Goal: Information Seeking & Learning: Learn about a topic

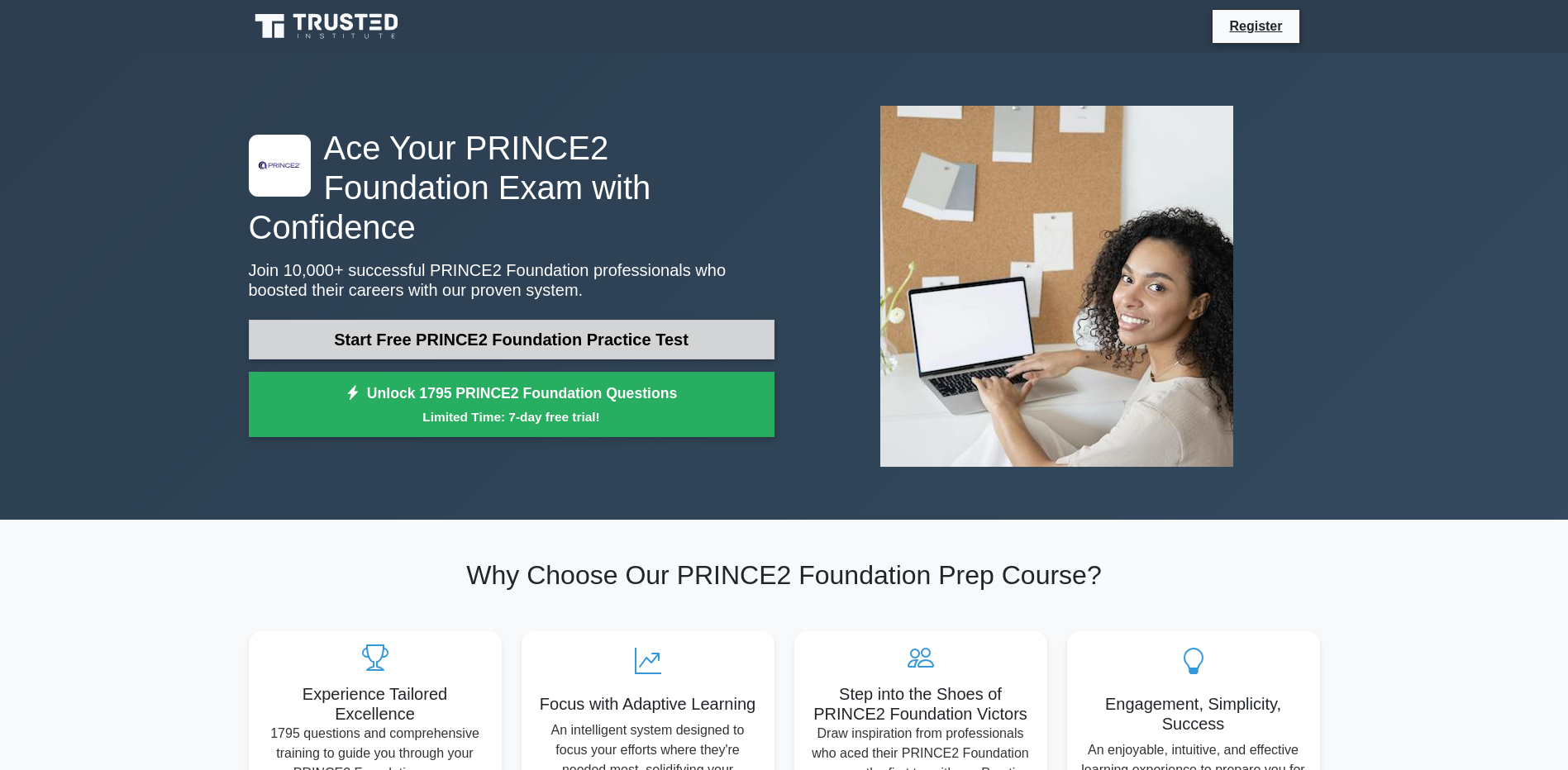
click at [414, 320] on link "Start Free PRINCE2 Foundation Practice Test" at bounding box center [511, 339] width 526 height 40
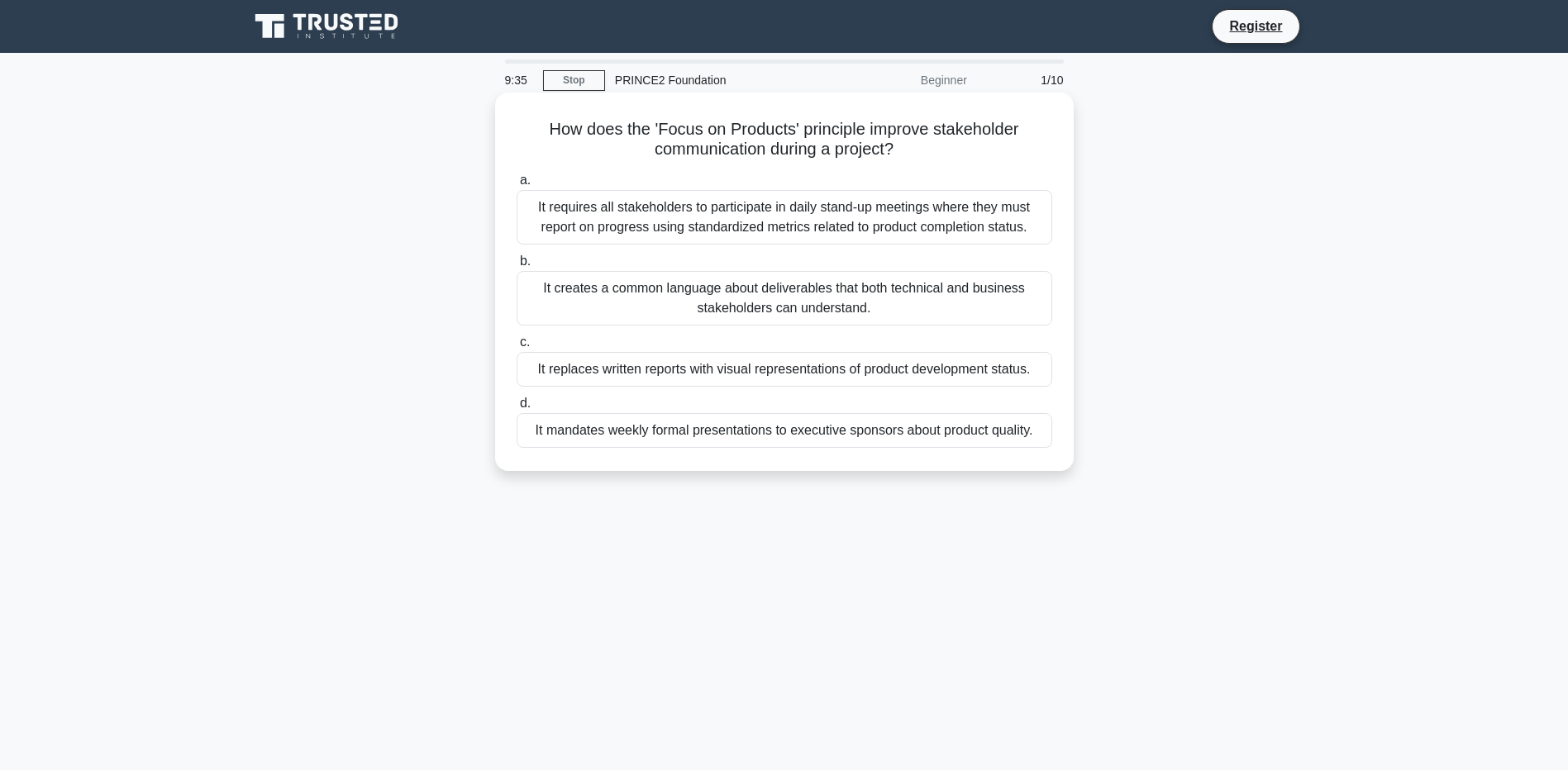
click at [876, 307] on div "It creates a common language about deliverables that both technical and busines…" at bounding box center [784, 298] width 536 height 54
click at [517, 267] on input "b. It creates a common language about deliverables that both technical and busi…" at bounding box center [517, 261] width 0 height 11
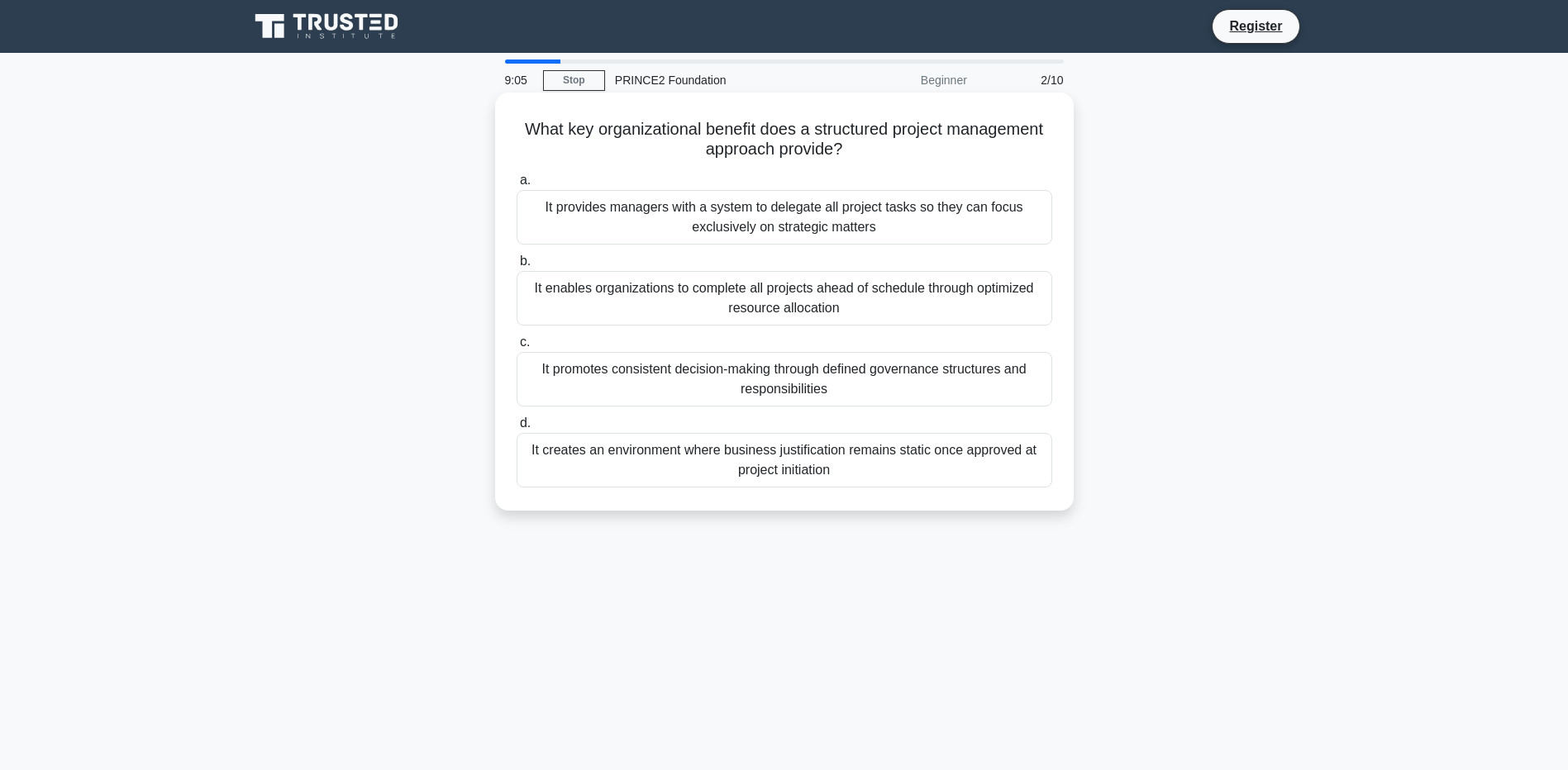
click at [652, 218] on div "It provides managers with a system to delegate all project tasks so they can fo…" at bounding box center [784, 217] width 536 height 54
click at [517, 186] on input "a. It provides managers with a system to delegate all project tasks so they can…" at bounding box center [517, 180] width 0 height 11
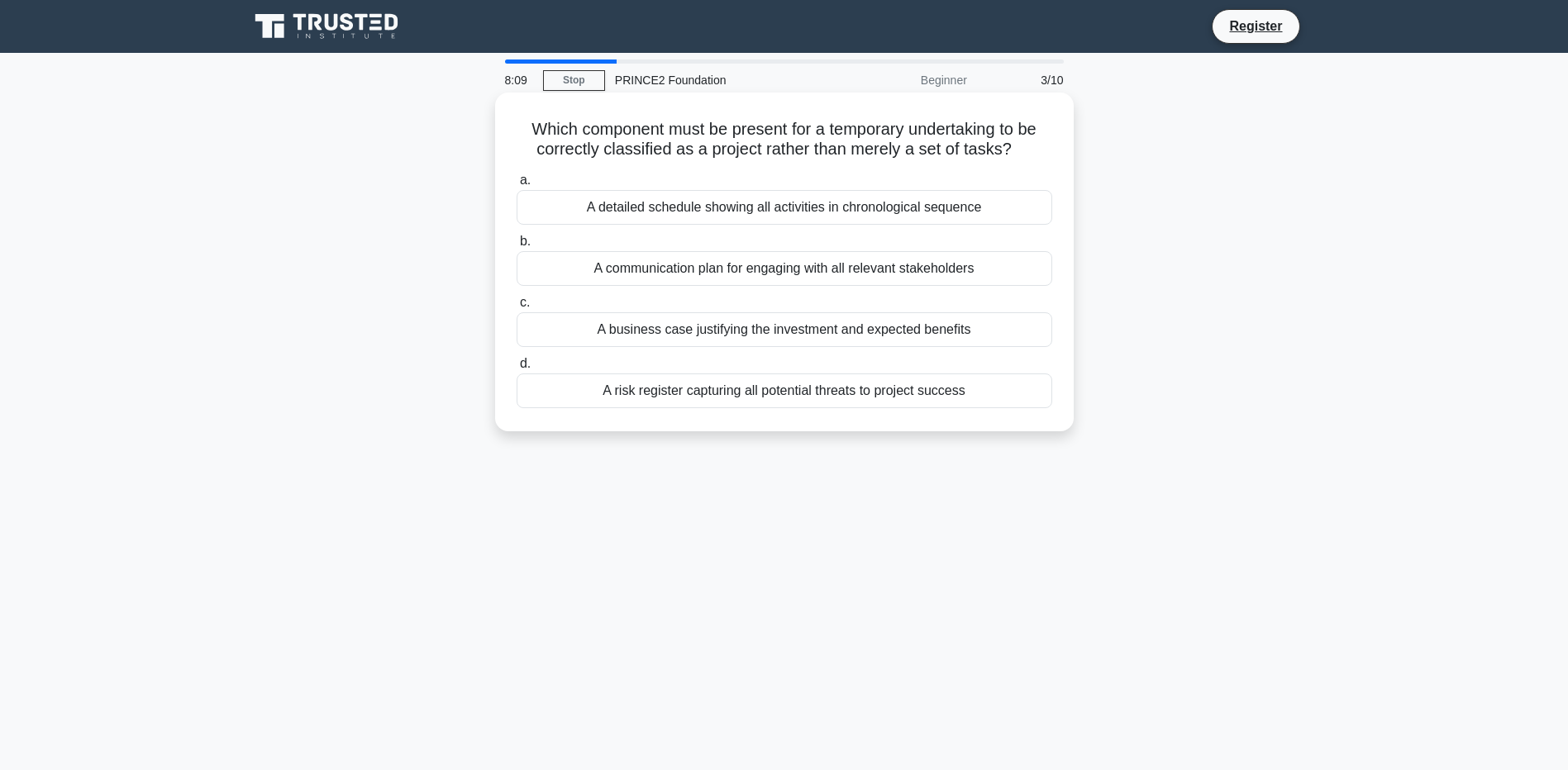
click at [821, 336] on div "A business case justifying the investment and expected benefits" at bounding box center [784, 330] width 536 height 35
click at [517, 308] on input "c. A business case justifying the investment and expected benefits" at bounding box center [517, 303] width 0 height 11
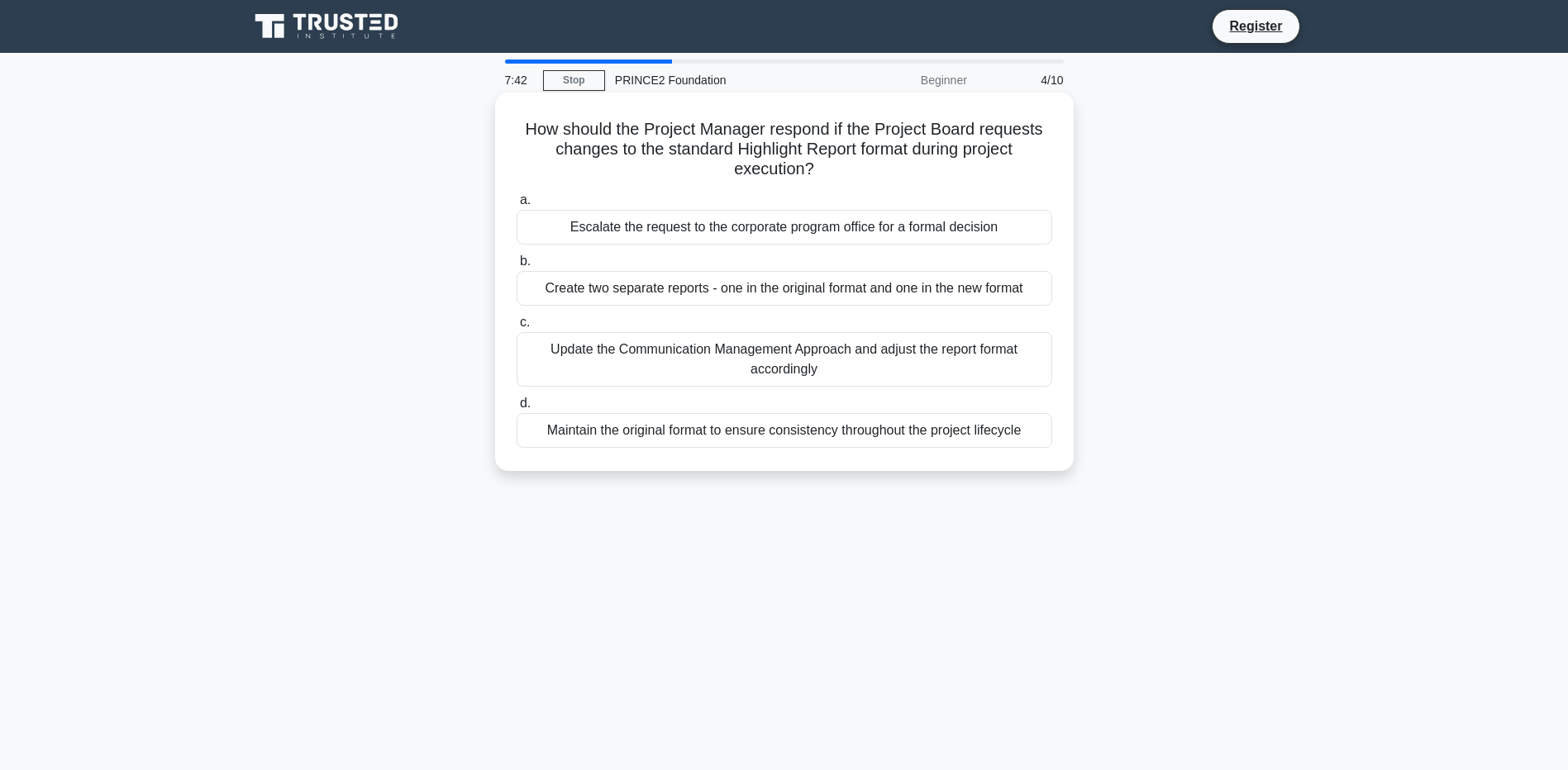
click at [789, 359] on div "Update the Communication Management Approach and adjust the report format accor…" at bounding box center [784, 359] width 536 height 54
click at [517, 328] on input "c. Update the Communication Management Approach and adjust the report format ac…" at bounding box center [517, 323] width 0 height 11
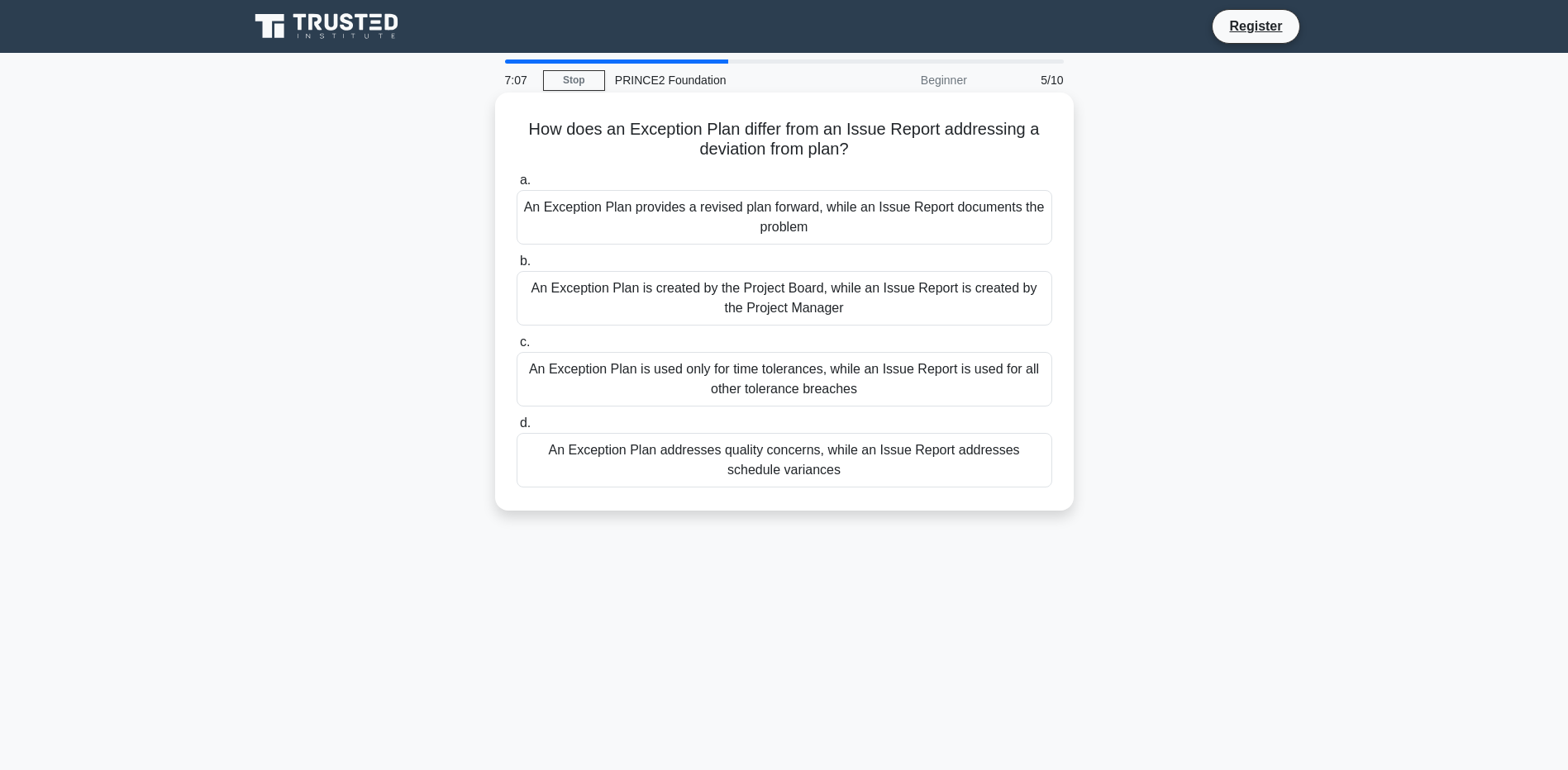
click at [877, 223] on div "An Exception Plan provides a revised plan forward, while an Issue Report docume…" at bounding box center [784, 217] width 536 height 54
click at [517, 186] on input "a. An Exception Plan provides a revised plan forward, while an Issue Report doc…" at bounding box center [517, 180] width 0 height 11
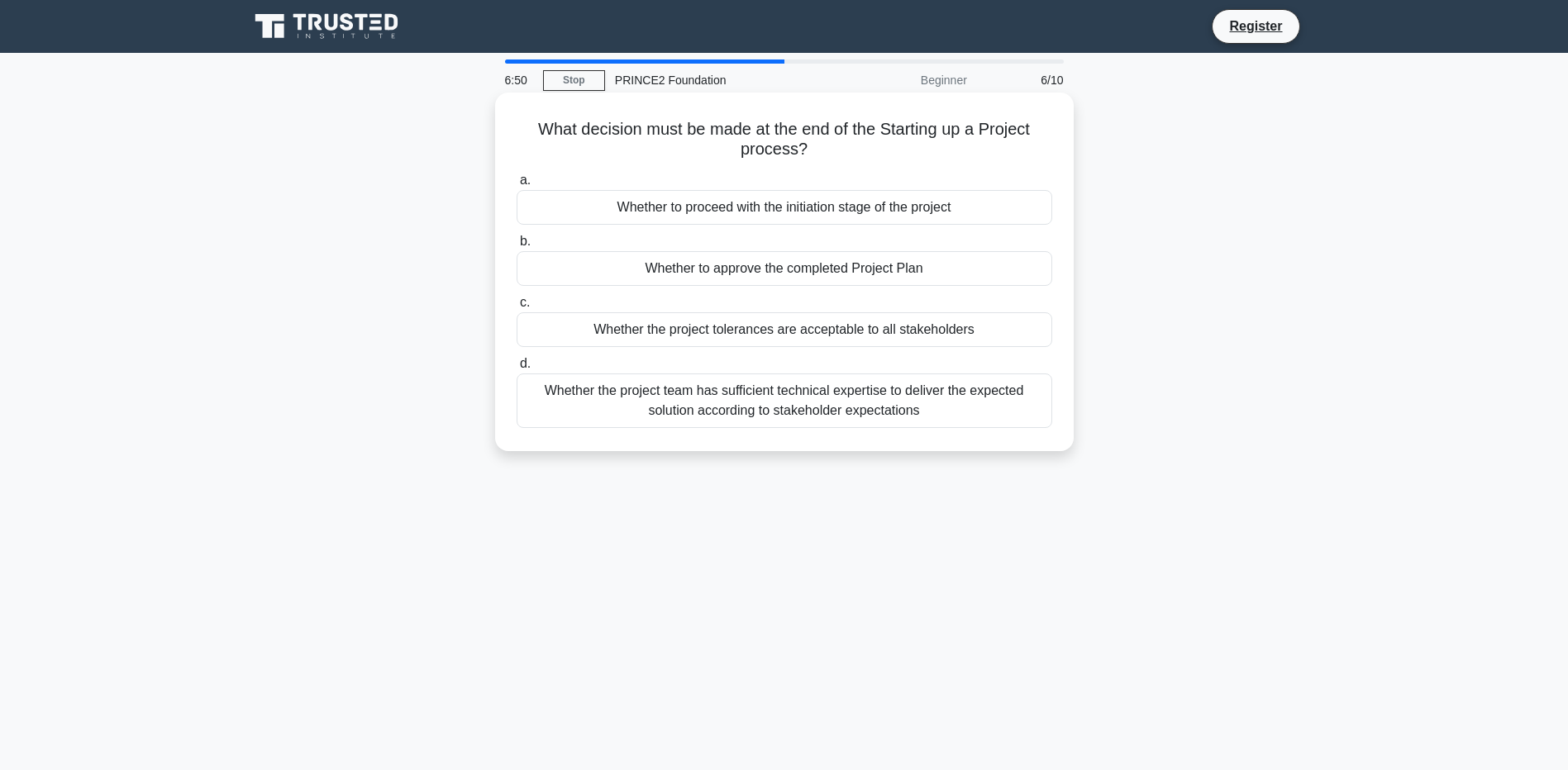
click at [985, 206] on div "Whether to proceed with the initiation stage of the project" at bounding box center [784, 207] width 536 height 35
click at [517, 186] on input "a. Whether to proceed with the initiation stage of the project" at bounding box center [517, 180] width 0 height 11
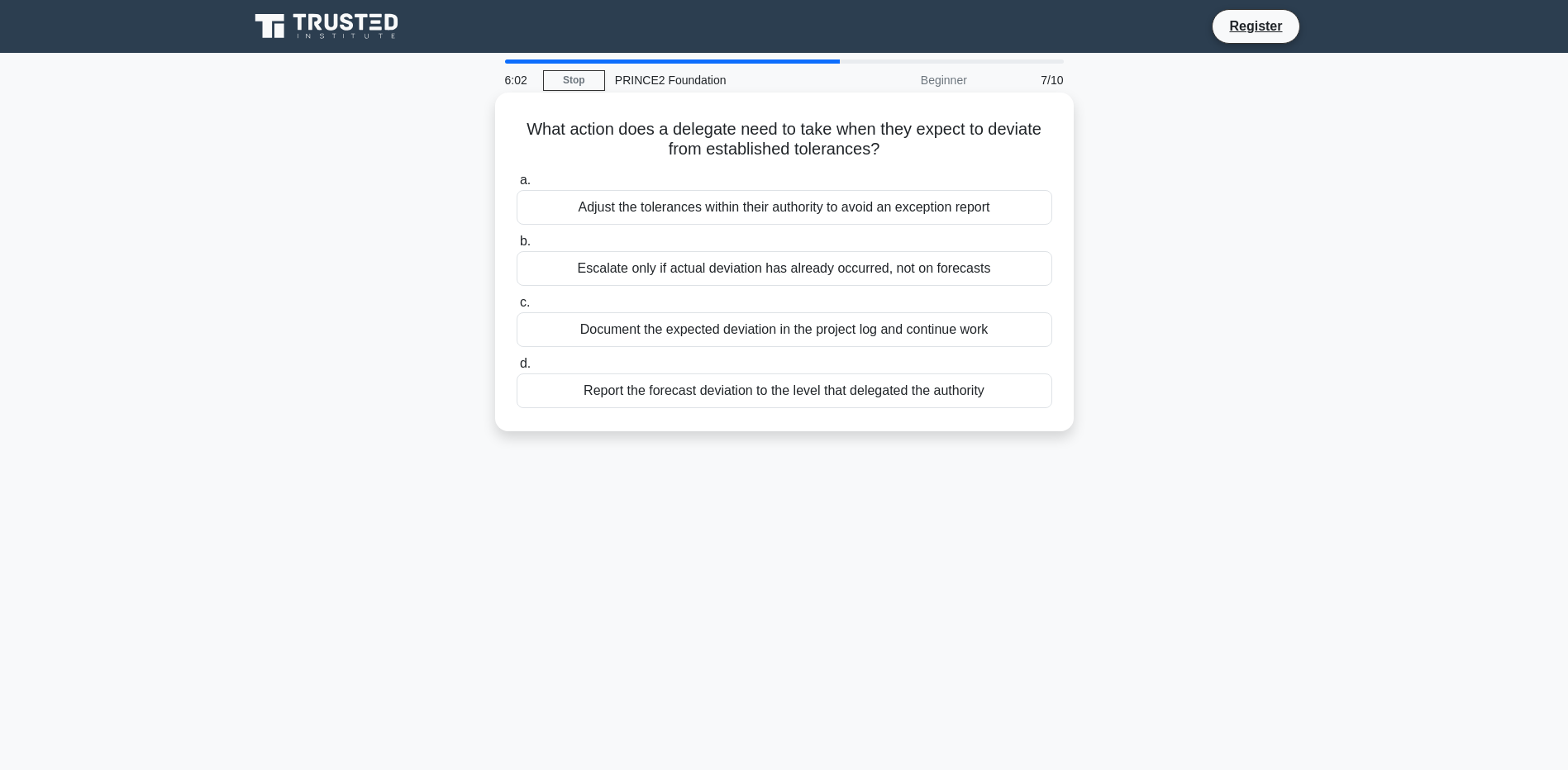
click at [747, 397] on div "Report the forecast deviation to the level that delegated the authority" at bounding box center [784, 390] width 536 height 35
click at [517, 369] on input "d. Report the forecast deviation to the level that delegated the authority" at bounding box center [517, 363] width 0 height 11
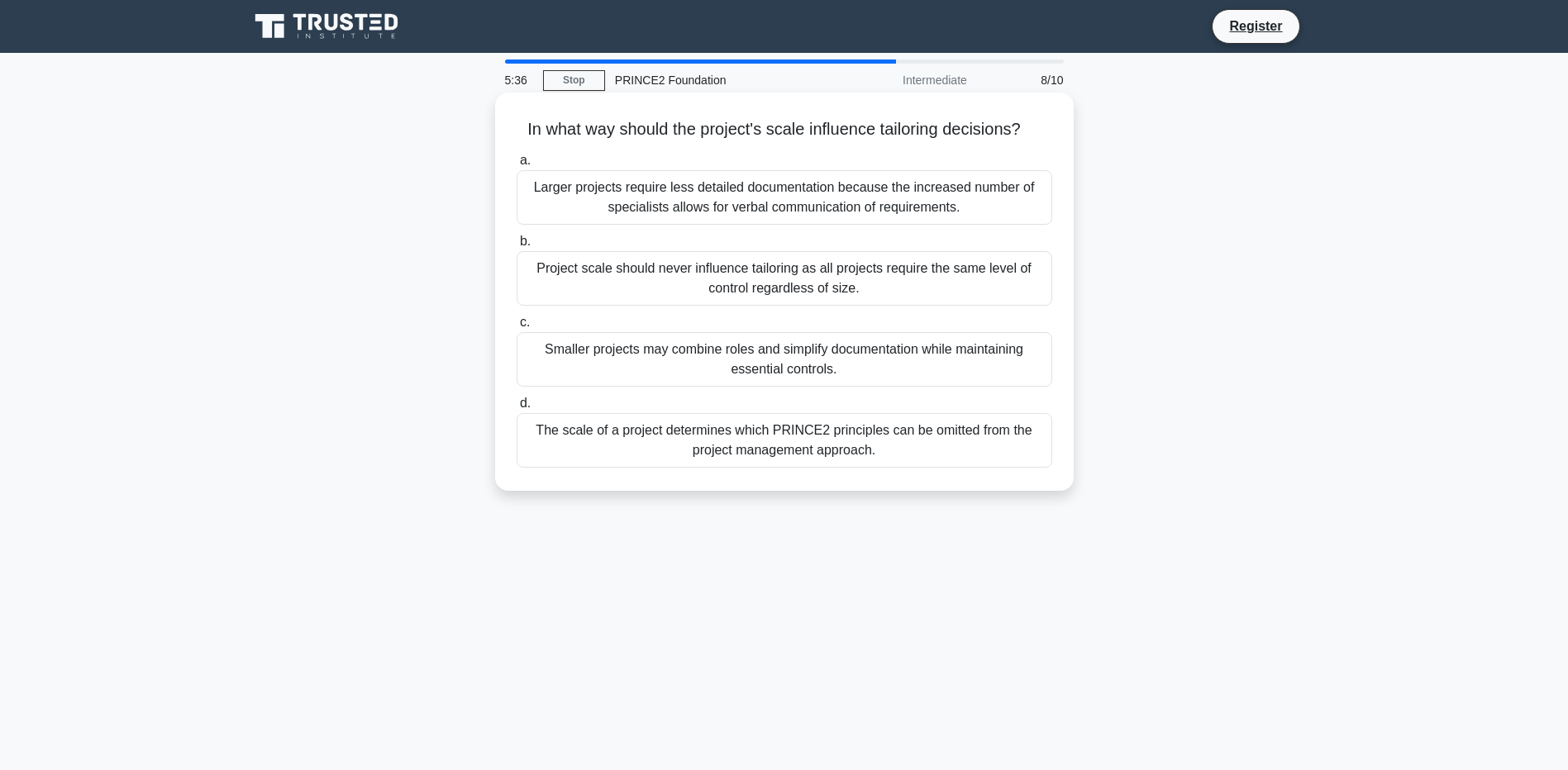
click at [716, 363] on div "Smaller projects may combine roles and simplify documentation while maintaining…" at bounding box center [784, 359] width 536 height 54
click at [517, 328] on input "c. Smaller projects may combine roles and simplify documentation while maintain…" at bounding box center [517, 323] width 0 height 11
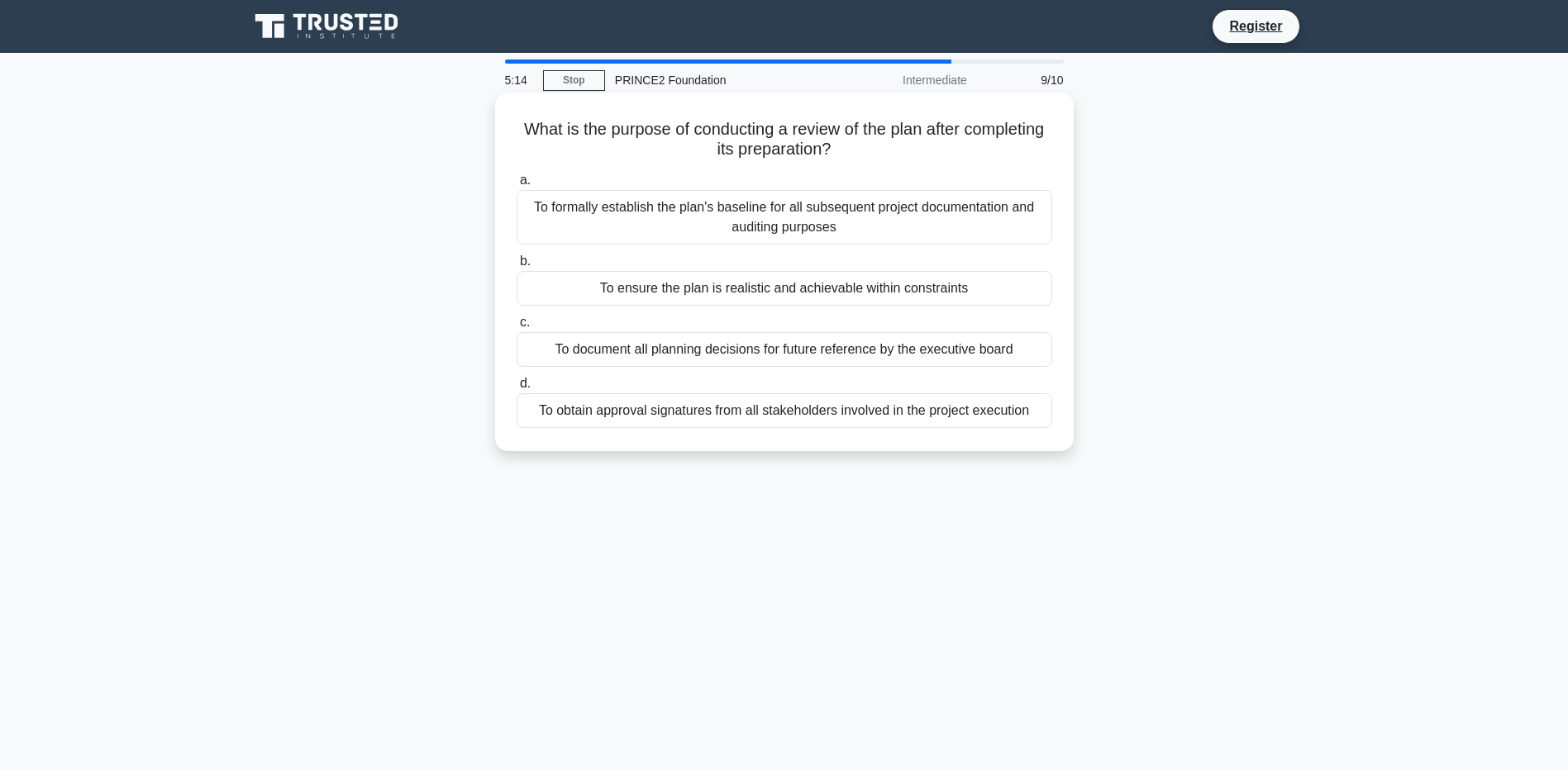
click at [995, 285] on div "To ensure the plan is realistic and achievable within constraints" at bounding box center [784, 288] width 536 height 35
click at [517, 267] on input "b. To ensure the plan is realistic and achievable within constraints" at bounding box center [517, 261] width 0 height 11
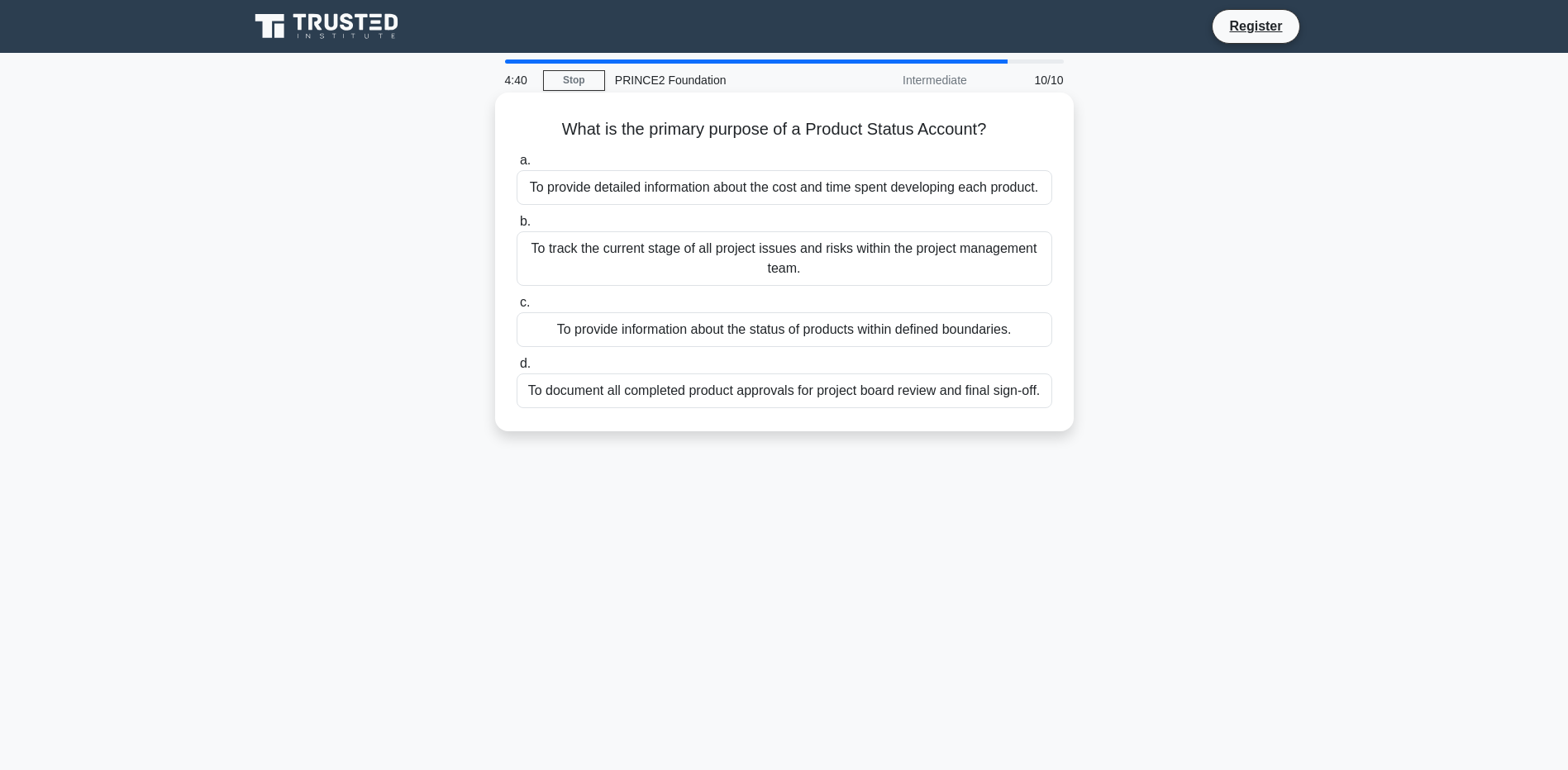
click at [1012, 184] on div "To provide detailed information about the cost and time spent developing each p…" at bounding box center [784, 187] width 536 height 35
click at [517, 166] on input "a. To provide detailed information about the cost and time spent developing eac…" at bounding box center [517, 160] width 0 height 11
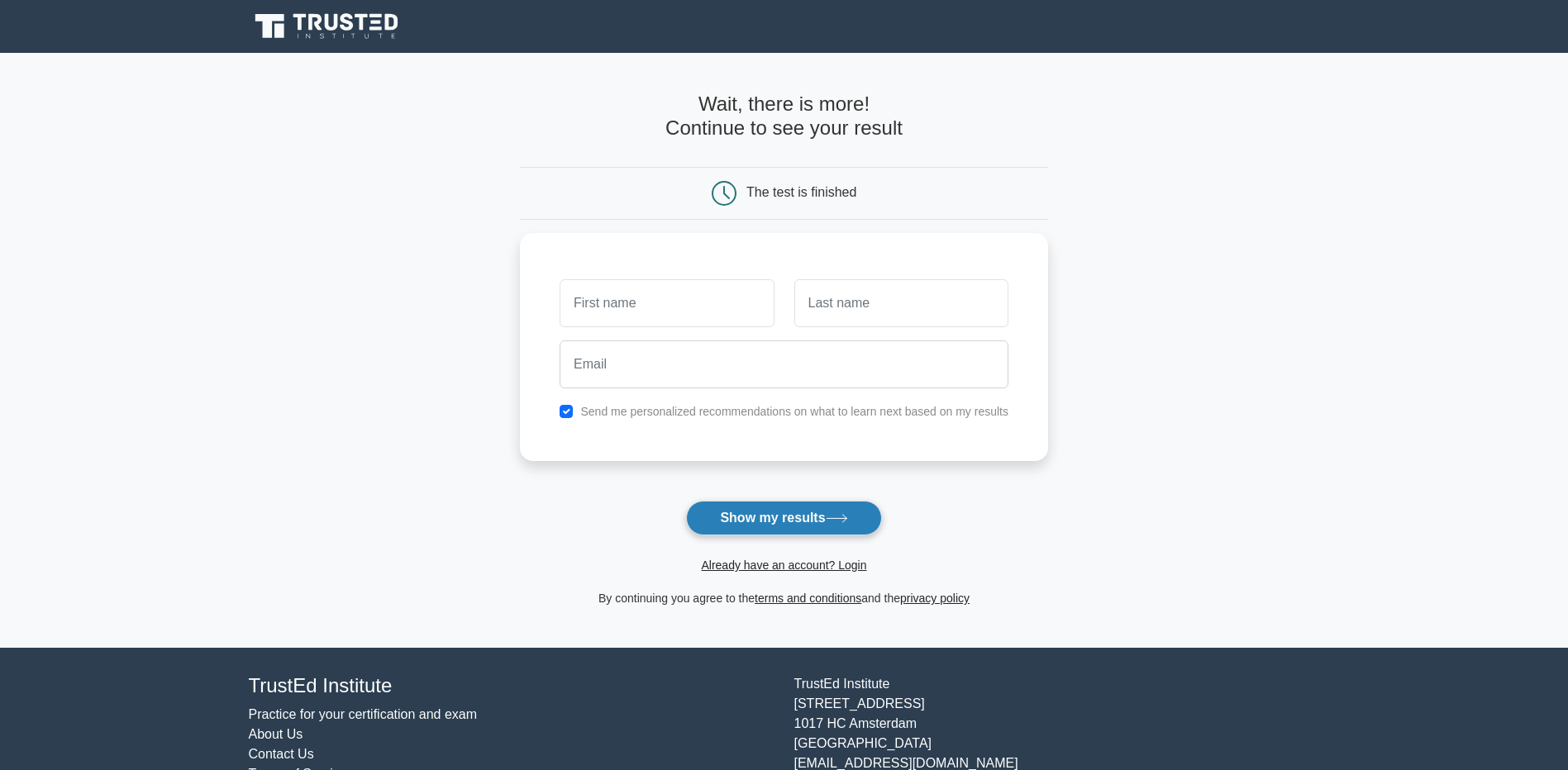
click at [808, 520] on button "Show my results" at bounding box center [783, 518] width 195 height 35
click at [664, 425] on div "Send me personalized recommendations on what to learn next based on my results" at bounding box center [784, 342] width 529 height 228
click at [664, 411] on label "Send me personalized recommendations on what to learn next based on my results" at bounding box center [794, 407] width 429 height 13
click at [577, 402] on div "Send me personalized recommendations on what to learn next based on my results" at bounding box center [783, 408] width 468 height 20
click at [565, 402] on input "checkbox" at bounding box center [565, 407] width 13 height 13
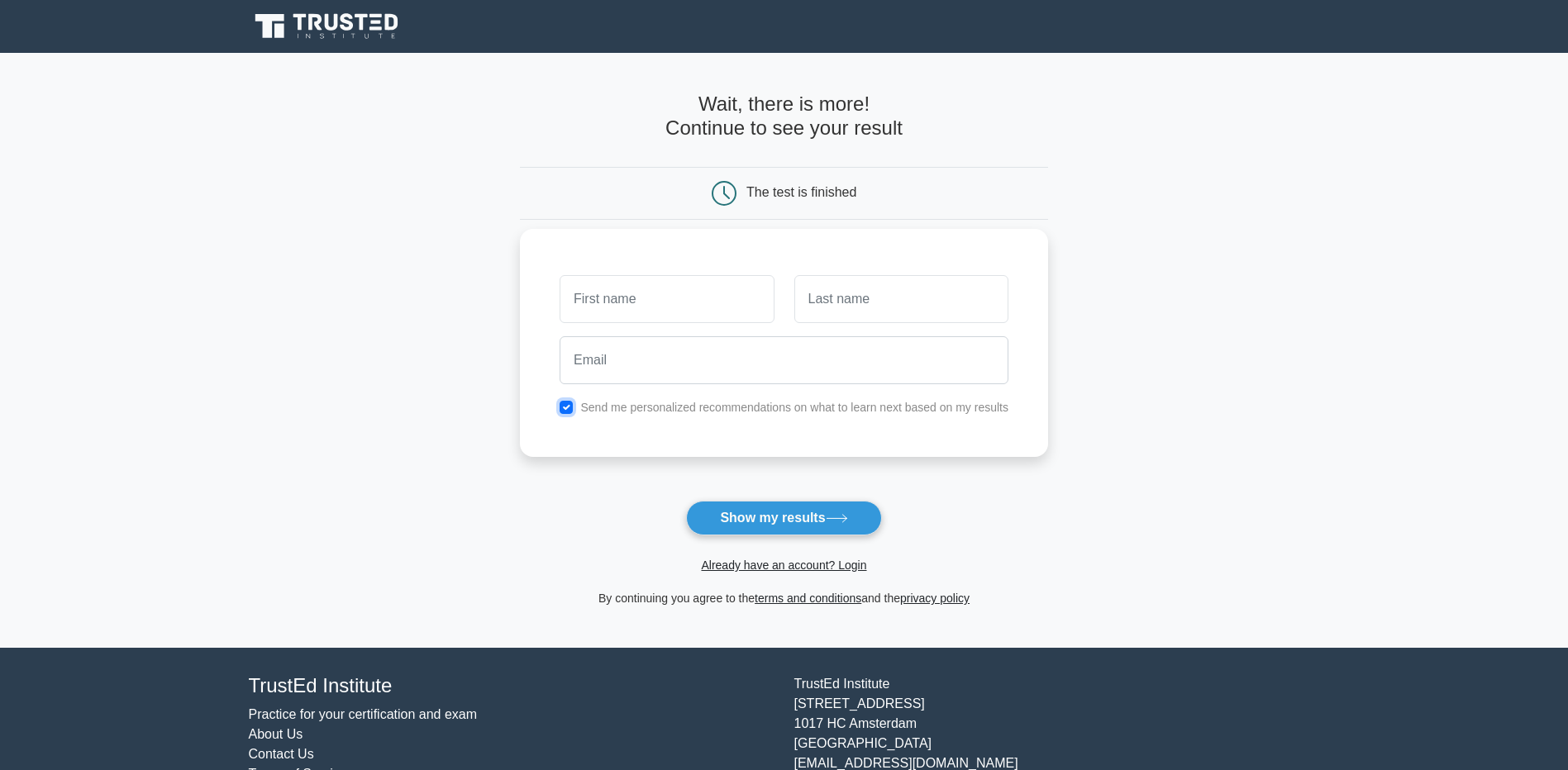
checkbox input "false"
click at [623, 299] on input "text" at bounding box center [666, 299] width 214 height 48
type input "[PERSON_NAME]"
click at [913, 303] on input "text" at bounding box center [901, 299] width 214 height 48
type input "Rabar"
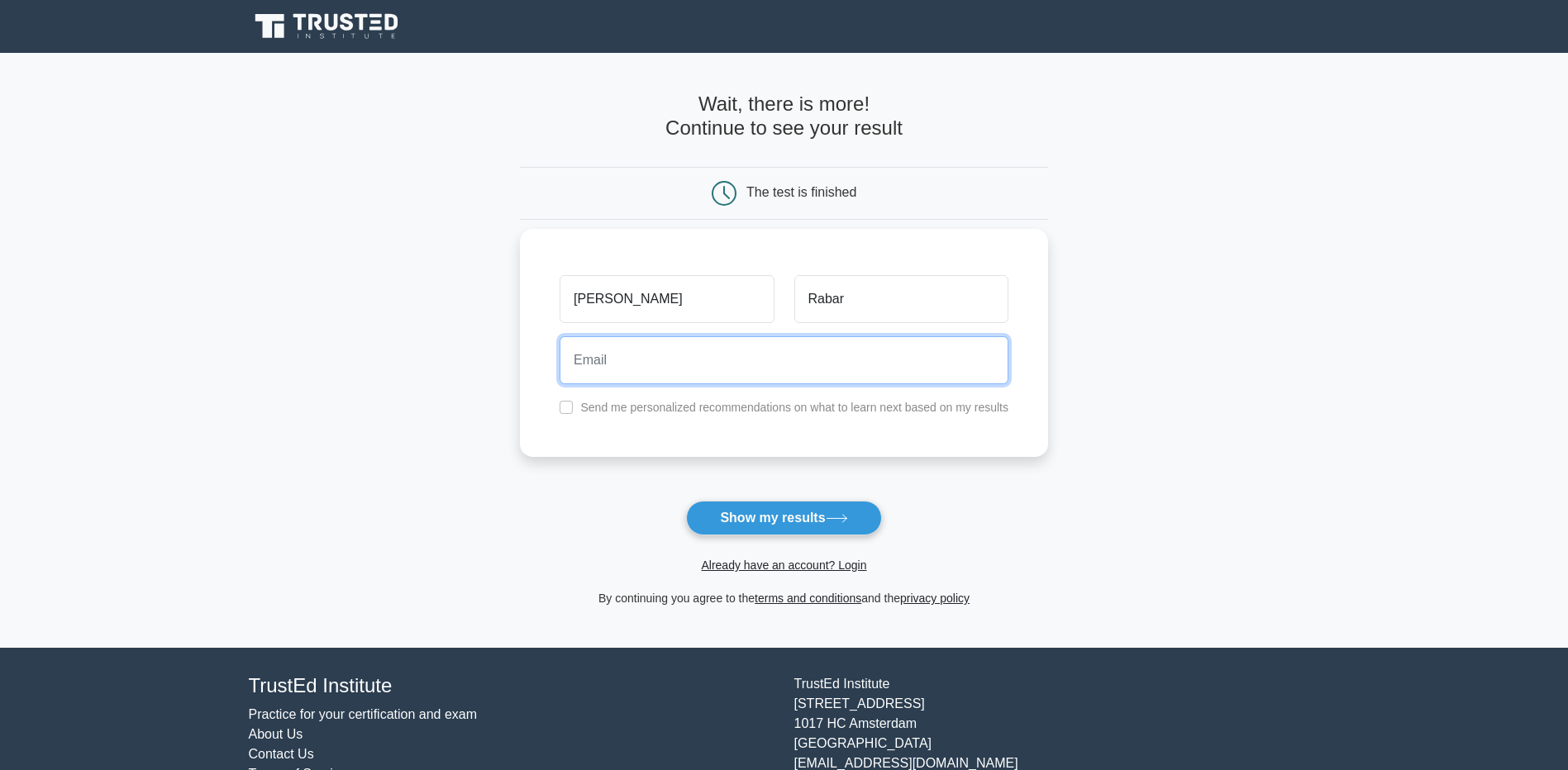
click at [725, 380] on input "email" at bounding box center [783, 360] width 448 height 48
type input "christine.rabar@parks.vic.gov.au"
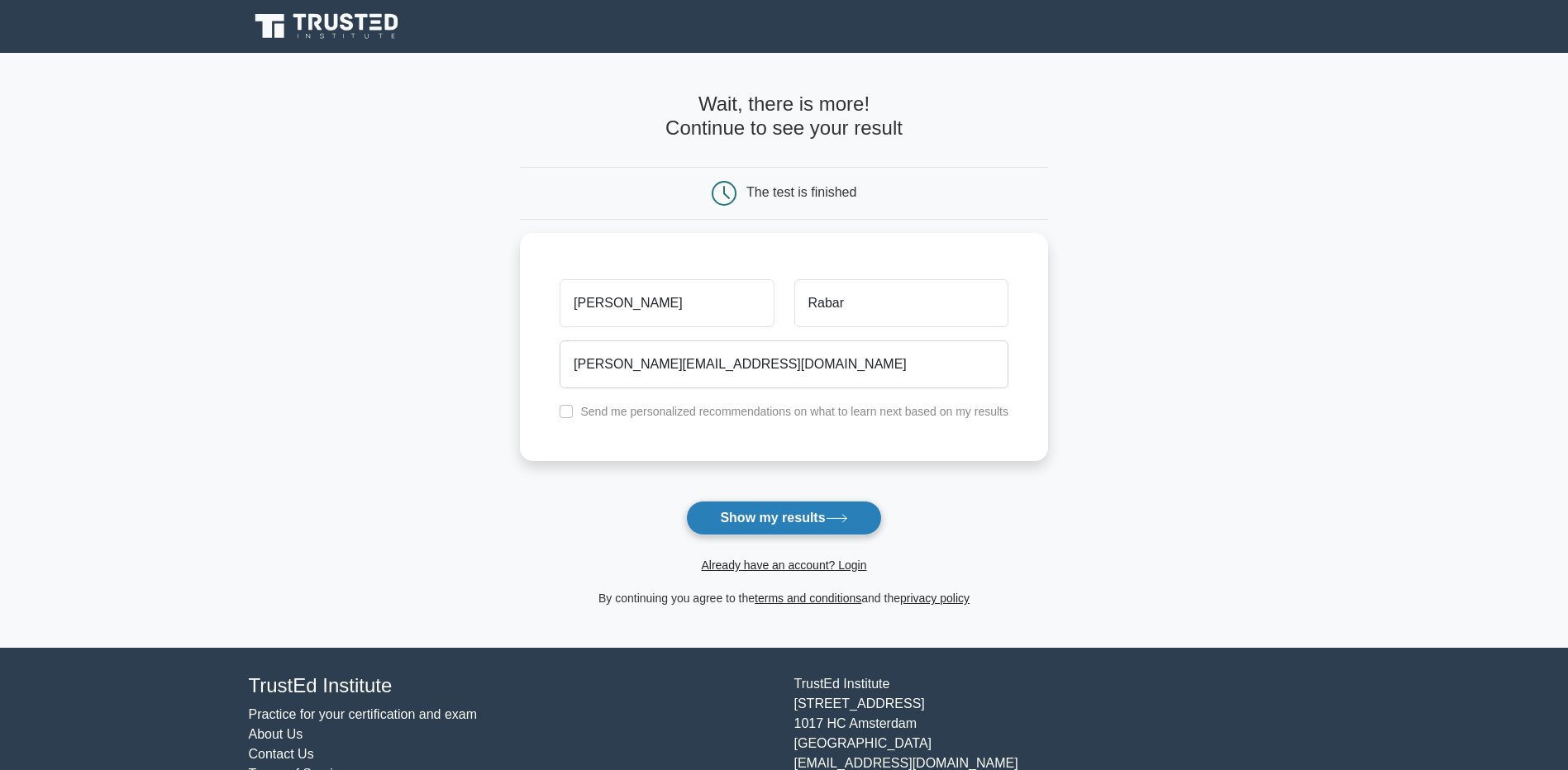
click at [767, 519] on button "Show my results" at bounding box center [783, 518] width 195 height 35
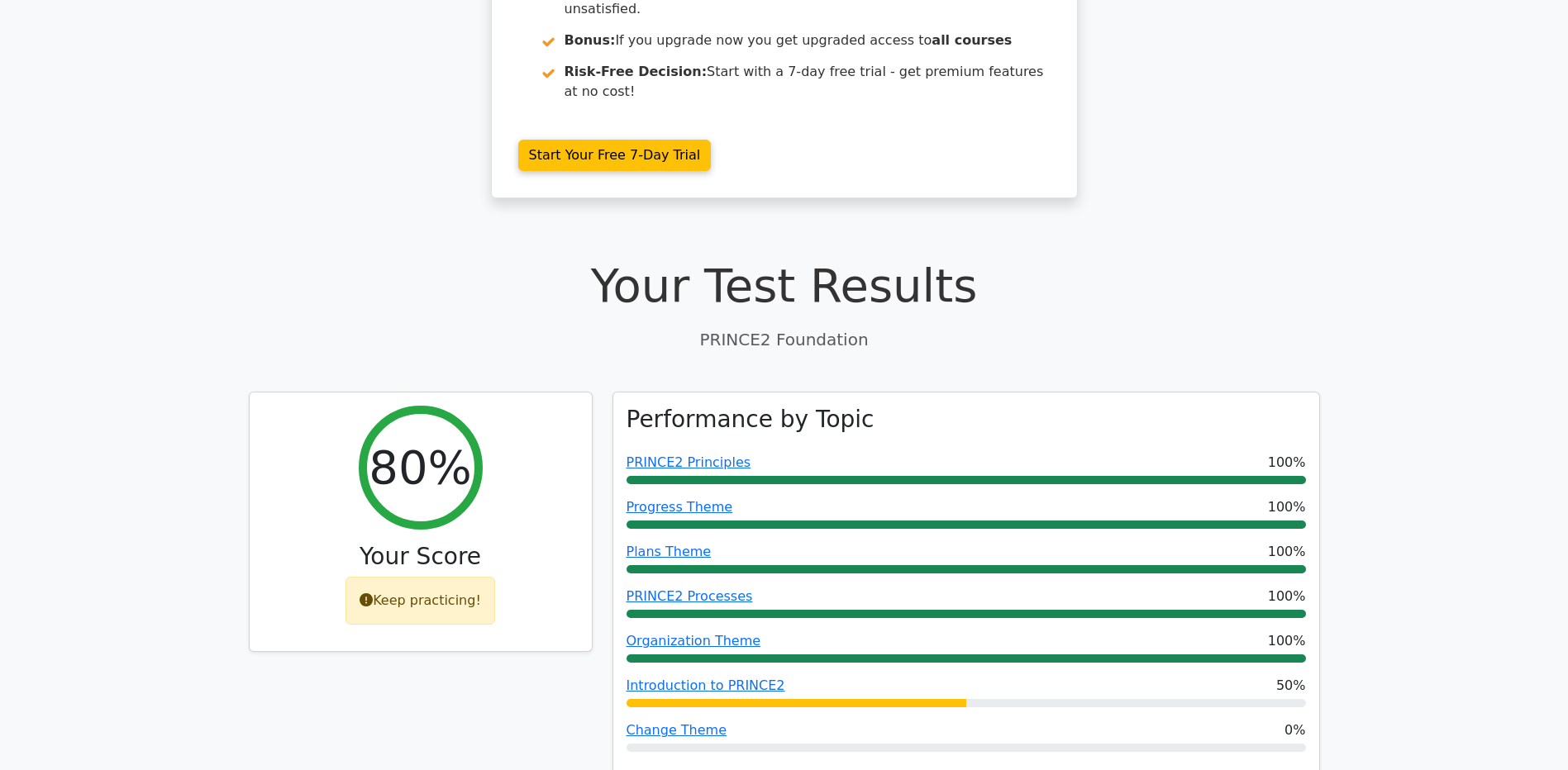
scroll to position [331, 0]
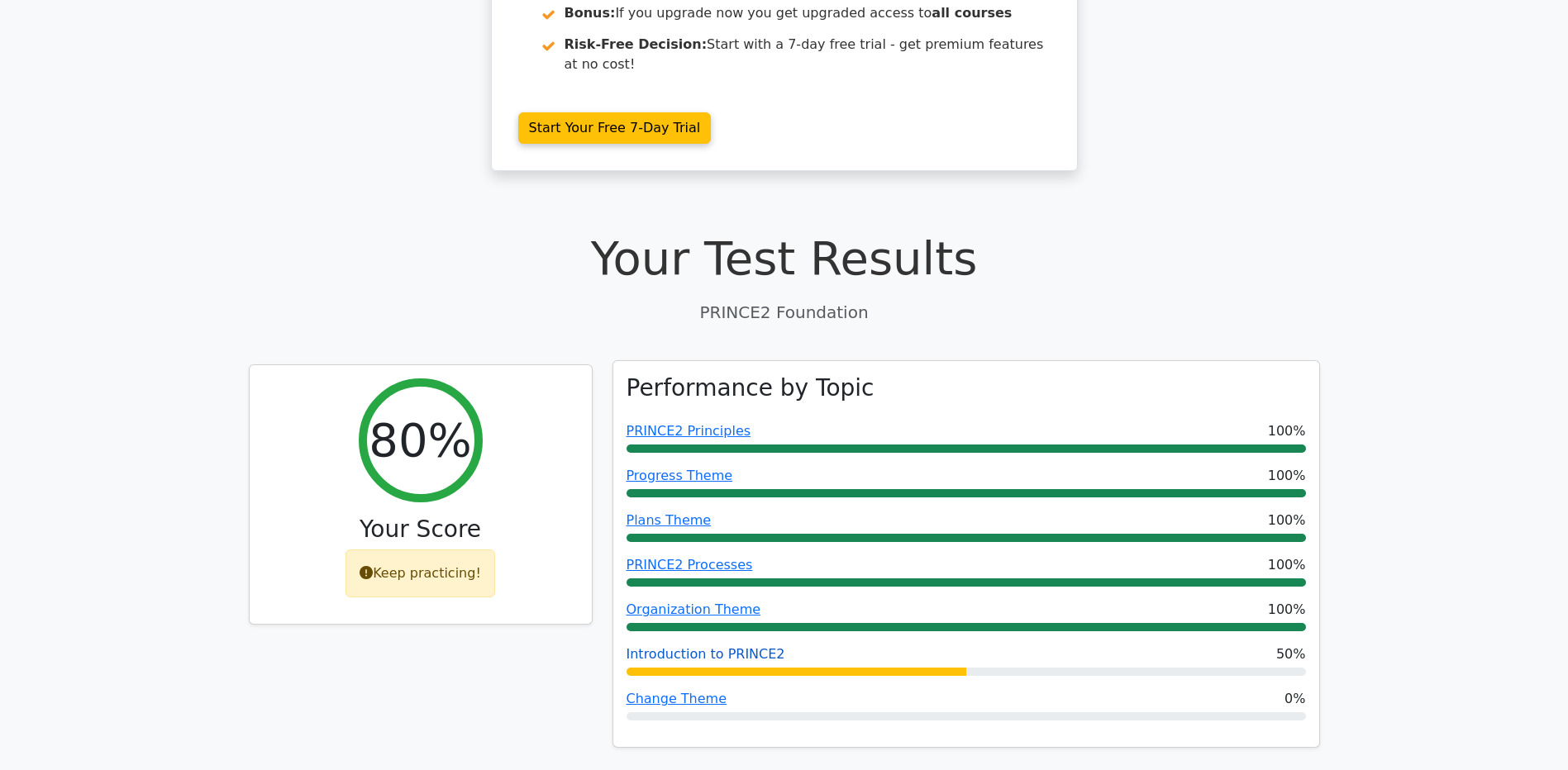
click at [679, 646] on link "Introduction to PRINCE2" at bounding box center [706, 654] width 158 height 16
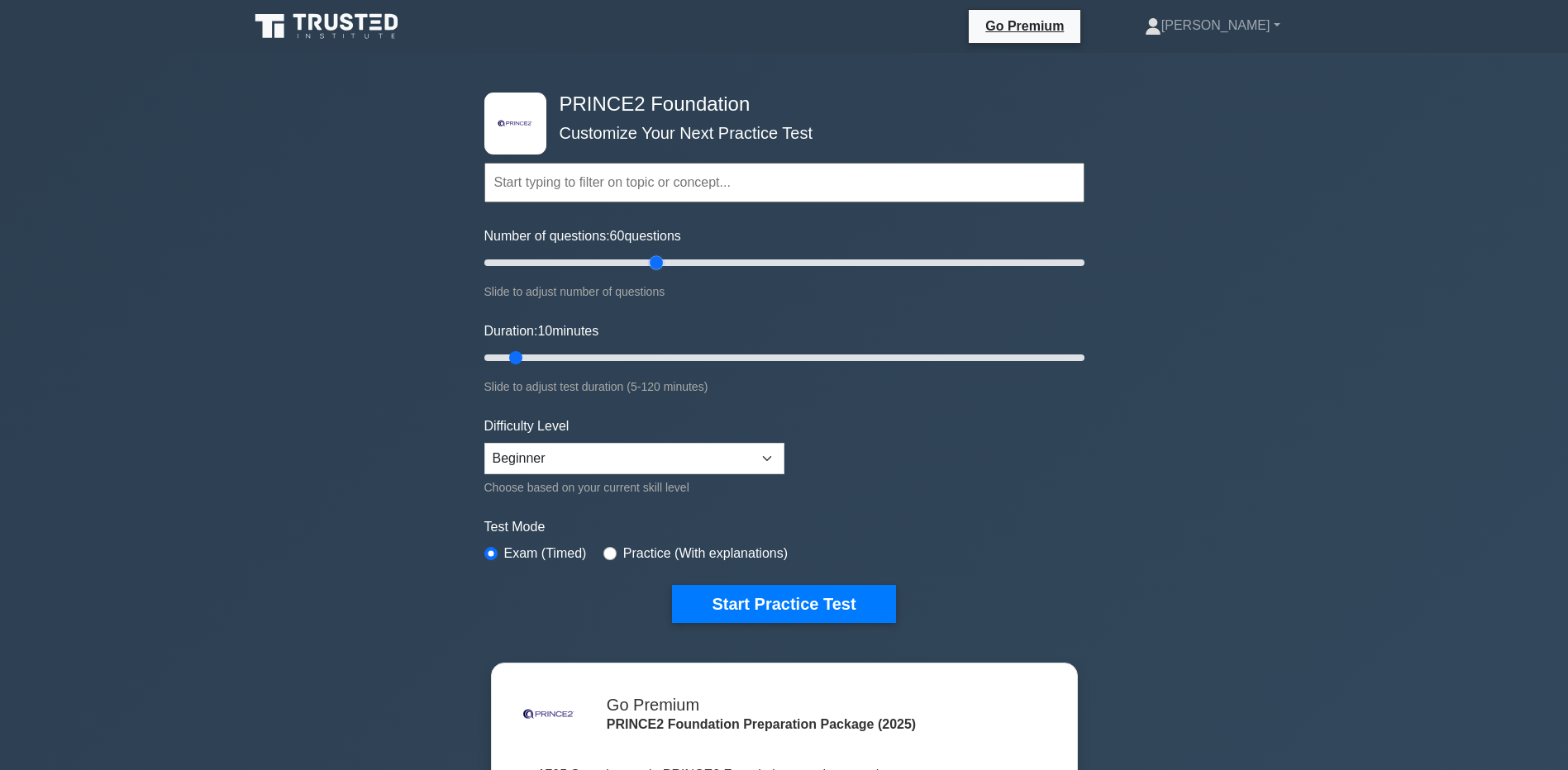
drag, startPoint x: 508, startPoint y: 263, endPoint x: 663, endPoint y: 266, distance: 155.0
type input "60"
click at [663, 266] on input "Number of questions: 60 questions" at bounding box center [784, 263] width 600 height 20
drag, startPoint x: 518, startPoint y: 358, endPoint x: 764, endPoint y: 348, distance: 246.2
type input "60"
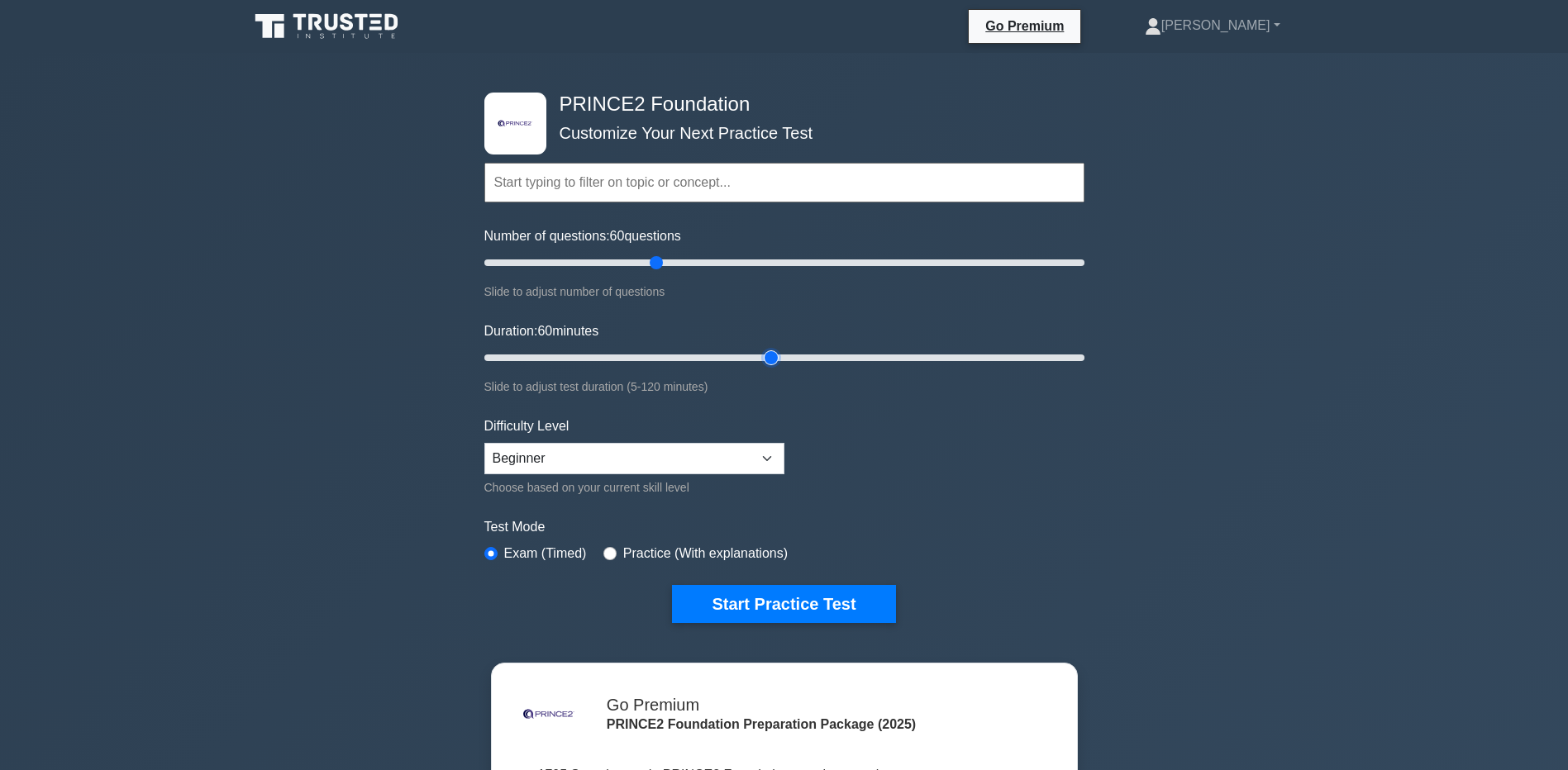
click at [764, 348] on input "Duration: 60 minutes" at bounding box center [784, 358] width 600 height 20
click at [616, 450] on select "Beginner Intermediate Expert" at bounding box center [634, 459] width 300 height 32
select select "intermediate"
click at [484, 443] on select "Beginner Intermediate Expert" at bounding box center [634, 459] width 300 height 32
click at [634, 555] on label "Practice (With explanations)" at bounding box center [706, 553] width 164 height 20
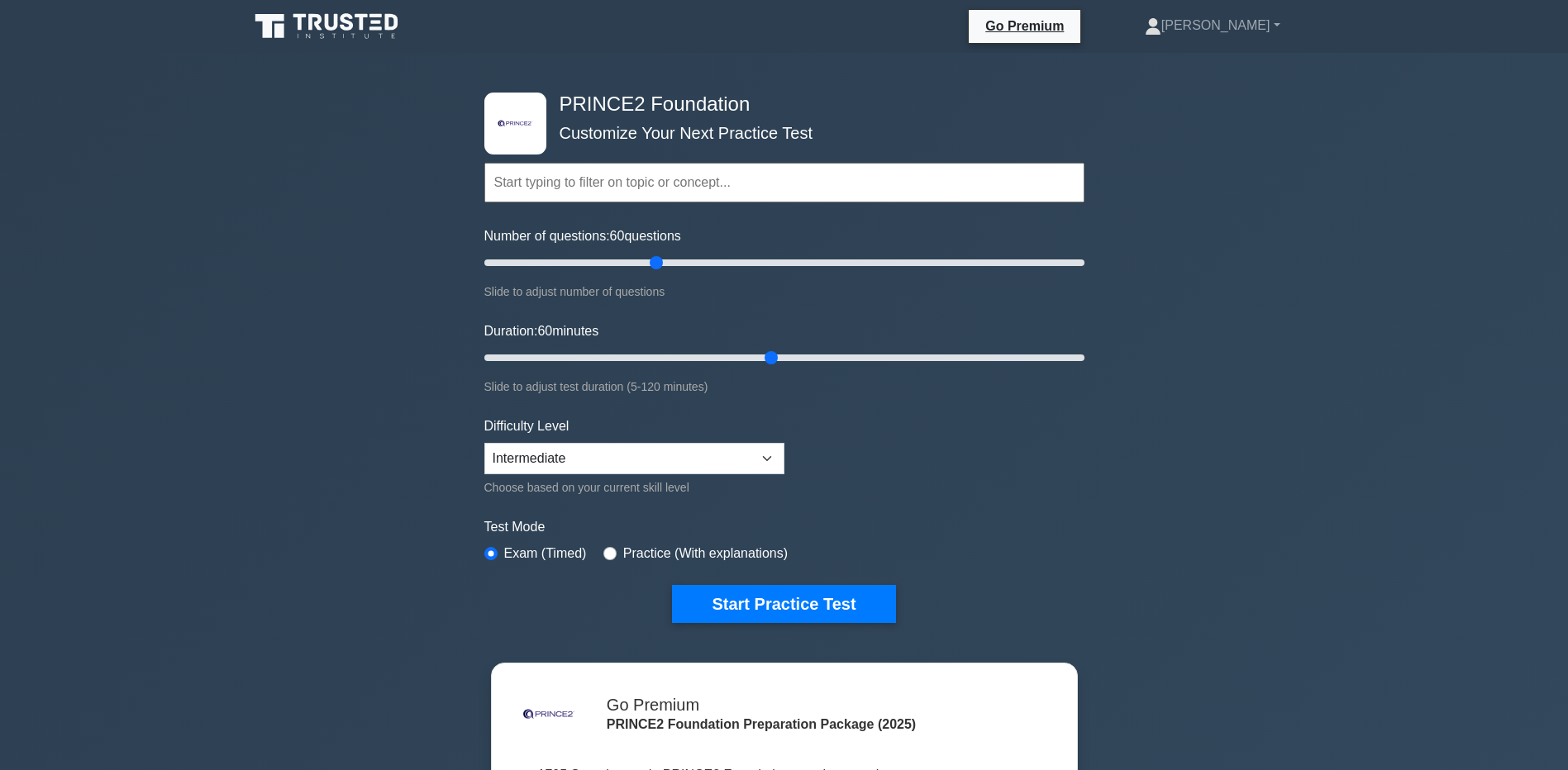
click at [618, 555] on div "Practice (With explanations)" at bounding box center [696, 553] width 184 height 20
click at [604, 551] on input "radio" at bounding box center [610, 553] width 13 height 13
radio input "true"
click at [742, 600] on button "Start Practice Test" at bounding box center [783, 604] width 223 height 38
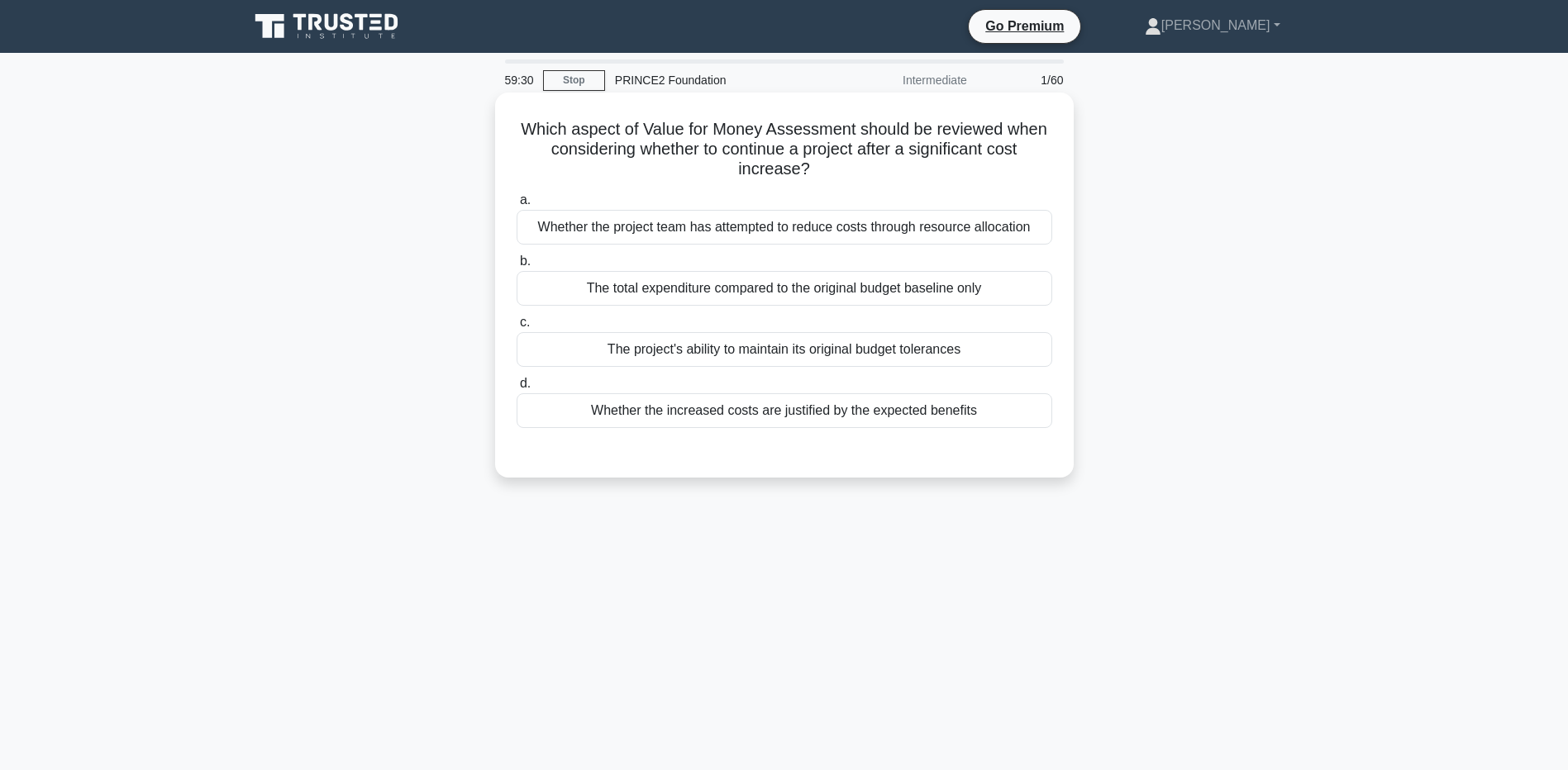
click at [845, 409] on div "Whether the increased costs are justified by the expected benefits" at bounding box center [784, 410] width 536 height 35
click at [517, 389] on input "d. Whether the increased costs are justified by the expected benefits" at bounding box center [517, 383] width 0 height 11
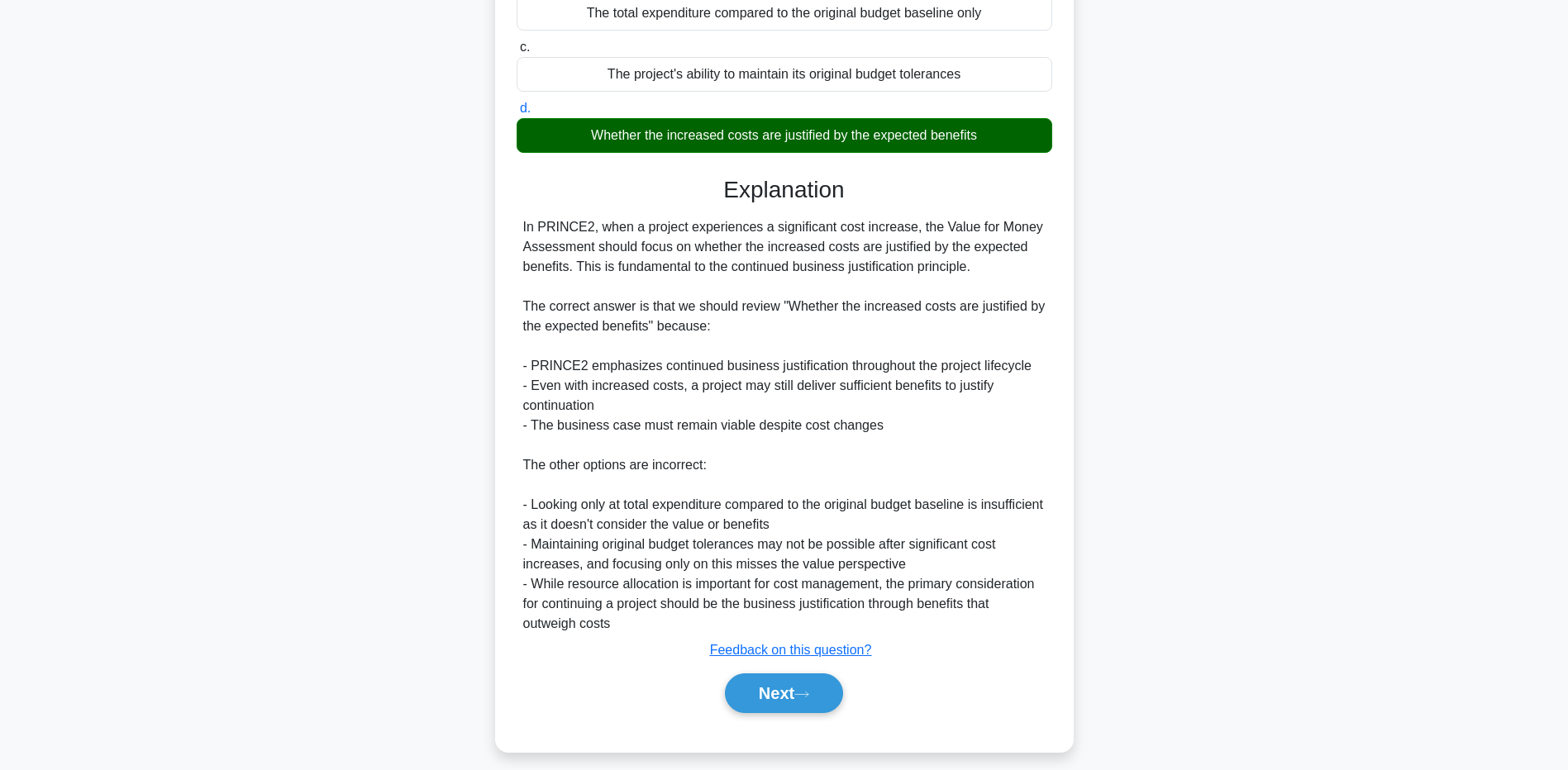
scroll to position [289, 0]
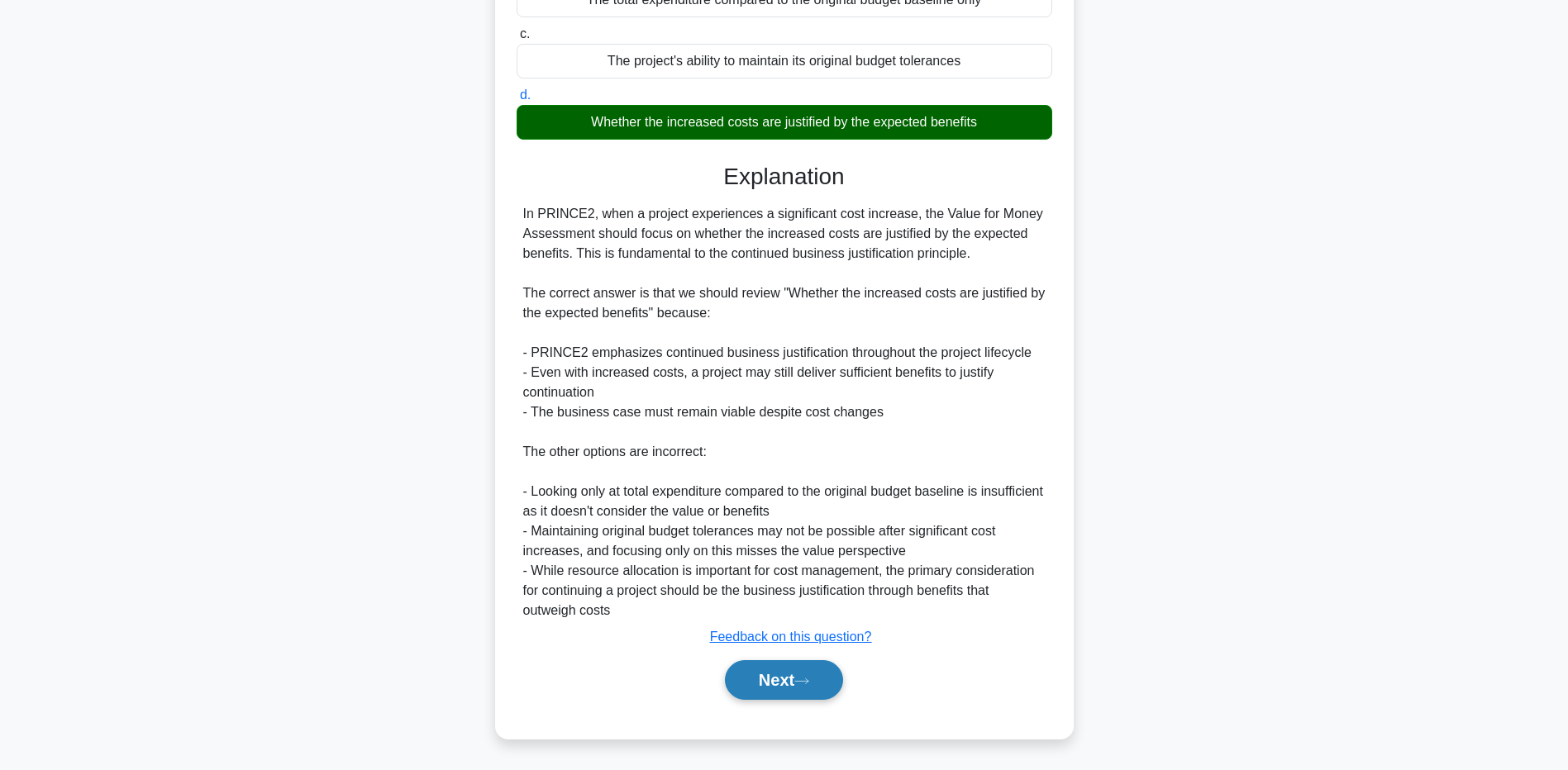
click at [756, 686] on button "Next" at bounding box center [783, 680] width 118 height 40
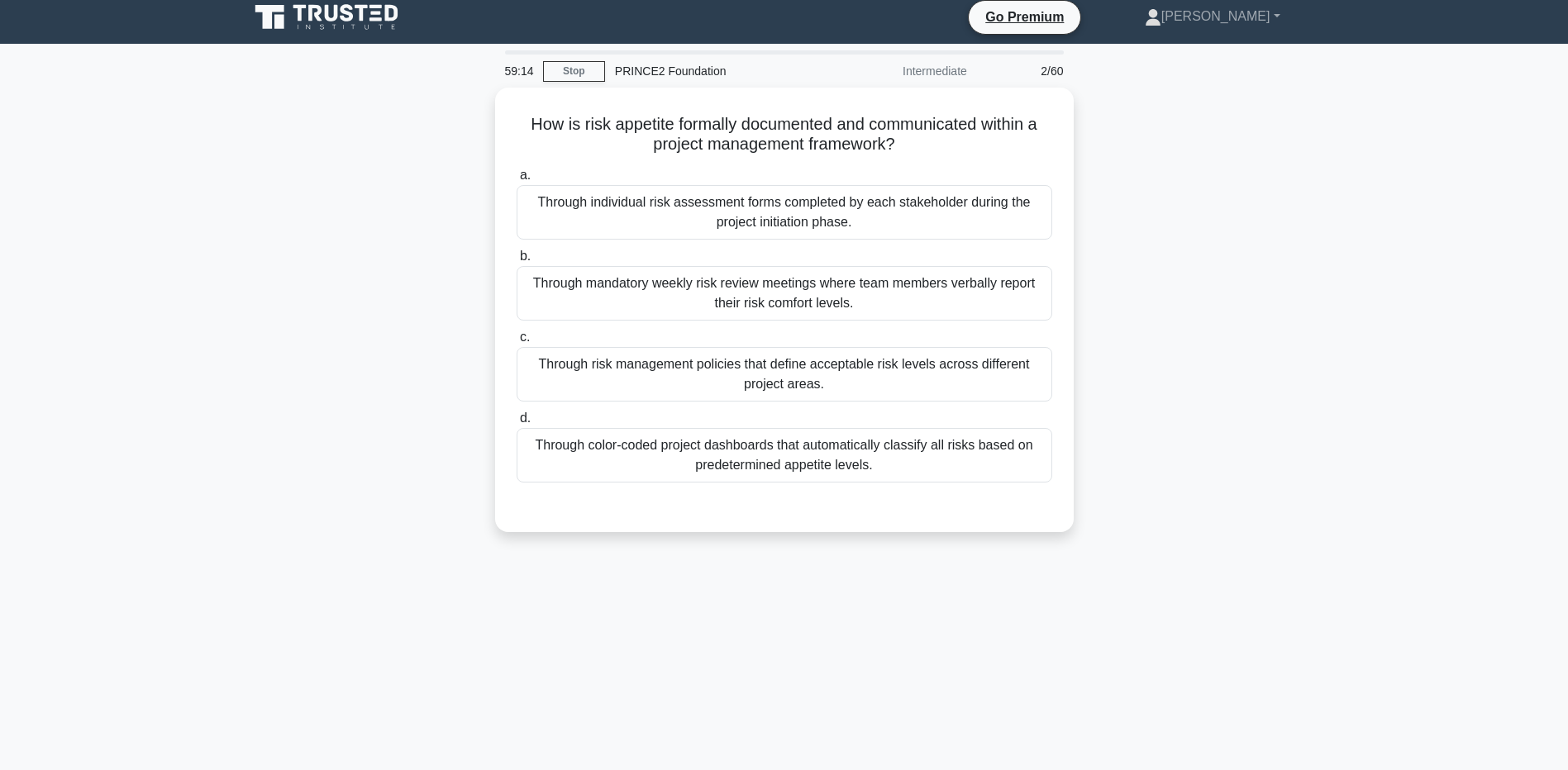
scroll to position [0, 0]
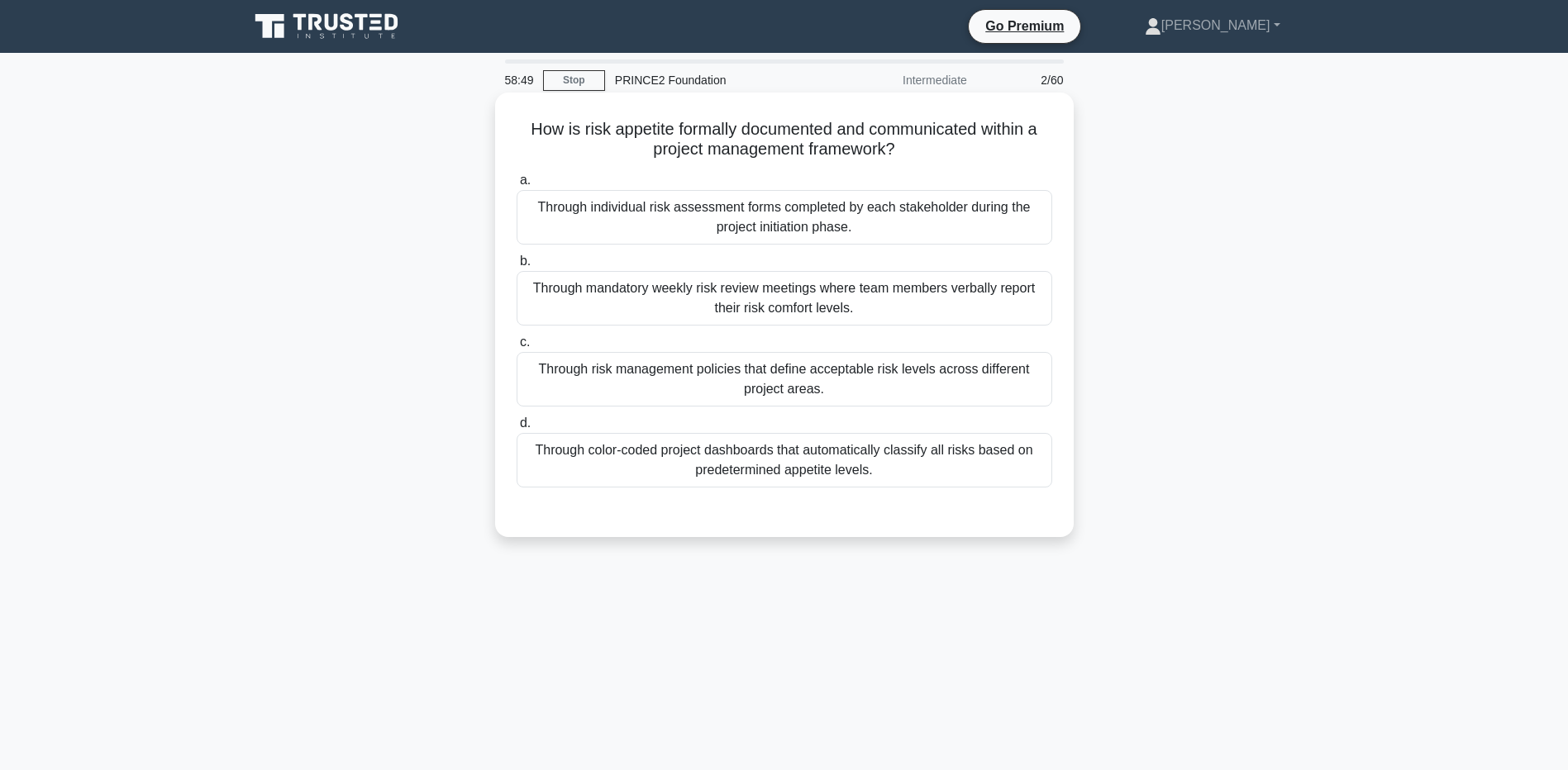
click at [765, 453] on div "Through color-coded project dashboards that automatically classify all risks ba…" at bounding box center [784, 460] width 536 height 54
click at [517, 429] on input "d. Through color-coded project dashboards that automatically classify all risks…" at bounding box center [517, 424] width 0 height 11
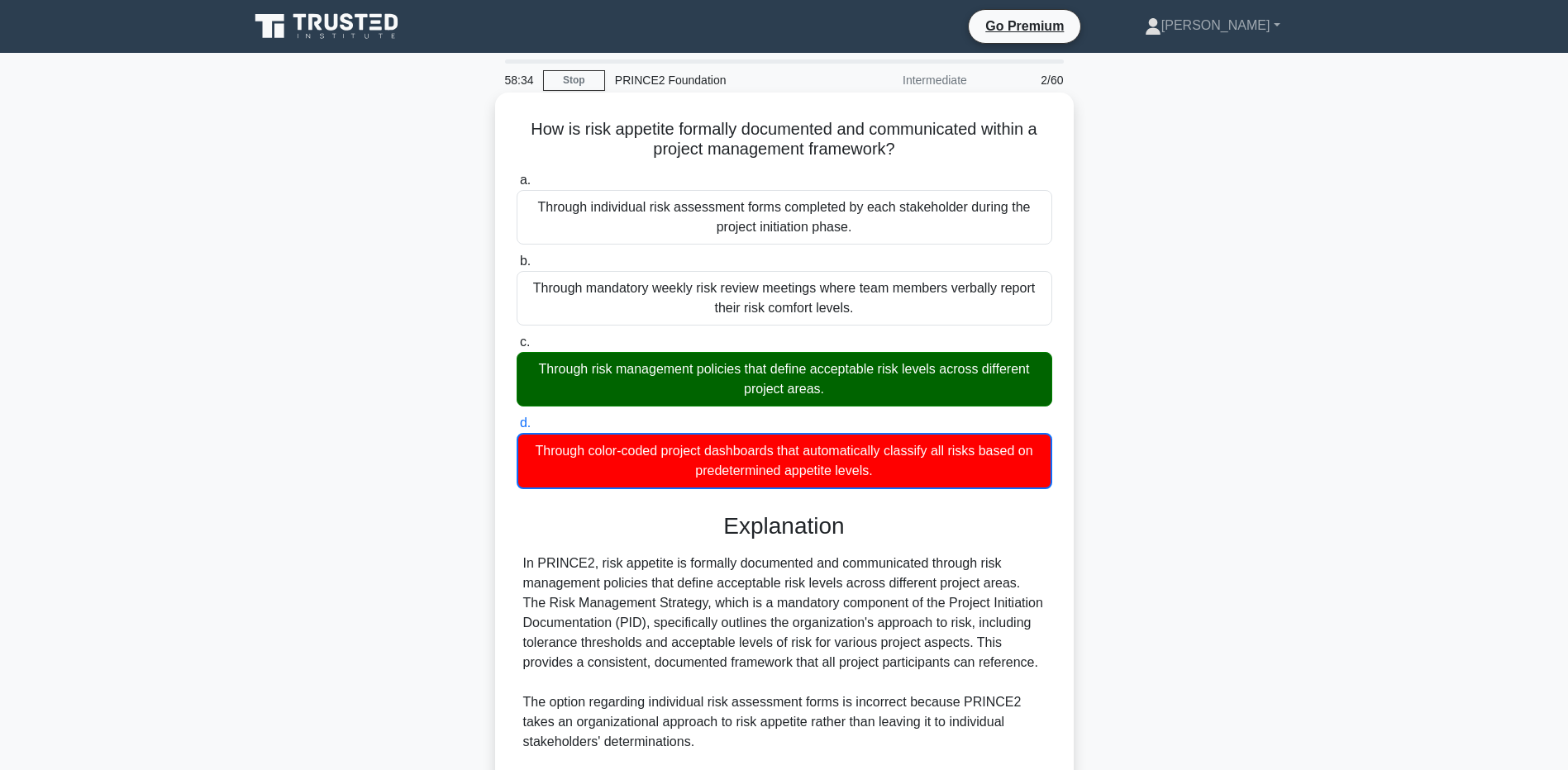
scroll to position [331, 0]
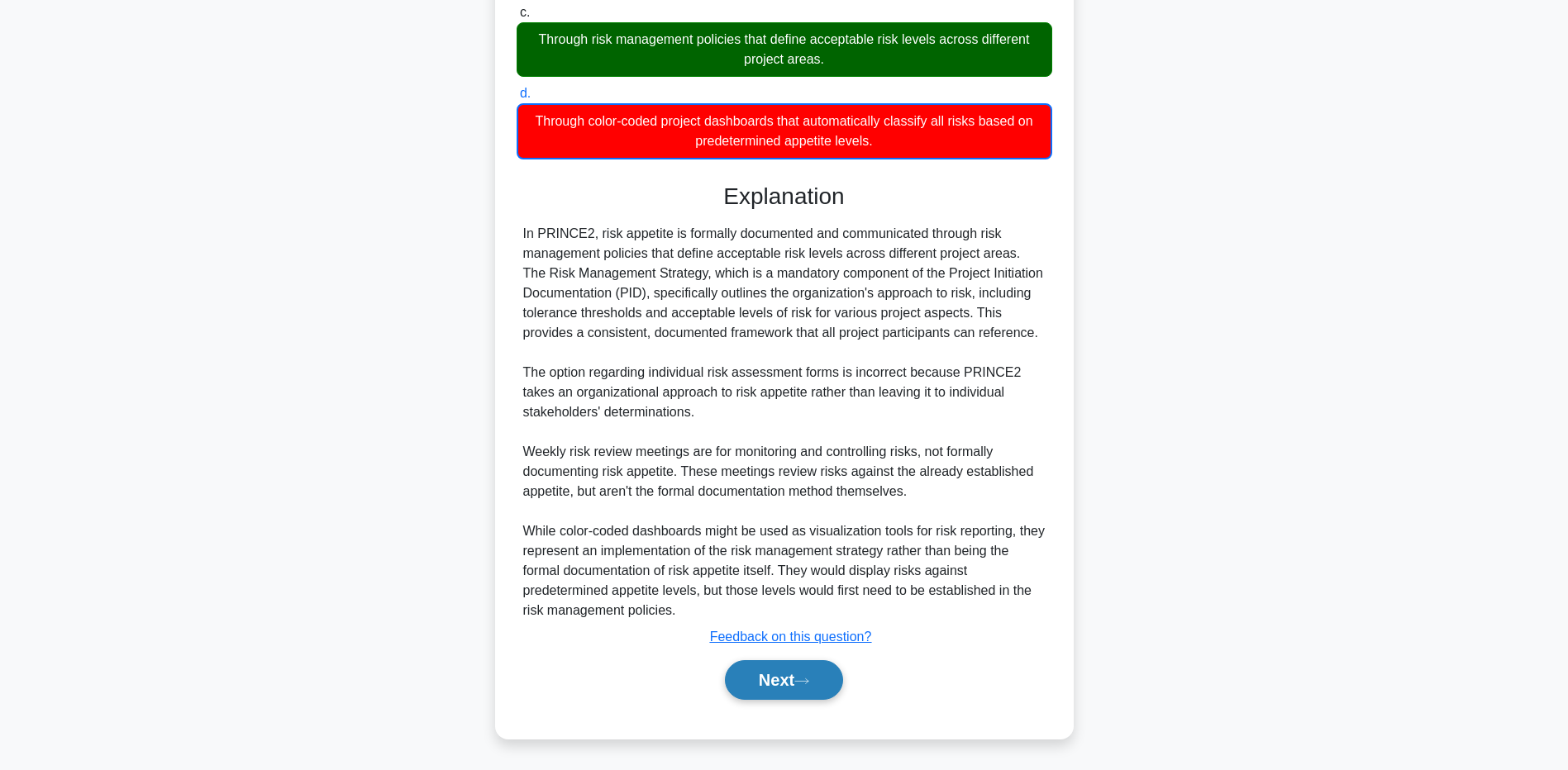
click at [764, 678] on button "Next" at bounding box center [783, 680] width 118 height 40
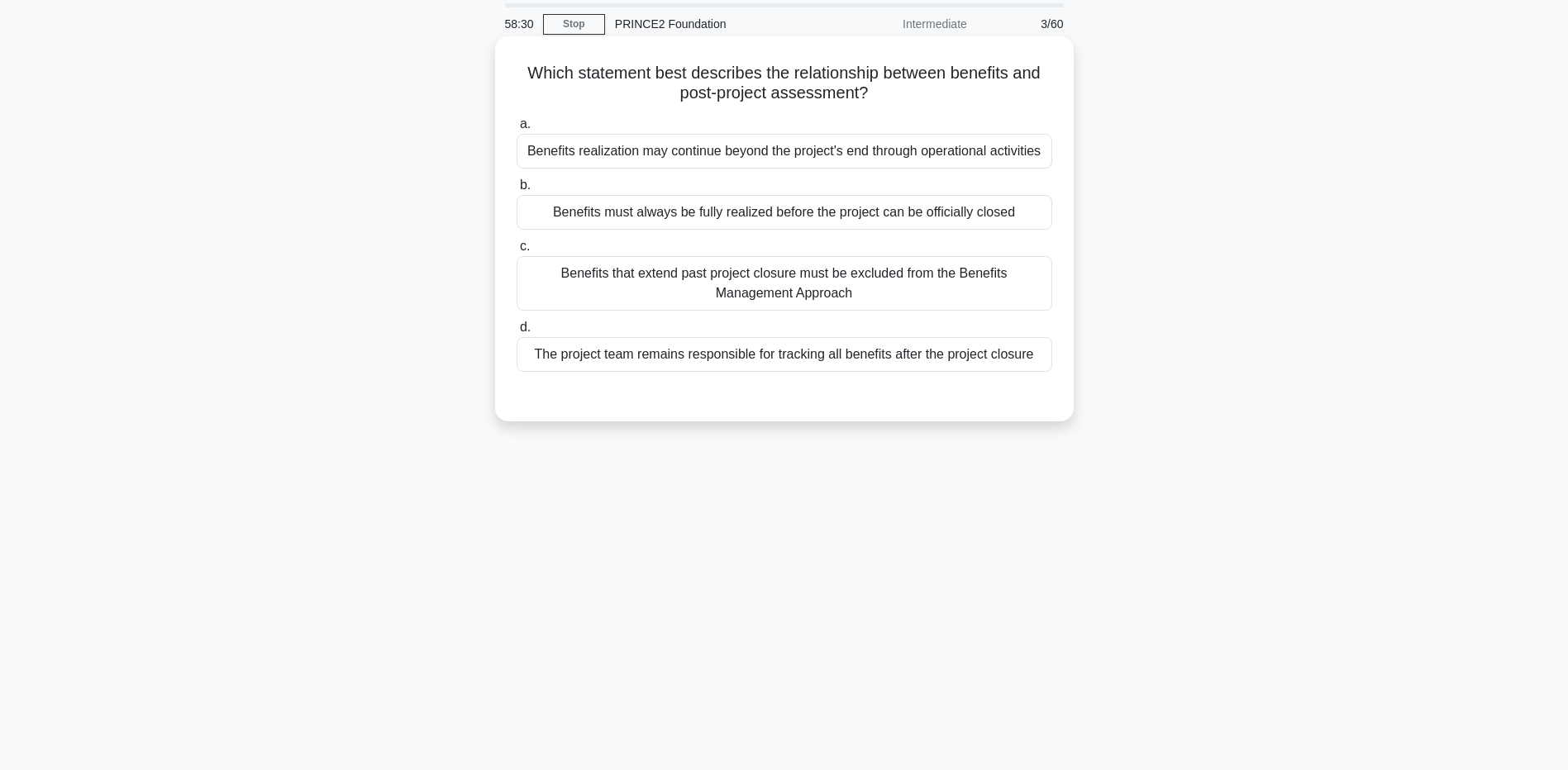
scroll to position [0, 0]
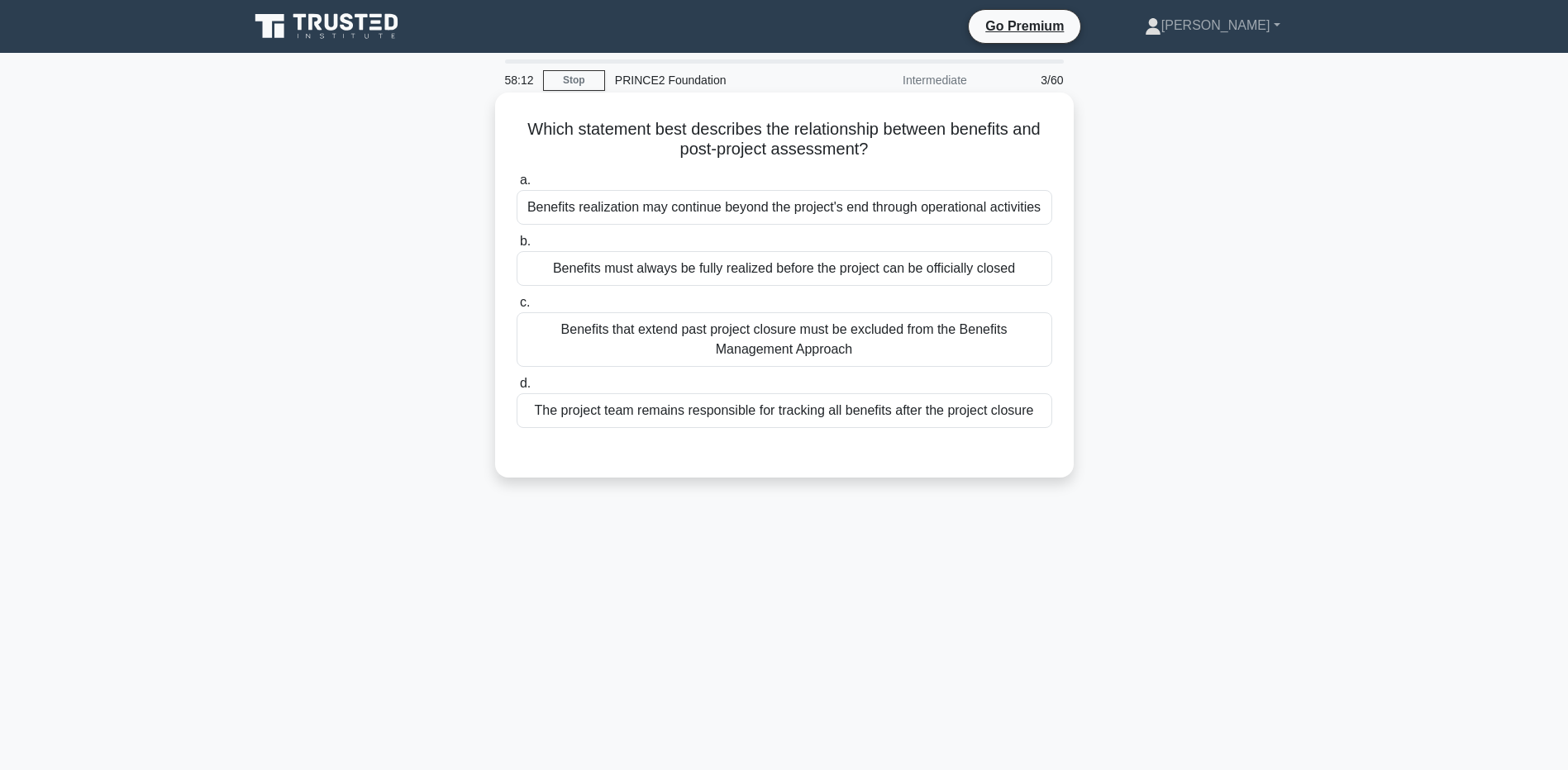
click at [764, 206] on div "Benefits realization may continue beyond the project's end through operational …" at bounding box center [784, 207] width 536 height 35
click at [517, 186] on input "a. Benefits realization may continue beyond the project's end through operation…" at bounding box center [517, 180] width 0 height 11
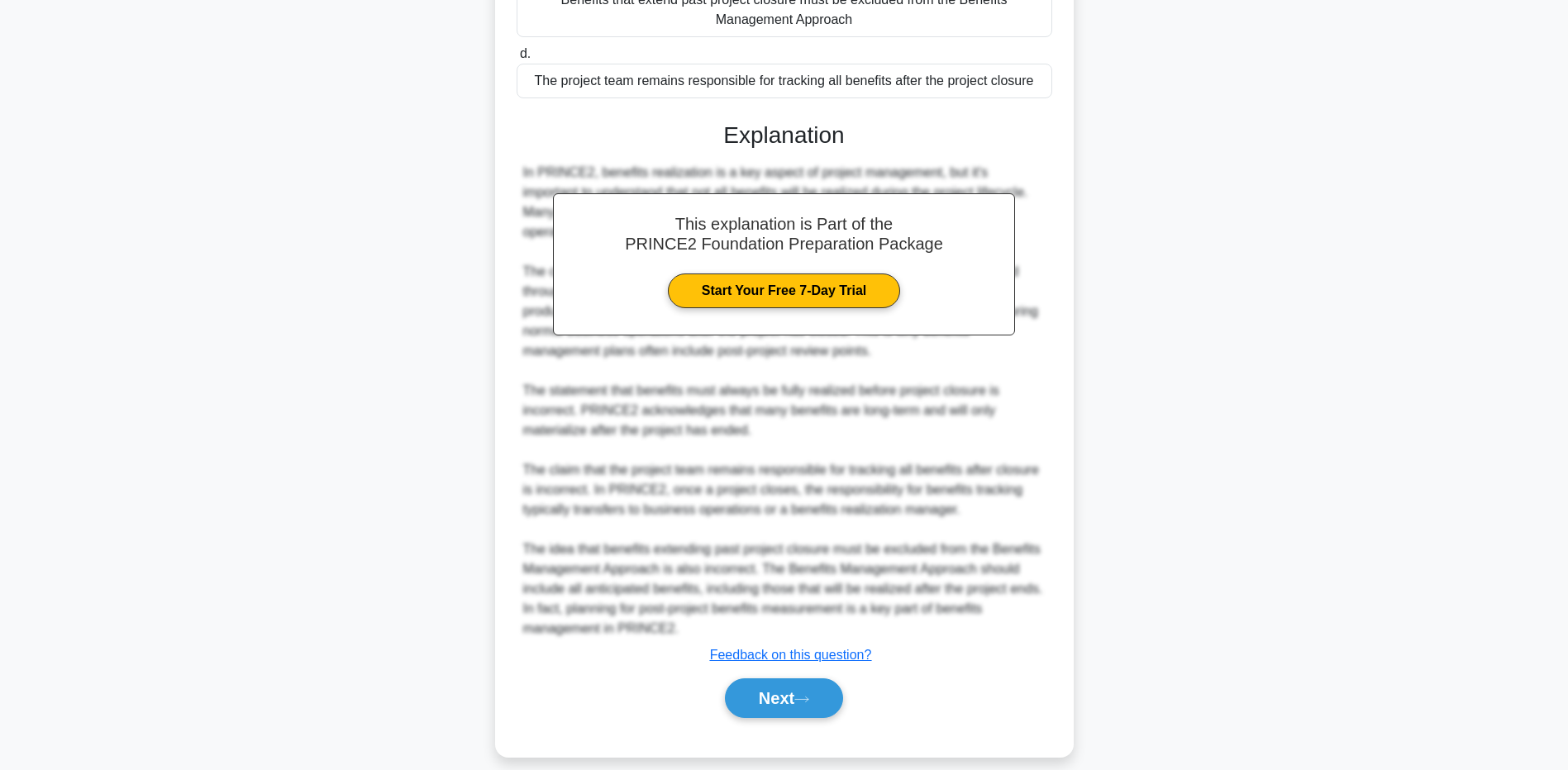
scroll to position [331, 0]
click at [789, 718] on button "Next" at bounding box center [783, 698] width 118 height 40
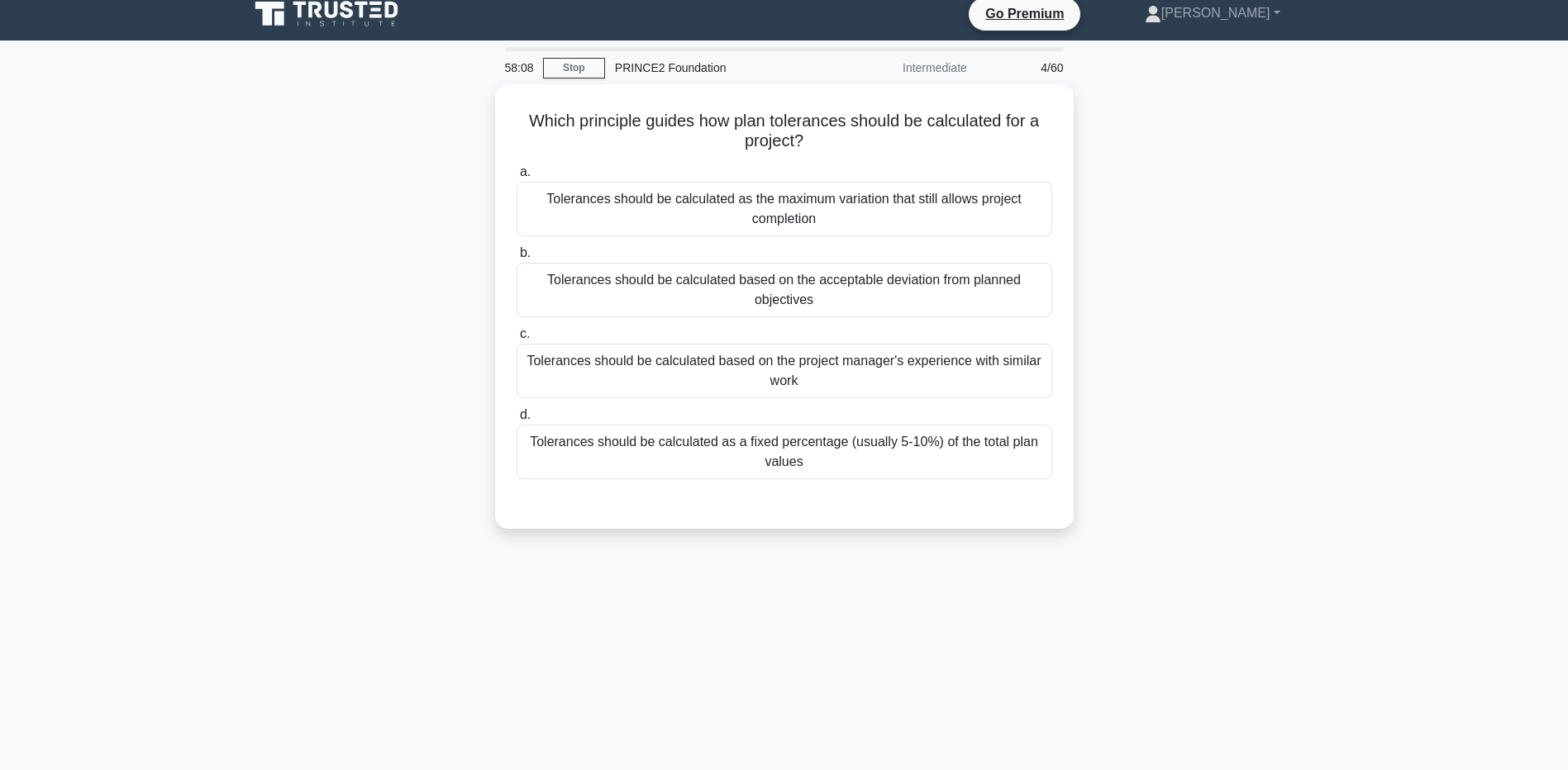
scroll to position [0, 0]
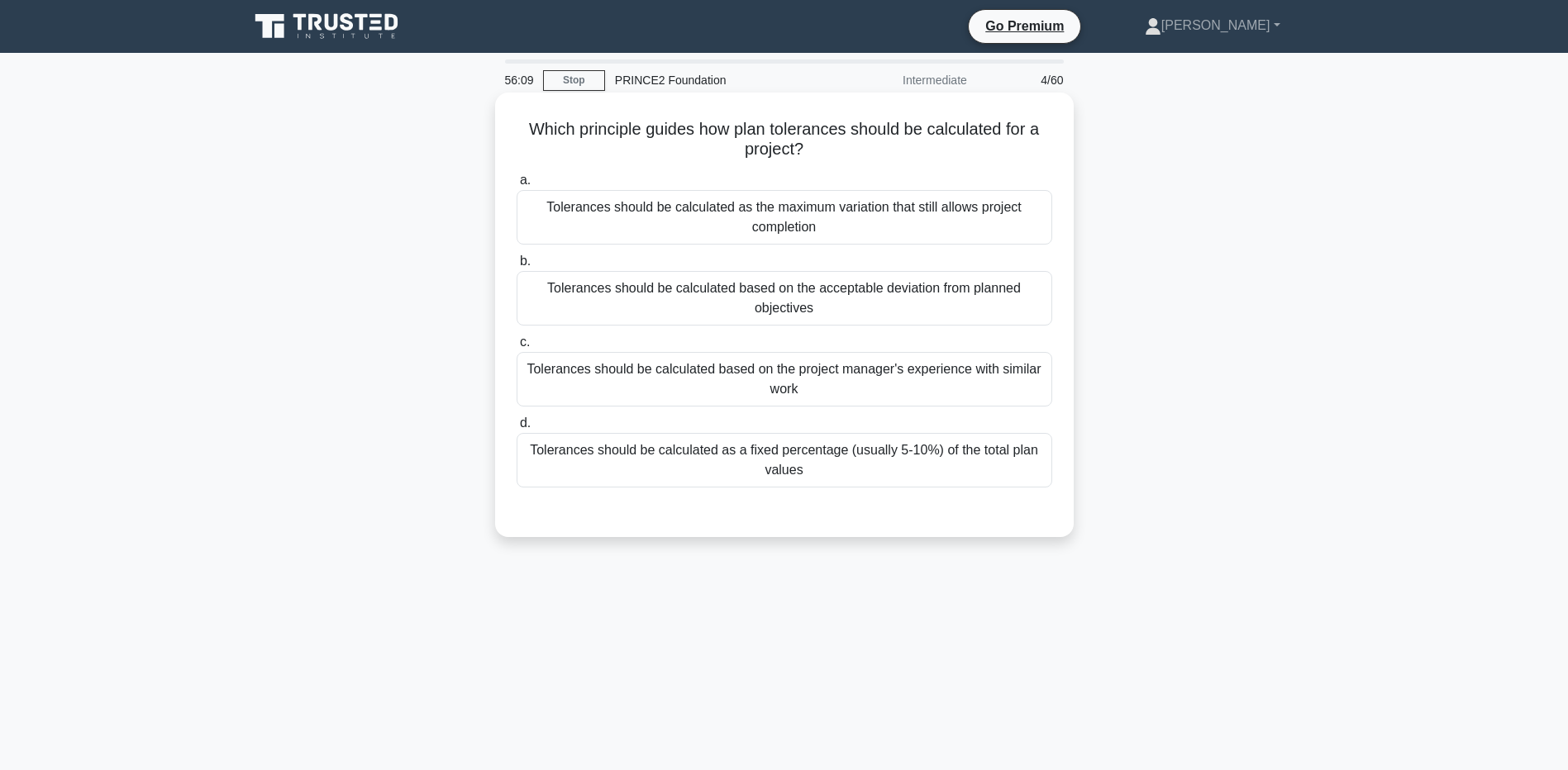
click at [866, 303] on div "Tolerances should be calculated based on the acceptable deviation from planned …" at bounding box center [784, 298] width 536 height 54
click at [517, 267] on input "b. Tolerances should be calculated based on the acceptable deviation from plann…" at bounding box center [517, 261] width 0 height 11
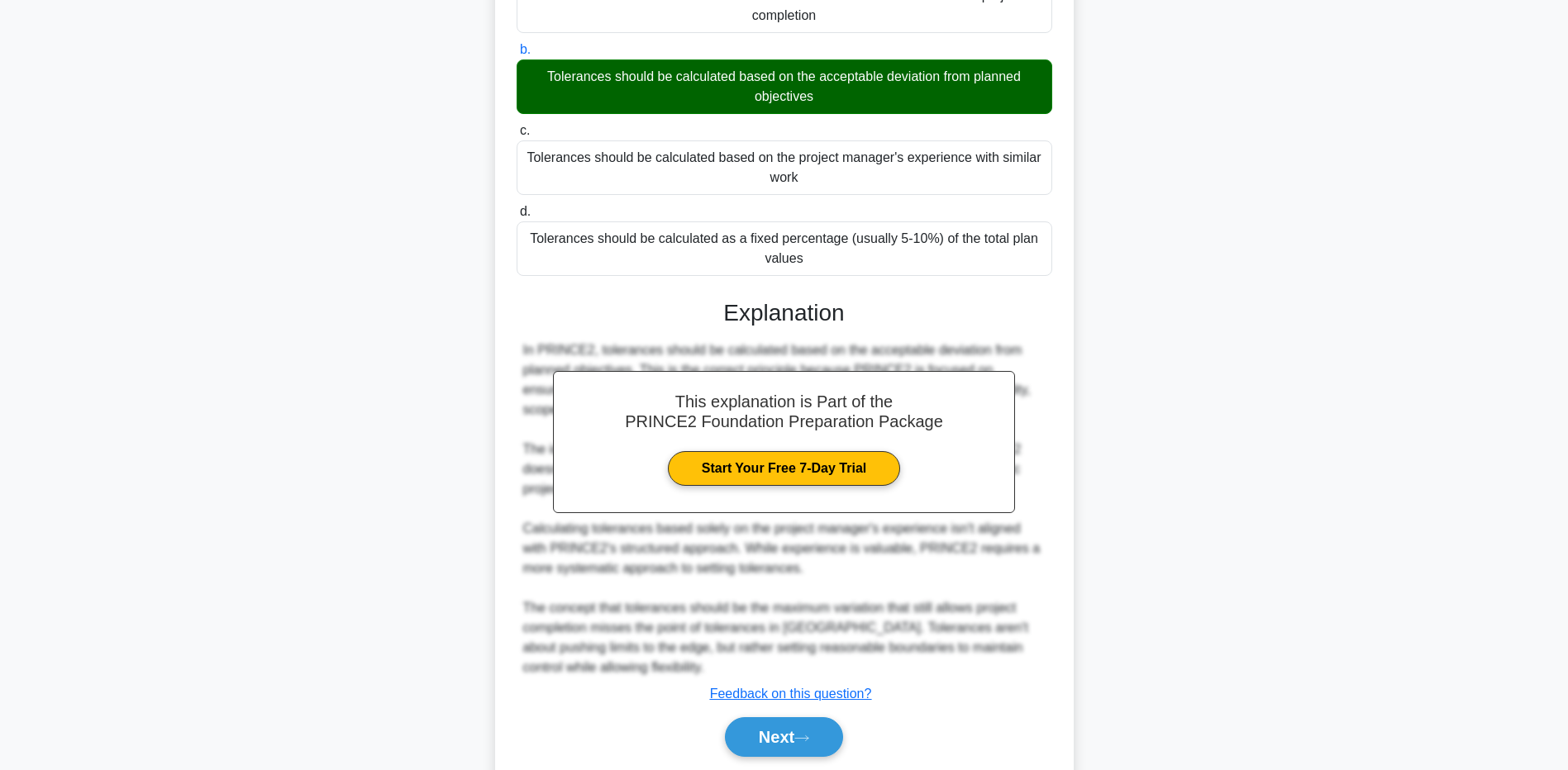
scroll to position [269, 0]
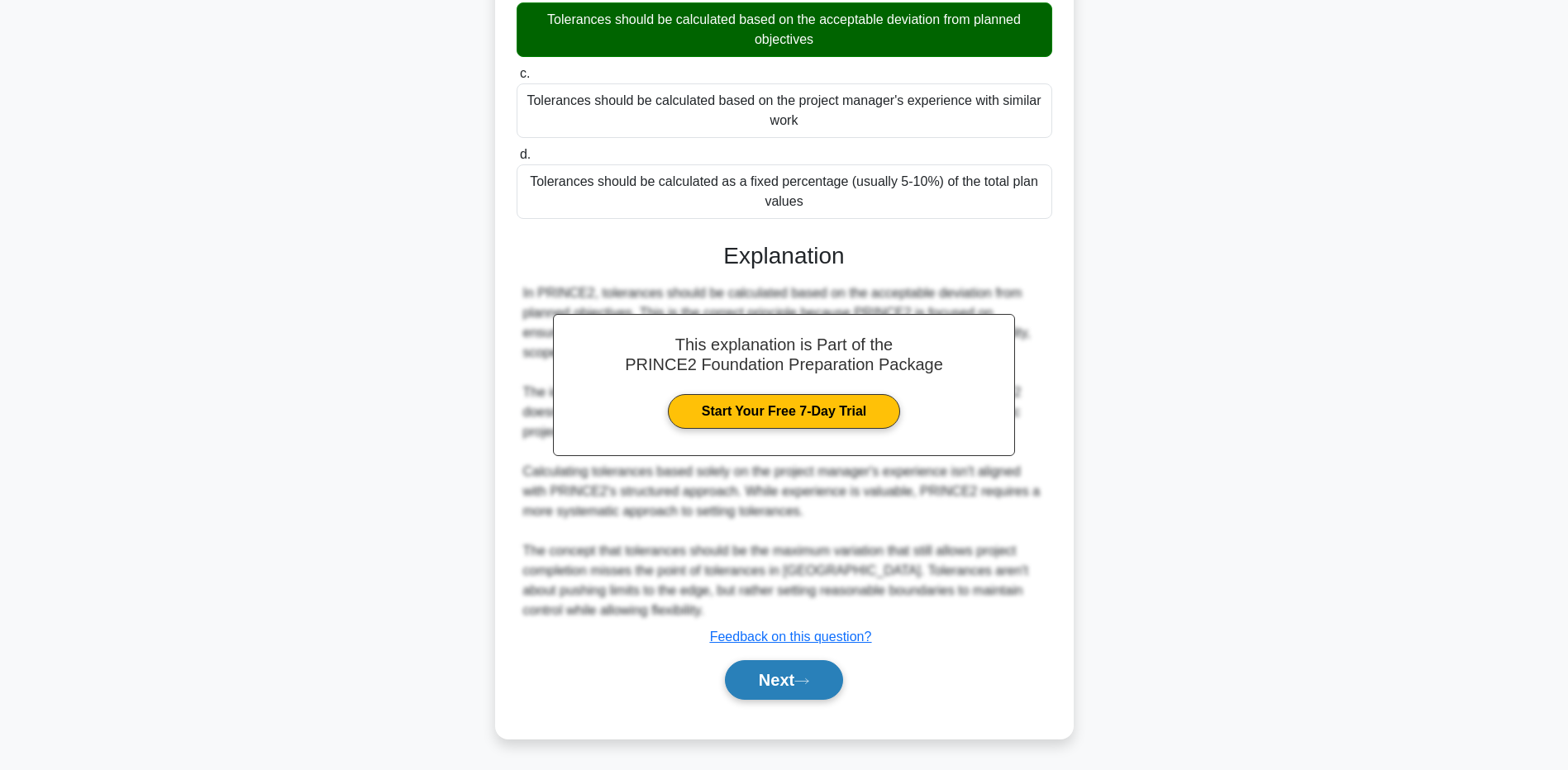
click at [779, 687] on button "Next" at bounding box center [783, 680] width 118 height 40
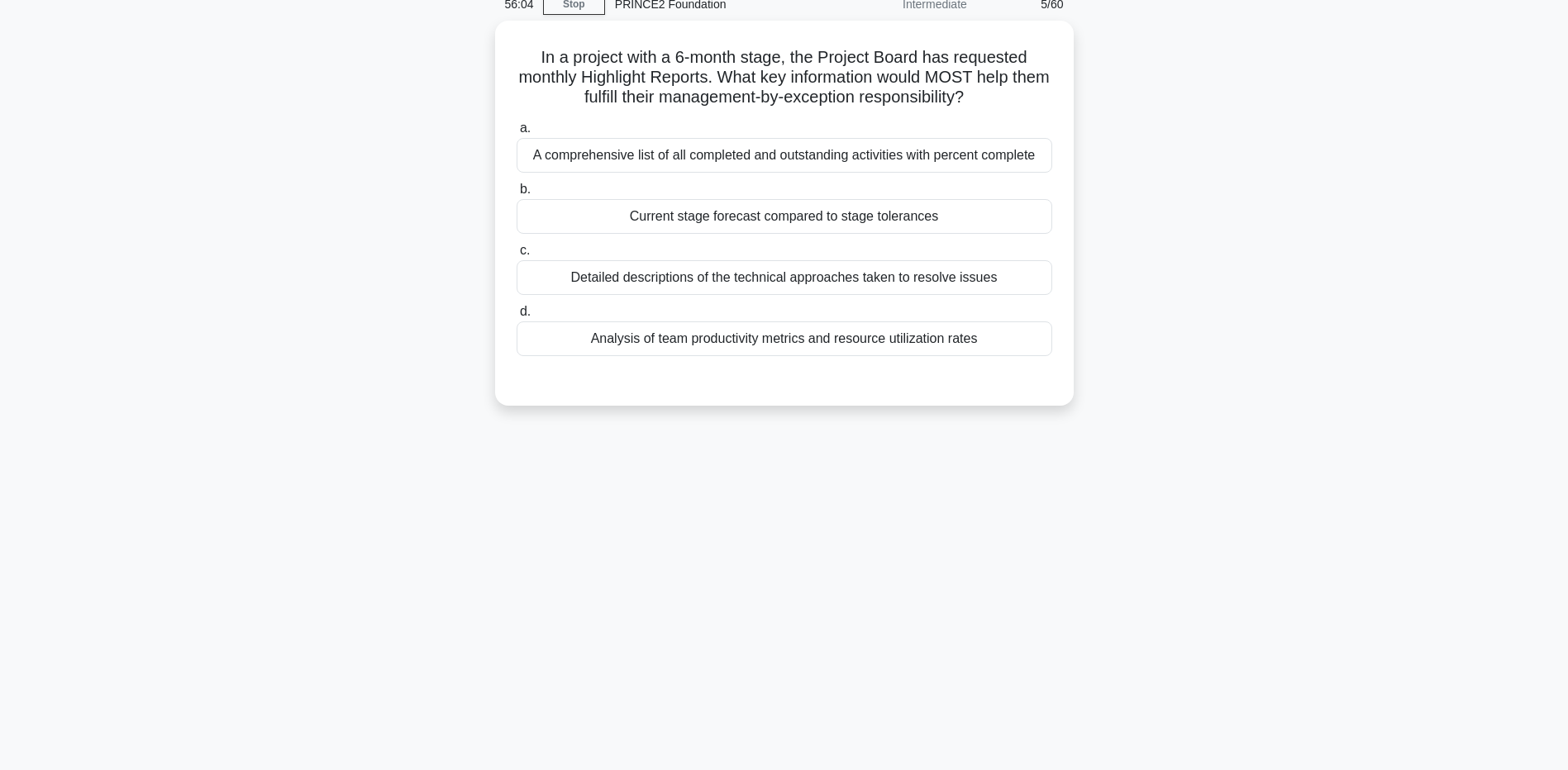
scroll to position [0, 0]
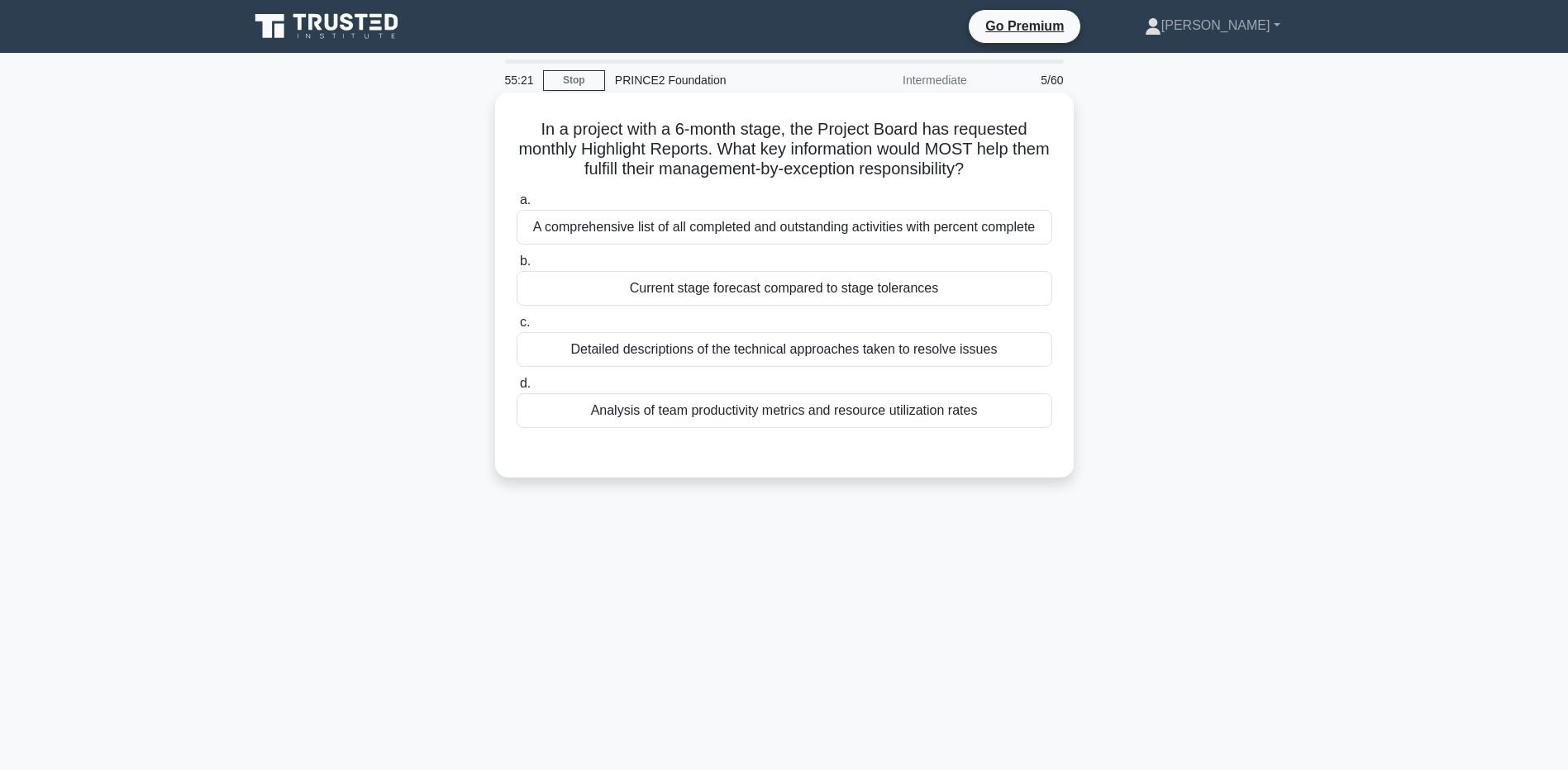
click at [849, 292] on div "Current stage forecast compared to stage tolerances" at bounding box center [784, 288] width 536 height 35
click at [517, 267] on input "b. Current stage forecast compared to stage tolerances" at bounding box center [517, 261] width 0 height 11
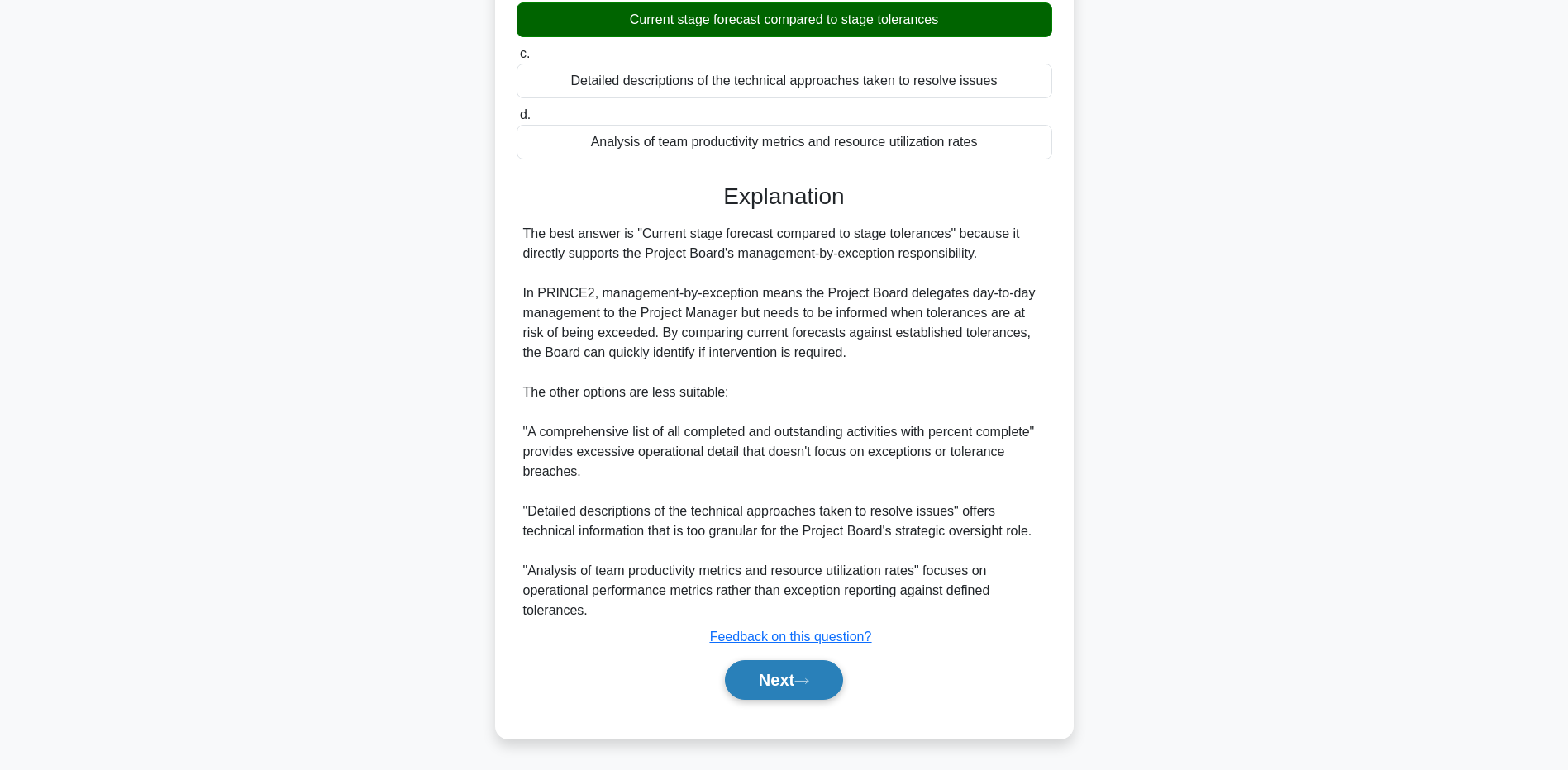
click at [800, 695] on button "Next" at bounding box center [783, 680] width 118 height 40
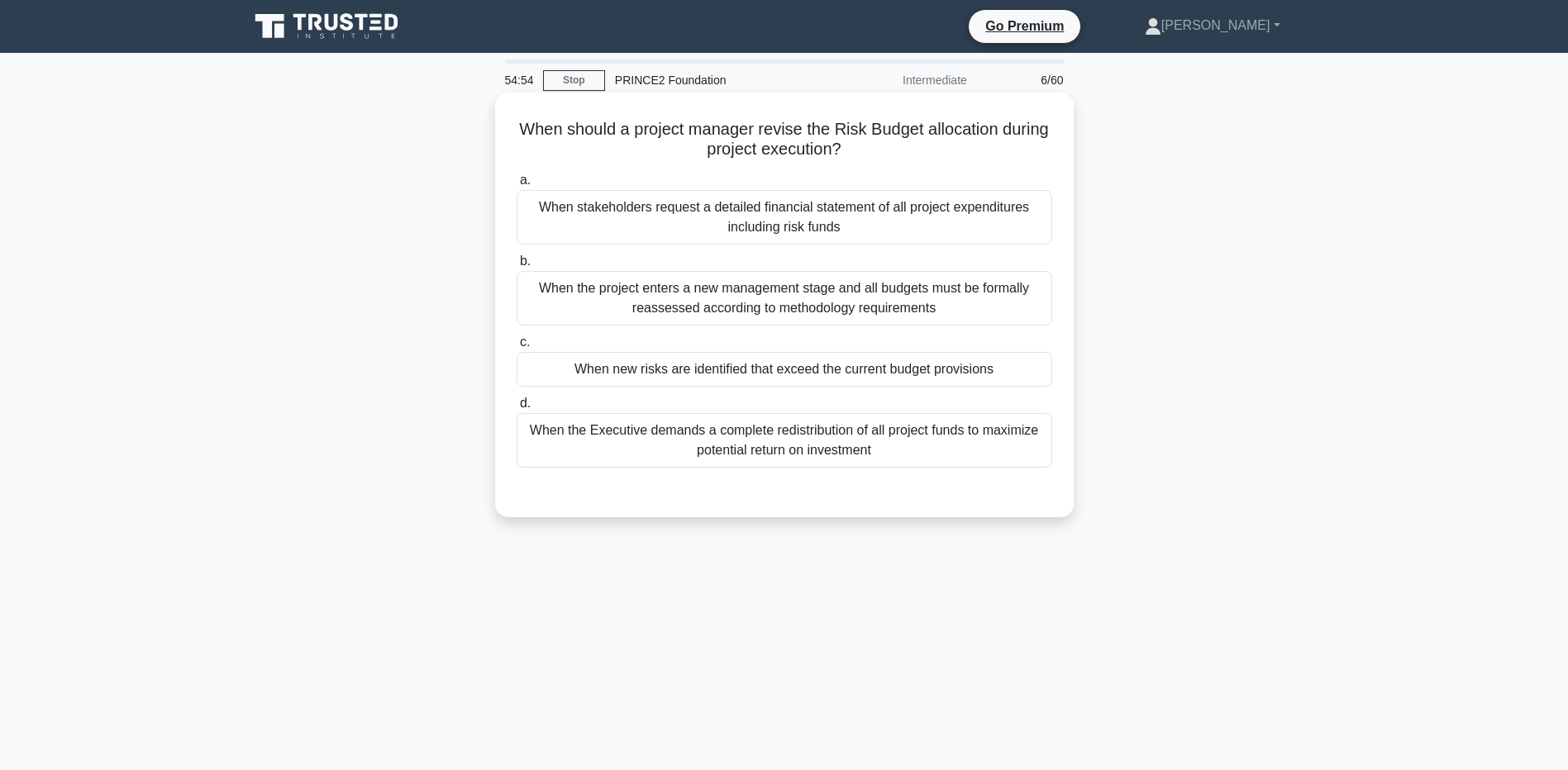
click at [1005, 302] on div "When the project enters a new management stage and all budgets must be formally…" at bounding box center [784, 298] width 536 height 54
click at [517, 267] on input "b. When the project enters a new management stage and all budgets must be forma…" at bounding box center [517, 261] width 0 height 11
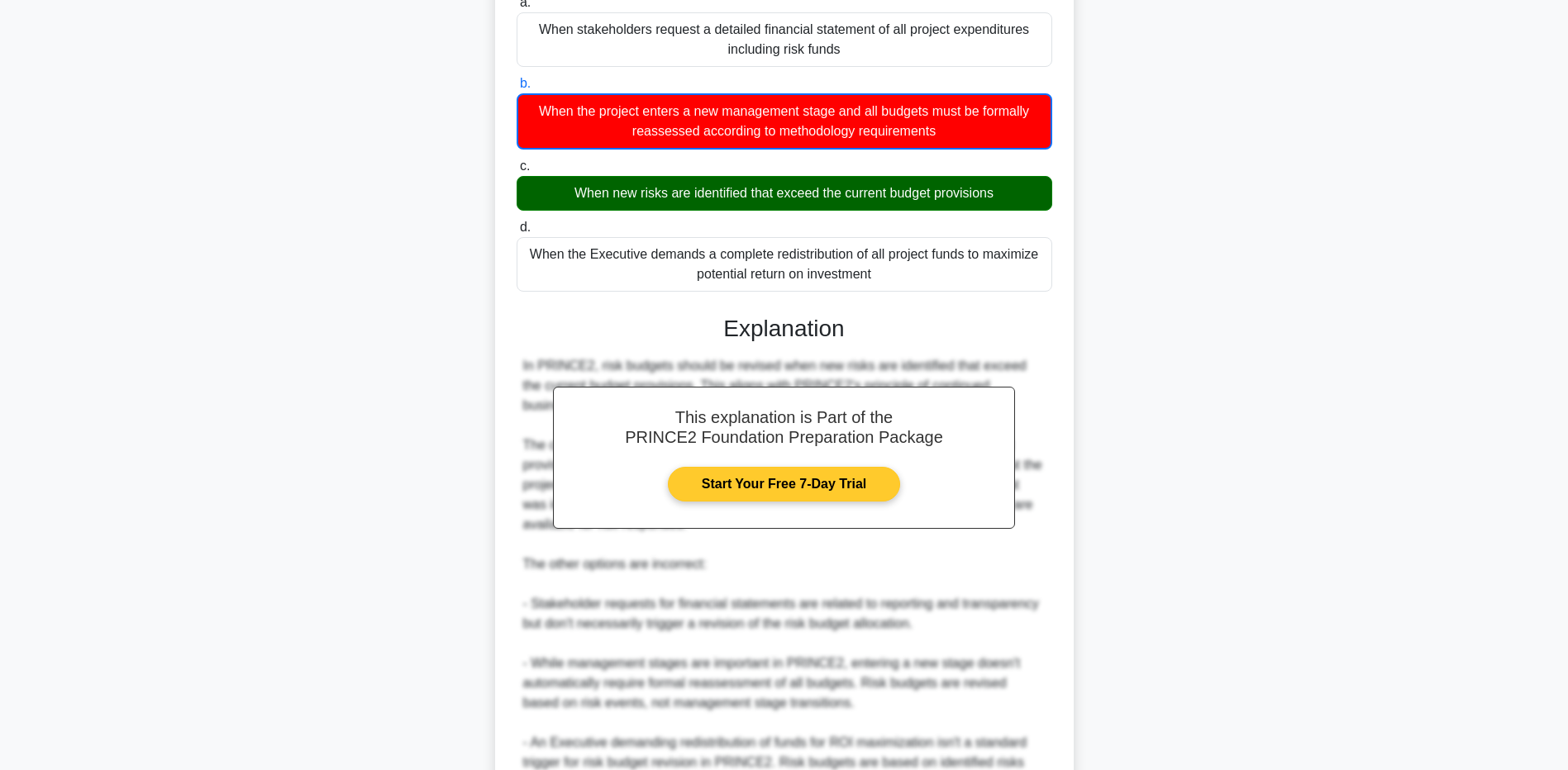
scroll to position [331, 0]
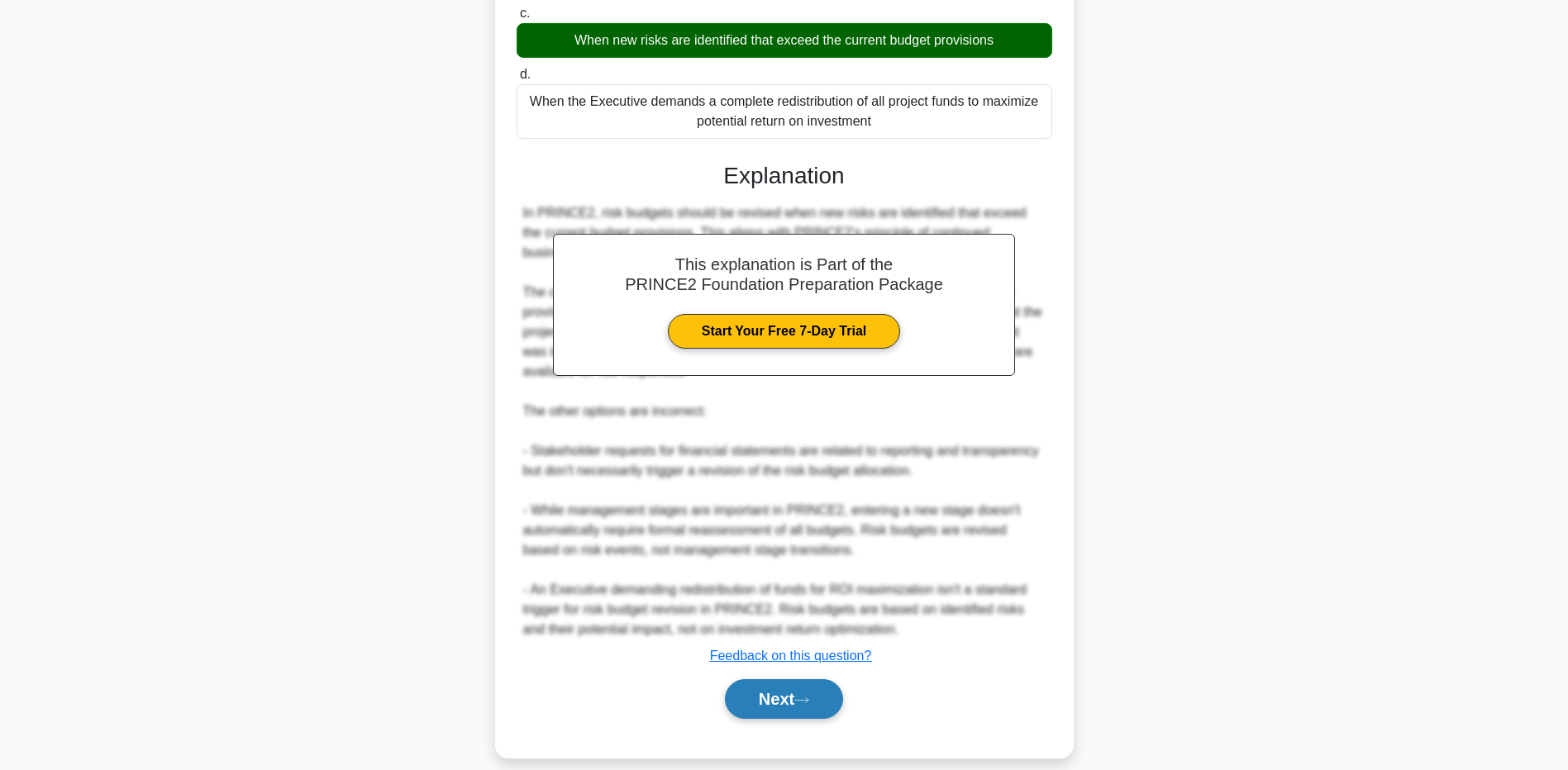
click at [774, 705] on button "Next" at bounding box center [783, 699] width 118 height 40
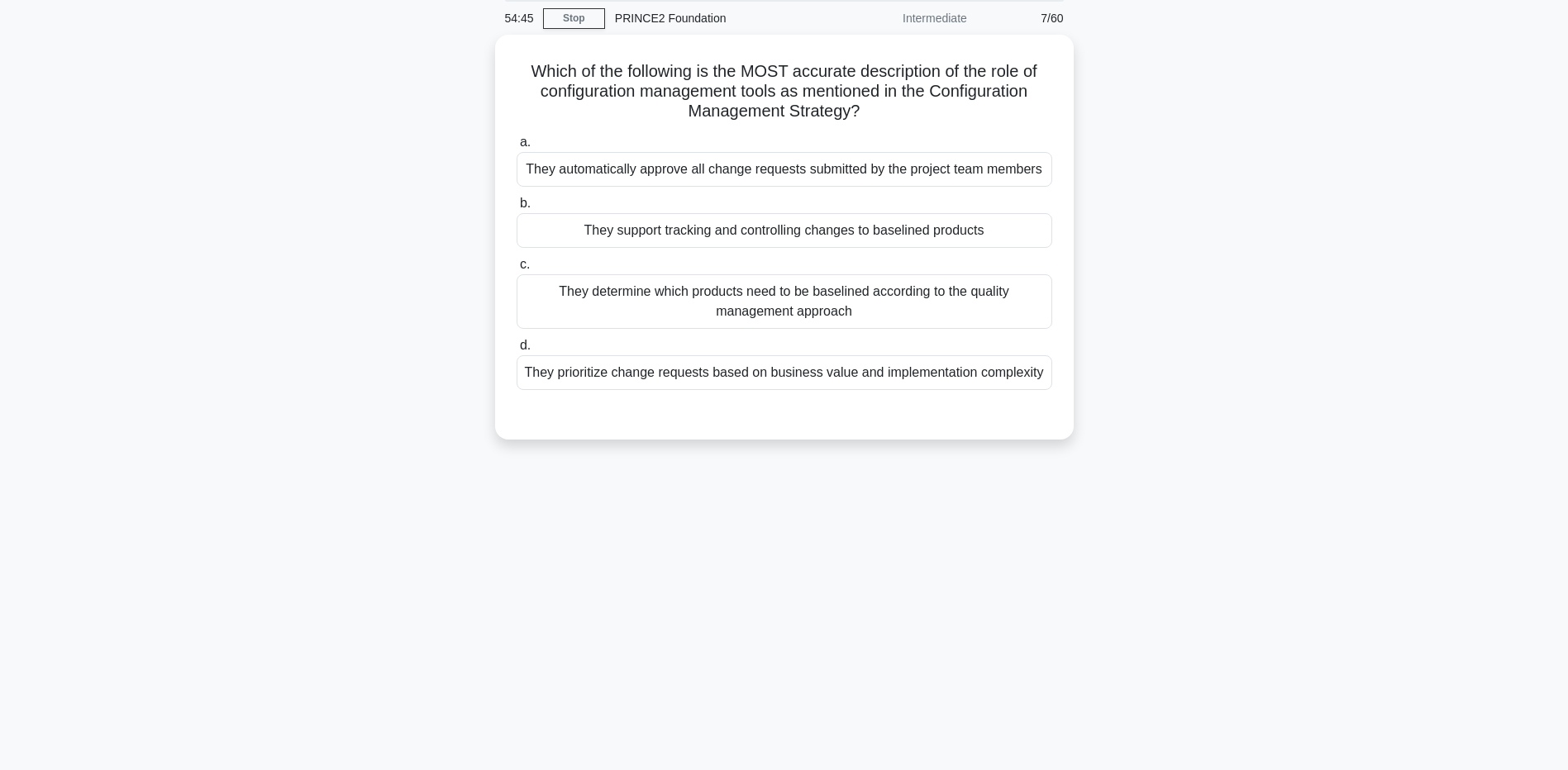
scroll to position [0, 0]
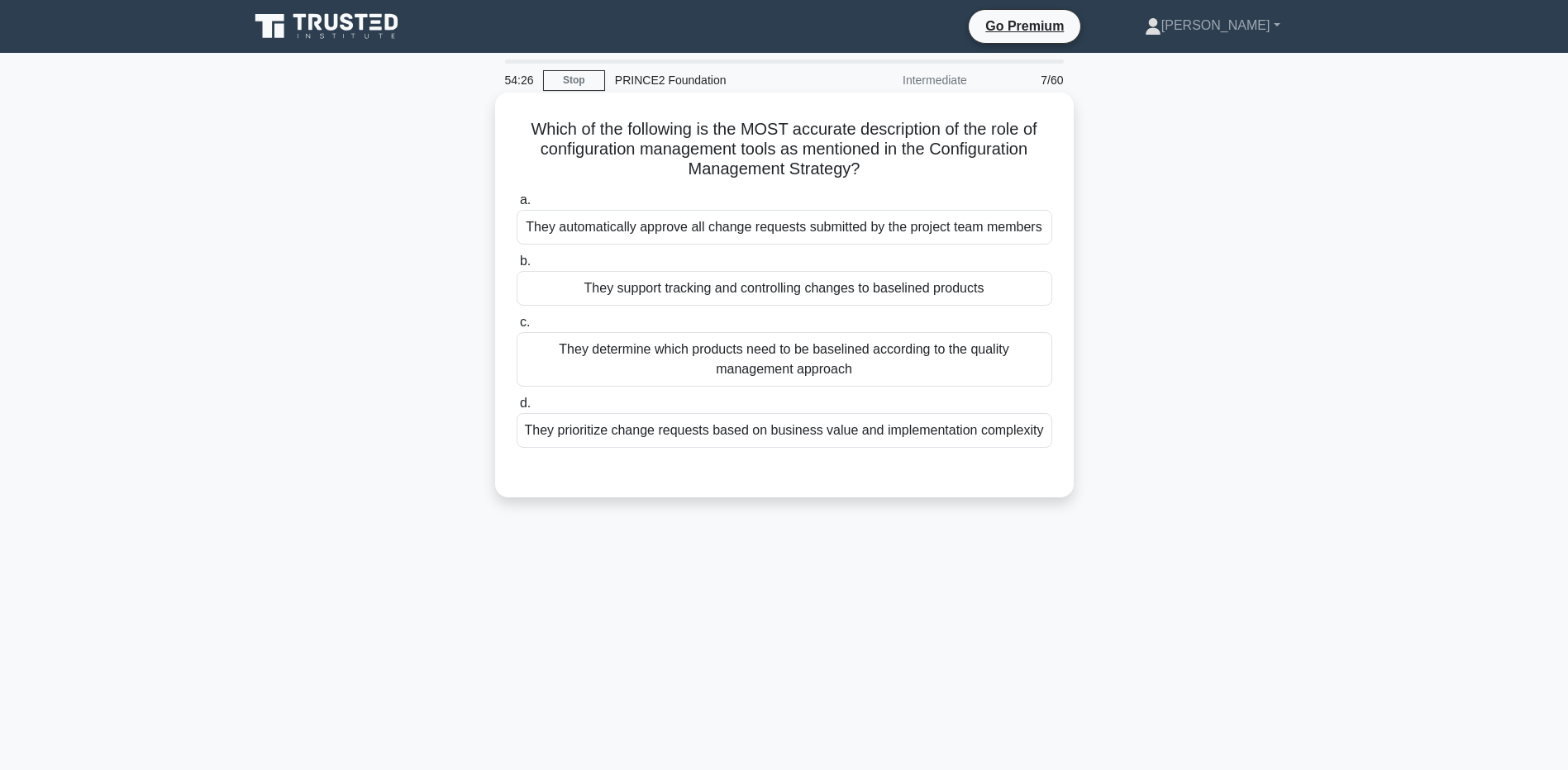
click at [921, 372] on div "They determine which products need to be baselined according to the quality man…" at bounding box center [784, 359] width 536 height 54
click at [517, 328] on input "c. They determine which products need to be baselined according to the quality …" at bounding box center [517, 323] width 0 height 11
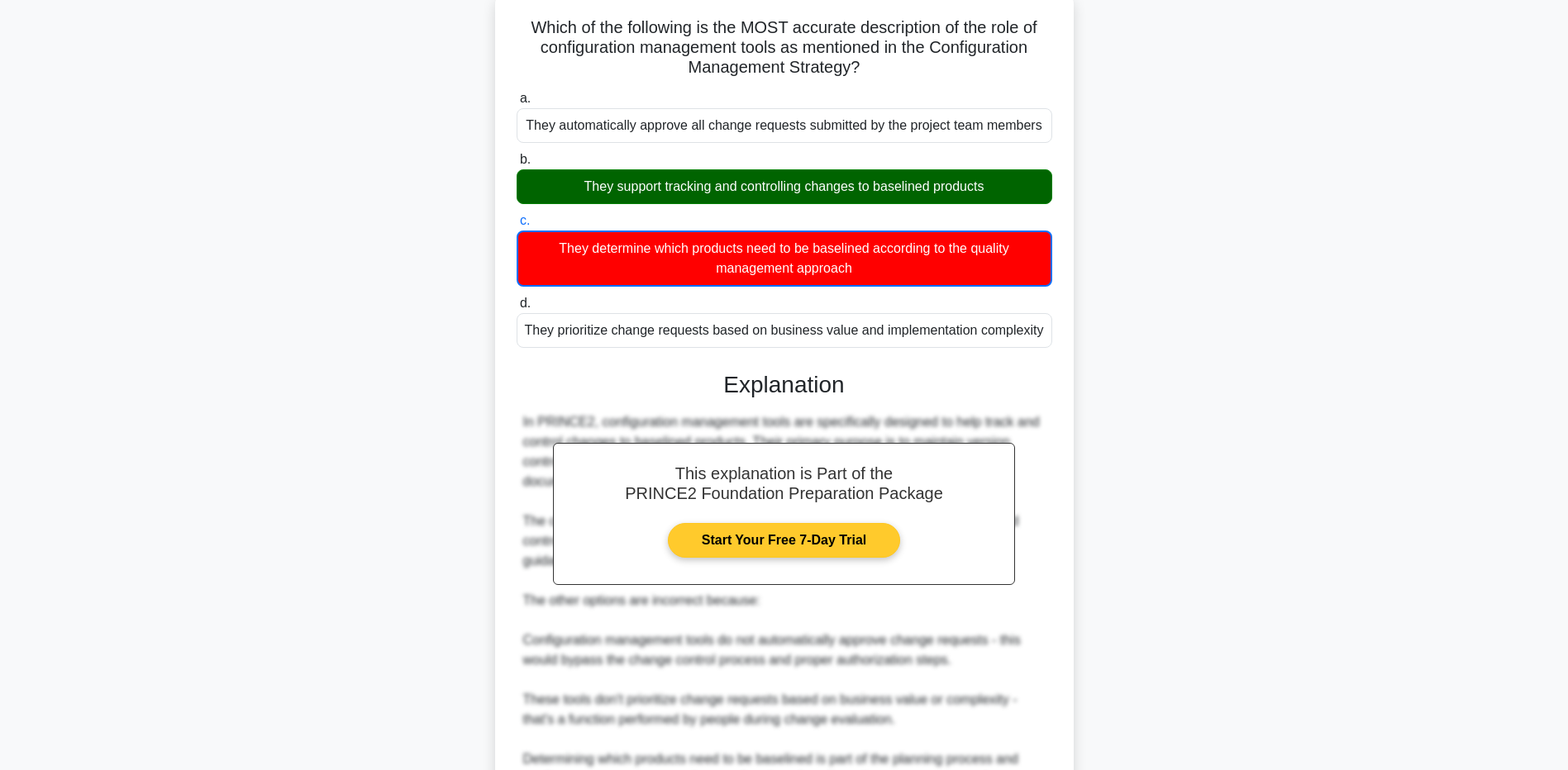
scroll to position [311, 0]
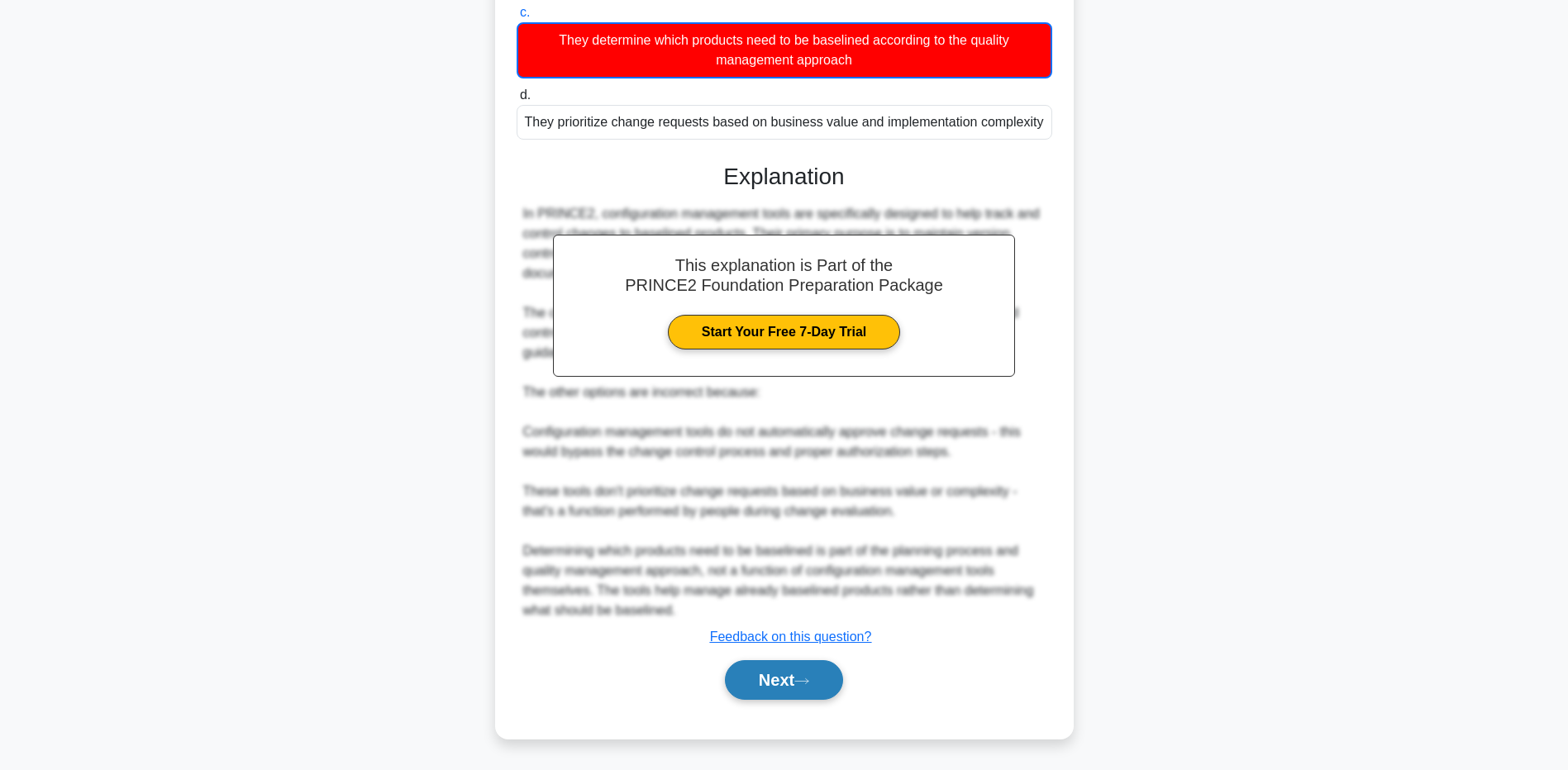
click at [790, 679] on button "Next" at bounding box center [783, 680] width 118 height 40
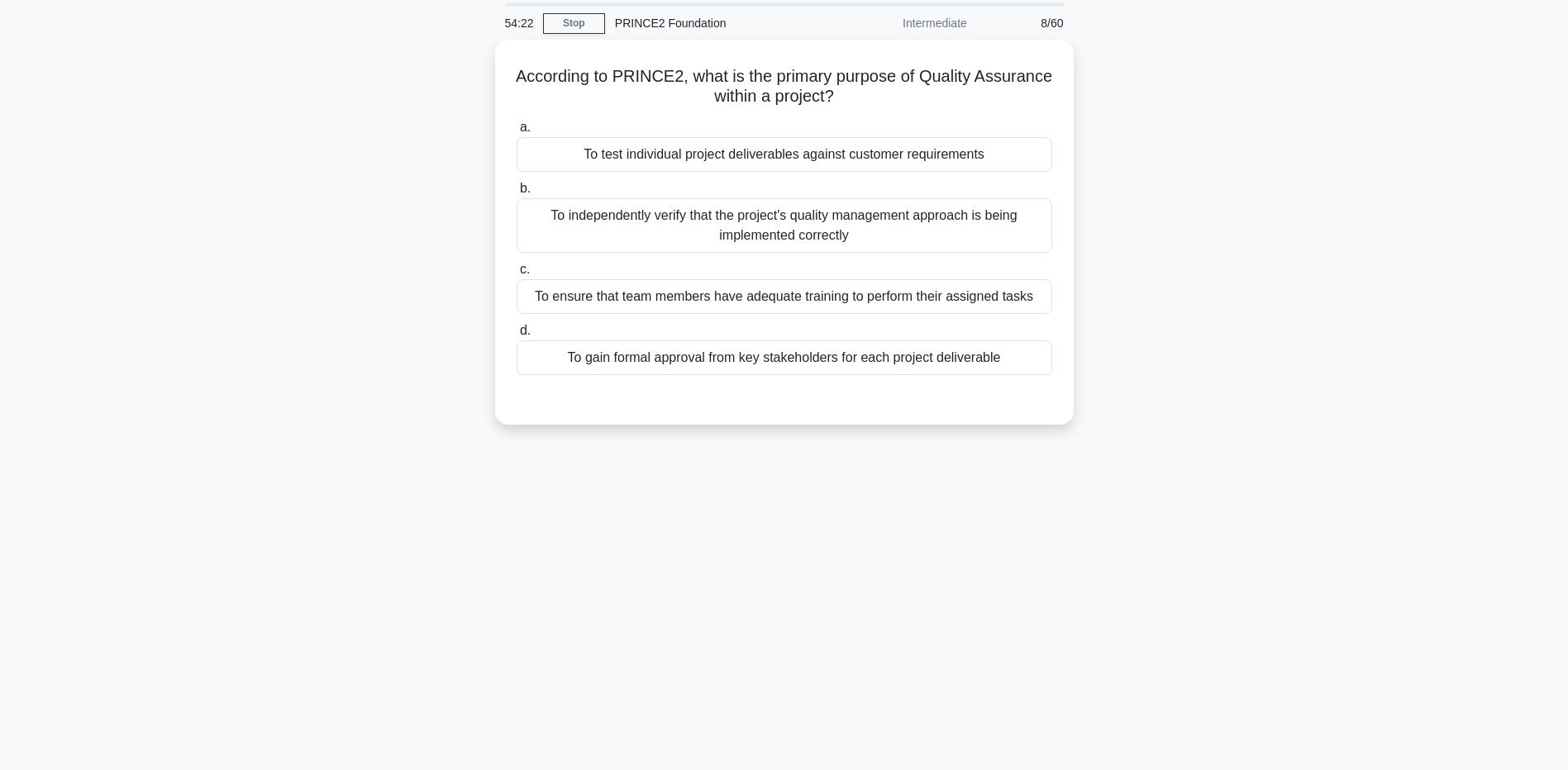
scroll to position [0, 0]
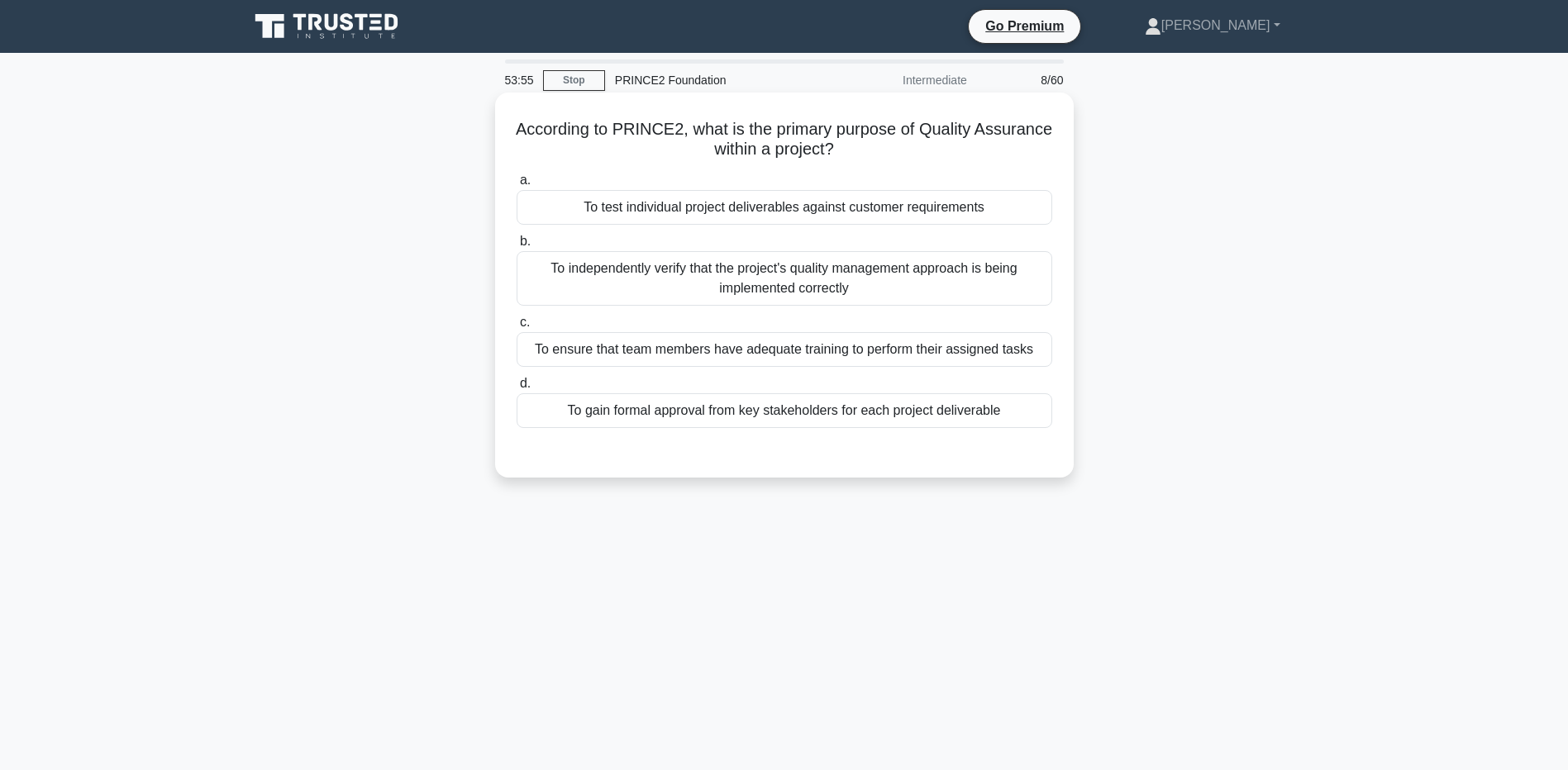
click at [836, 208] on div "To test individual project deliverables against customer requirements" at bounding box center [784, 207] width 536 height 35
click at [517, 186] on input "a. To test individual project deliverables against customer requirements" at bounding box center [517, 180] width 0 height 11
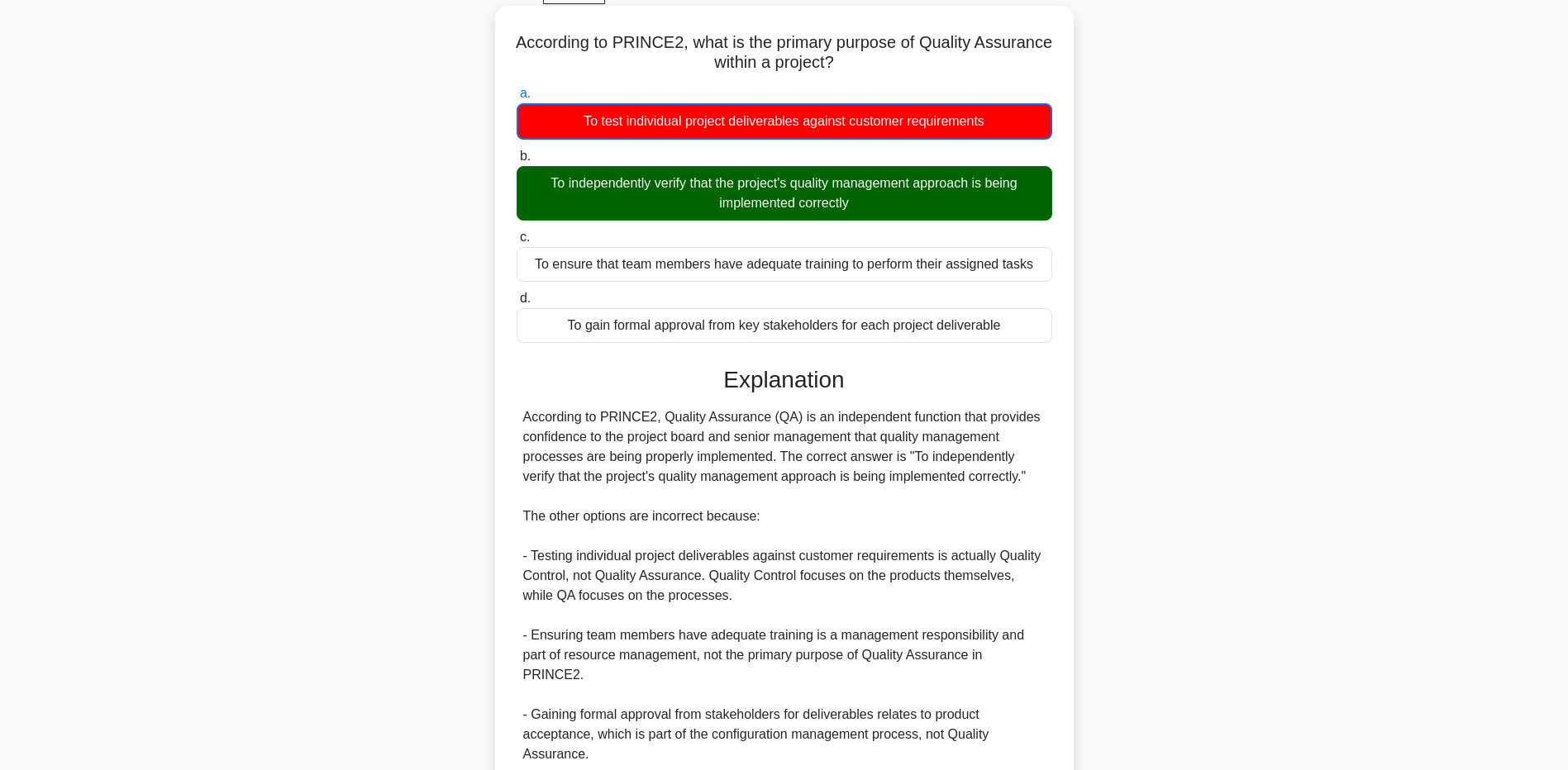
scroll to position [212, 0]
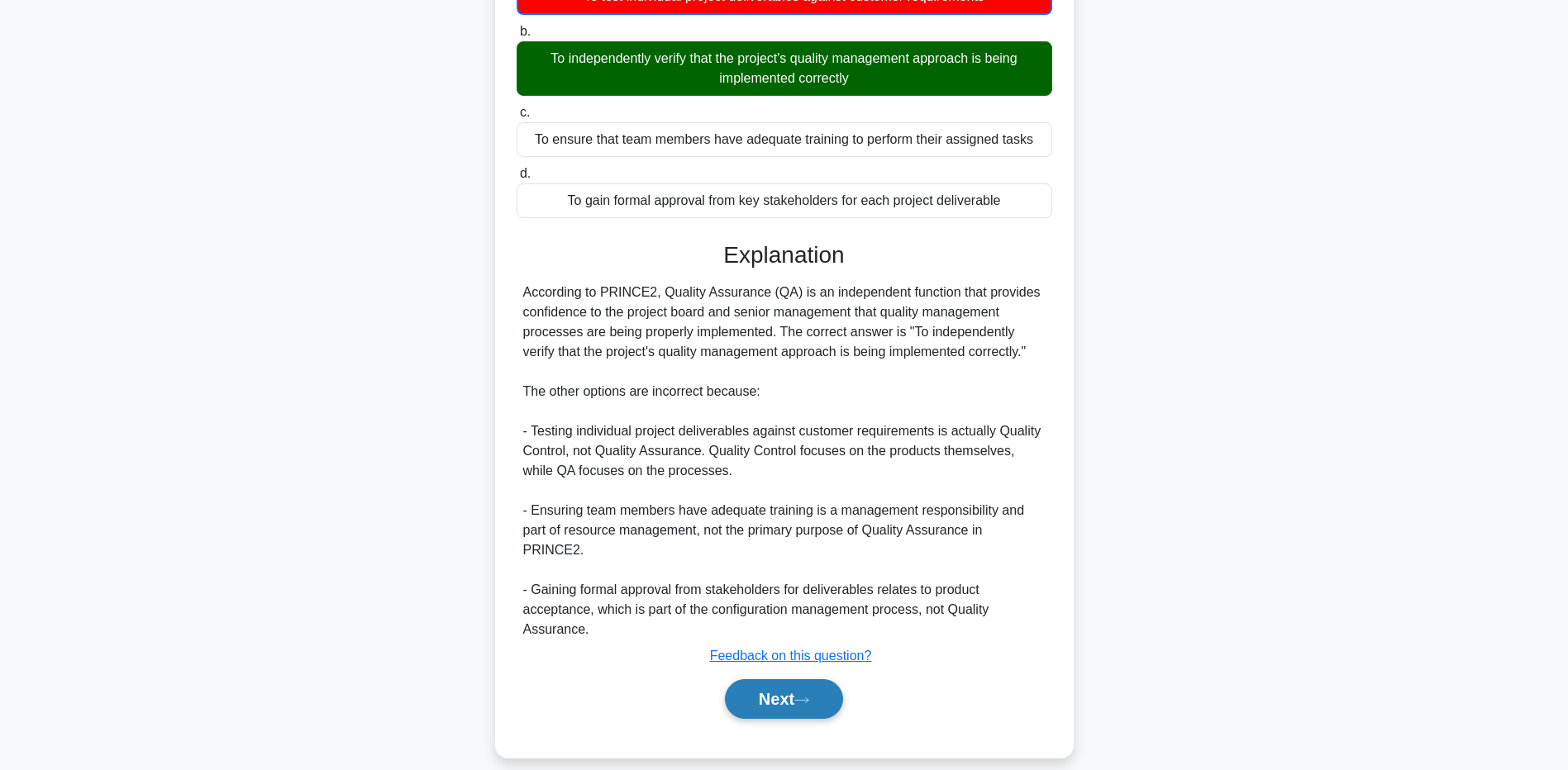
click at [790, 679] on button "Next" at bounding box center [783, 699] width 118 height 40
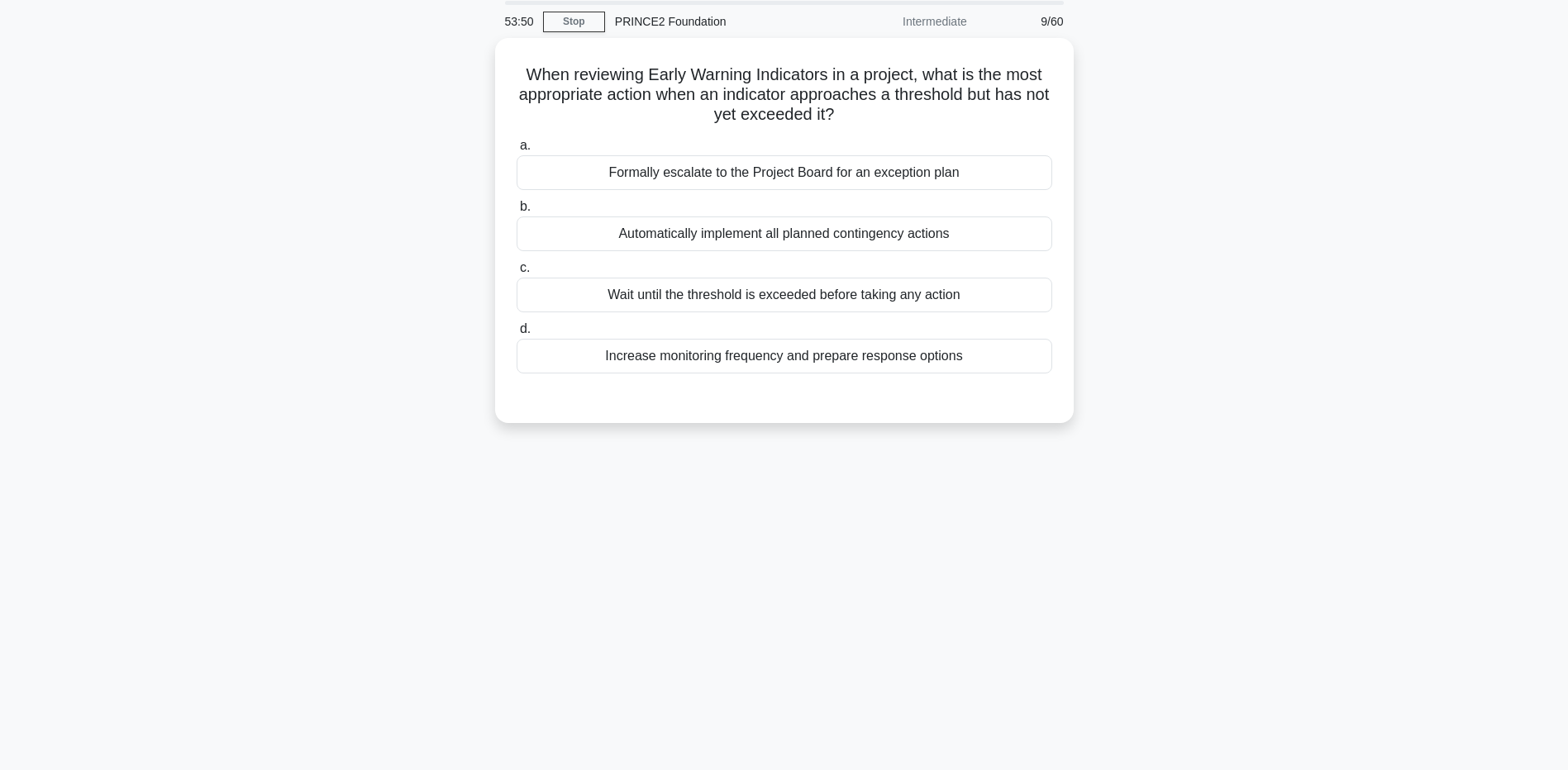
scroll to position [0, 0]
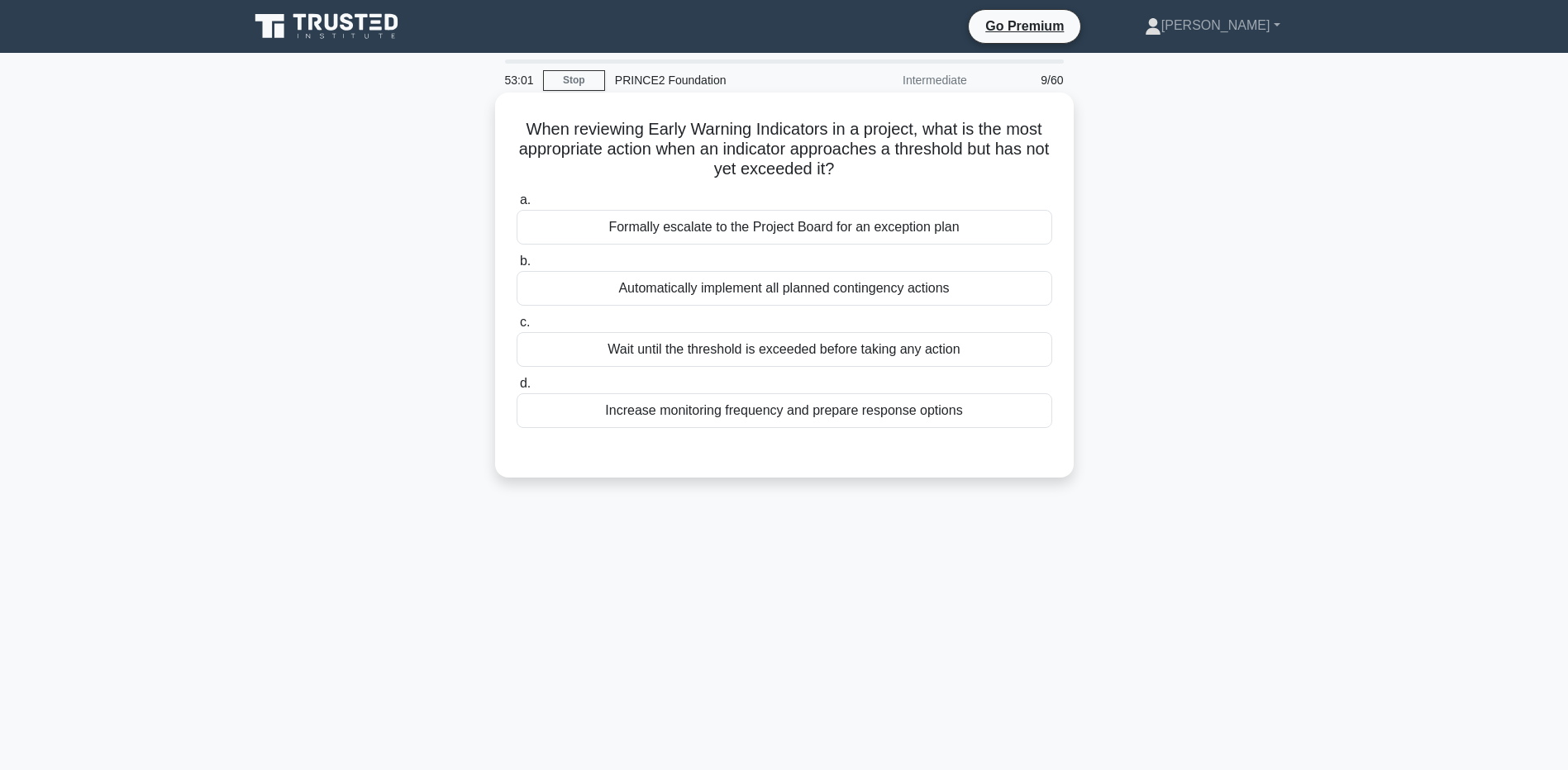
click at [790, 417] on div "Increase monitoring frequency and prepare response options" at bounding box center [784, 410] width 536 height 35
click at [517, 389] on input "d. Increase monitoring frequency and prepare response options" at bounding box center [517, 383] width 0 height 11
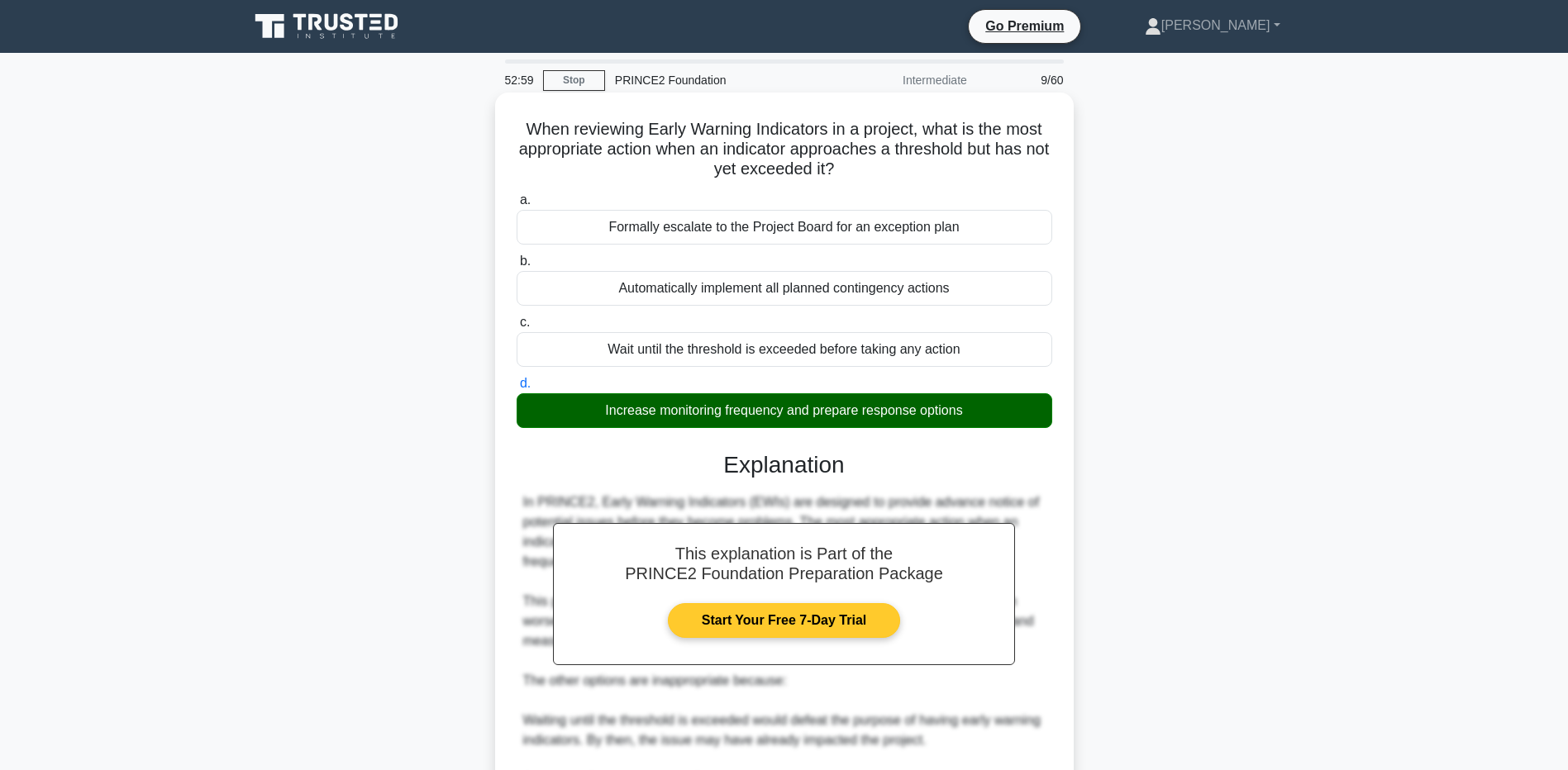
scroll to position [289, 0]
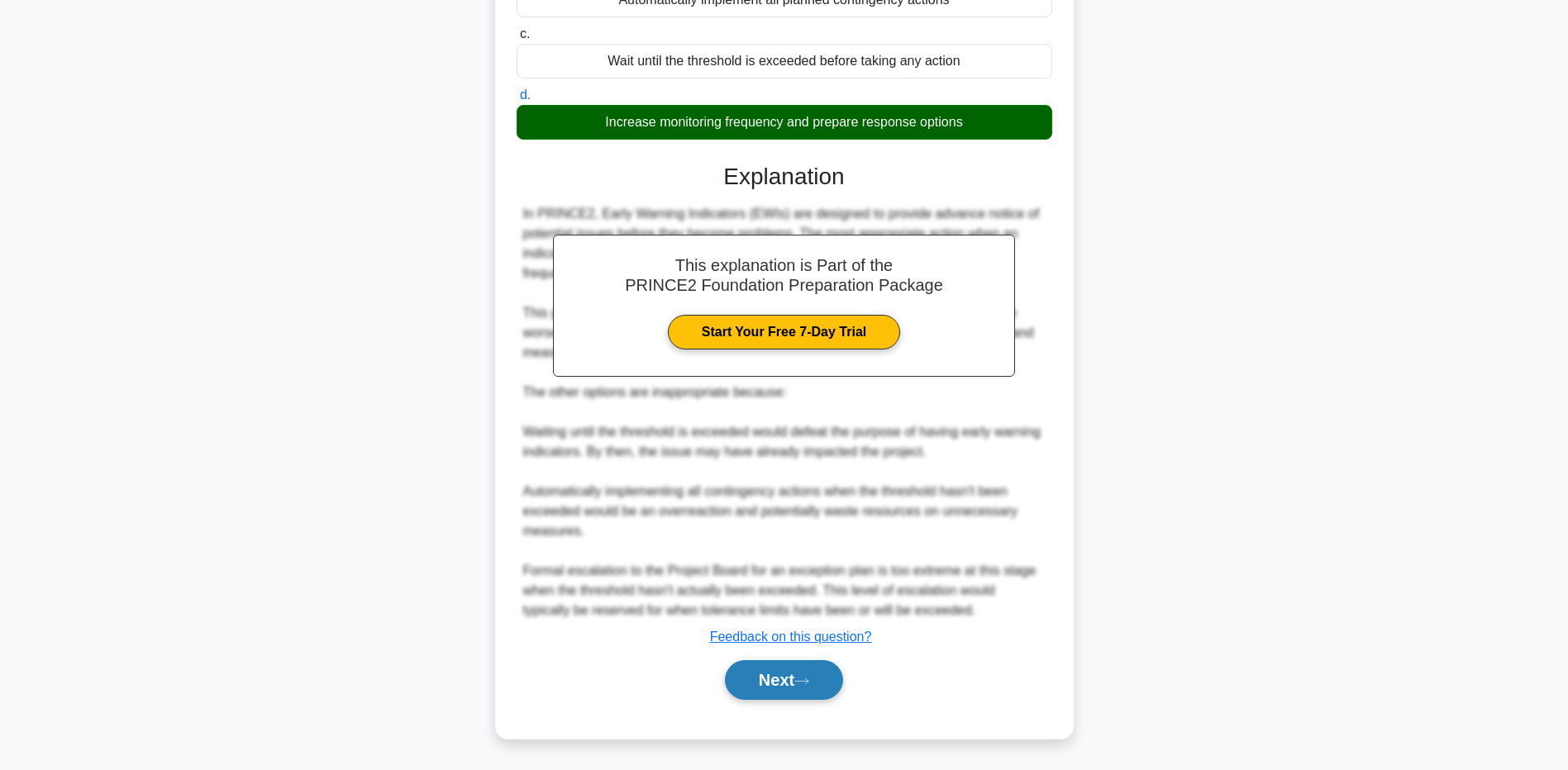
click at [781, 694] on button "Next" at bounding box center [783, 680] width 118 height 40
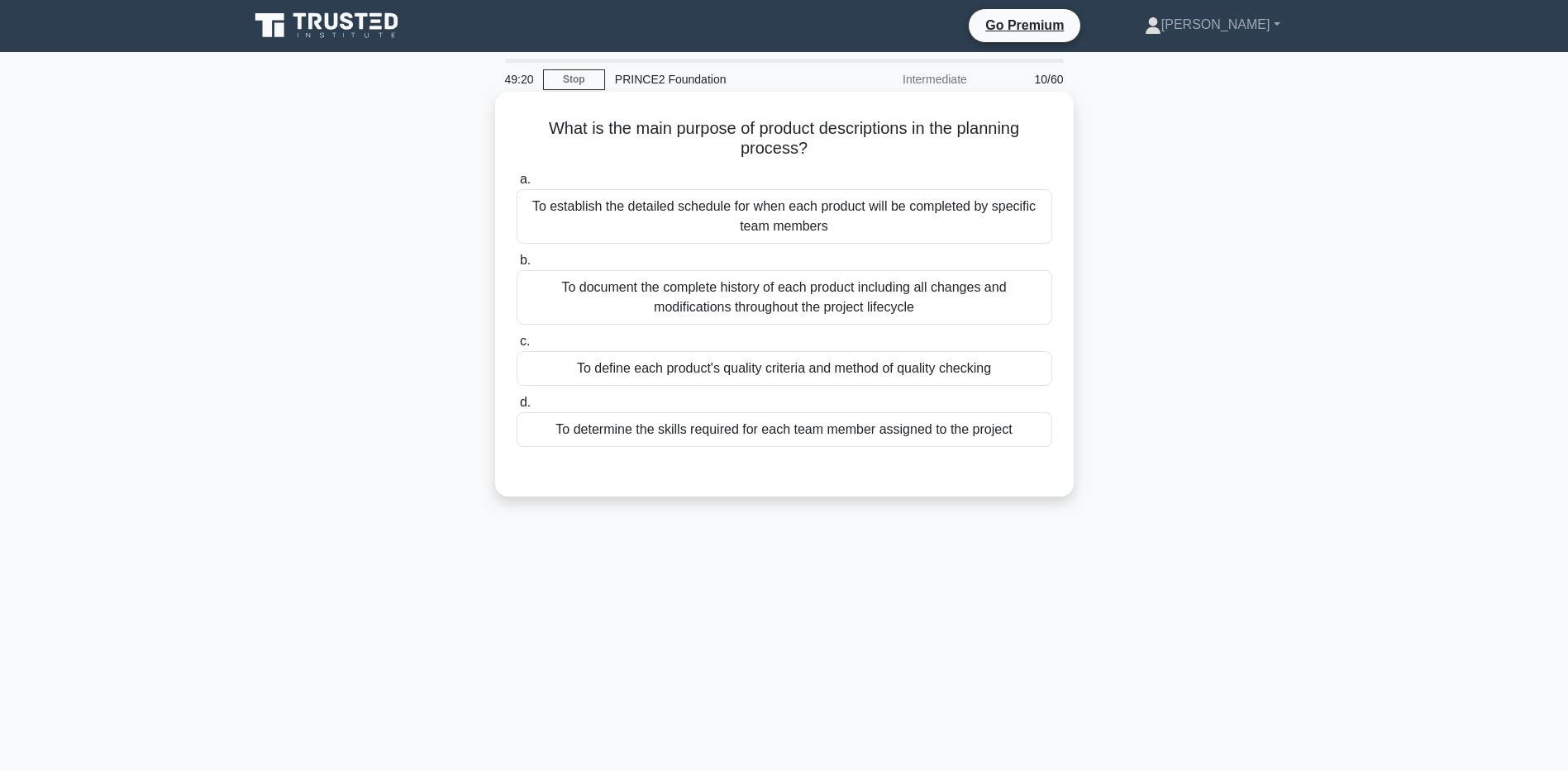
scroll to position [0, 0]
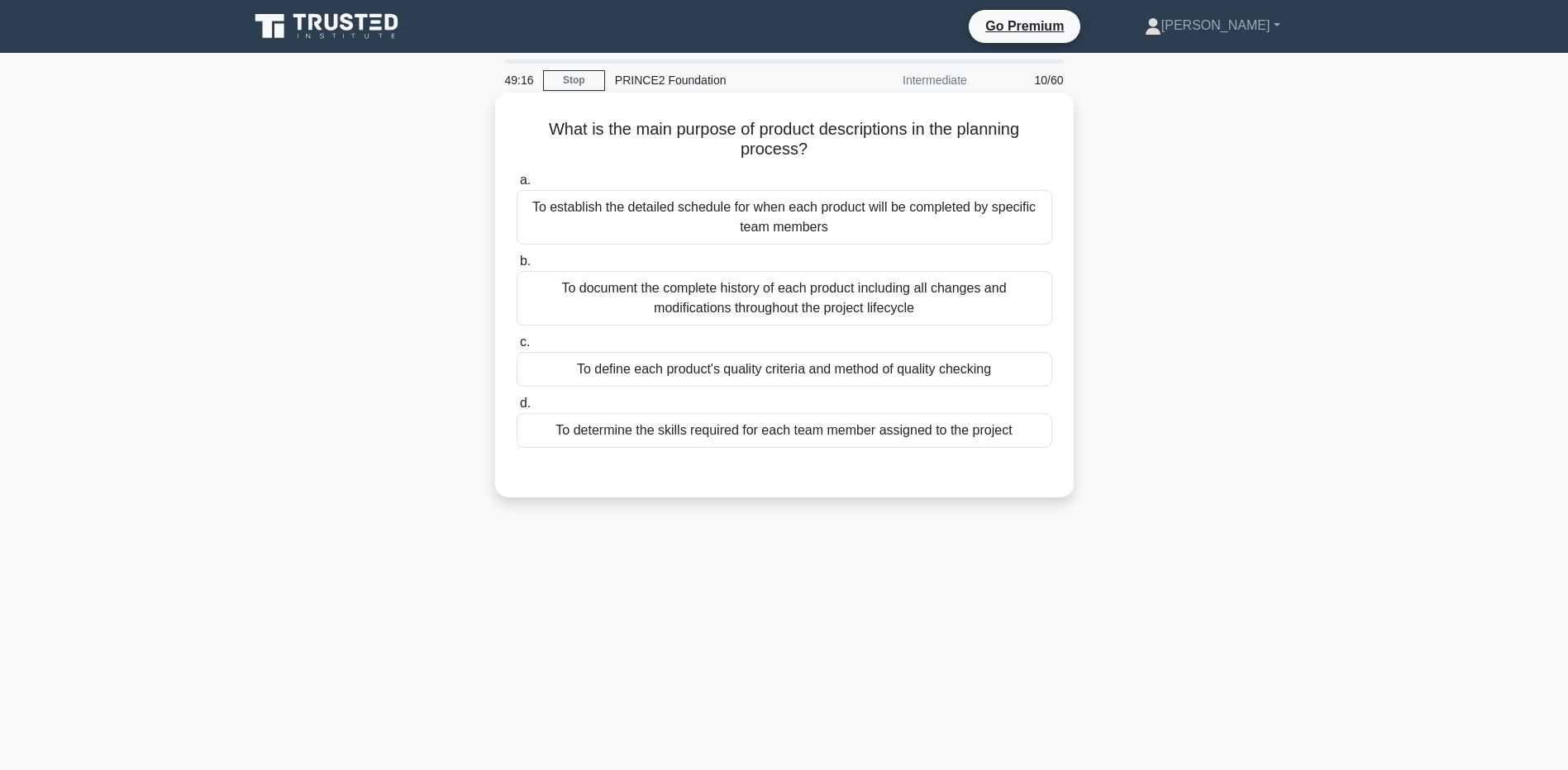
click at [843, 365] on div "To define each product's quality criteria and method of quality checking" at bounding box center [784, 369] width 536 height 35
click at [517, 348] on input "c. To define each product's quality criteria and method of quality checking" at bounding box center [517, 342] width 0 height 11
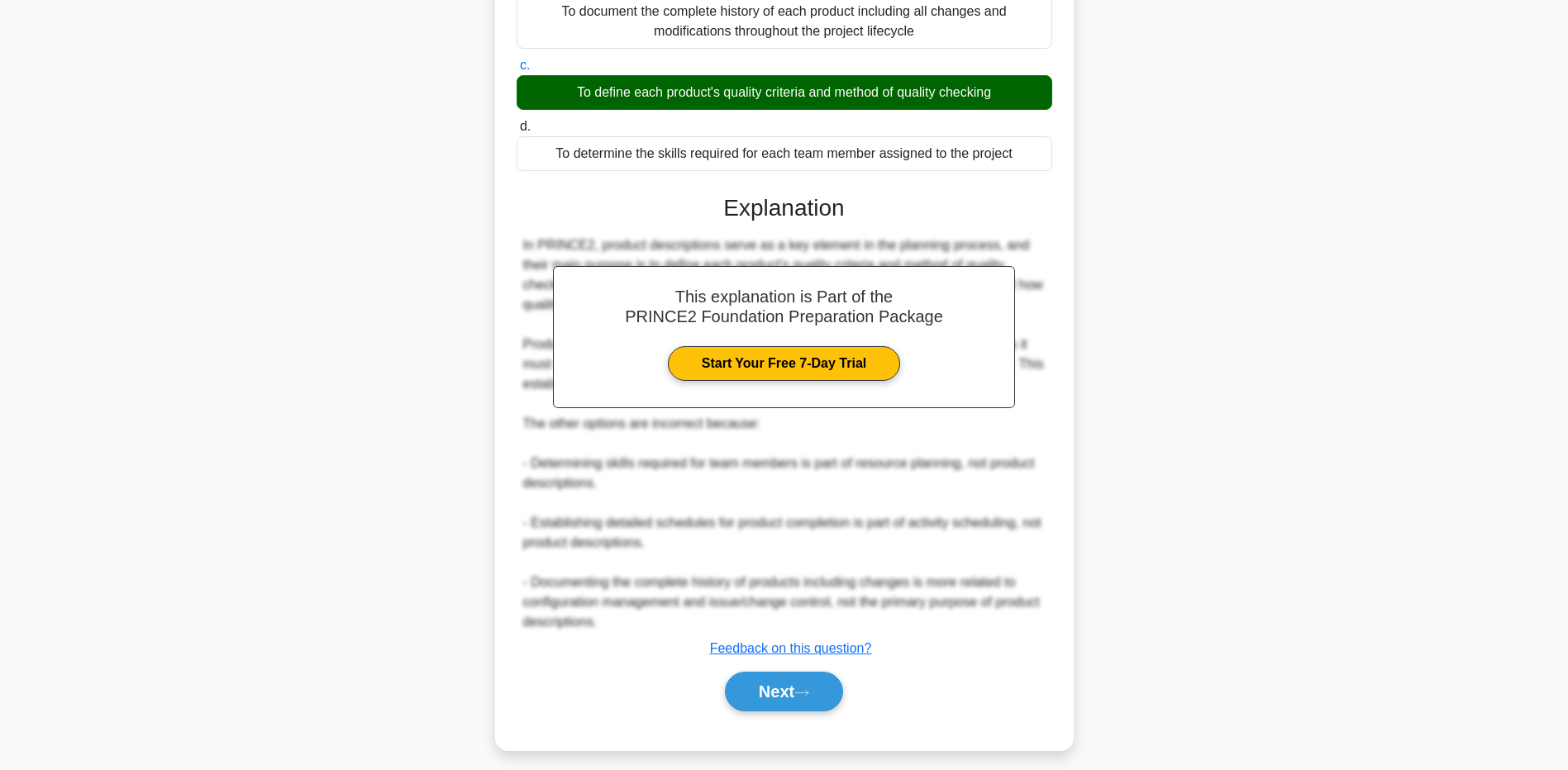
scroll to position [278, 0]
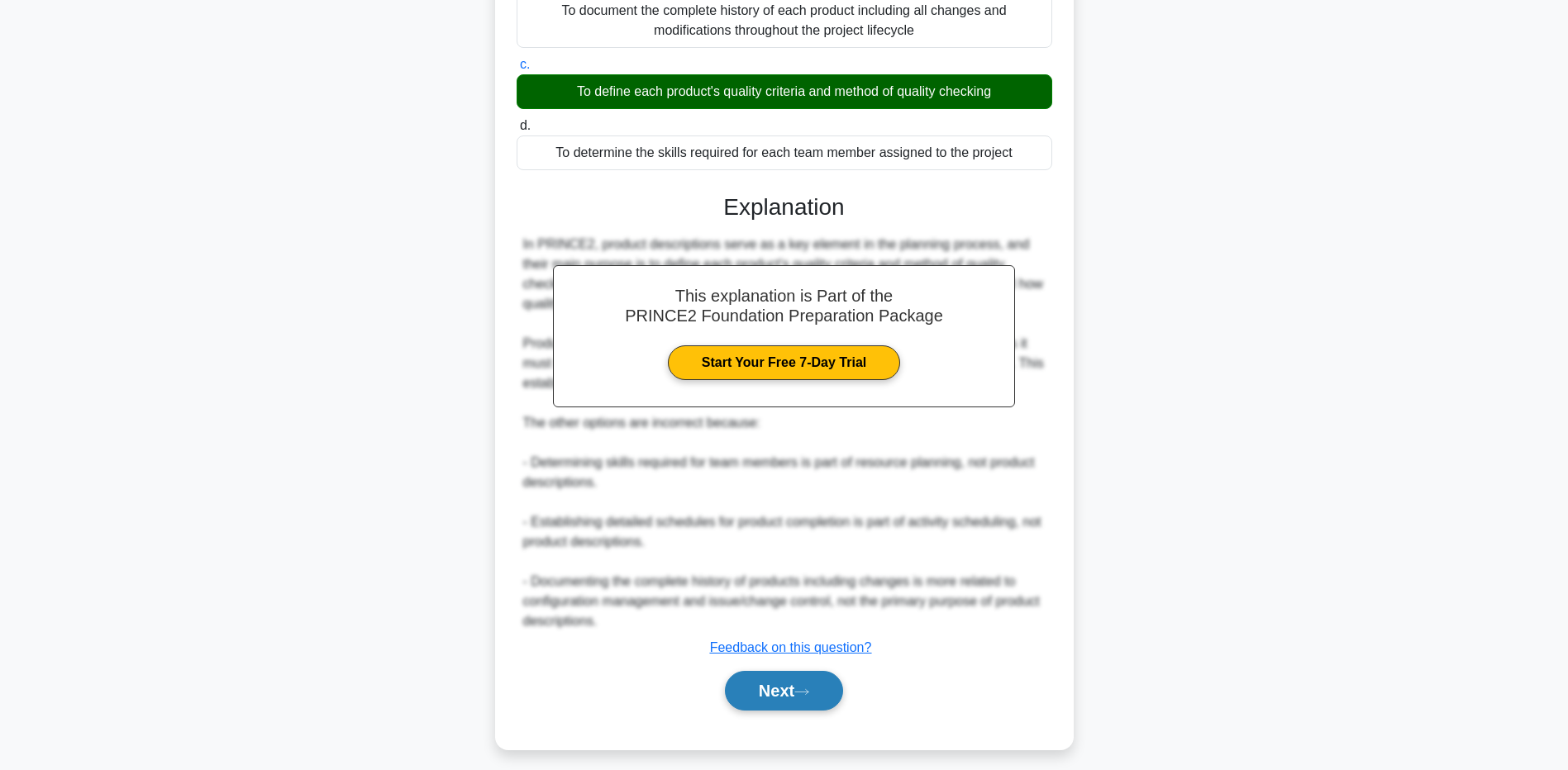
click at [744, 691] on button "Next" at bounding box center [783, 691] width 118 height 40
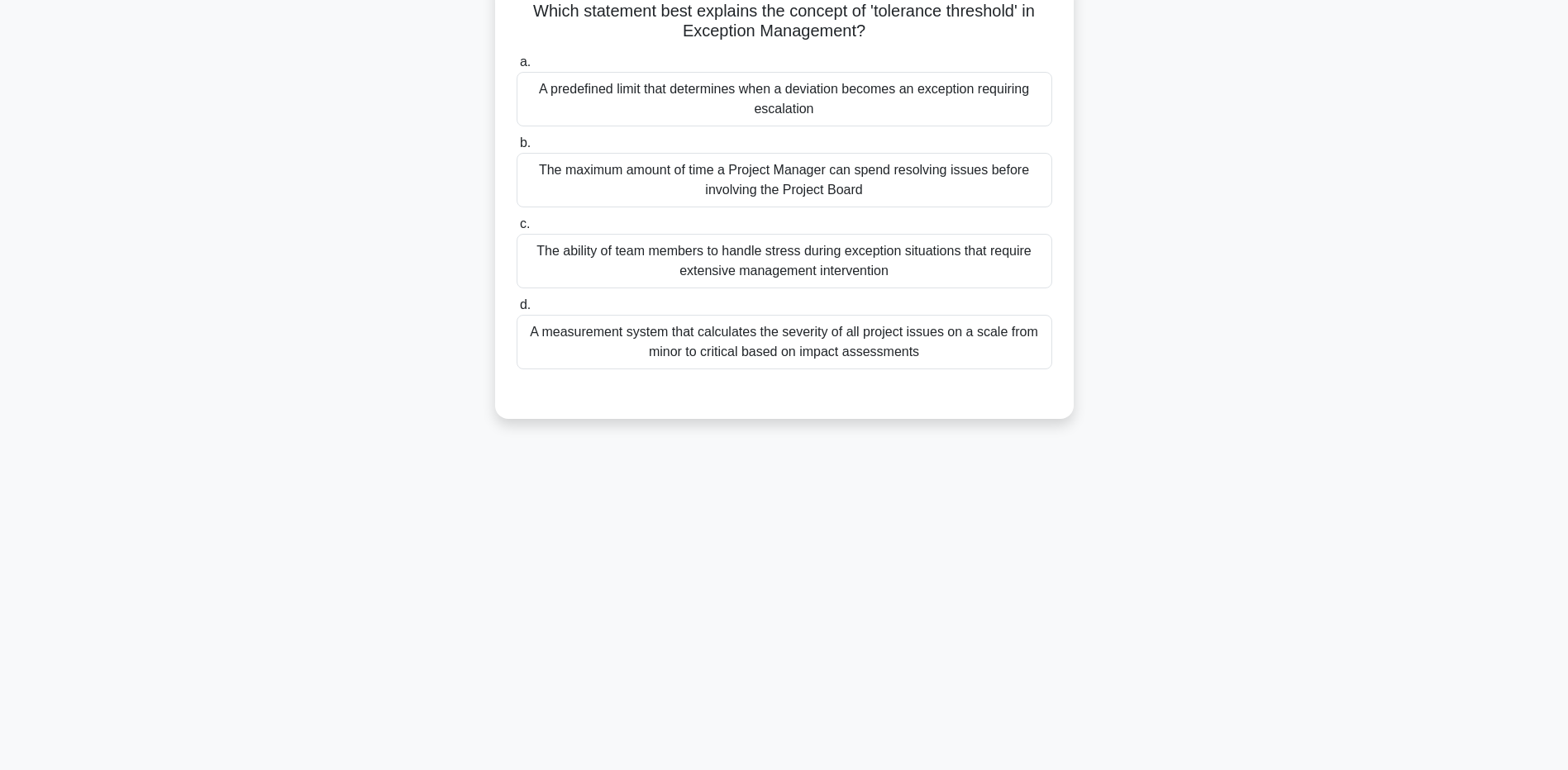
scroll to position [0, 0]
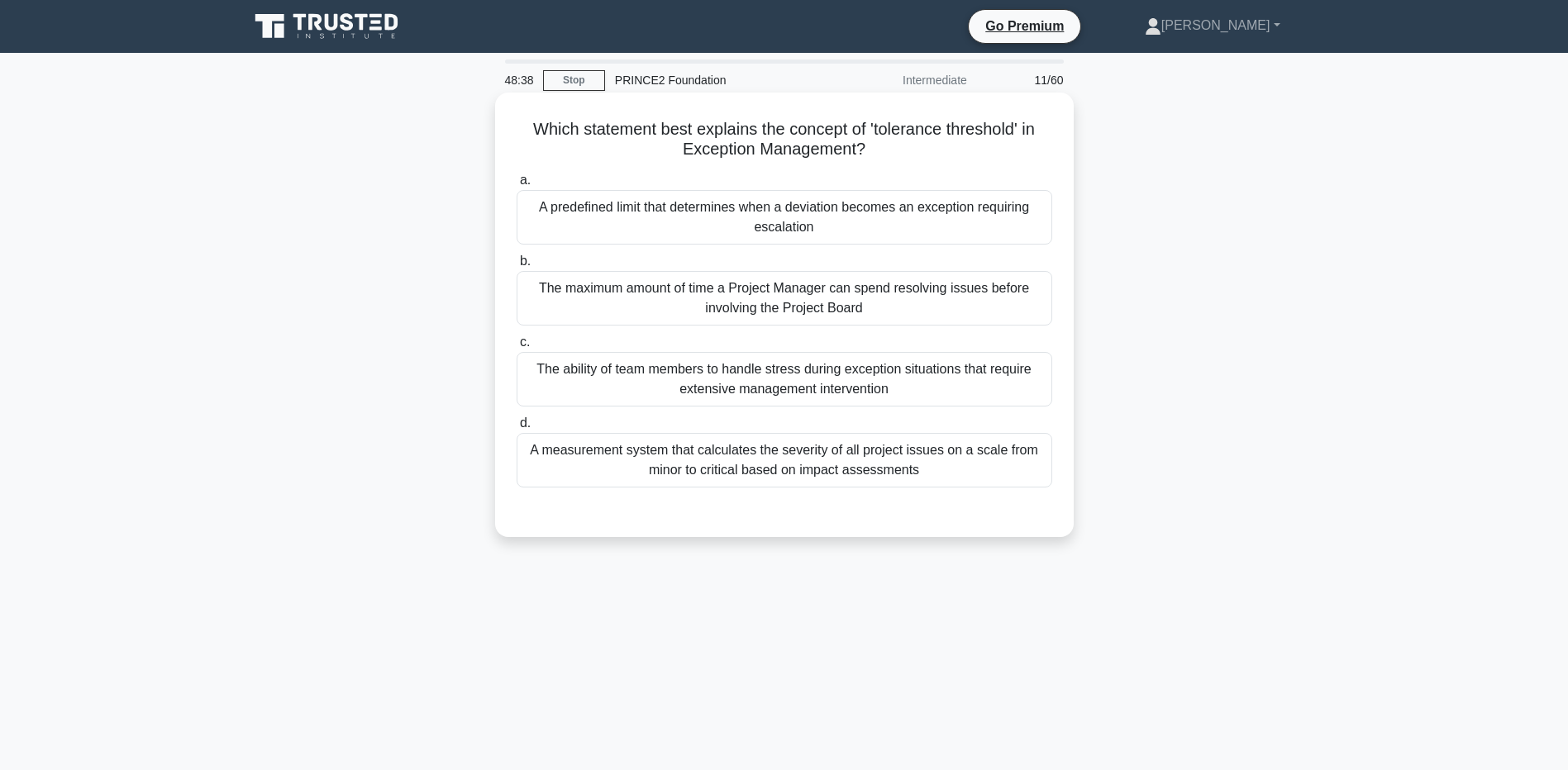
click at [773, 218] on div "A predefined limit that determines when a deviation becomes an exception requir…" at bounding box center [784, 217] width 536 height 54
click at [517, 186] on input "a. A predefined limit that determines when a deviation becomes an exception req…" at bounding box center [517, 180] width 0 height 11
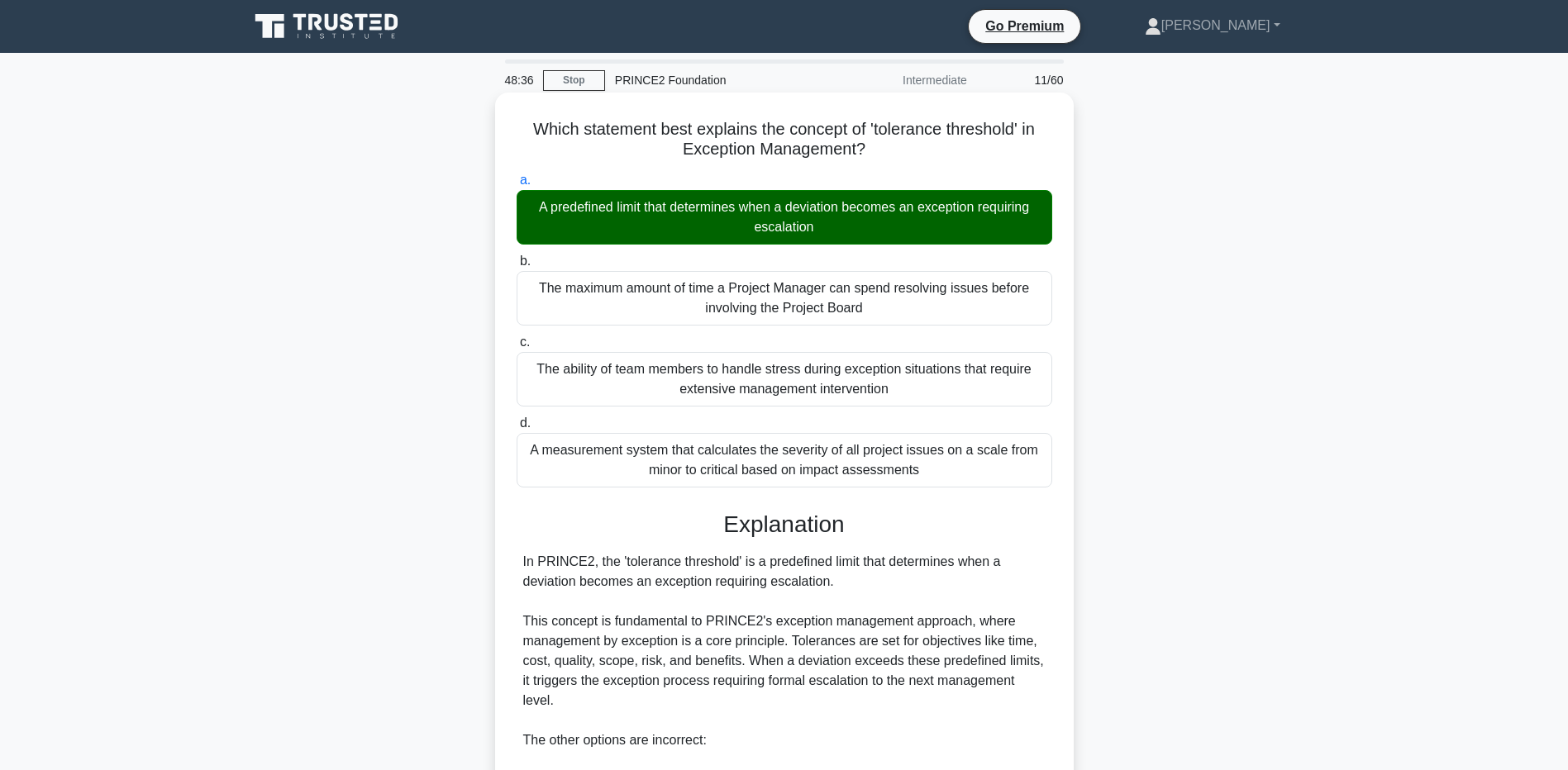
scroll to position [329, 0]
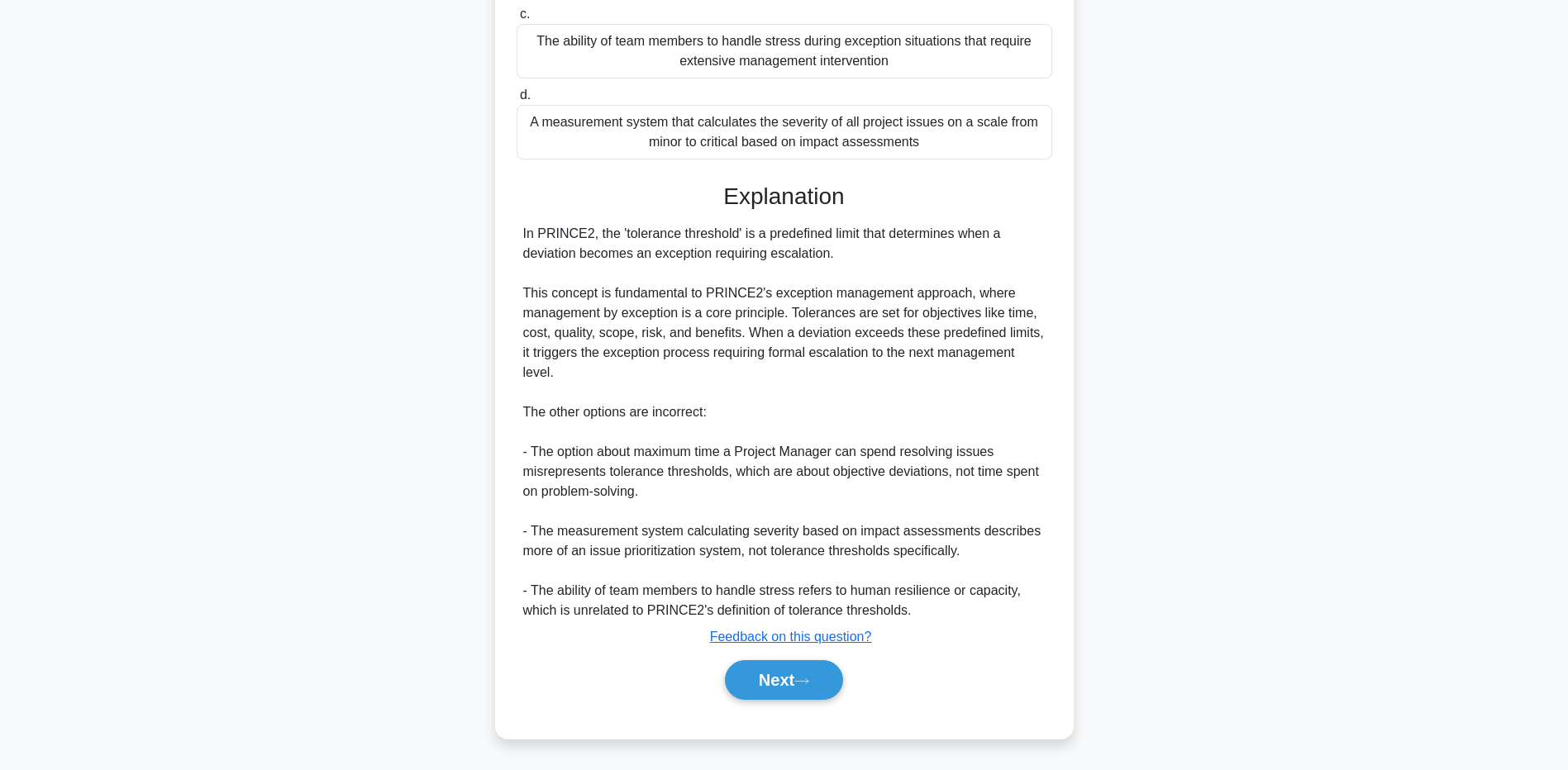
click at [755, 707] on div "Next" at bounding box center [784, 679] width 536 height 52
click at [774, 683] on button "Next" at bounding box center [783, 680] width 118 height 40
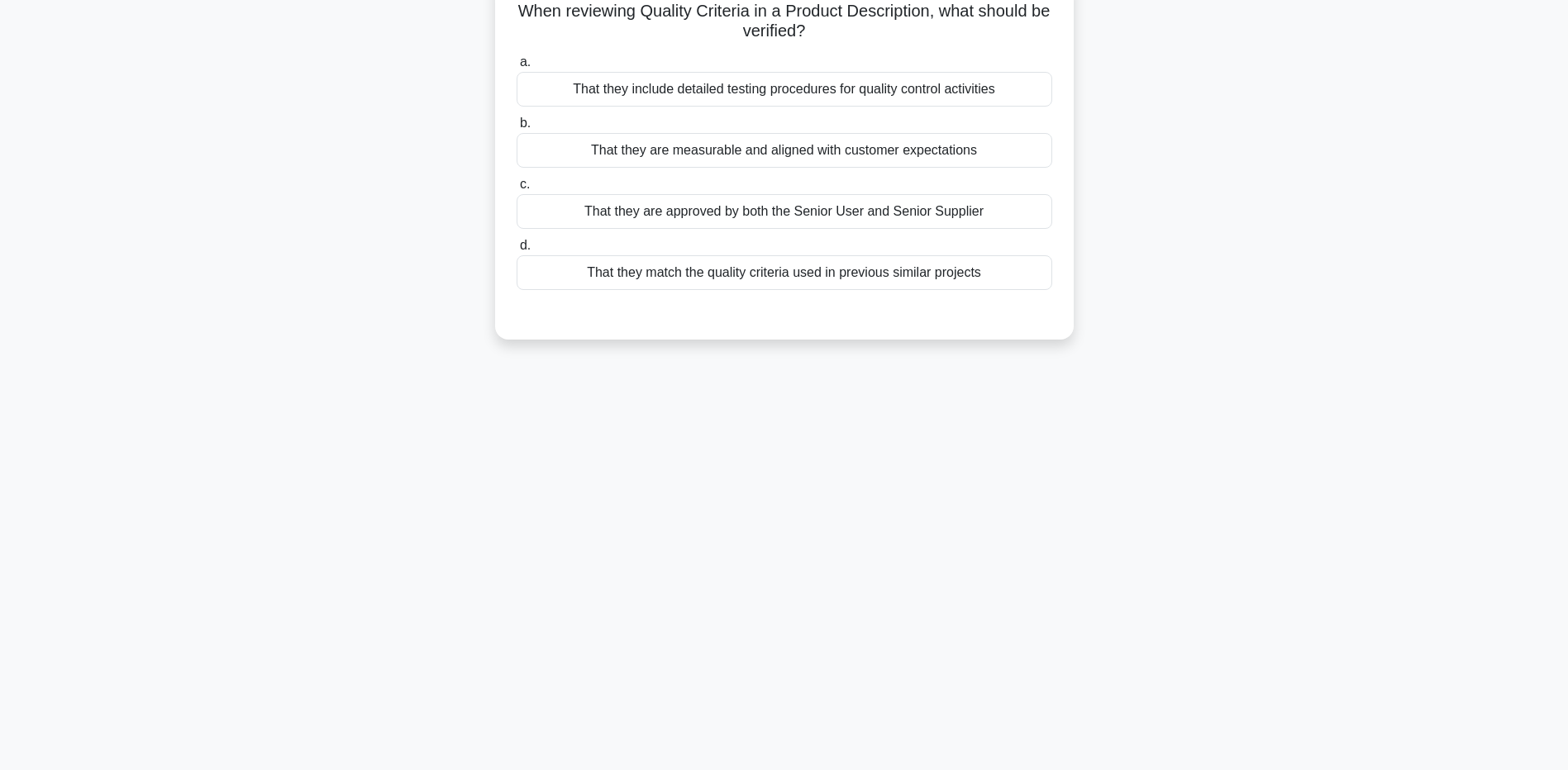
scroll to position [0, 0]
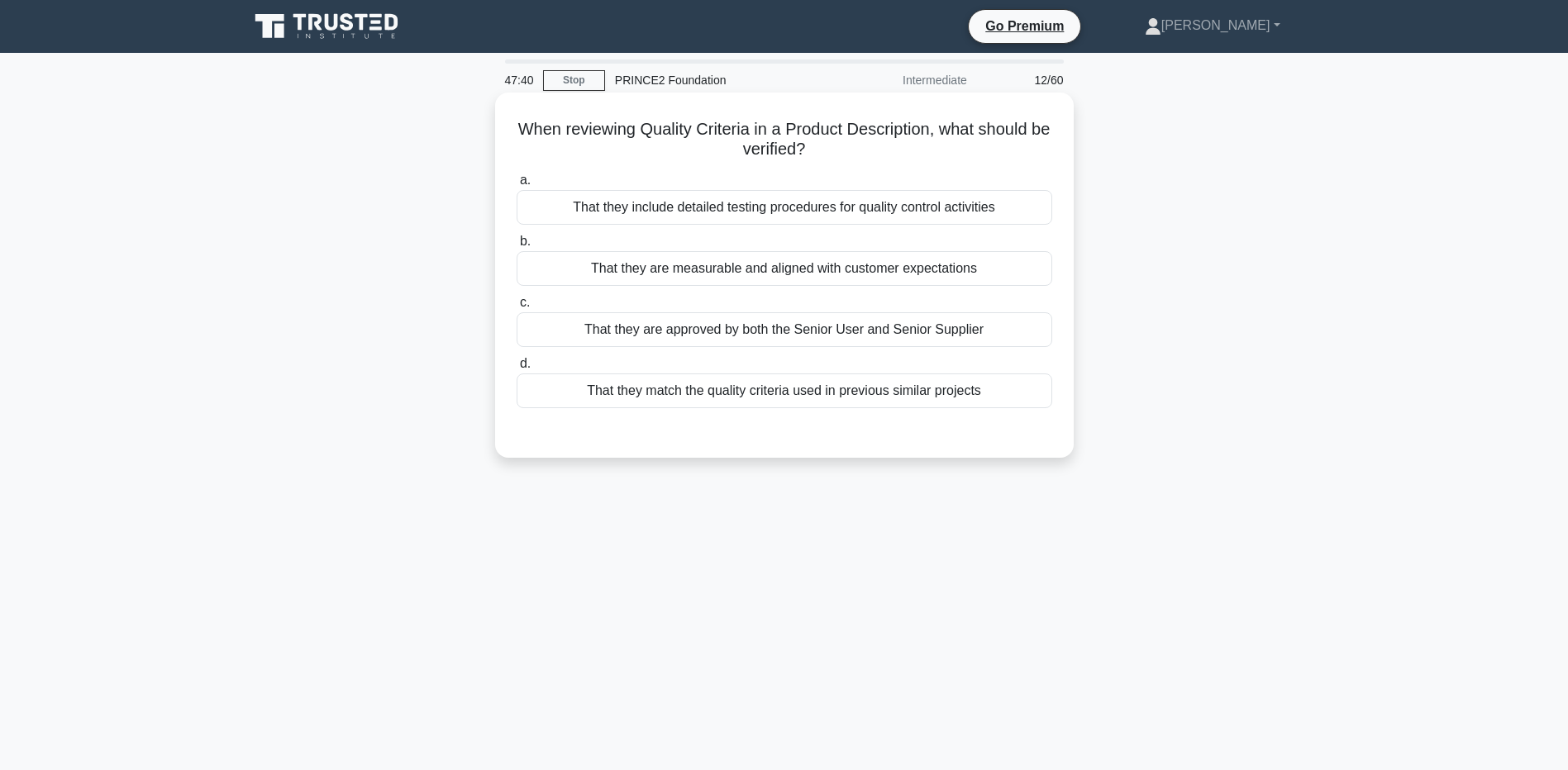
click at [1010, 267] on div "That they are measurable and aligned with customer expectations" at bounding box center [784, 268] width 536 height 35
click at [517, 247] on input "b. That they are measurable and aligned with customer expectations" at bounding box center [517, 241] width 0 height 11
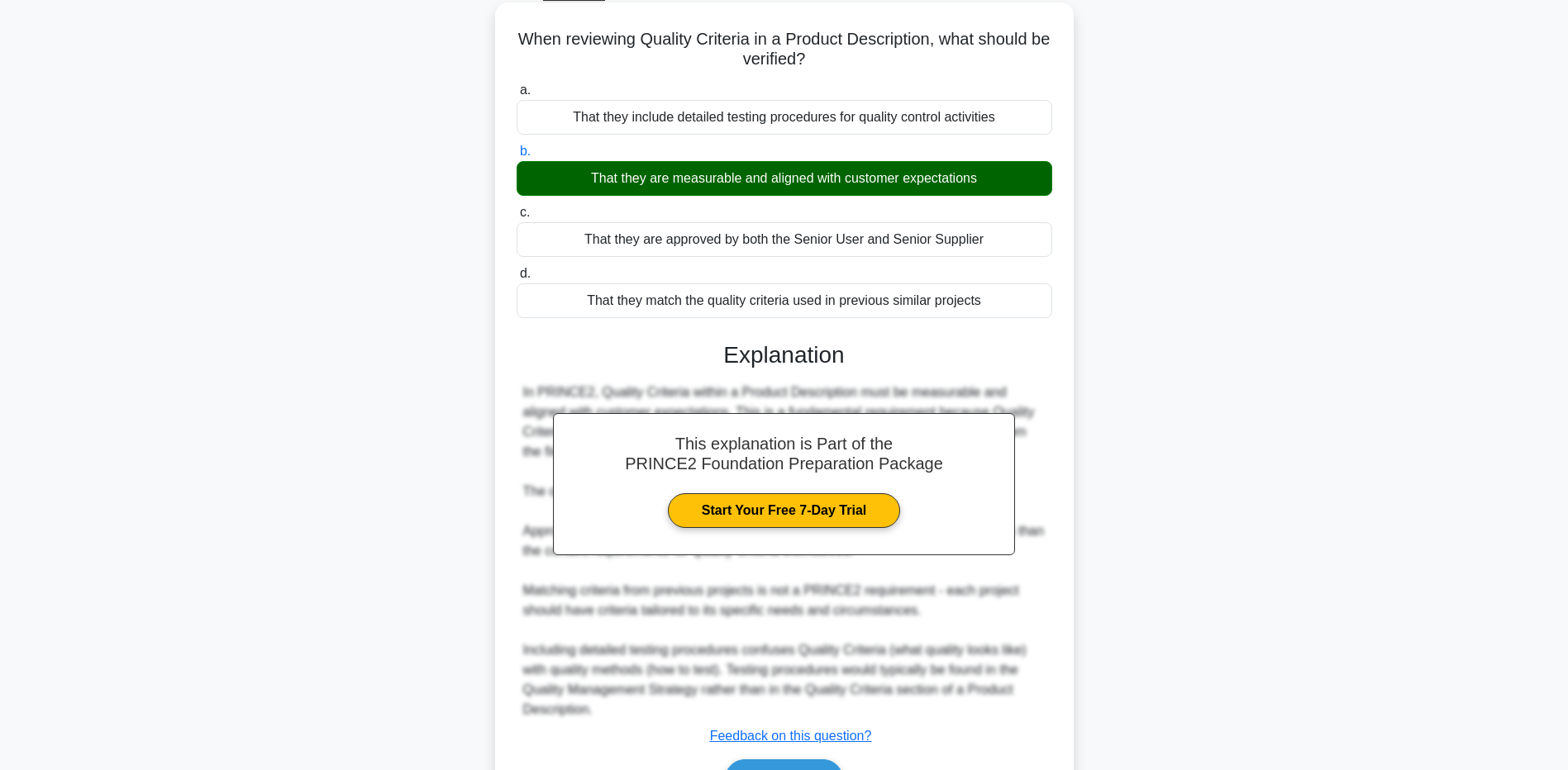
scroll to position [190, 0]
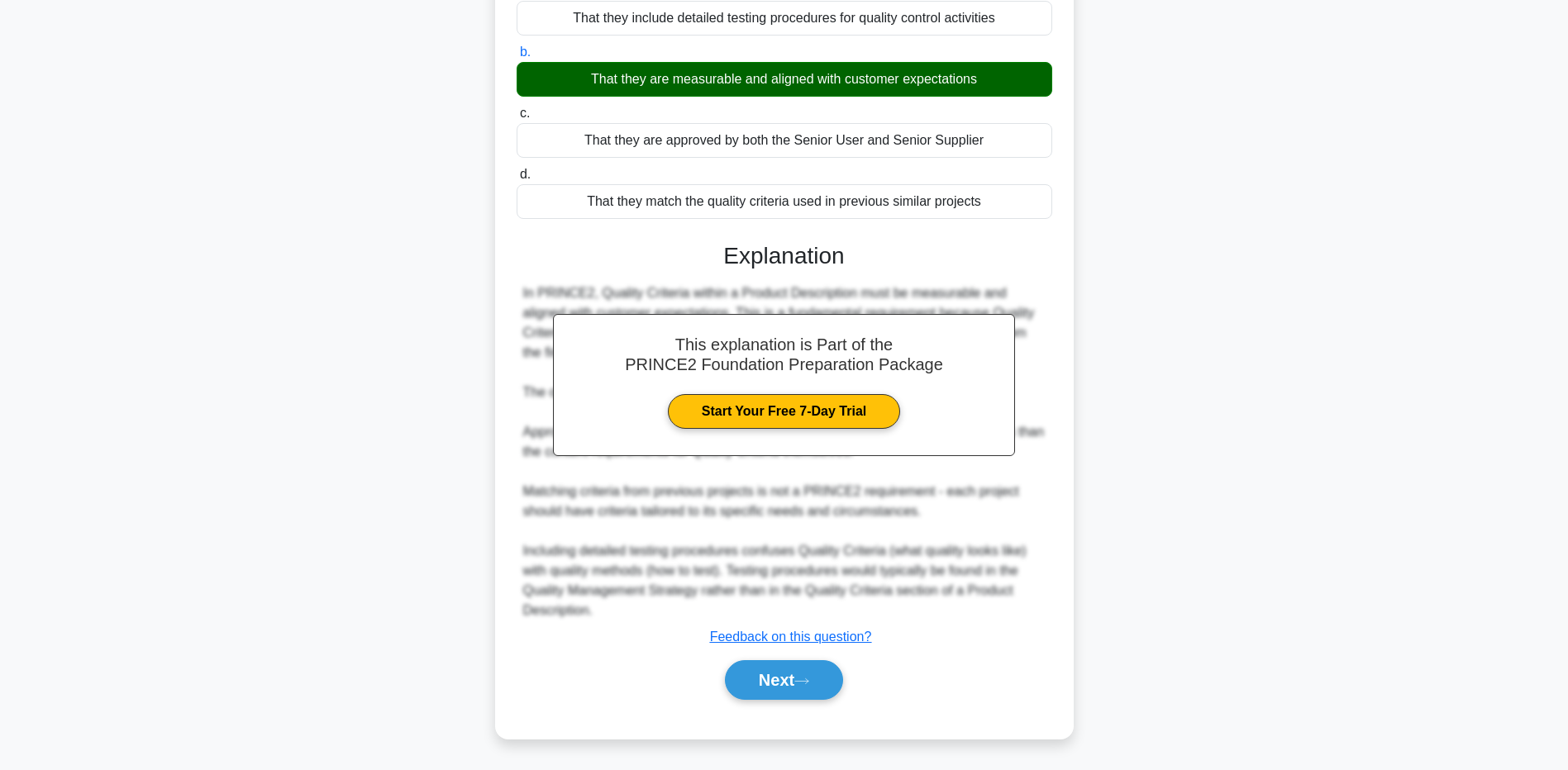
drag, startPoint x: 743, startPoint y: 674, endPoint x: 801, endPoint y: 650, distance: 62.8
click at [743, 675] on button "Next" at bounding box center [783, 680] width 118 height 40
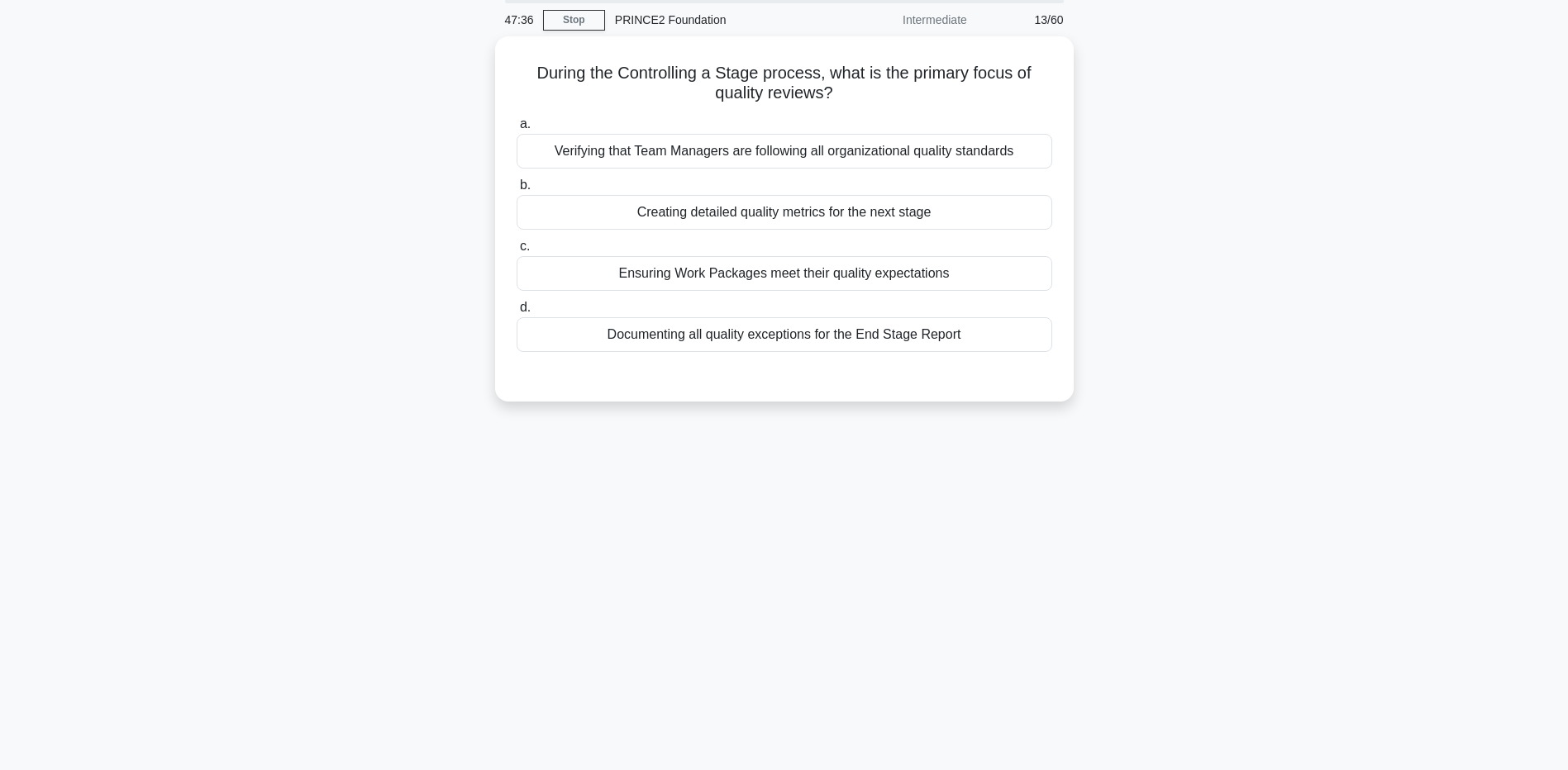
scroll to position [0, 0]
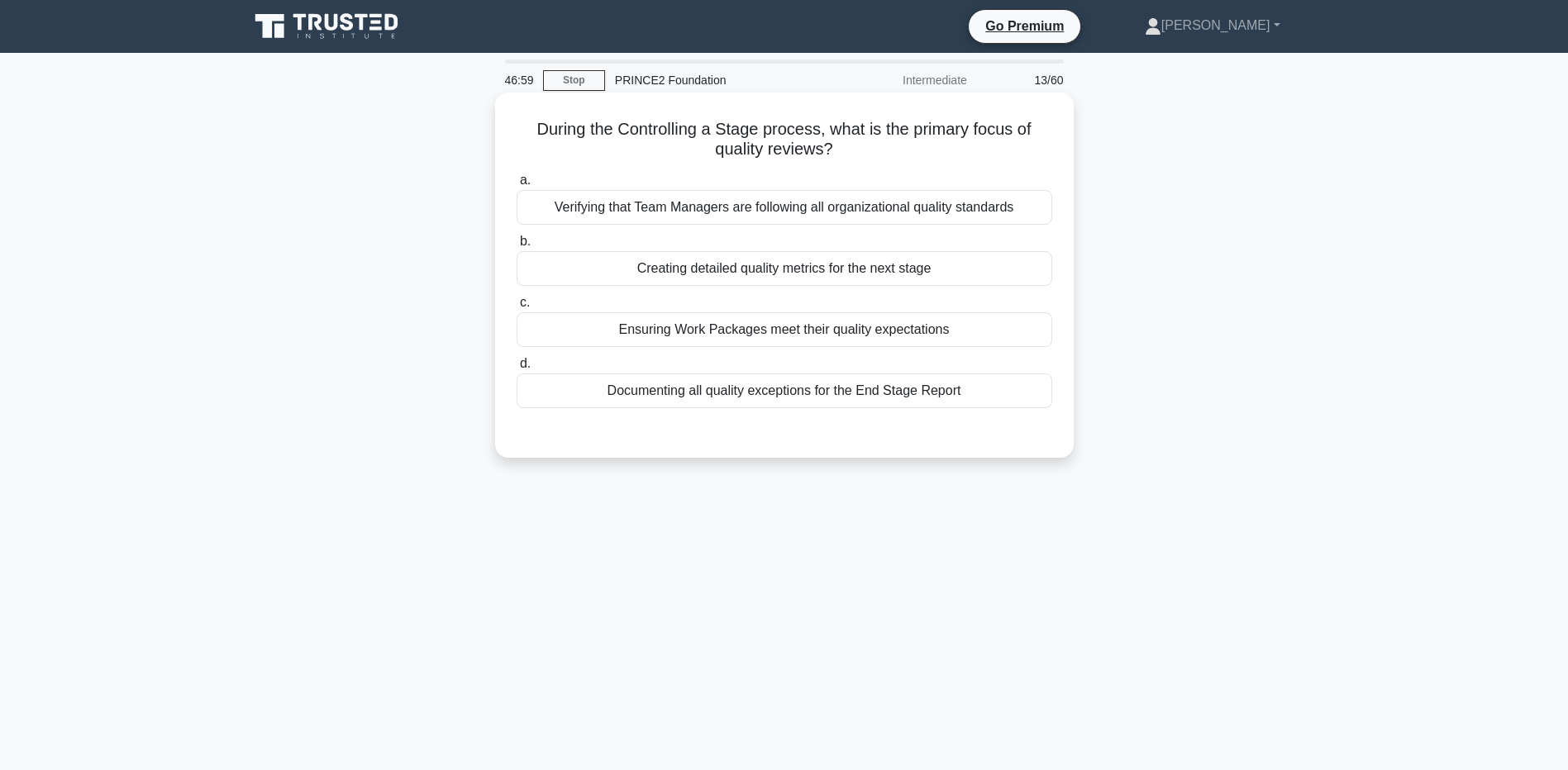
click at [745, 332] on div "Ensuring Work Packages meet their quality expectations" at bounding box center [784, 330] width 536 height 35
click at [517, 308] on input "c. Ensuring Work Packages meet their quality expectations" at bounding box center [517, 303] width 0 height 11
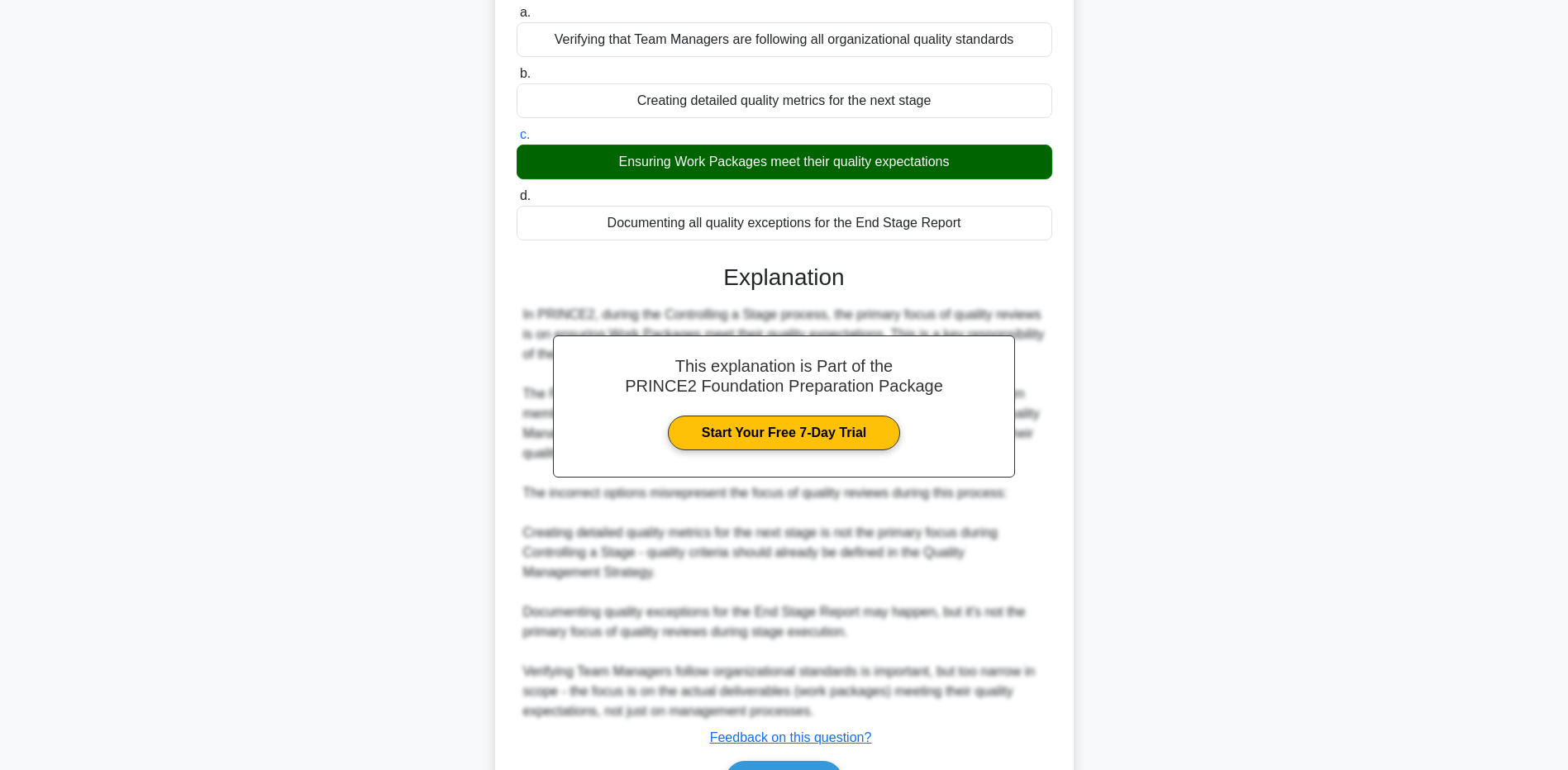
scroll to position [269, 0]
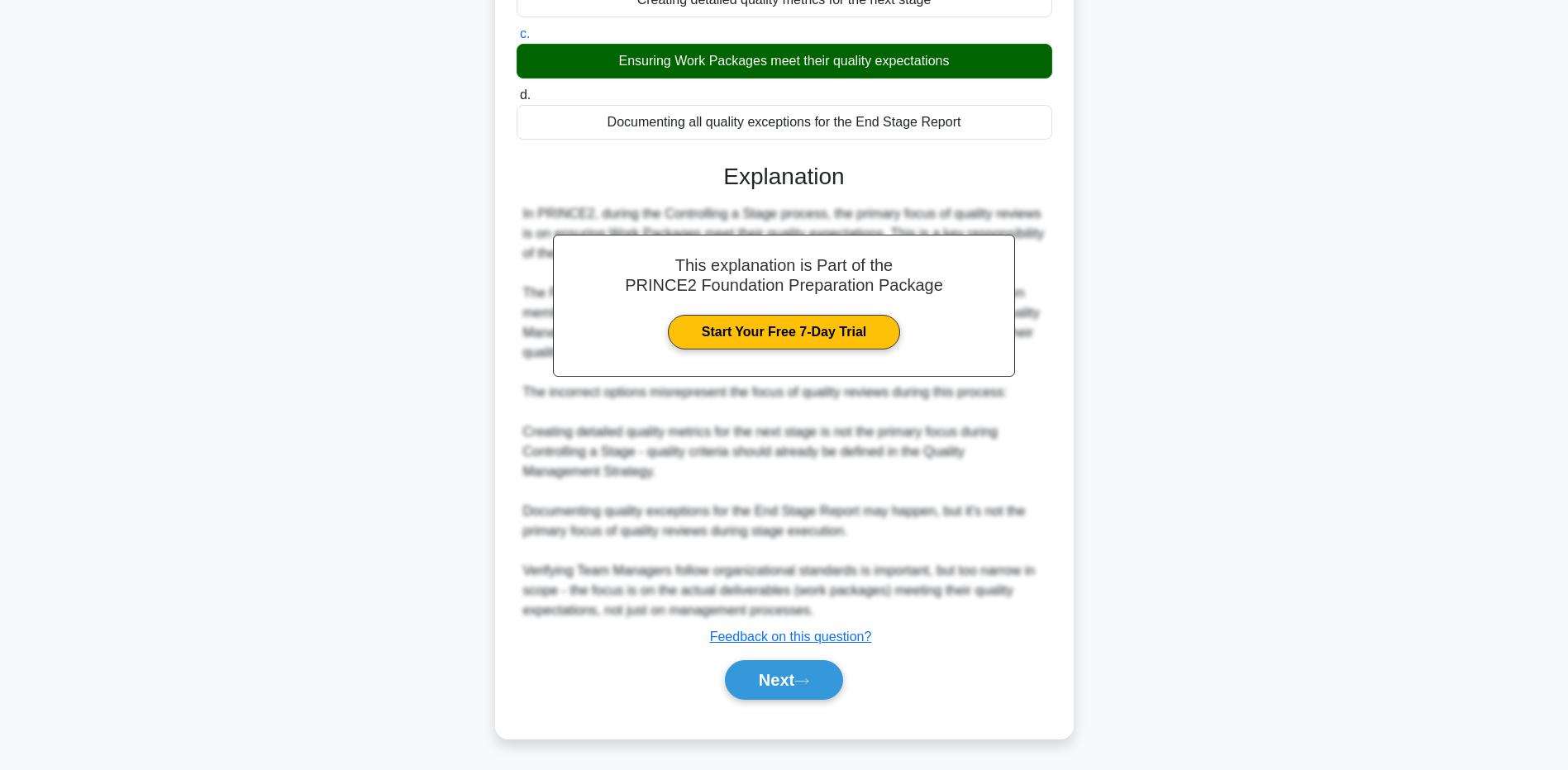
drag, startPoint x: 770, startPoint y: 685, endPoint x: 851, endPoint y: 679, distance: 81.2
click at [770, 685] on button "Next" at bounding box center [783, 680] width 118 height 40
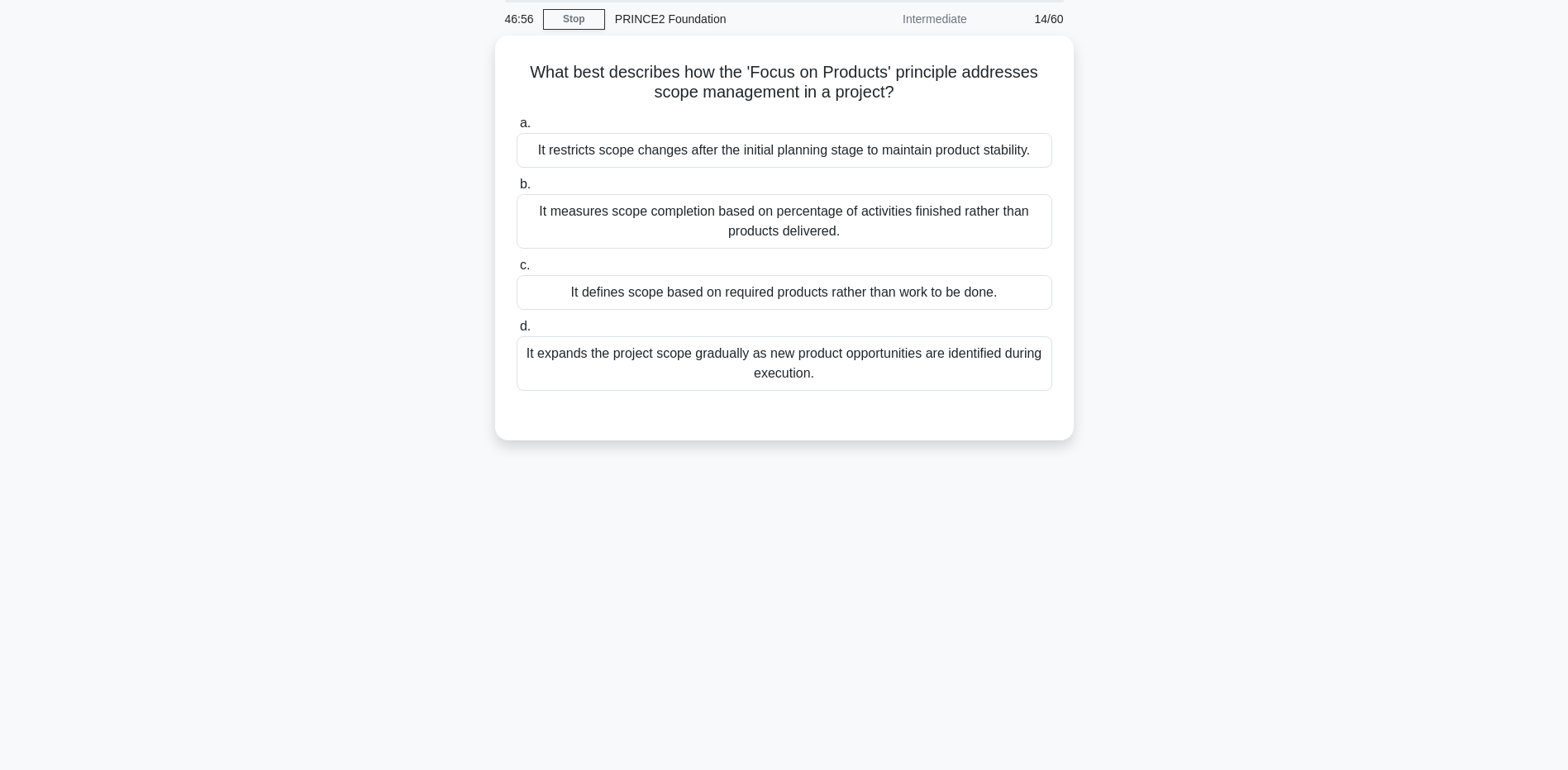
scroll to position [0, 0]
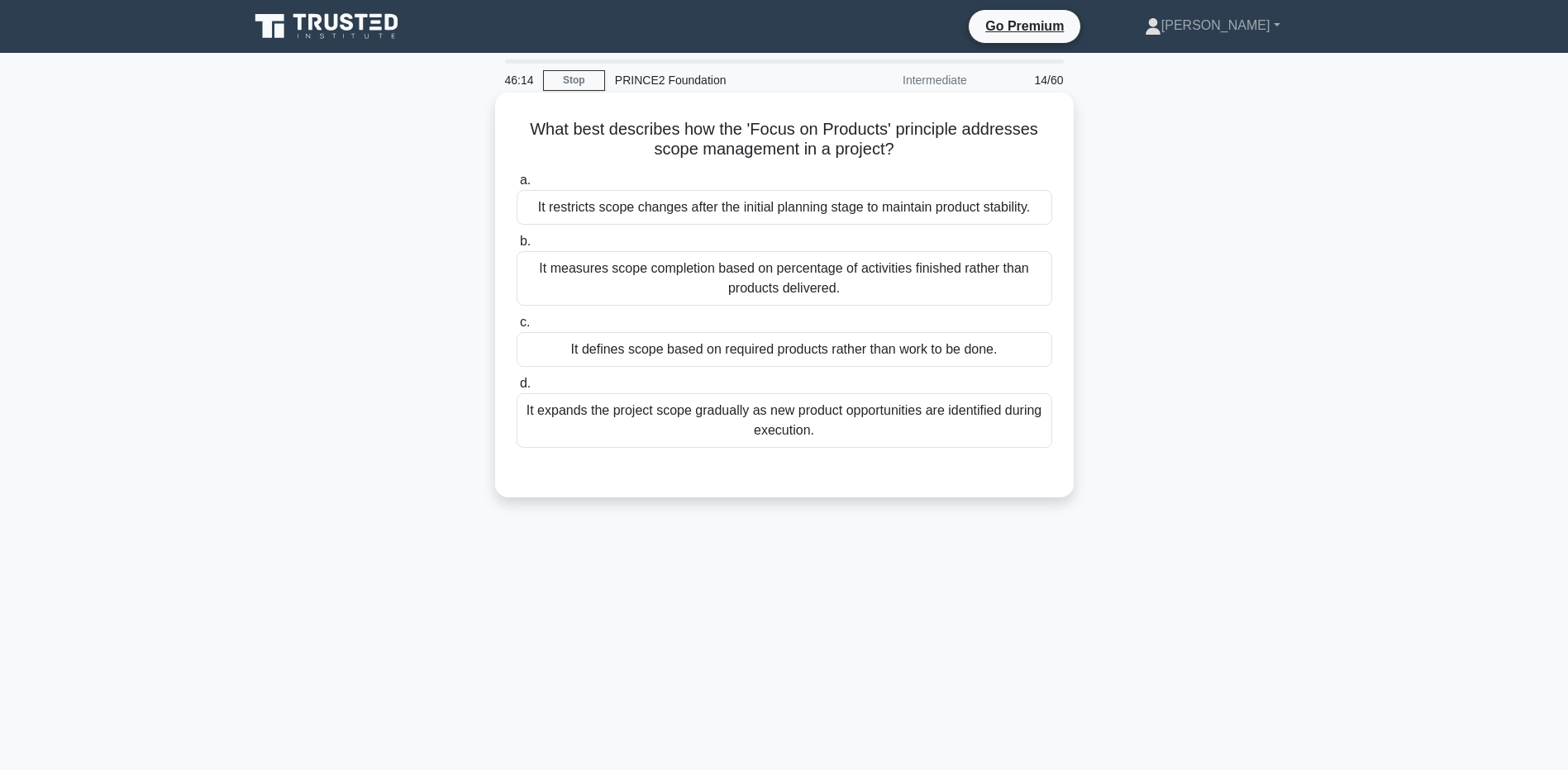
click at [874, 217] on div "It restricts scope changes after the initial planning stage to maintain product…" at bounding box center [784, 207] width 536 height 35
click at [517, 186] on input "a. It restricts scope changes after the initial planning stage to maintain prod…" at bounding box center [517, 180] width 0 height 11
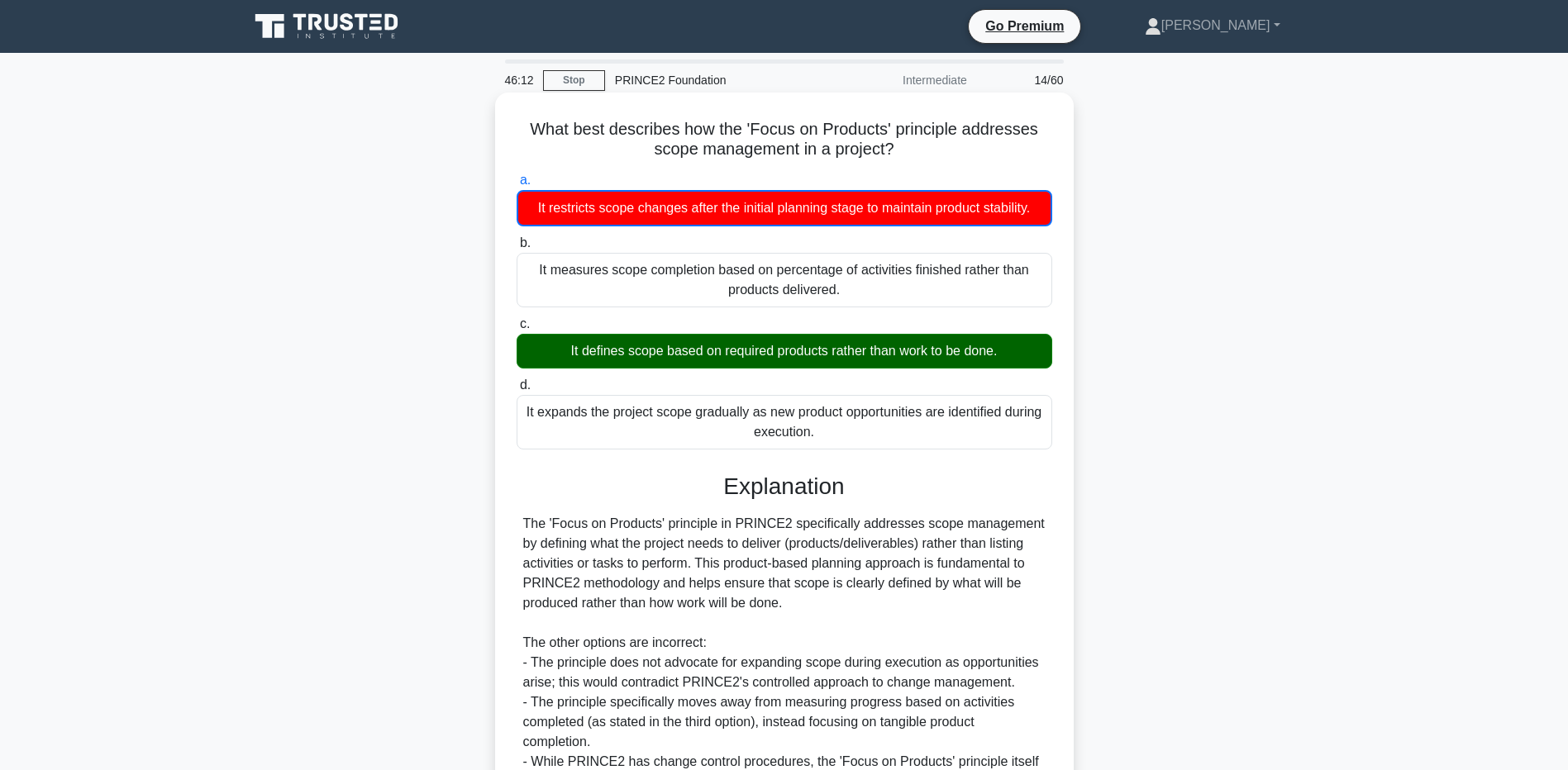
scroll to position [192, 0]
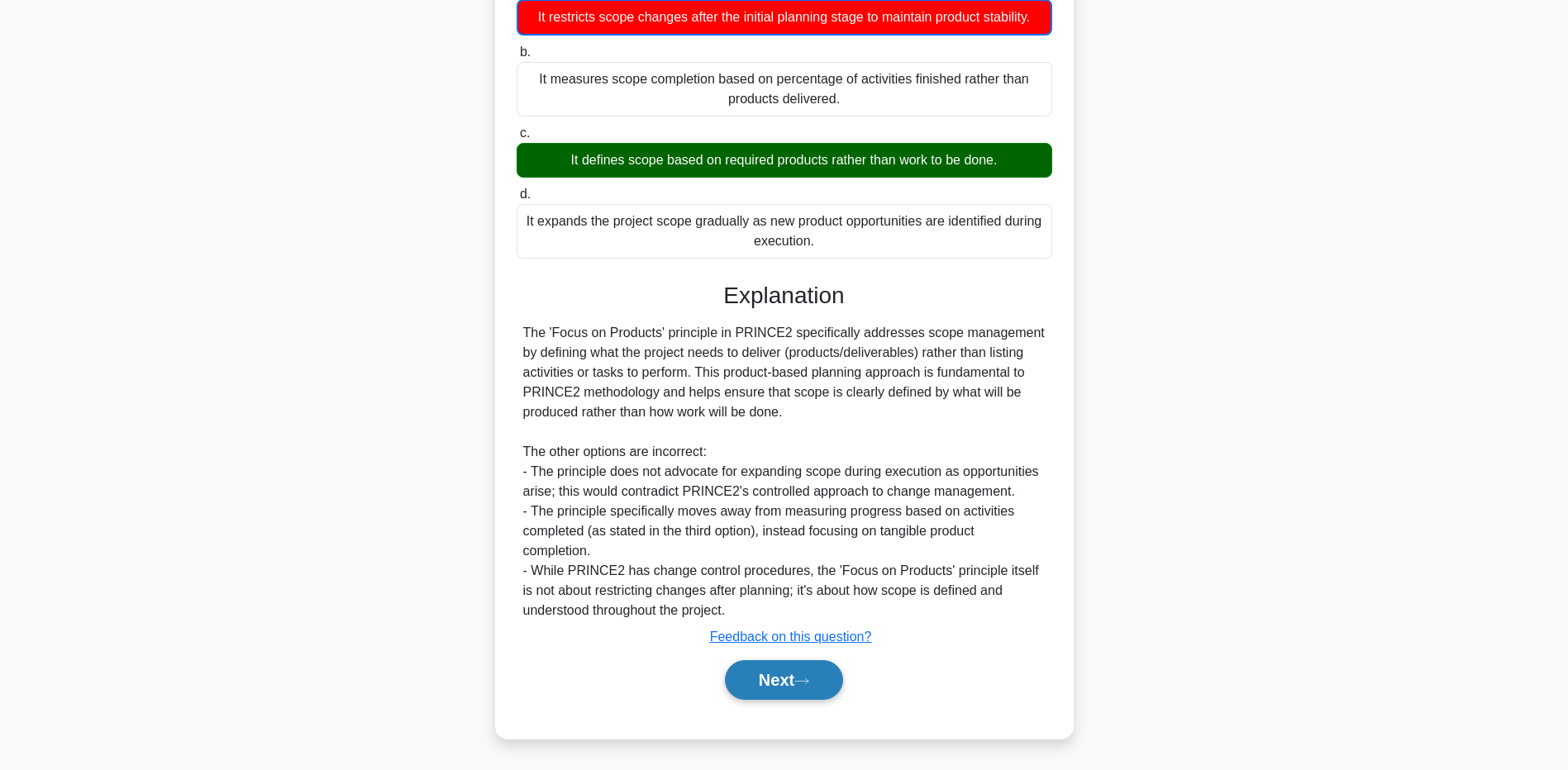
click at [729, 691] on button "Next" at bounding box center [783, 680] width 118 height 40
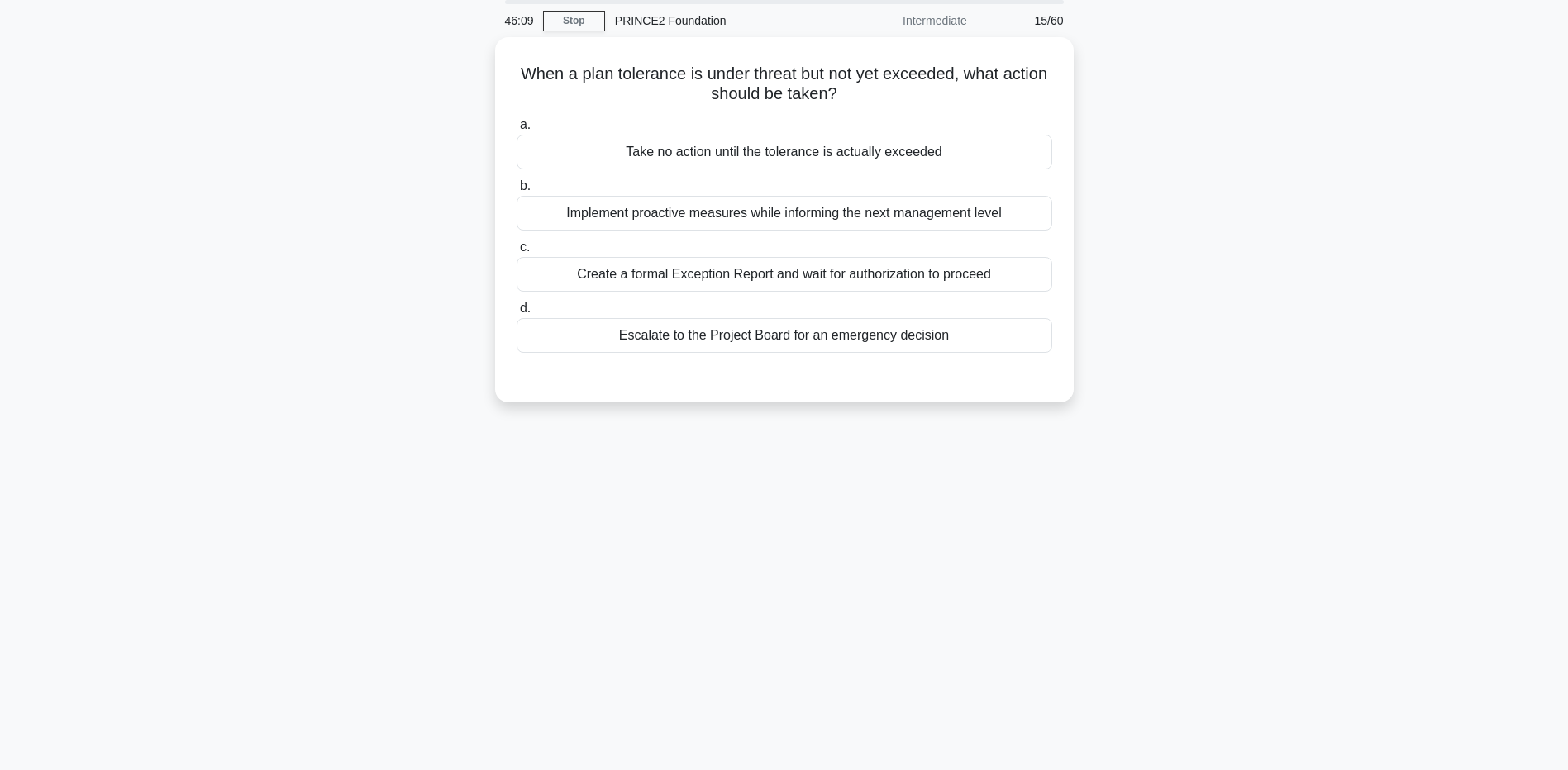
scroll to position [0, 0]
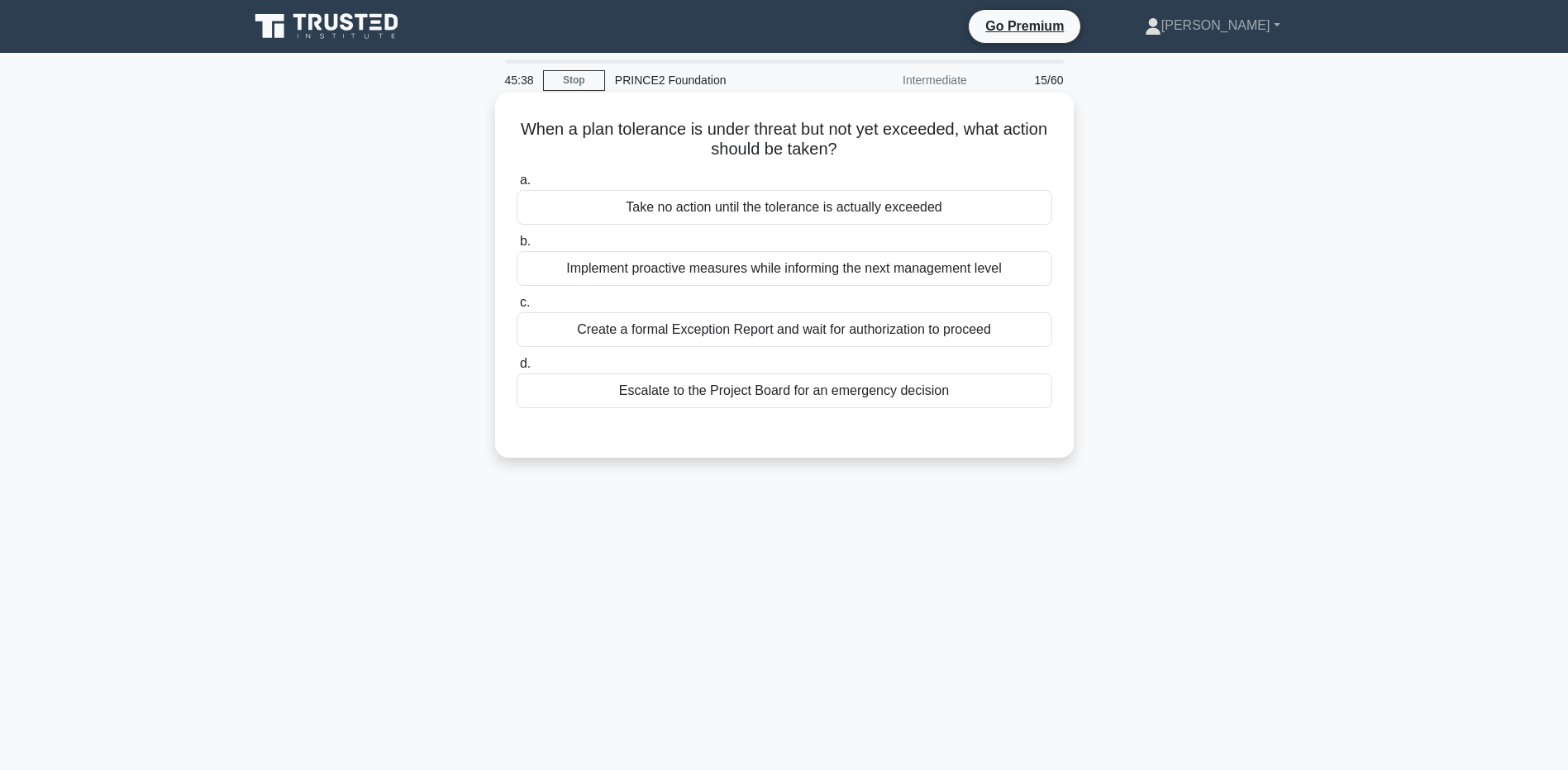
click at [779, 273] on div "Implement proactive measures while informing the next management level" at bounding box center [784, 268] width 536 height 35
click at [517, 247] on input "b. Implement proactive measures while informing the next management level" at bounding box center [517, 241] width 0 height 11
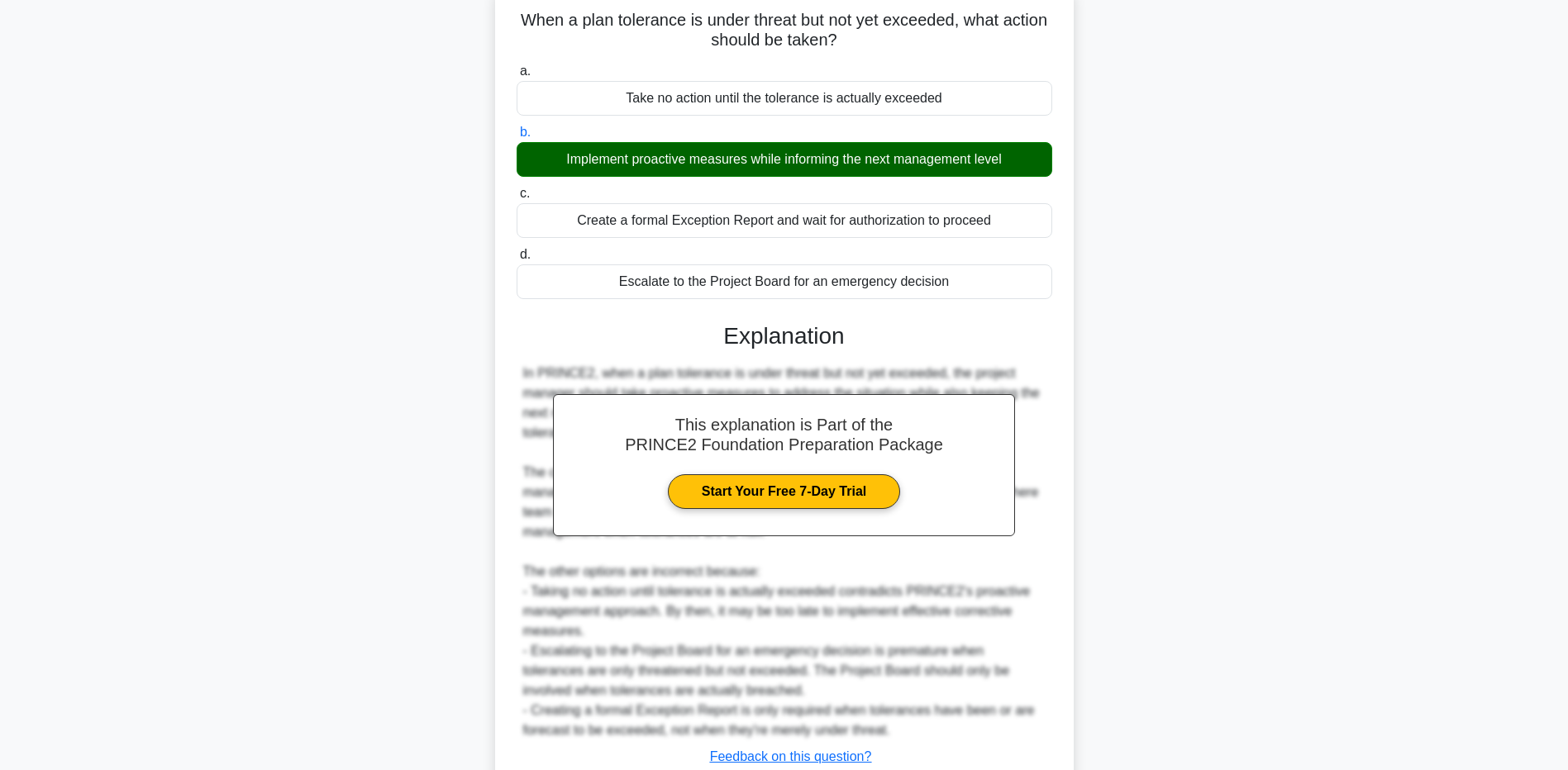
scroll to position [230, 0]
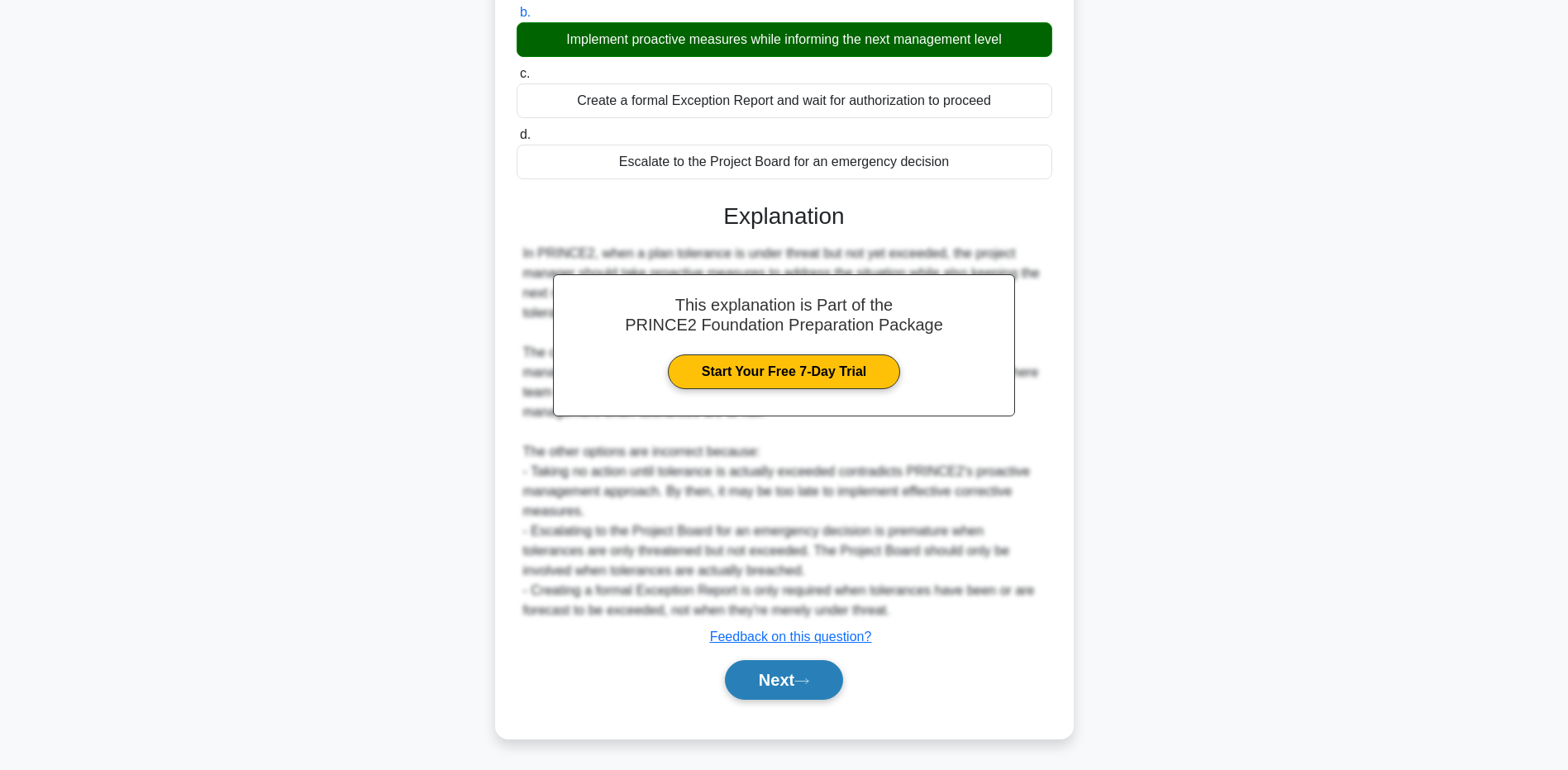
click at [776, 693] on button "Next" at bounding box center [783, 680] width 118 height 40
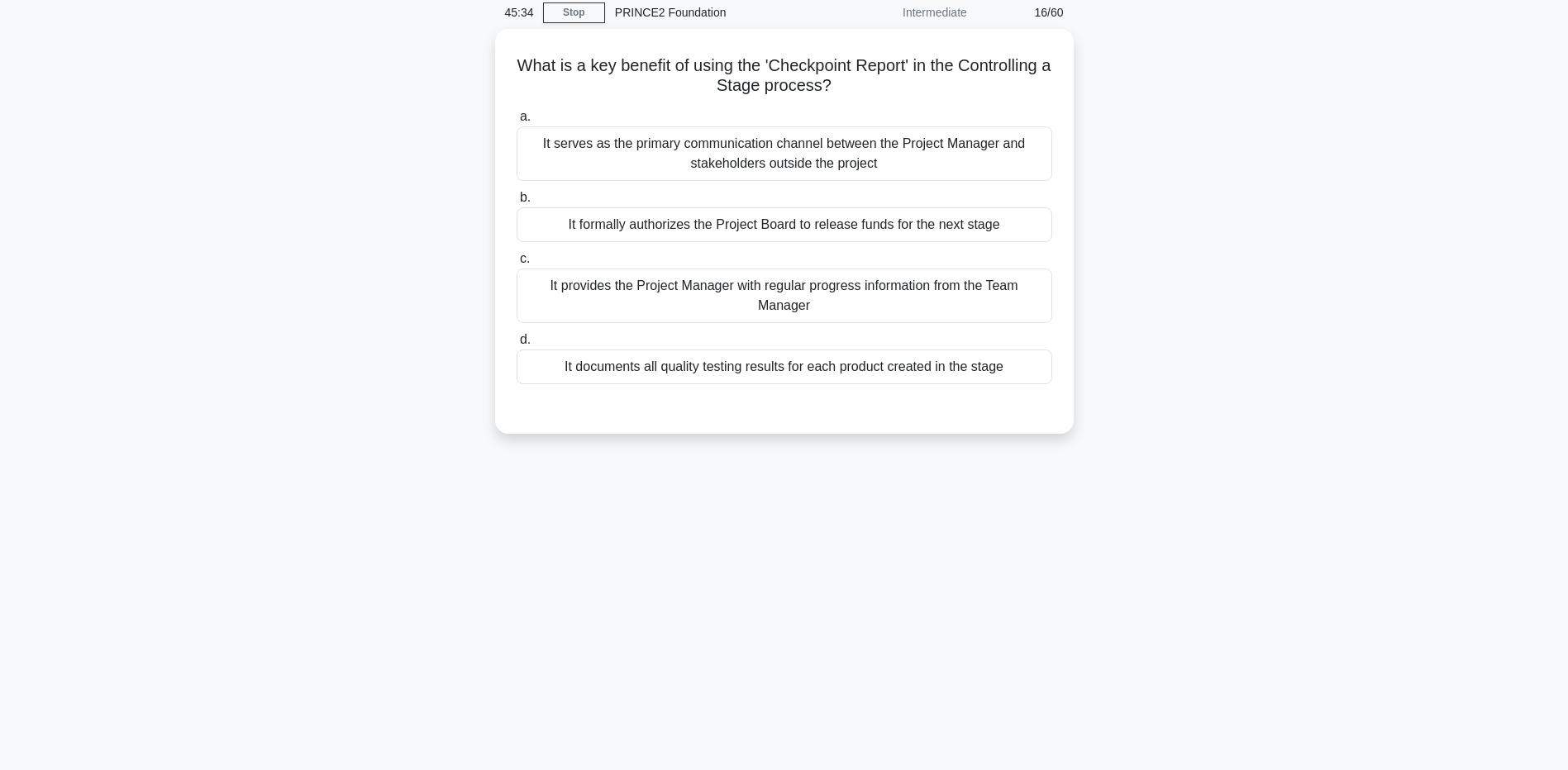
scroll to position [0, 0]
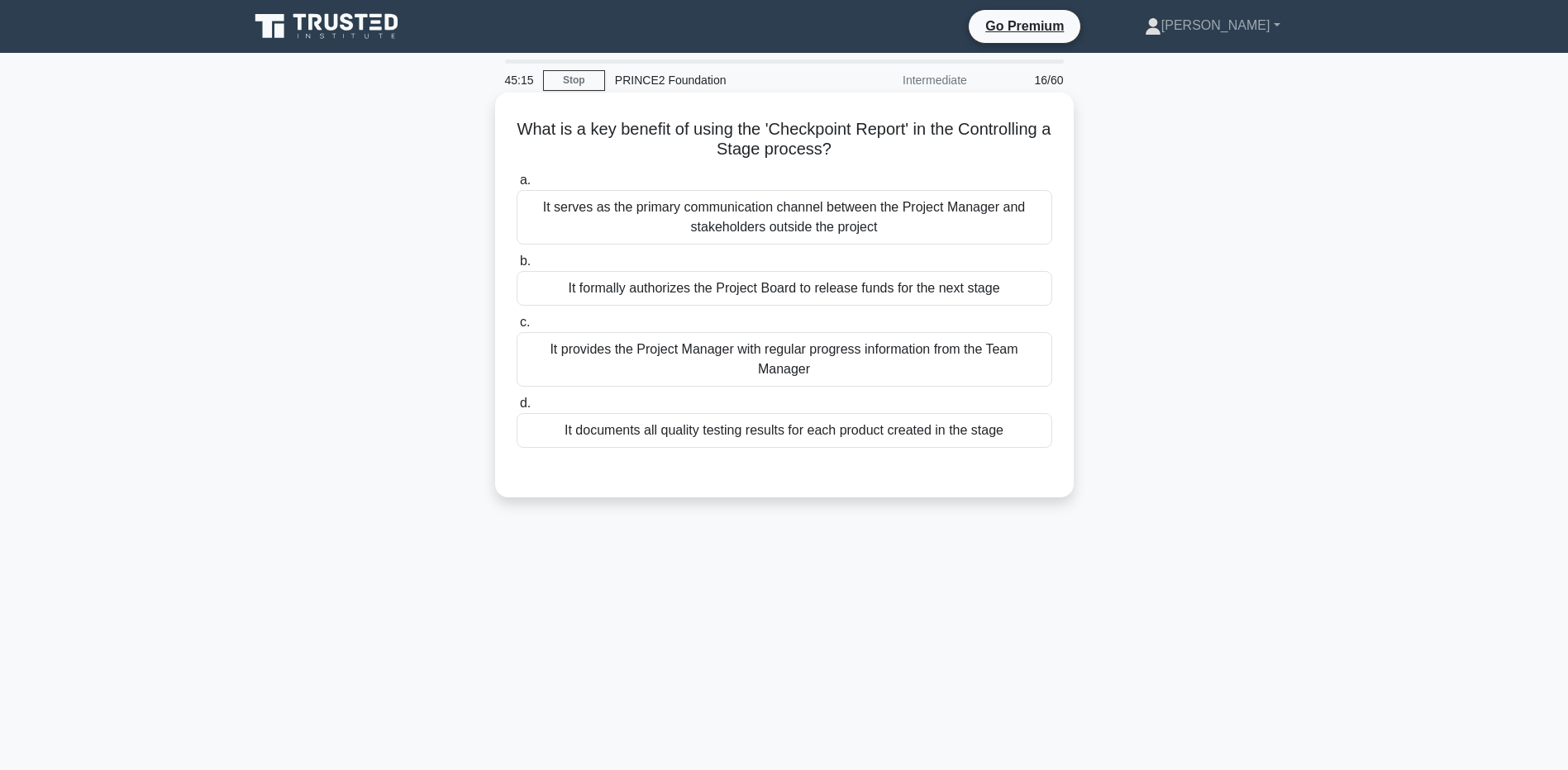
click at [719, 233] on div "It serves as the primary communication channel between the Project Manager and …" at bounding box center [784, 217] width 536 height 54
click at [517, 186] on input "a. It serves as the primary communication channel between the Project Manager a…" at bounding box center [517, 180] width 0 height 11
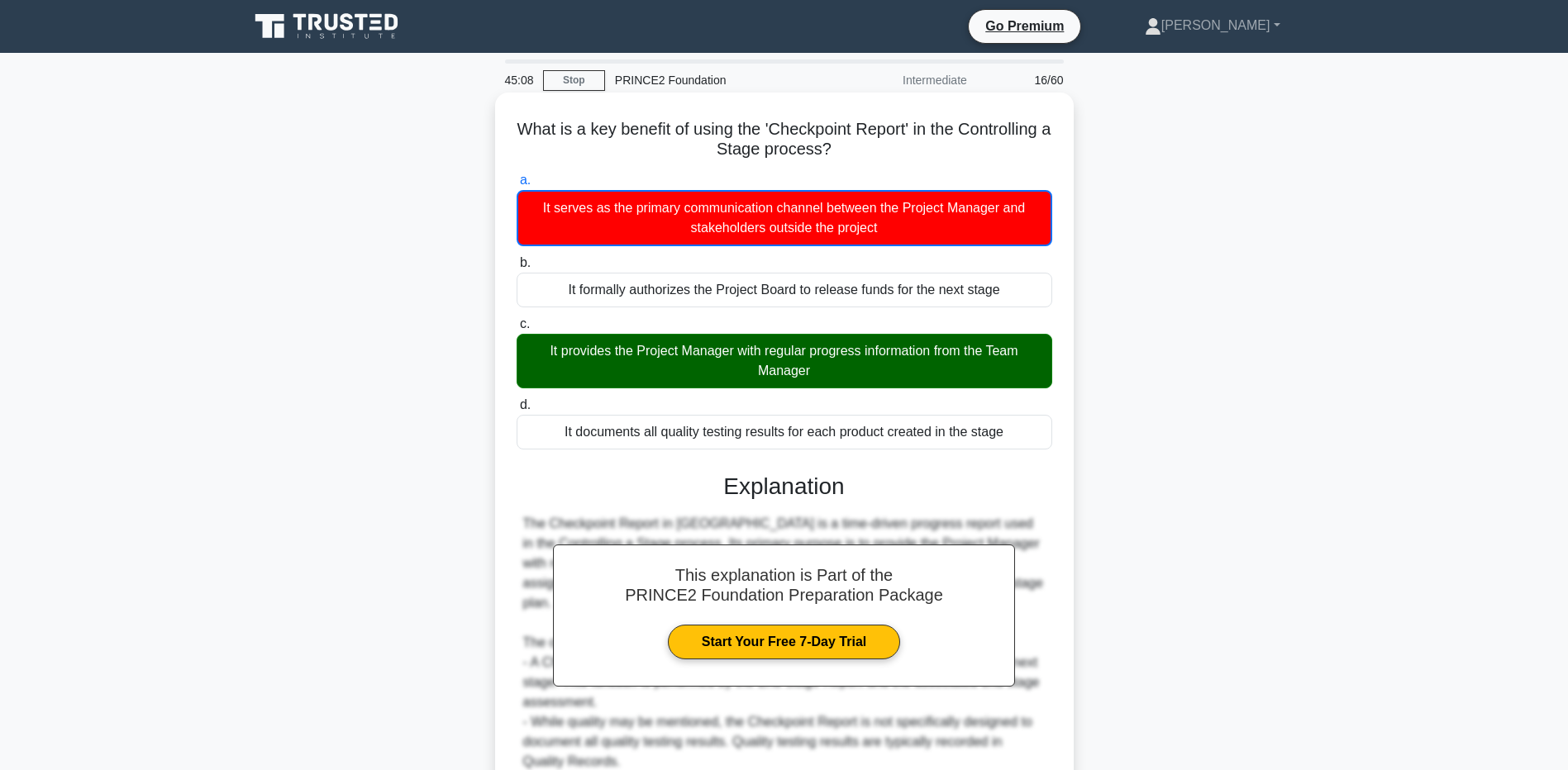
scroll to position [212, 0]
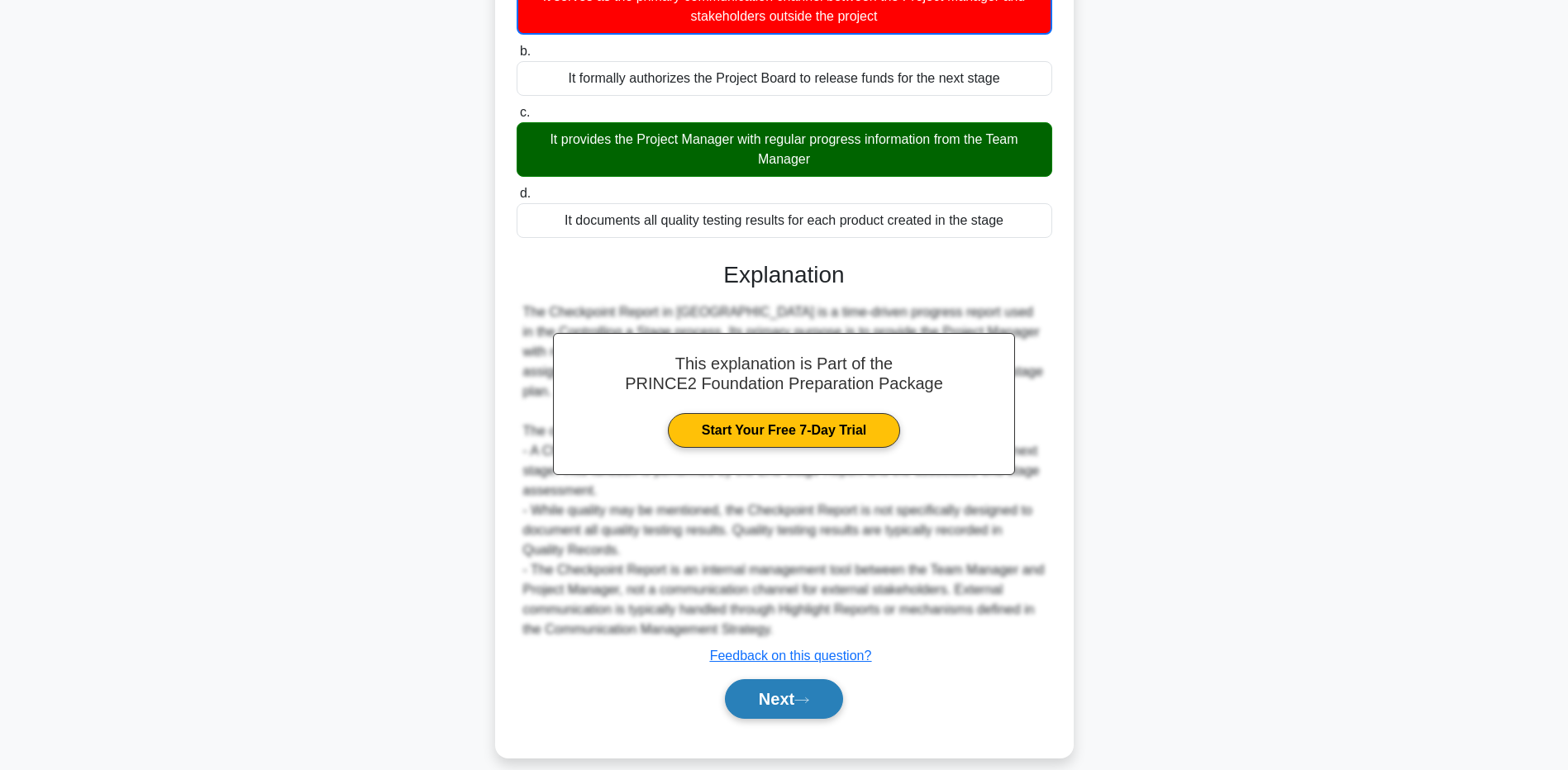
click at [779, 685] on button "Next" at bounding box center [783, 699] width 118 height 40
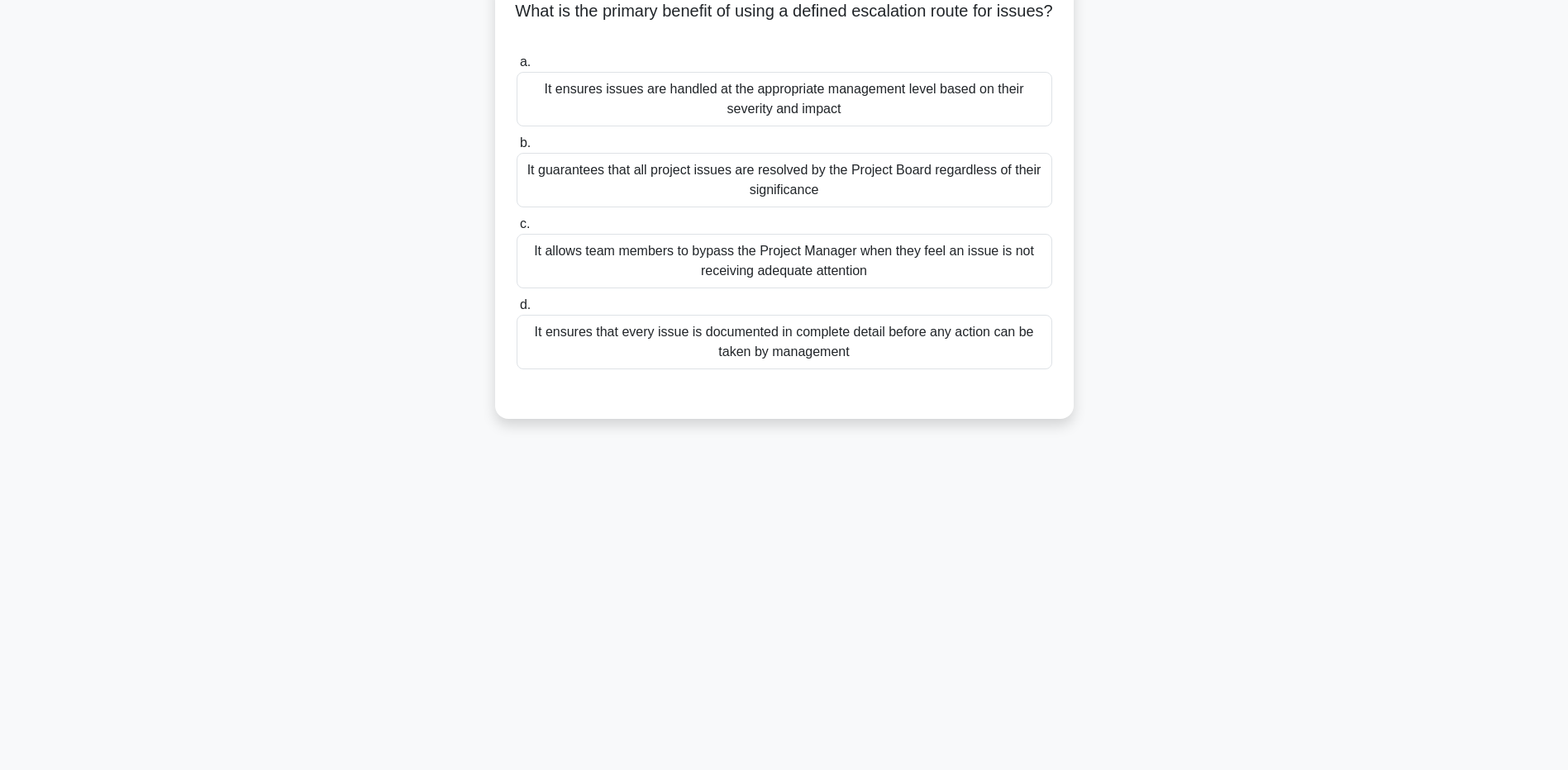
scroll to position [0, 0]
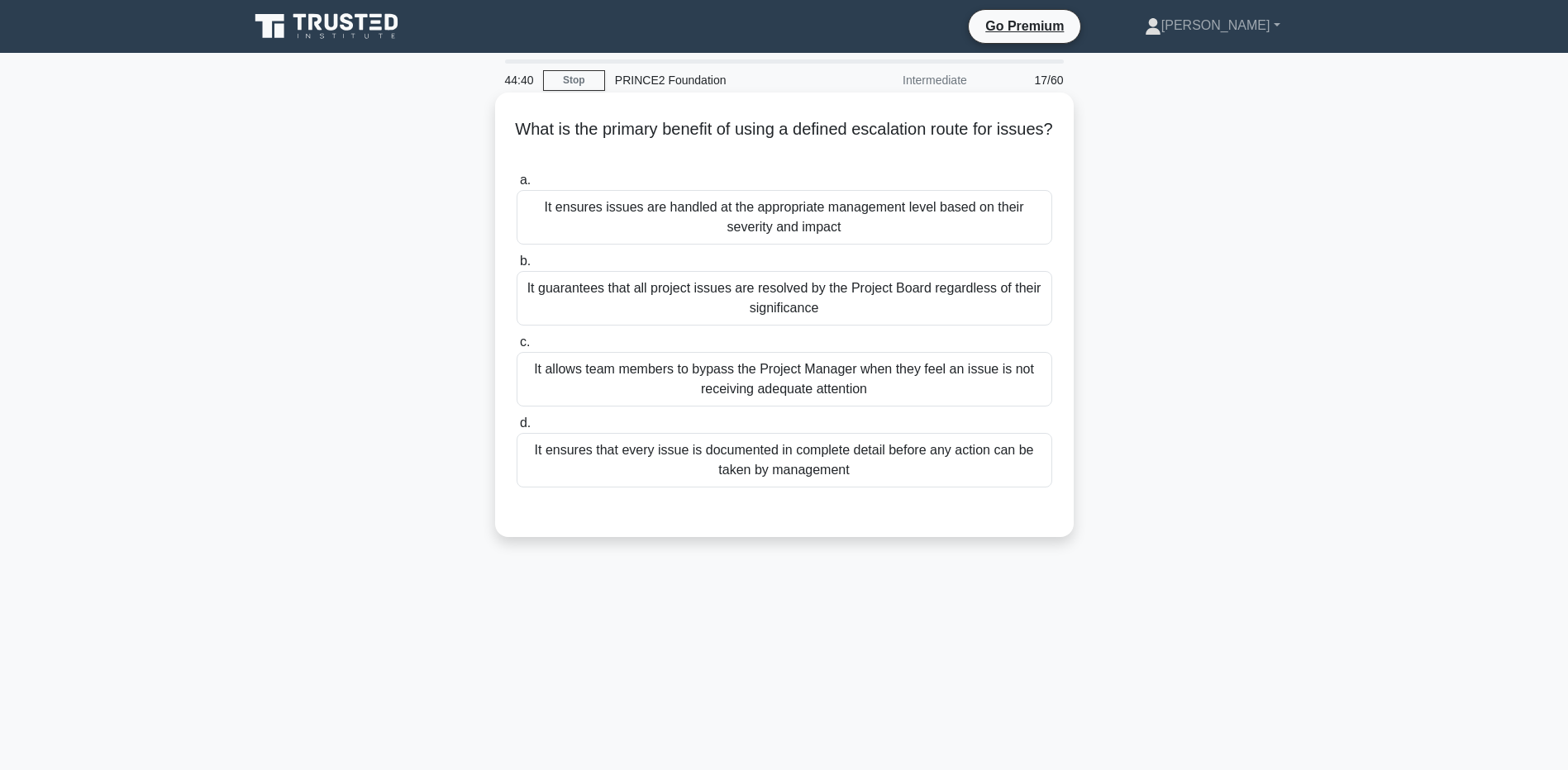
click at [881, 222] on div "It ensures issues are handled at the appropriate management level based on thei…" at bounding box center [784, 217] width 536 height 54
click at [517, 186] on input "a. It ensures issues are handled at the appropriate management level based on t…" at bounding box center [517, 180] width 0 height 11
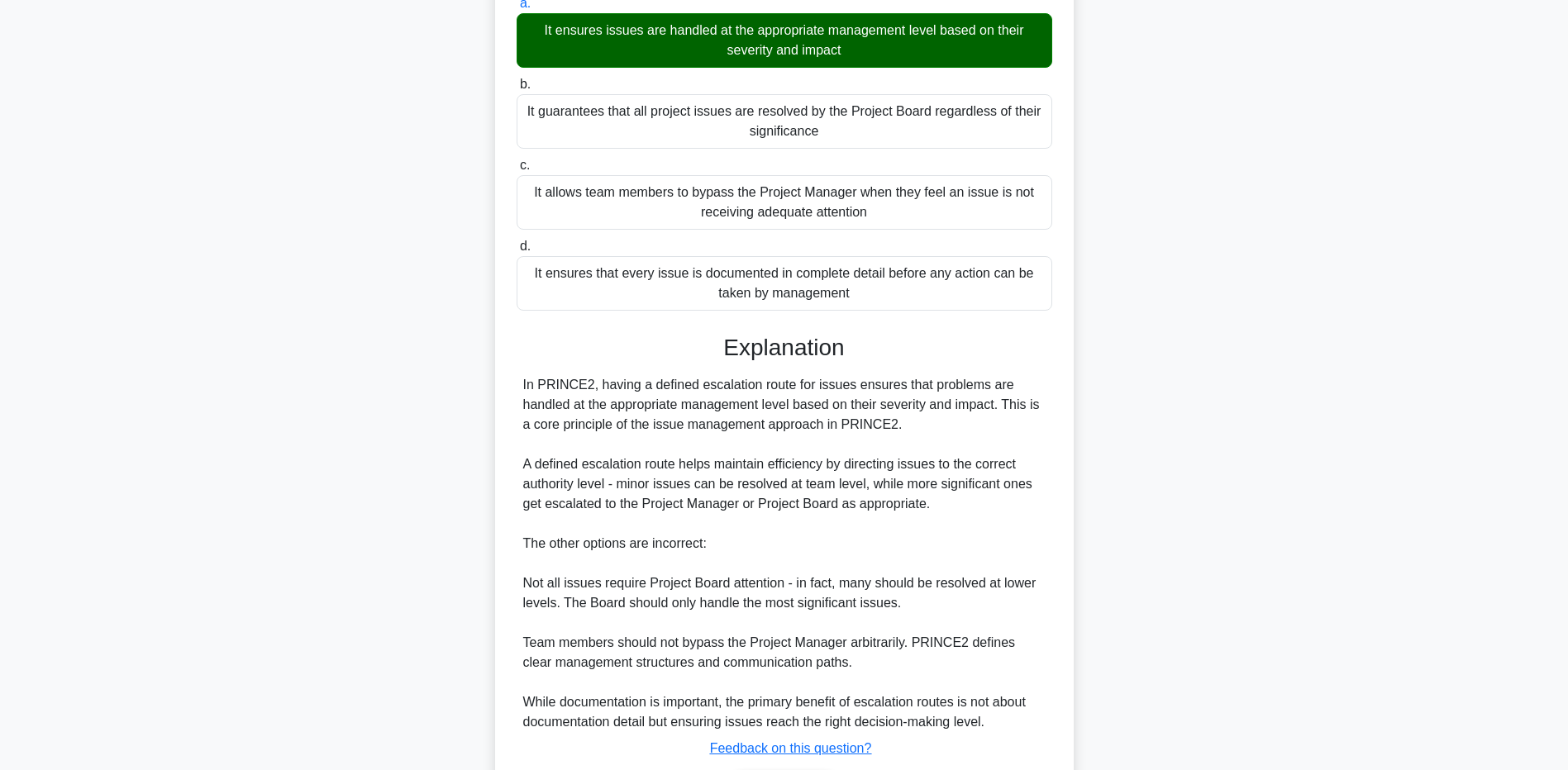
scroll to position [289, 0]
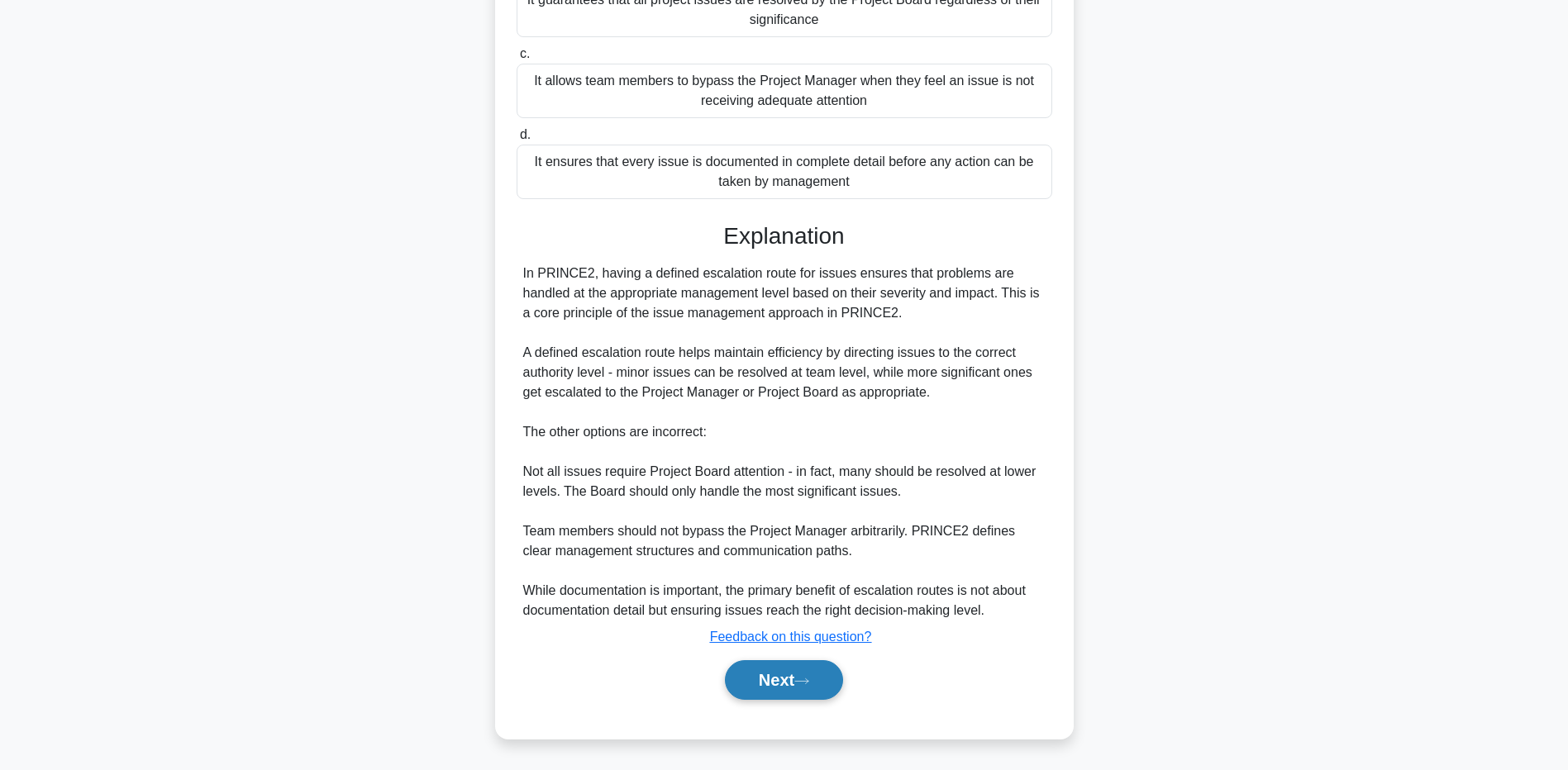
click at [777, 682] on button "Next" at bounding box center [783, 680] width 118 height 40
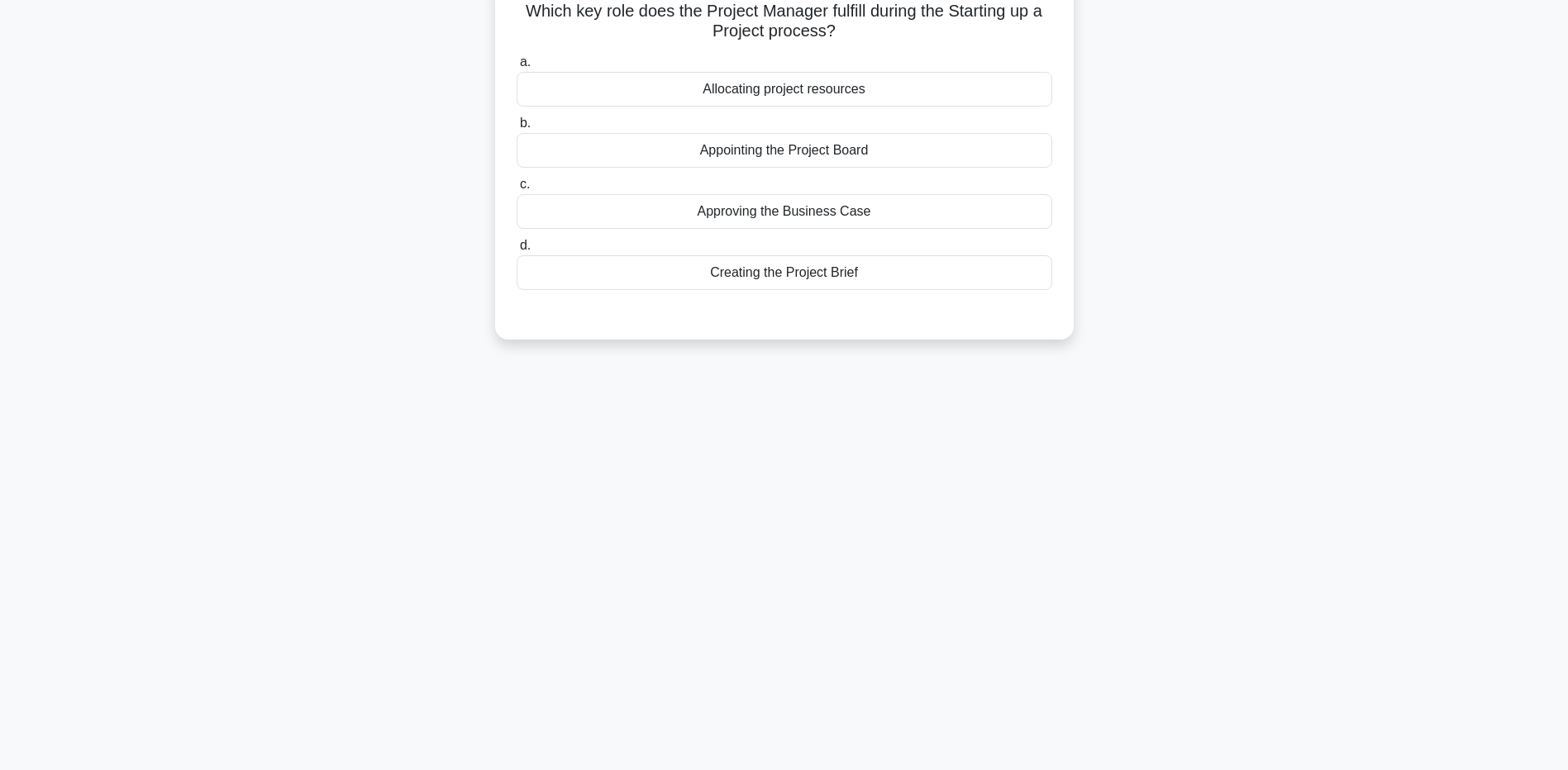
scroll to position [40, 0]
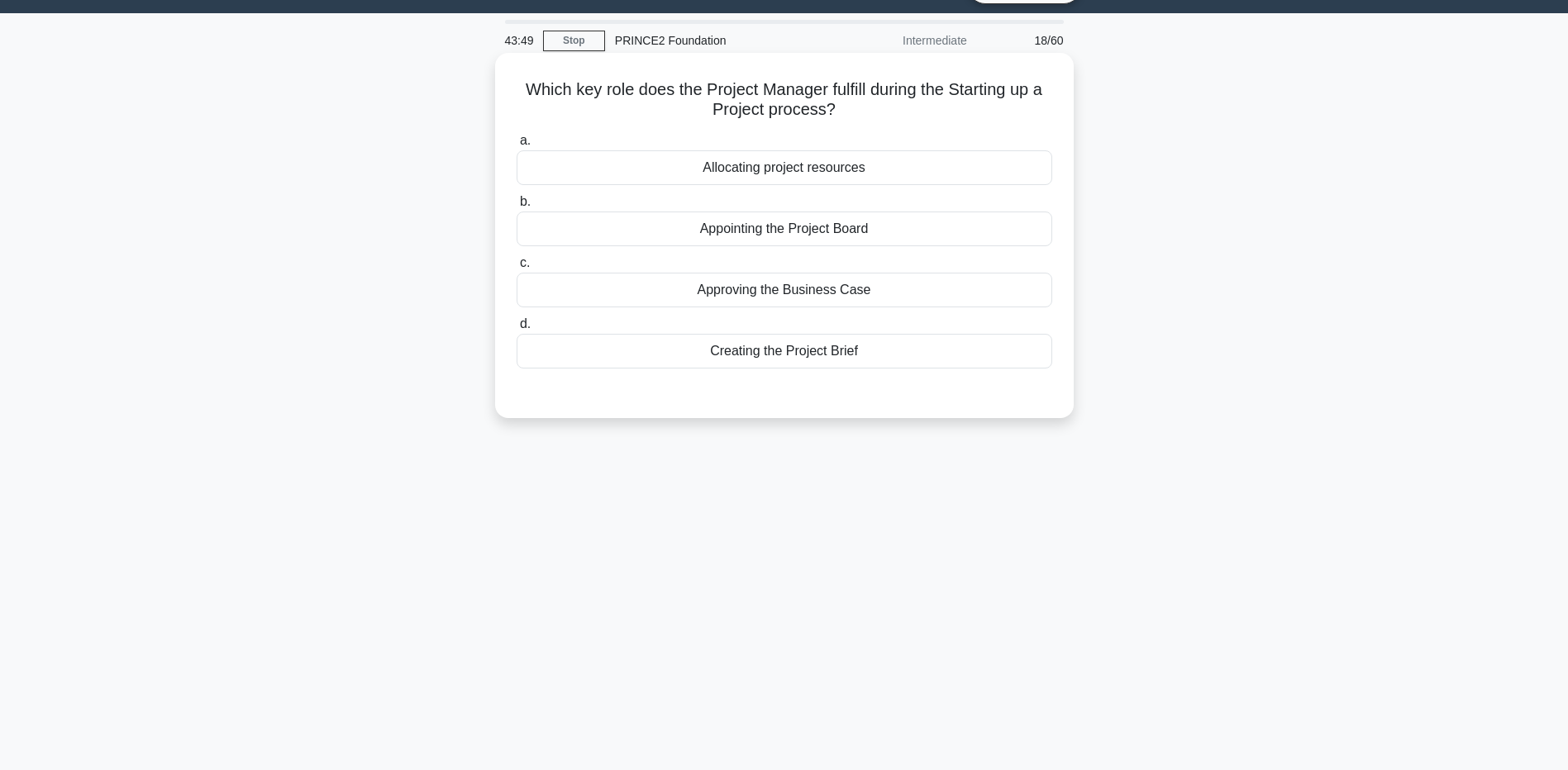
click at [893, 164] on div "Allocating project resources" at bounding box center [784, 167] width 536 height 35
click at [517, 146] on input "a. Allocating project resources" at bounding box center [517, 141] width 0 height 11
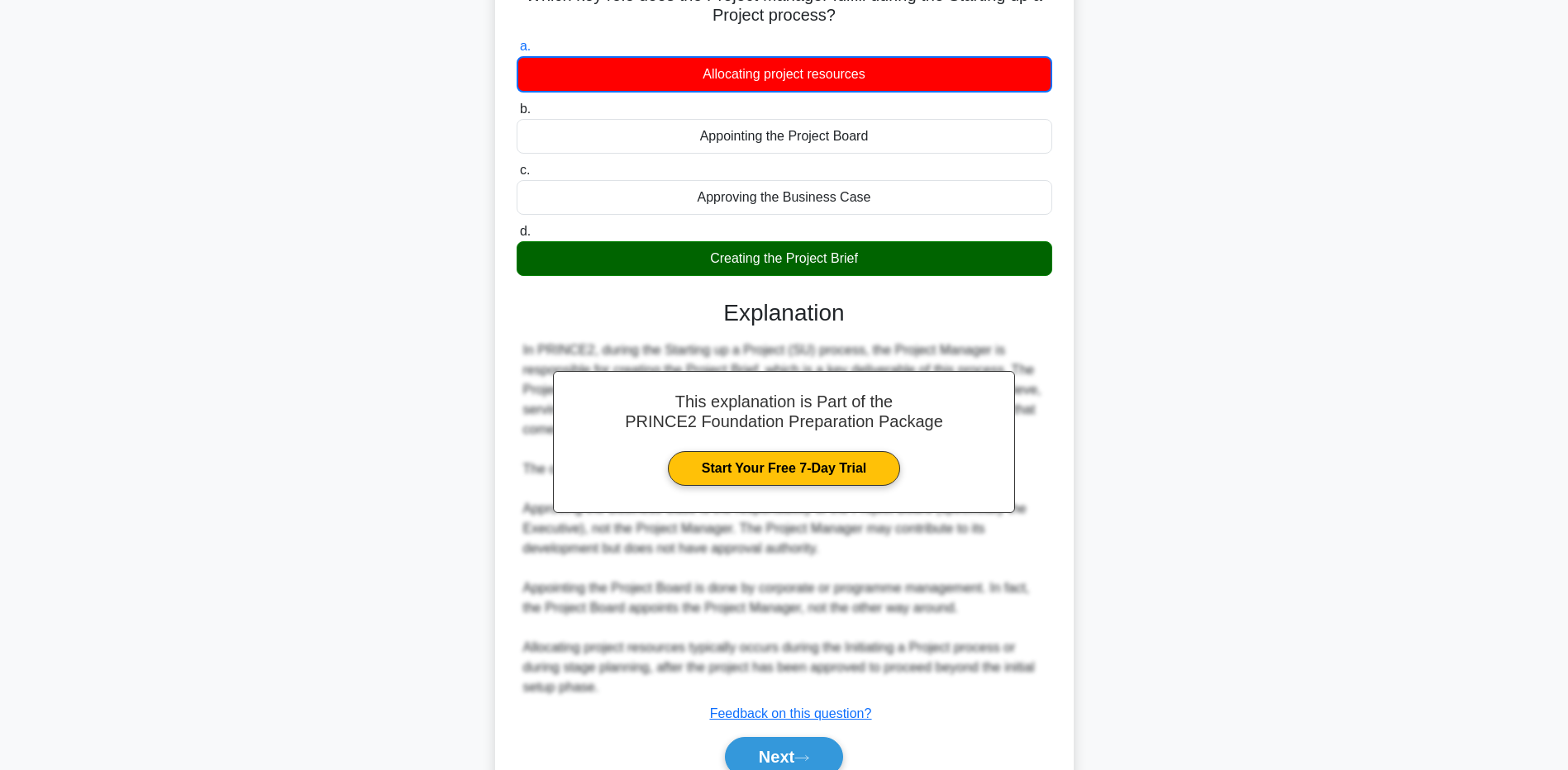
scroll to position [212, 0]
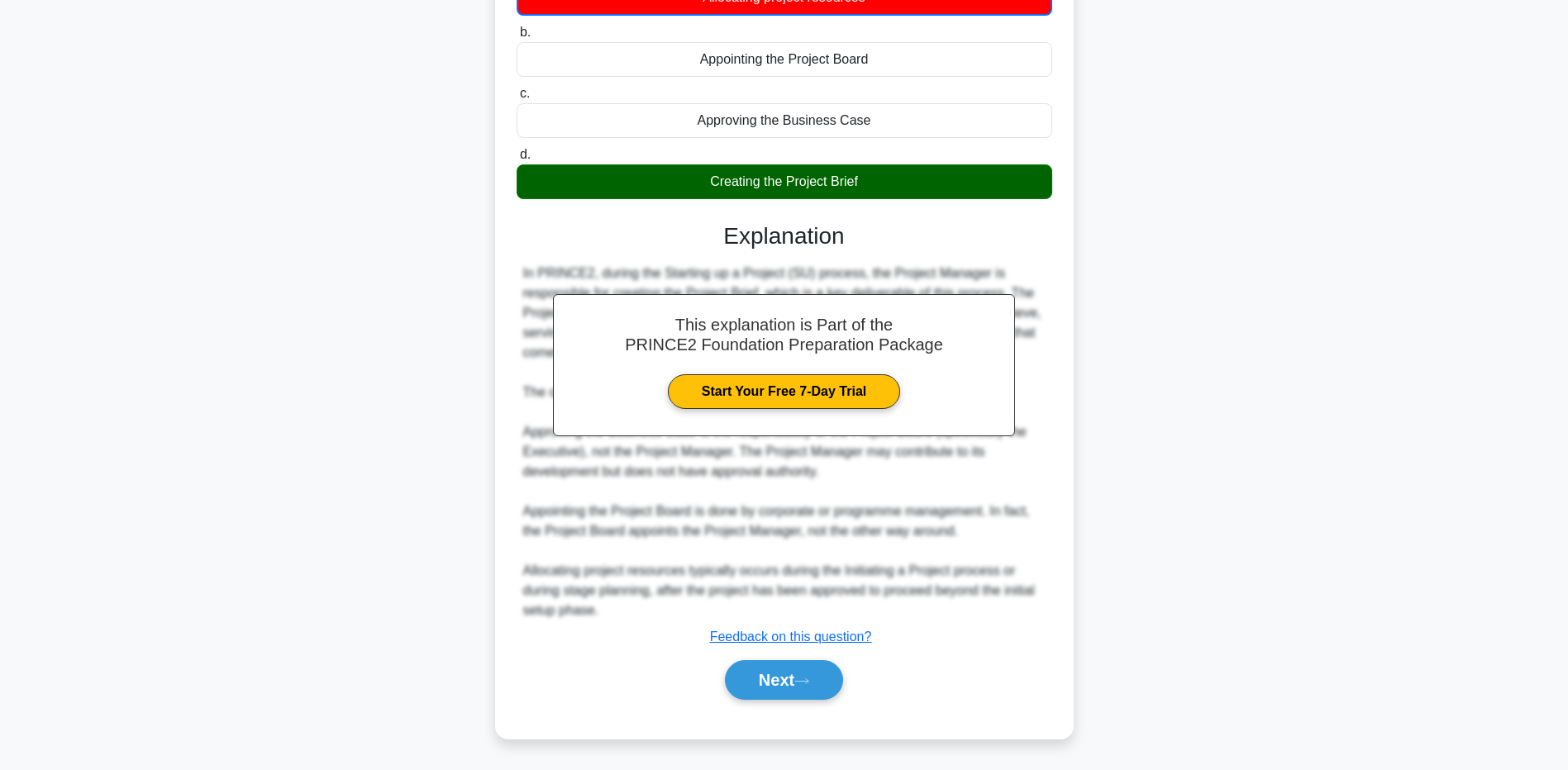
drag, startPoint x: 780, startPoint y: 679, endPoint x: 816, endPoint y: 656, distance: 42.7
click at [780, 679] on button "Next" at bounding box center [783, 680] width 118 height 40
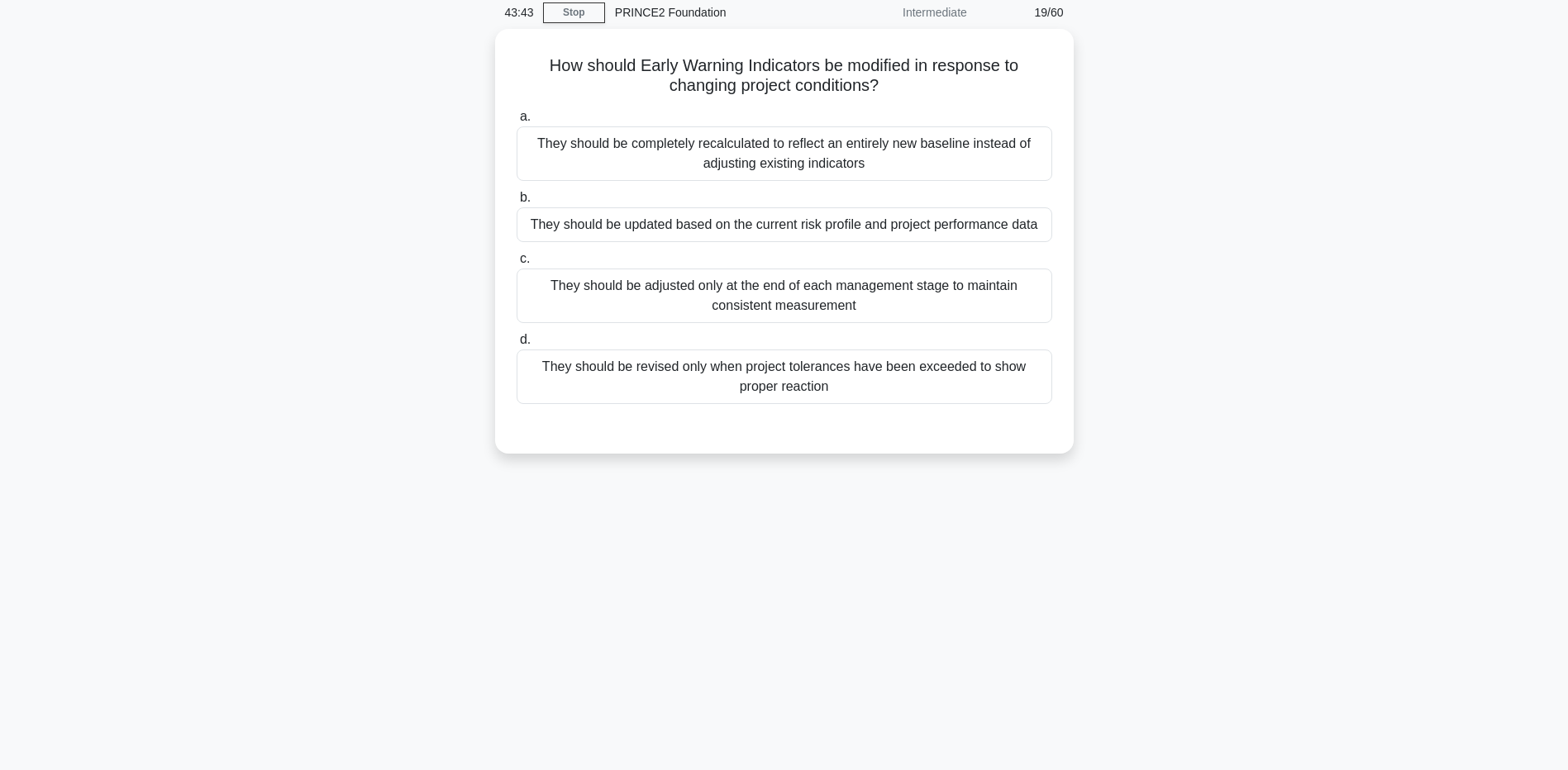
scroll to position [0, 0]
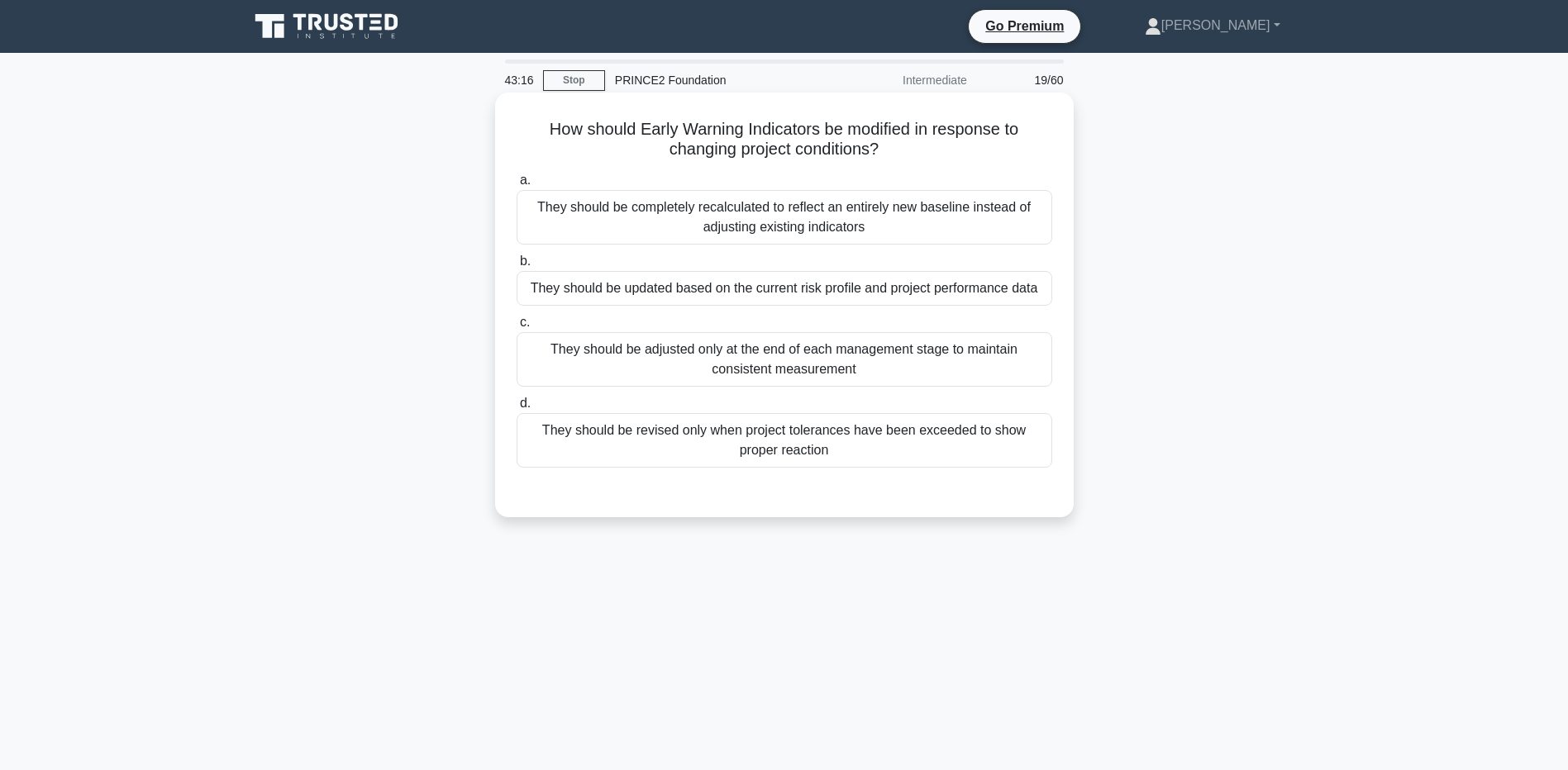
click at [941, 291] on div "They should be updated based on the current risk profile and project performanc…" at bounding box center [784, 288] width 536 height 35
click at [517, 267] on input "b. They should be updated based on the current risk profile and project perform…" at bounding box center [517, 261] width 0 height 11
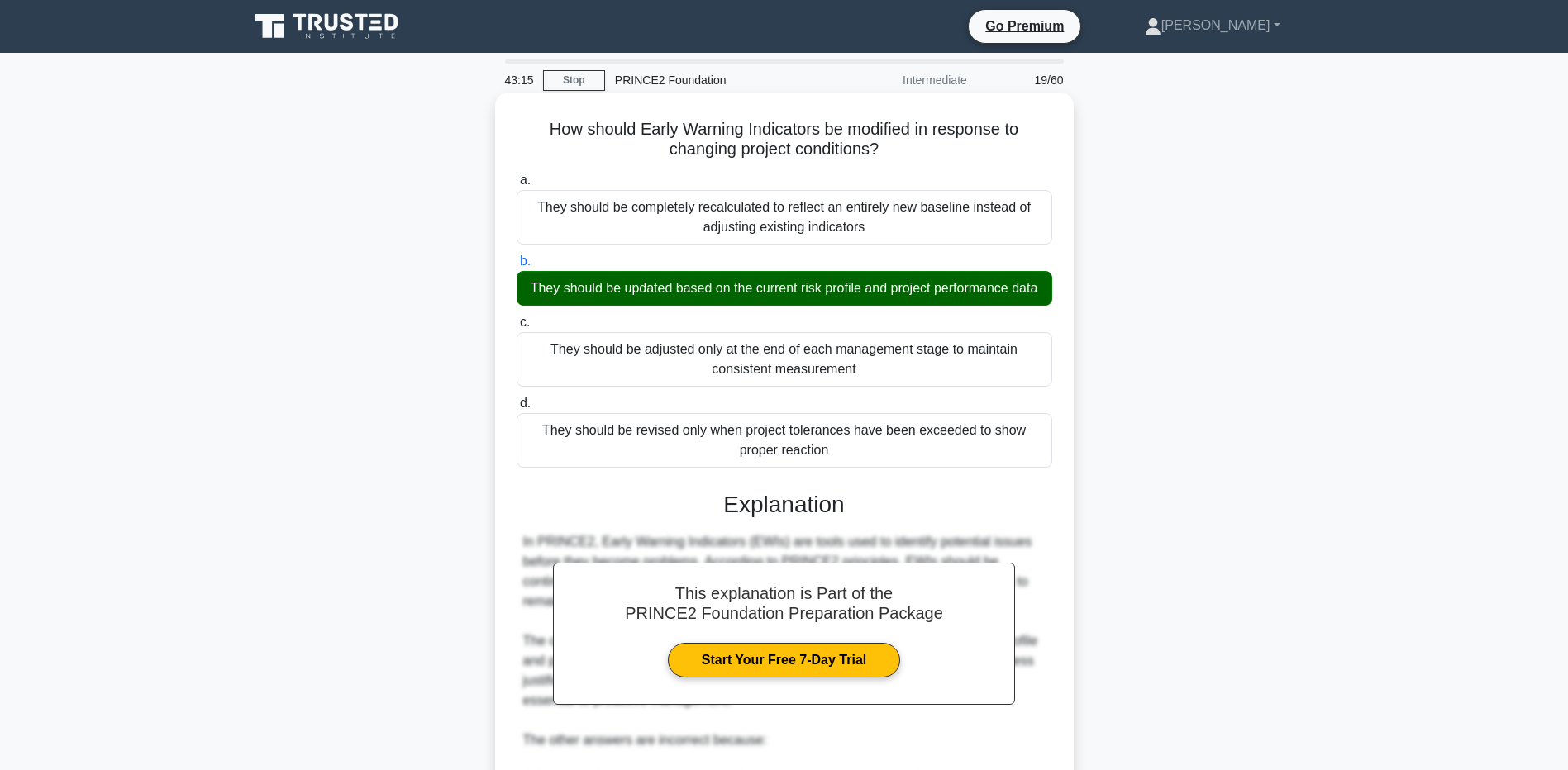
scroll to position [348, 0]
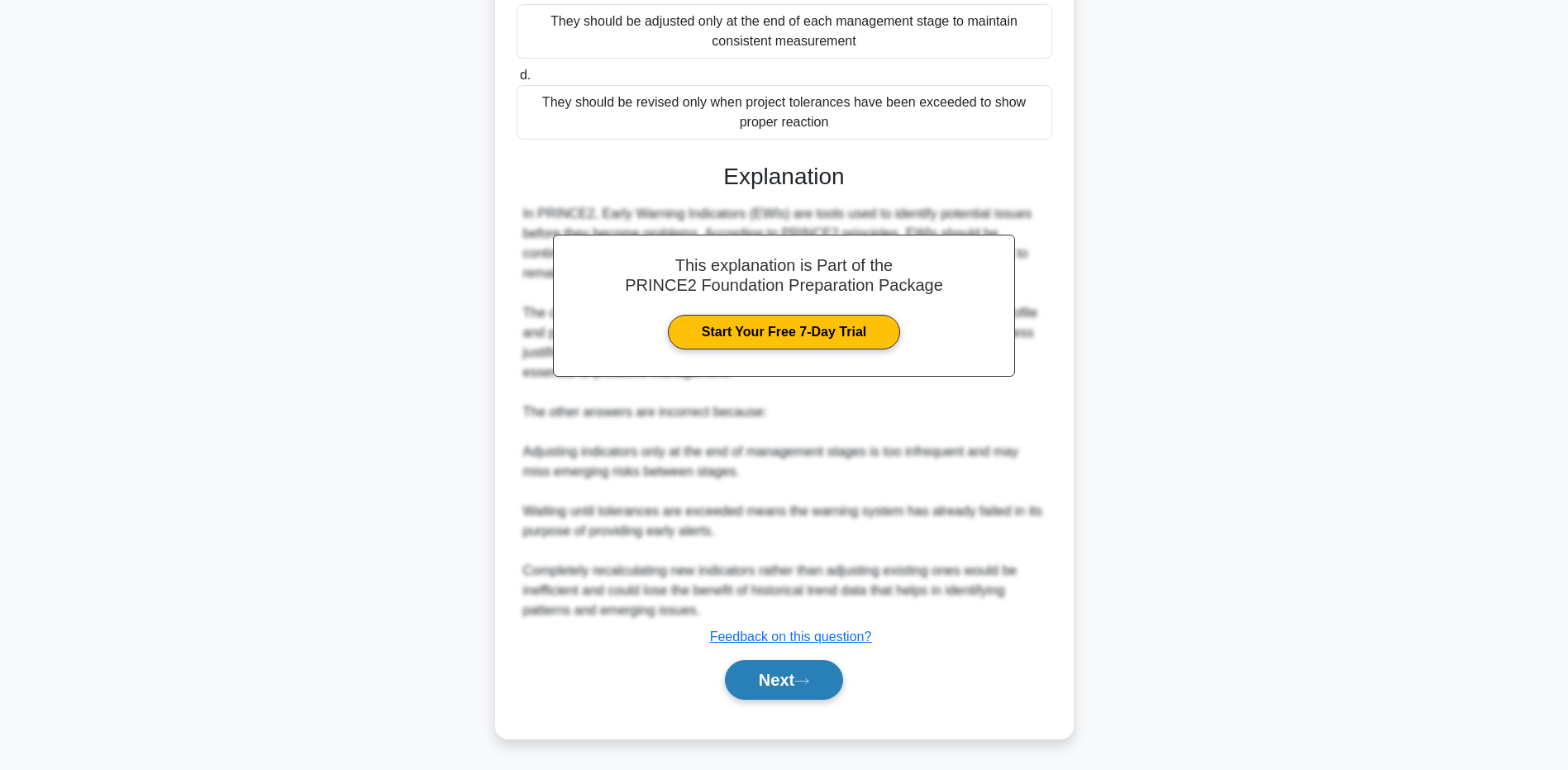
click at [768, 676] on button "Next" at bounding box center [783, 680] width 118 height 40
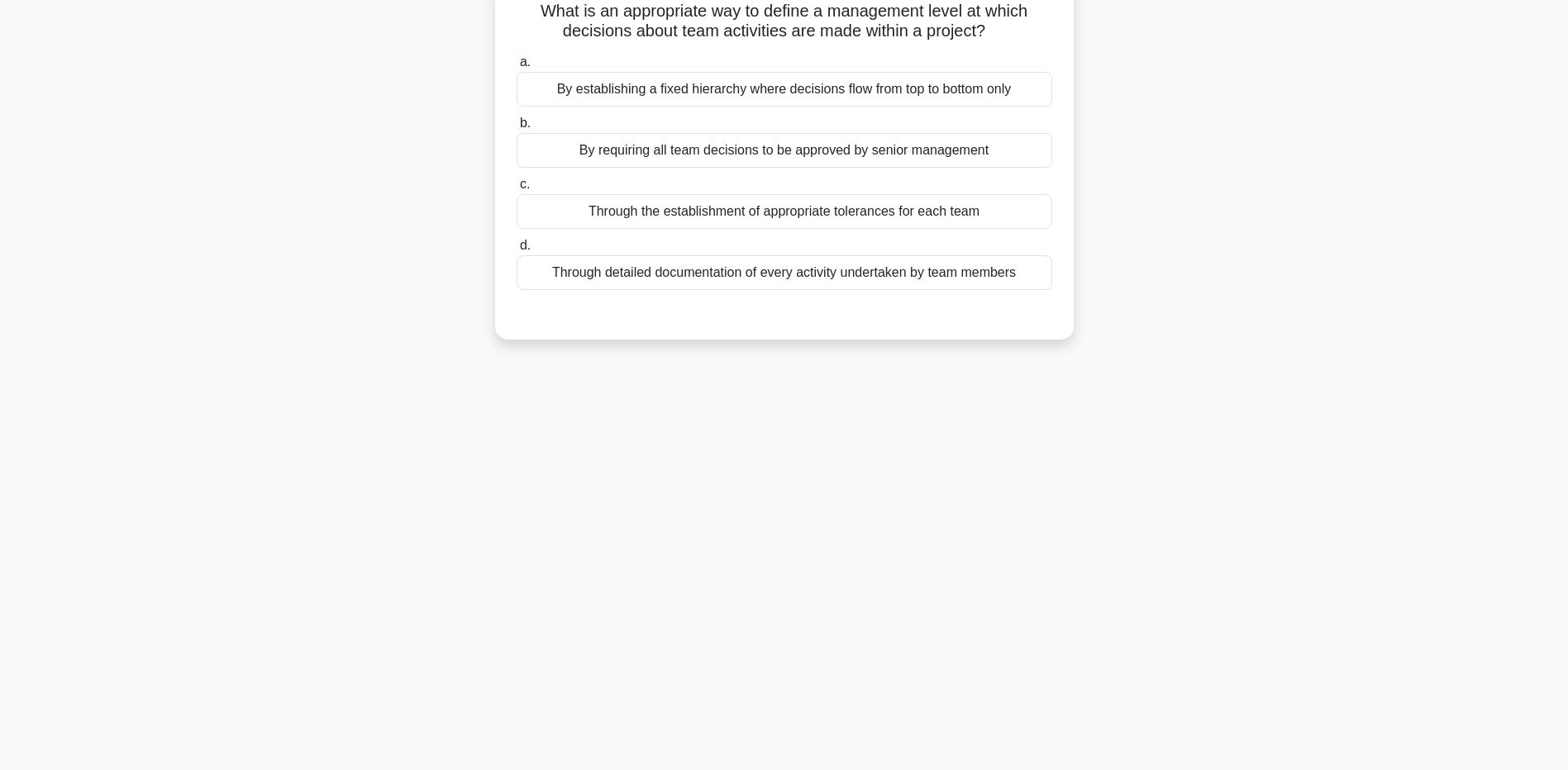
scroll to position [0, 0]
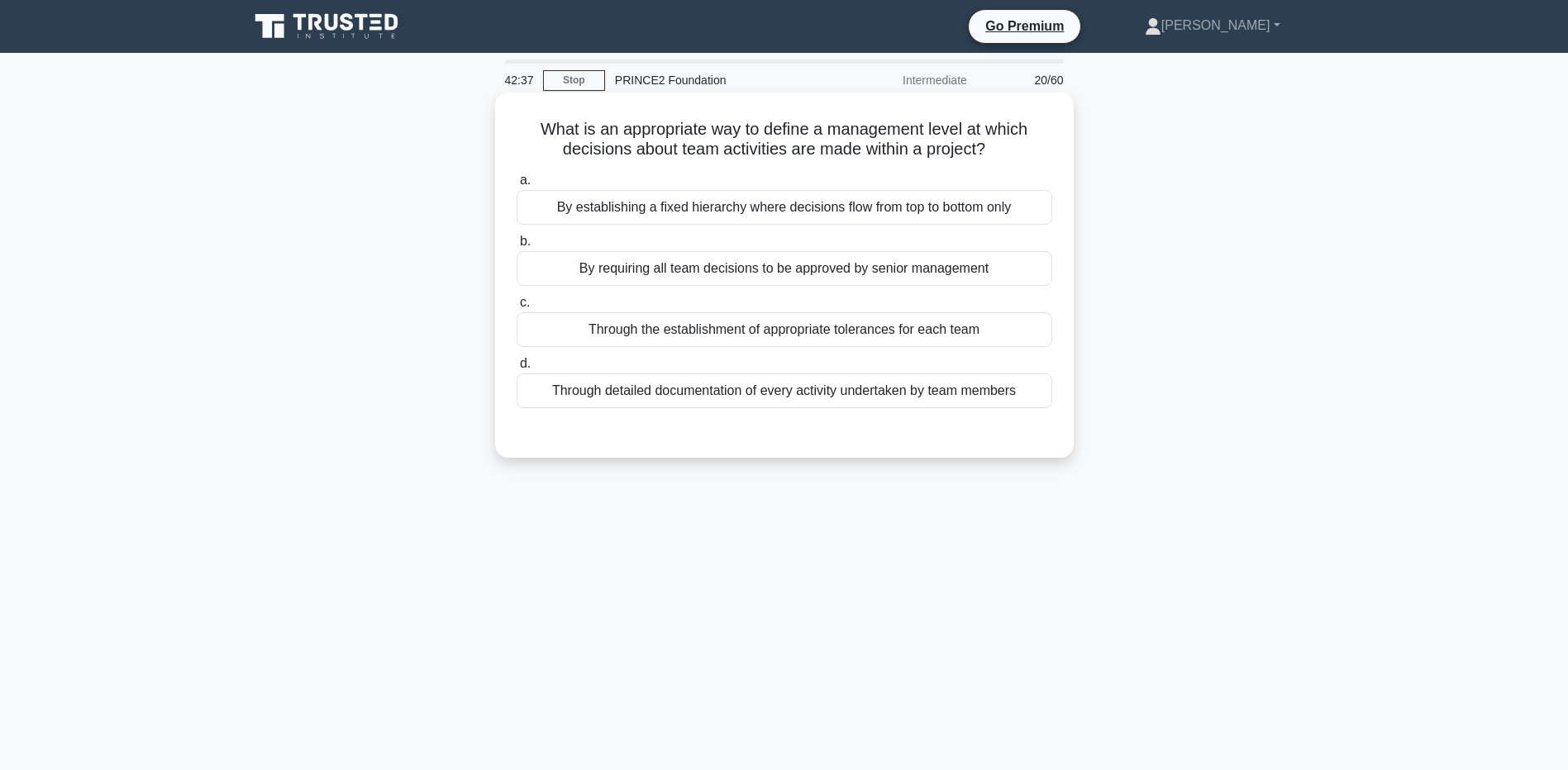
click at [799, 331] on div "Through the establishment of appropriate tolerances for each team" at bounding box center [784, 330] width 536 height 35
click at [517, 308] on input "c. Through the establishment of appropriate tolerances for each team" at bounding box center [517, 303] width 0 height 11
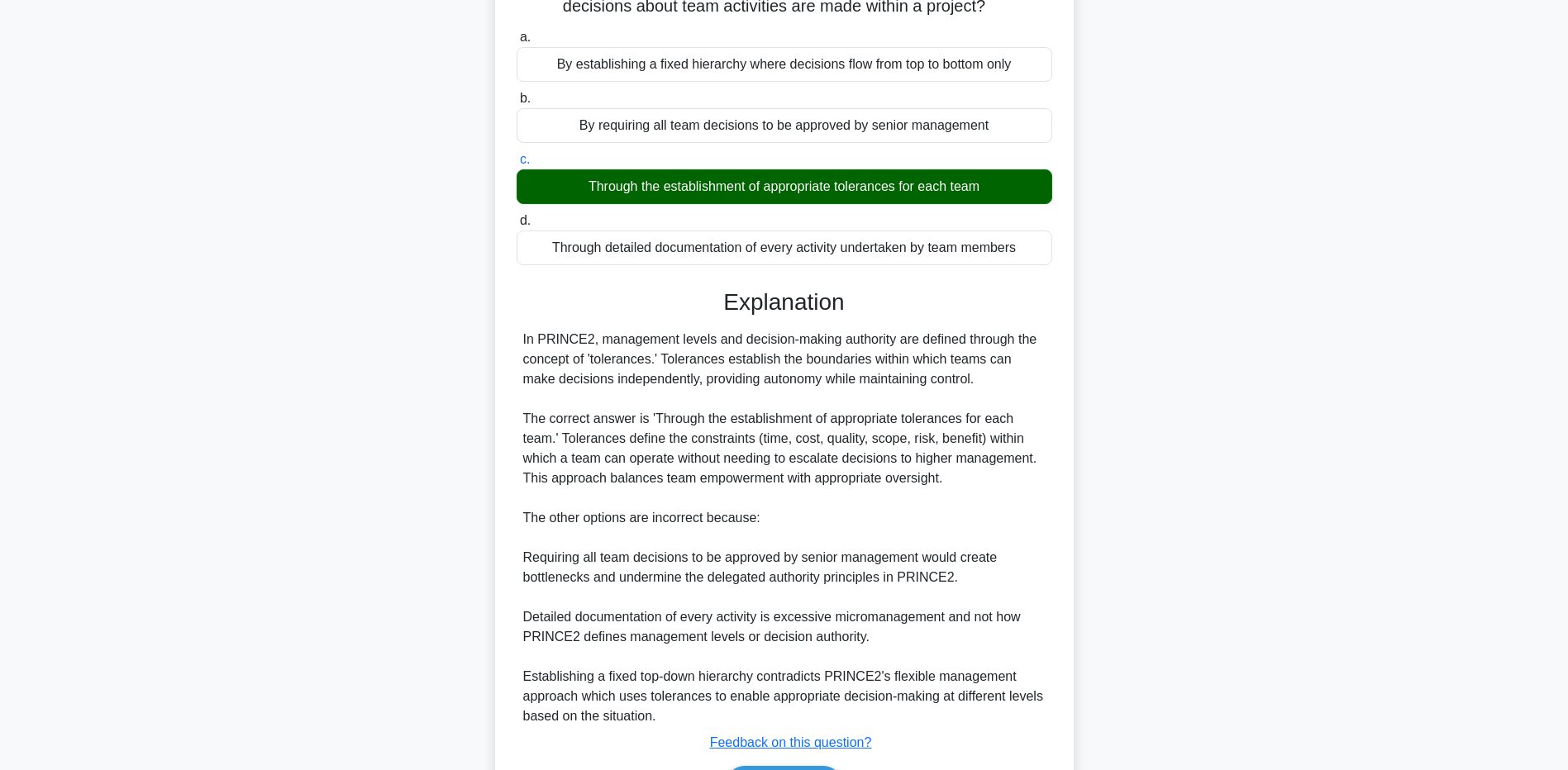
scroll to position [249, 0]
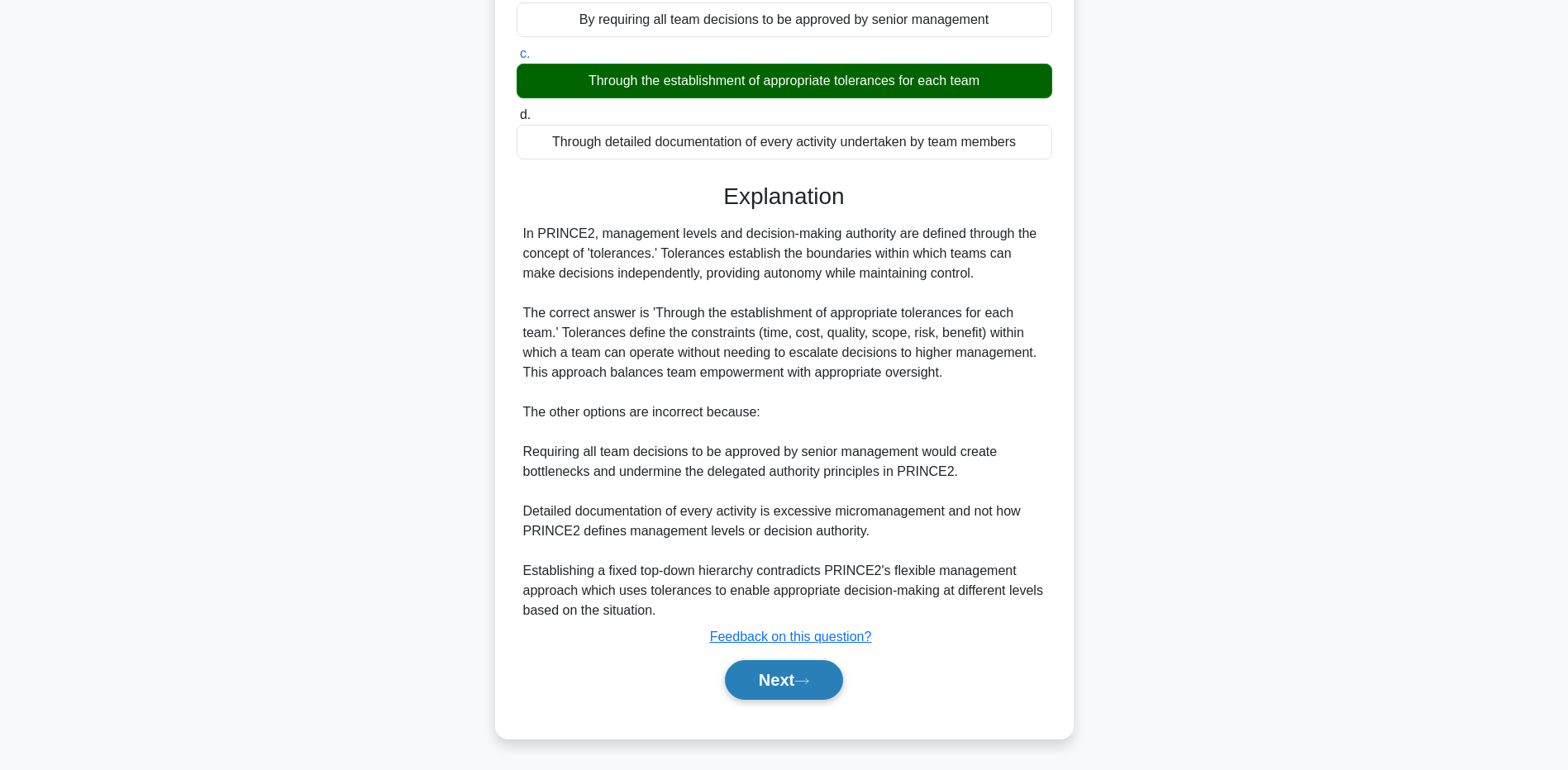
click at [802, 696] on button "Next" at bounding box center [783, 680] width 118 height 40
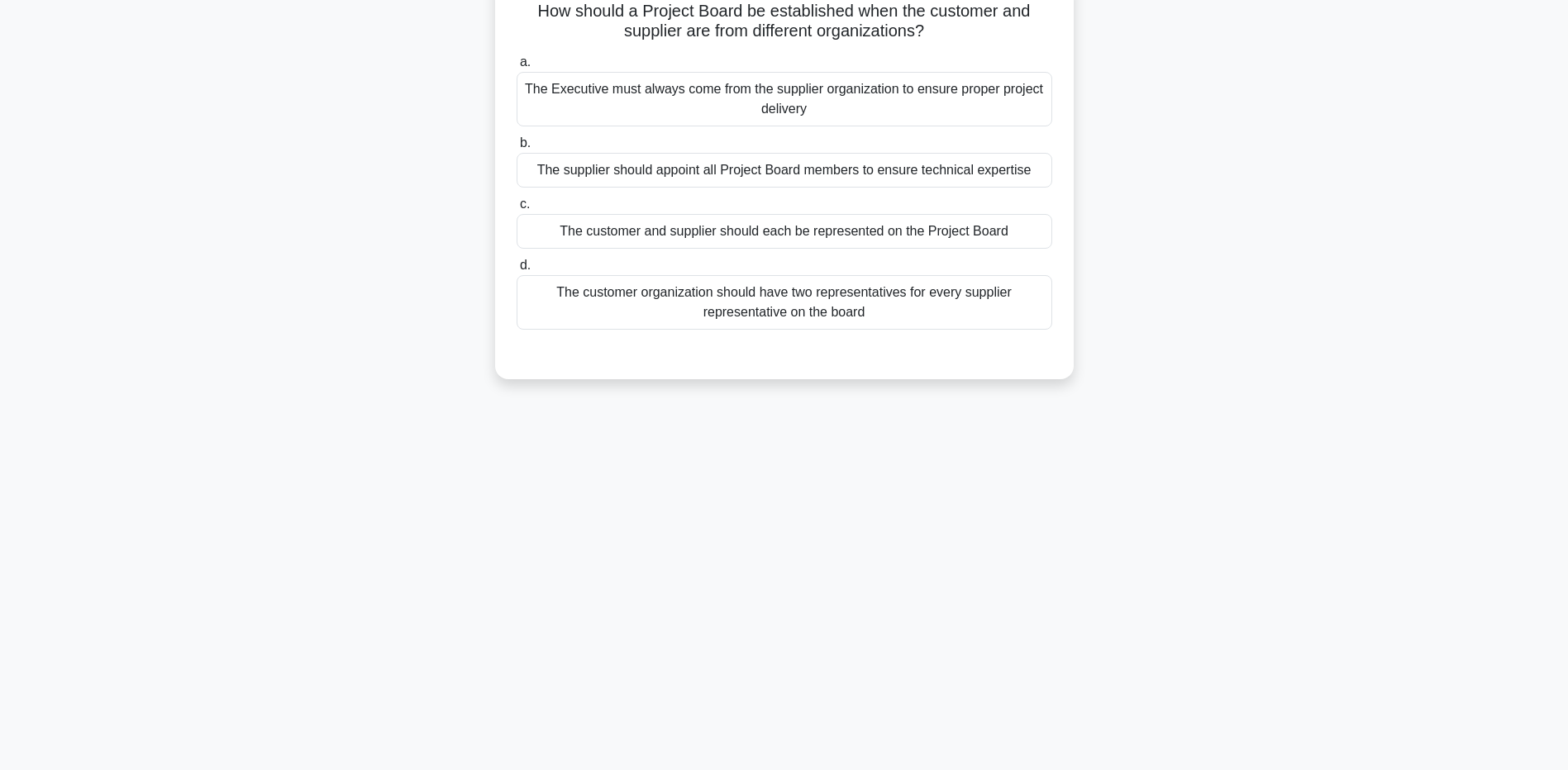
scroll to position [0, 0]
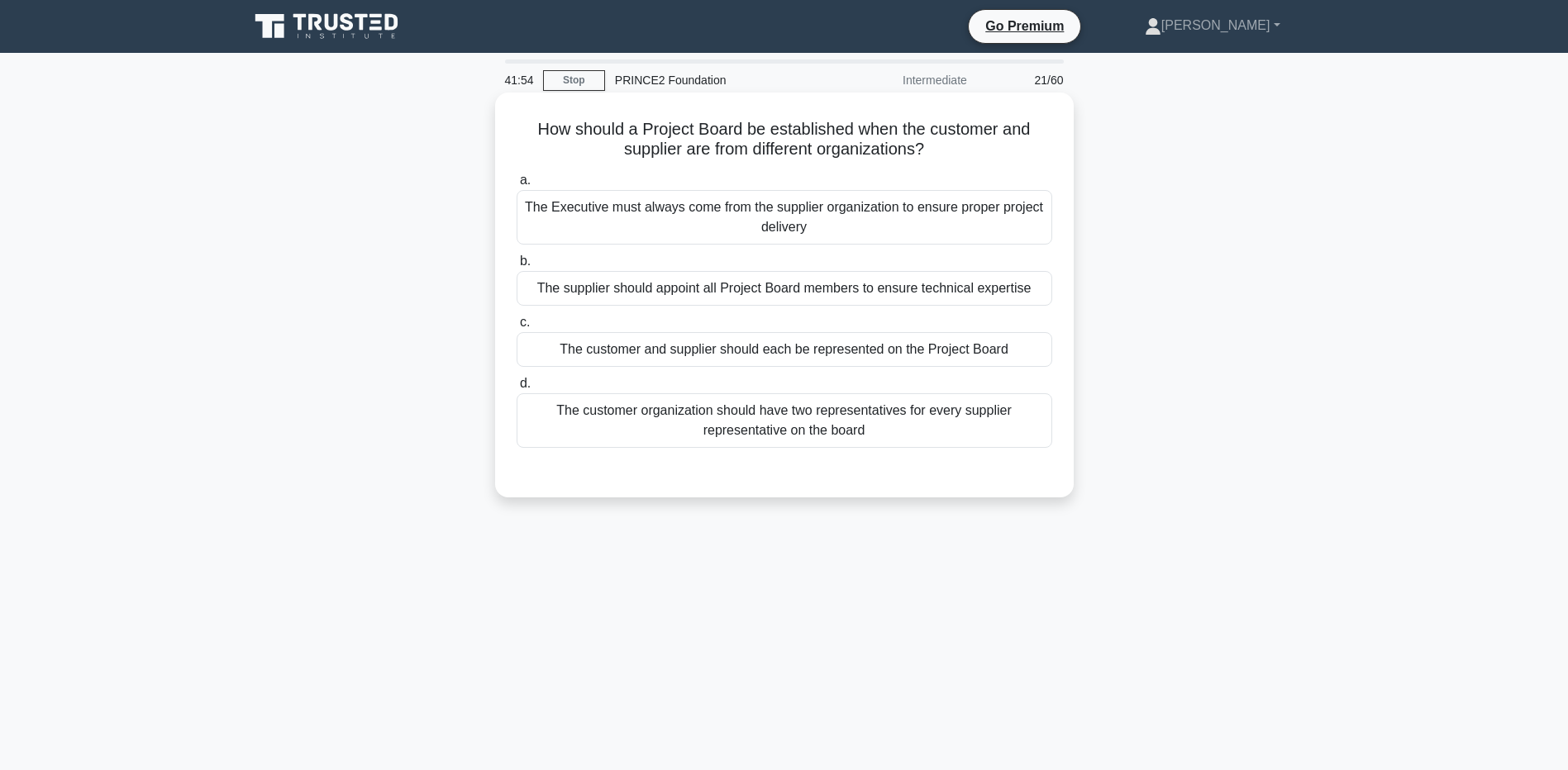
click at [1029, 353] on div "The customer and supplier should each be represented on the Project Board" at bounding box center [784, 349] width 536 height 35
click at [517, 328] on input "c. The customer and supplier should each be represented on the Project Board" at bounding box center [517, 323] width 0 height 11
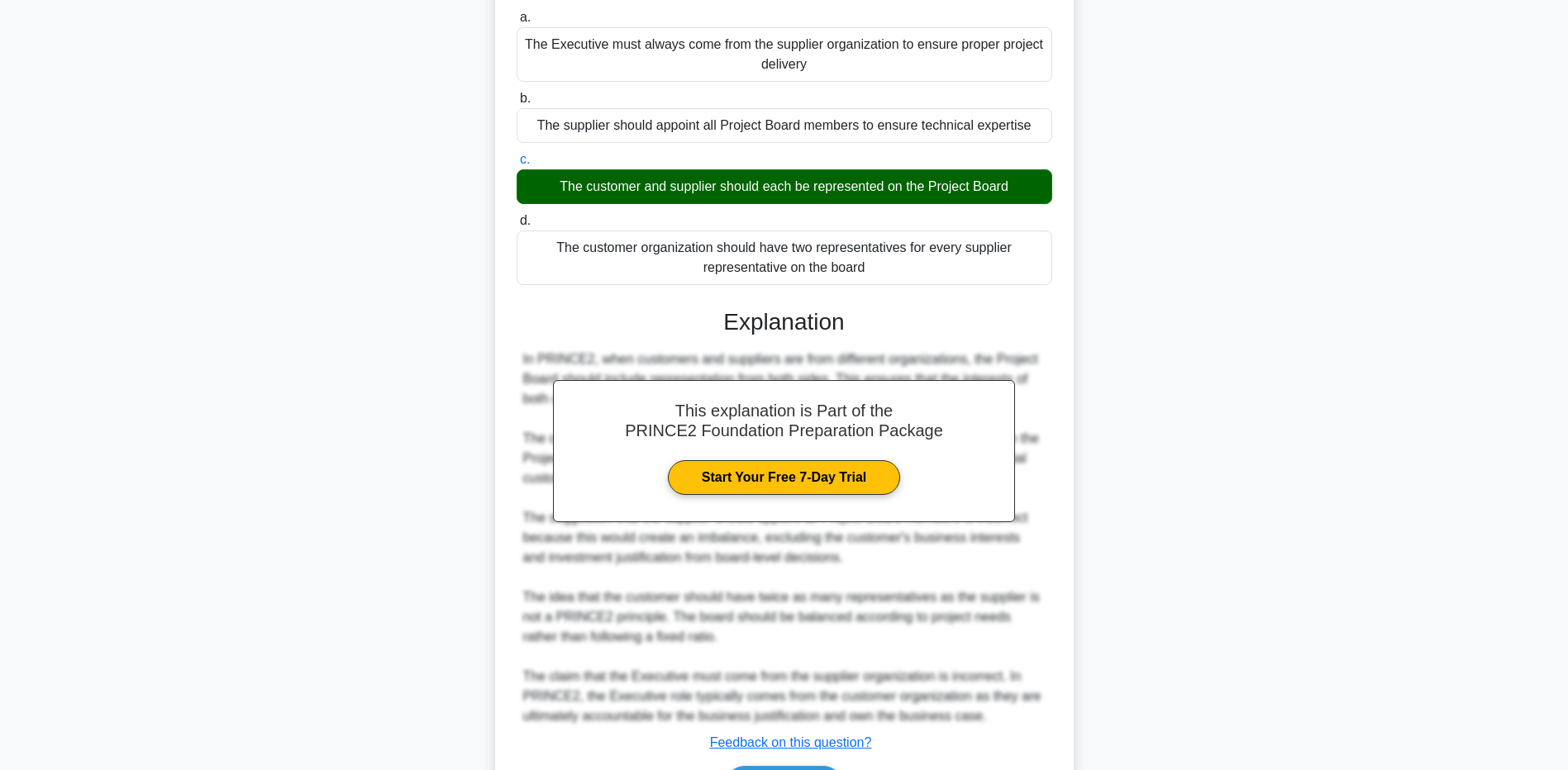
scroll to position [269, 0]
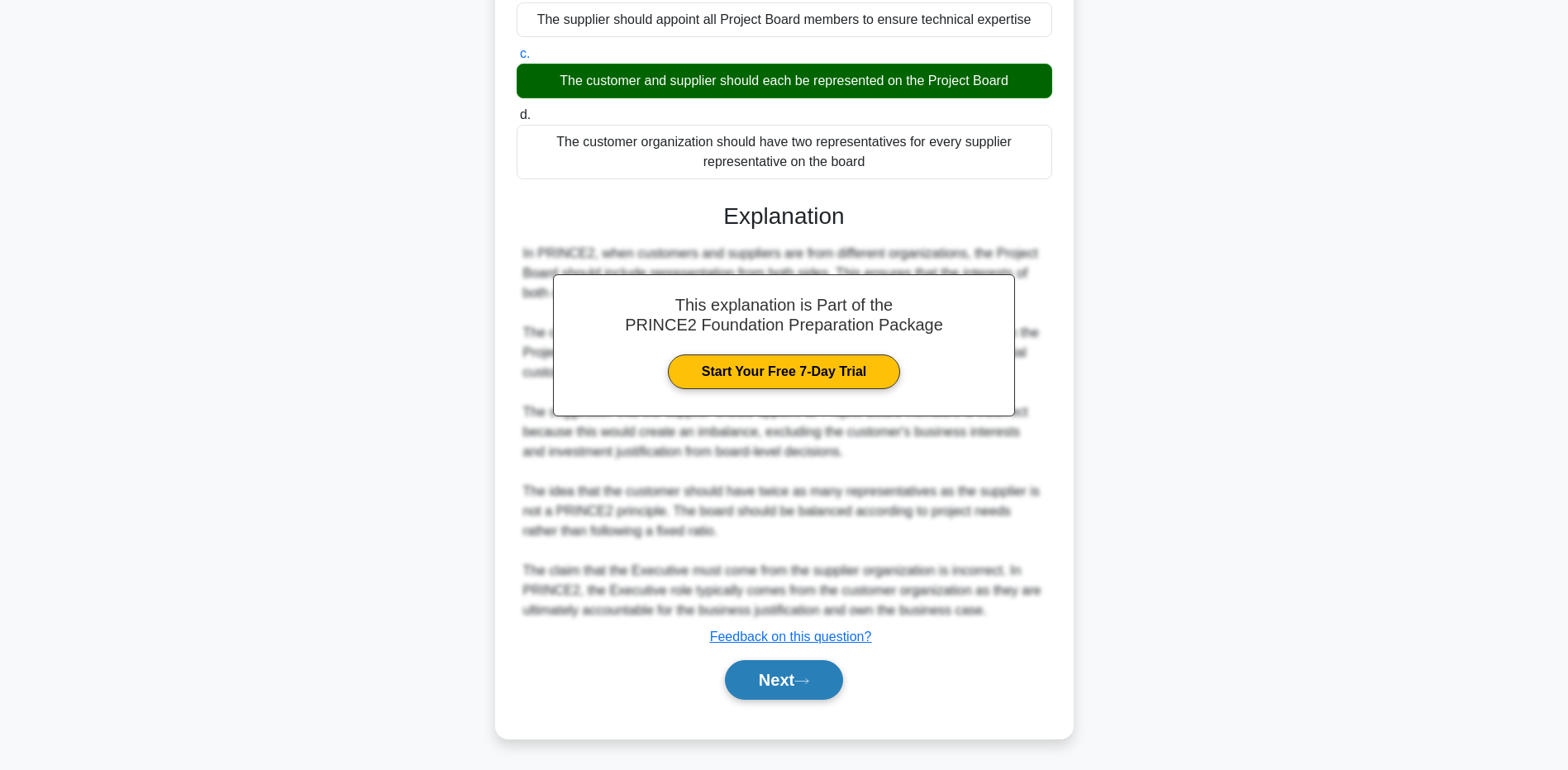
click at [766, 669] on button "Next" at bounding box center [783, 680] width 118 height 40
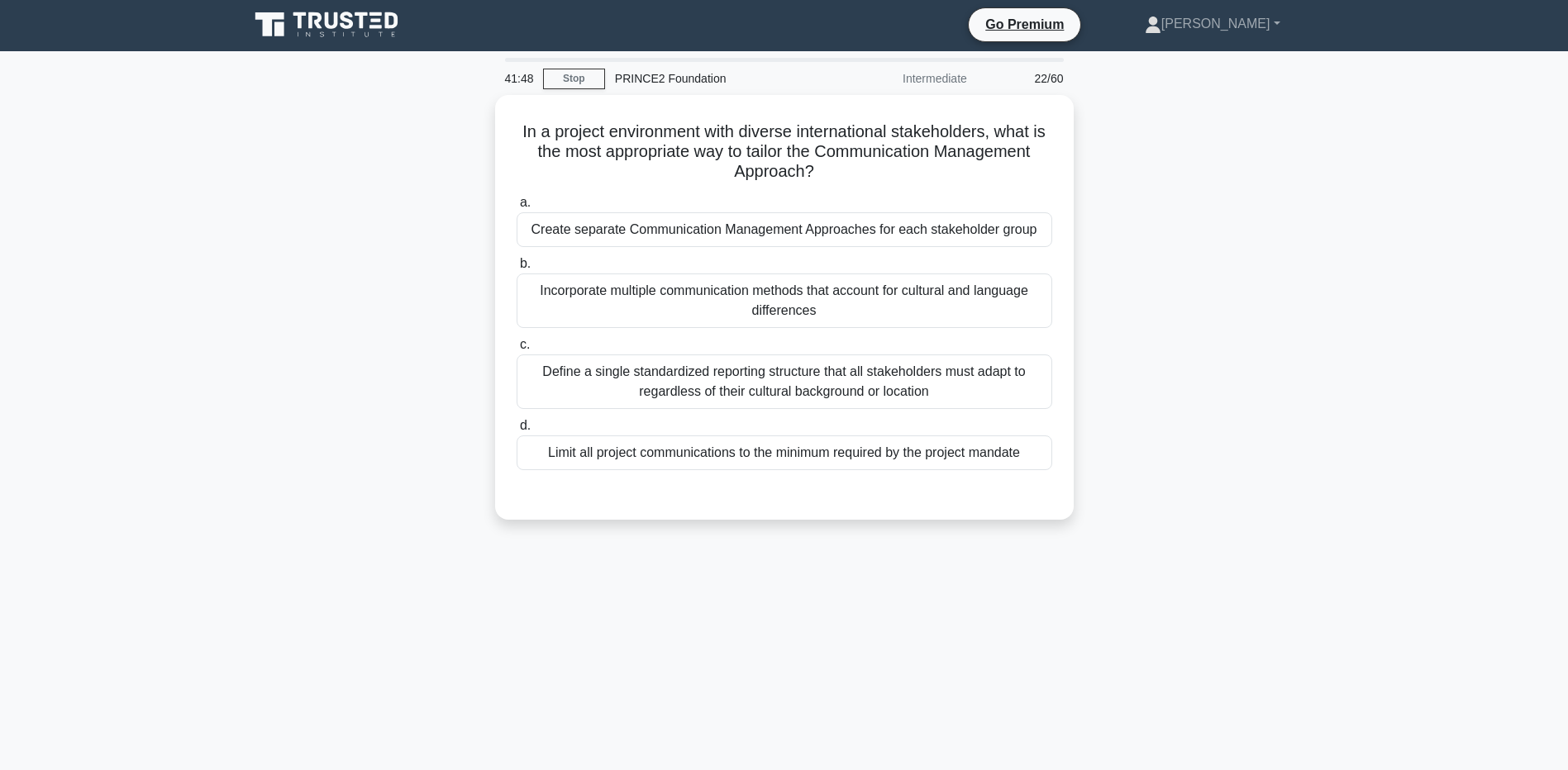
scroll to position [0, 0]
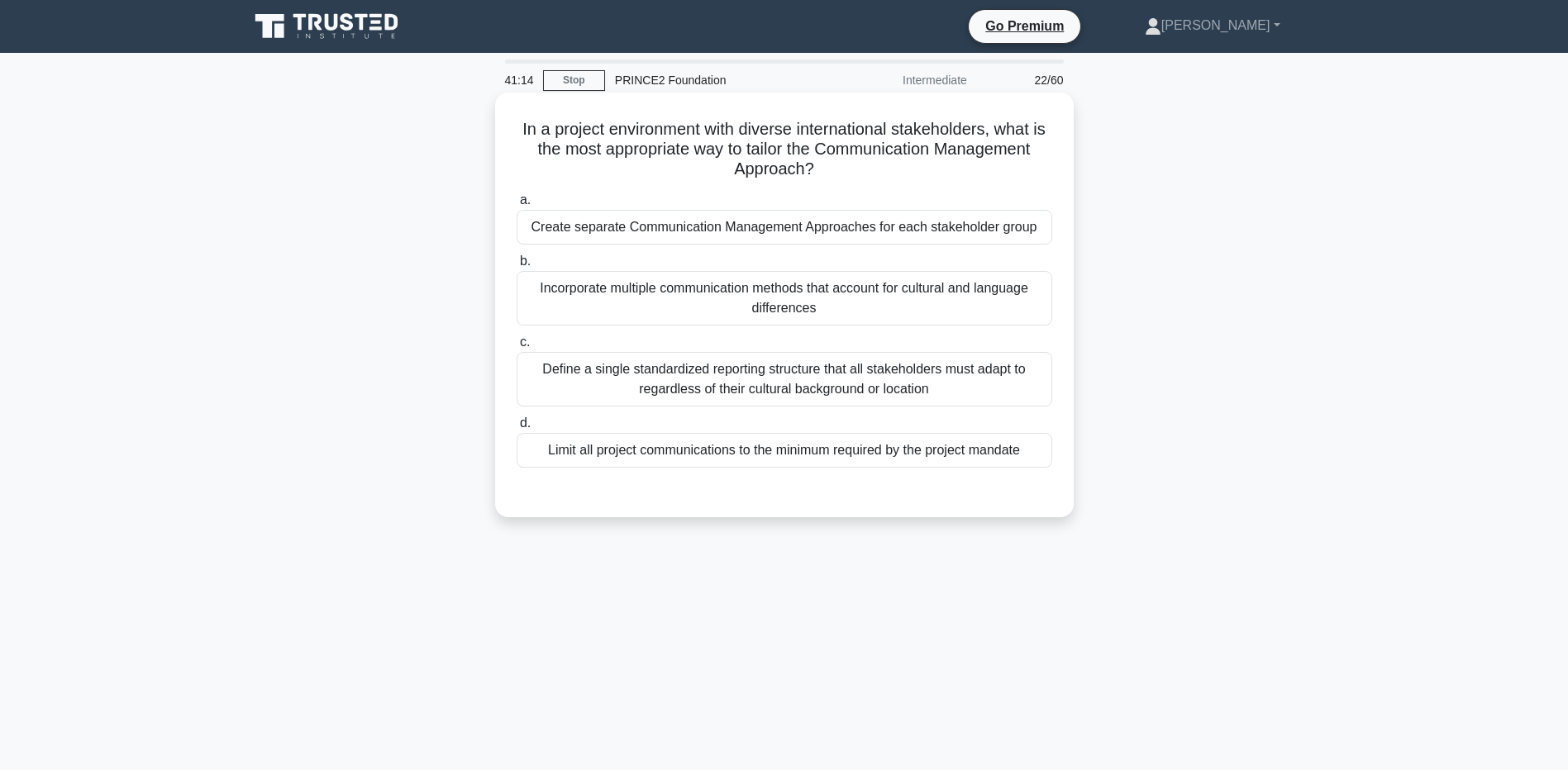
click at [771, 237] on div "Create separate Communication Management Approaches for each stakeholder group" at bounding box center [784, 227] width 536 height 35
click at [517, 206] on input "a. Create separate Communication Management Approaches for each stakeholder gro…" at bounding box center [517, 200] width 0 height 11
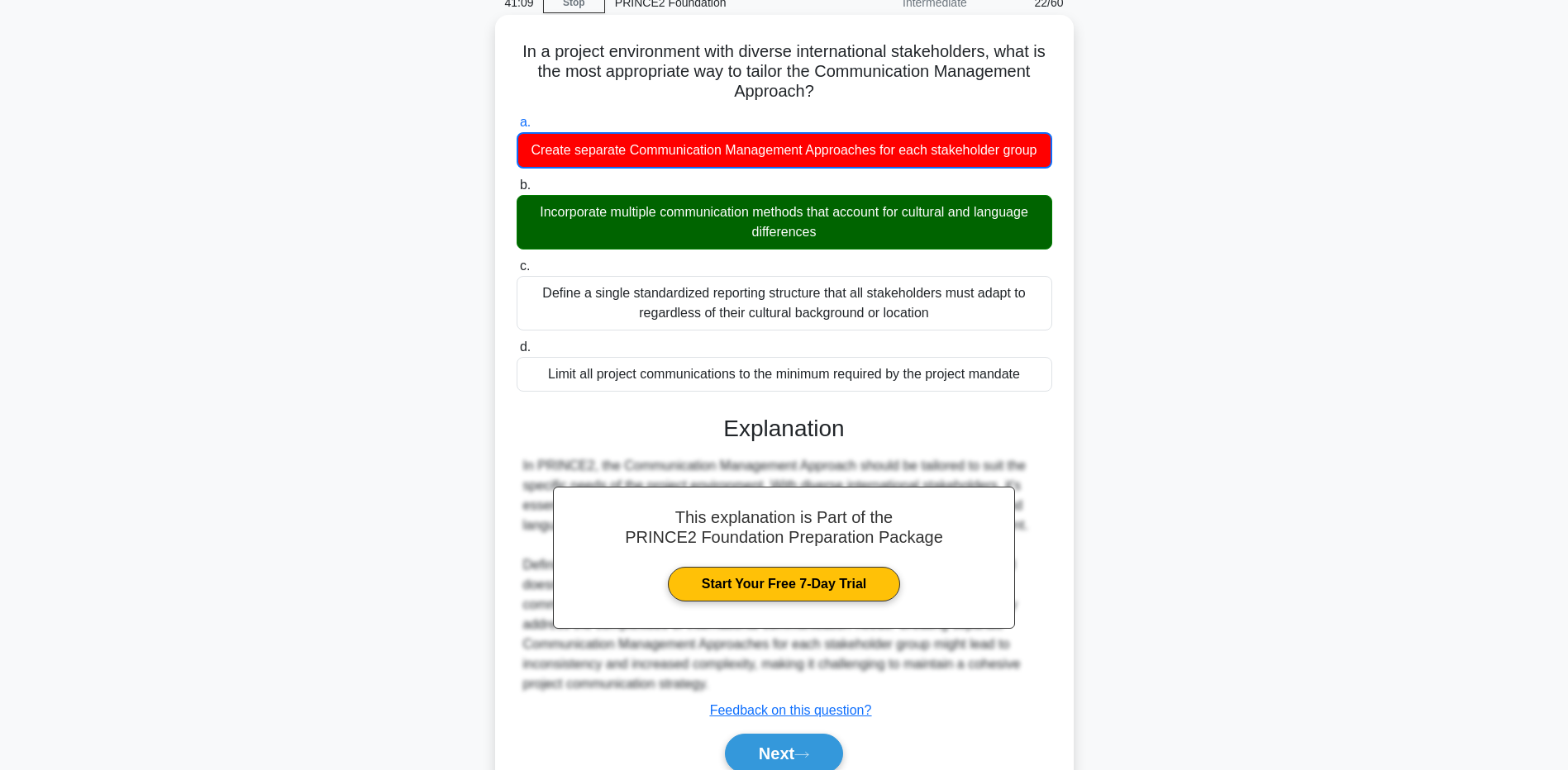
scroll to position [152, 0]
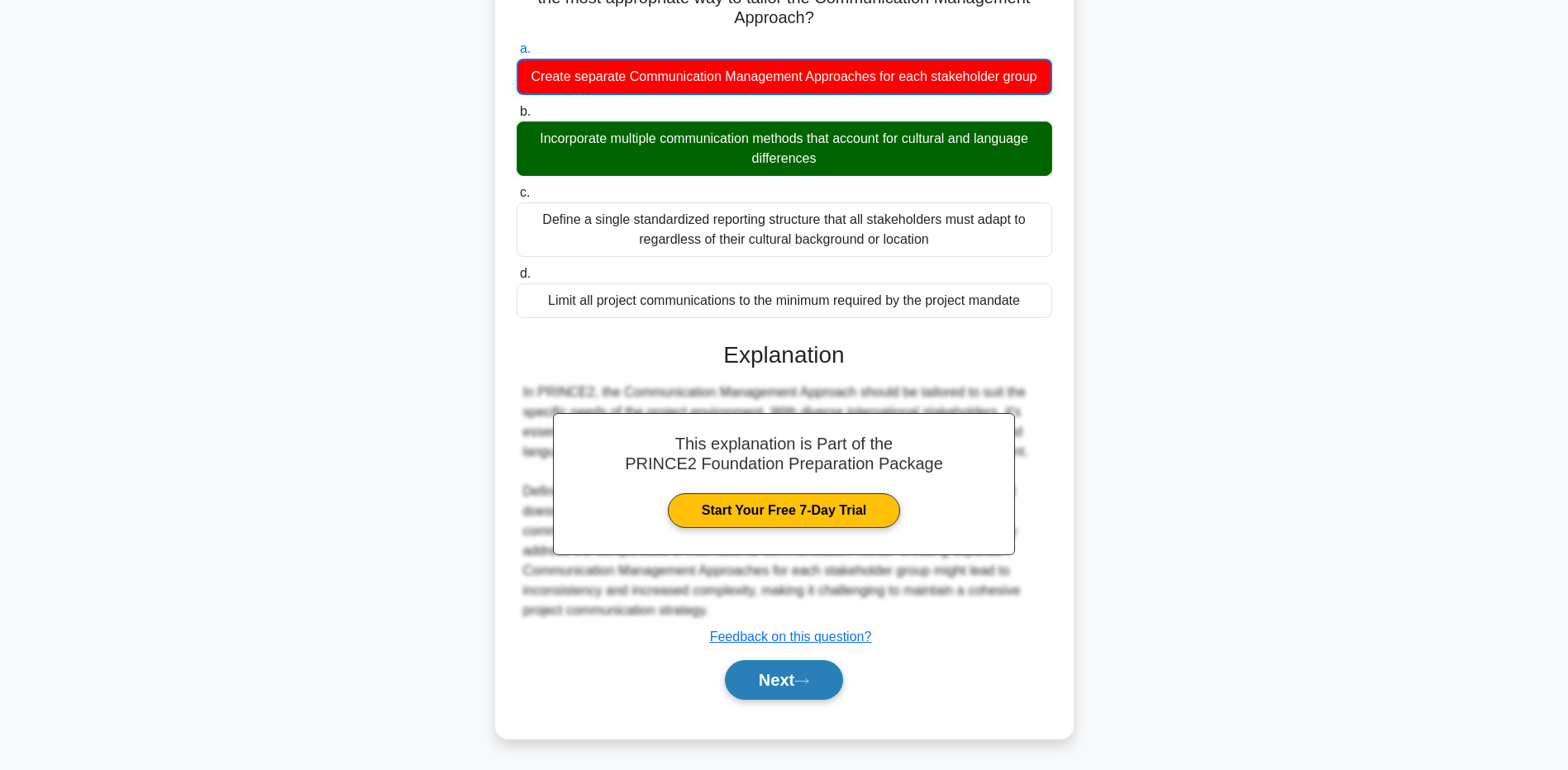
click at [759, 692] on button "Next" at bounding box center [783, 680] width 118 height 40
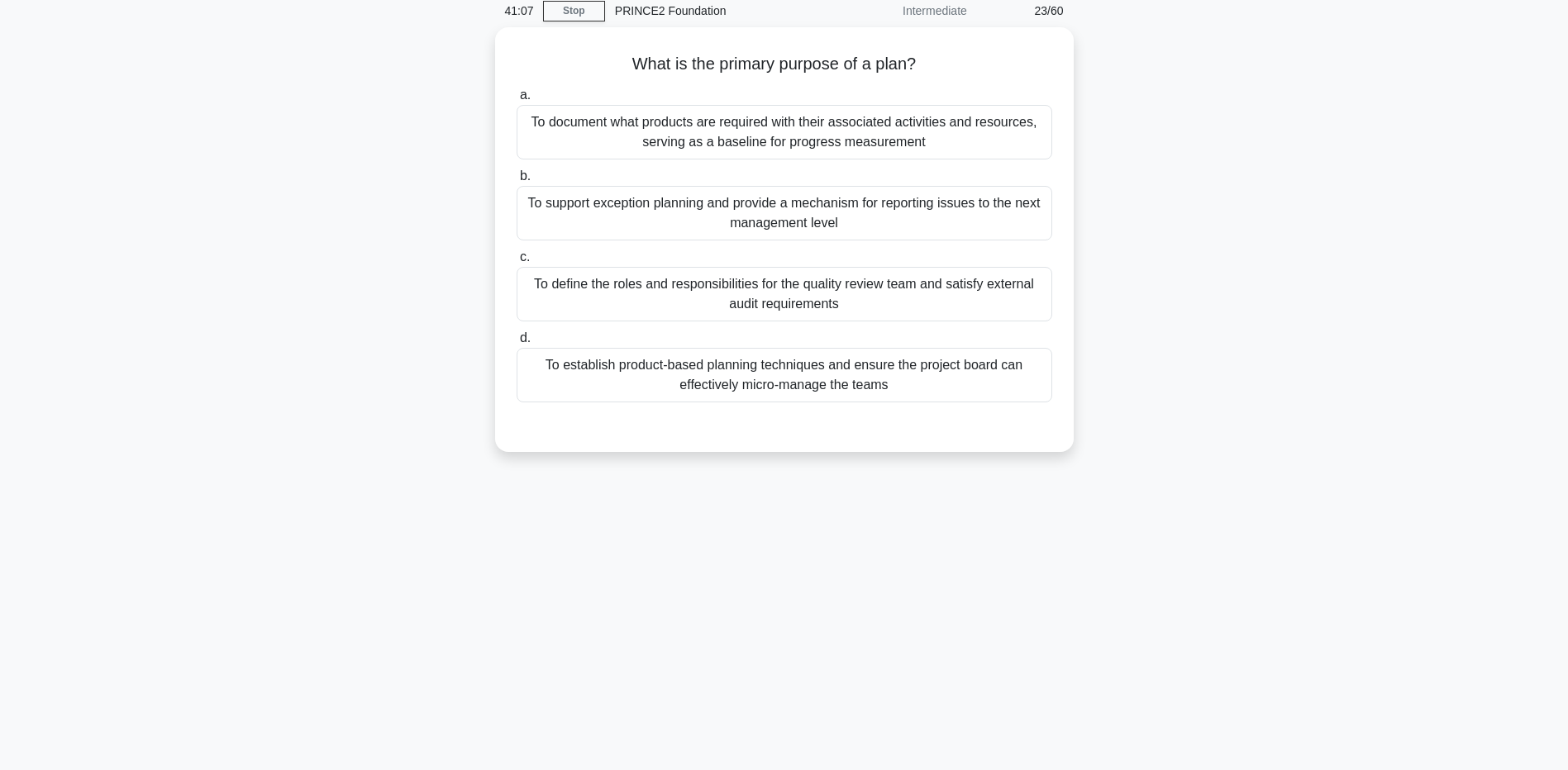
scroll to position [40, 0]
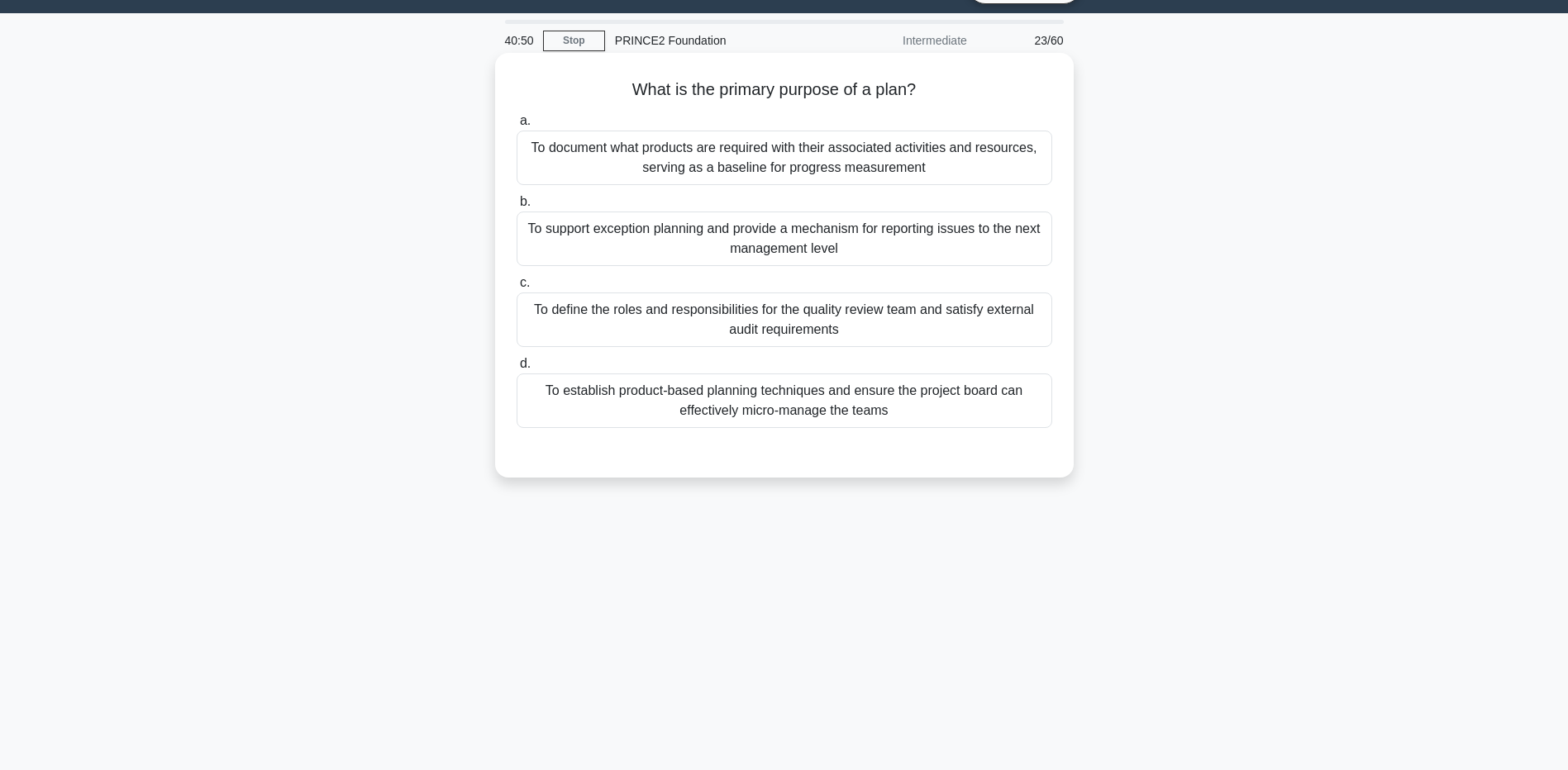
click at [748, 161] on div "To document what products are required with their associated activities and res…" at bounding box center [784, 157] width 536 height 54
click at [517, 127] on input "a. To document what products are required with their associated activities and …" at bounding box center [517, 121] width 0 height 11
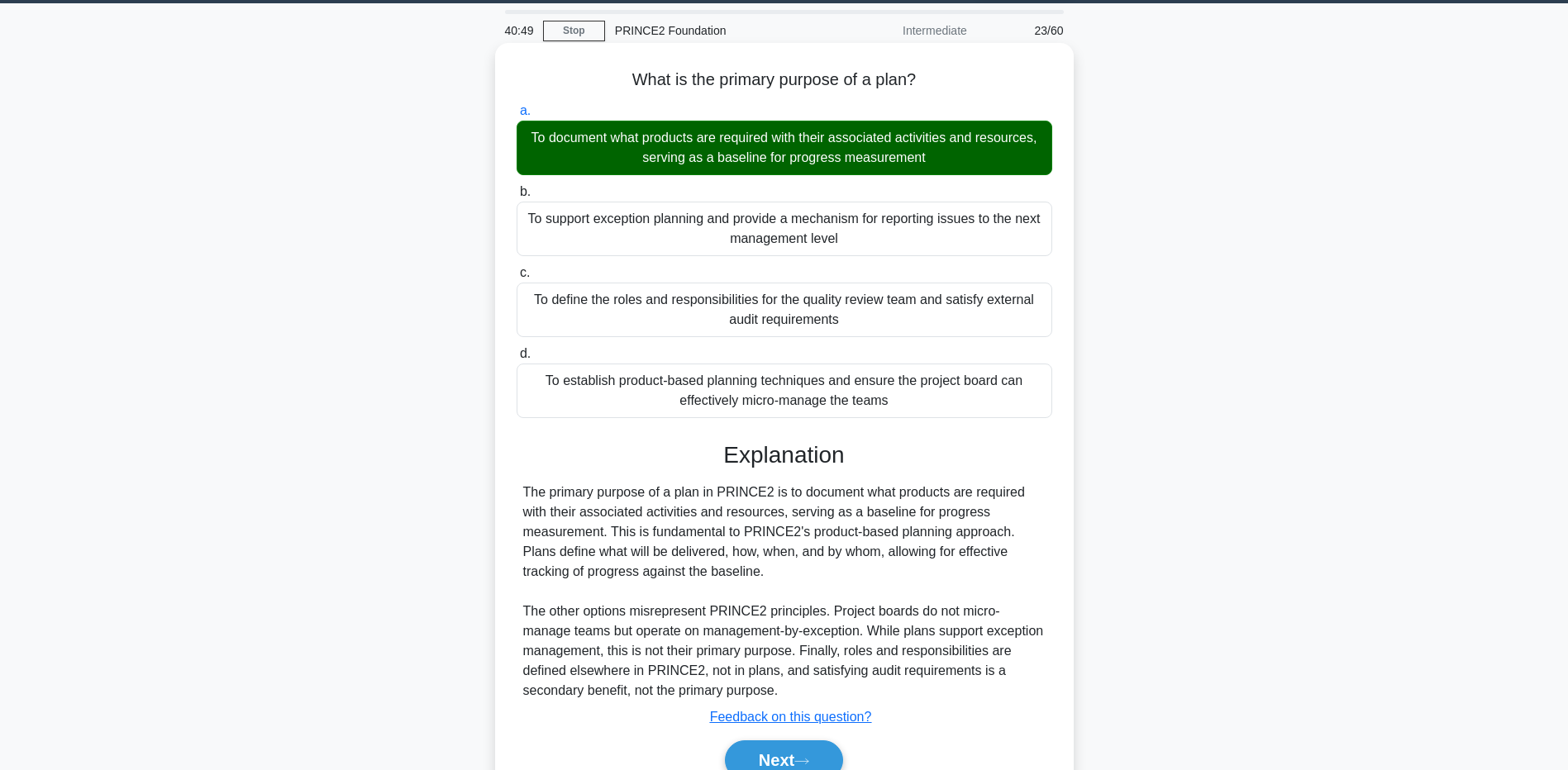
scroll to position [131, 0]
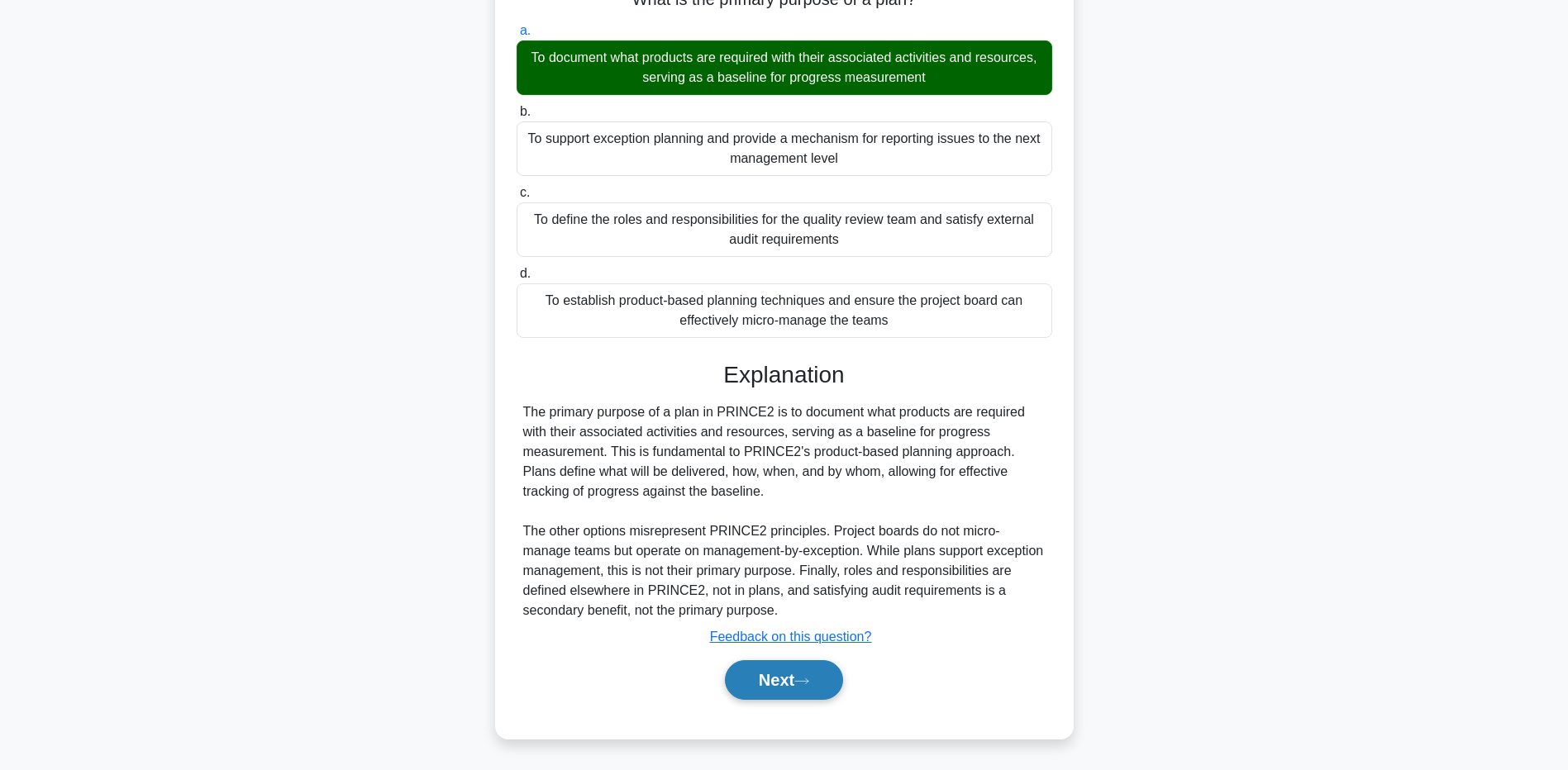
click at [764, 688] on button "Next" at bounding box center [783, 680] width 118 height 40
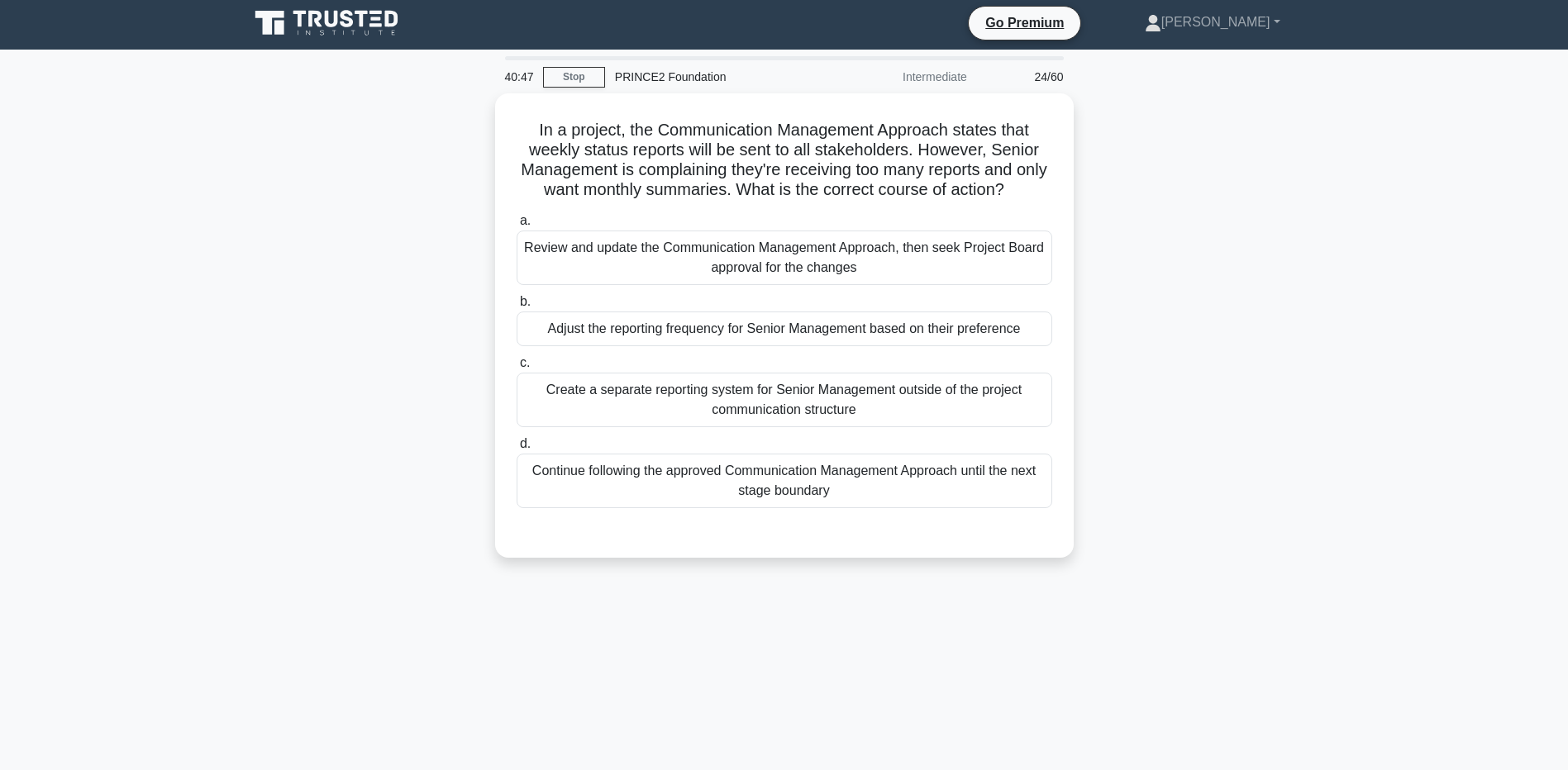
scroll to position [0, 0]
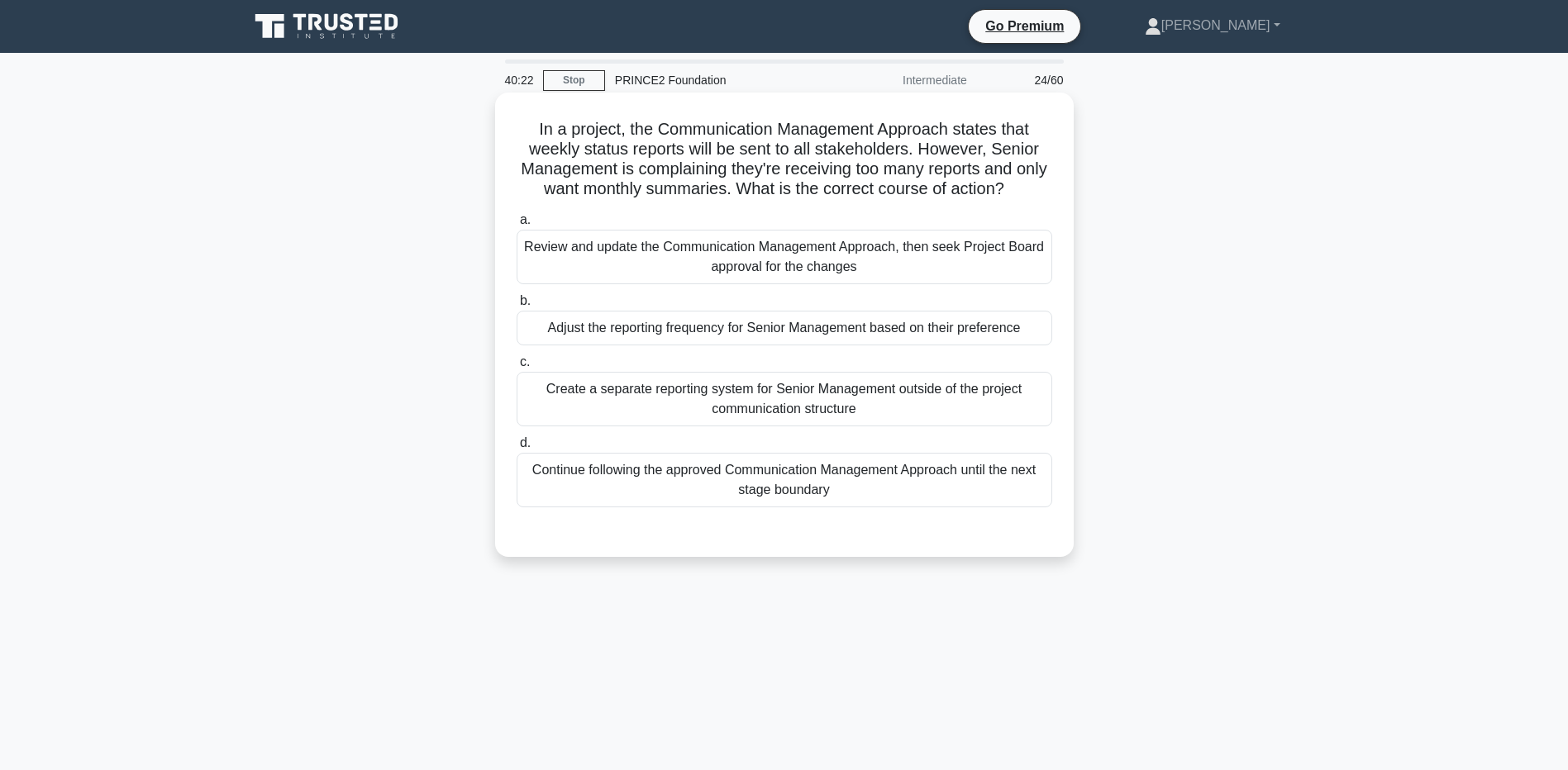
click at [645, 253] on div "Review and update the Communication Management Approach, then seek Project Boar…" at bounding box center [784, 256] width 536 height 54
click at [517, 226] on input "a. Review and update the Communication Management Approach, then seek Project B…" at bounding box center [517, 220] width 0 height 11
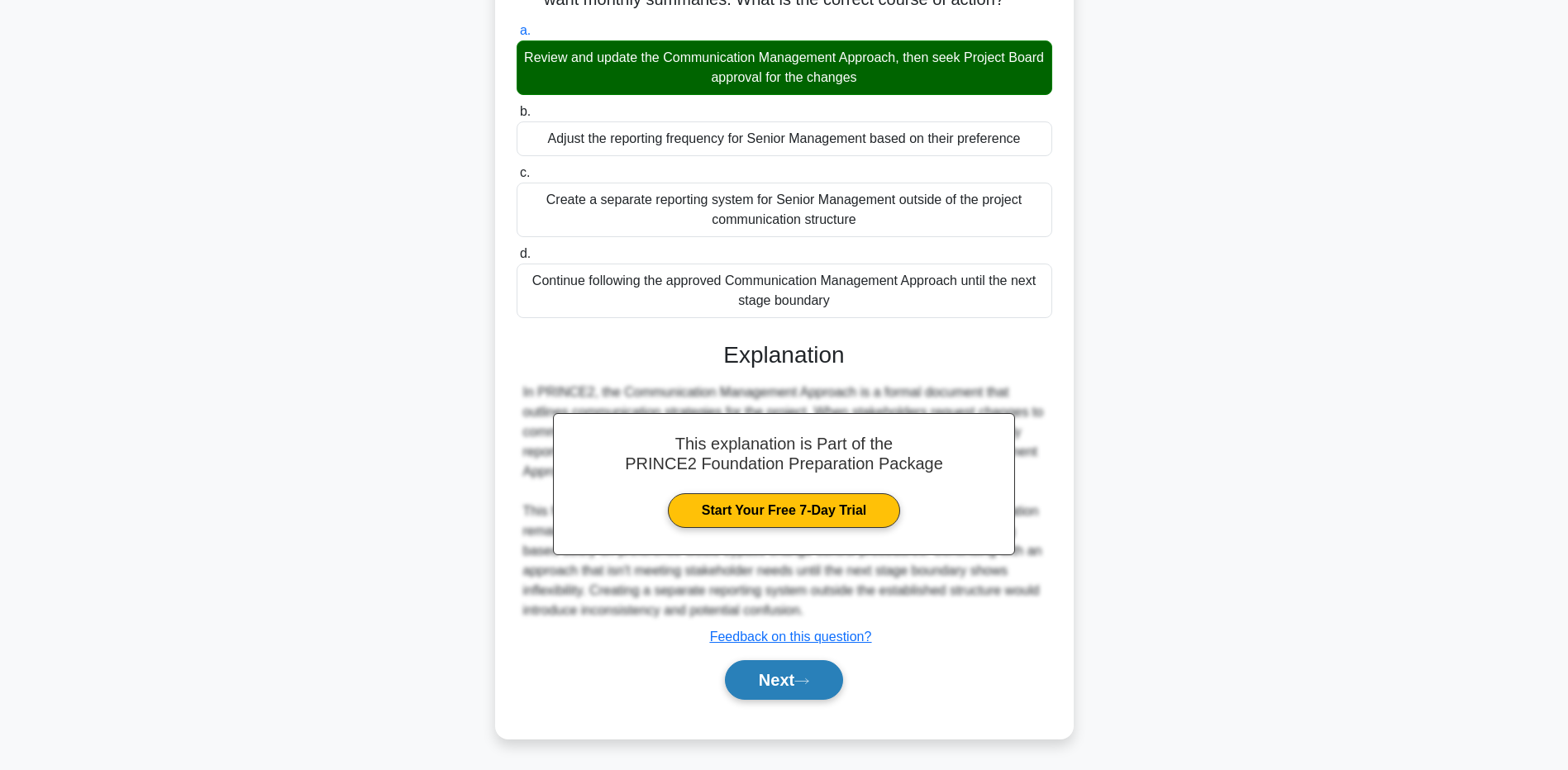
click at [788, 664] on button "Next" at bounding box center [783, 680] width 118 height 40
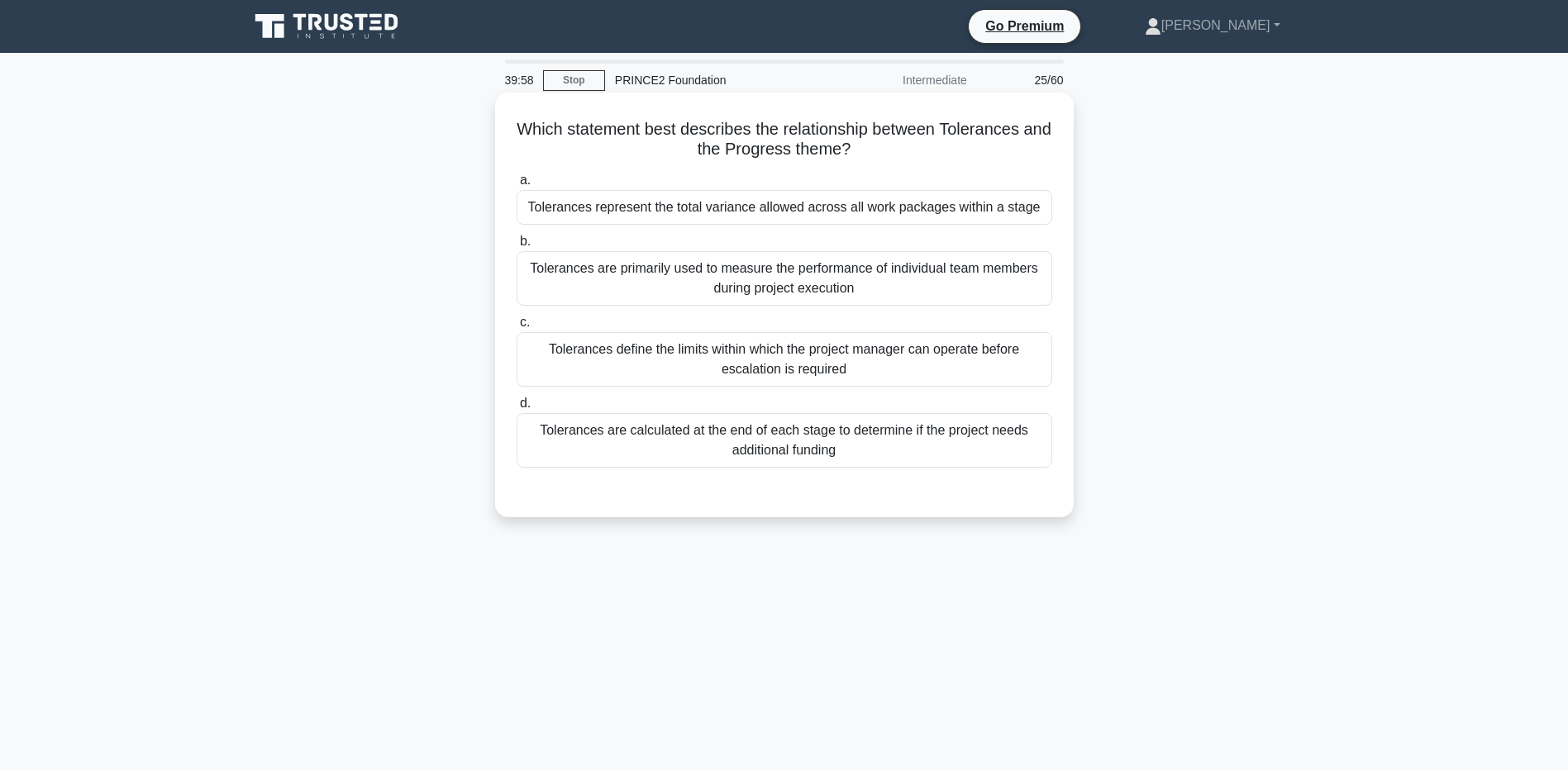
click at [632, 358] on div "Tolerances define the limits within which the project manager can operate befor…" at bounding box center [784, 359] width 536 height 54
click at [517, 328] on input "c. Tolerances define the limits within which the project manager can operate be…" at bounding box center [517, 323] width 0 height 11
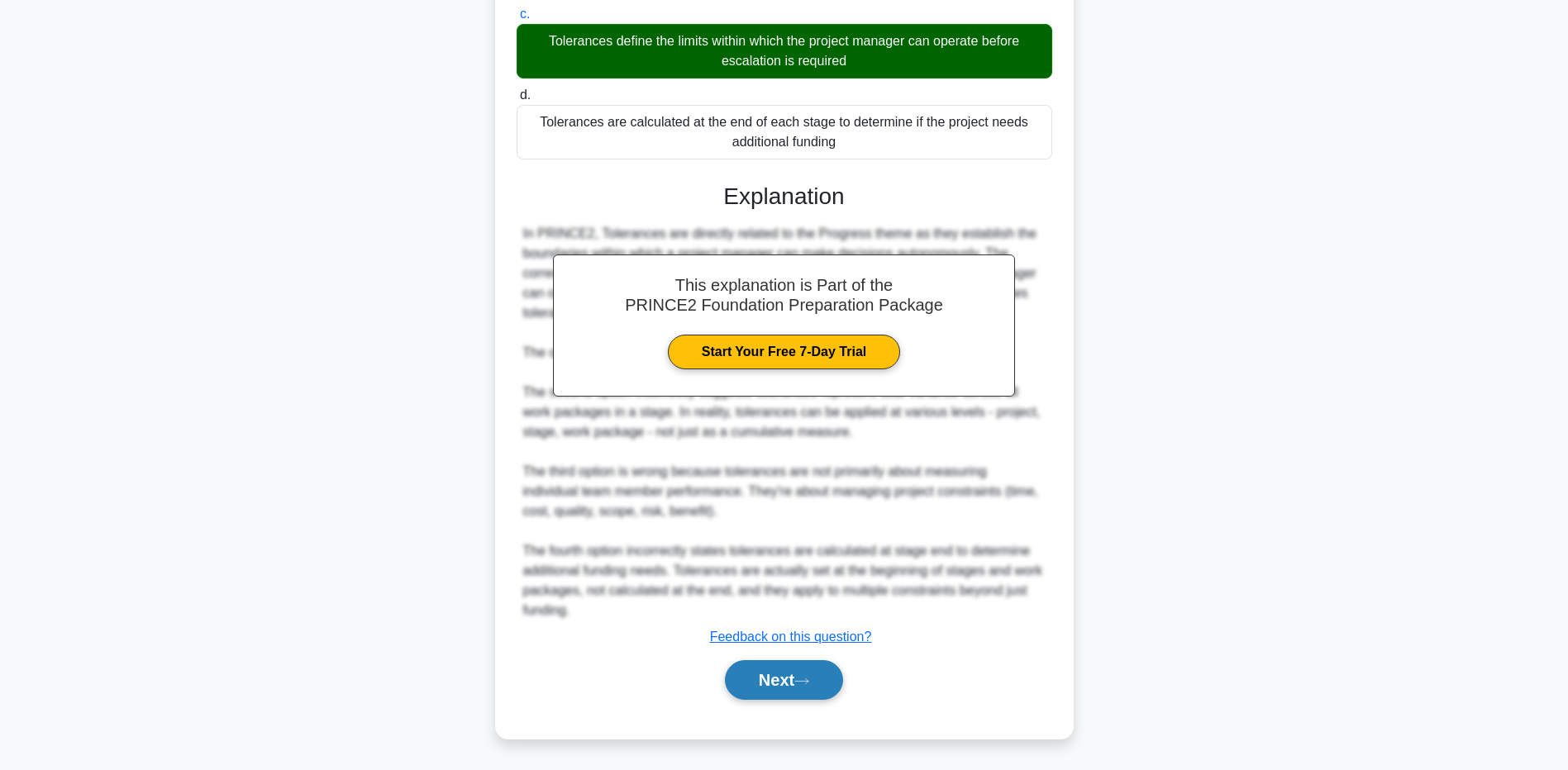
click at [793, 664] on button "Next" at bounding box center [783, 680] width 118 height 40
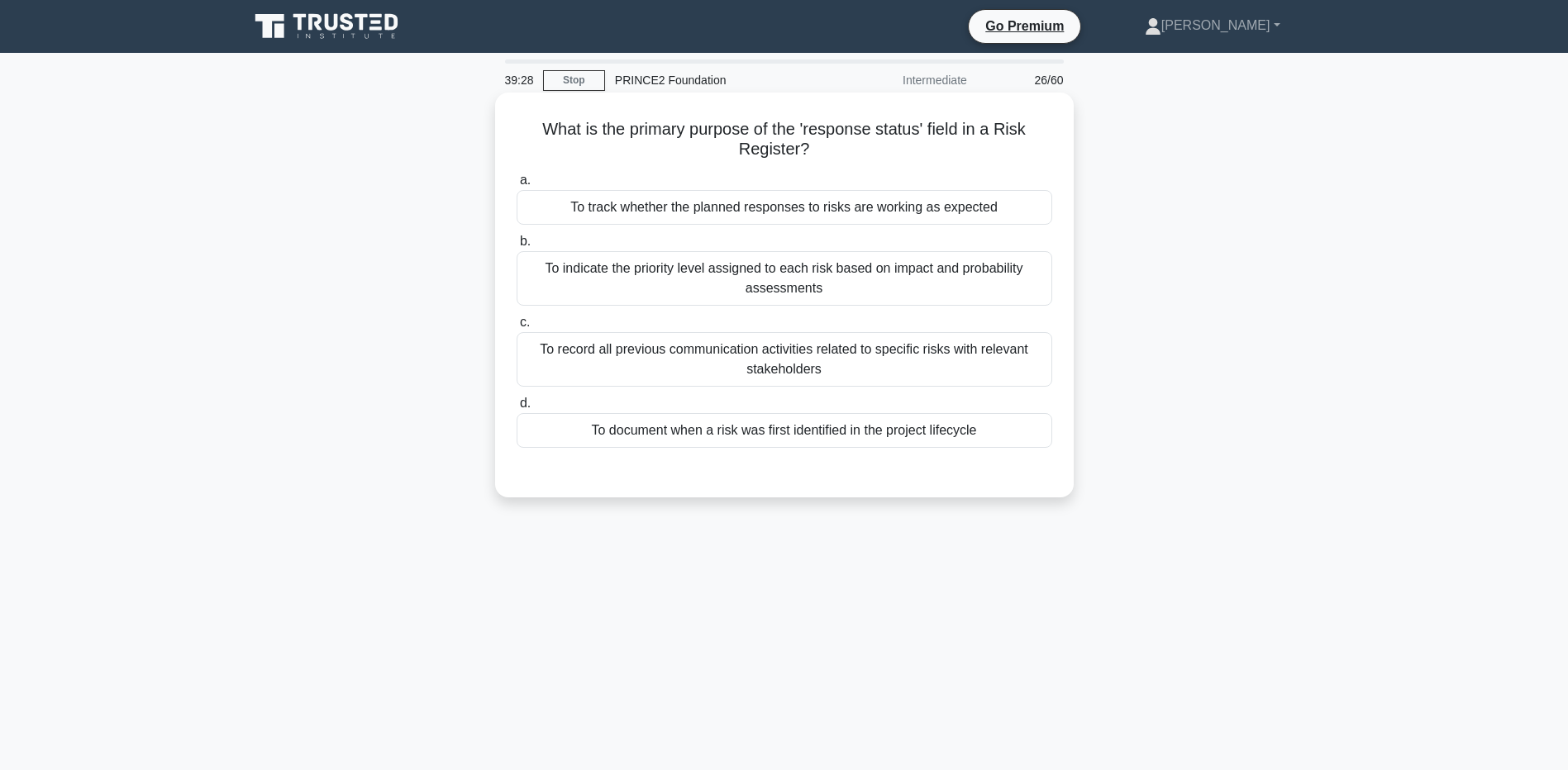
click at [1008, 208] on div "To track whether the planned responses to risks are working as expected" at bounding box center [784, 207] width 536 height 35
click at [517, 186] on input "a. To track whether the planned responses to risks are working as expected" at bounding box center [517, 180] width 0 height 11
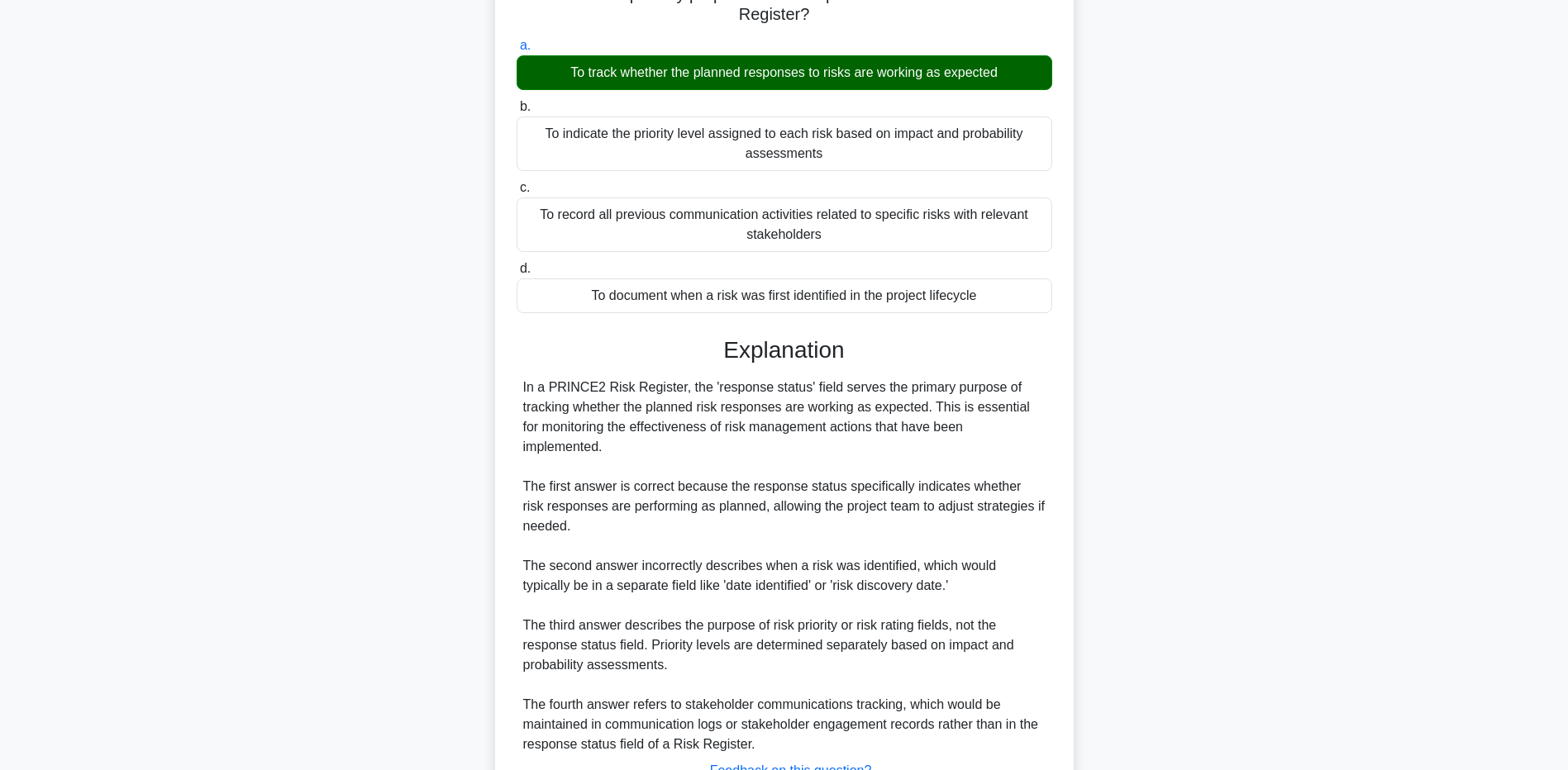
scroll to position [249, 0]
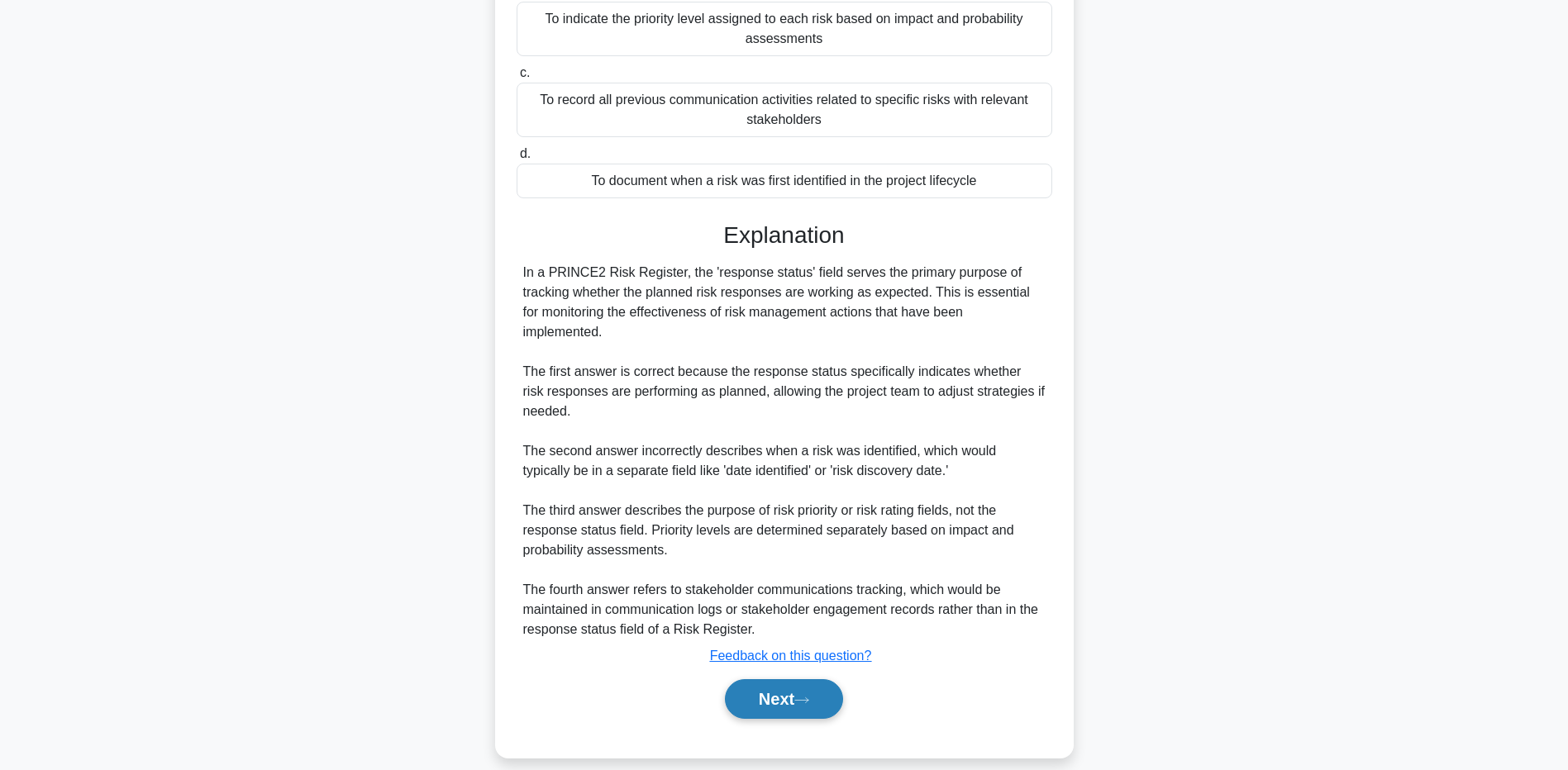
click at [760, 683] on button "Next" at bounding box center [783, 699] width 118 height 40
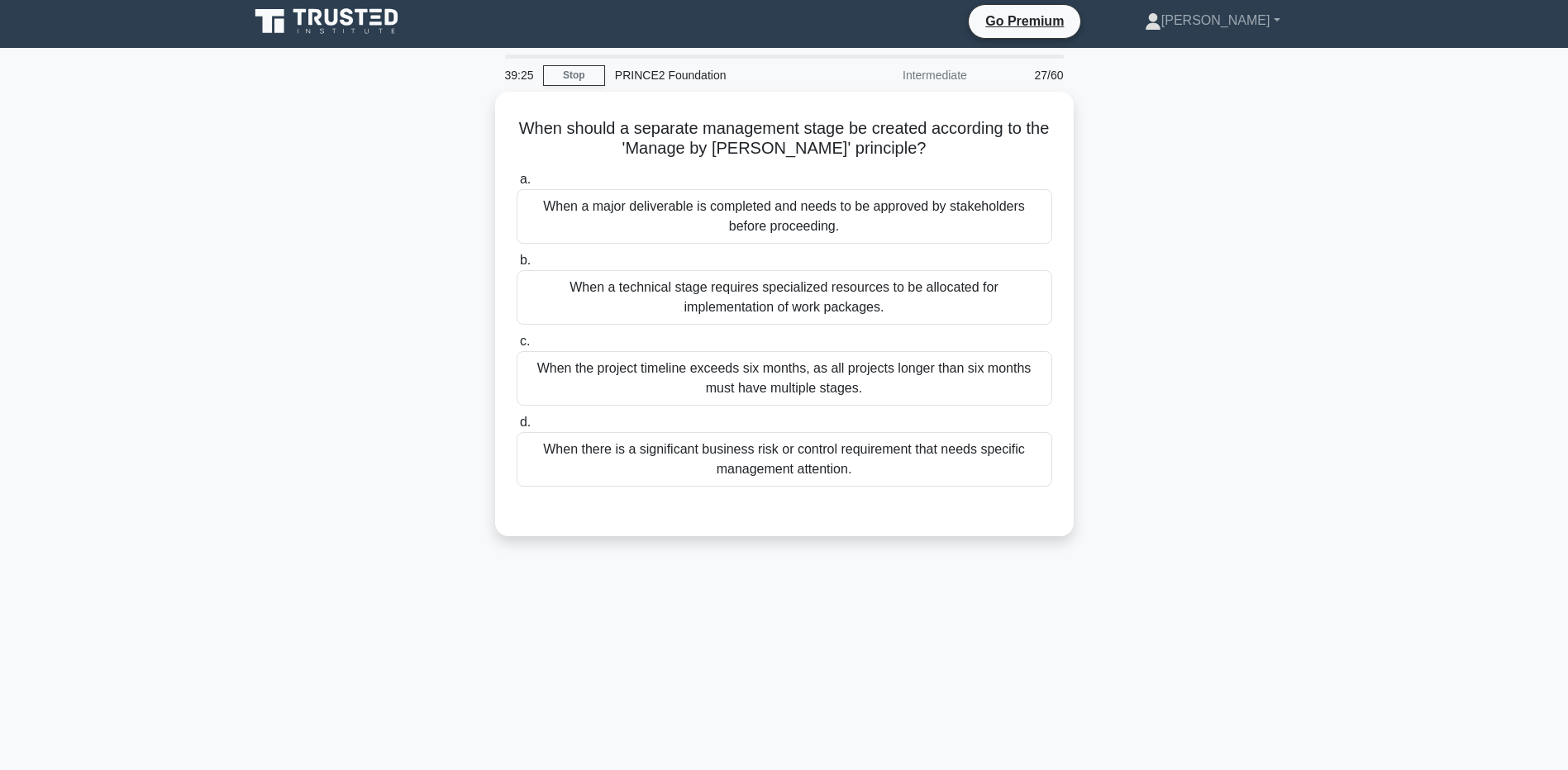
scroll to position [0, 0]
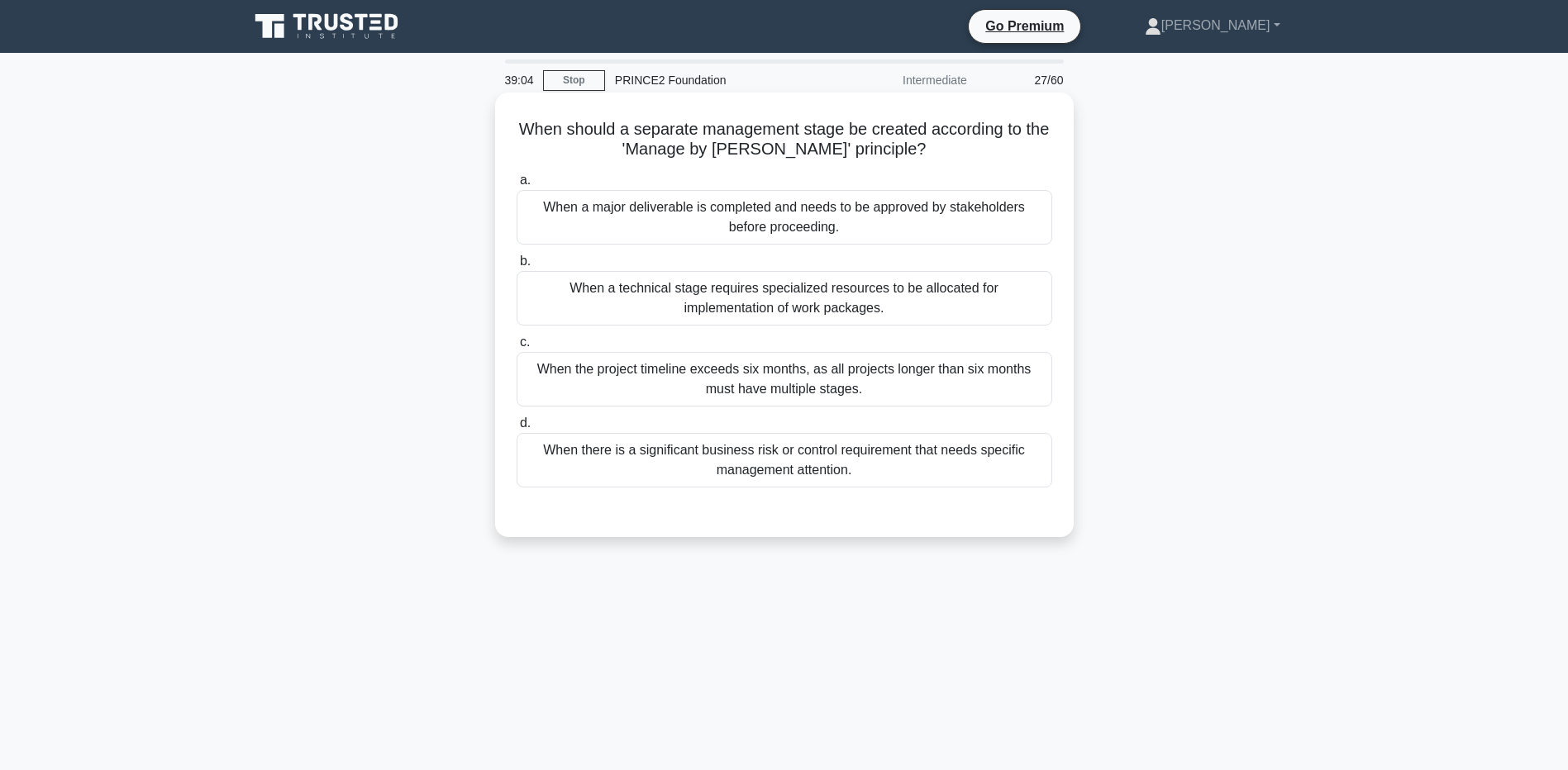
click at [884, 232] on div "When a major deliverable is completed and needs to be approved by stakeholders …" at bounding box center [784, 217] width 536 height 54
click at [517, 186] on input "a. When a major deliverable is completed and needs to be approved by stakeholde…" at bounding box center [517, 180] width 0 height 11
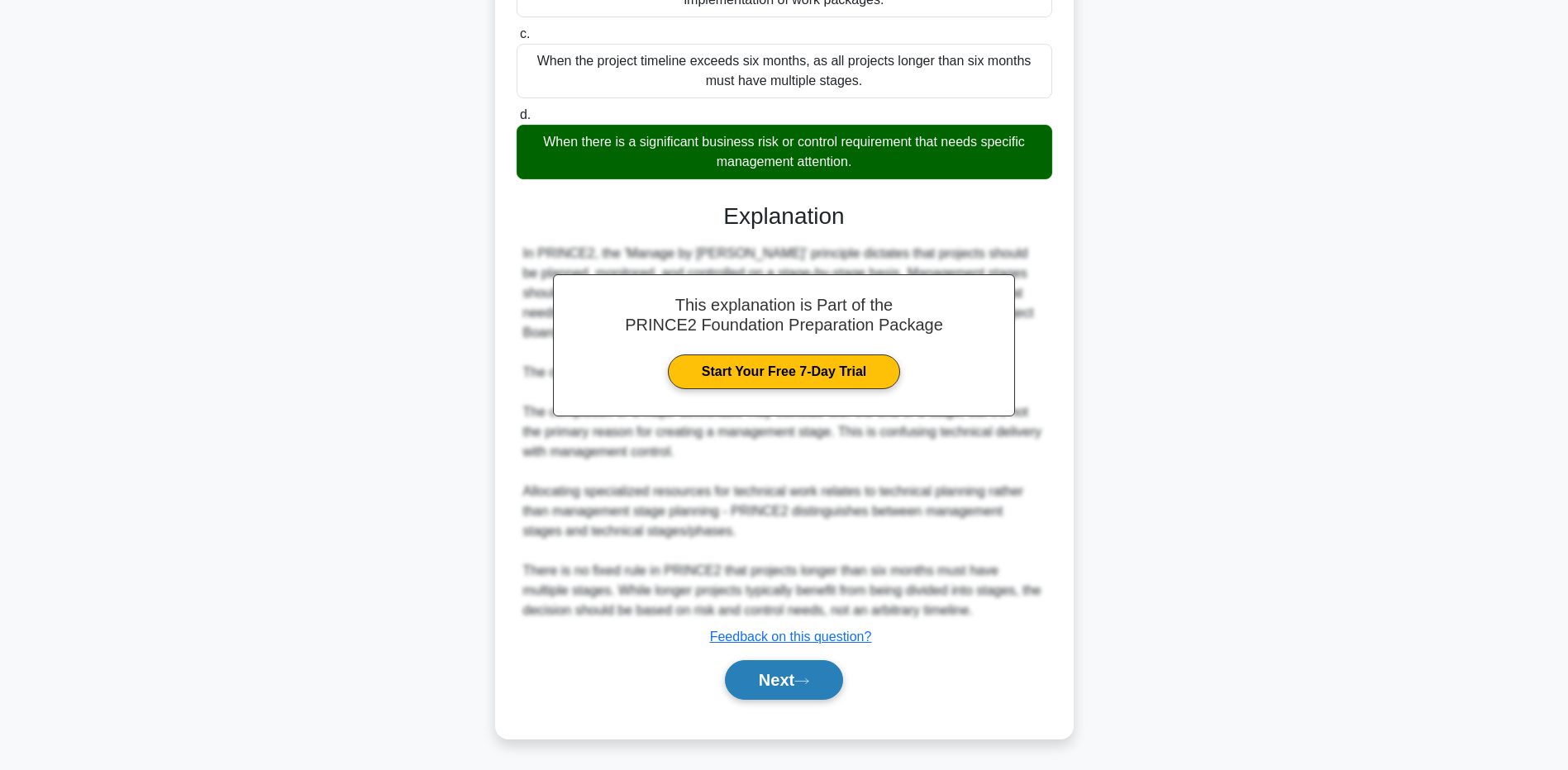
click at [806, 676] on button "Next" at bounding box center [783, 680] width 118 height 40
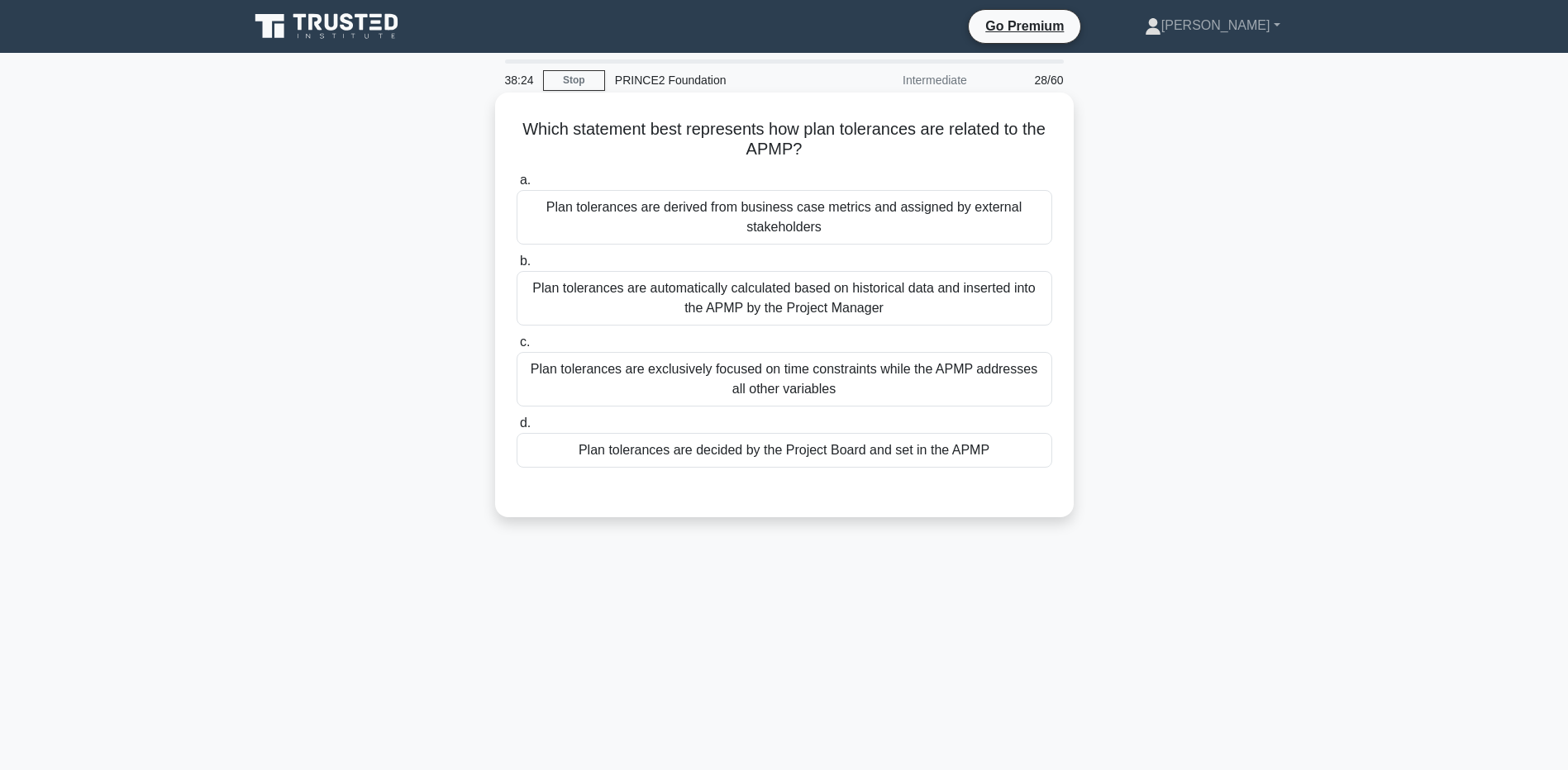
click at [834, 449] on div "Plan tolerances are decided by the Project Board and set in the APMP" at bounding box center [784, 450] width 536 height 35
click at [517, 429] on input "d. Plan tolerances are decided by the Project Board and set in the APMP" at bounding box center [517, 424] width 0 height 11
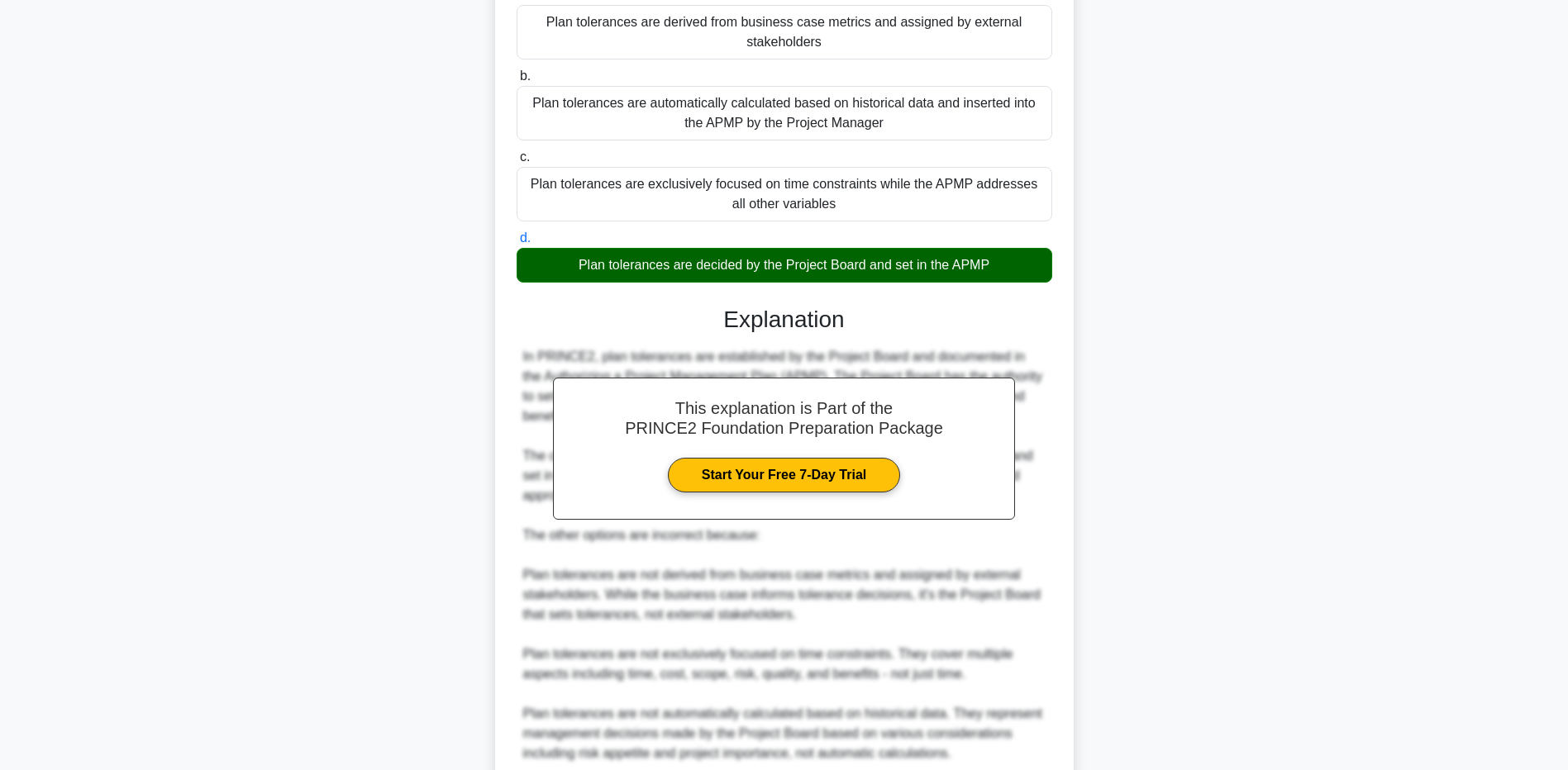
scroll to position [329, 0]
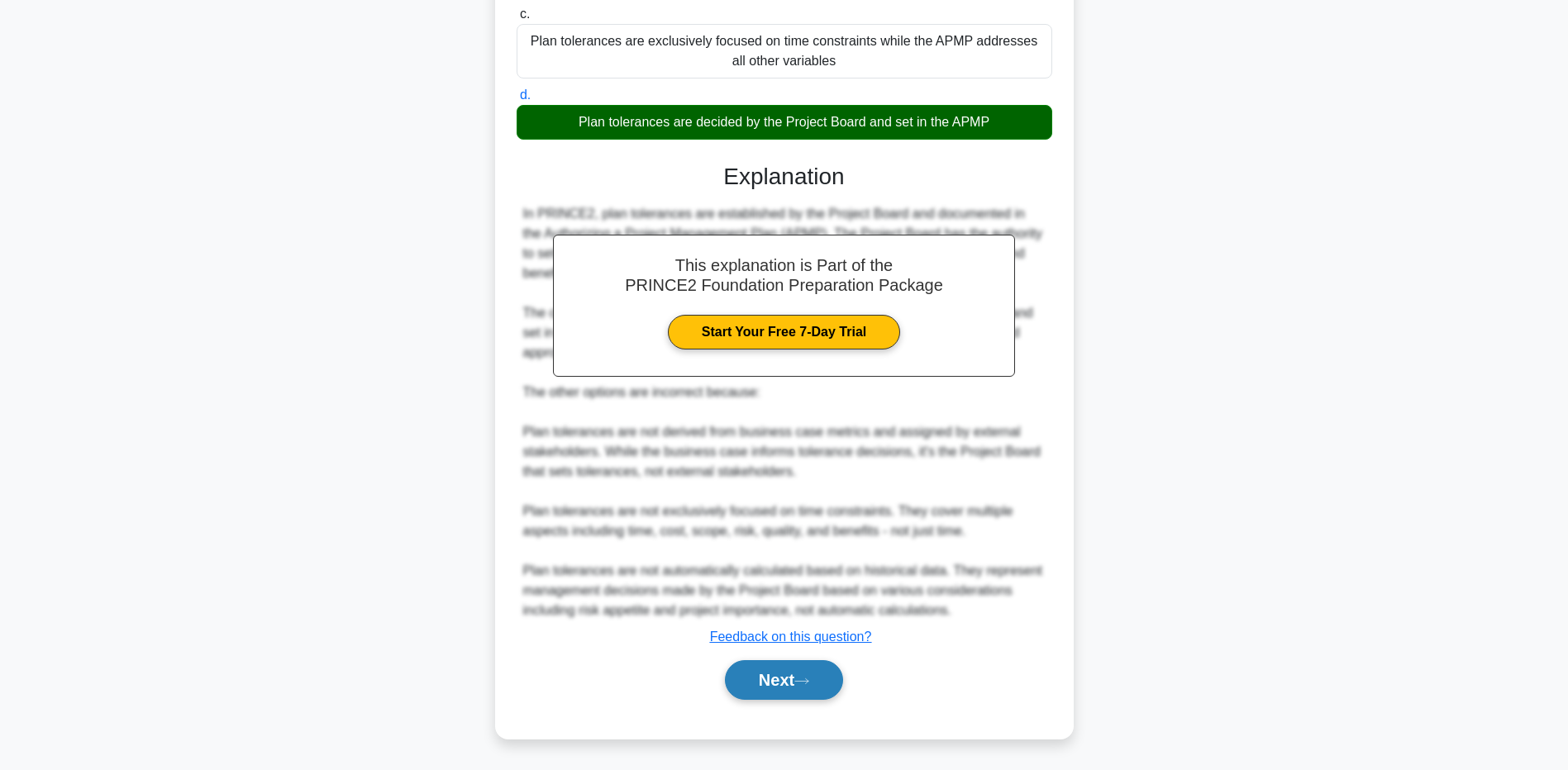
click at [784, 676] on button "Next" at bounding box center [783, 680] width 118 height 40
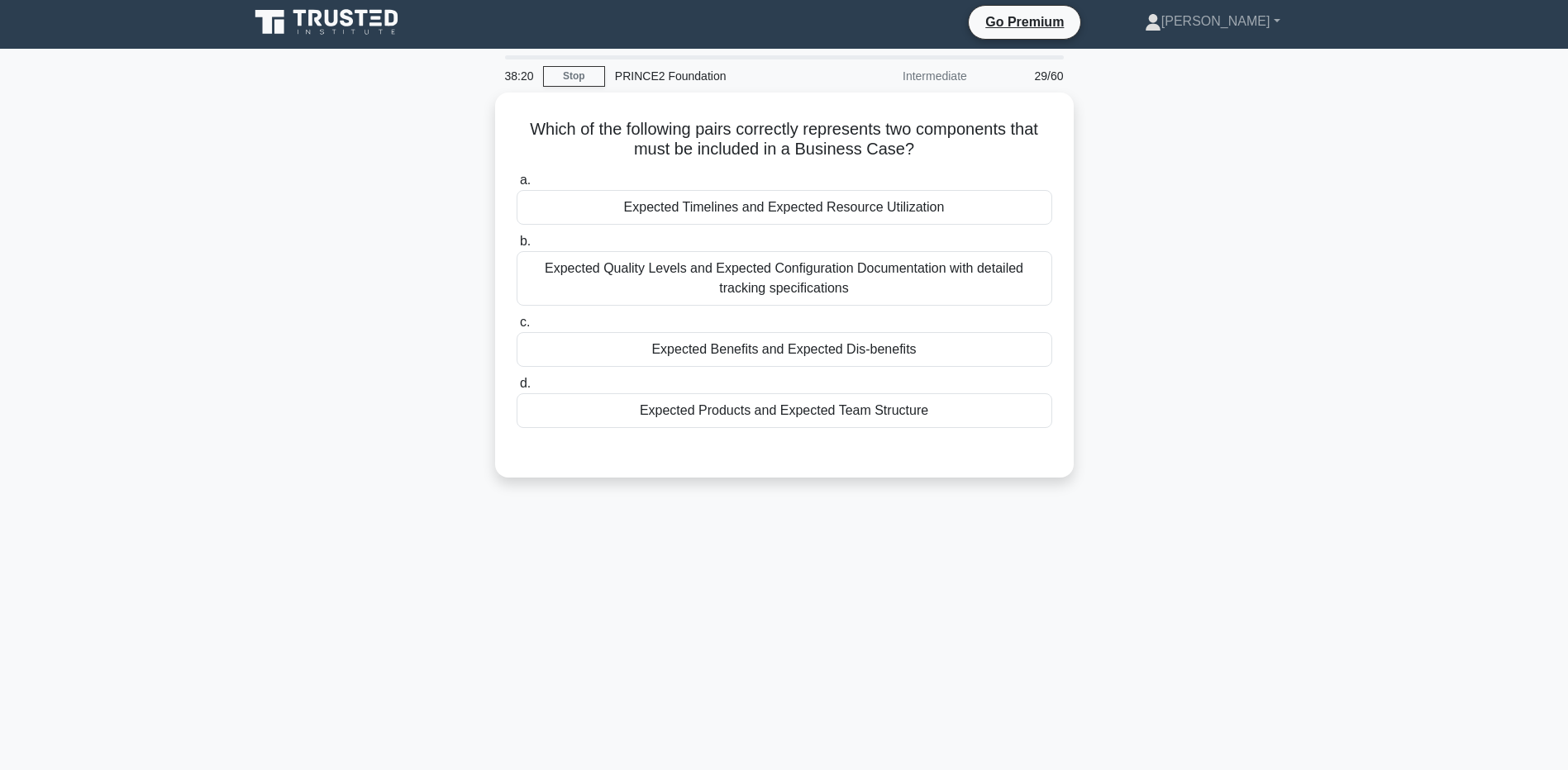
scroll to position [0, 0]
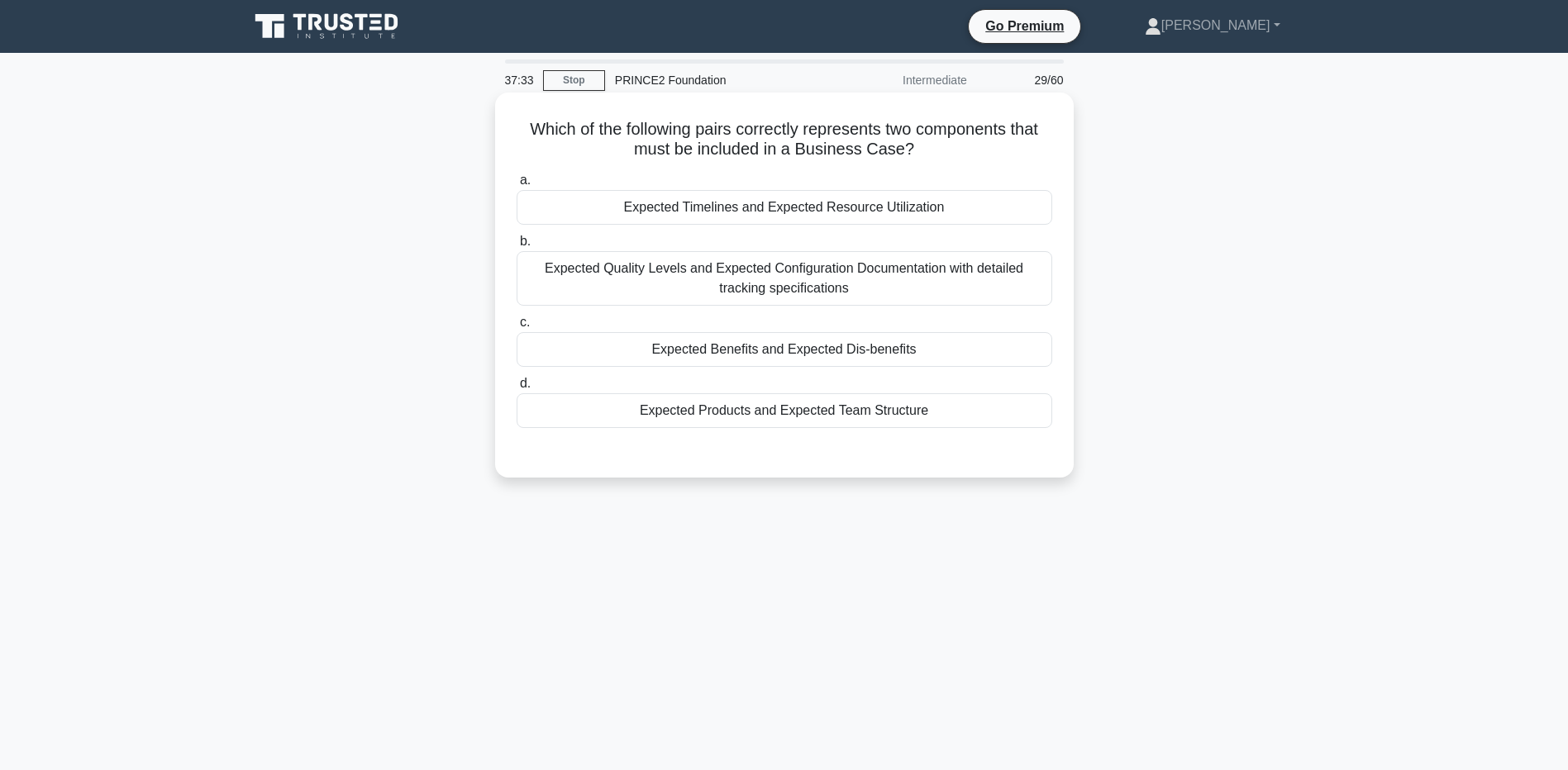
click at [770, 357] on div "Expected Benefits and Expected Dis-benefits" at bounding box center [784, 349] width 536 height 35
click at [517, 328] on input "c. Expected Benefits and Expected Dis-benefits" at bounding box center [517, 323] width 0 height 11
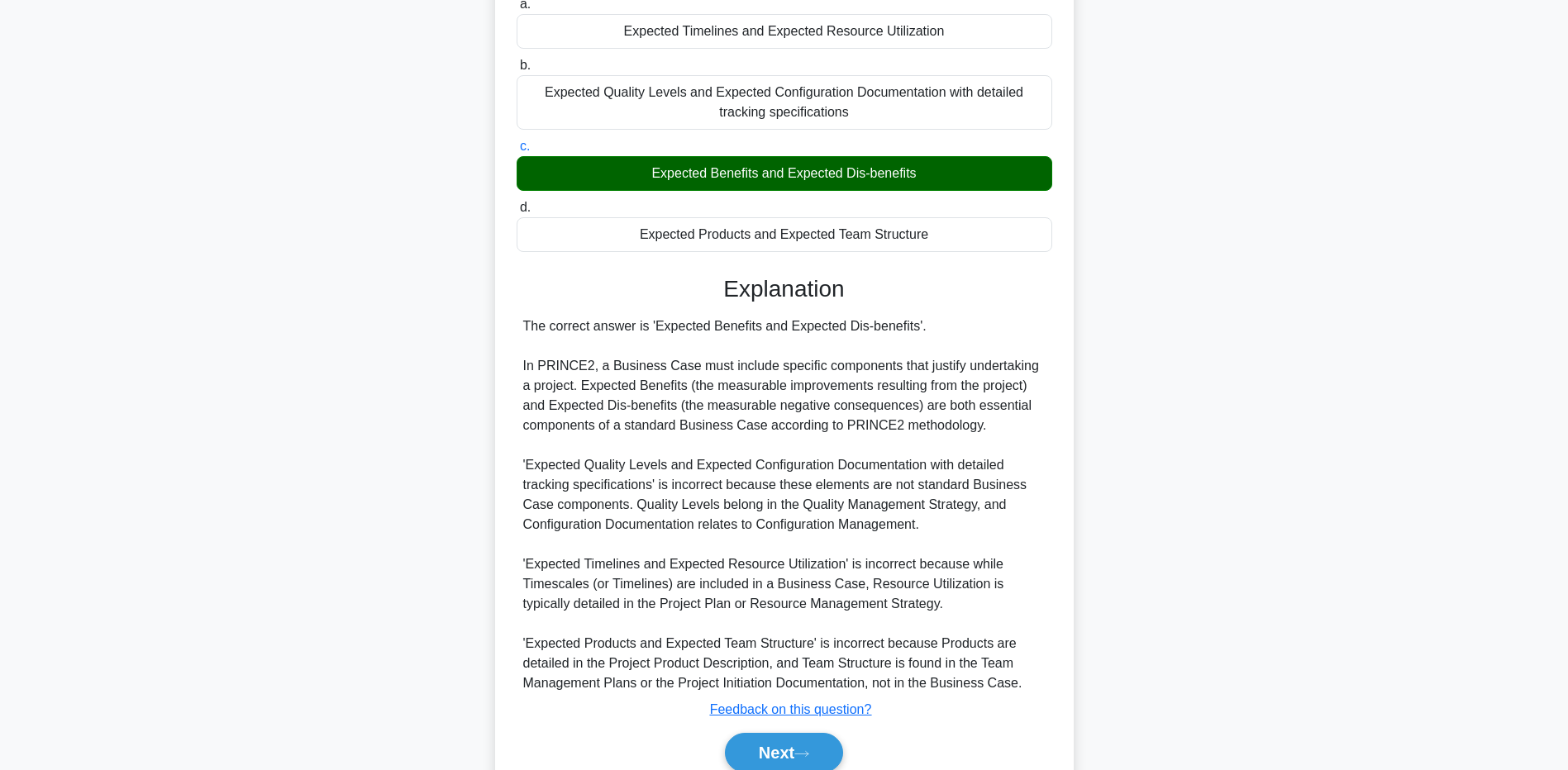
scroll to position [249, 0]
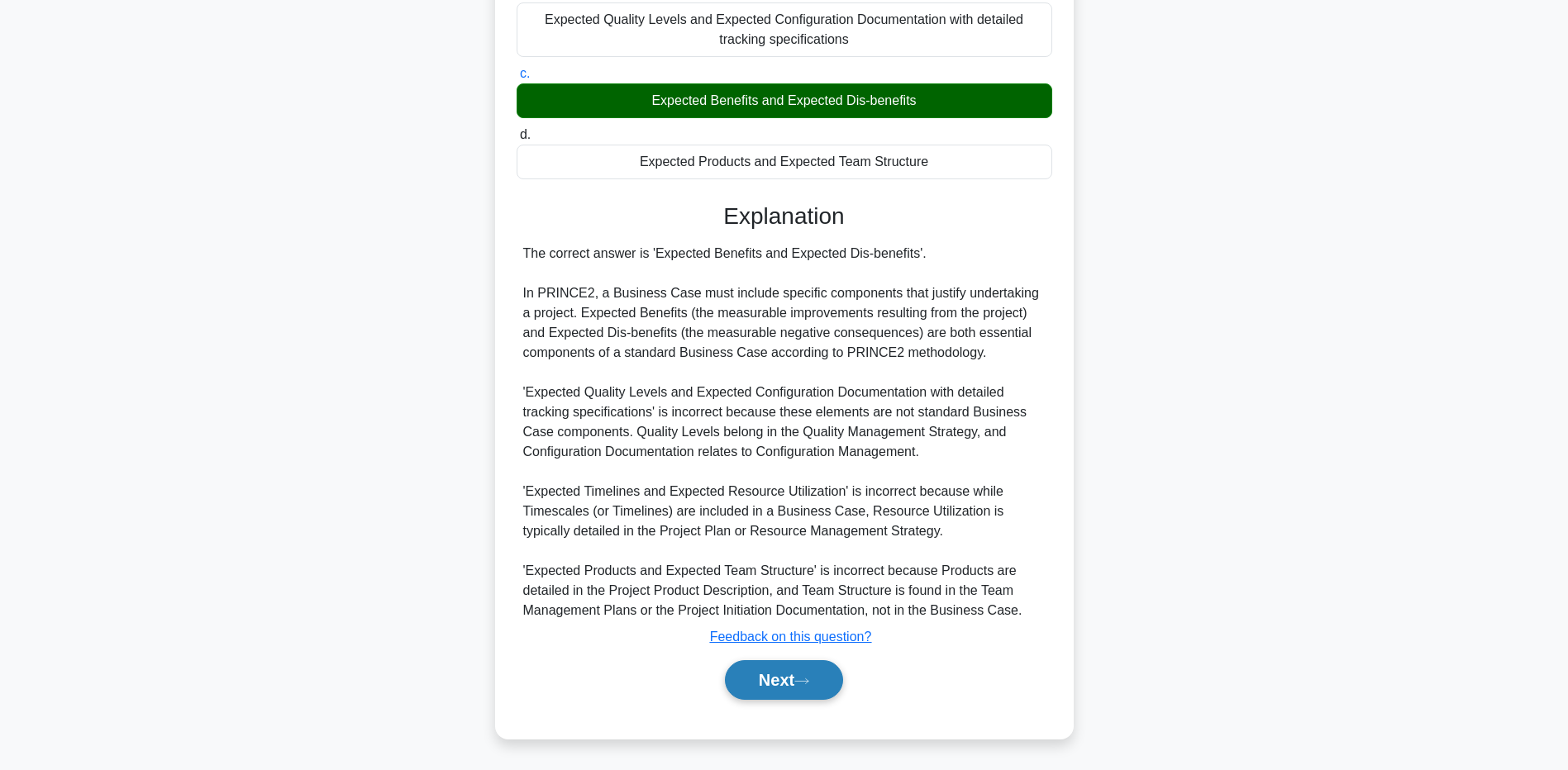
click at [779, 668] on button "Next" at bounding box center [783, 680] width 118 height 40
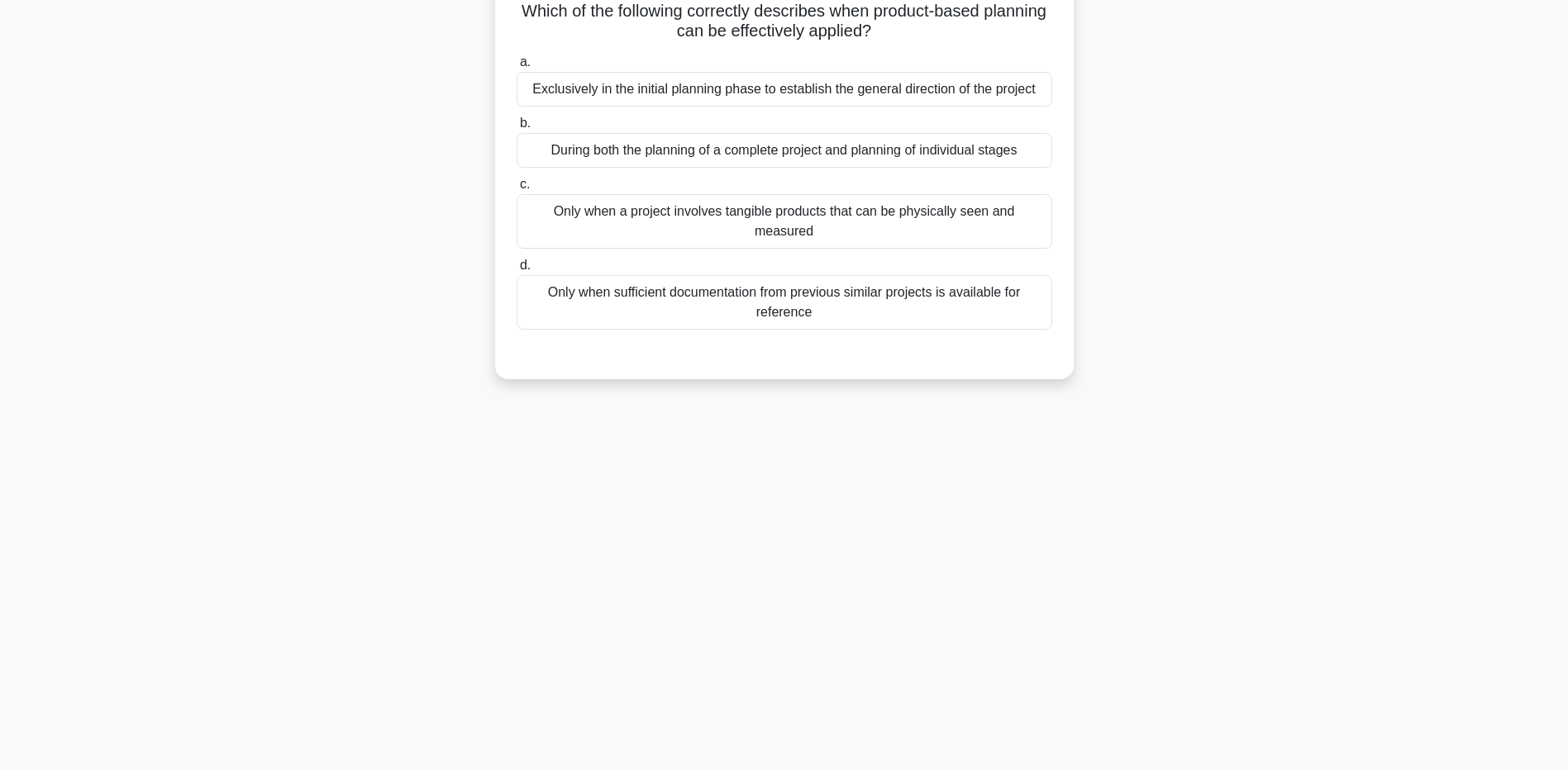
scroll to position [0, 0]
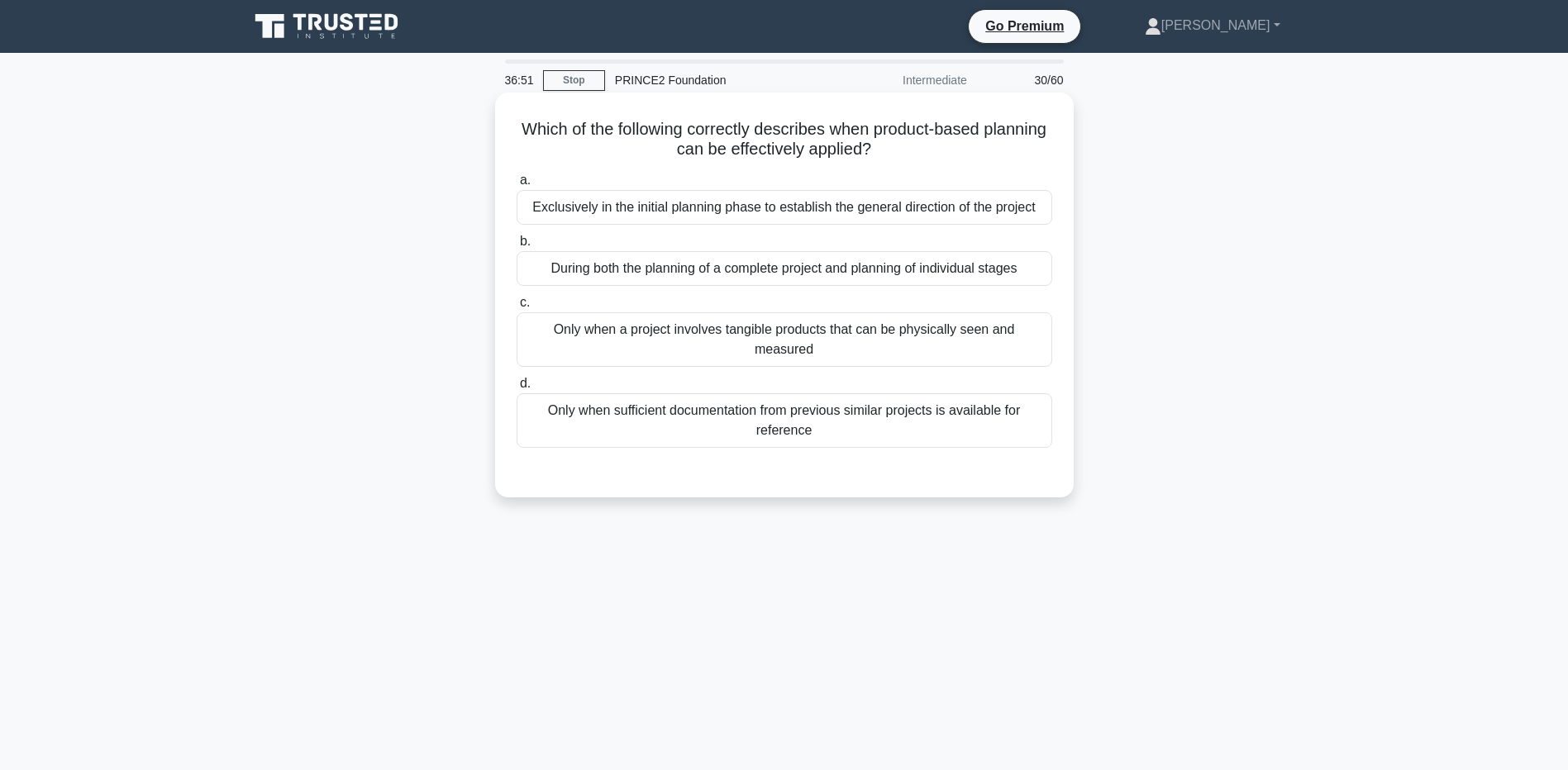
click at [734, 277] on div "During both the planning of a complete project and planning of individual stages" at bounding box center [784, 268] width 536 height 35
click at [517, 247] on input "b. During both the planning of a complete project and planning of individual st…" at bounding box center [517, 241] width 0 height 11
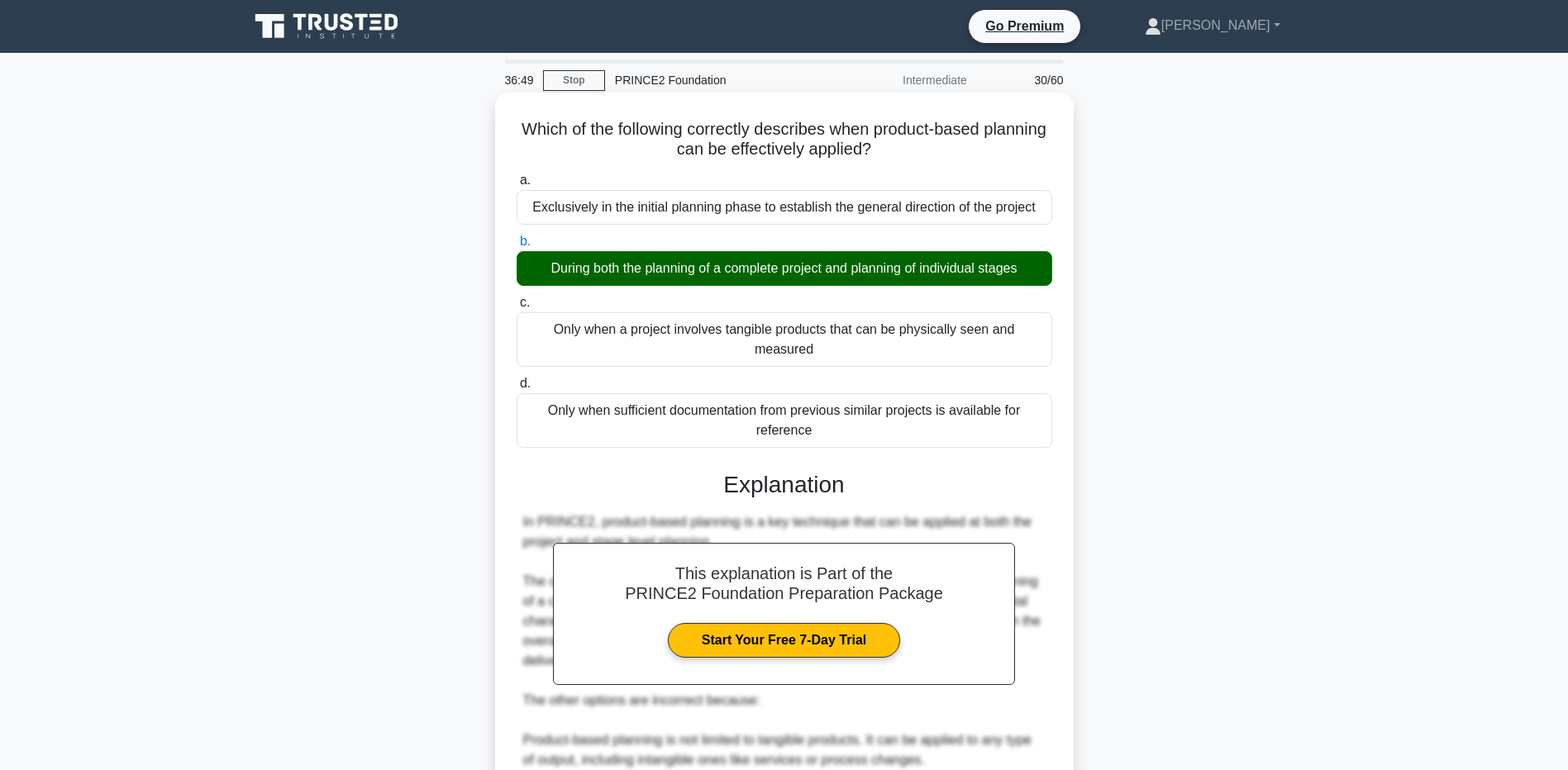
scroll to position [249, 0]
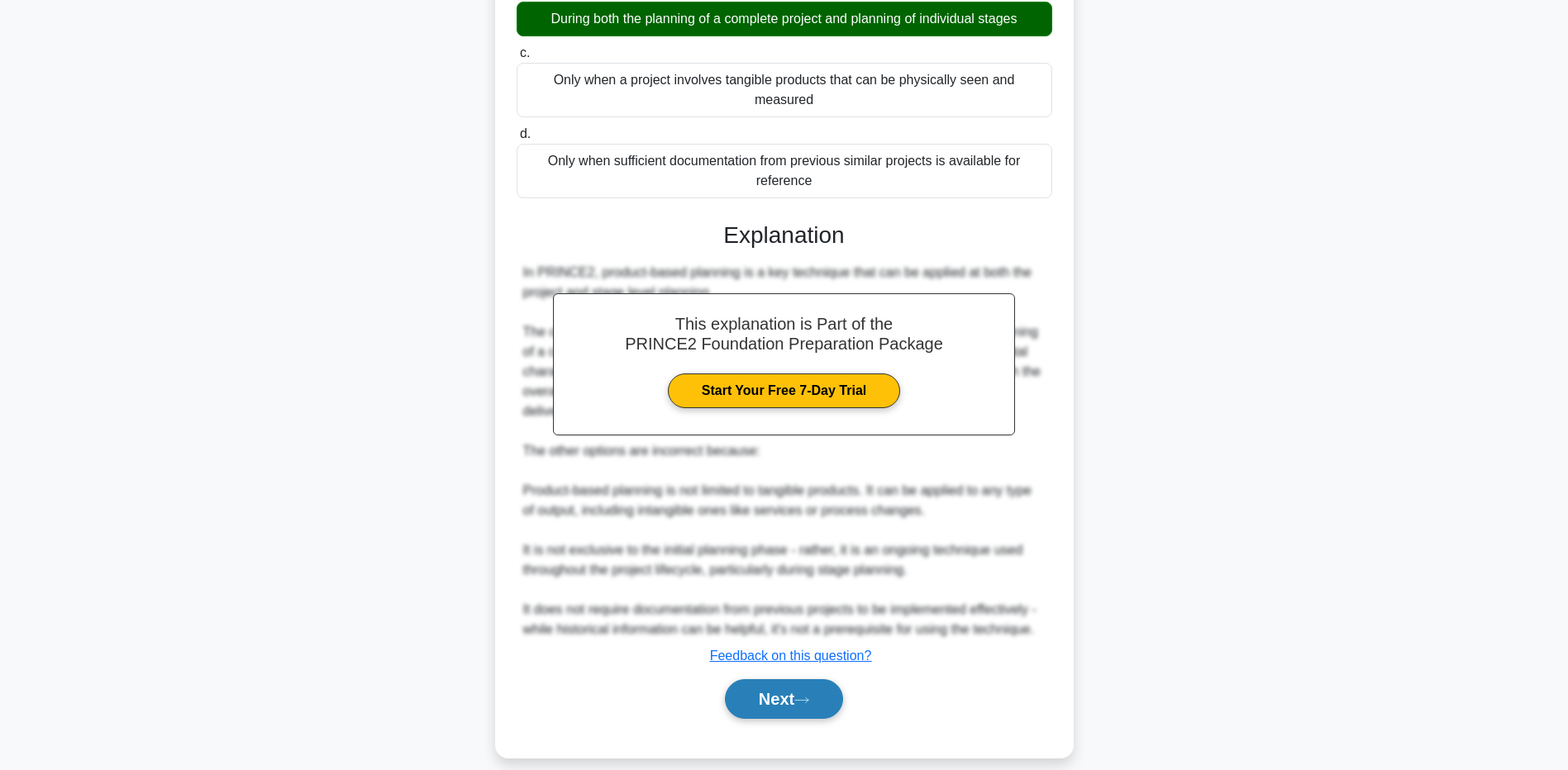
click at [764, 690] on button "Next" at bounding box center [783, 699] width 118 height 40
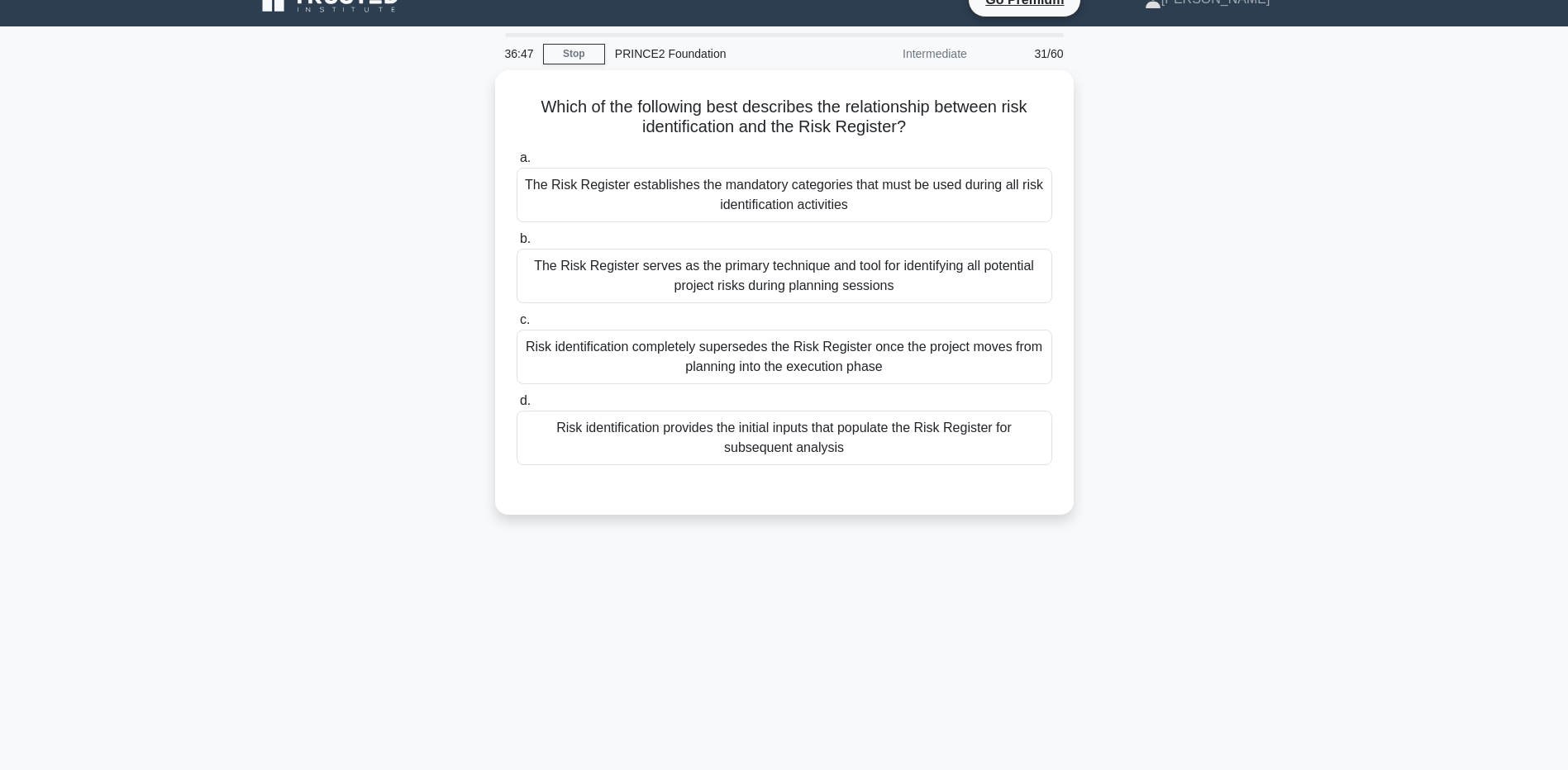
scroll to position [82, 0]
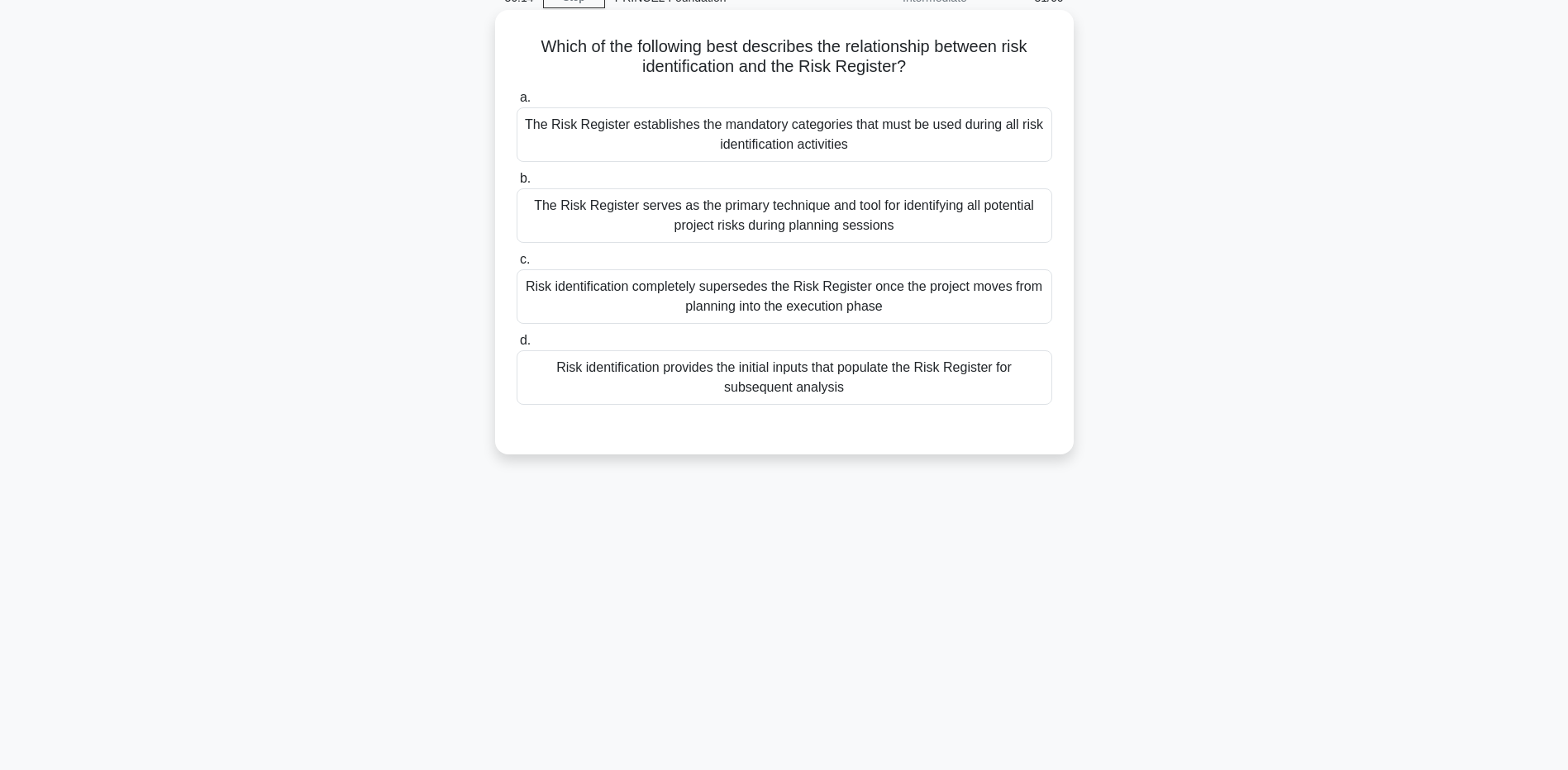
click at [629, 226] on div "The Risk Register serves as the primary technique and tool for identifying all …" at bounding box center [784, 215] width 536 height 54
click at [517, 184] on input "b. The Risk Register serves as the primary technique and tool for identifying a…" at bounding box center [517, 178] width 0 height 11
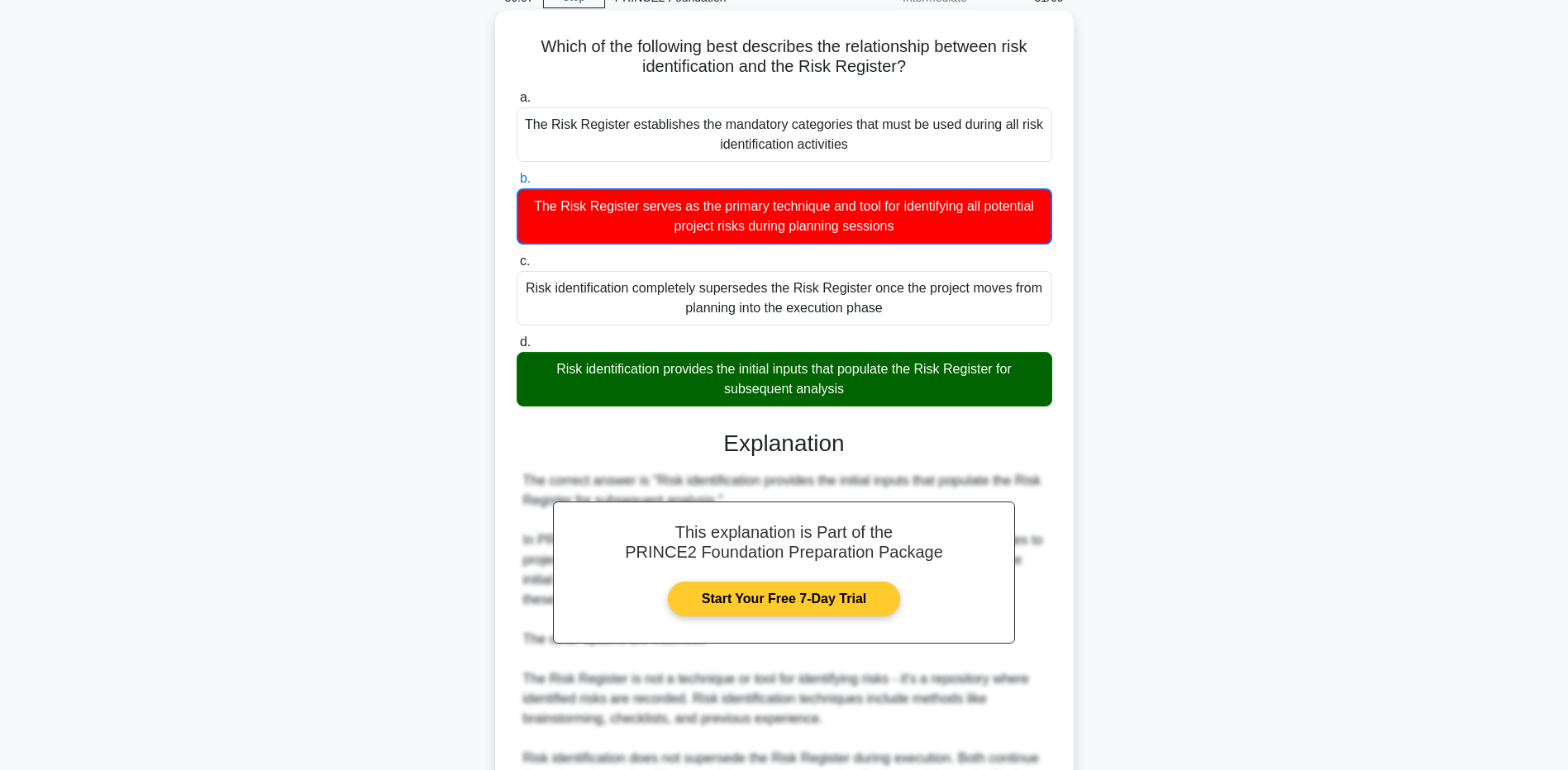
scroll to position [350, 0]
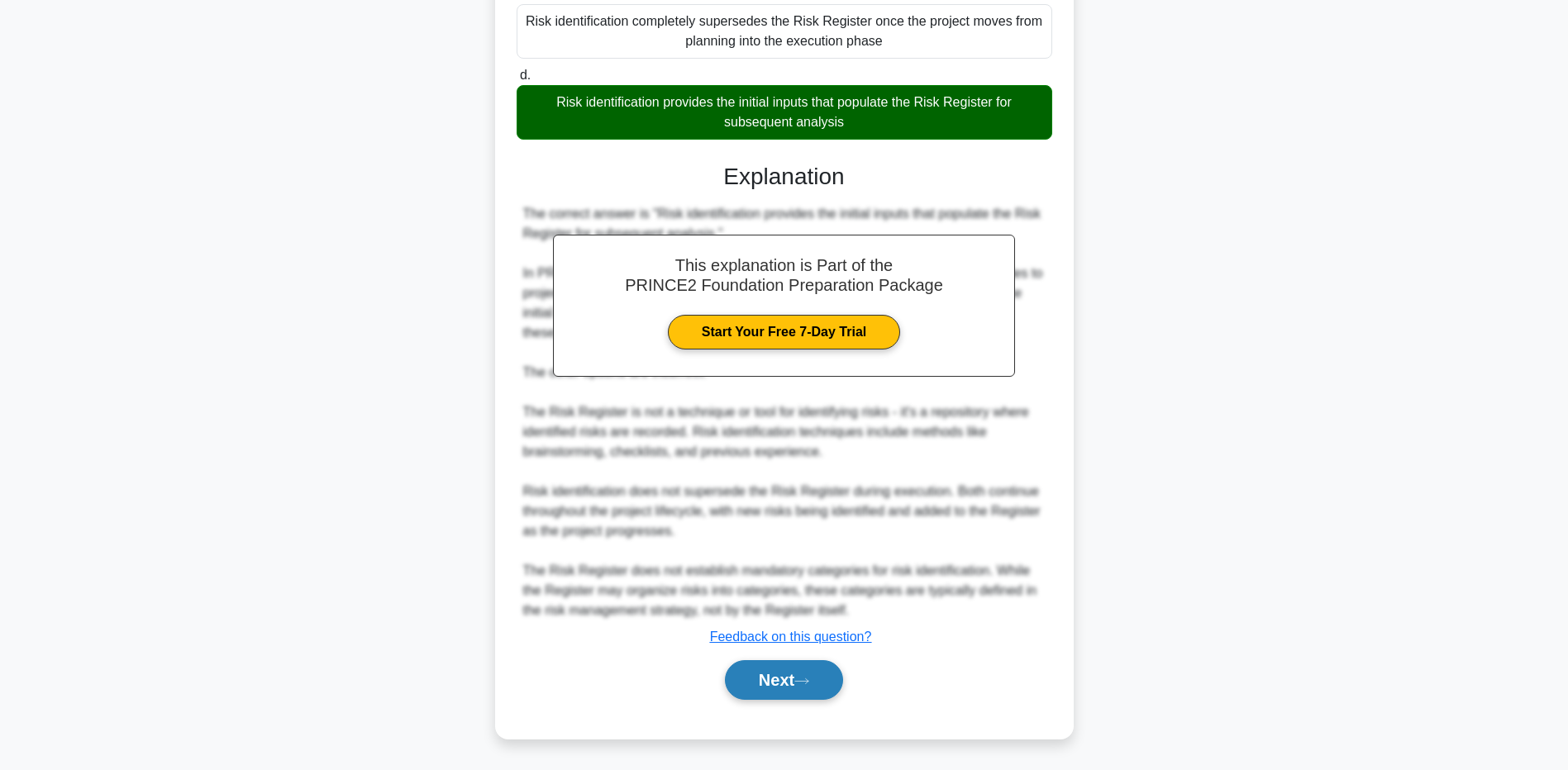
click at [767, 673] on button "Next" at bounding box center [783, 680] width 118 height 40
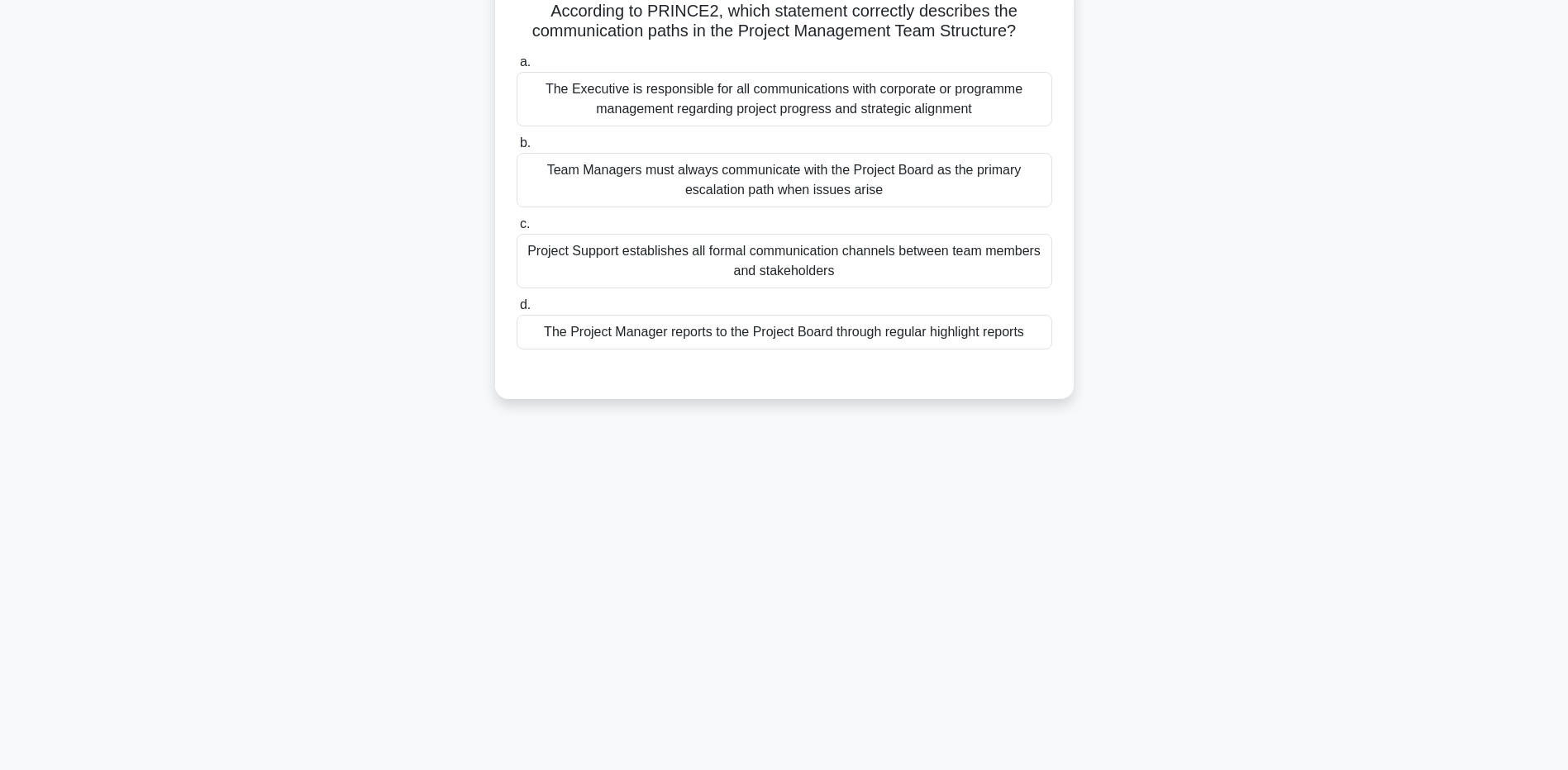
scroll to position [0, 0]
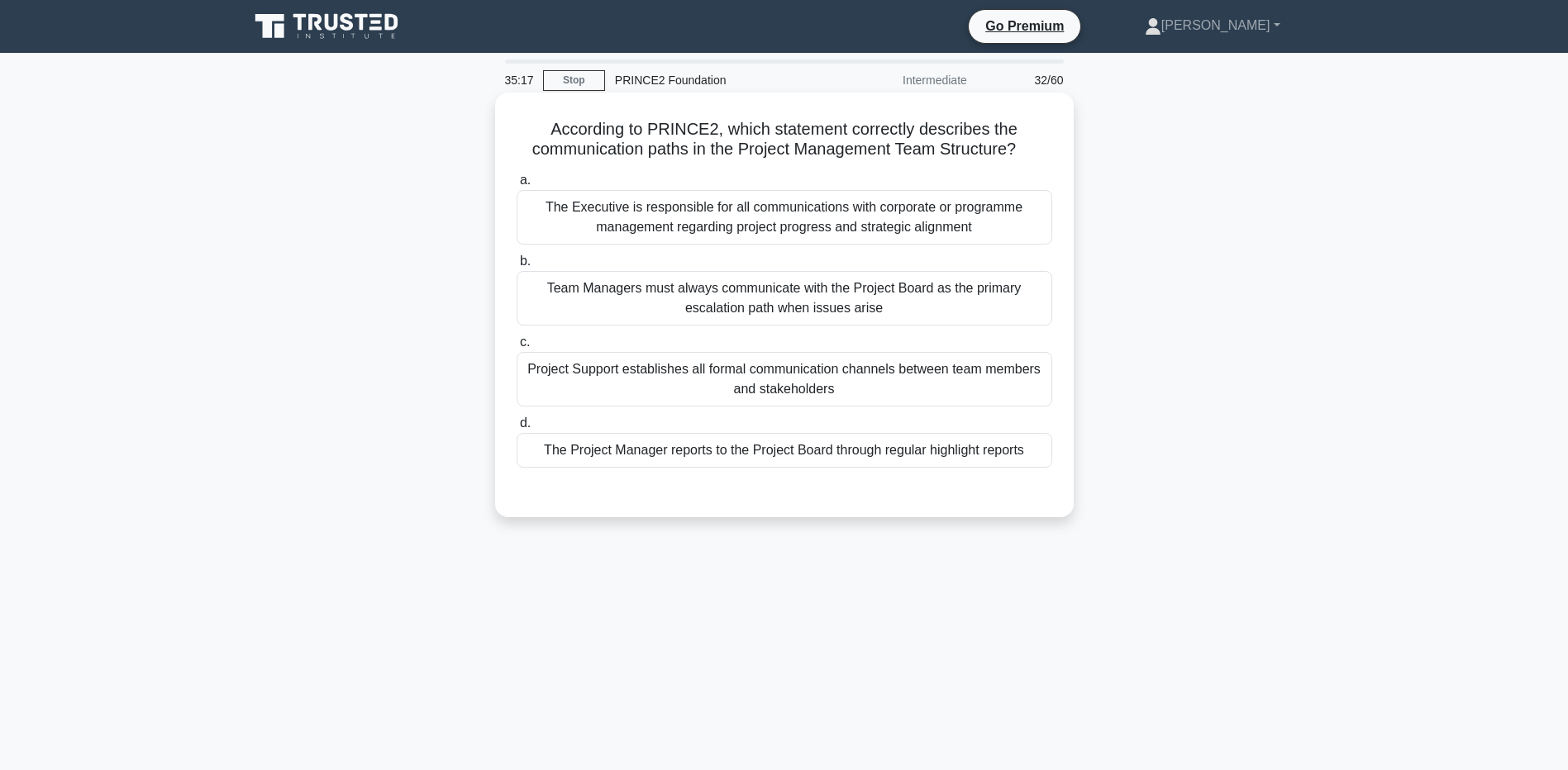
click at [805, 230] on div "The Executive is responsible for all communications with corporate or programme…" at bounding box center [784, 217] width 536 height 54
click at [517, 186] on input "a. The Executive is responsible for all communications with corporate or progra…" at bounding box center [517, 180] width 0 height 11
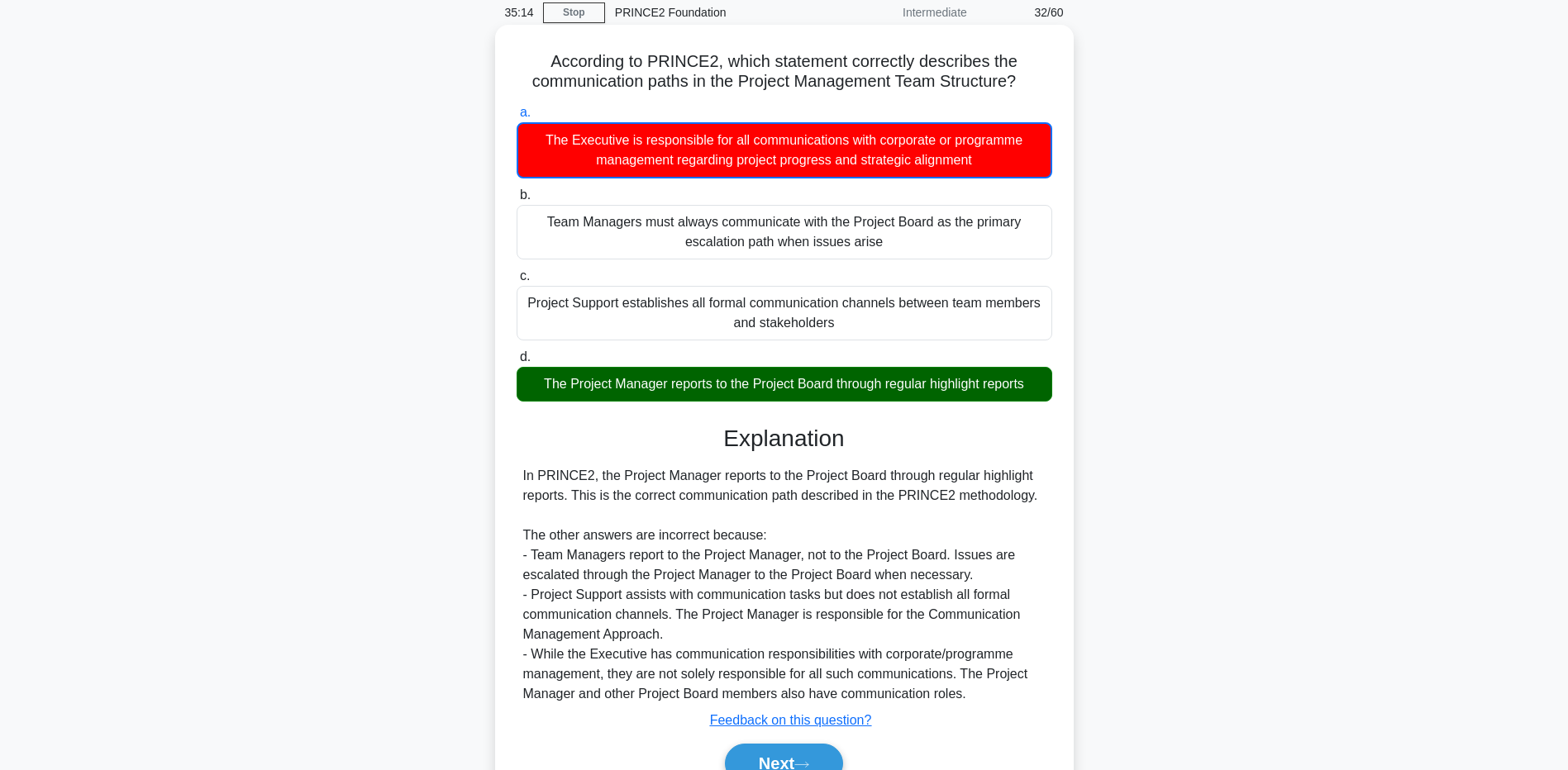
scroll to position [152, 0]
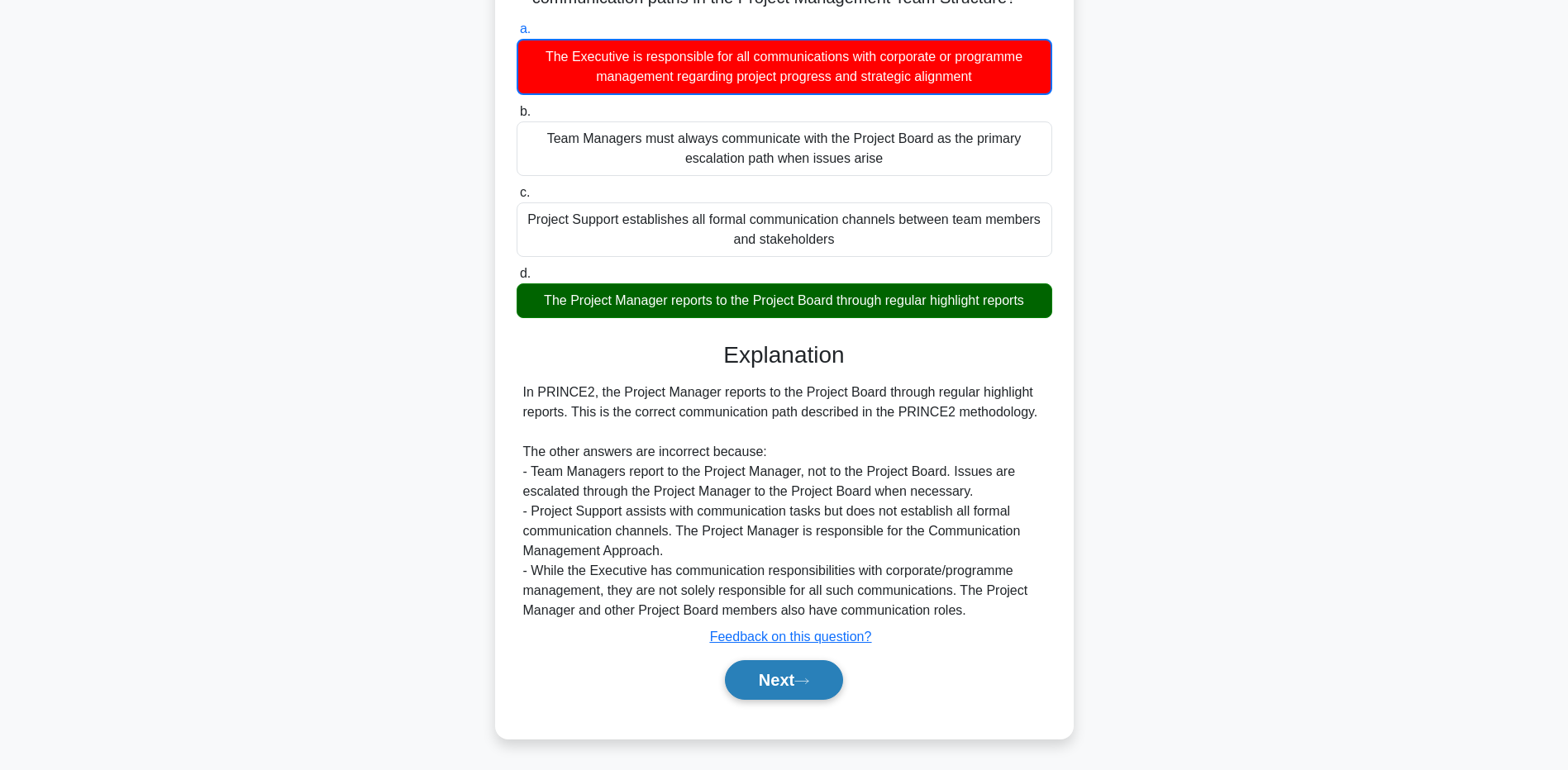
click at [768, 664] on button "Next" at bounding box center [783, 680] width 118 height 40
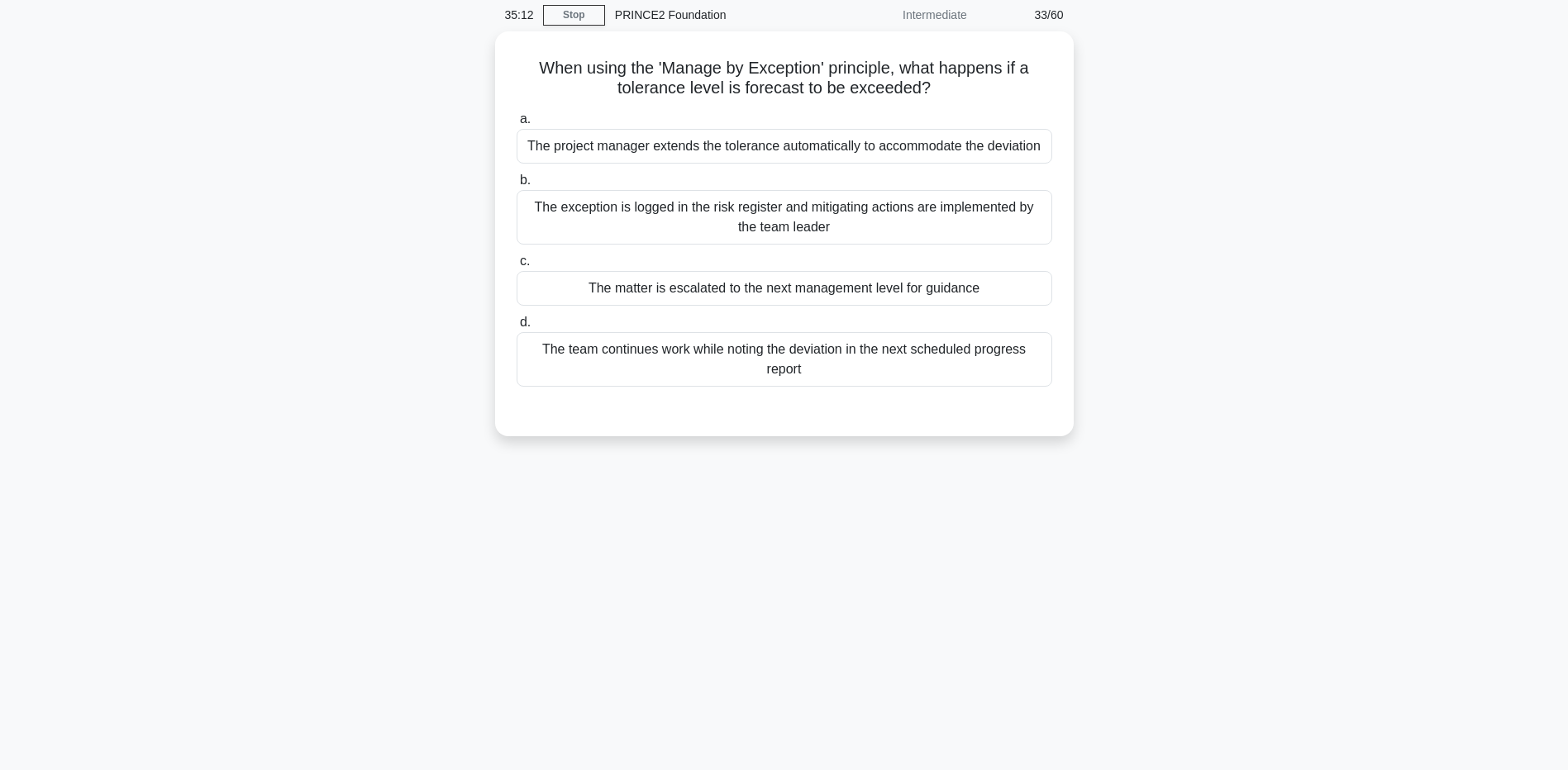
scroll to position [0, 0]
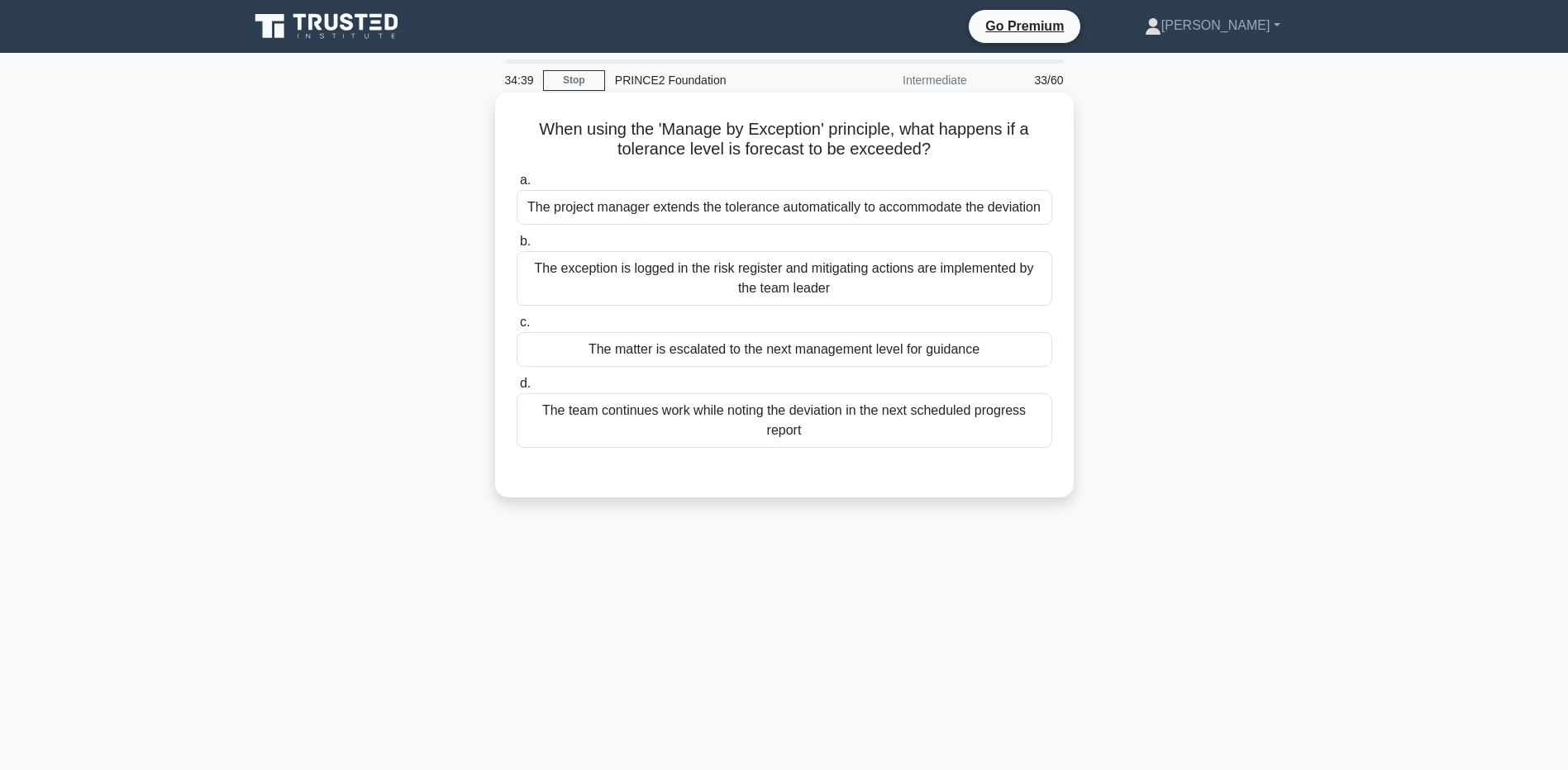
click at [871, 349] on div "The matter is escalated to the next management level for guidance" at bounding box center [784, 349] width 536 height 35
click at [517, 328] on input "c. The matter is escalated to the next management level for guidance" at bounding box center [517, 323] width 0 height 11
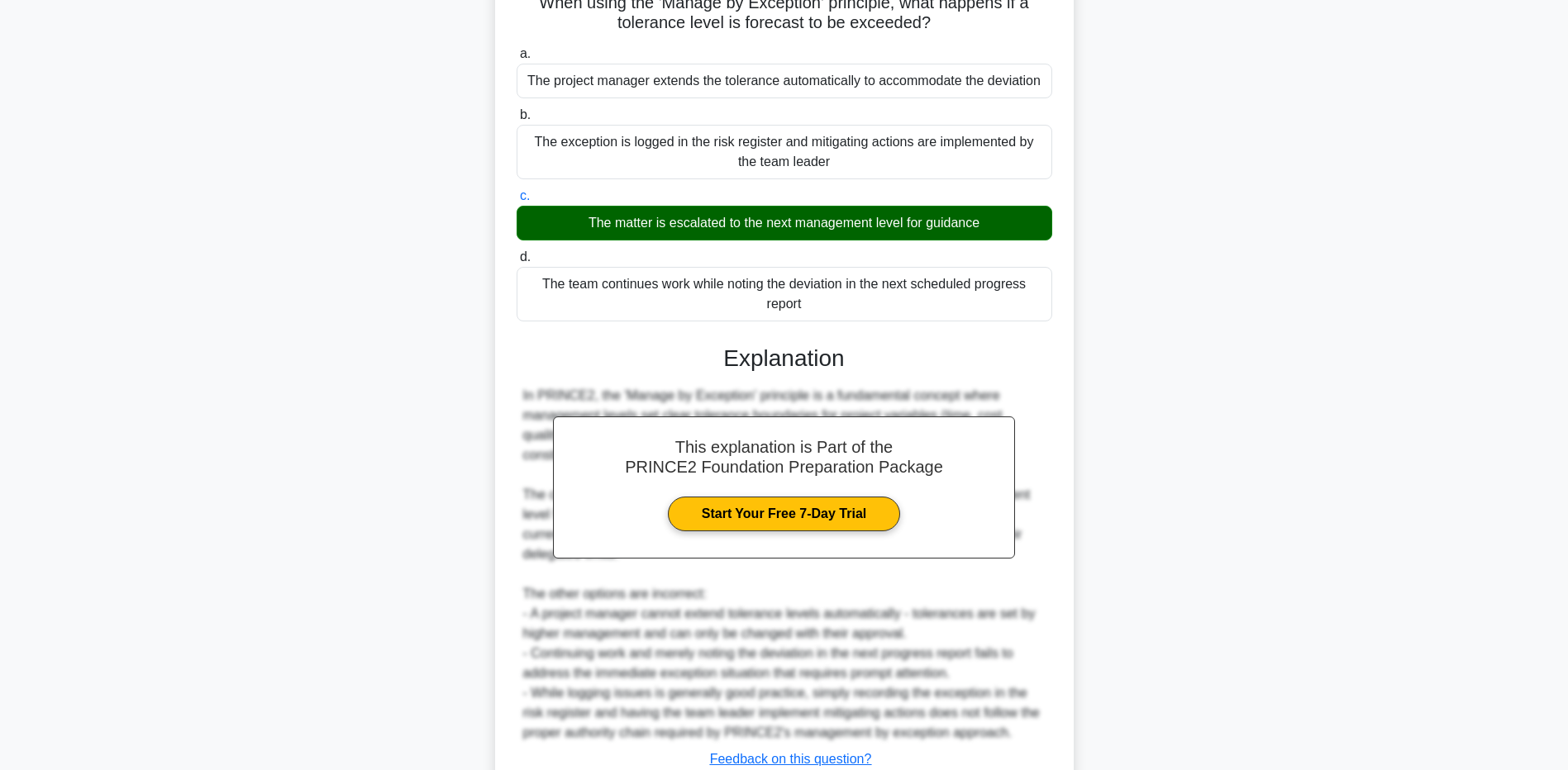
scroll to position [249, 0]
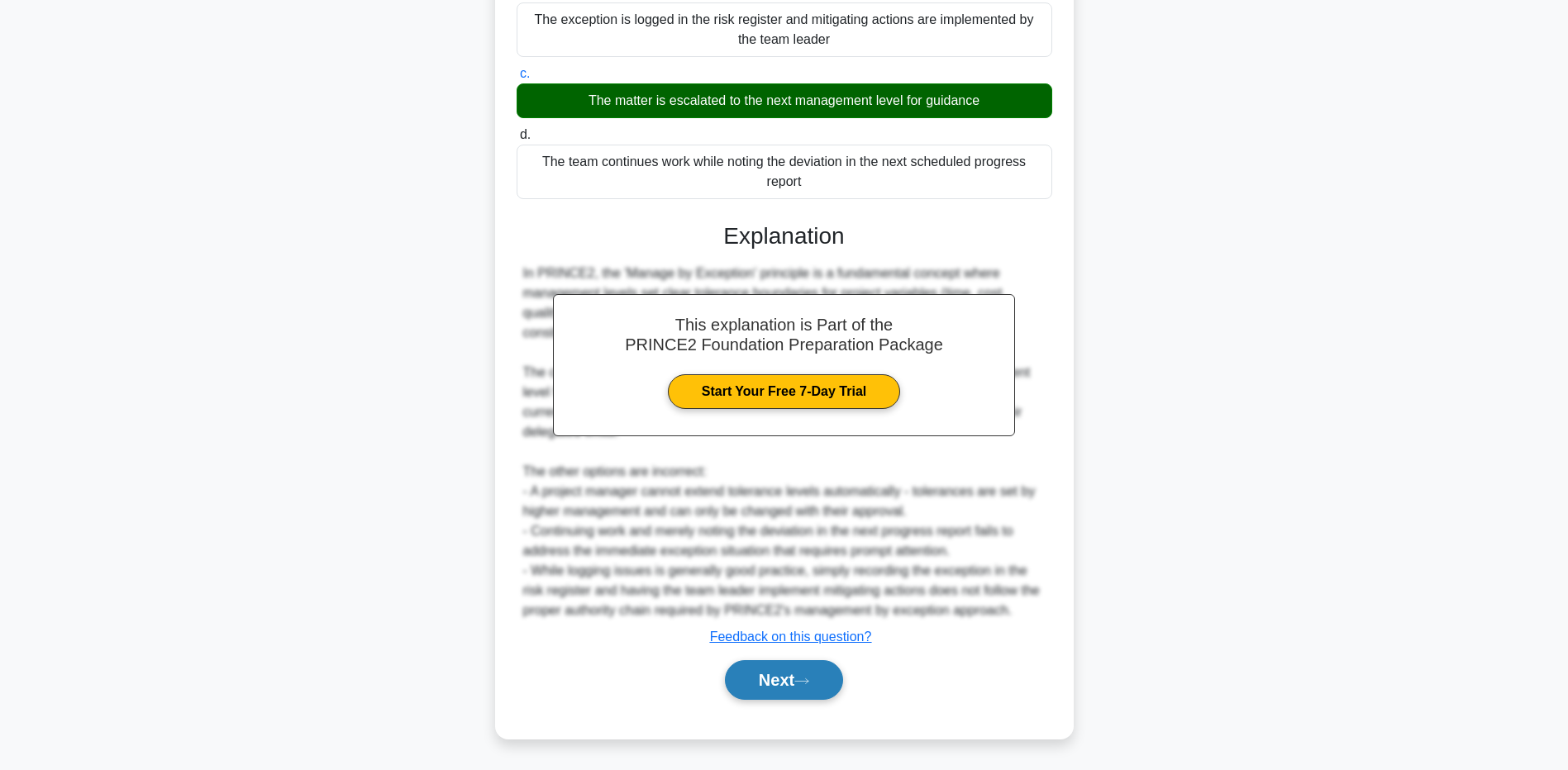
click at [769, 689] on button "Next" at bounding box center [783, 680] width 118 height 40
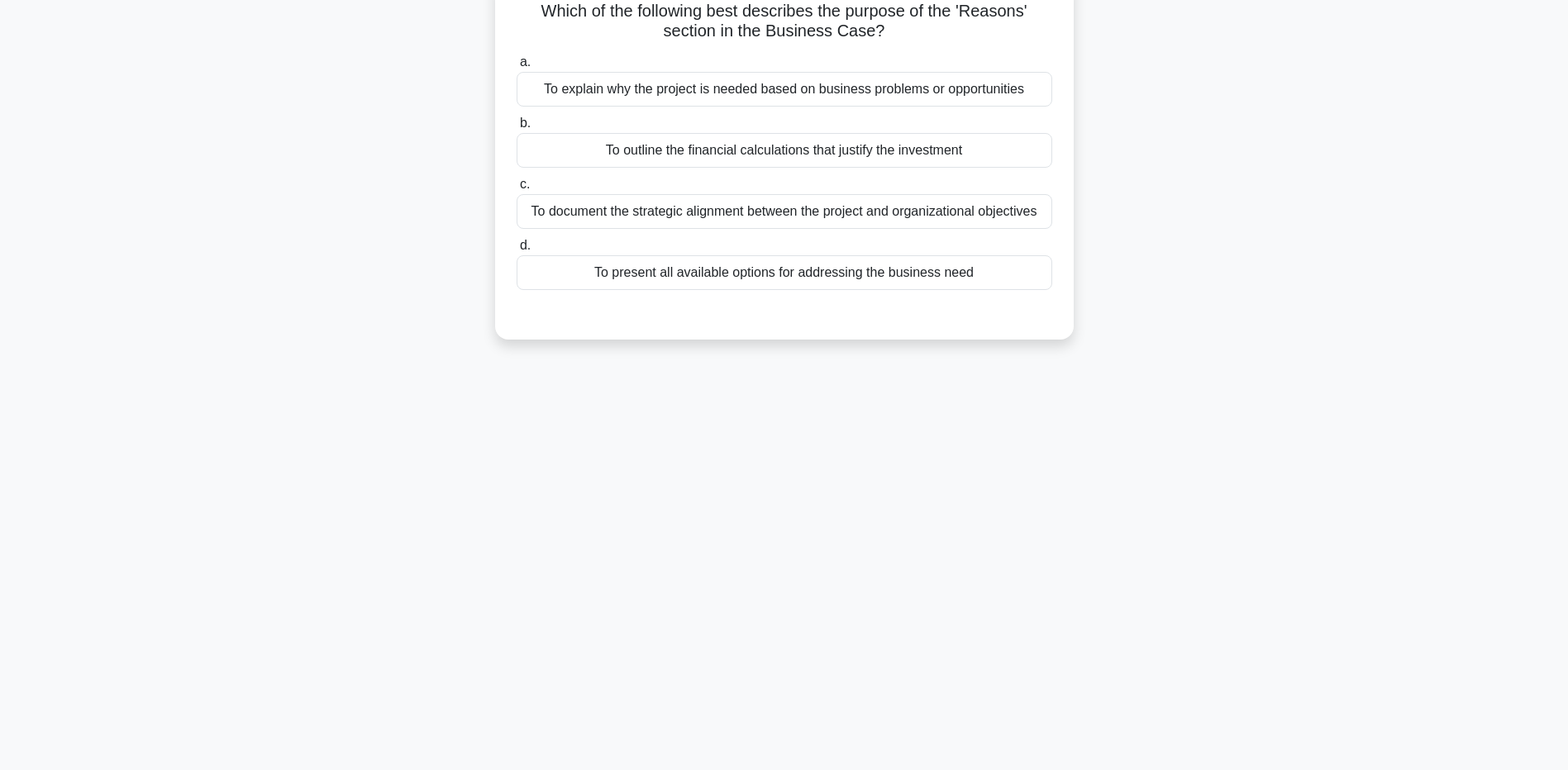
scroll to position [123, 0]
click at [794, 208] on div "To document the strategic alignment between the project and organizational obje…" at bounding box center [784, 207] width 536 height 35
click at [517, 186] on input "c. To document the strategic alignment between the project and organizational o…" at bounding box center [517, 180] width 0 height 11
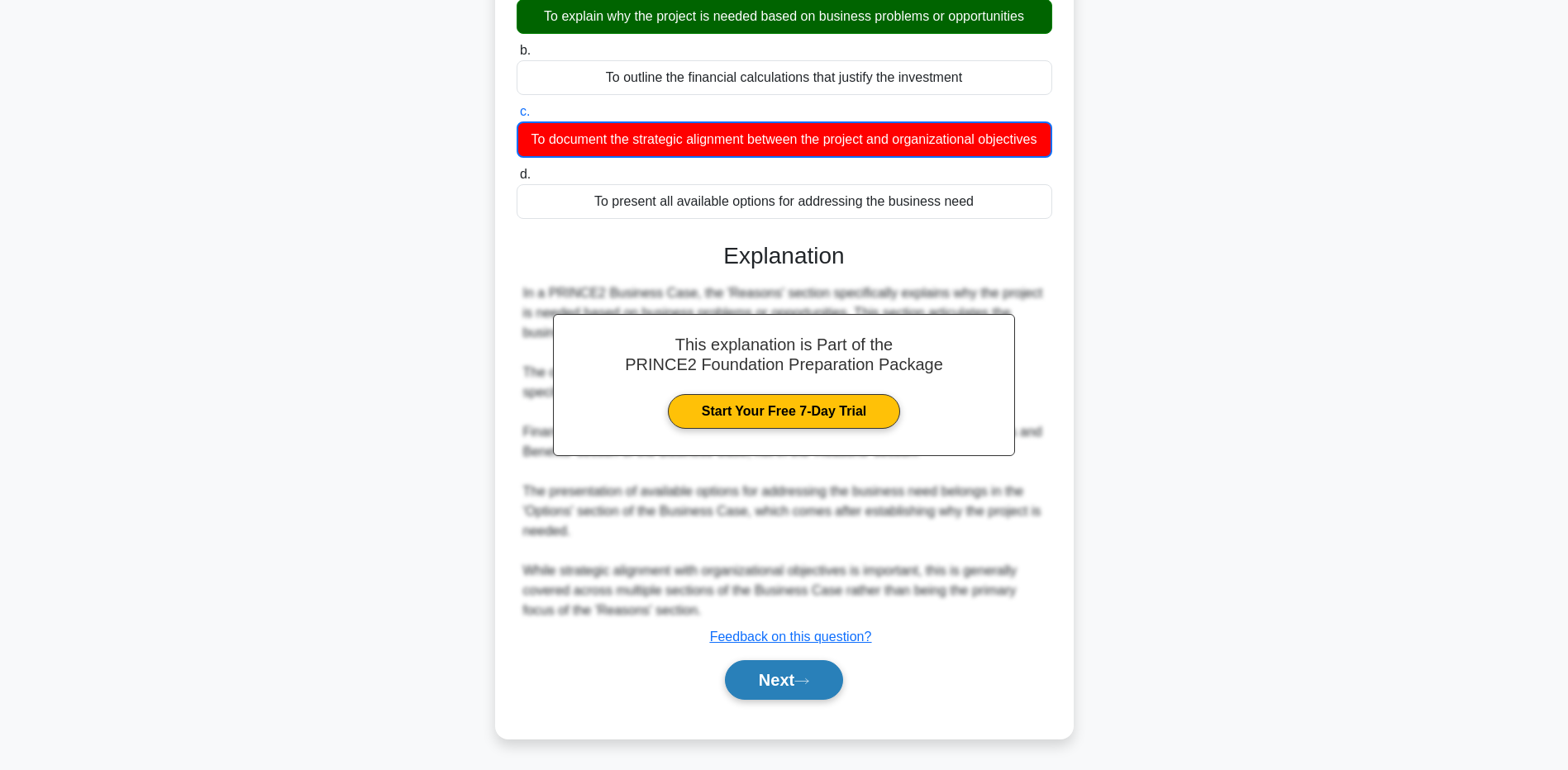
click at [788, 676] on button "Next" at bounding box center [783, 680] width 118 height 40
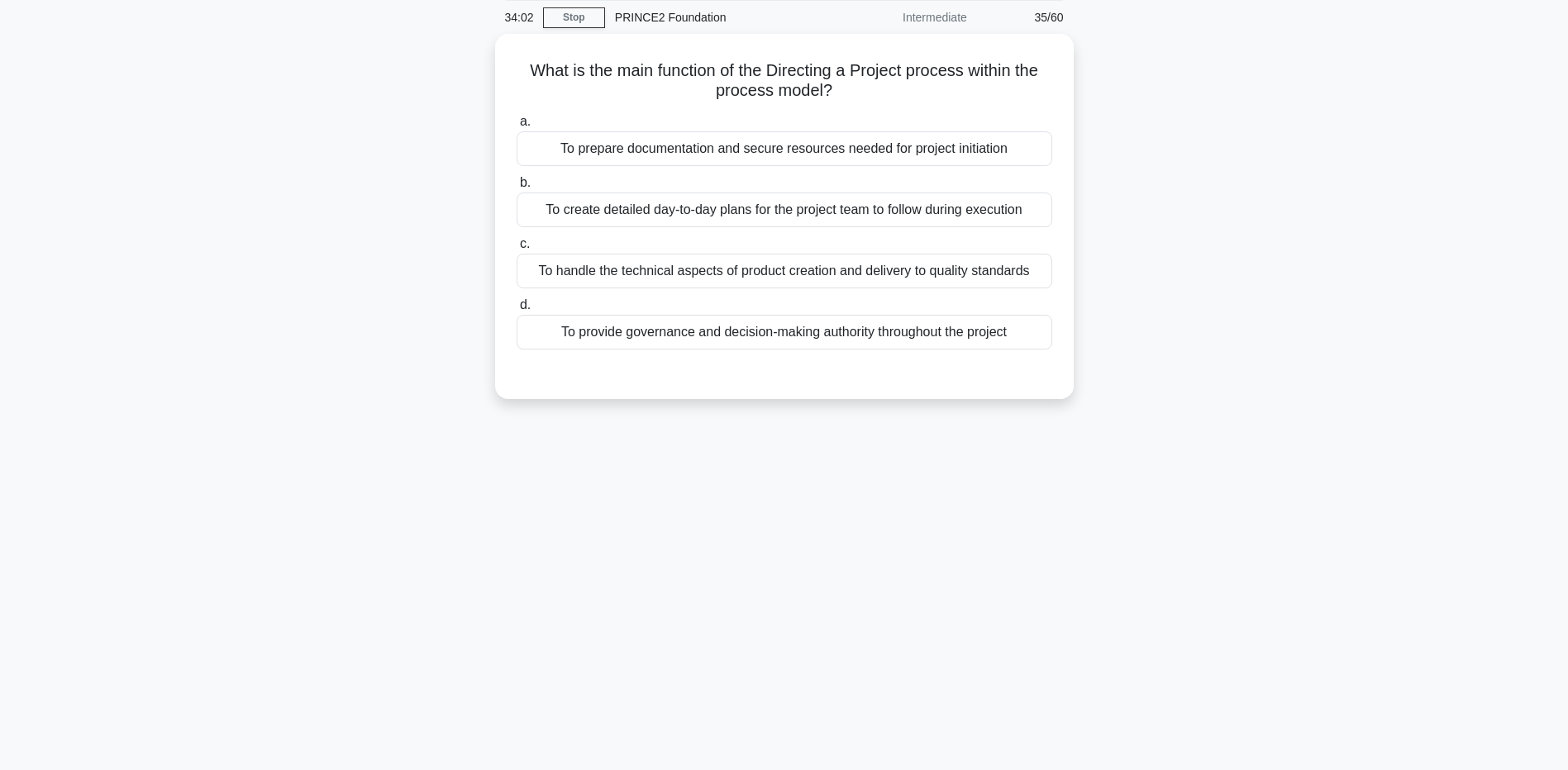
scroll to position [0, 0]
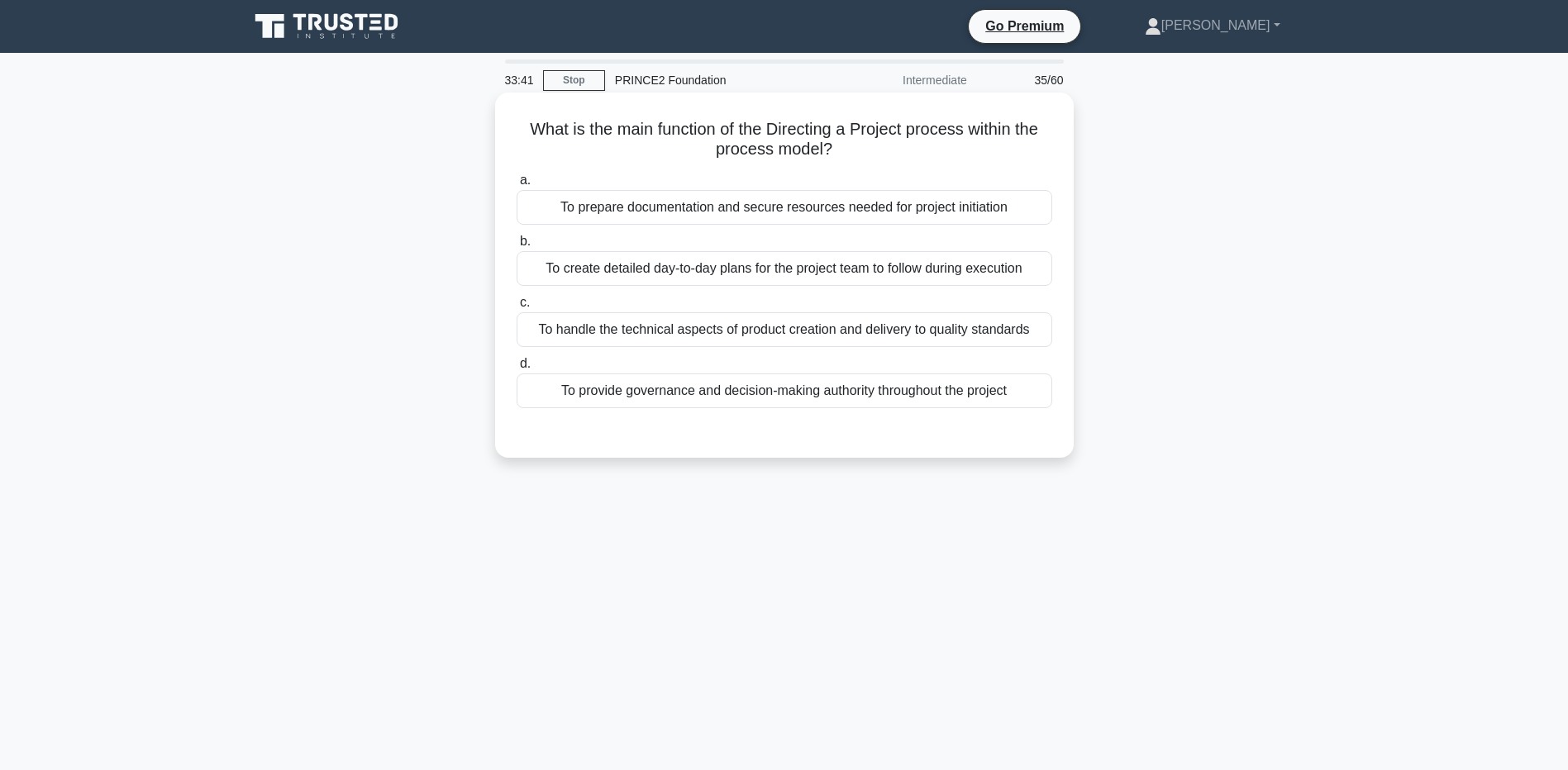
click at [769, 401] on div "To provide governance and decision-making authority throughout the project" at bounding box center [784, 390] width 536 height 35
click at [517, 369] on input "d. To provide governance and decision-making authority throughout the project" at bounding box center [517, 363] width 0 height 11
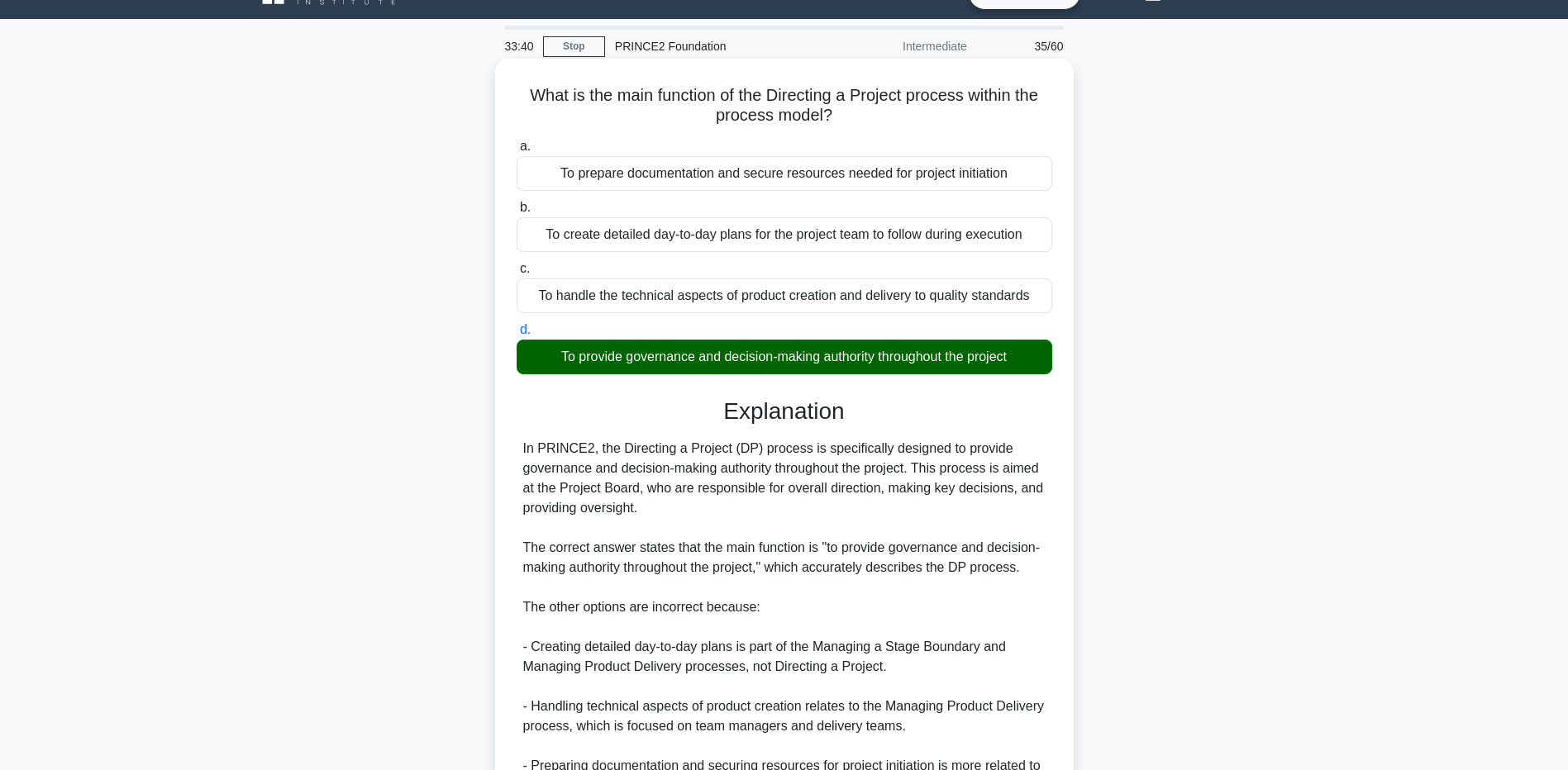
scroll to position [230, 0]
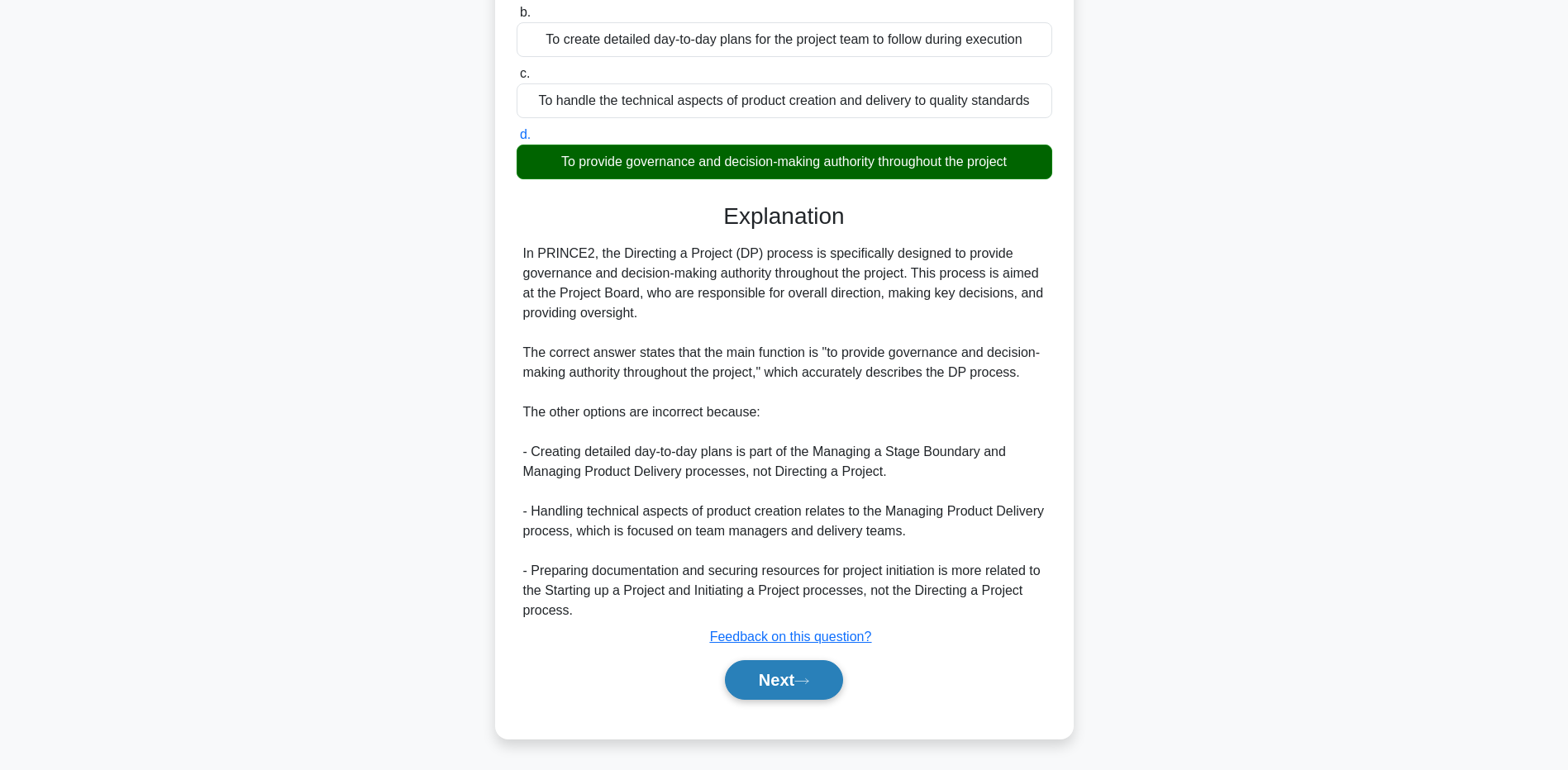
click at [807, 668] on button "Next" at bounding box center [783, 680] width 118 height 40
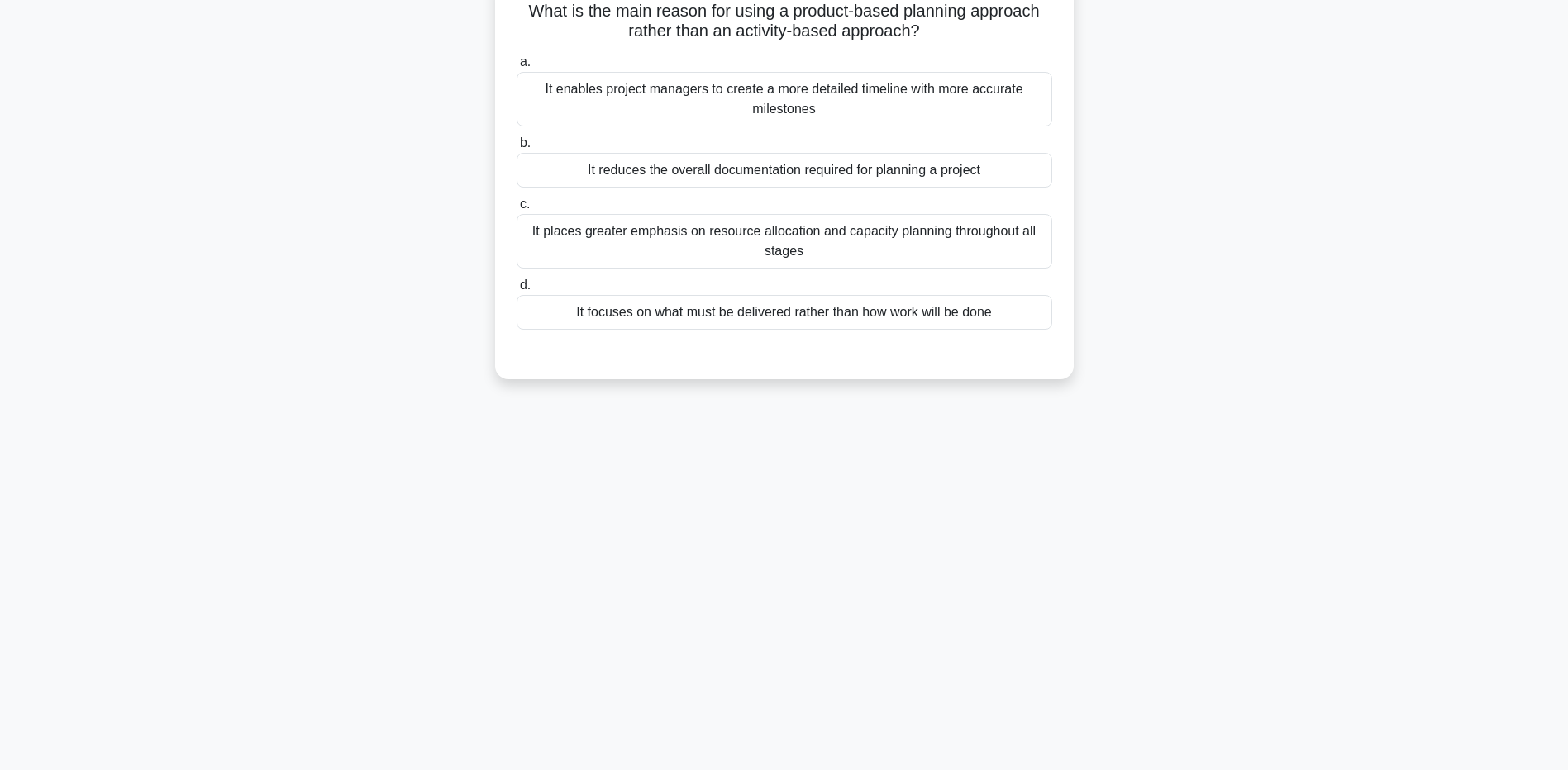
scroll to position [0, 0]
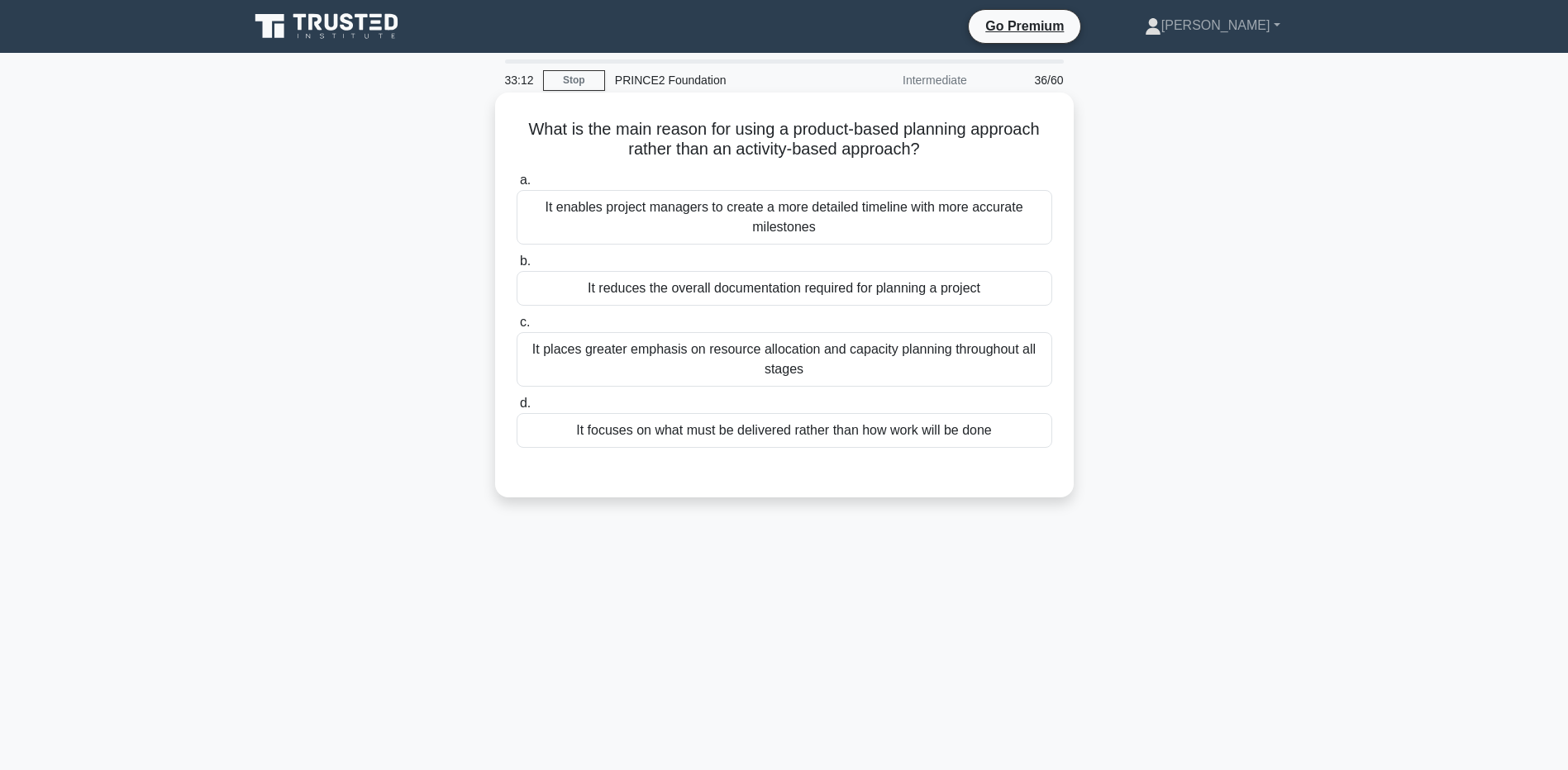
click at [775, 433] on div "It focuses on what must be delivered rather than how work will be done" at bounding box center [784, 430] width 536 height 35
click at [517, 409] on input "d. It focuses on what must be delivered rather than how work will be done" at bounding box center [517, 403] width 0 height 11
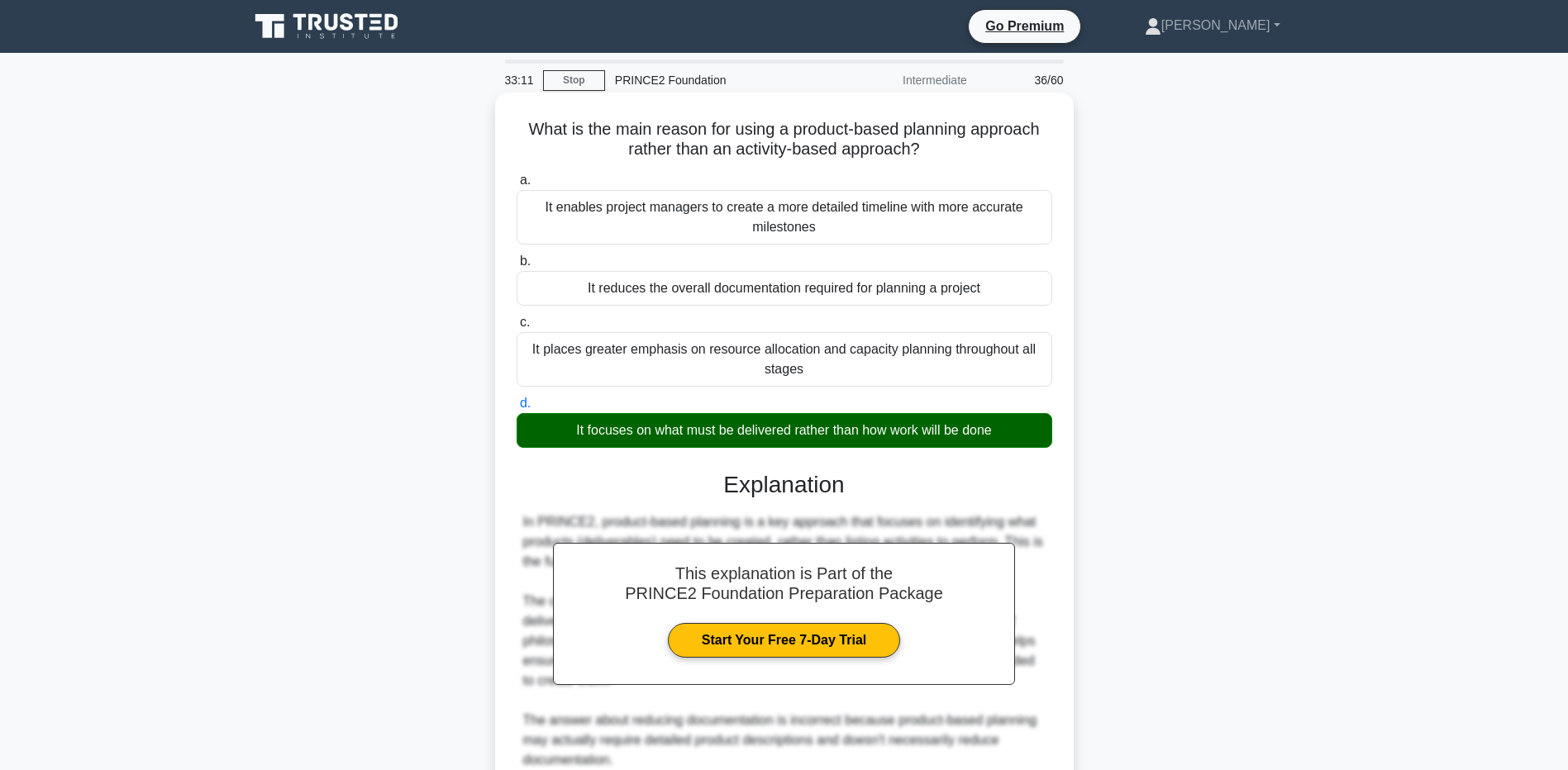
scroll to position [309, 0]
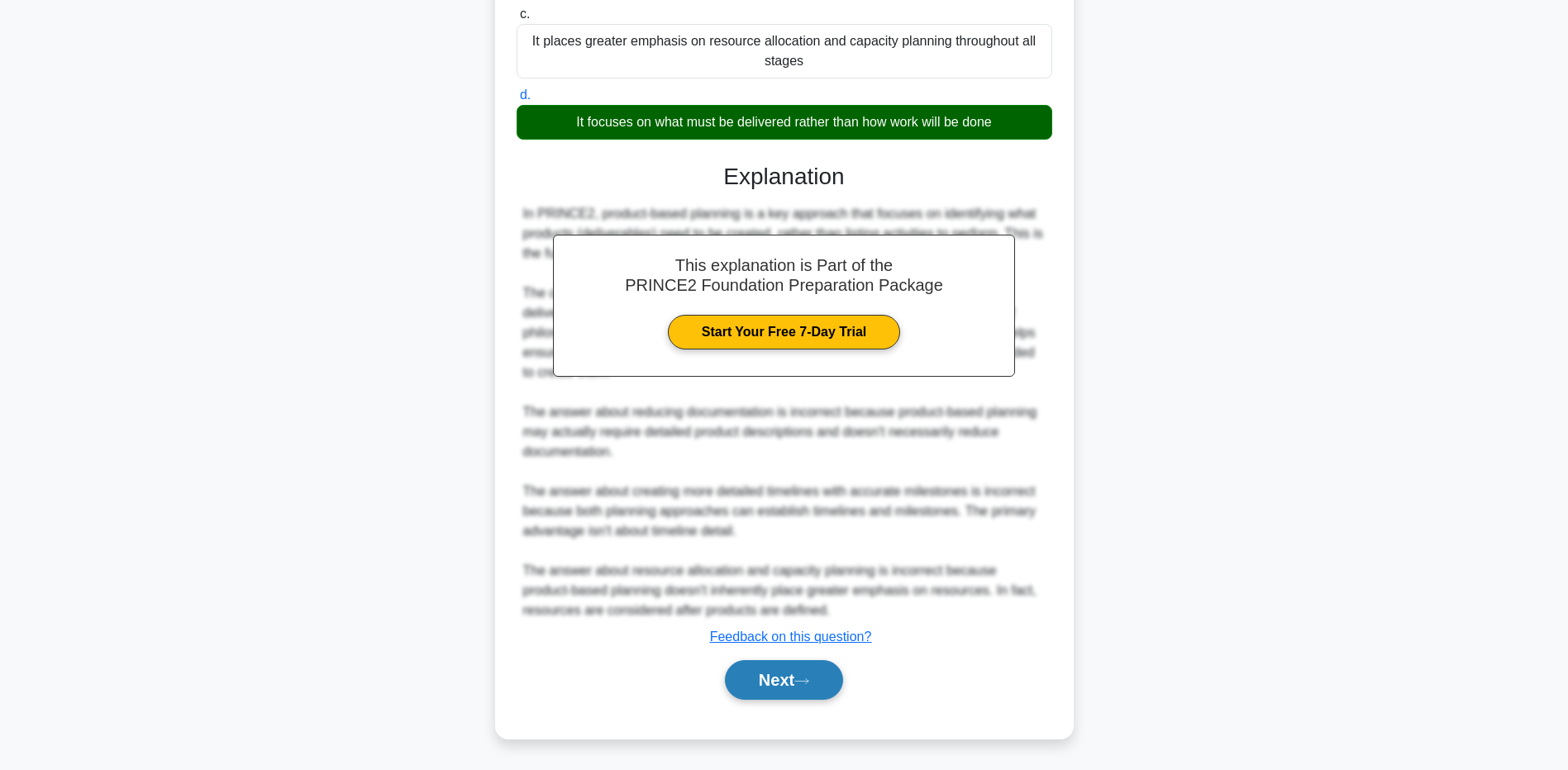
click at [780, 680] on button "Next" at bounding box center [783, 680] width 118 height 40
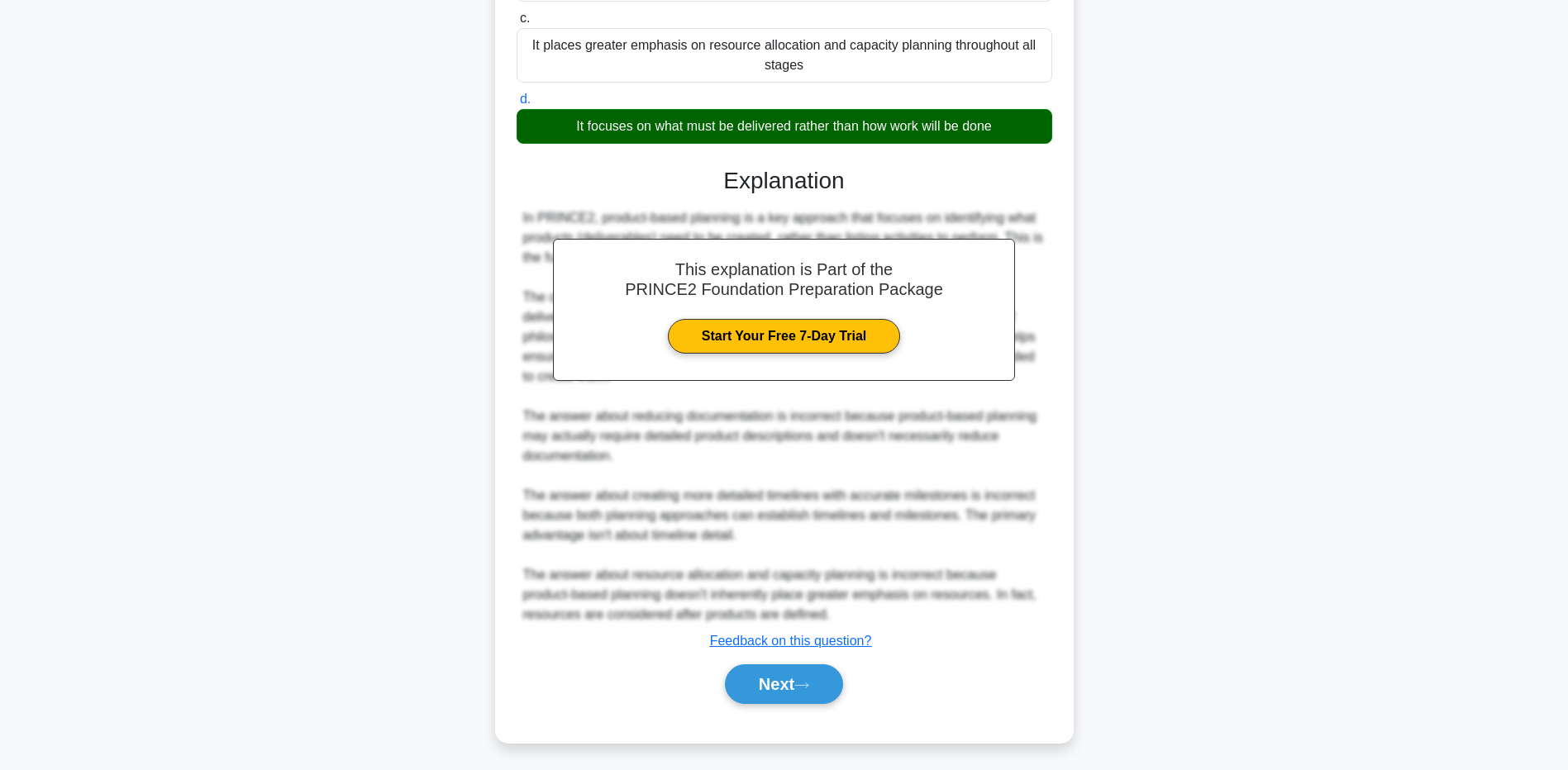
scroll to position [123, 0]
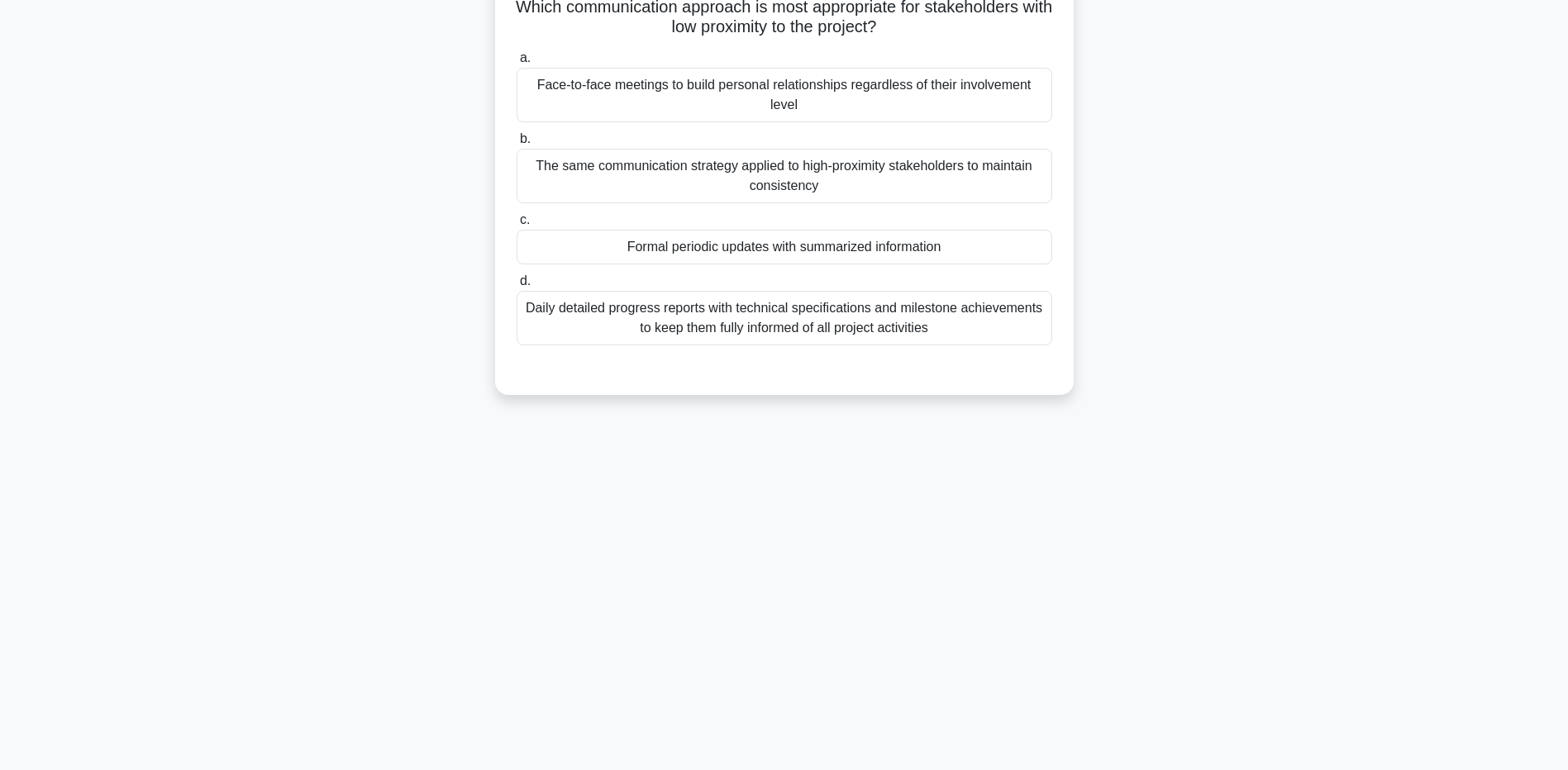
click at [917, 254] on div "Formal periodic updates with summarized information" at bounding box center [784, 246] width 536 height 35
click at [517, 226] on input "c. Formal periodic updates with summarized information" at bounding box center [517, 220] width 0 height 11
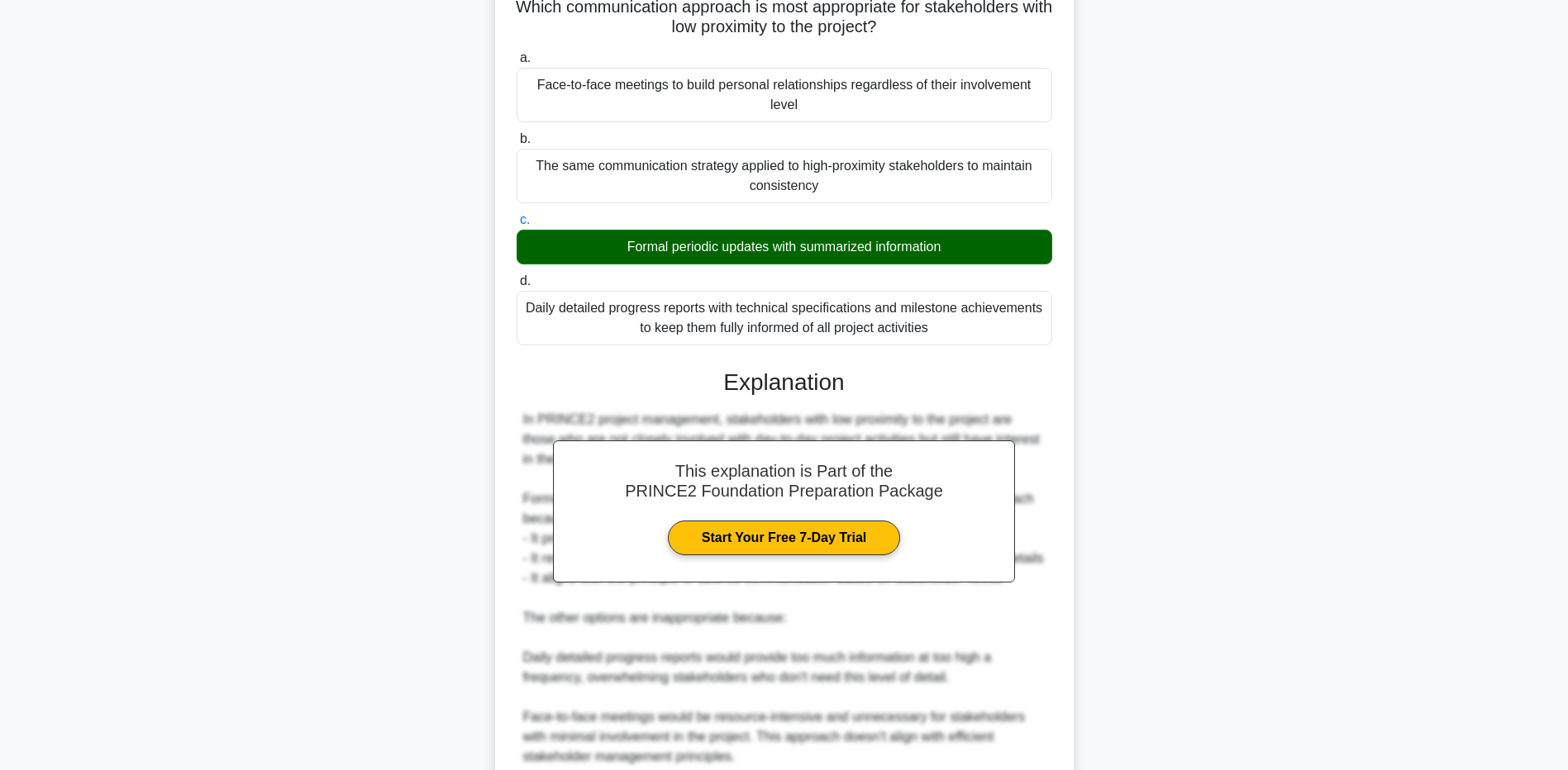
scroll to position [348, 0]
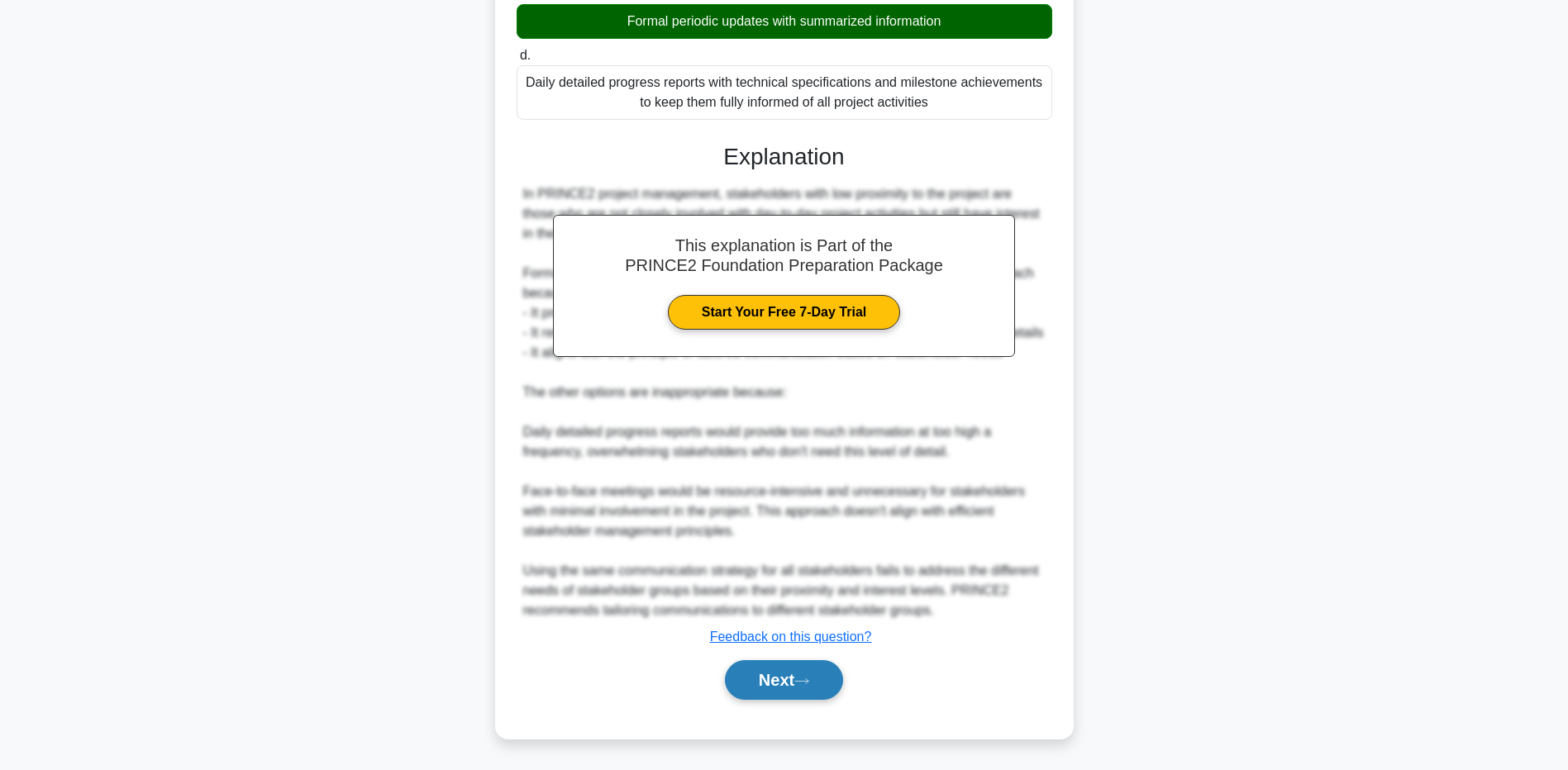
click at [772, 692] on button "Next" at bounding box center [783, 680] width 118 height 40
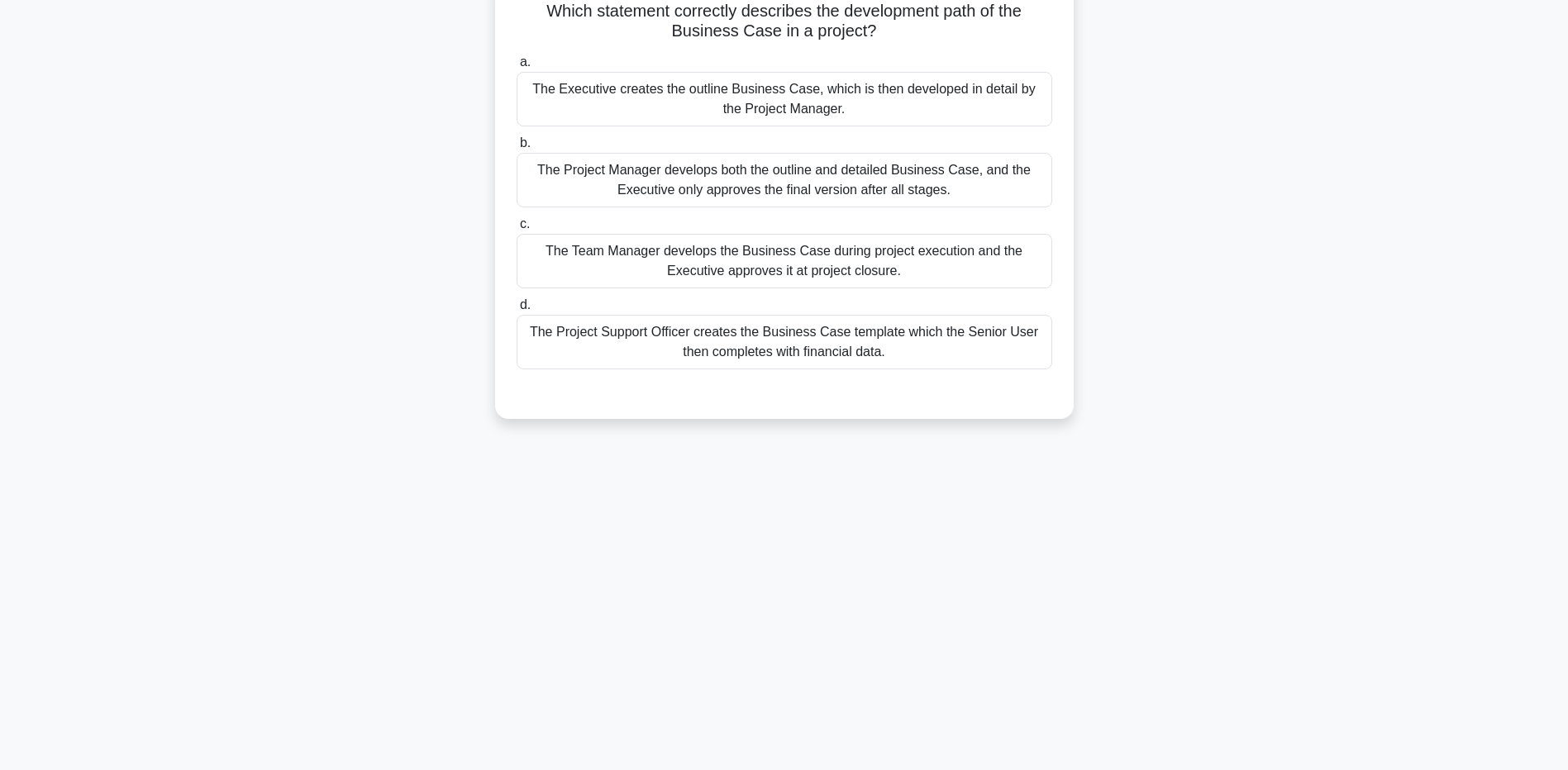
scroll to position [123, 0]
click at [735, 171] on div "The Project Manager develops both the outline and detailed Business Case, and t…" at bounding box center [784, 175] width 536 height 54
click at [517, 144] on input "b. The Project Manager develops both the outline and detailed Business Case, an…" at bounding box center [517, 139] width 0 height 11
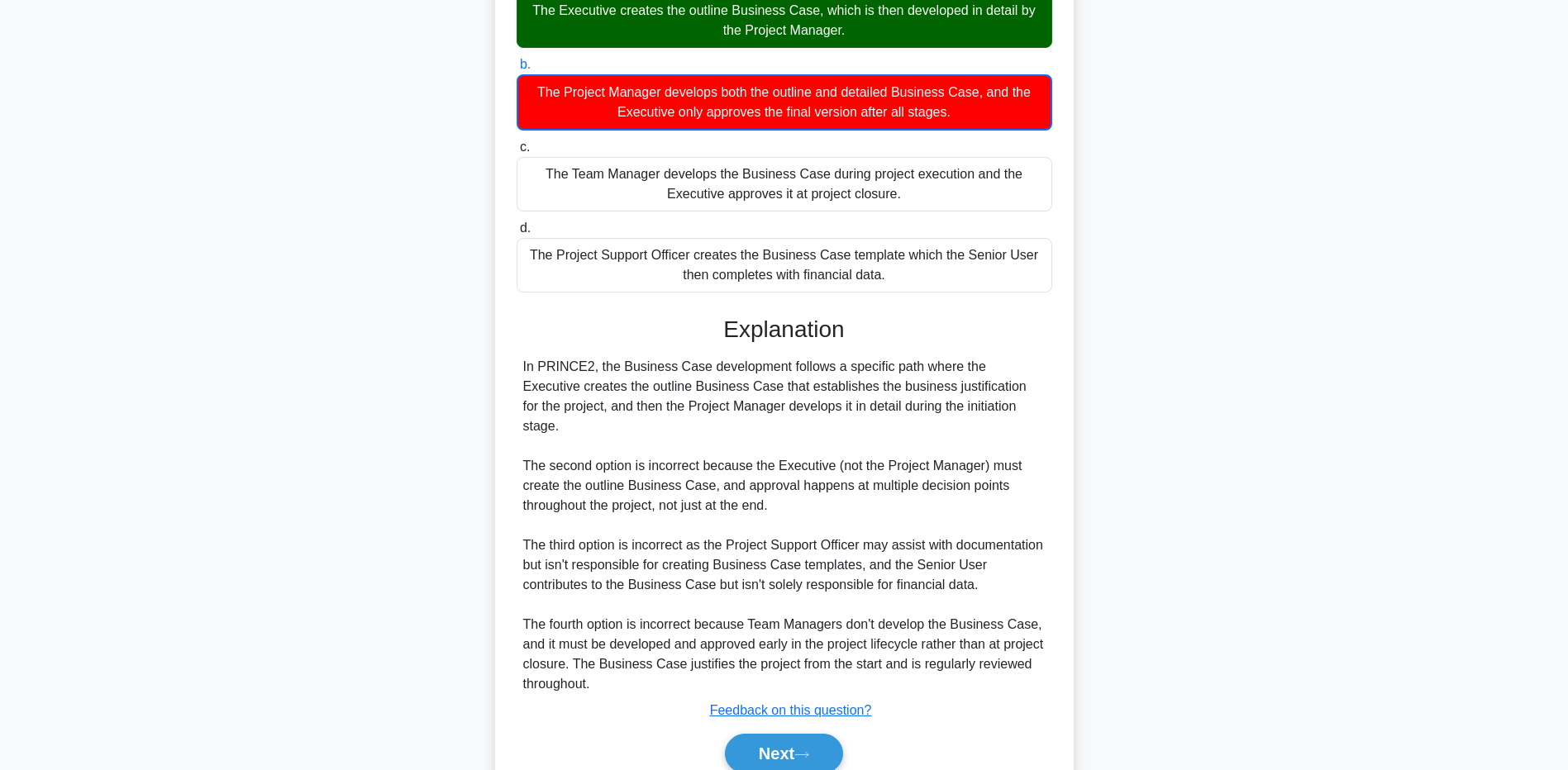
scroll to position [251, 0]
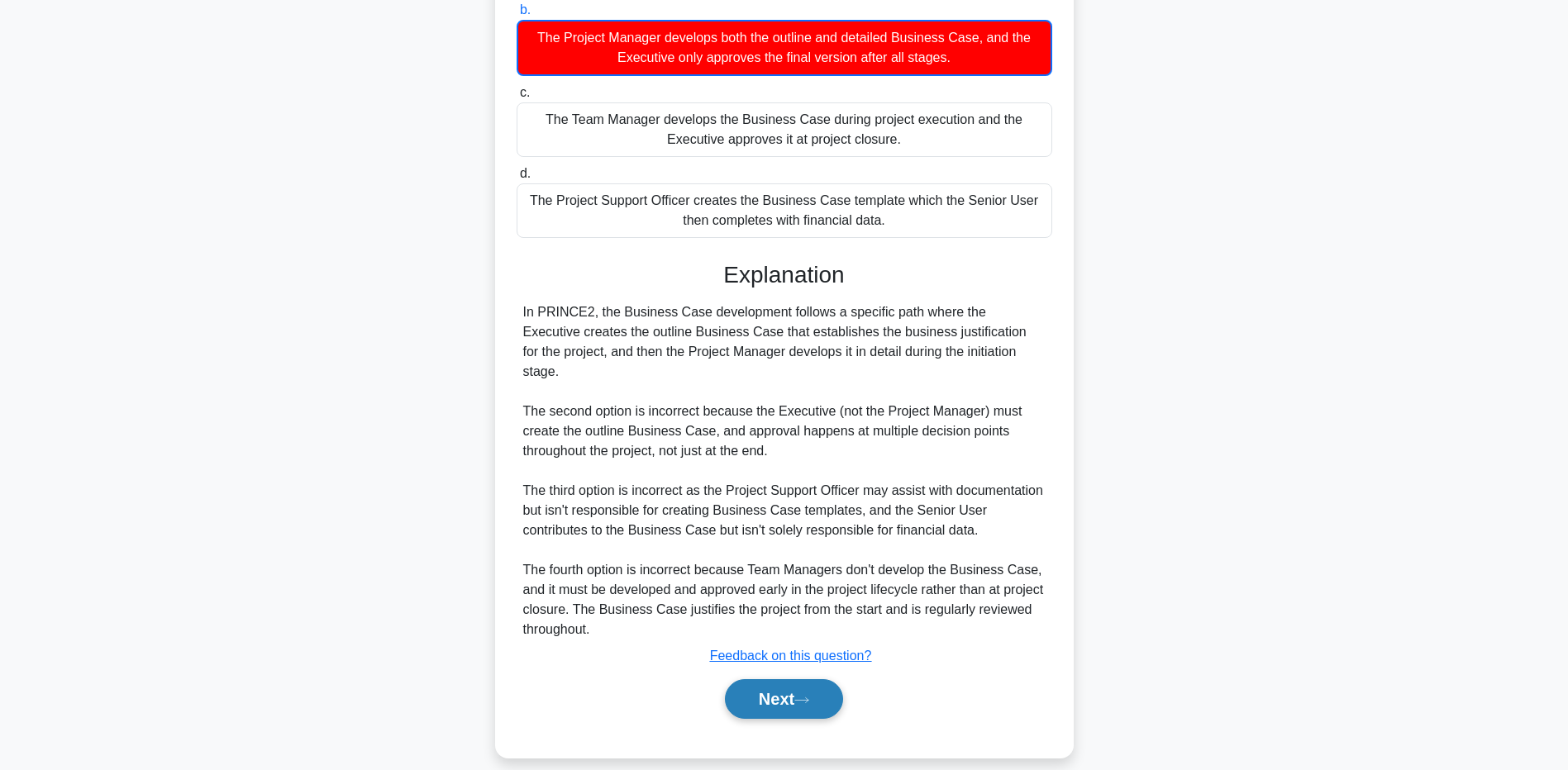
click at [760, 687] on button "Next" at bounding box center [783, 699] width 118 height 40
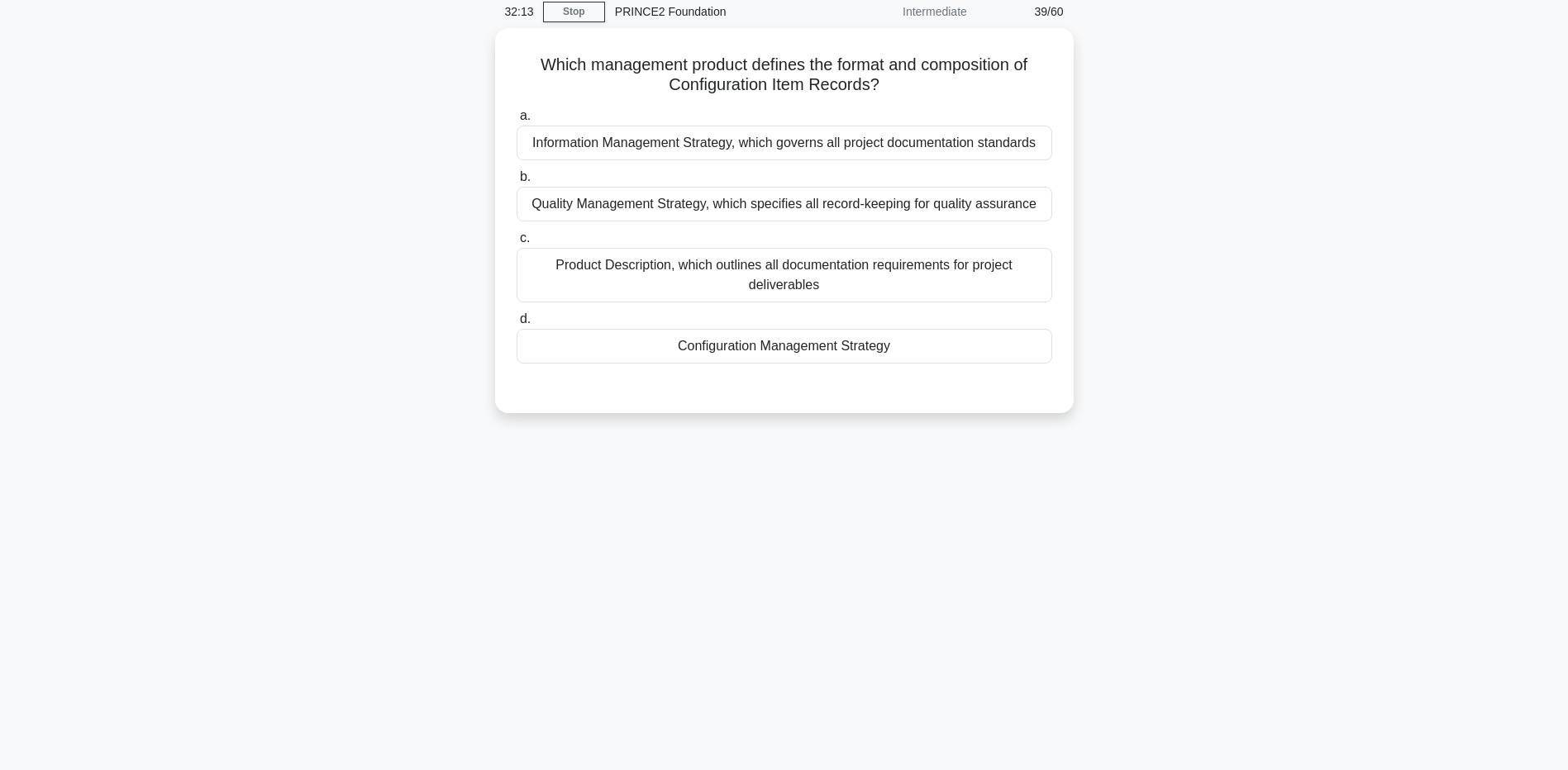
scroll to position [0, 0]
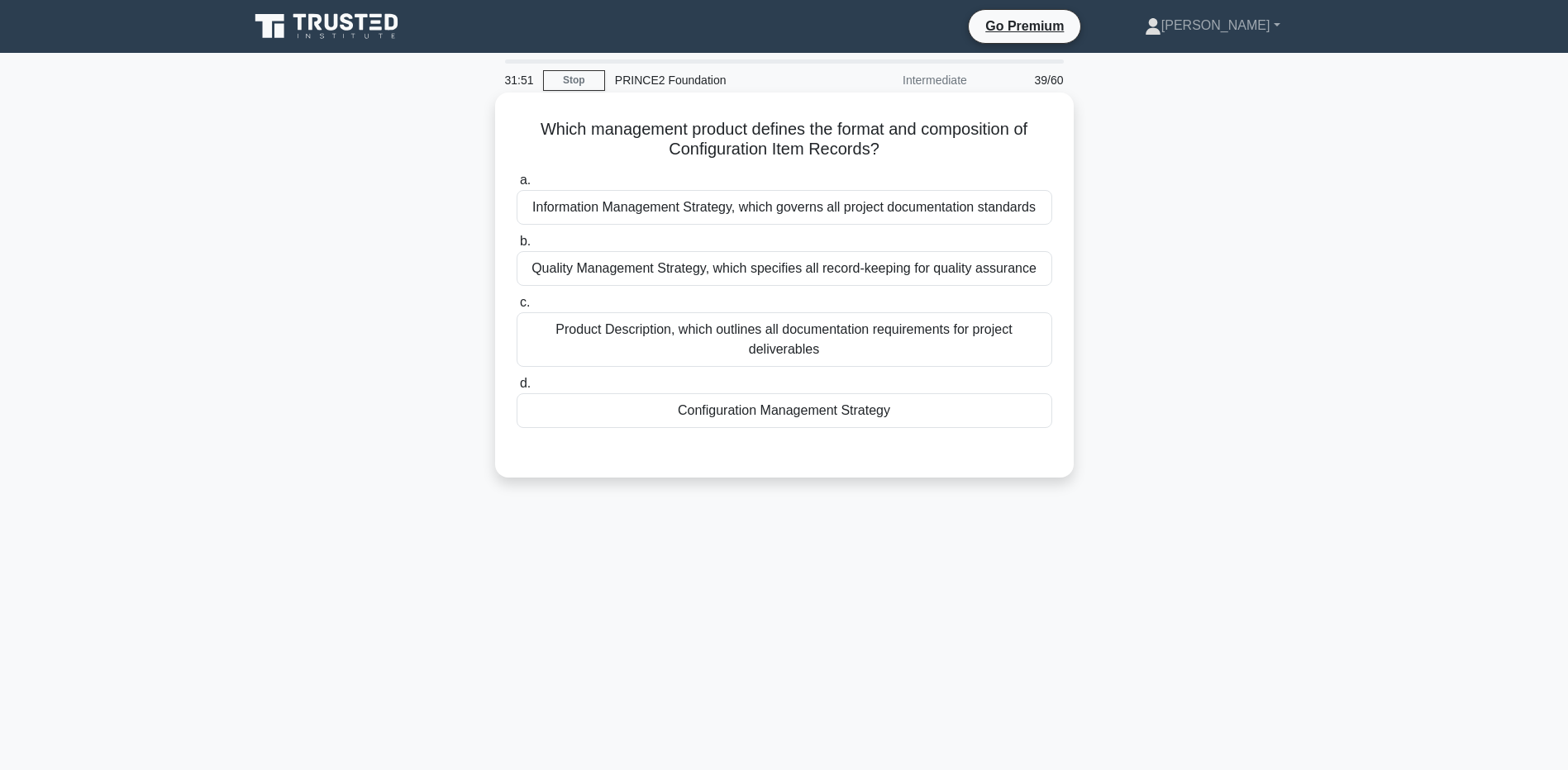
click at [702, 343] on div "Product Description, which outlines all documentation requirements for project …" at bounding box center [784, 339] width 536 height 54
click at [517, 308] on input "c. Product Description, which outlines all documentation requirements for proje…" at bounding box center [517, 303] width 0 height 11
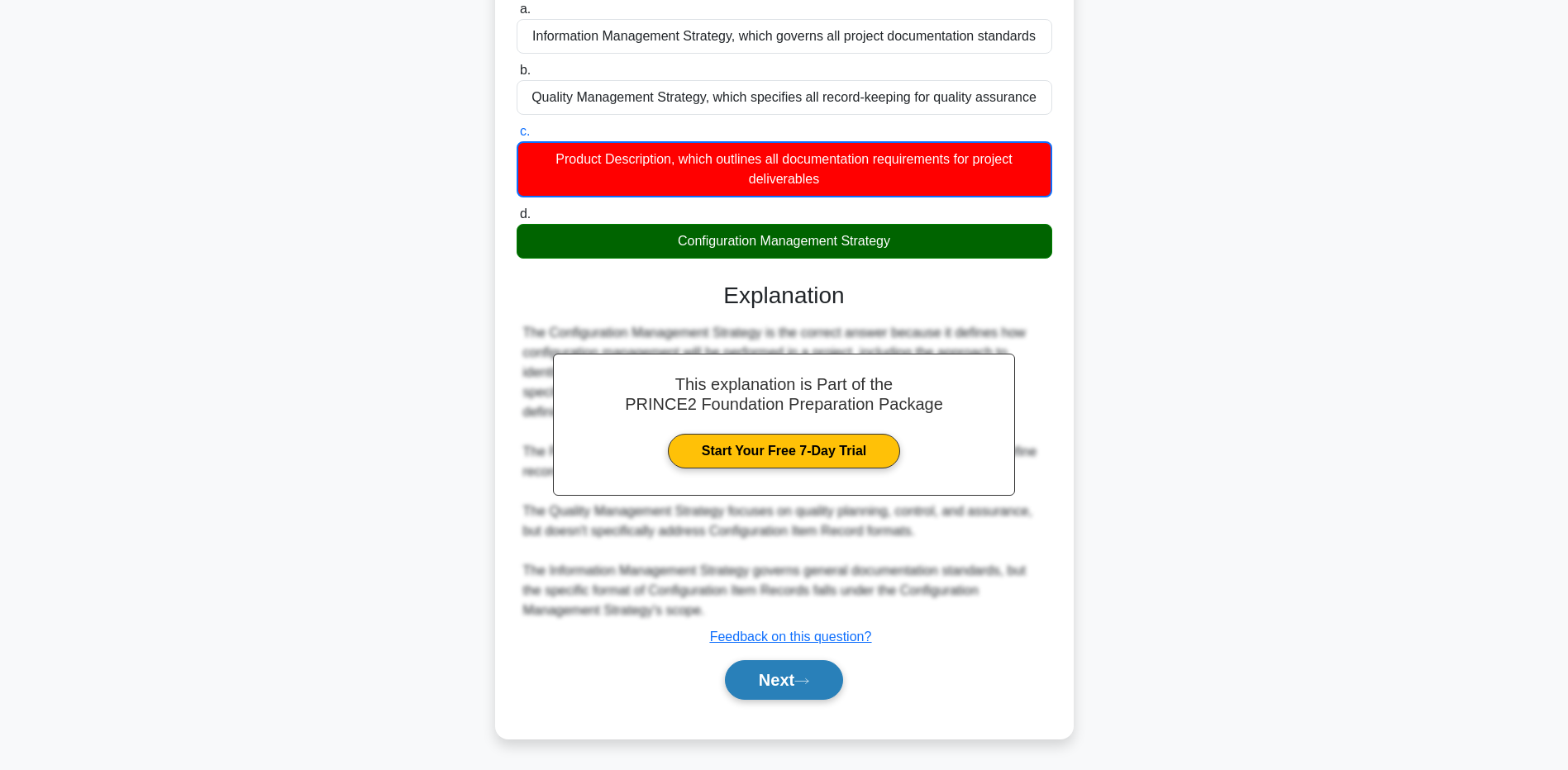
click at [800, 684] on button "Next" at bounding box center [783, 680] width 118 height 40
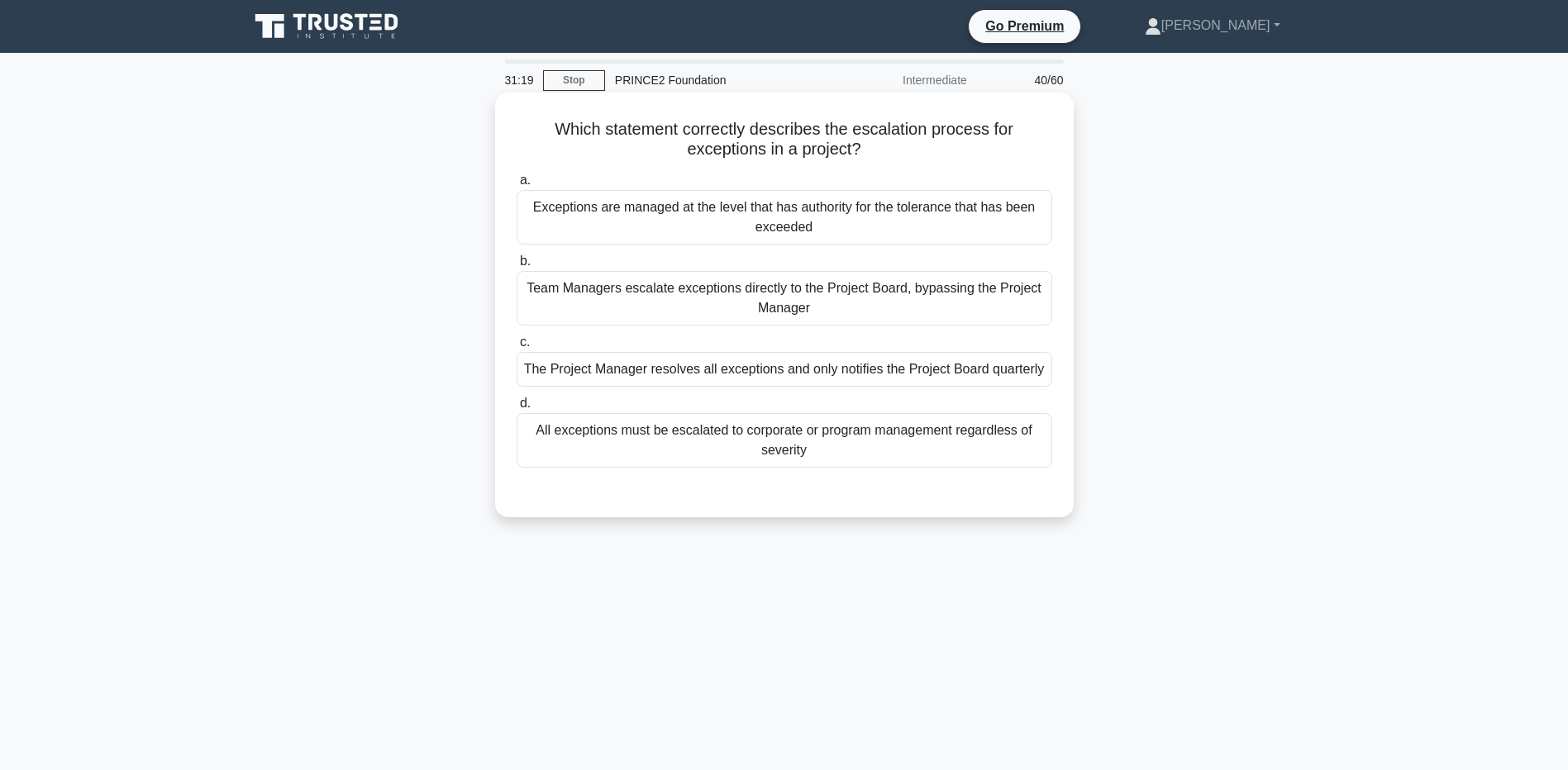
click at [830, 448] on div "All exceptions must be escalated to corporate or program management regardless …" at bounding box center [784, 439] width 536 height 54
click at [517, 409] on input "d. All exceptions must be escalated to corporate or program management regardle…" at bounding box center [517, 403] width 0 height 11
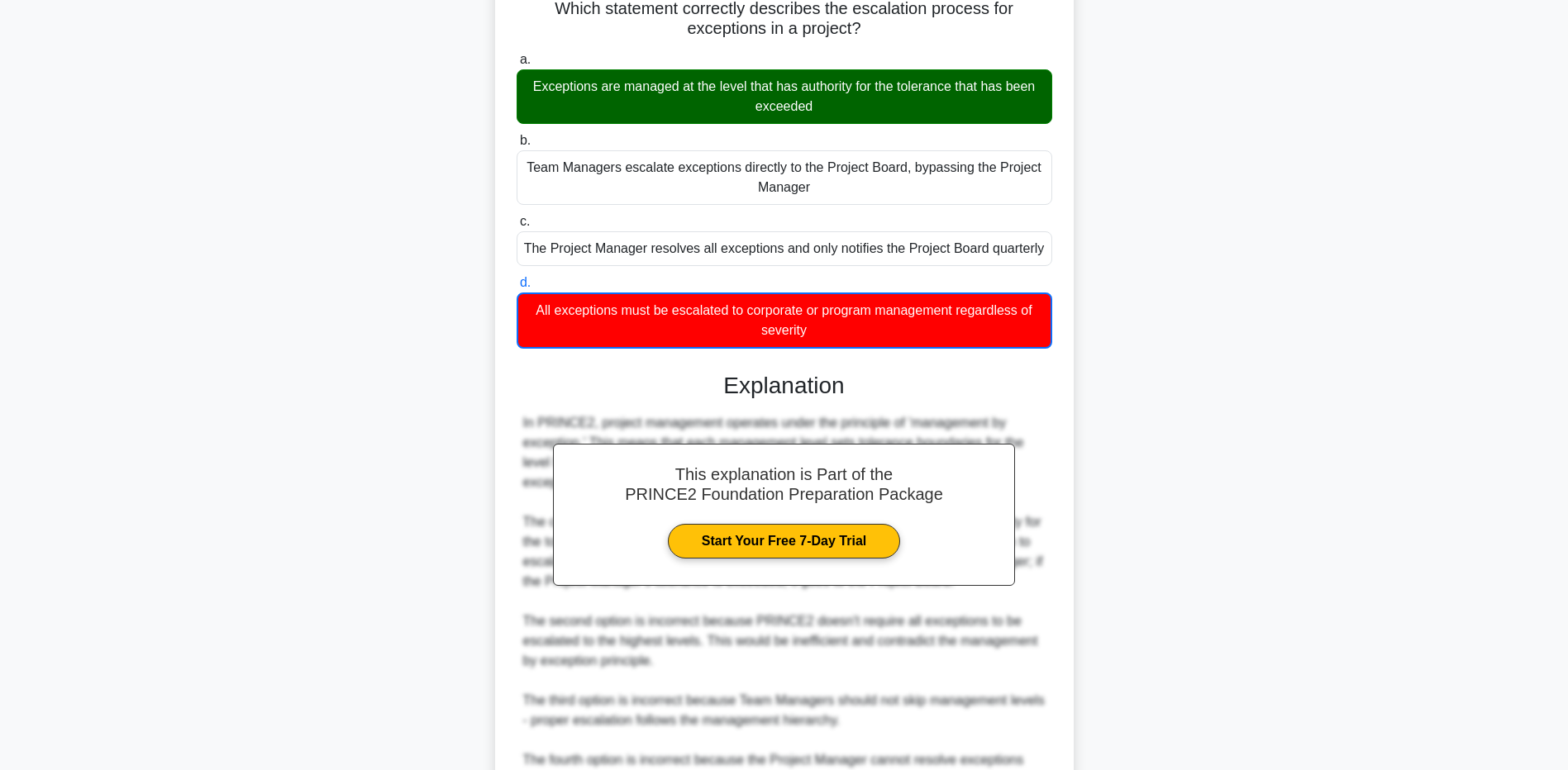
scroll to position [247, 0]
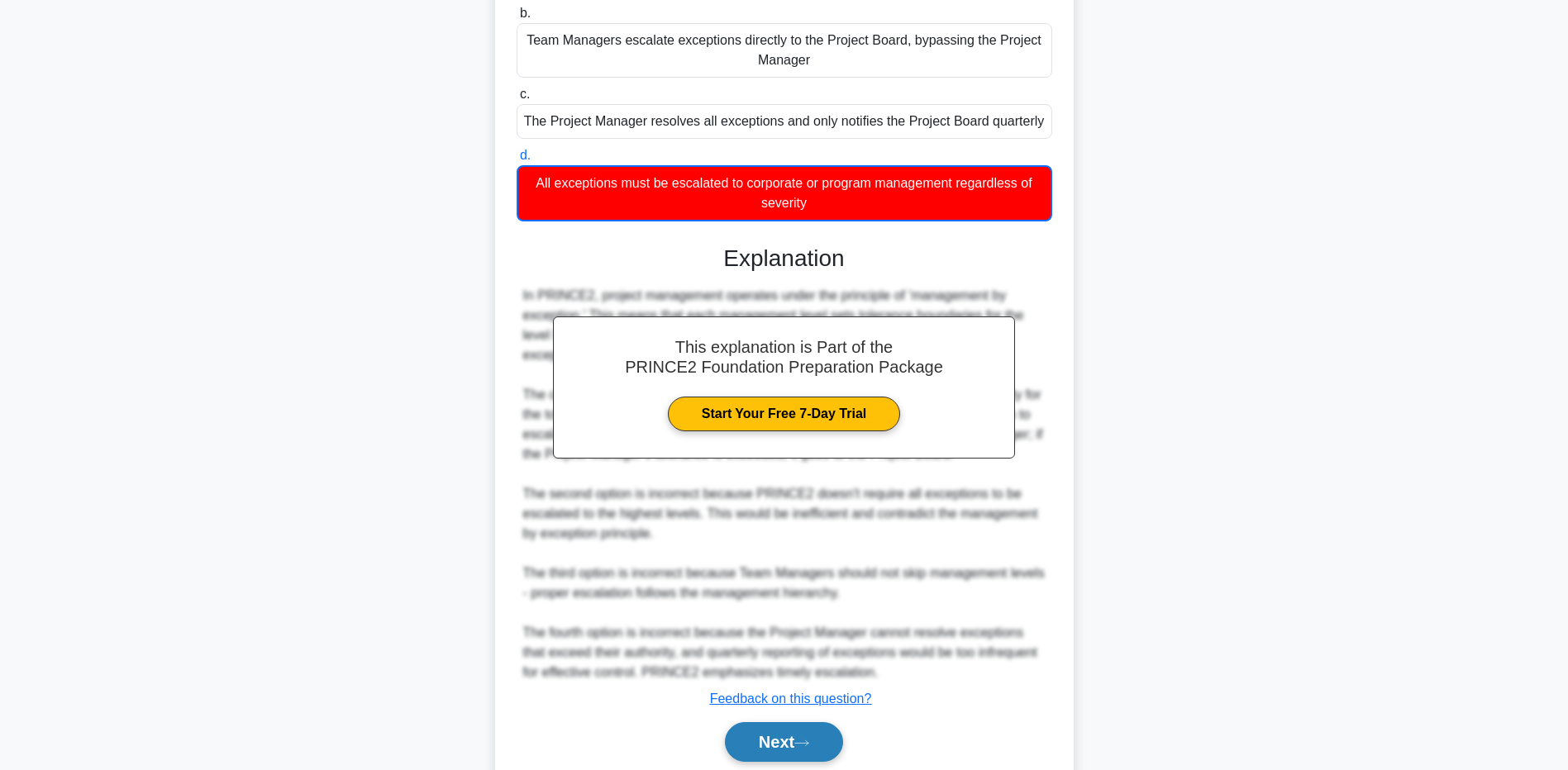
click at [754, 734] on button "Next" at bounding box center [783, 742] width 118 height 40
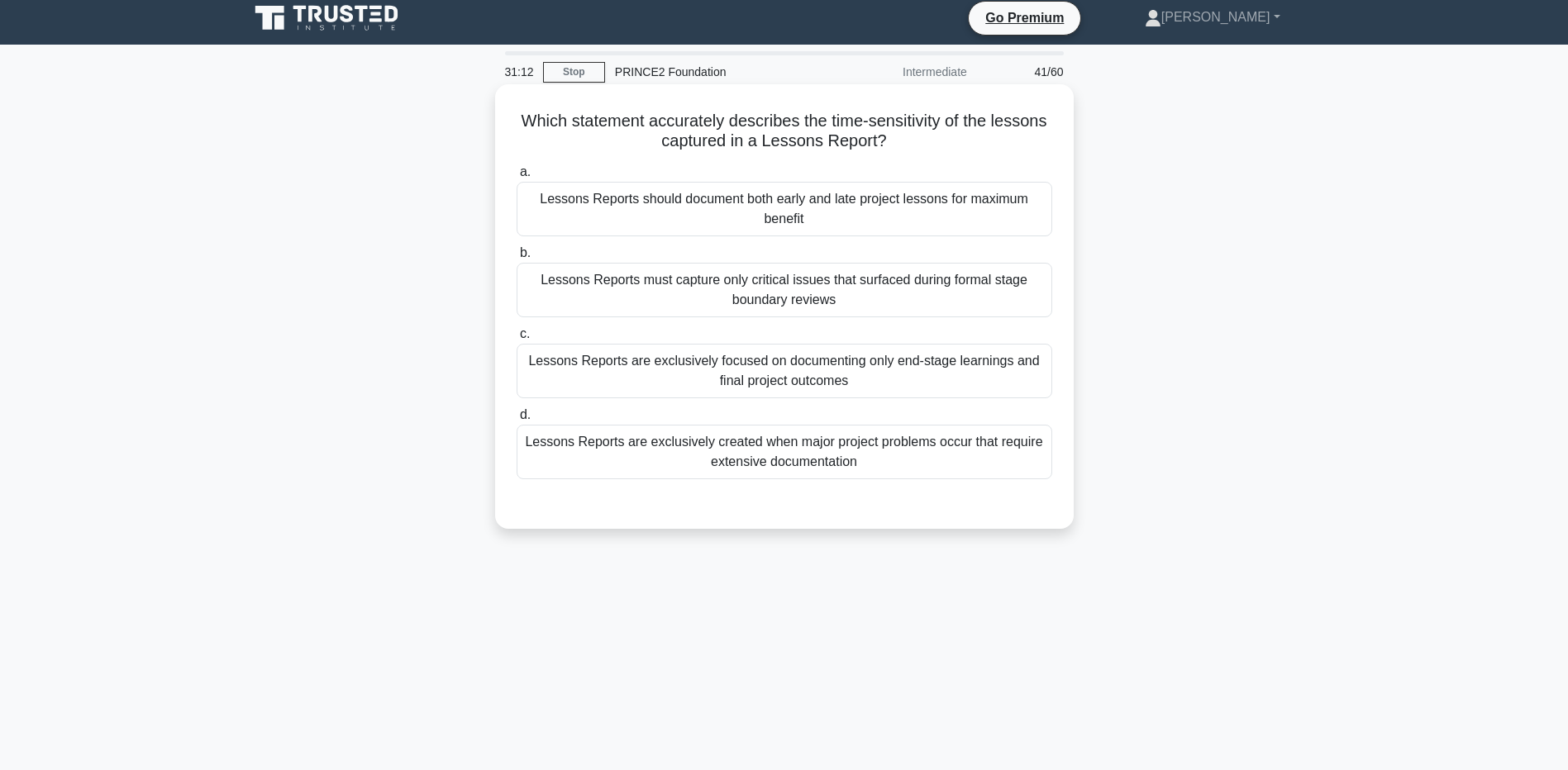
scroll to position [0, 0]
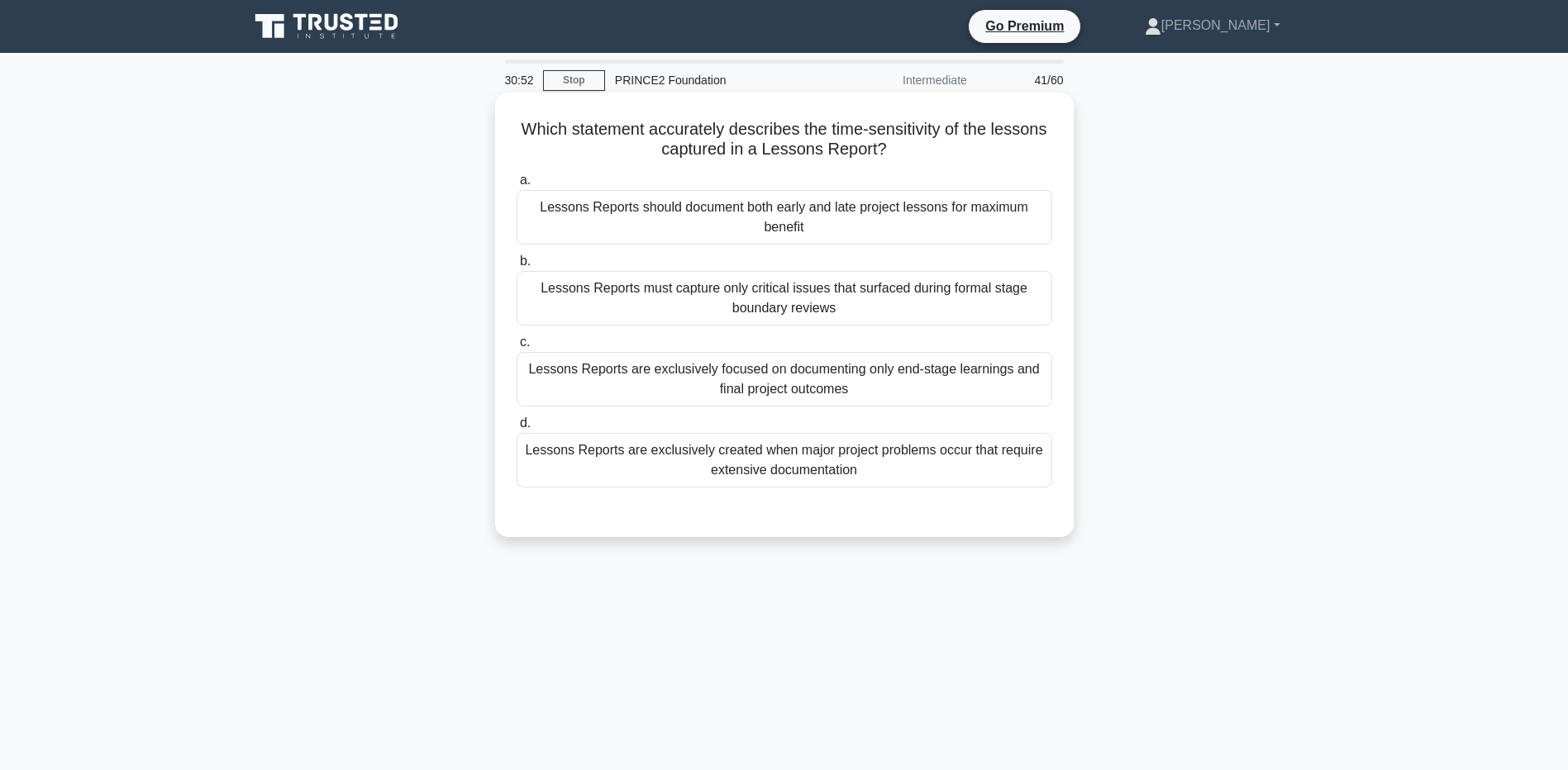
click at [865, 229] on div "Lessons Reports should document both early and late project lessons for maximum…" at bounding box center [784, 217] width 536 height 54
click at [517, 186] on input "a. Lessons Reports should document both early and late project lessons for maxi…" at bounding box center [517, 180] width 0 height 11
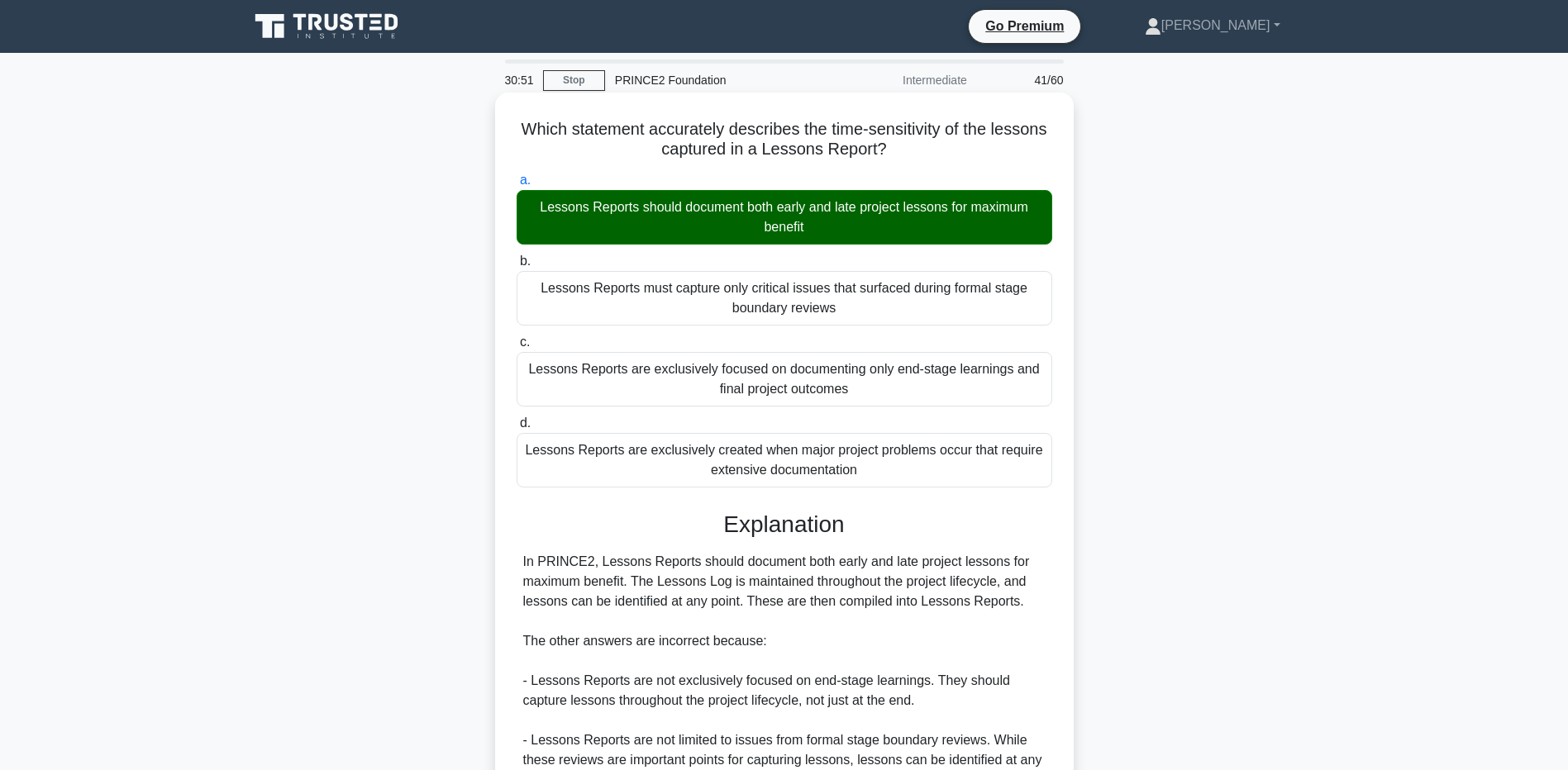
scroll to position [249, 0]
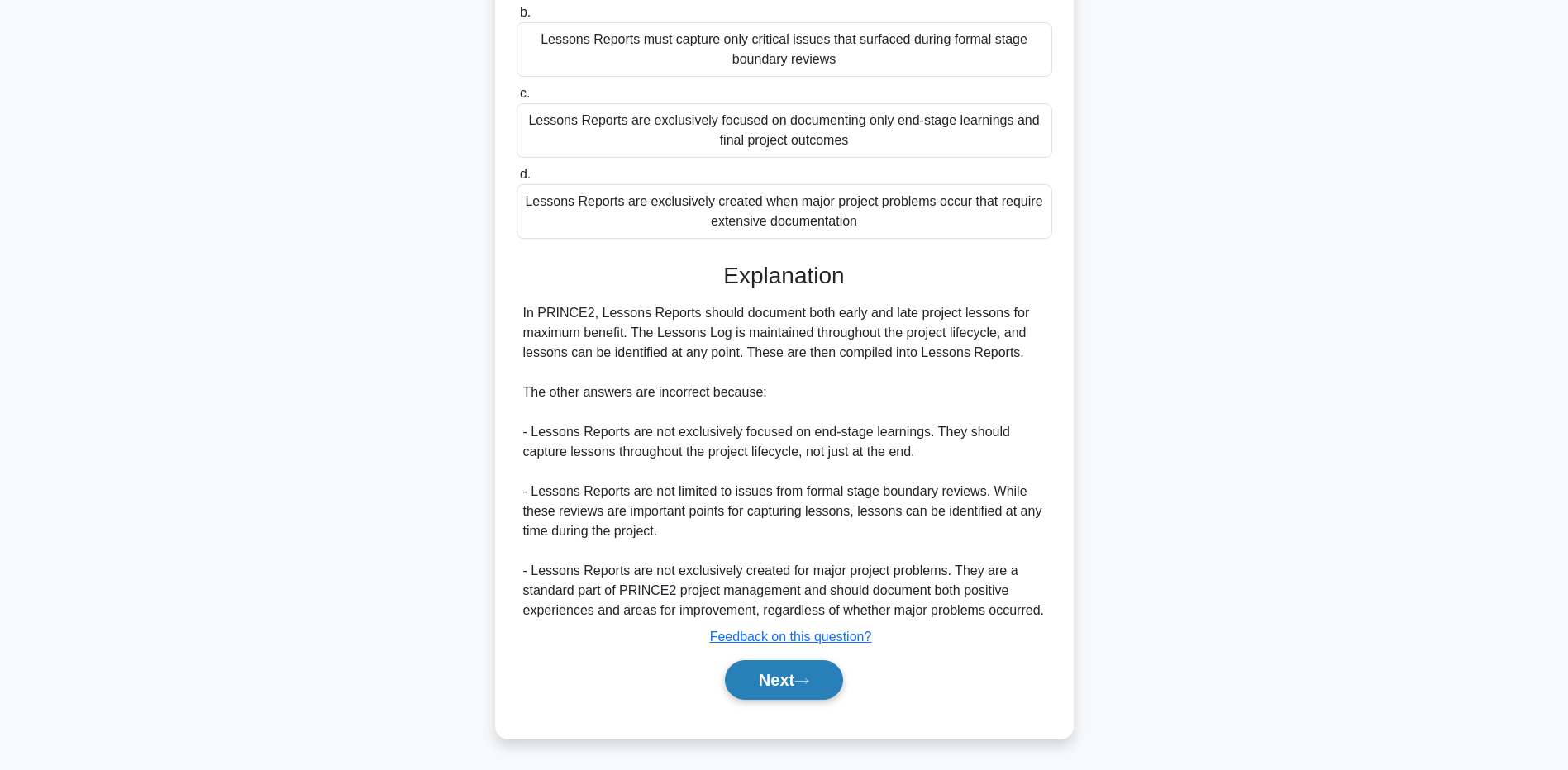
click at [809, 676] on button "Next" at bounding box center [783, 680] width 118 height 40
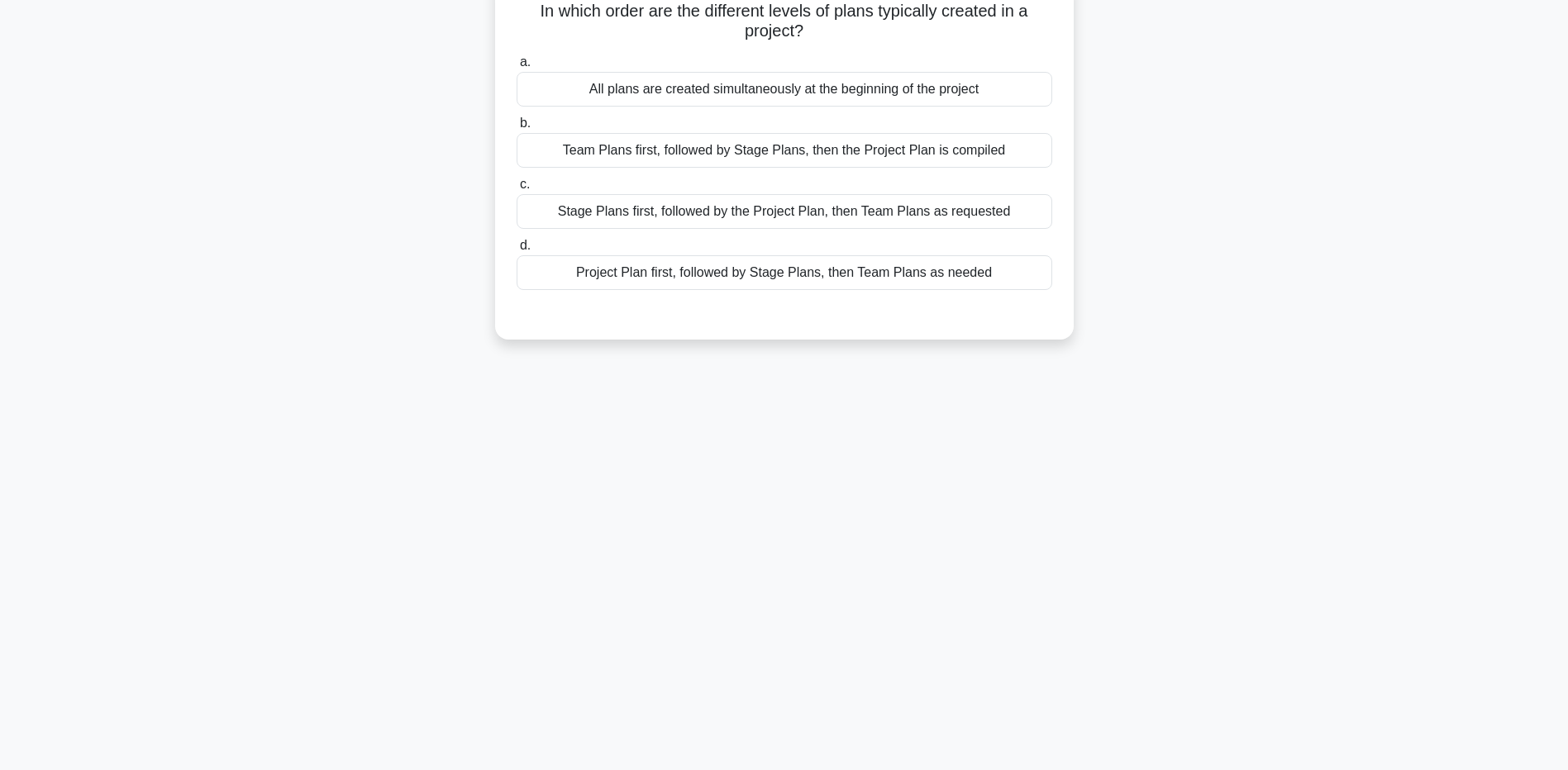
scroll to position [40, 0]
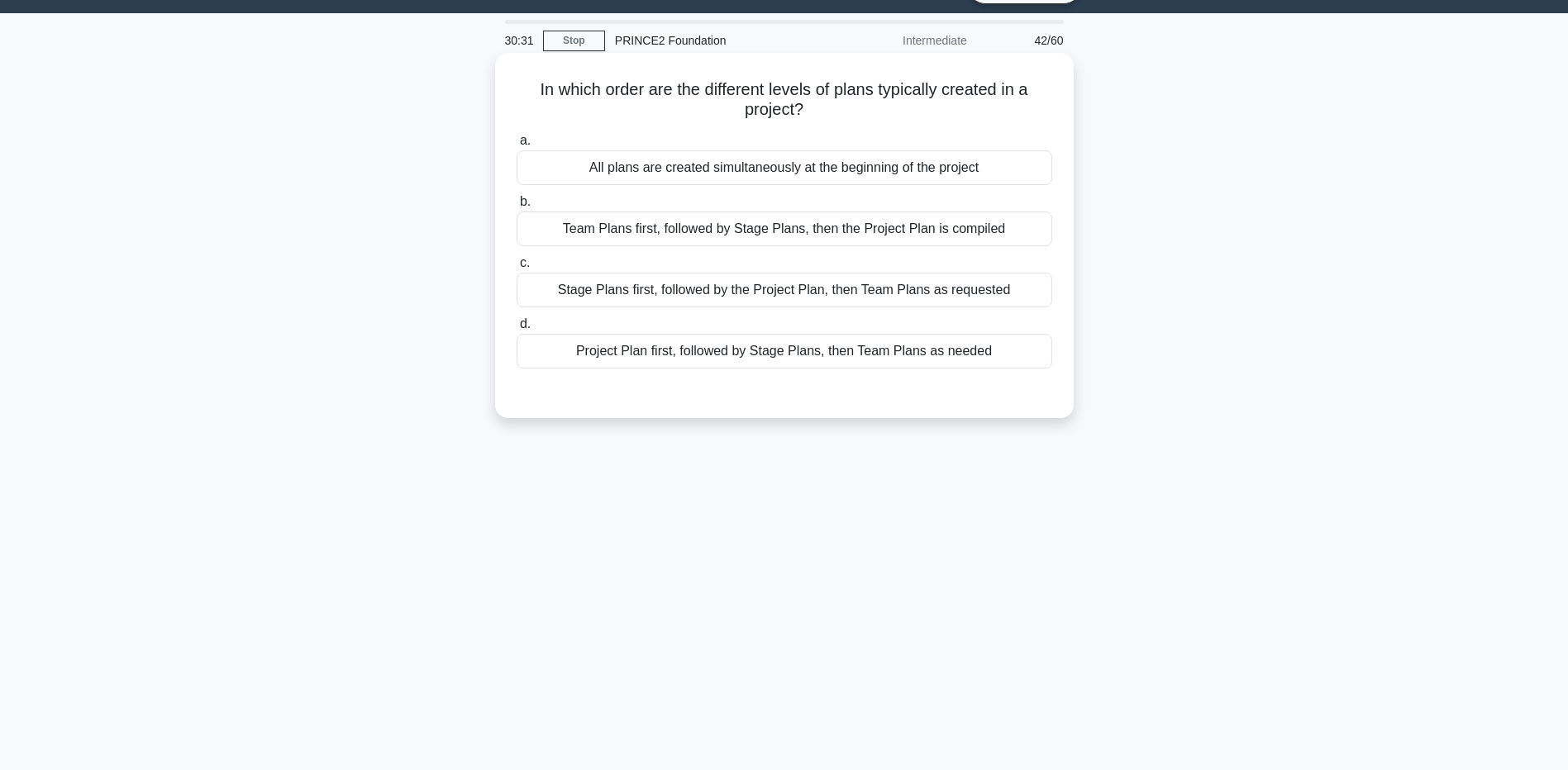
click at [724, 356] on div "Project Plan first, followed by Stage Plans, then Team Plans as needed" at bounding box center [784, 350] width 536 height 35
click at [517, 330] on input "d. Project Plan first, followed by Stage Plans, then Team Plans as needed" at bounding box center [517, 324] width 0 height 11
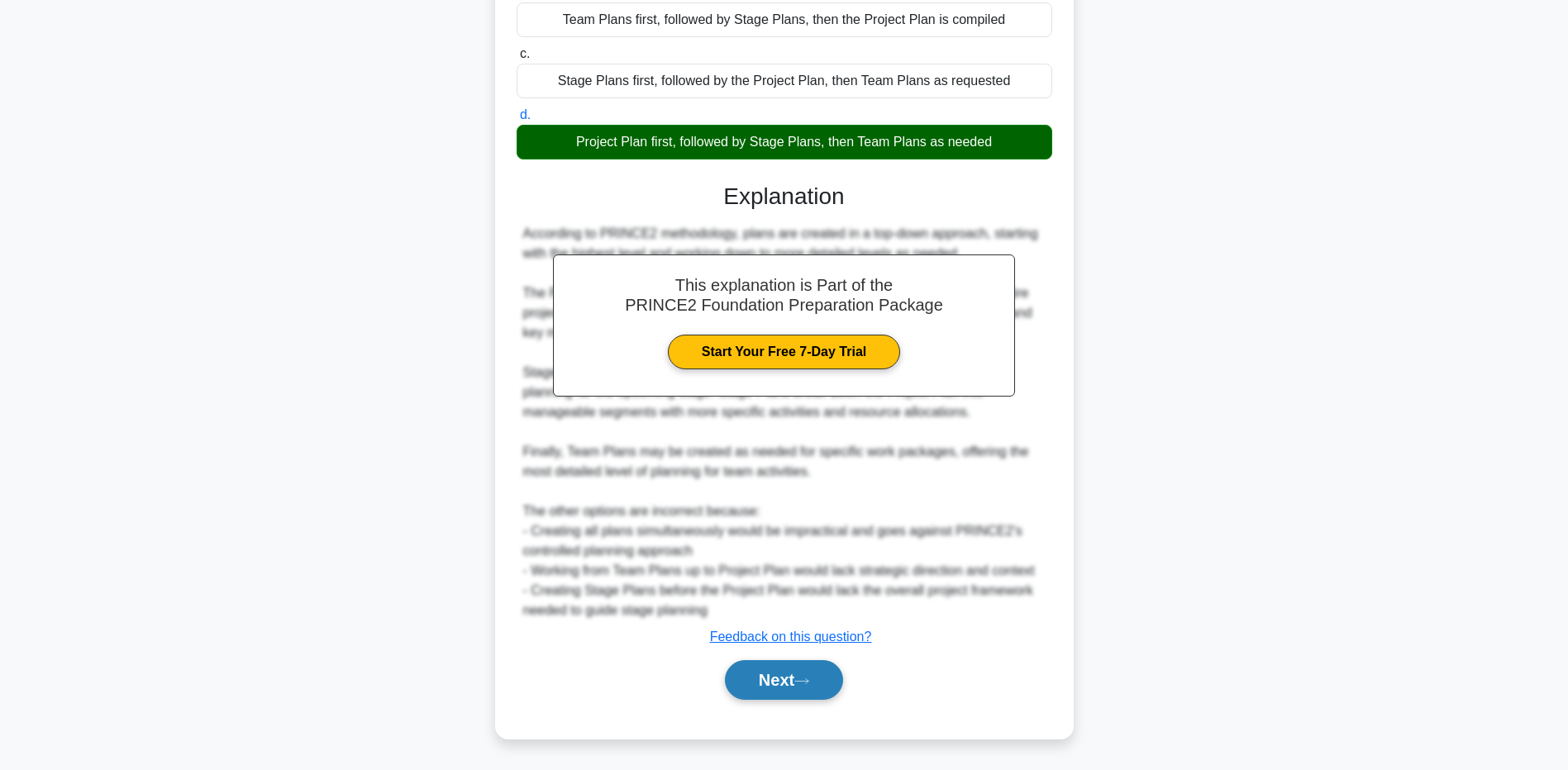
click at [771, 682] on button "Next" at bounding box center [783, 680] width 118 height 40
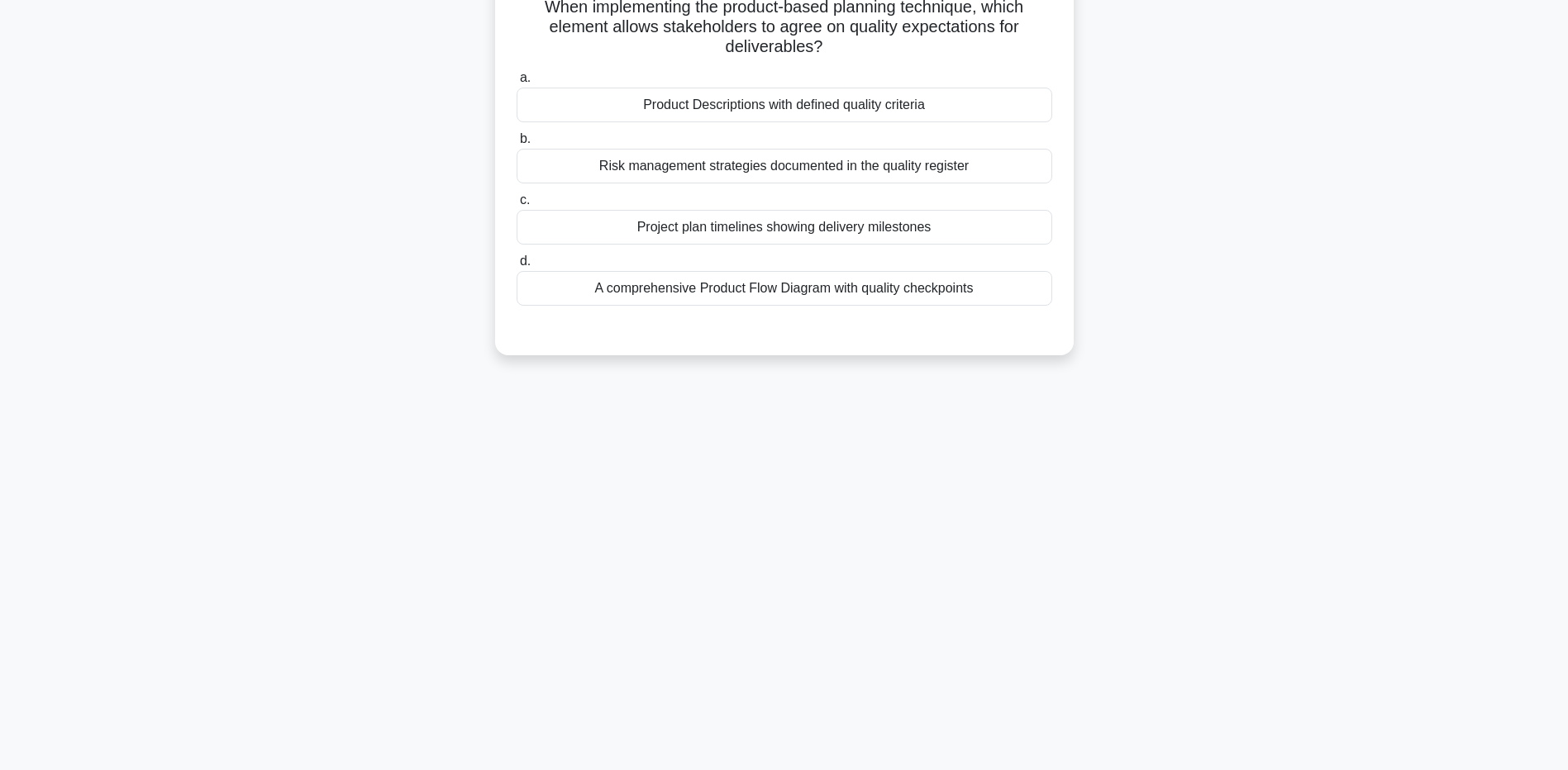
click at [890, 113] on div "Product Descriptions with defined quality criteria" at bounding box center [784, 105] width 536 height 35
click at [517, 83] on input "a. Product Descriptions with defined quality criteria" at bounding box center [517, 77] width 0 height 11
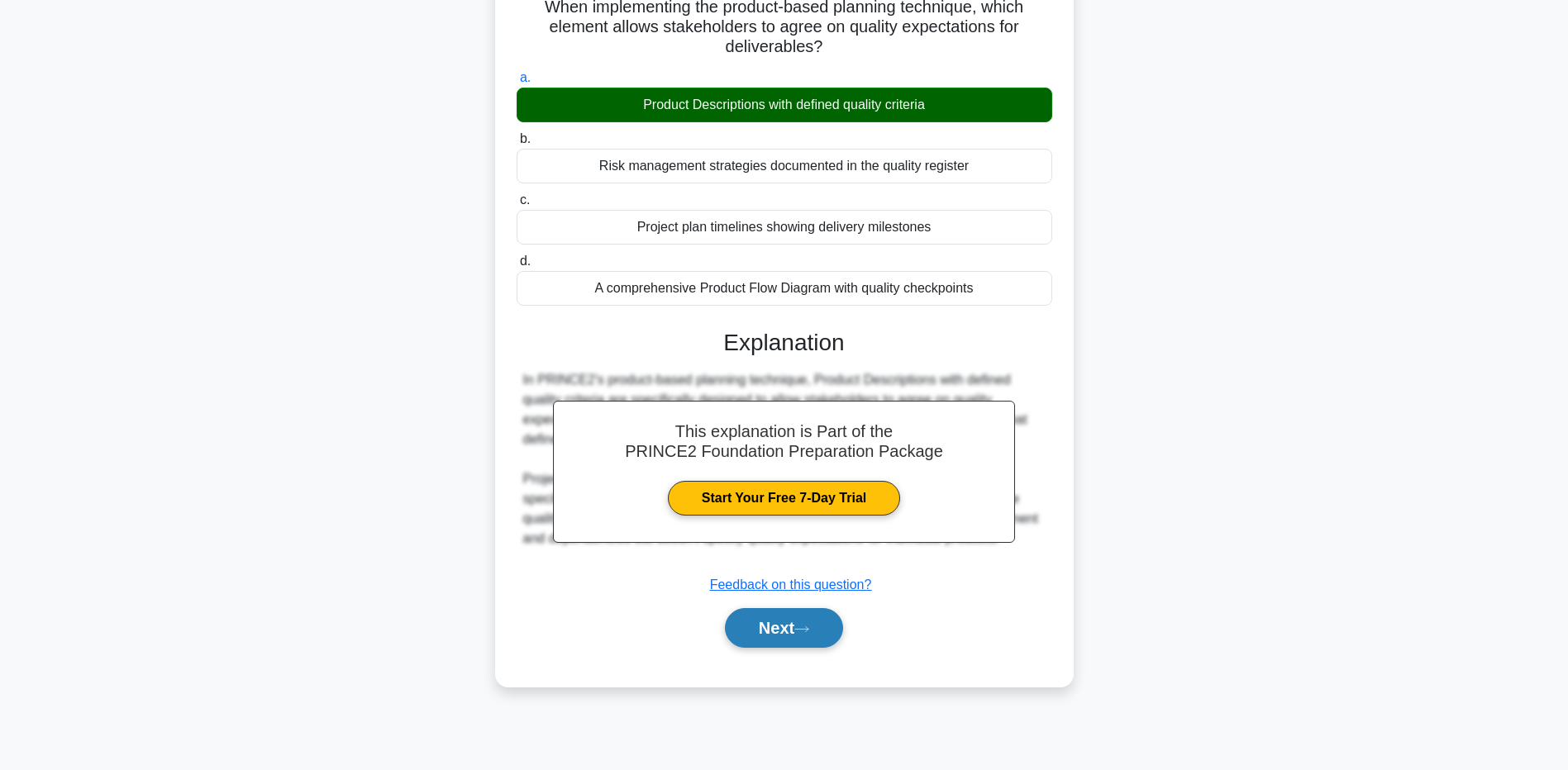
click at [763, 622] on button "Next" at bounding box center [783, 628] width 118 height 40
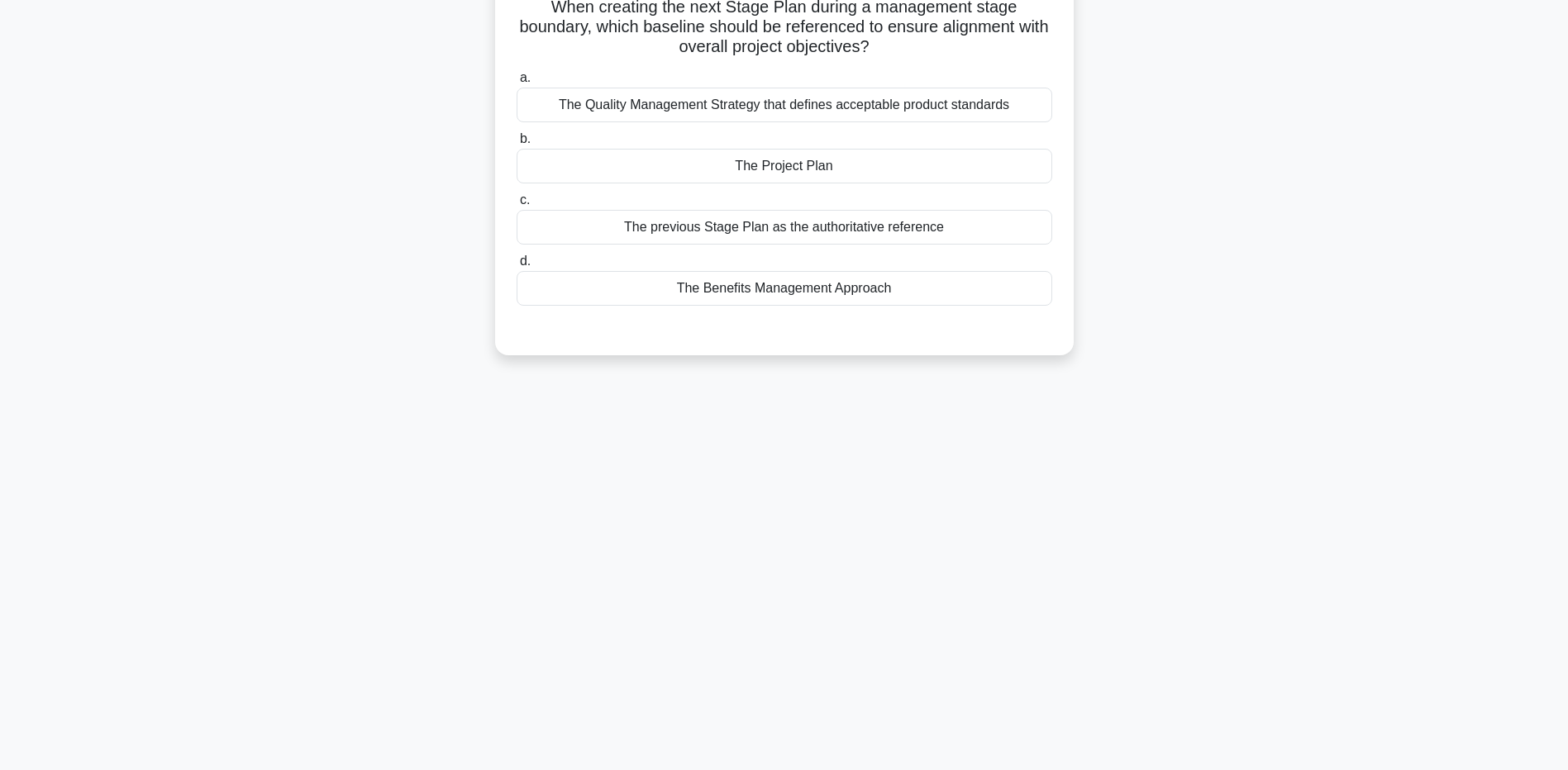
click at [846, 226] on div "The previous Stage Plan as the authoritative reference" at bounding box center [784, 227] width 536 height 35
click at [517, 206] on input "c. The previous Stage Plan as the authoritative reference" at bounding box center [517, 200] width 0 height 11
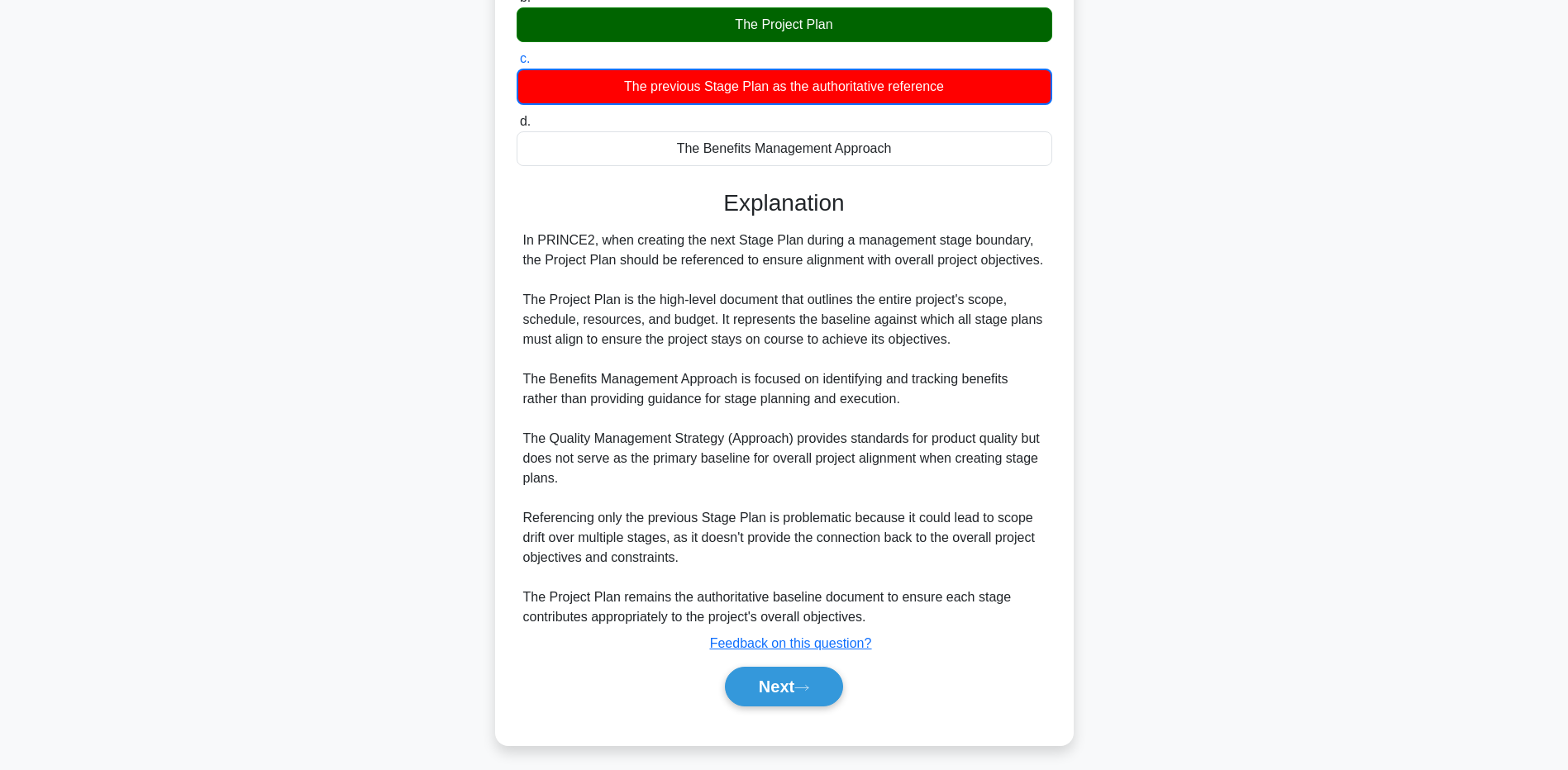
scroll to position [271, 0]
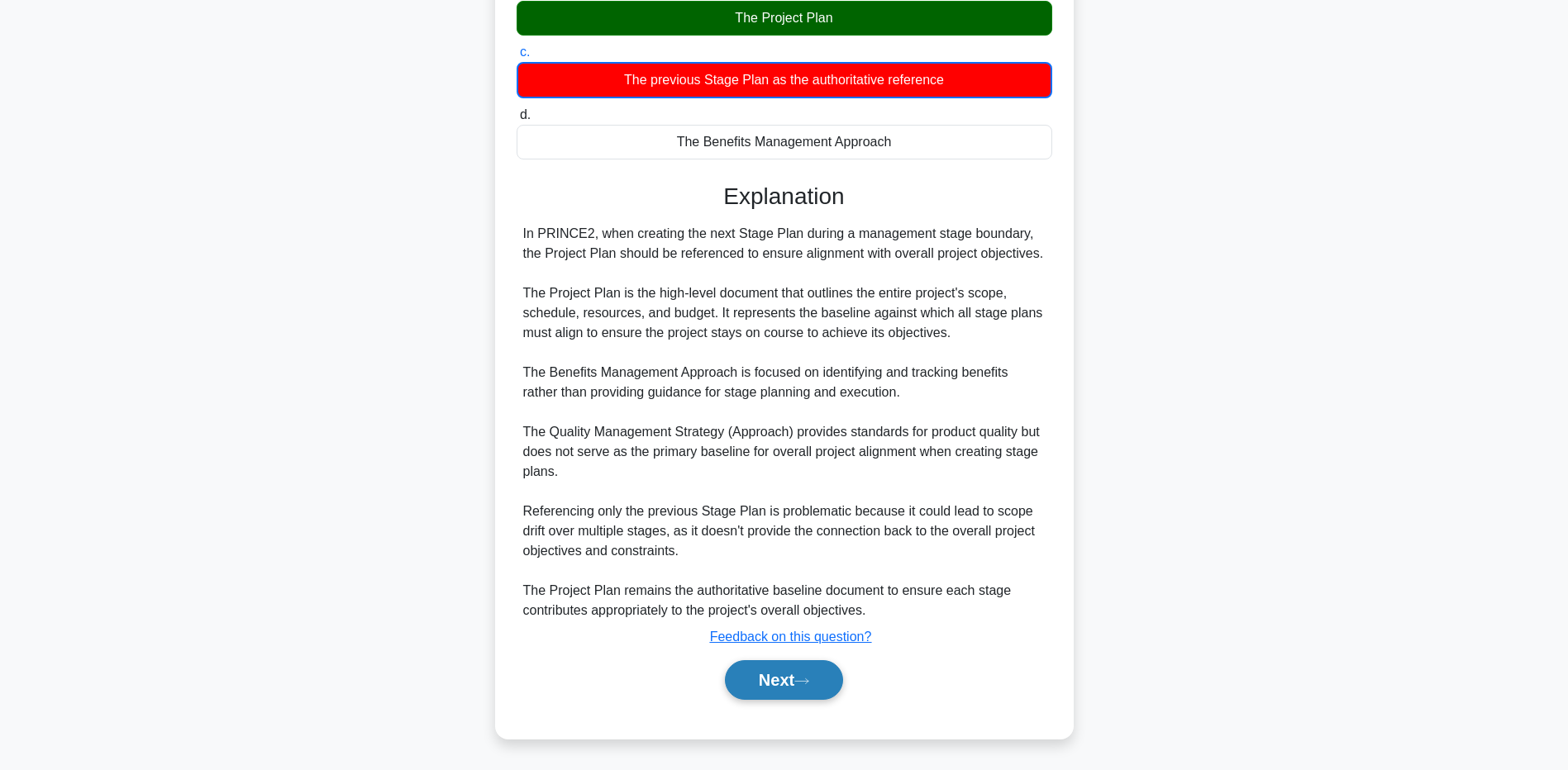
click at [804, 693] on button "Next" at bounding box center [783, 680] width 118 height 40
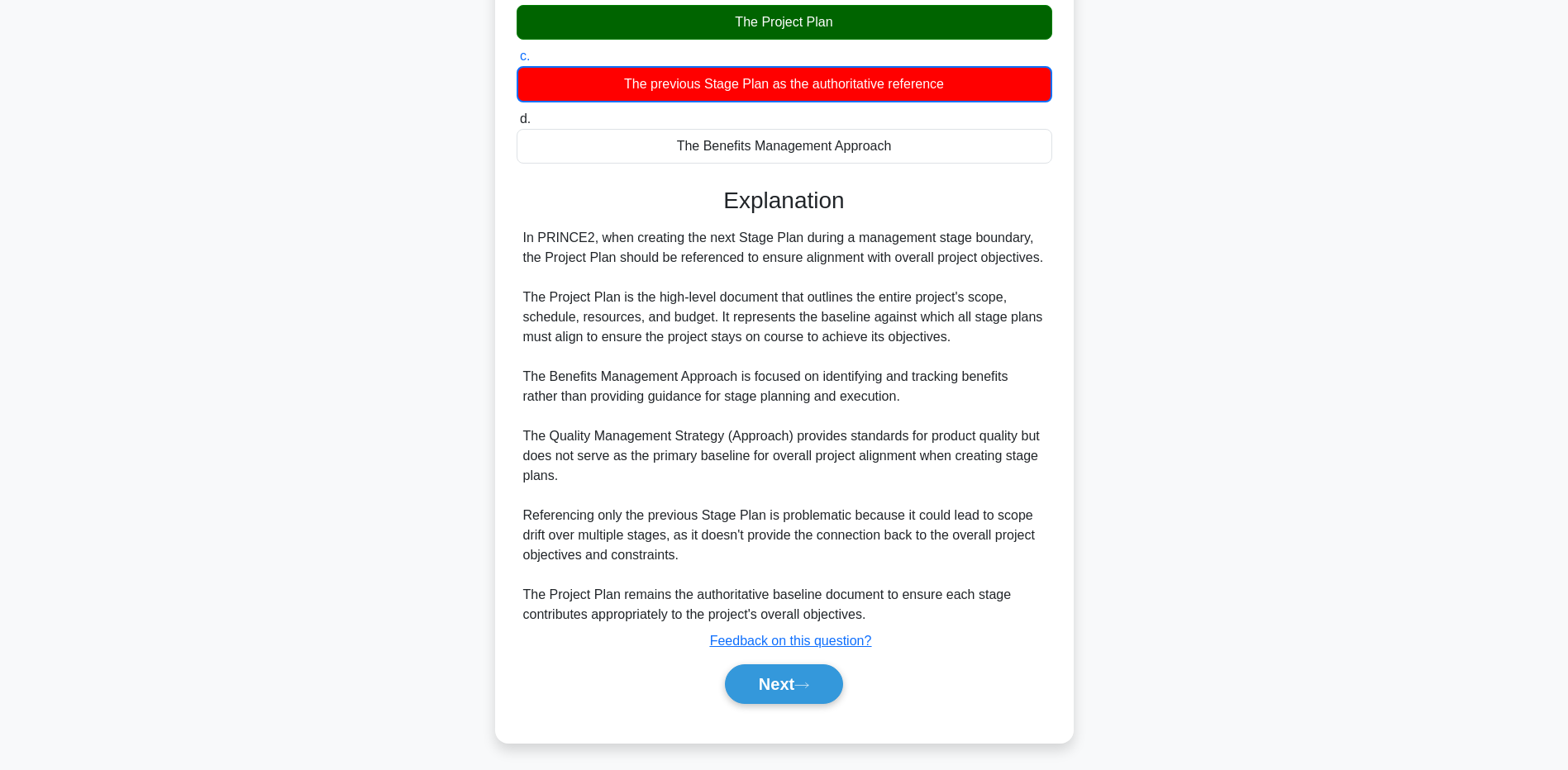
scroll to position [123, 0]
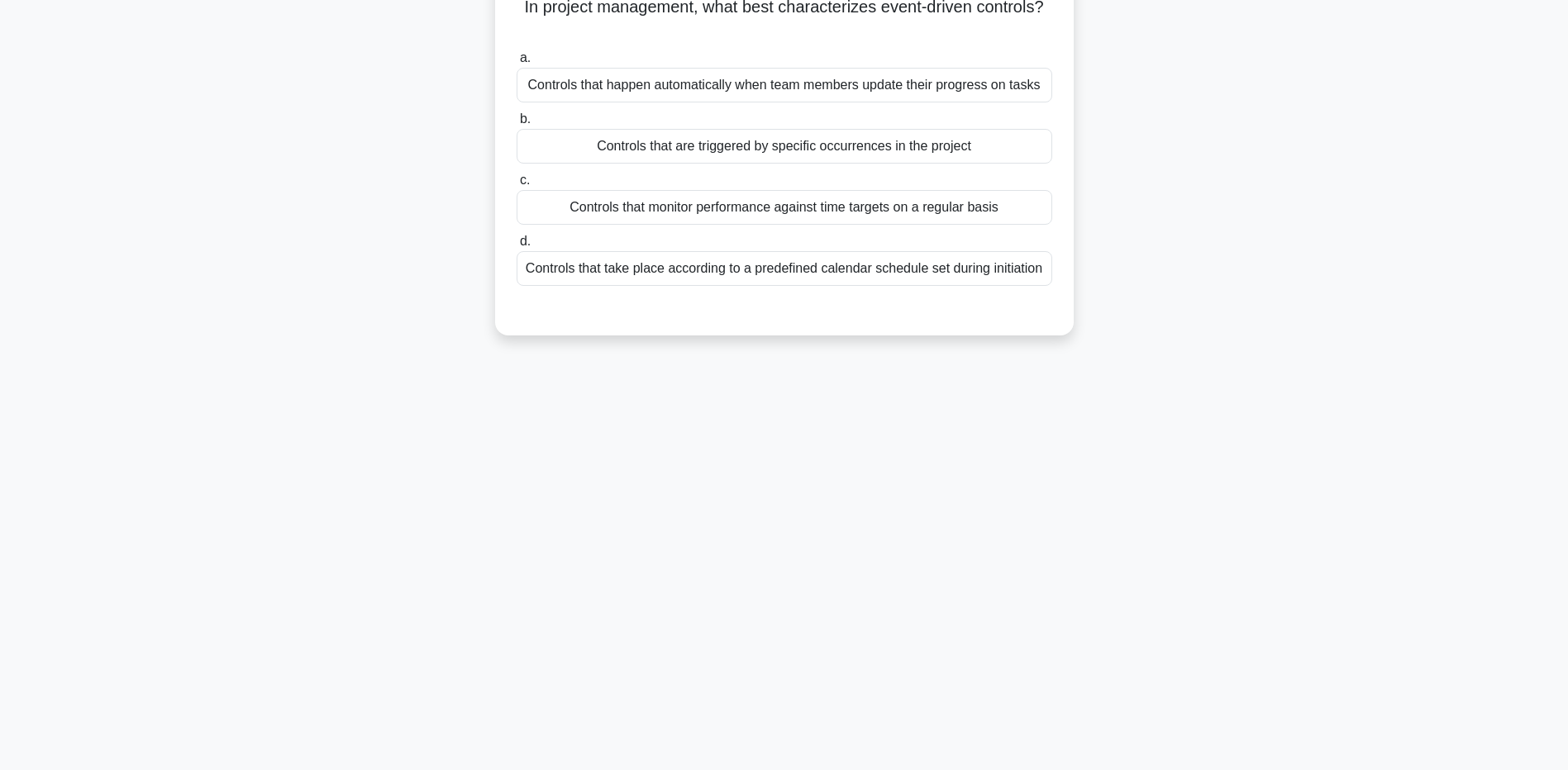
click at [853, 151] on div "Controls that are triggered by specific occurrences in the project" at bounding box center [784, 145] width 536 height 35
click at [517, 125] on input "b. Controls that are triggered by specific occurrences in the project" at bounding box center [517, 119] width 0 height 11
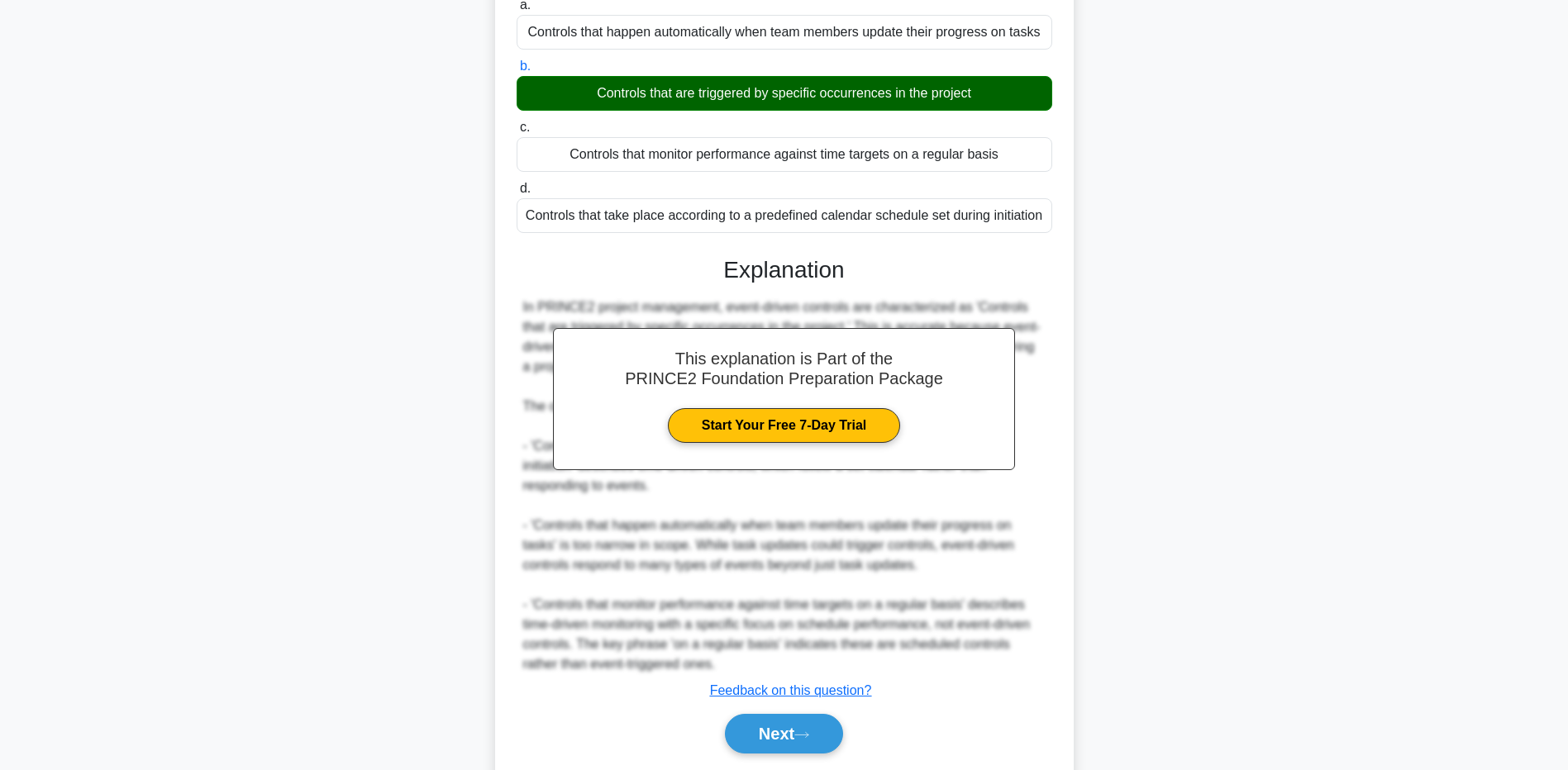
scroll to position [205, 0]
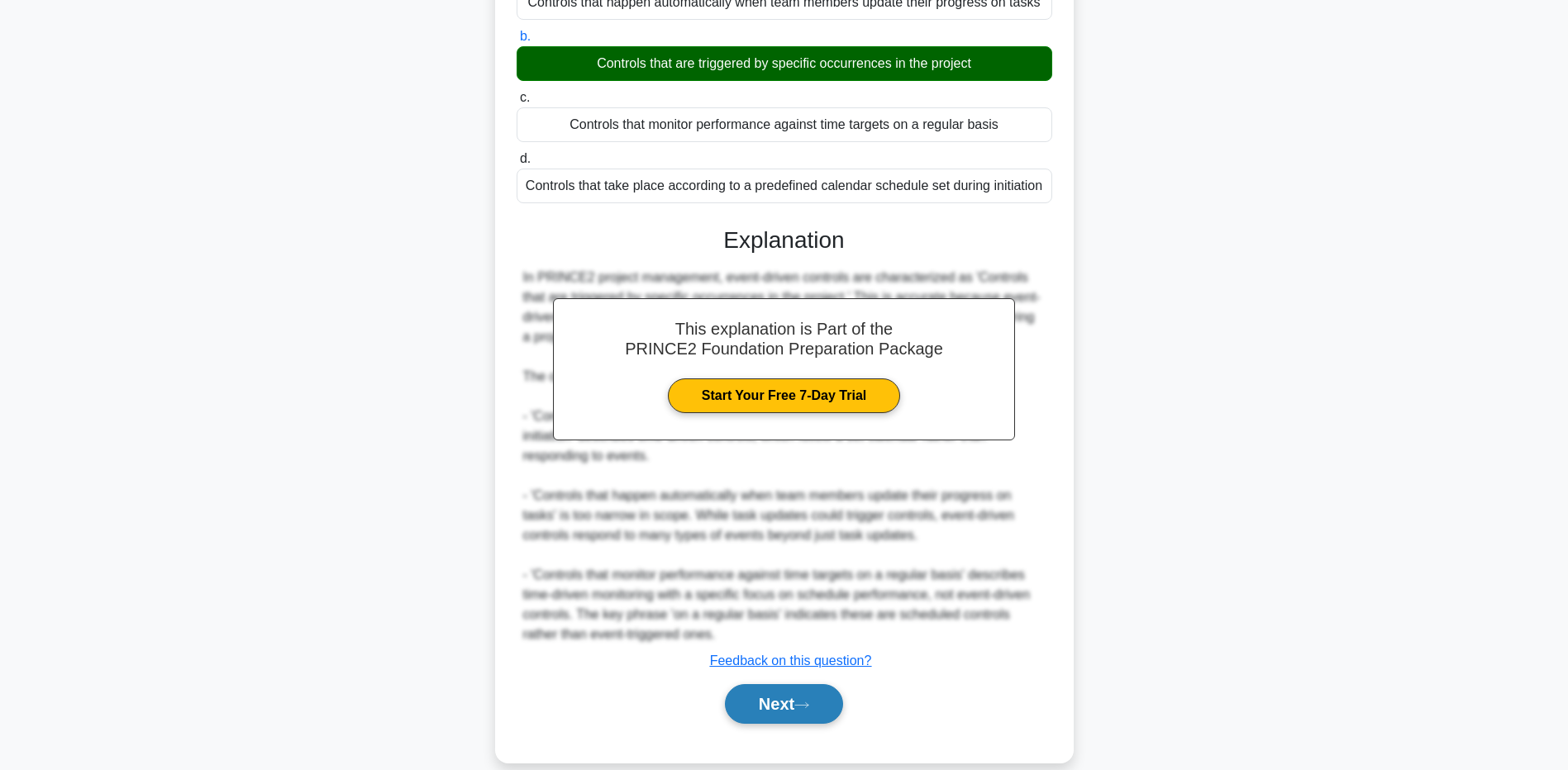
click at [775, 711] on button "Next" at bounding box center [783, 704] width 118 height 40
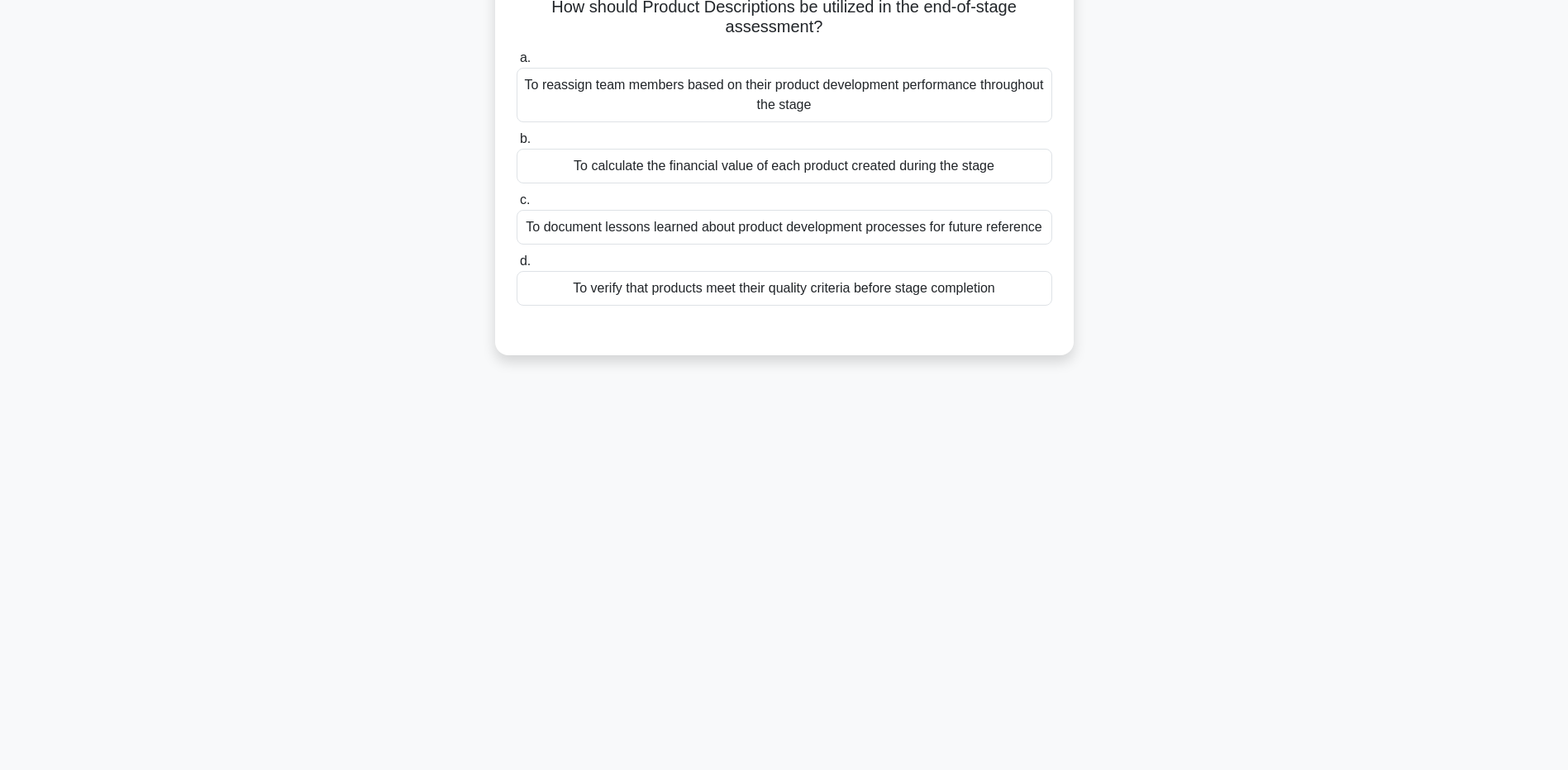
click at [783, 287] on div "To verify that products meet their quality criteria before stage completion" at bounding box center [784, 288] width 536 height 35
click at [517, 267] on input "d. To verify that products meet their quality criteria before stage completion" at bounding box center [517, 261] width 0 height 11
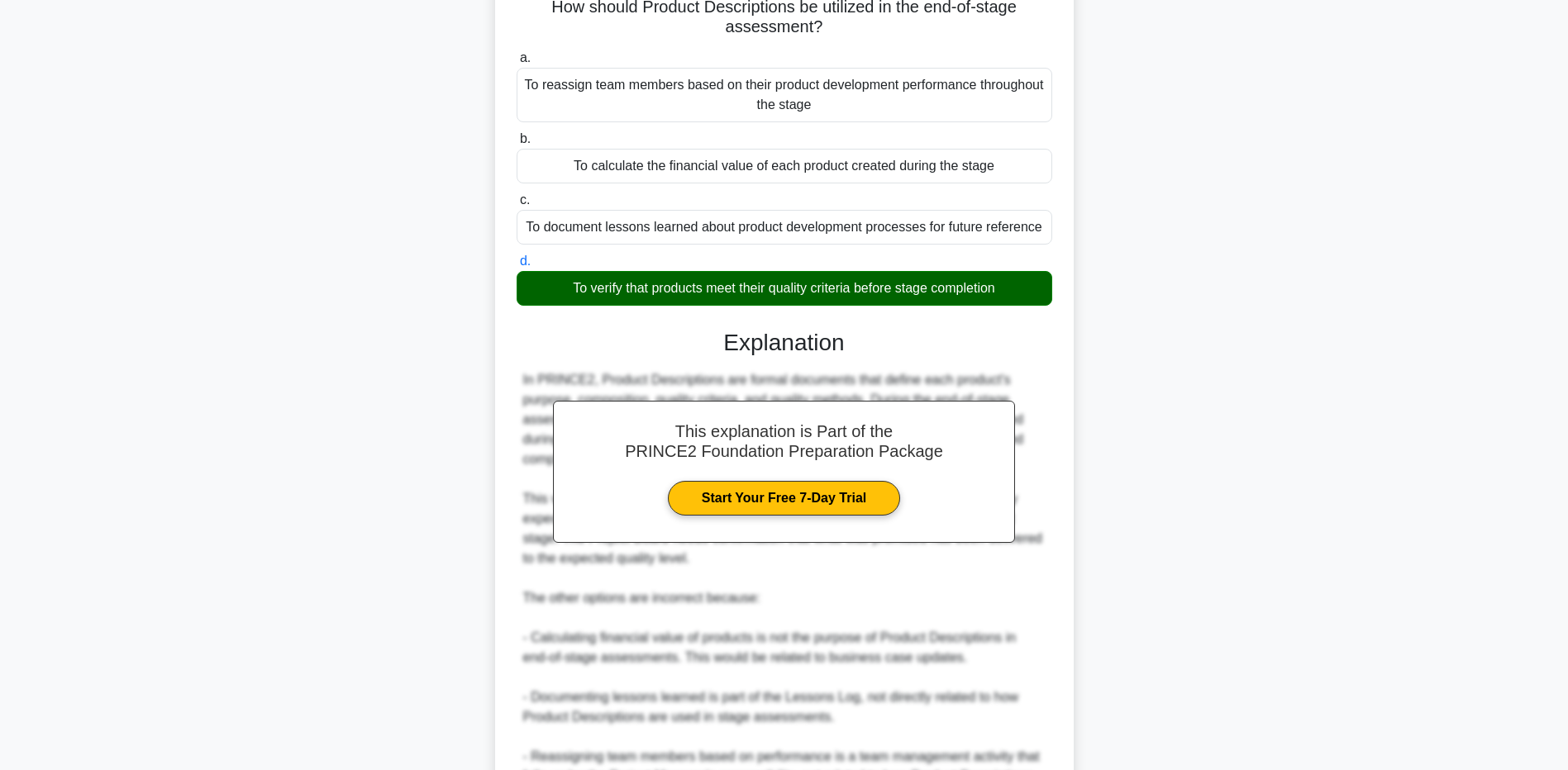
scroll to position [309, 0]
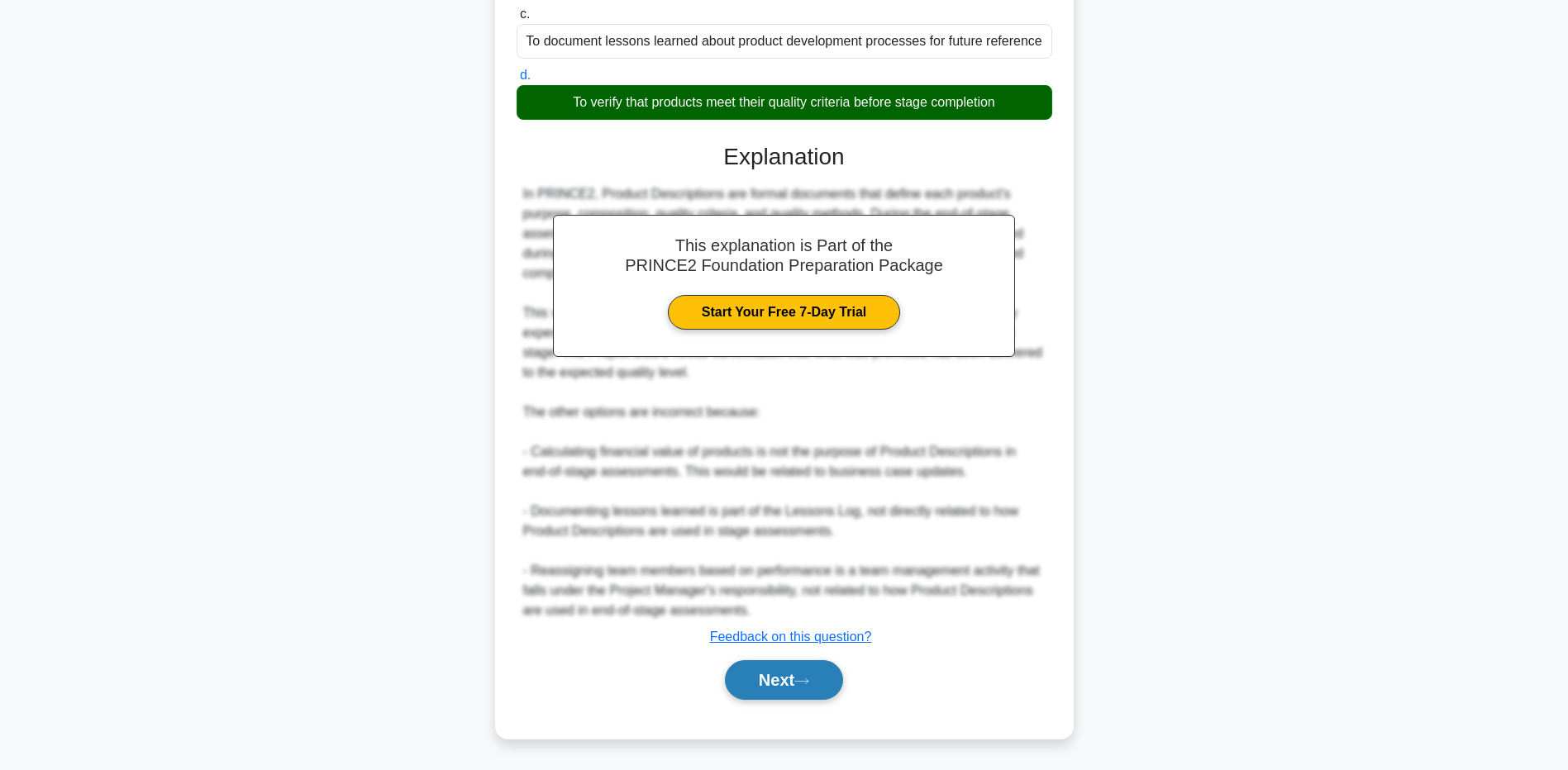
click at [771, 692] on button "Next" at bounding box center [783, 680] width 118 height 40
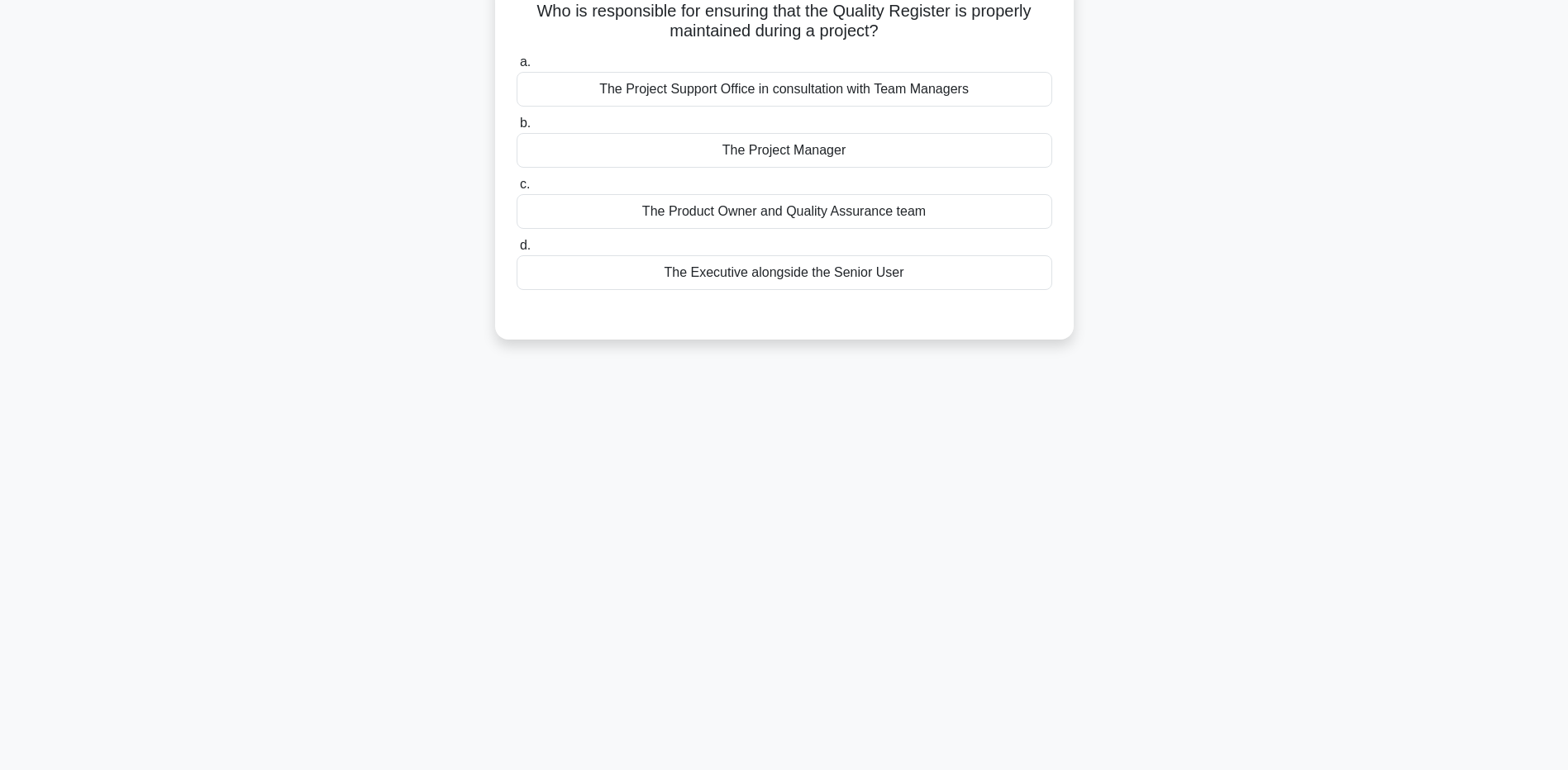
scroll to position [123, 0]
click at [814, 141] on div "The Project Manager" at bounding box center [784, 145] width 536 height 35
click at [517, 125] on input "b. The Project Manager" at bounding box center [517, 119] width 0 height 11
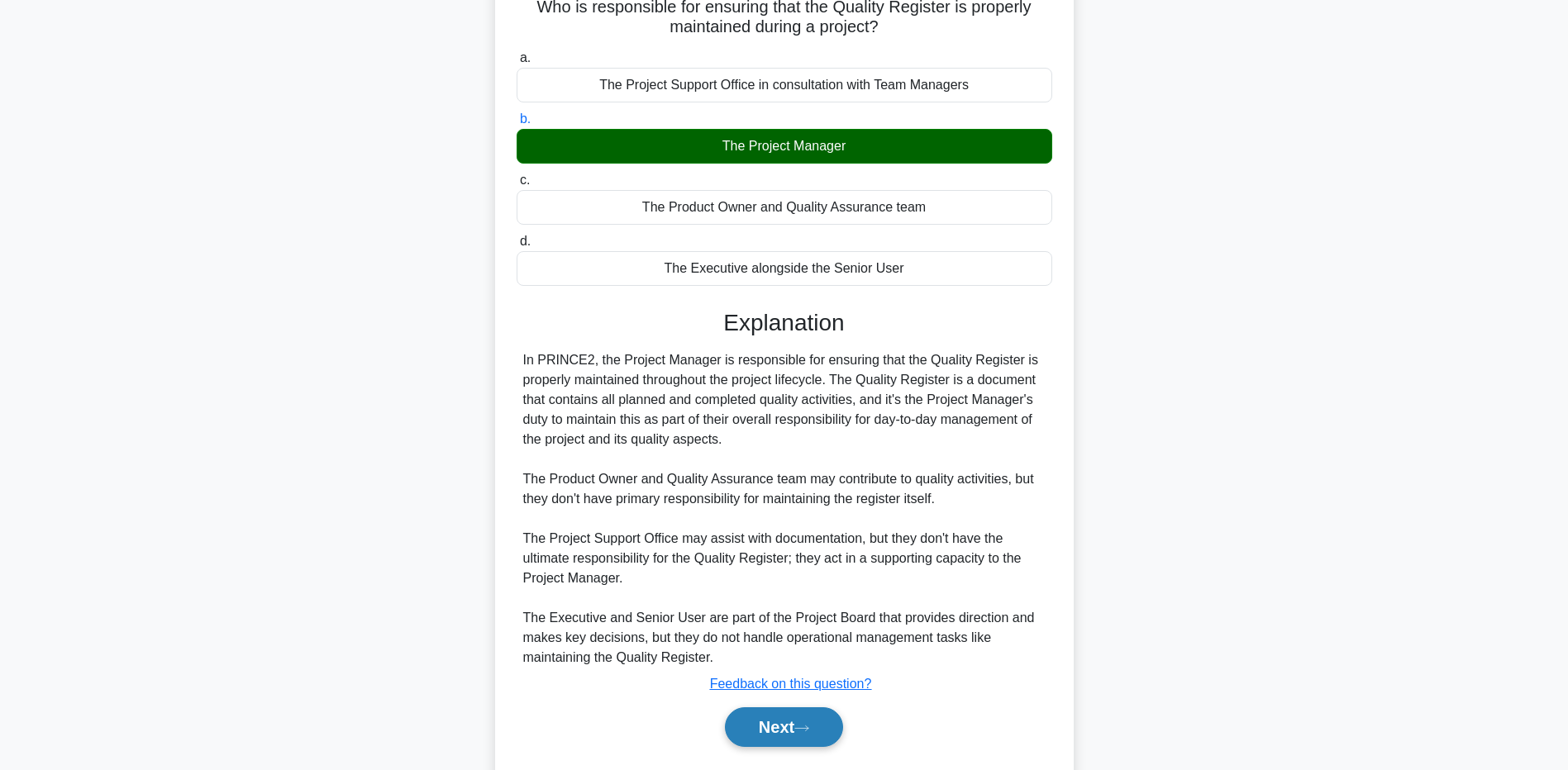
click at [771, 737] on button "Next" at bounding box center [783, 727] width 118 height 40
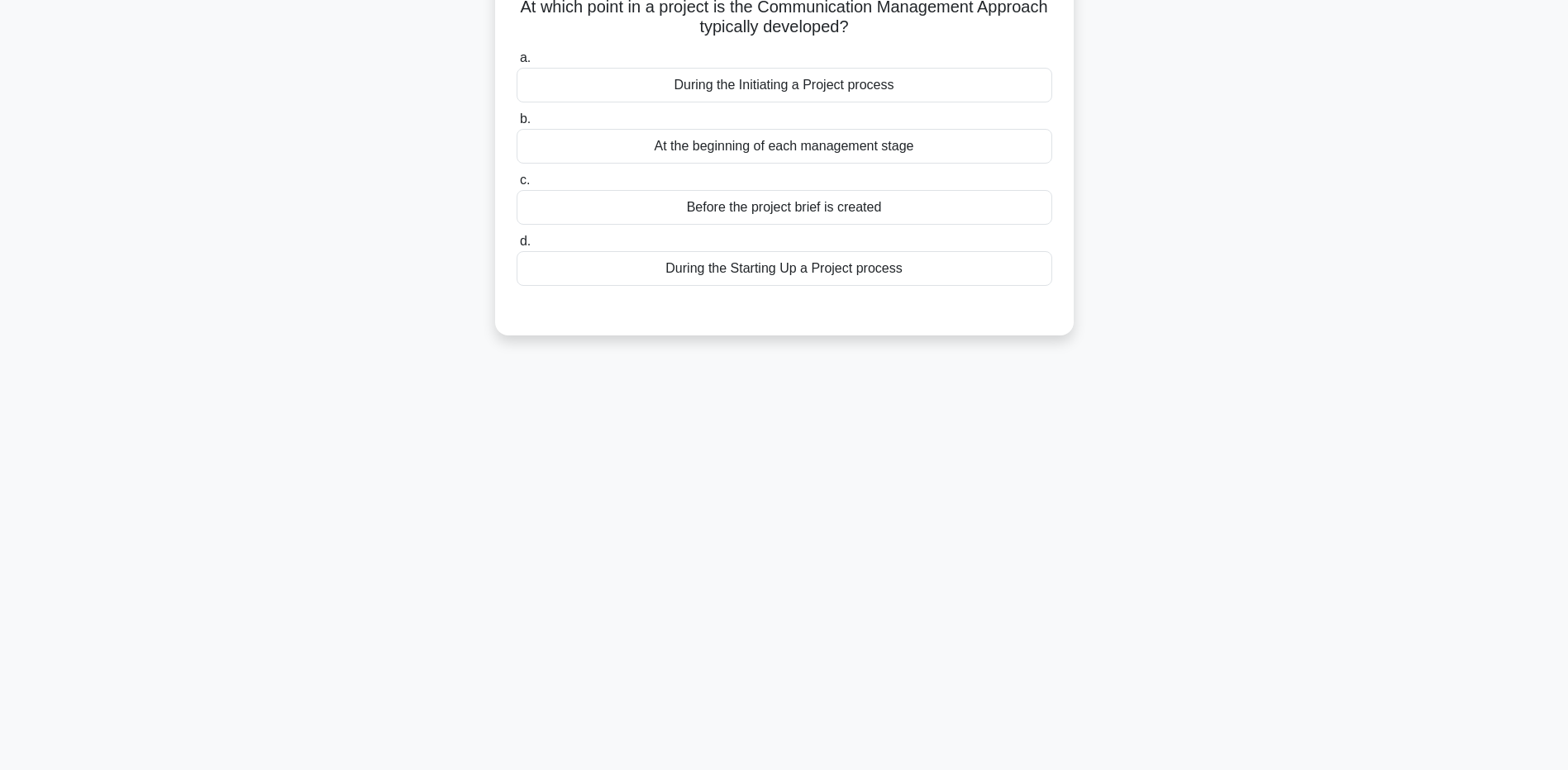
click at [909, 87] on div "During the Initiating a Project process" at bounding box center [784, 84] width 536 height 35
click at [517, 63] on input "a. During the Initiating a Project process" at bounding box center [517, 57] width 0 height 11
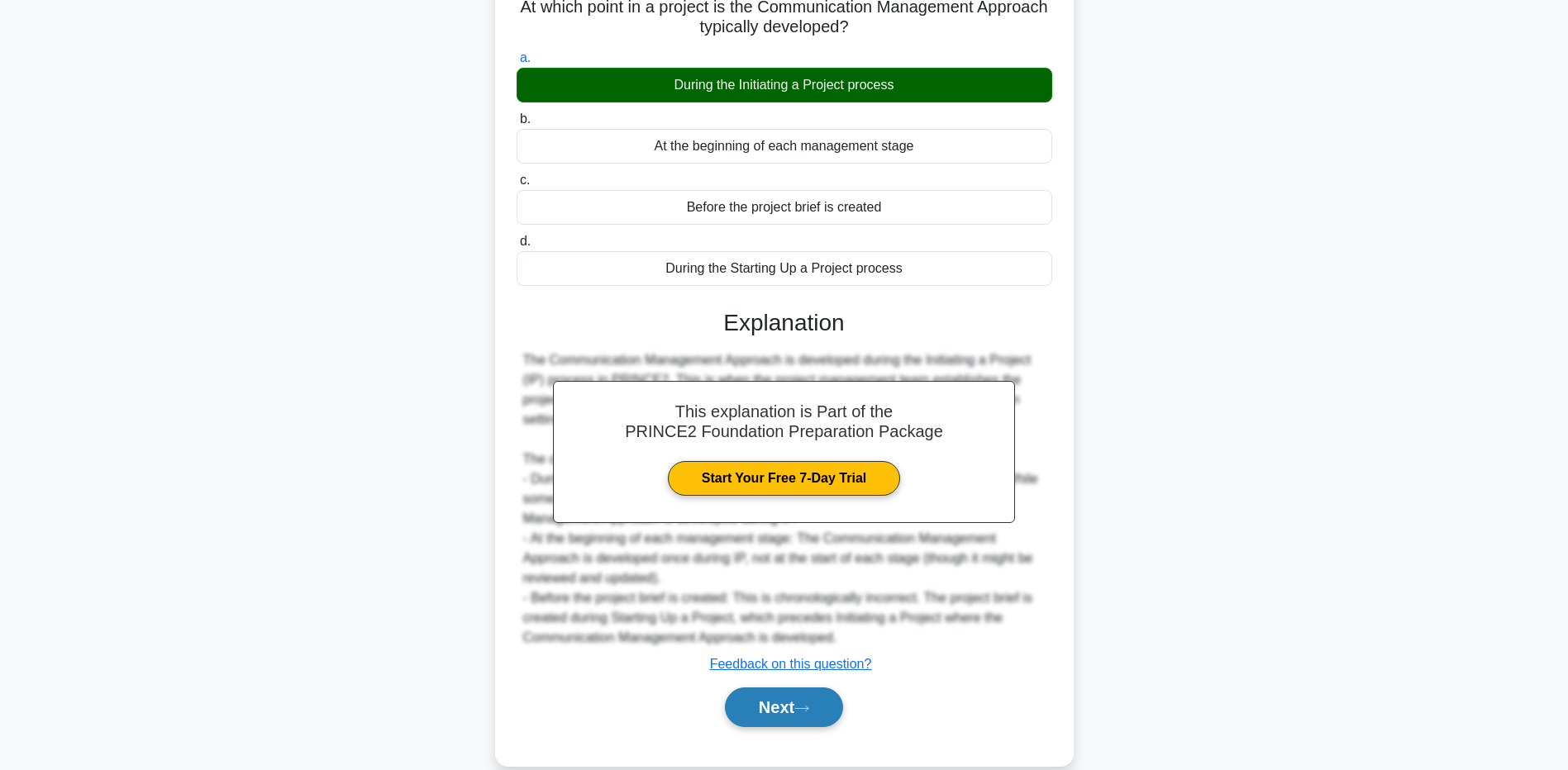
click at [776, 704] on button "Next" at bounding box center [783, 708] width 118 height 40
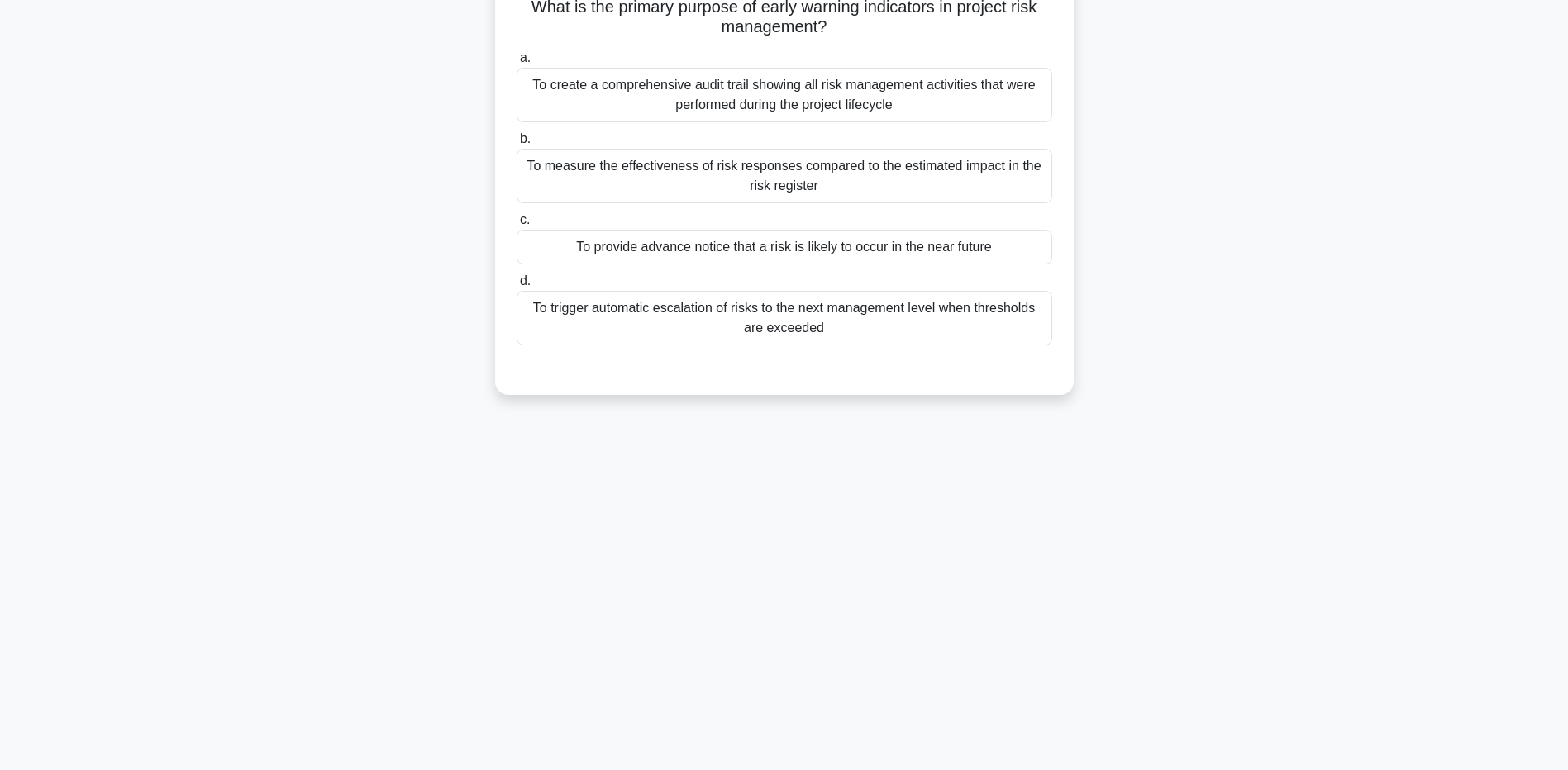
click at [846, 246] on div "To provide advance notice that a risk is likely to occur in the near future" at bounding box center [784, 246] width 536 height 35
click at [517, 226] on input "c. To provide advance notice that a risk is likely to occur in the near future" at bounding box center [517, 220] width 0 height 11
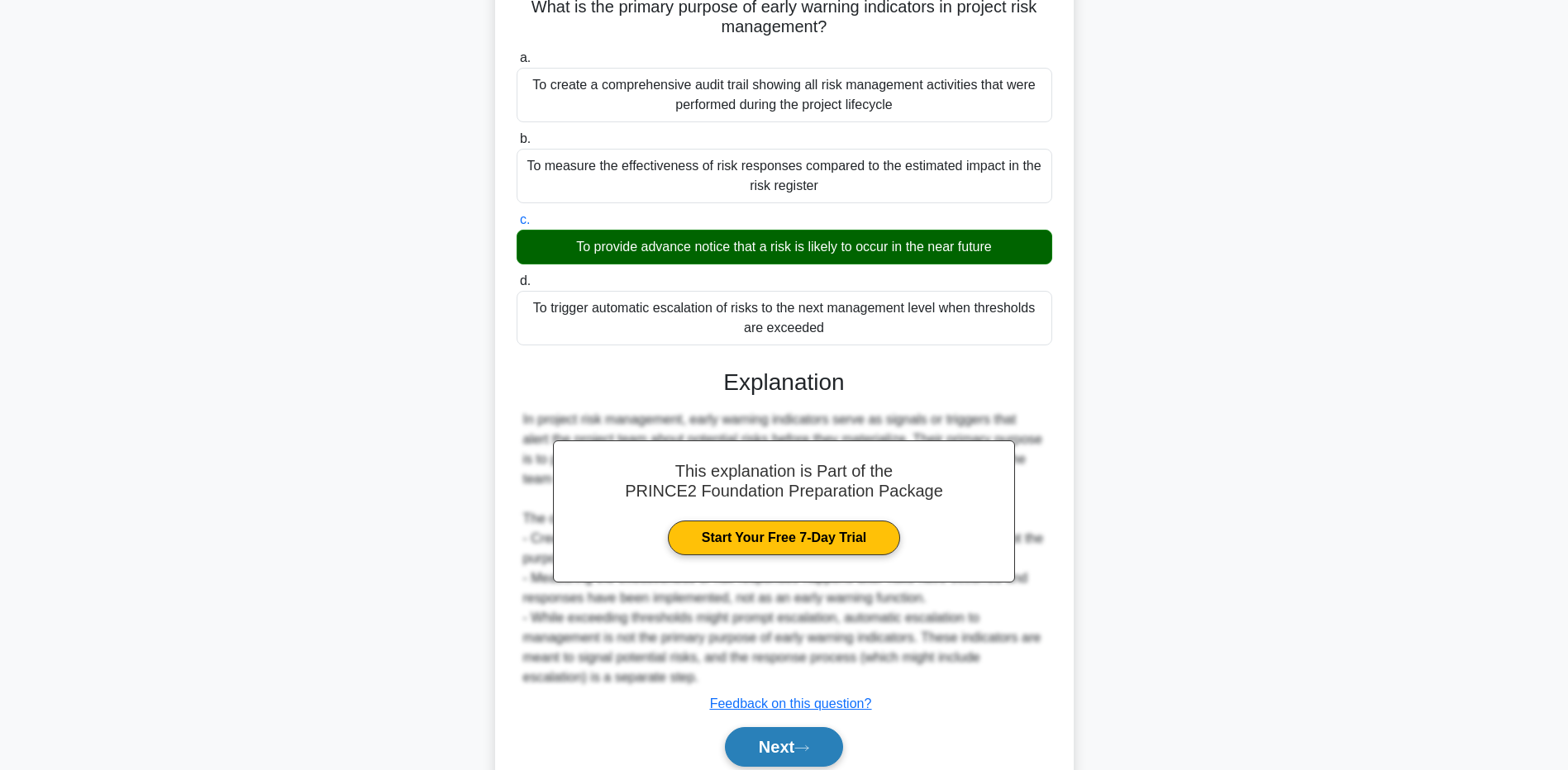
click at [789, 743] on button "Next" at bounding box center [783, 747] width 118 height 40
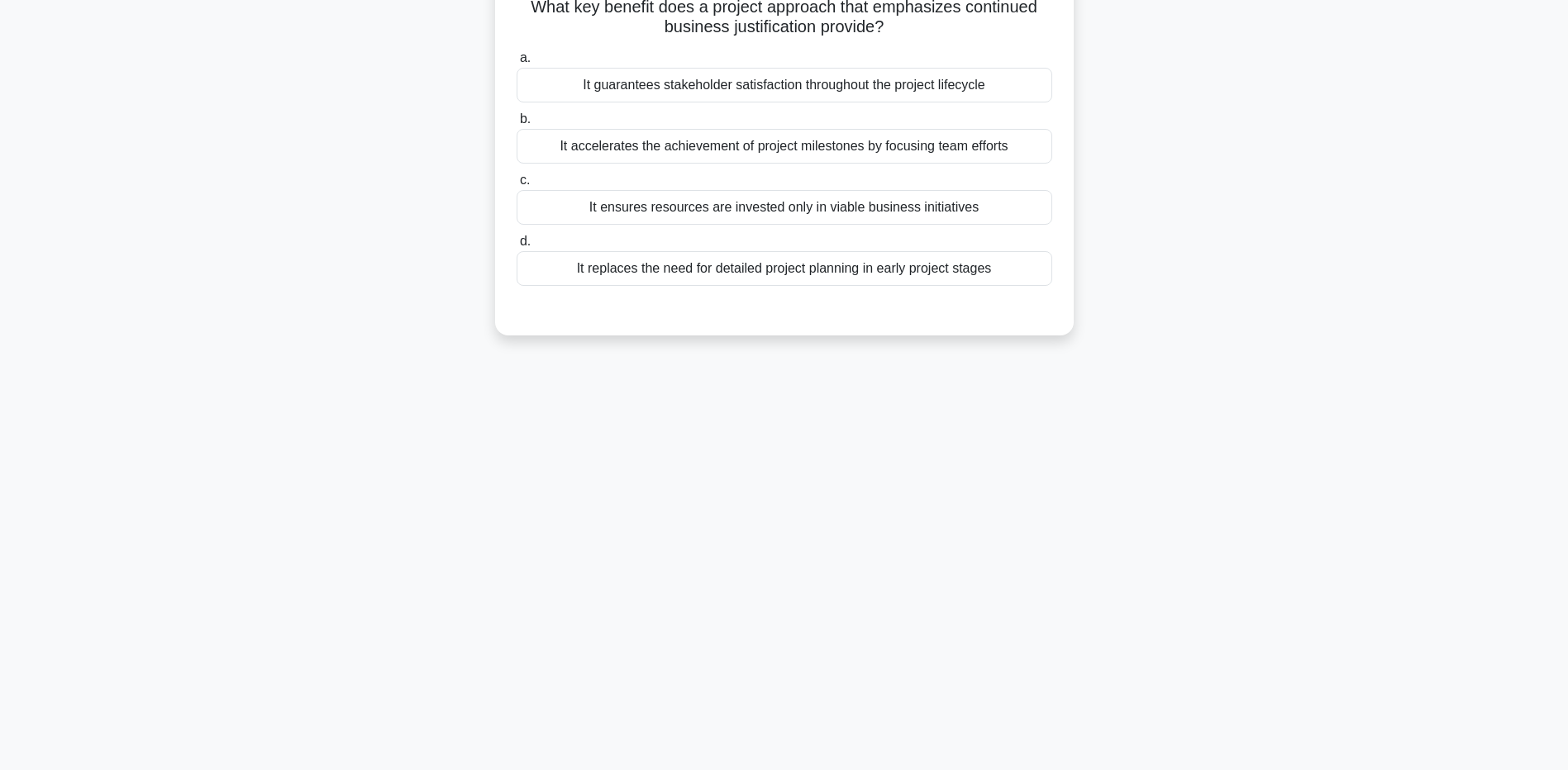
click at [1003, 88] on div "It guarantees stakeholder satisfaction throughout the project lifecycle" at bounding box center [784, 84] width 536 height 35
click at [517, 63] on input "a. It guarantees stakeholder satisfaction throughout the project lifecycle" at bounding box center [517, 57] width 0 height 11
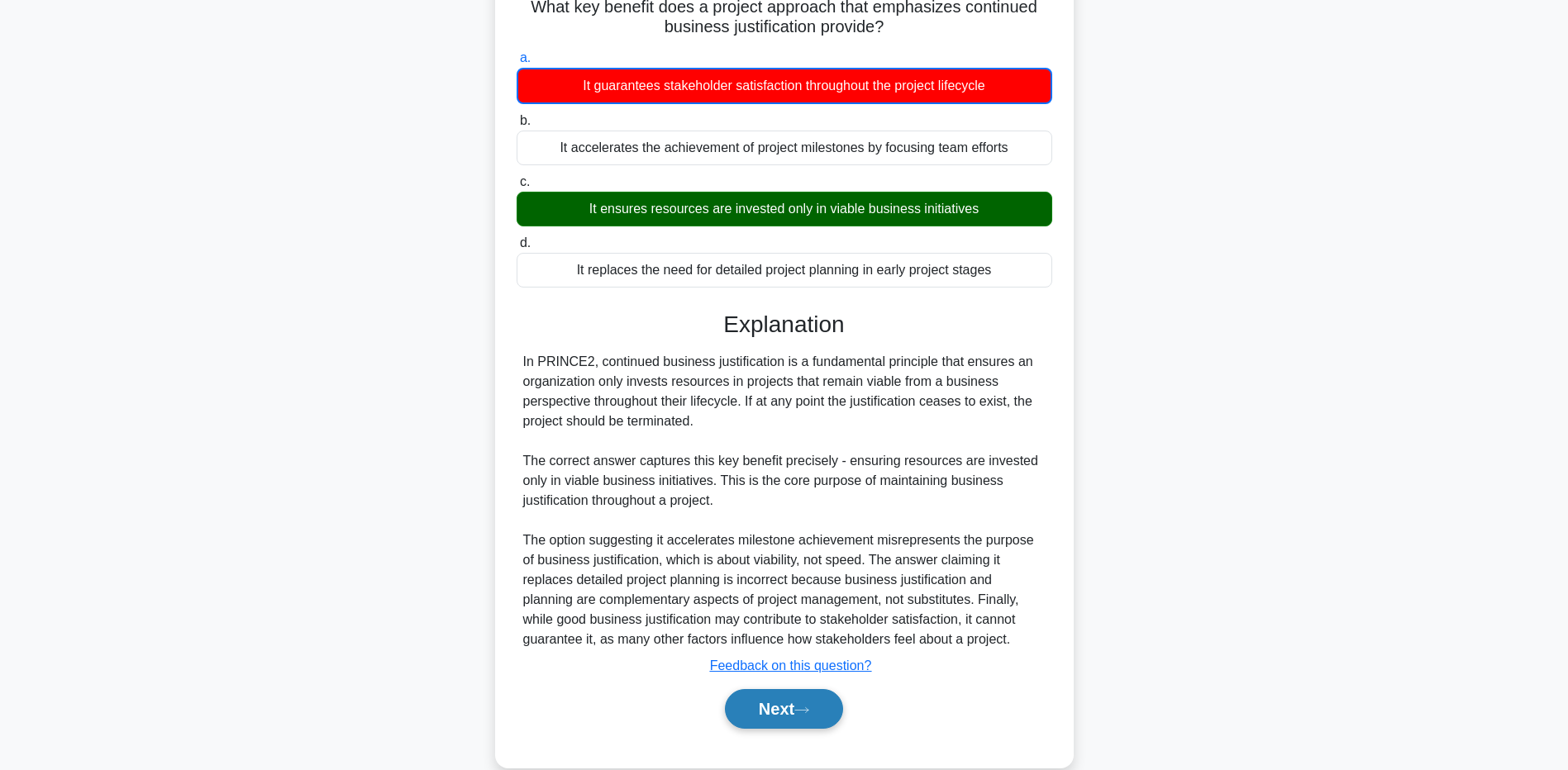
click at [786, 710] on button "Next" at bounding box center [783, 709] width 118 height 40
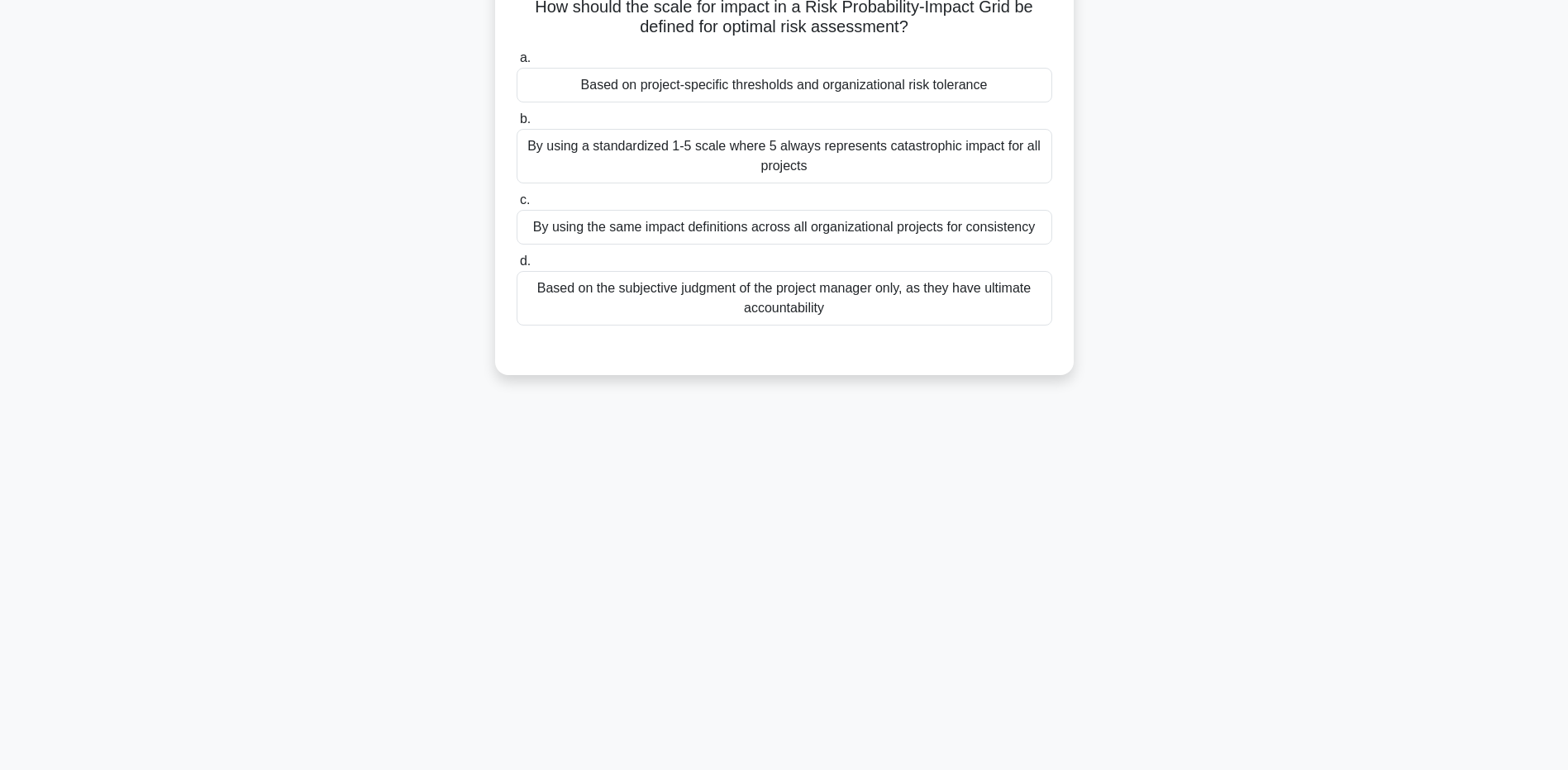
click at [868, 237] on div "By using the same impact definitions across all organizational projects for con…" at bounding box center [784, 227] width 536 height 35
click at [517, 206] on input "c. By using the same impact definitions across all organizational projects for …" at bounding box center [517, 200] width 0 height 11
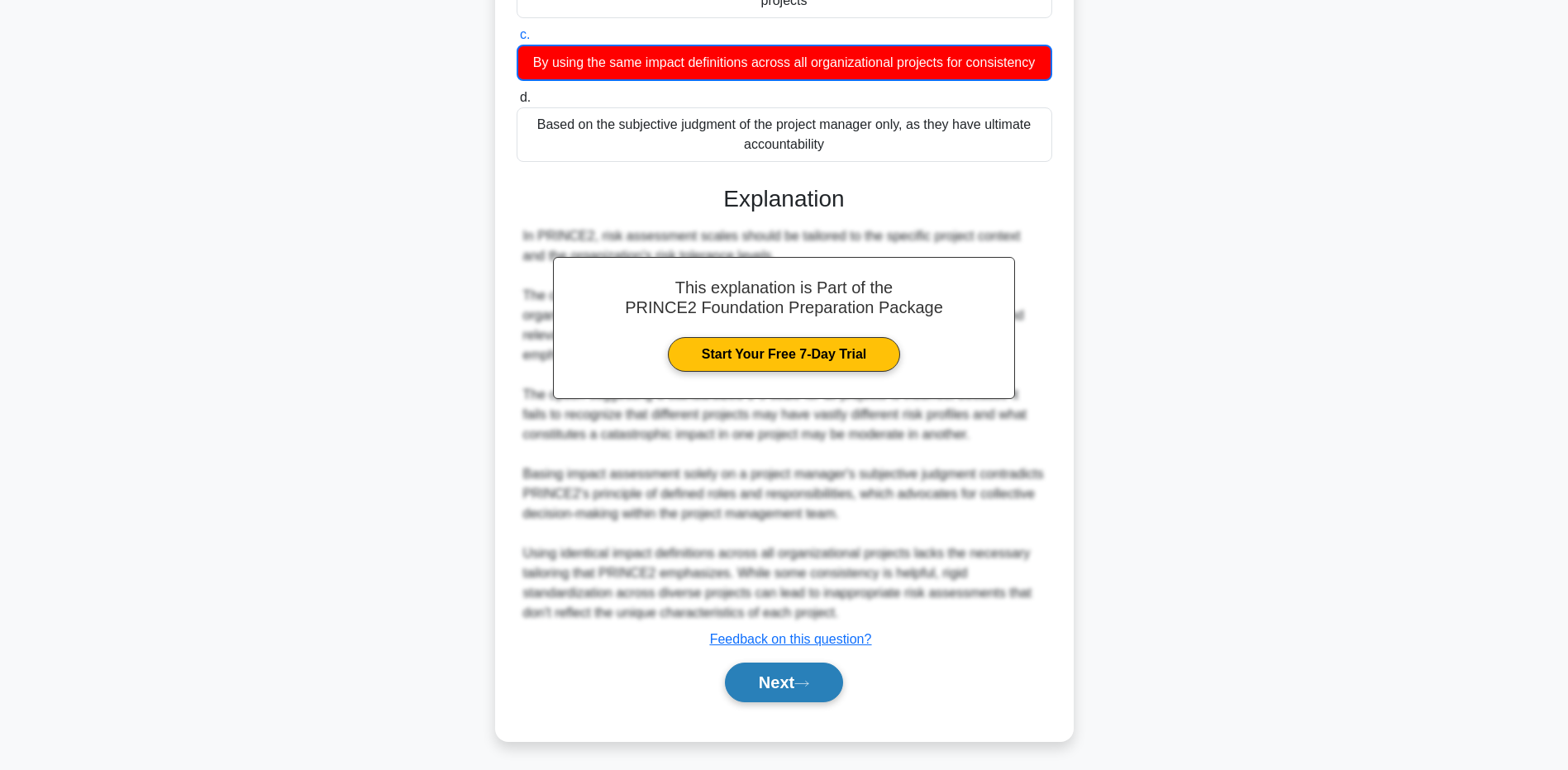
scroll to position [291, 0]
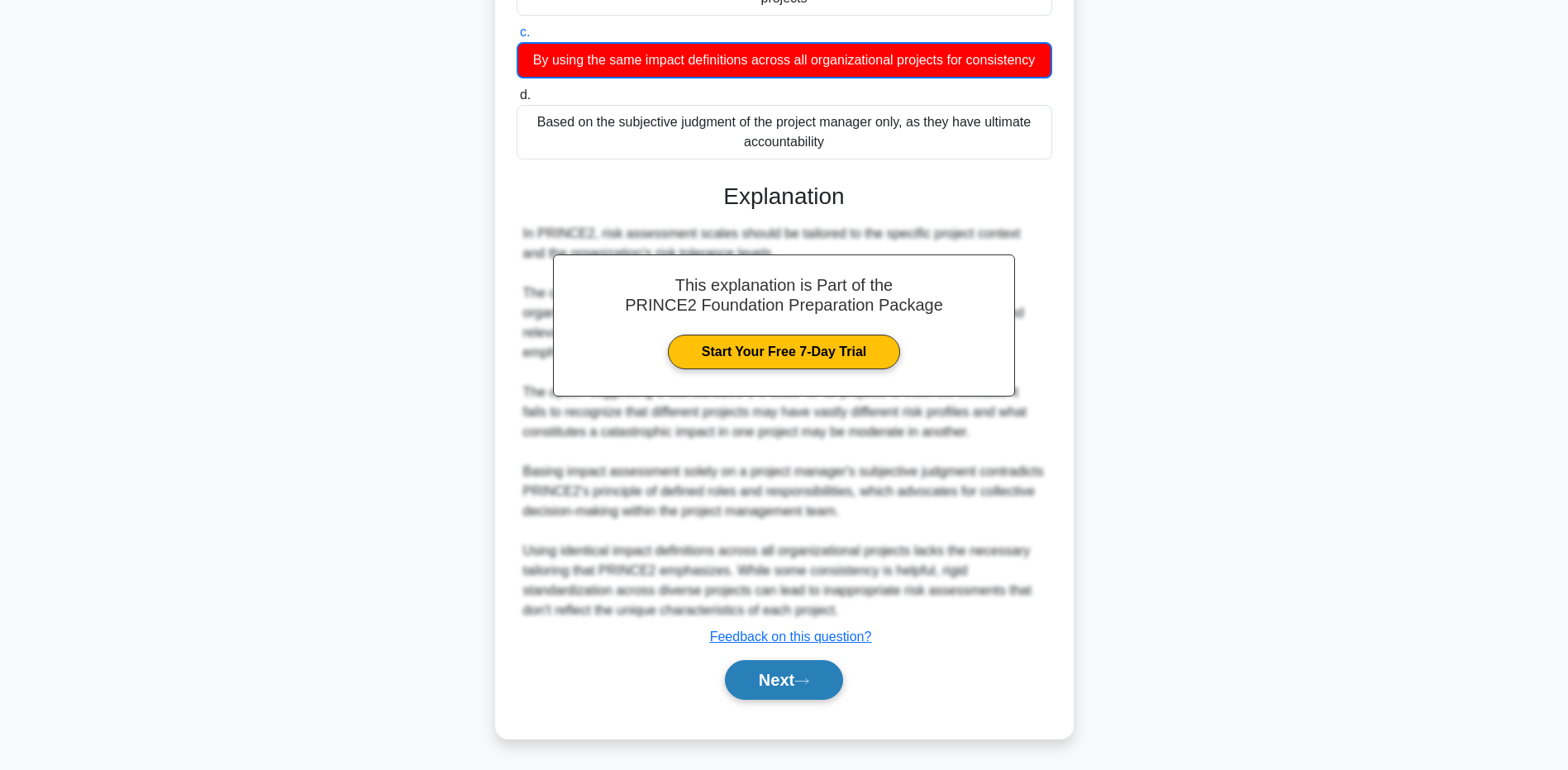
click at [768, 685] on button "Next" at bounding box center [783, 680] width 118 height 40
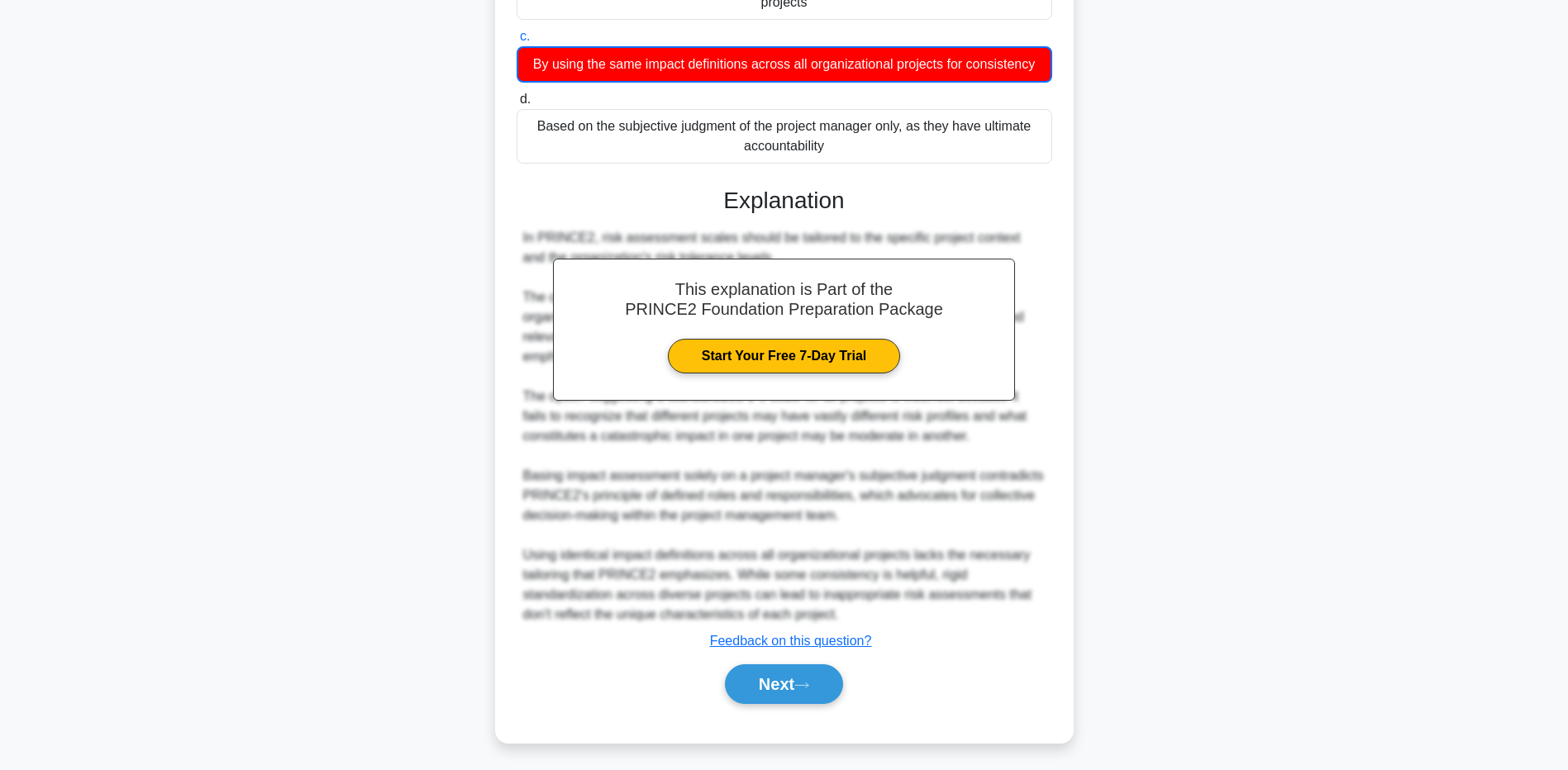
scroll to position [123, 0]
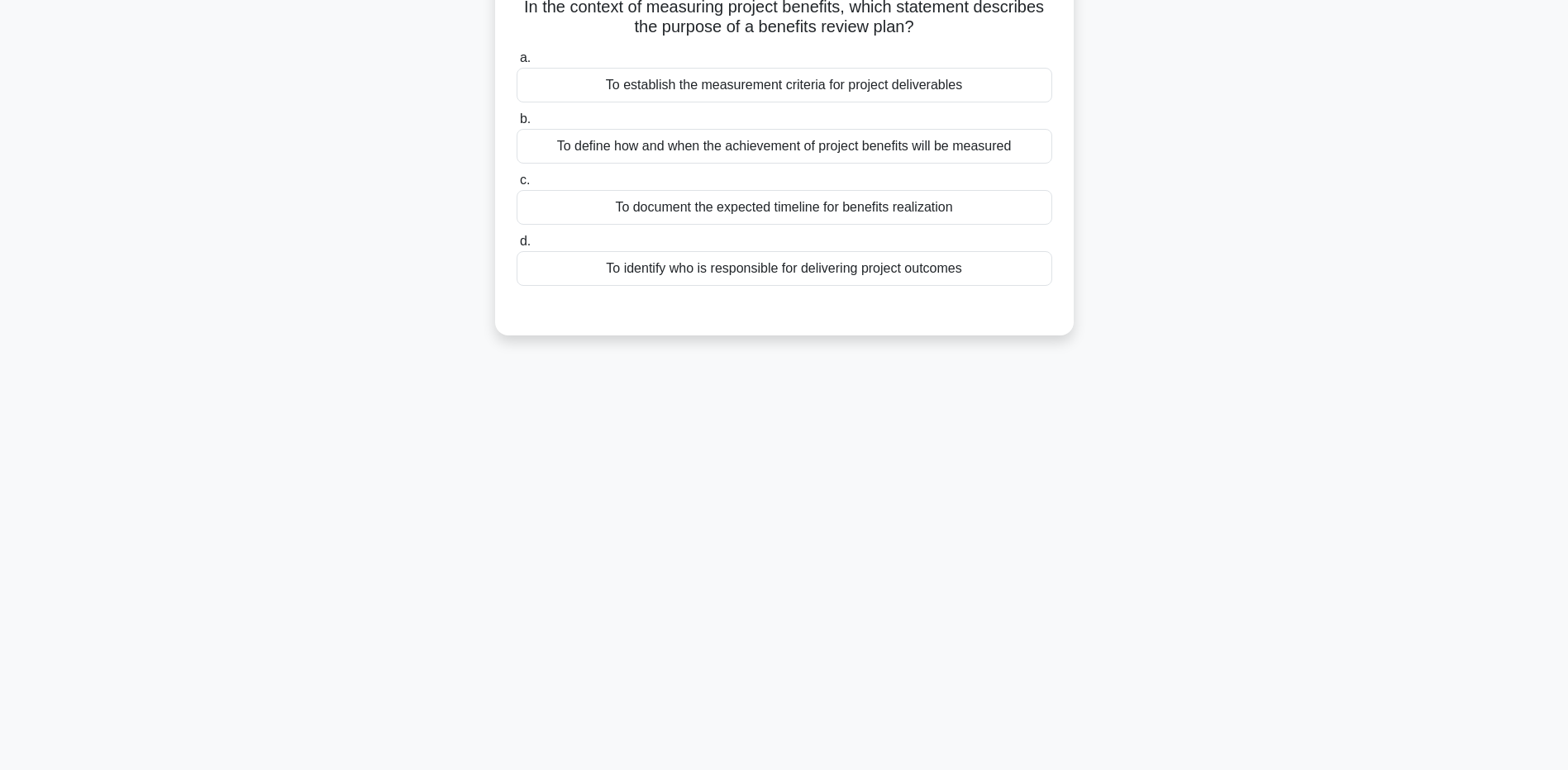
click at [818, 90] on div "To establish the measurement criteria for project deliverables" at bounding box center [784, 84] width 536 height 35
click at [517, 63] on input "a. To establish the measurement criteria for project deliverables" at bounding box center [517, 57] width 0 height 11
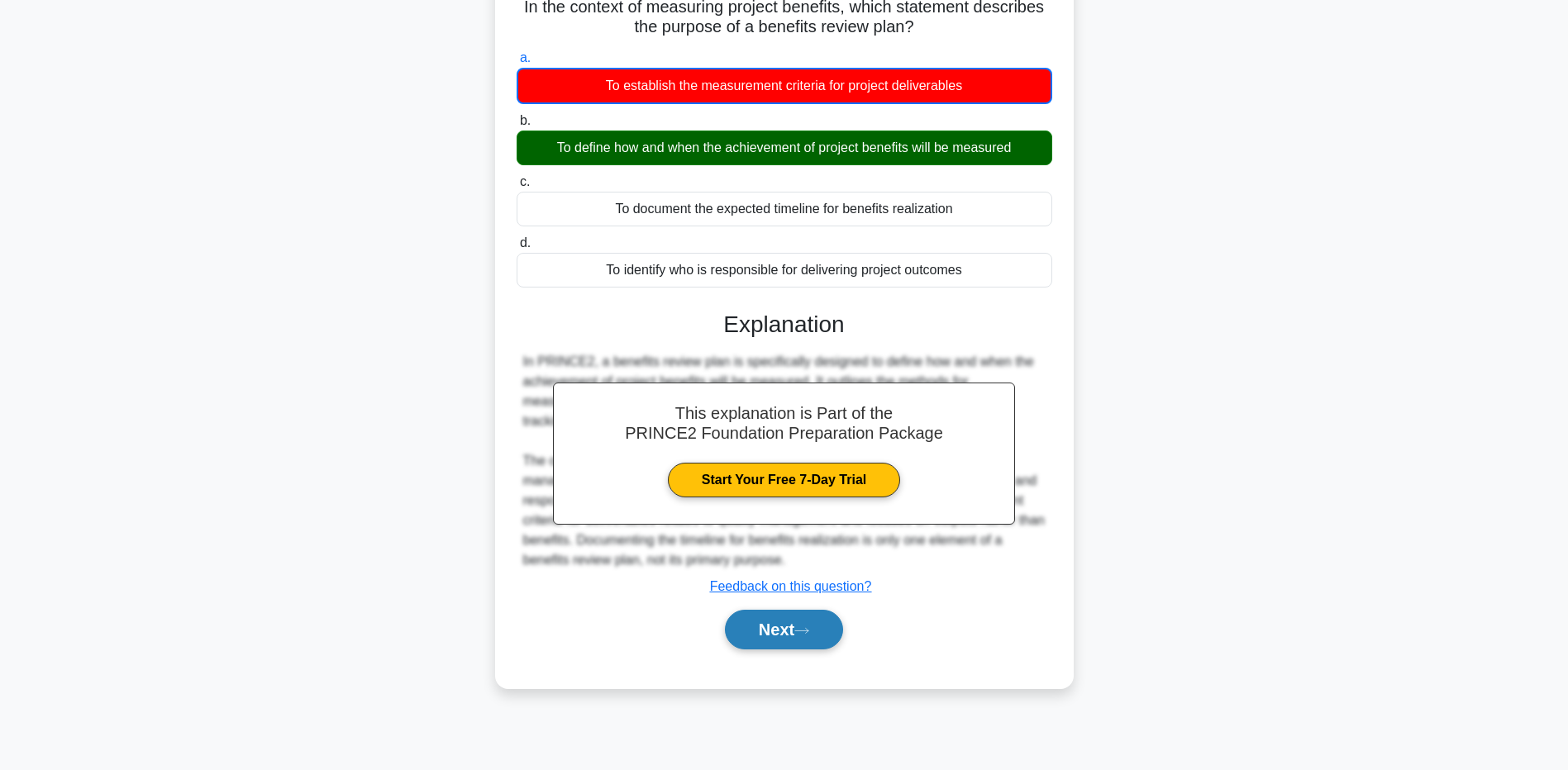
click at [775, 638] on button "Next" at bounding box center [783, 629] width 118 height 40
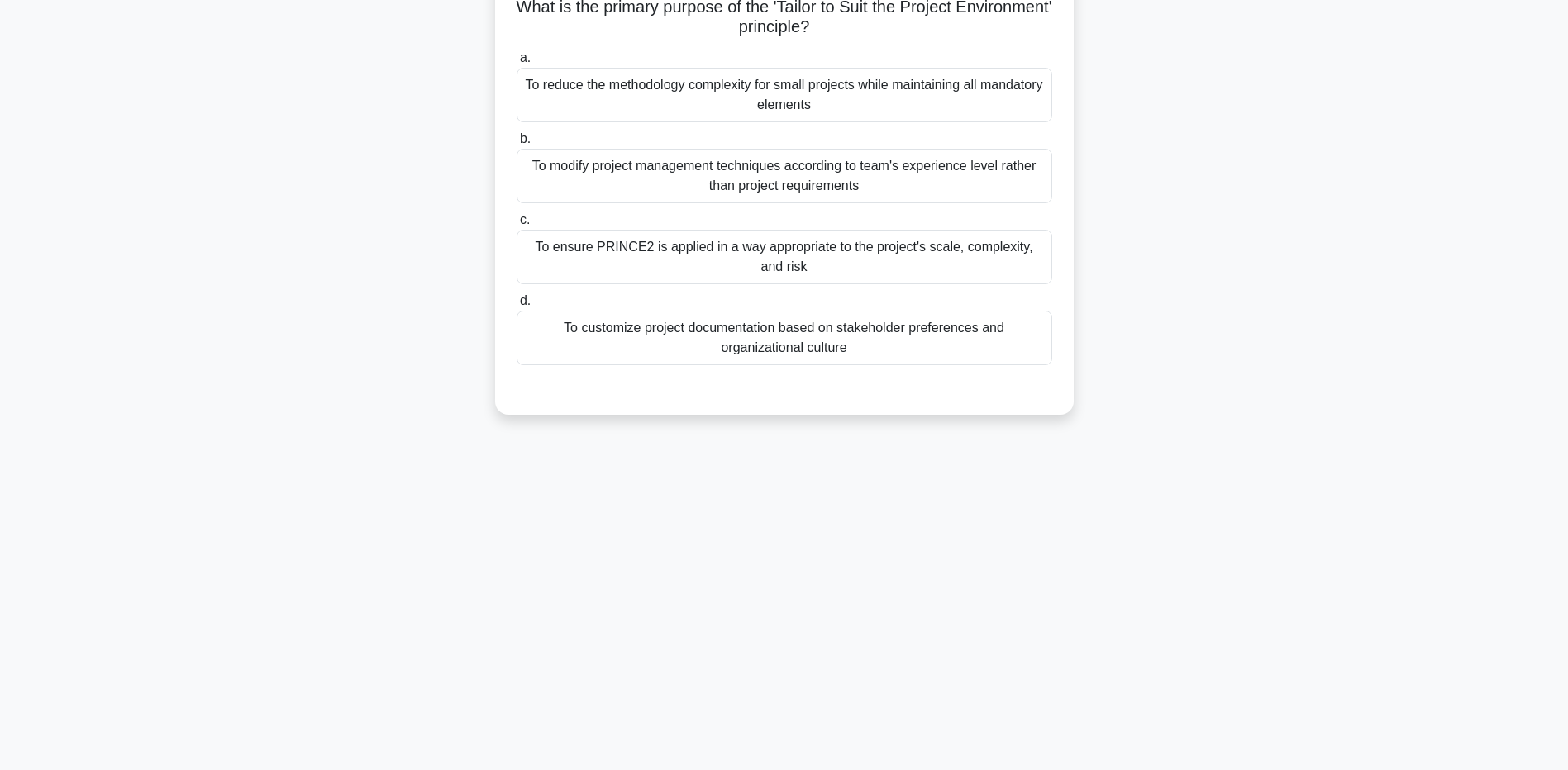
click at [727, 264] on div "To ensure PRINCE2 is applied in a way appropriate to the project's scale, compl…" at bounding box center [784, 256] width 536 height 54
click at [517, 226] on input "c. To ensure PRINCE2 is applied in a way appropriate to the project's scale, co…" at bounding box center [517, 220] width 0 height 11
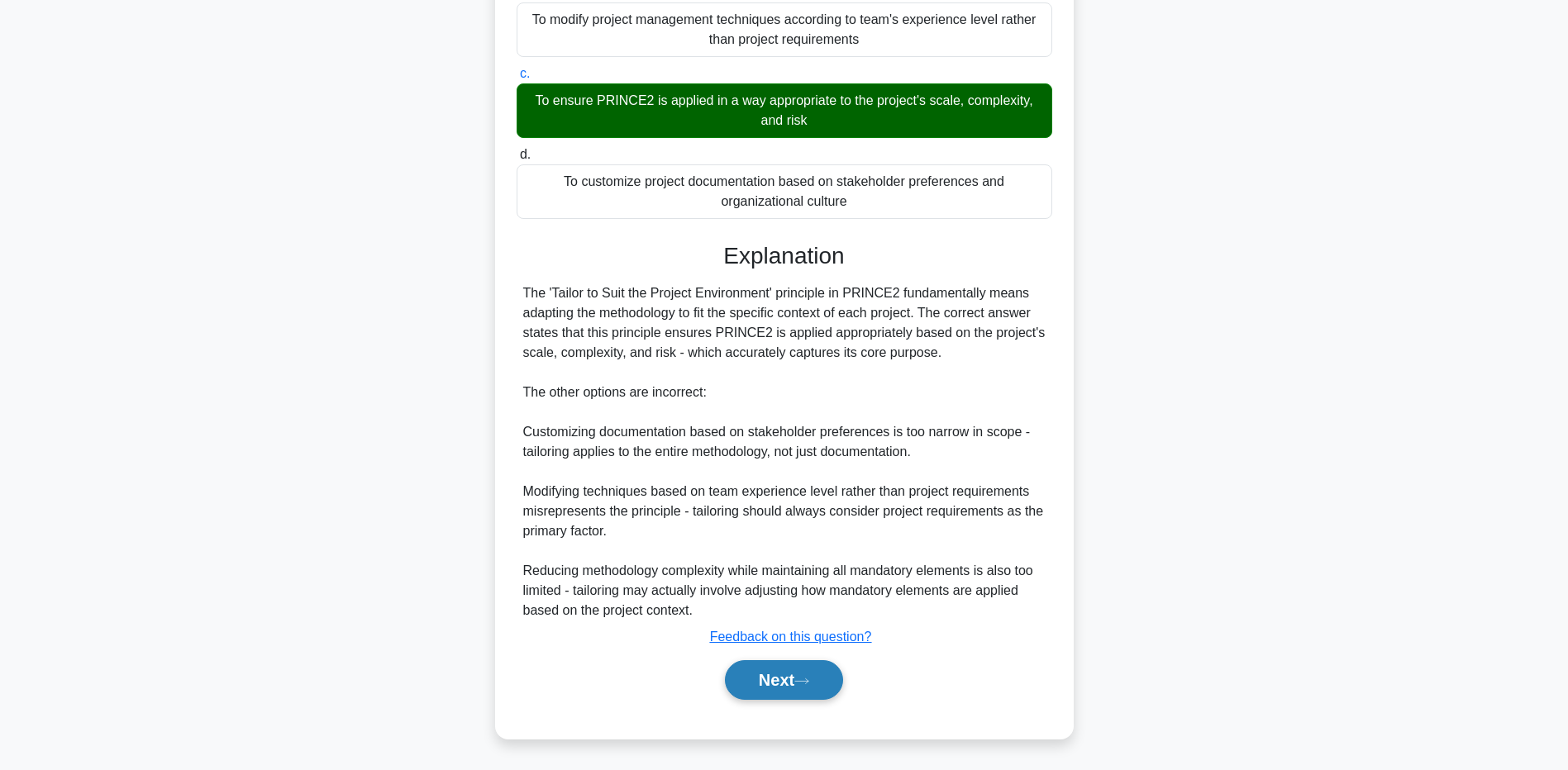
click at [764, 682] on button "Next" at bounding box center [783, 680] width 118 height 40
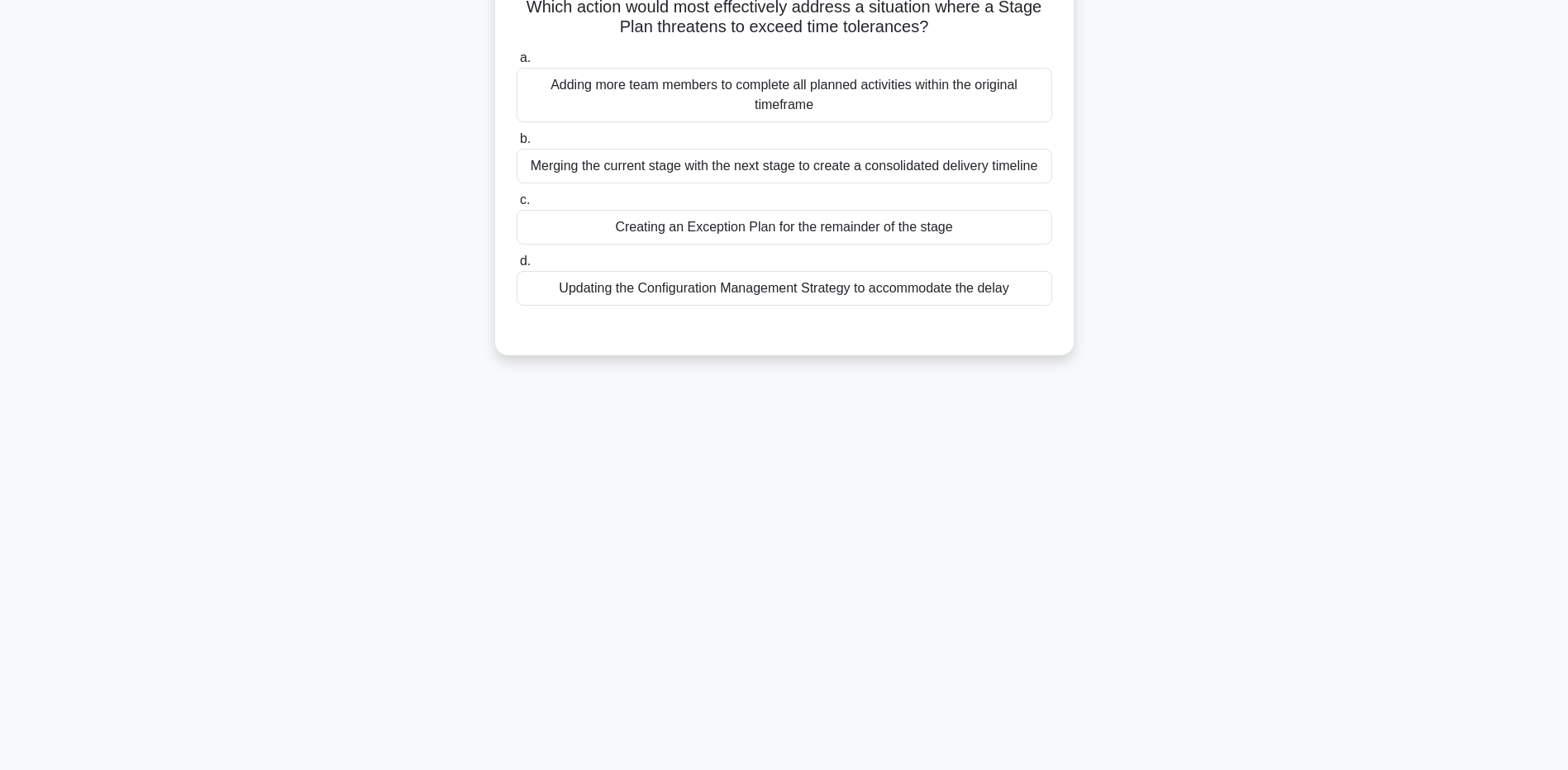
click at [745, 234] on div "Creating an Exception Plan for the remainder of the stage" at bounding box center [784, 227] width 536 height 35
click at [517, 206] on input "c. Creating an Exception Plan for the remainder of the stage" at bounding box center [517, 200] width 0 height 11
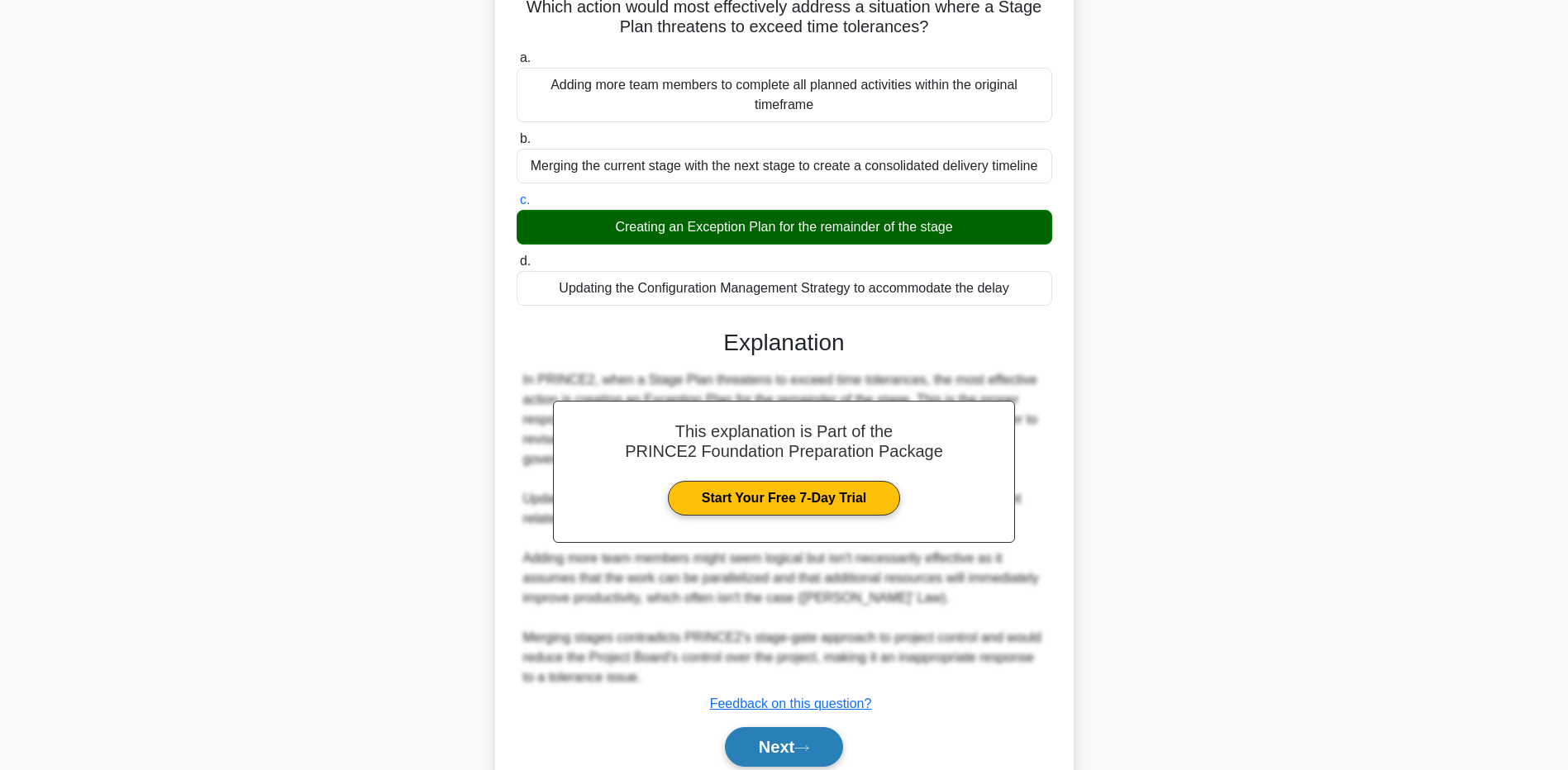
click at [775, 735] on button "Next" at bounding box center [783, 747] width 118 height 40
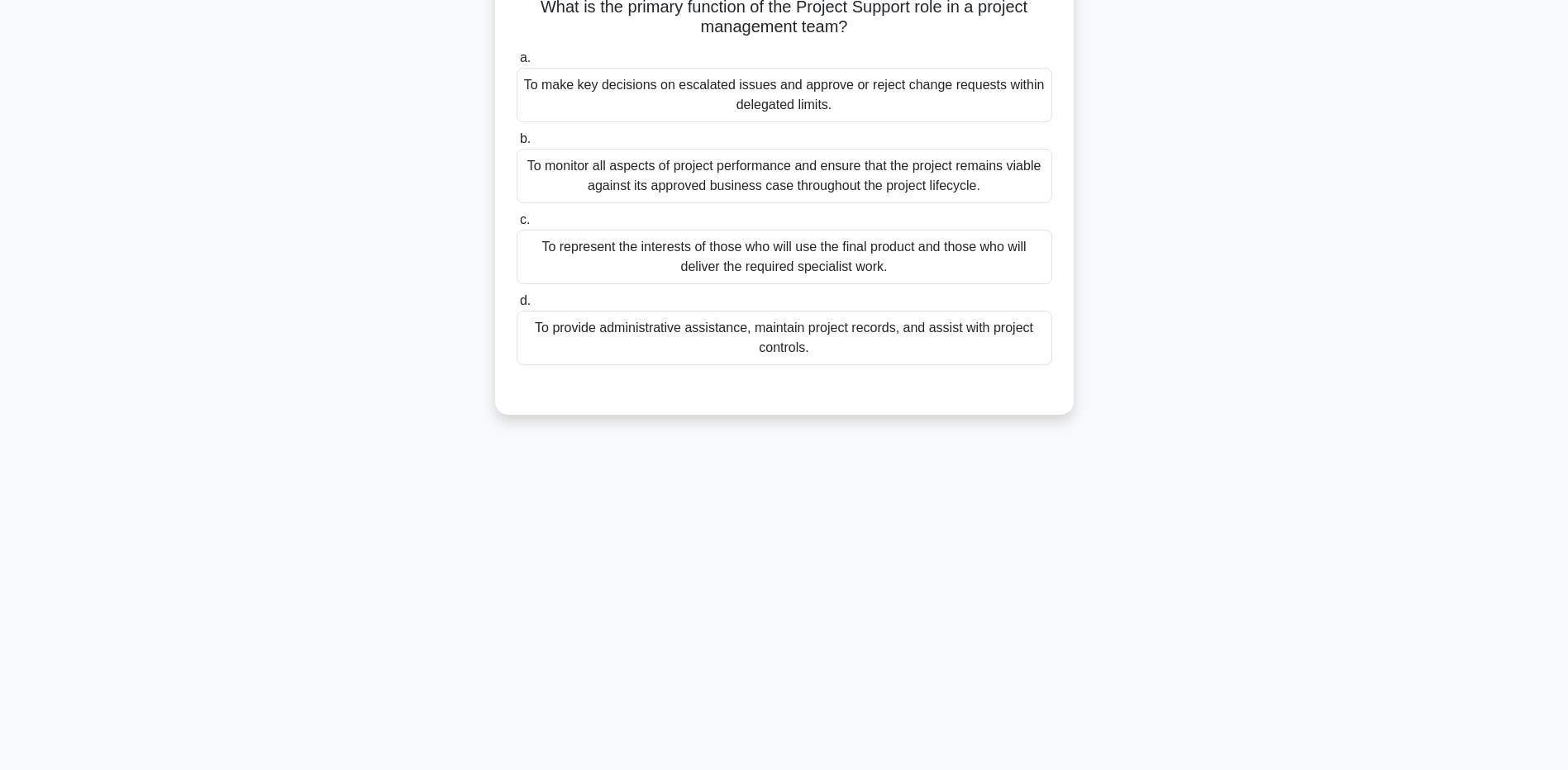
click at [673, 337] on div "To provide administrative assistance, maintain project records, and assist with…" at bounding box center [784, 337] width 536 height 54
click at [517, 307] on input "d. To provide administrative assistance, maintain project records, and assist w…" at bounding box center [517, 301] width 0 height 11
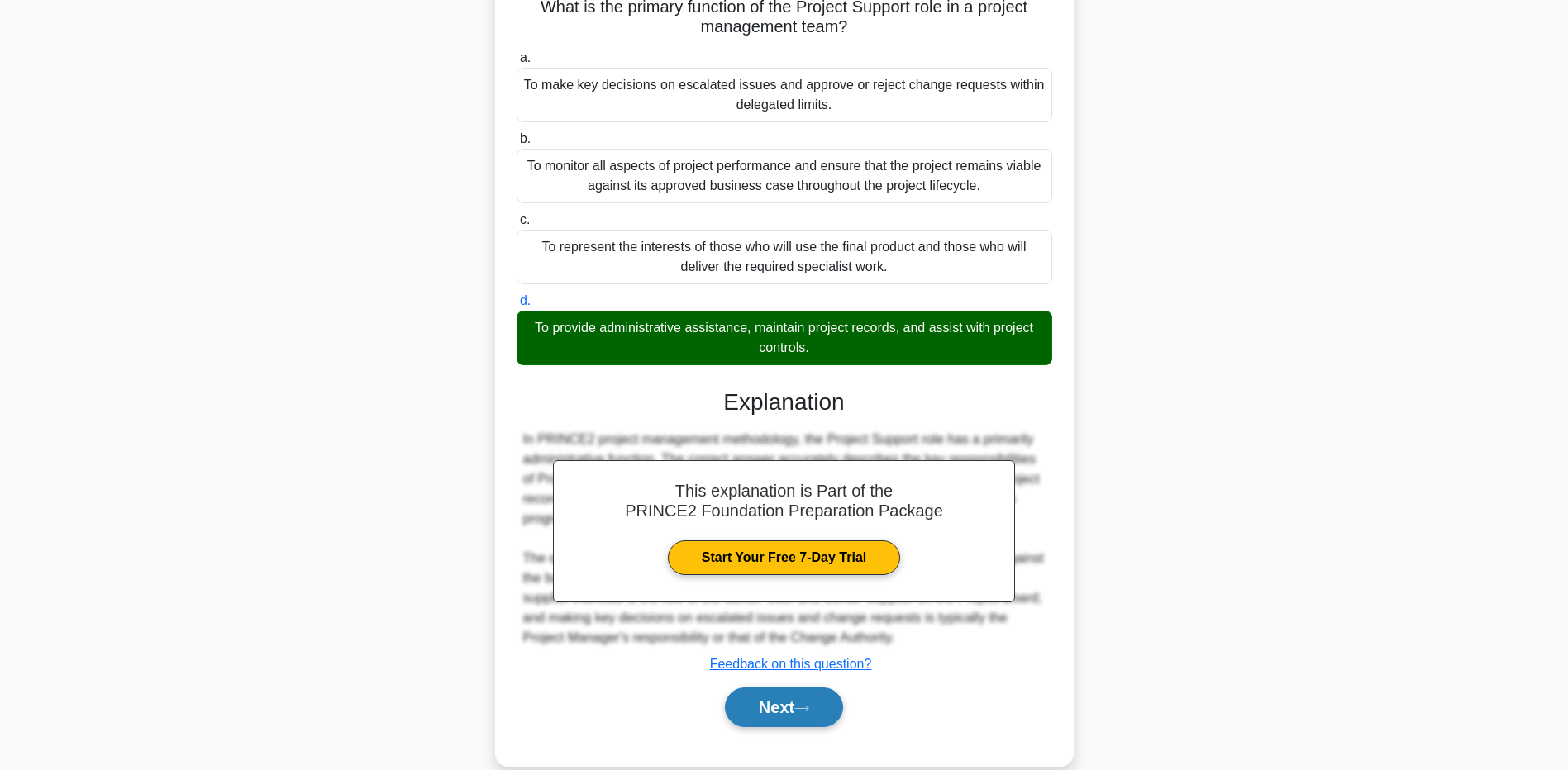
click at [780, 710] on button "Next" at bounding box center [783, 708] width 118 height 40
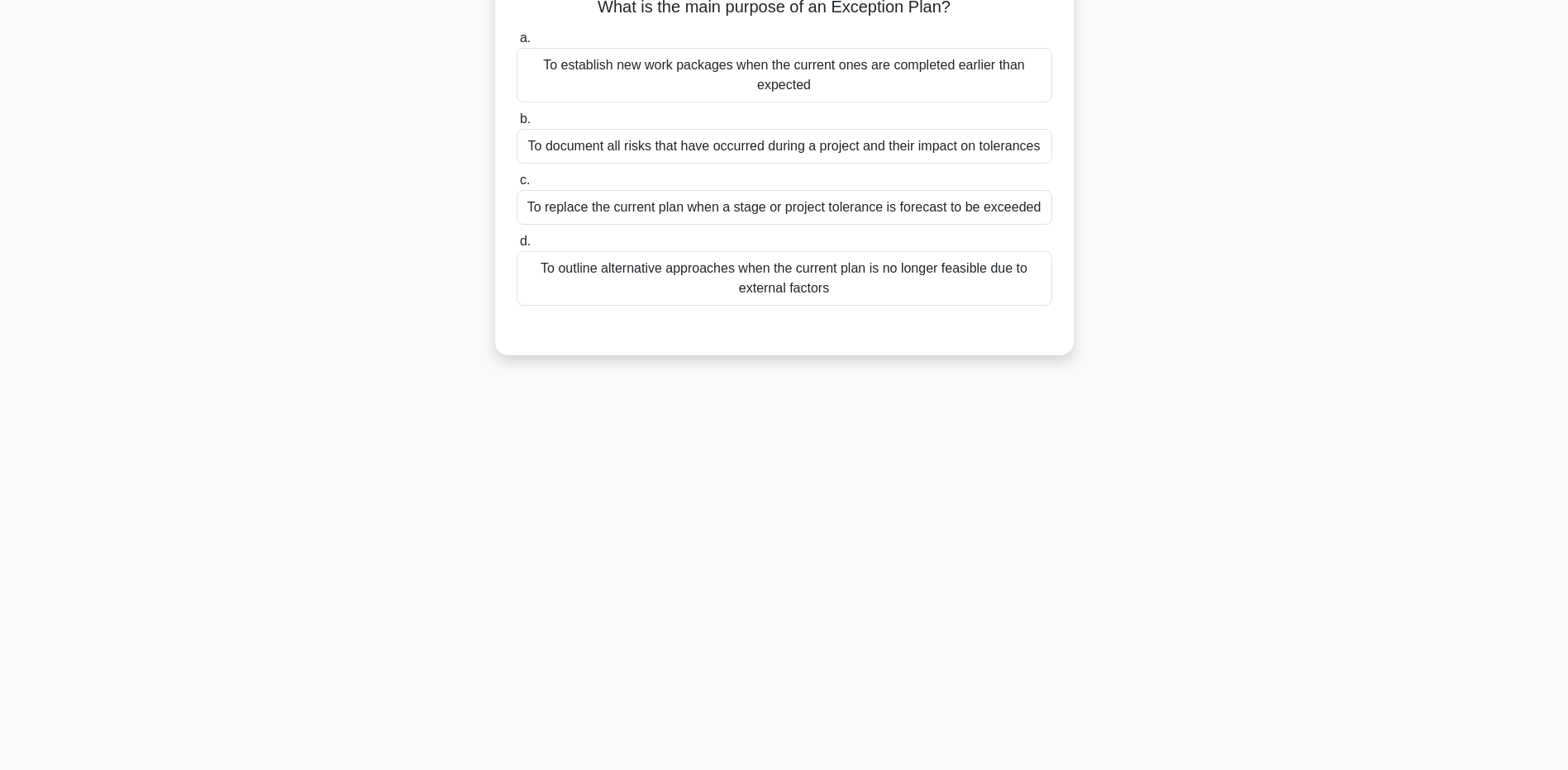
click at [868, 290] on div "To outline alternative approaches when the current plan is no longer feasible d…" at bounding box center [784, 278] width 536 height 54
click at [517, 247] on input "d. To outline alternative approaches when the current plan is no longer feasibl…" at bounding box center [517, 241] width 0 height 11
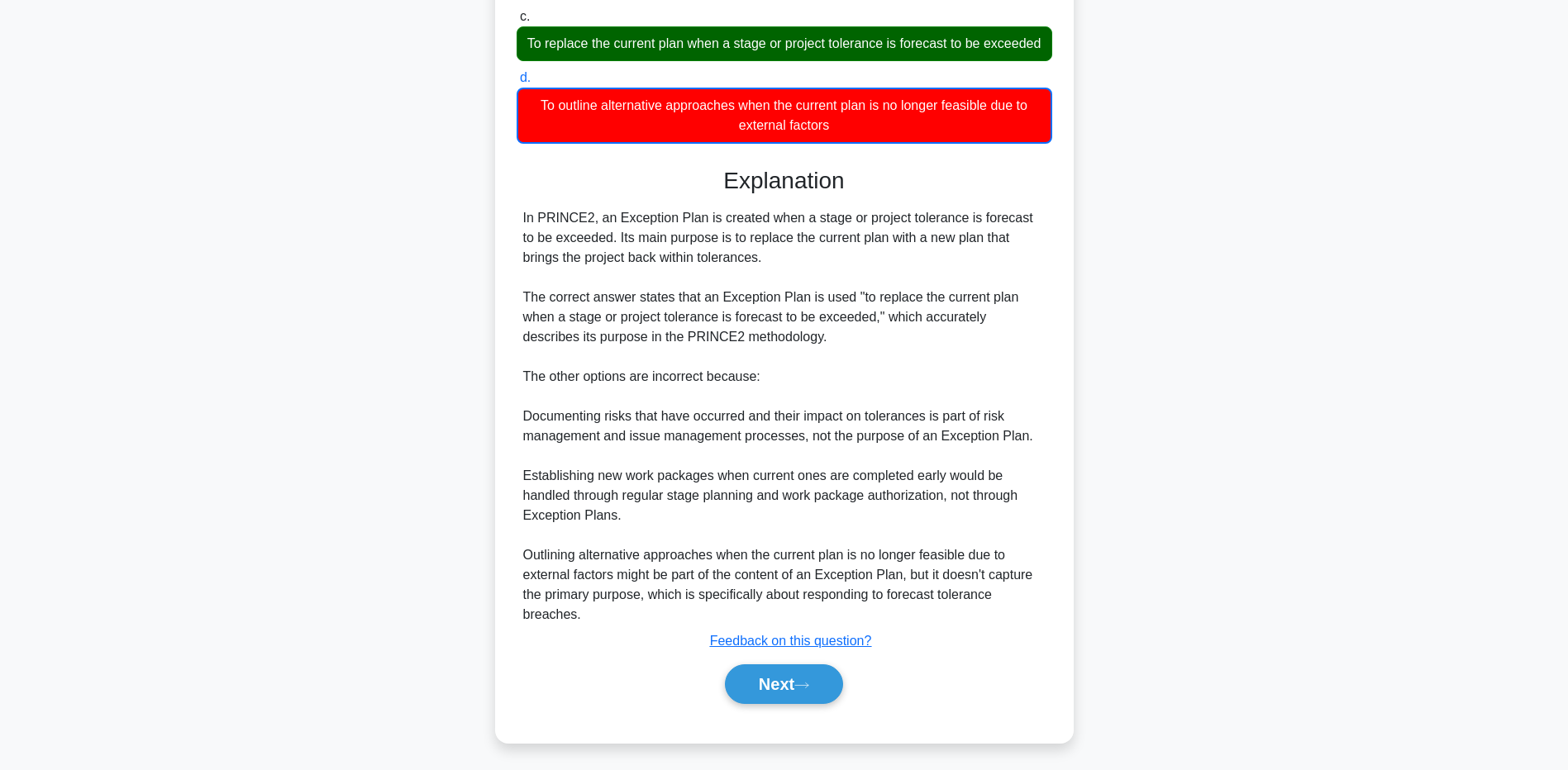
scroll to position [311, 0]
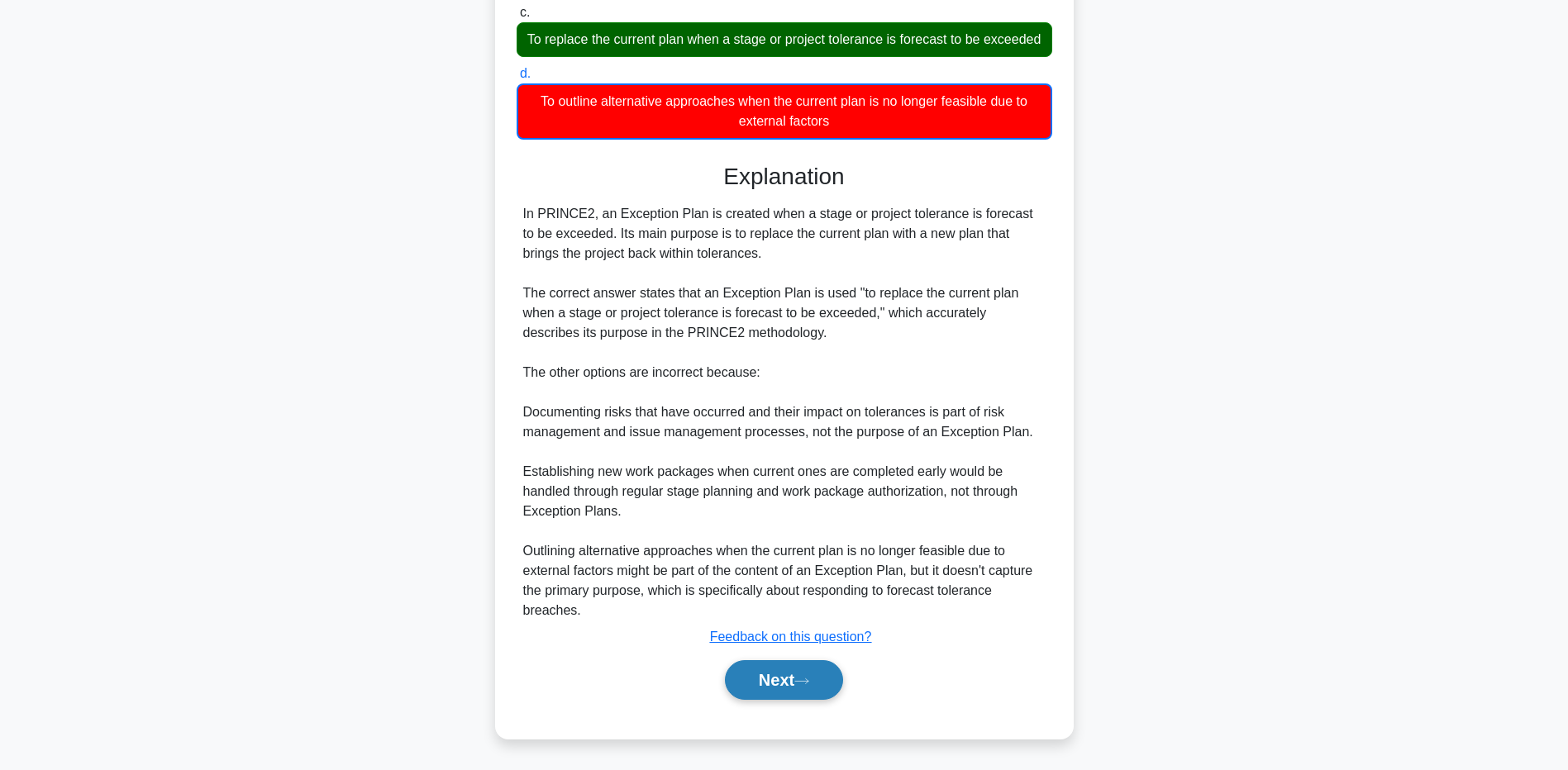
click at [780, 684] on button "Next" at bounding box center [783, 680] width 118 height 40
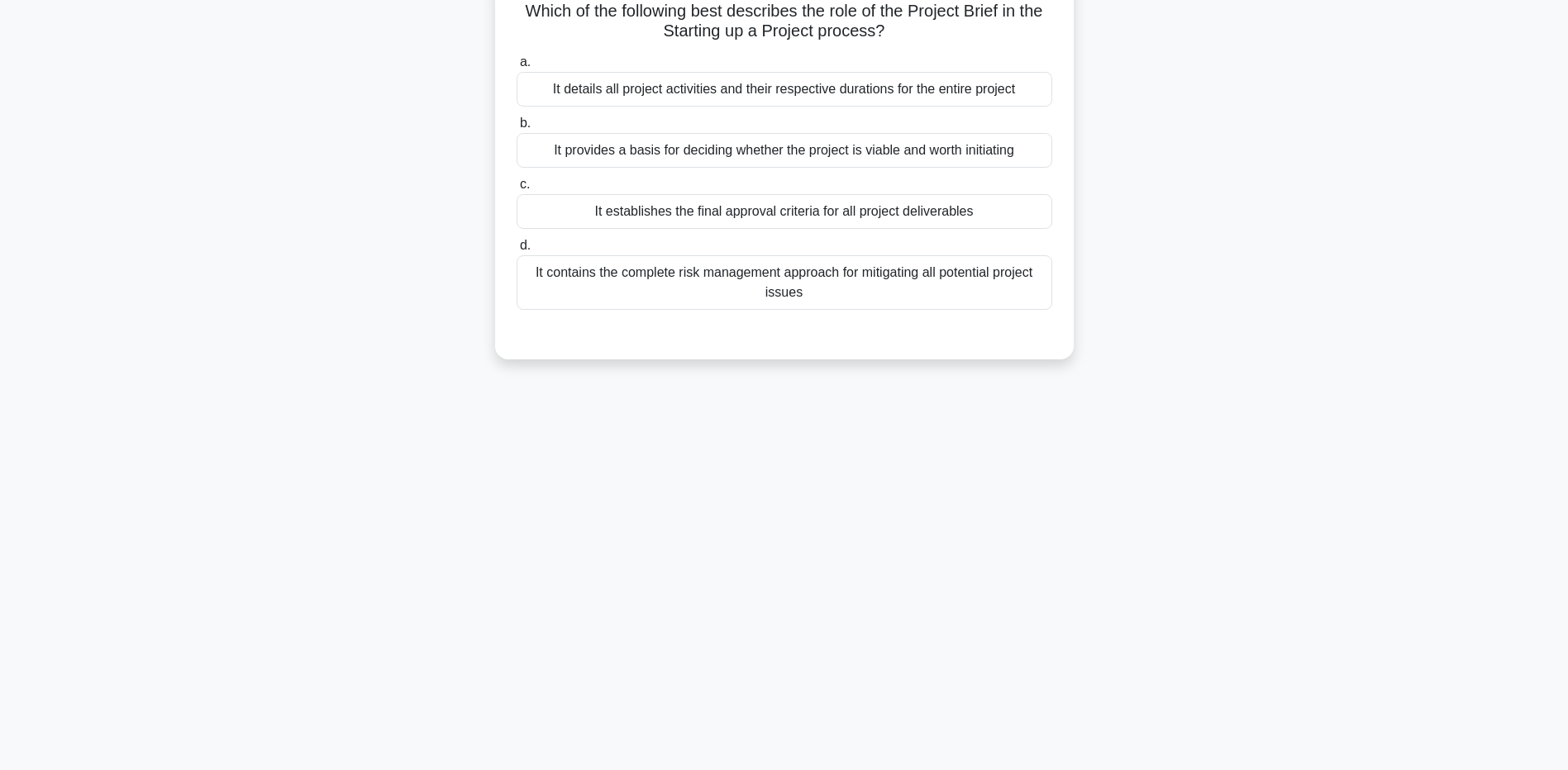
scroll to position [123, 0]
click at [774, 145] on div "It provides a basis for deciding whether the project is viable and worth initia…" at bounding box center [784, 145] width 536 height 35
click at [517, 125] on input "b. It provides a basis for deciding whether the project is viable and worth ini…" at bounding box center [517, 119] width 0 height 11
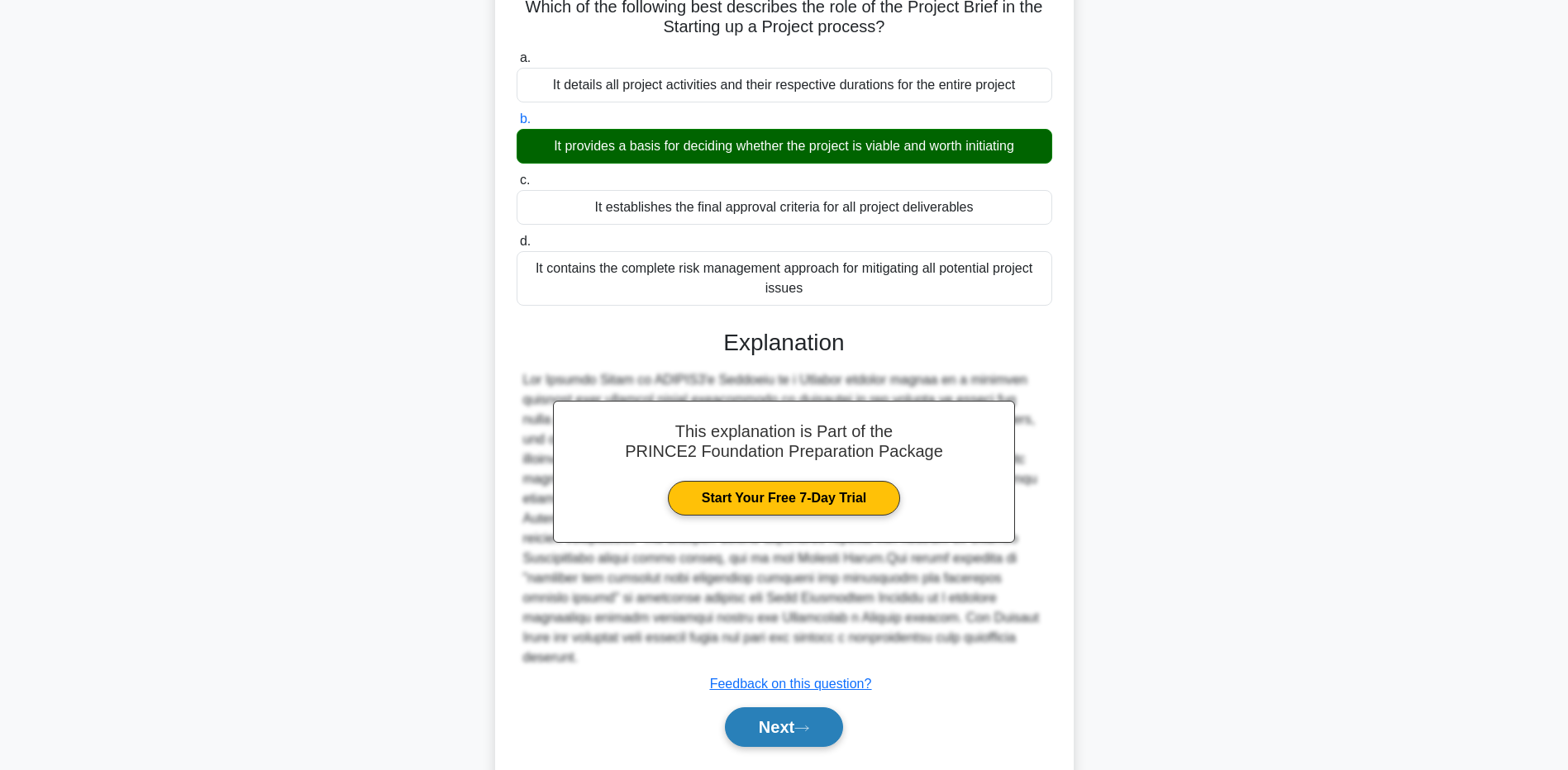
click at [809, 723] on icon at bounding box center [801, 727] width 15 height 9
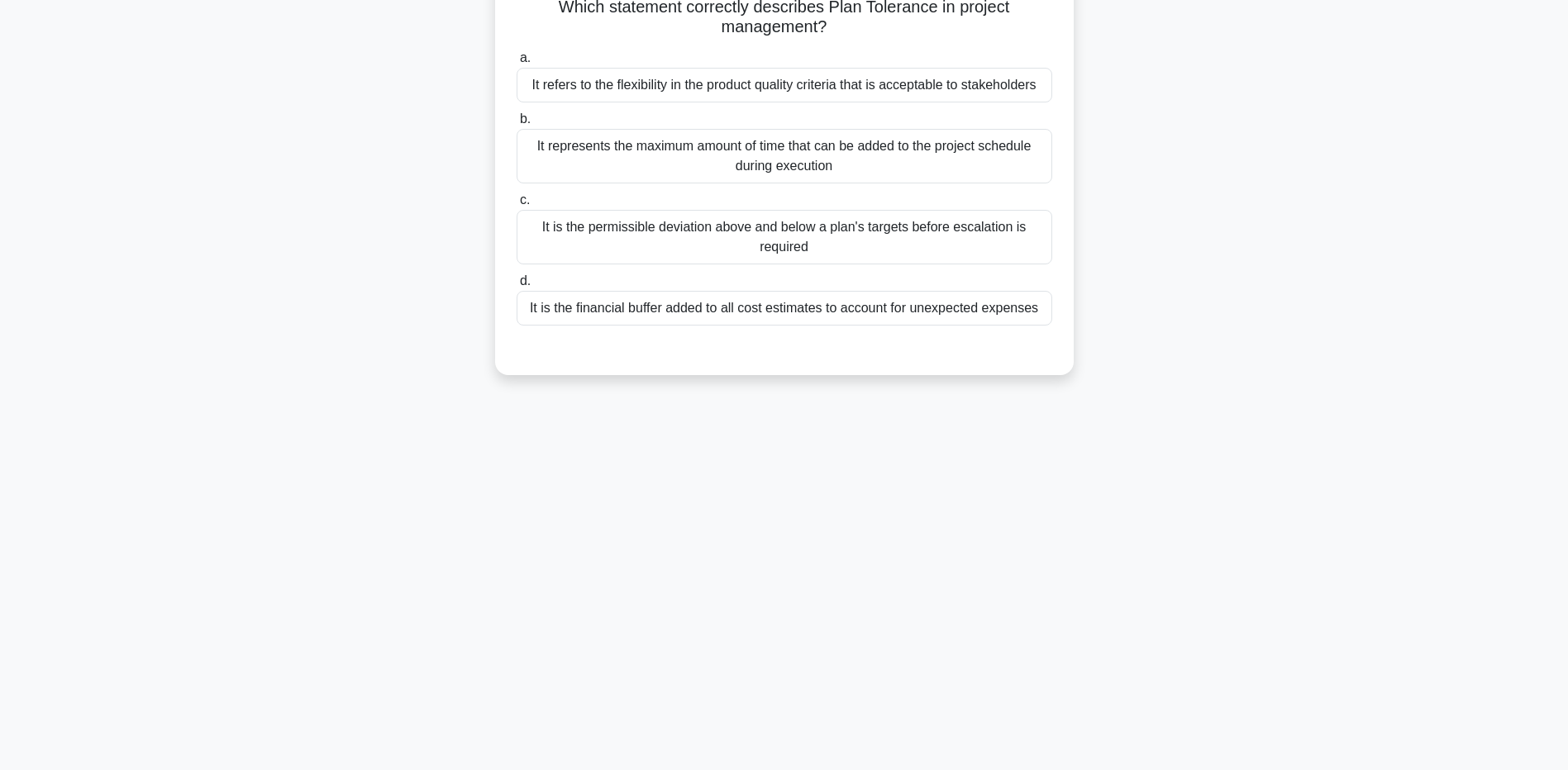
click at [841, 245] on div "It is the permissible deviation above and below a plan's targets before escalat…" at bounding box center [784, 237] width 536 height 54
click at [517, 206] on input "c. It is the permissible deviation above and below a plan's targets before esca…" at bounding box center [517, 200] width 0 height 11
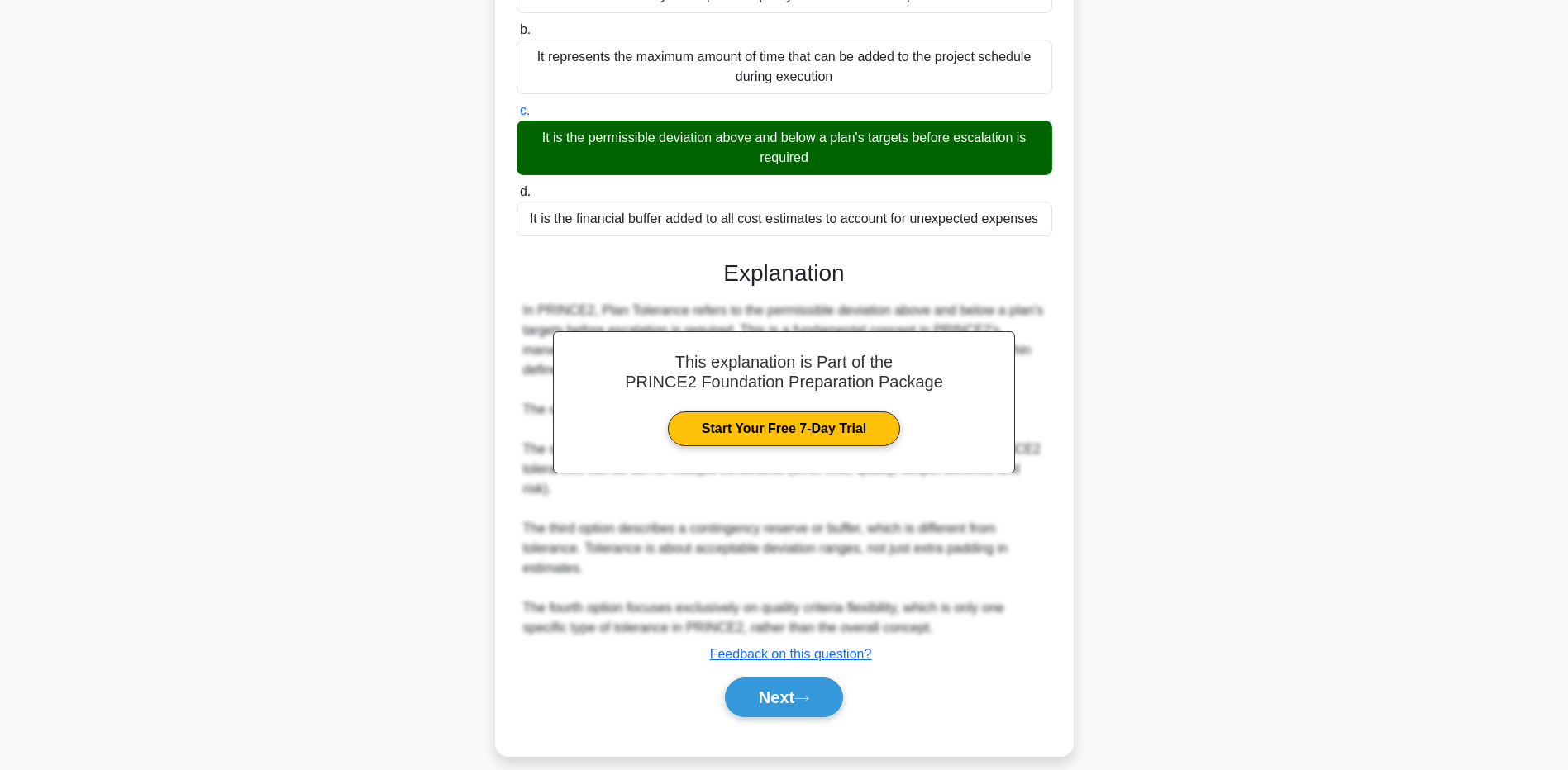
scroll to position [230, 0]
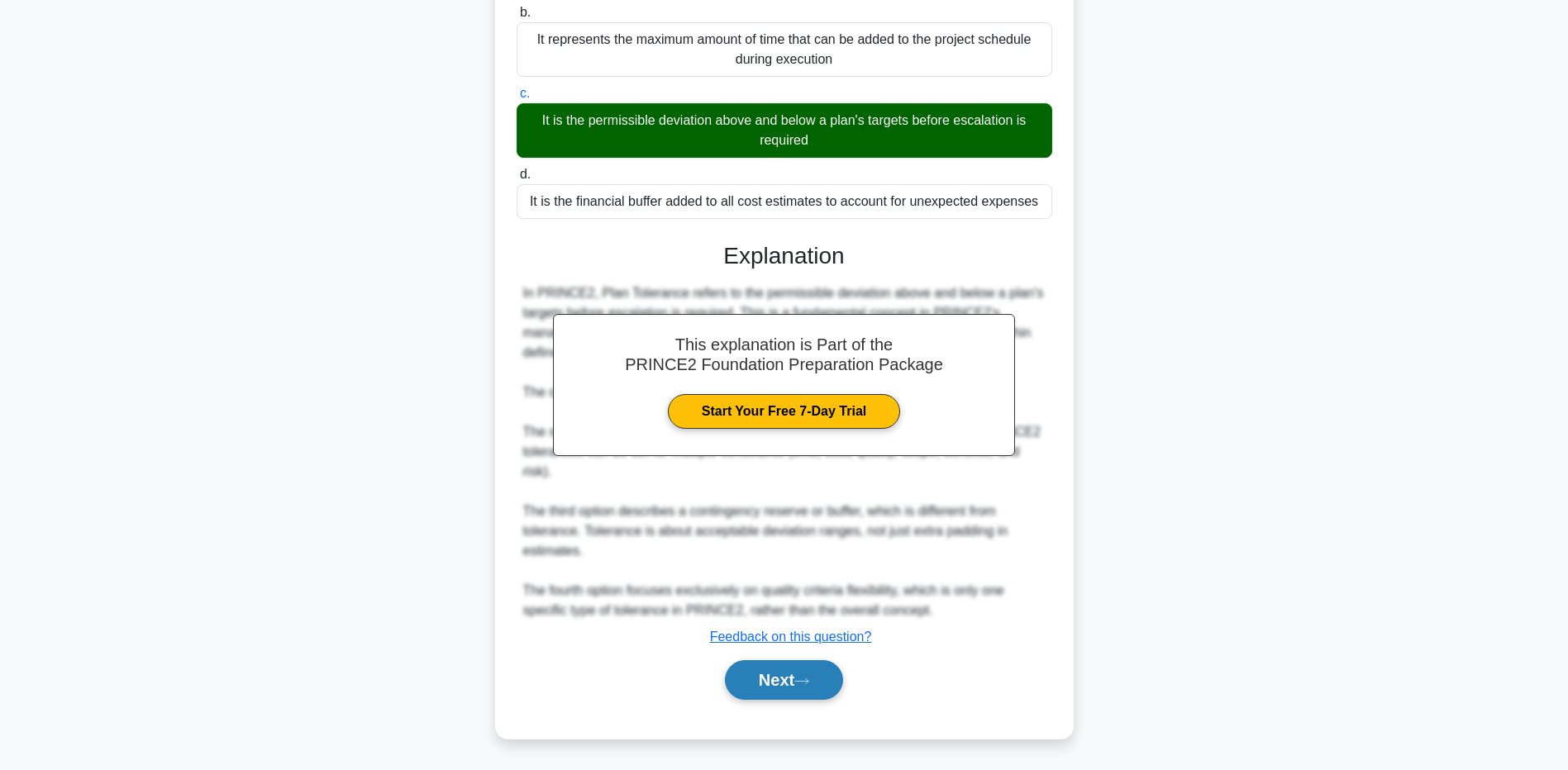
click at [773, 690] on button "Next" at bounding box center [783, 680] width 118 height 40
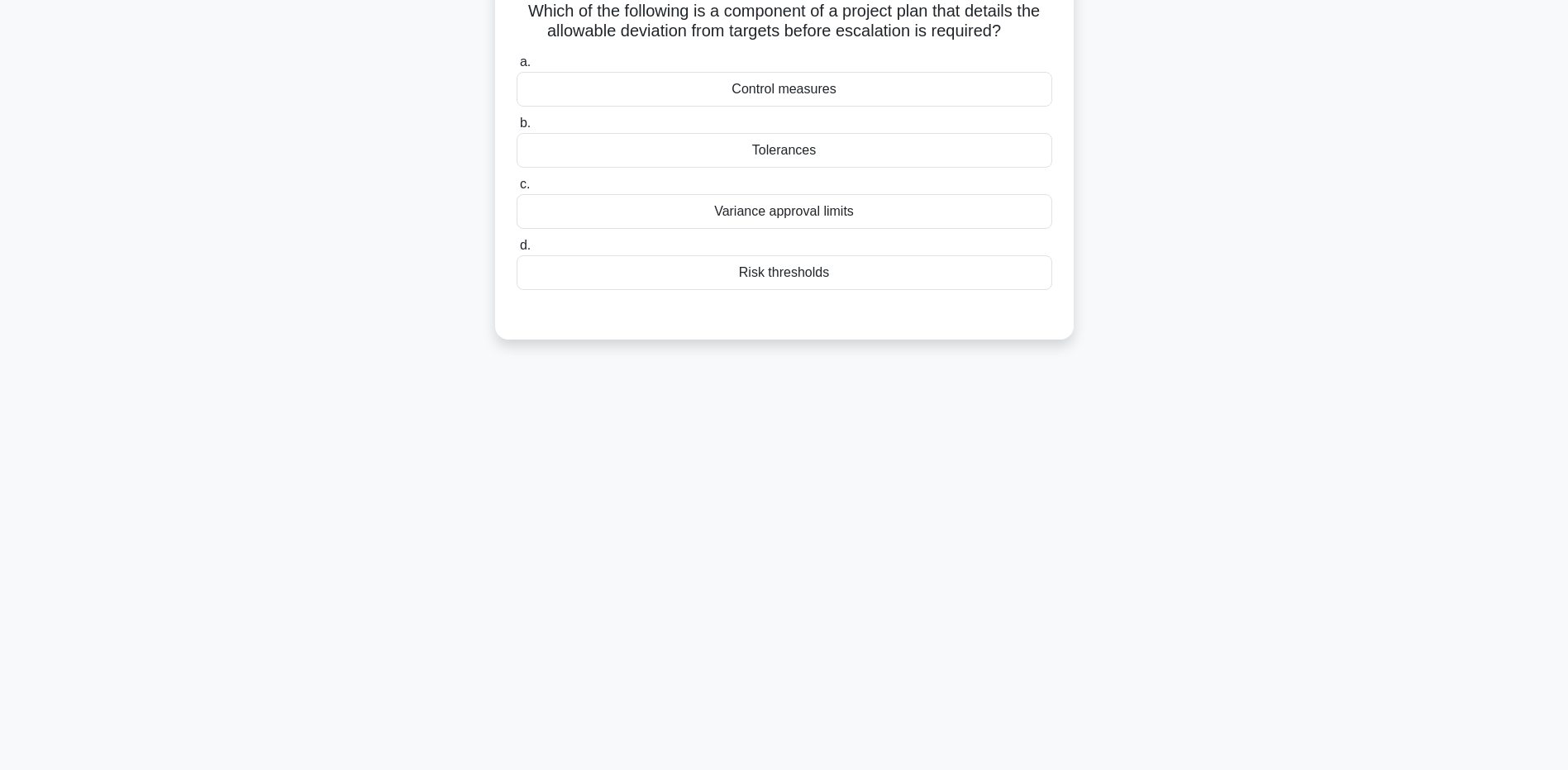
scroll to position [123, 0]
click at [857, 144] on div "Tolerances" at bounding box center [784, 145] width 536 height 35
click at [517, 125] on input "b. Tolerances" at bounding box center [517, 119] width 0 height 11
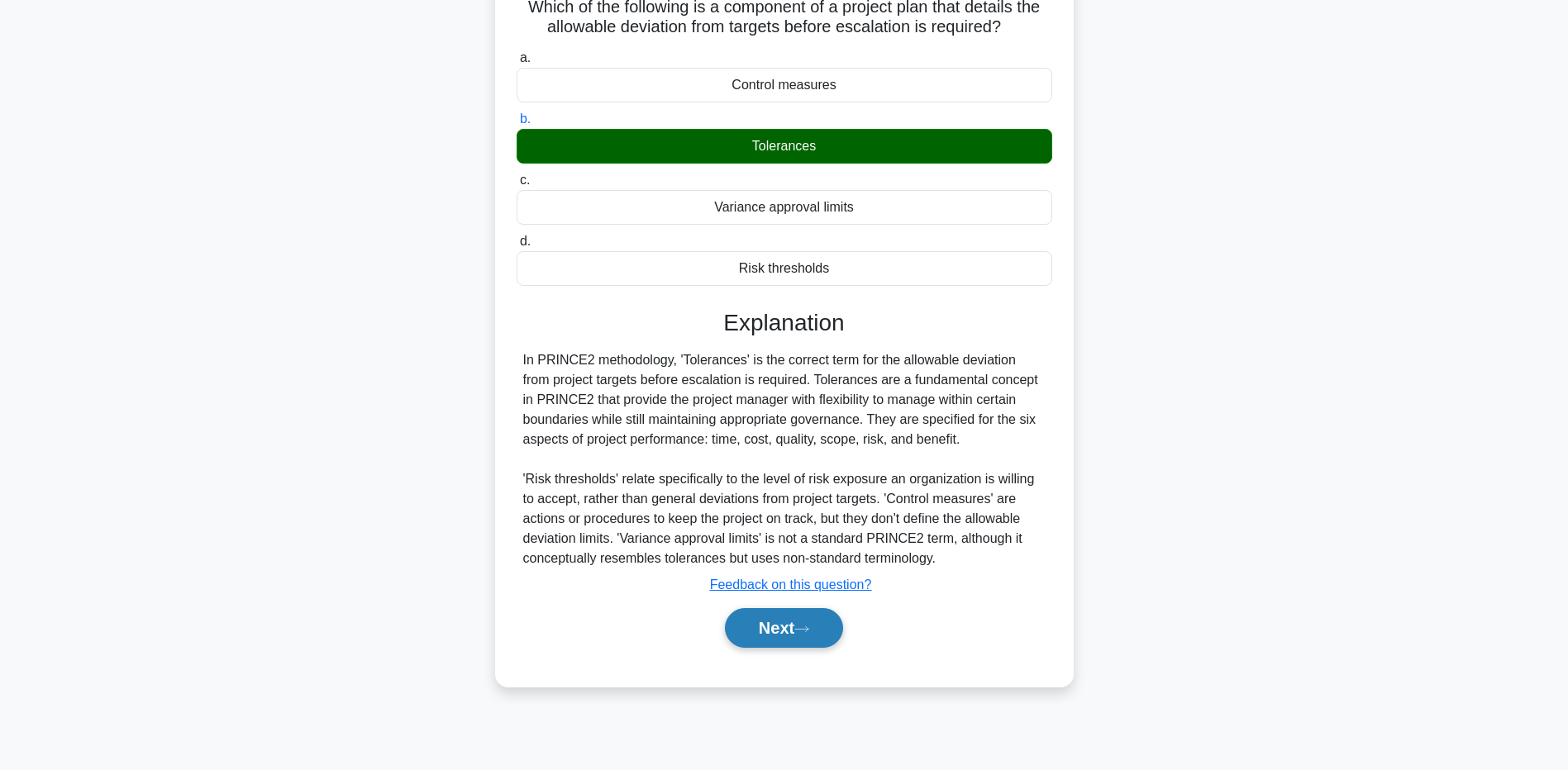
click at [786, 643] on button "Next" at bounding box center [783, 628] width 118 height 40
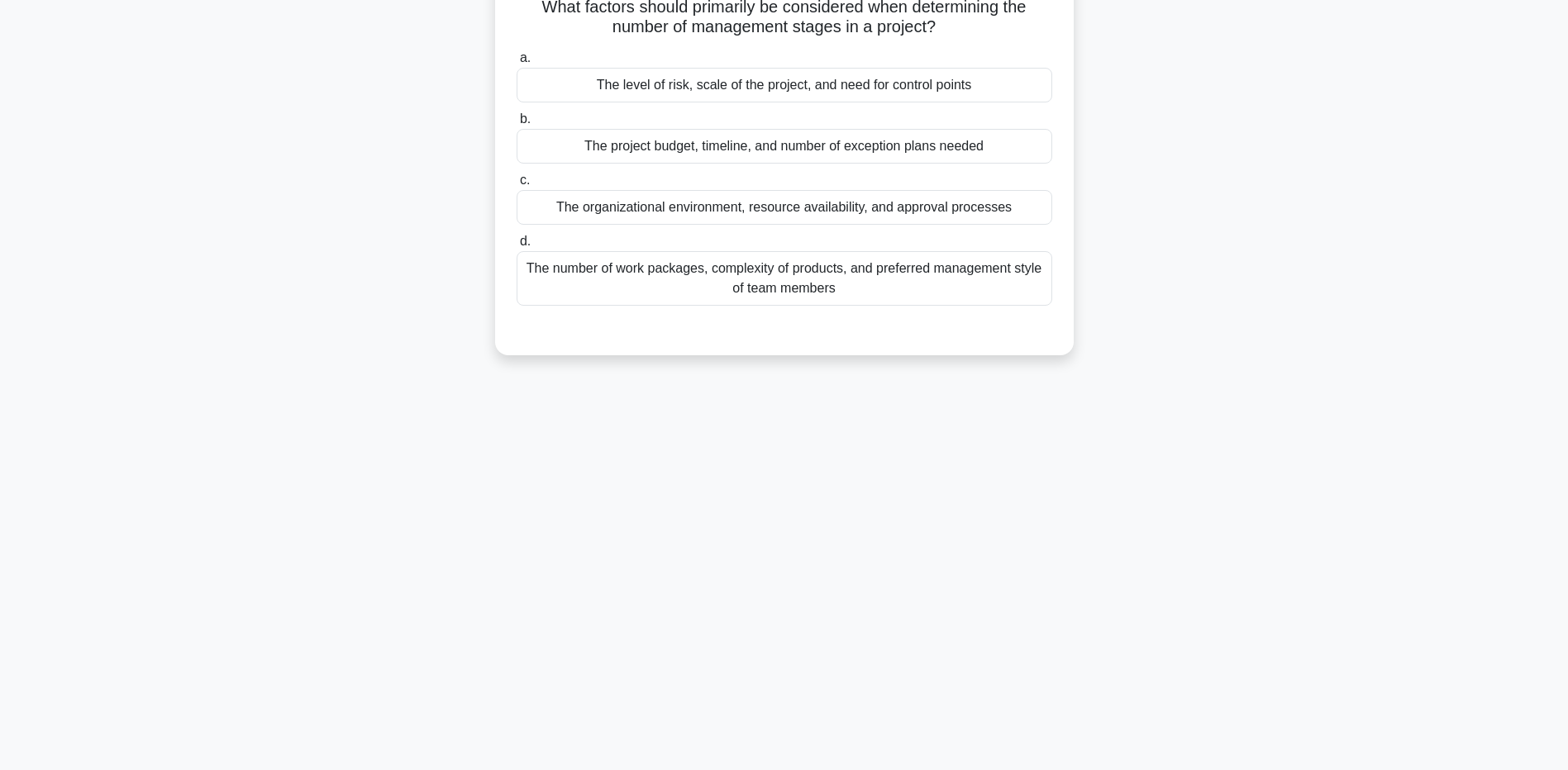
click at [688, 282] on div "The number of work packages, complexity of products, and preferred management s…" at bounding box center [784, 278] width 536 height 54
click at [517, 247] on input "d. The number of work packages, complexity of products, and preferred managemen…" at bounding box center [517, 241] width 0 height 11
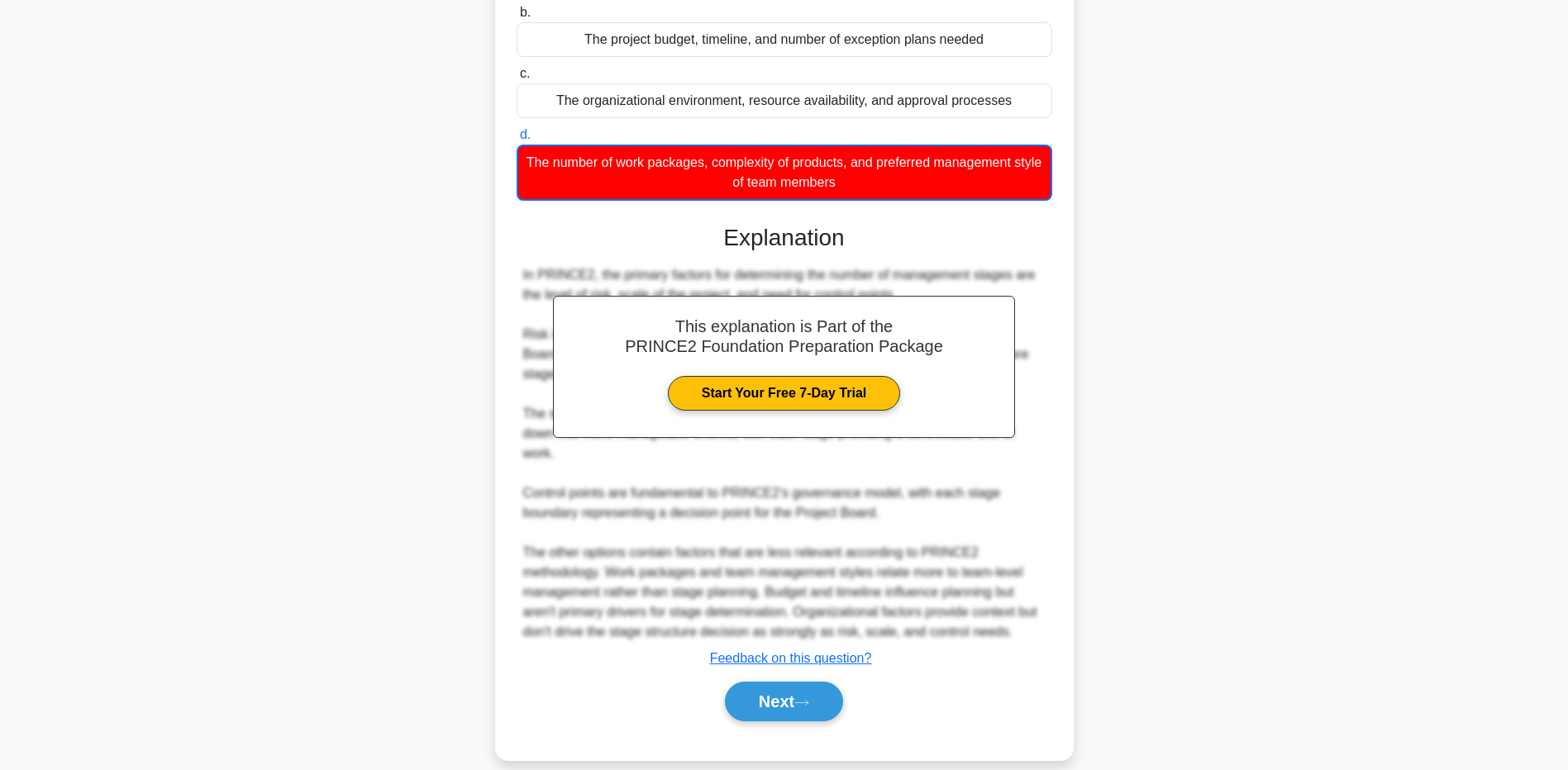
scroll to position [232, 0]
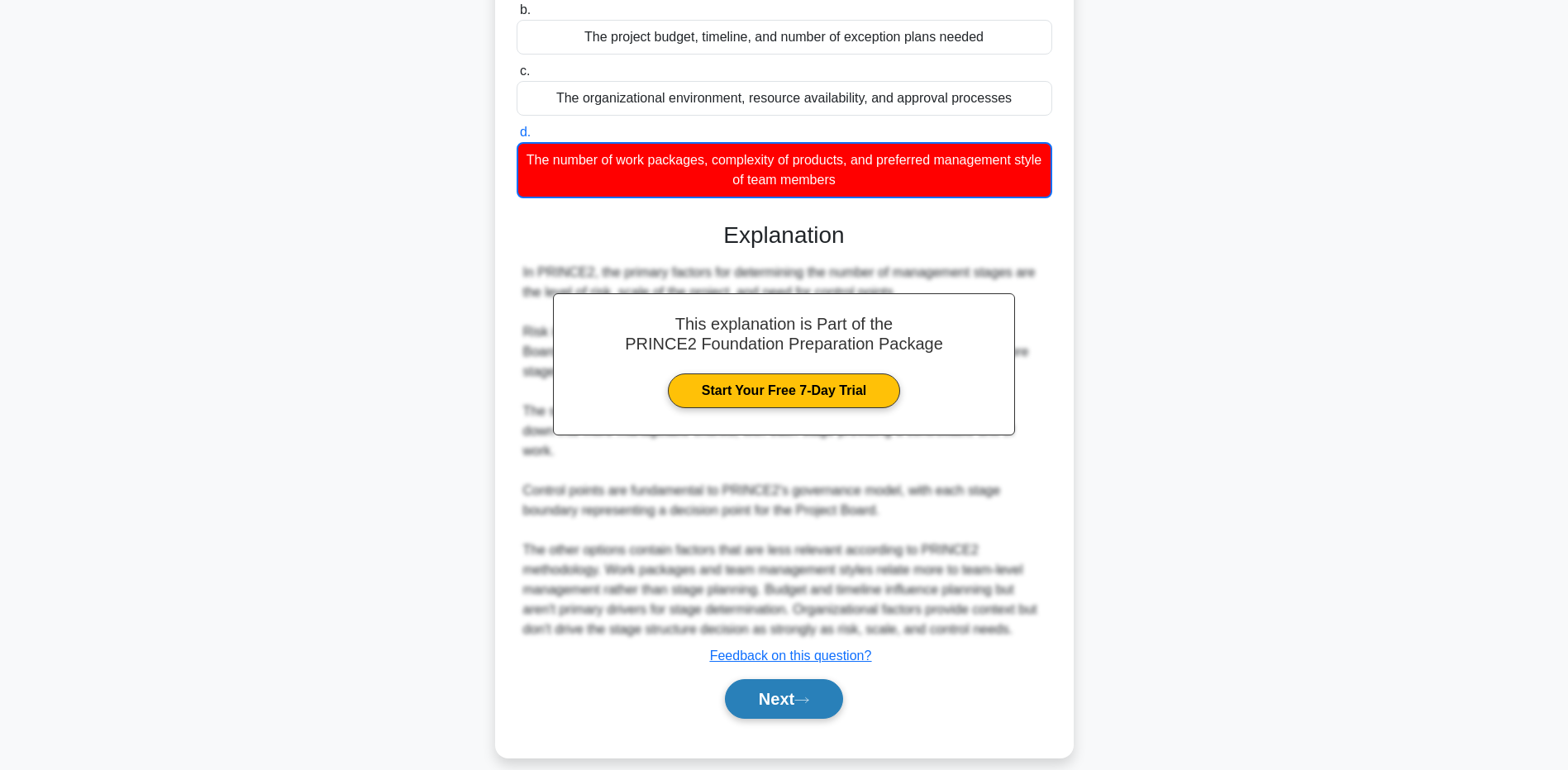
click at [796, 679] on button "Next" at bounding box center [783, 699] width 118 height 40
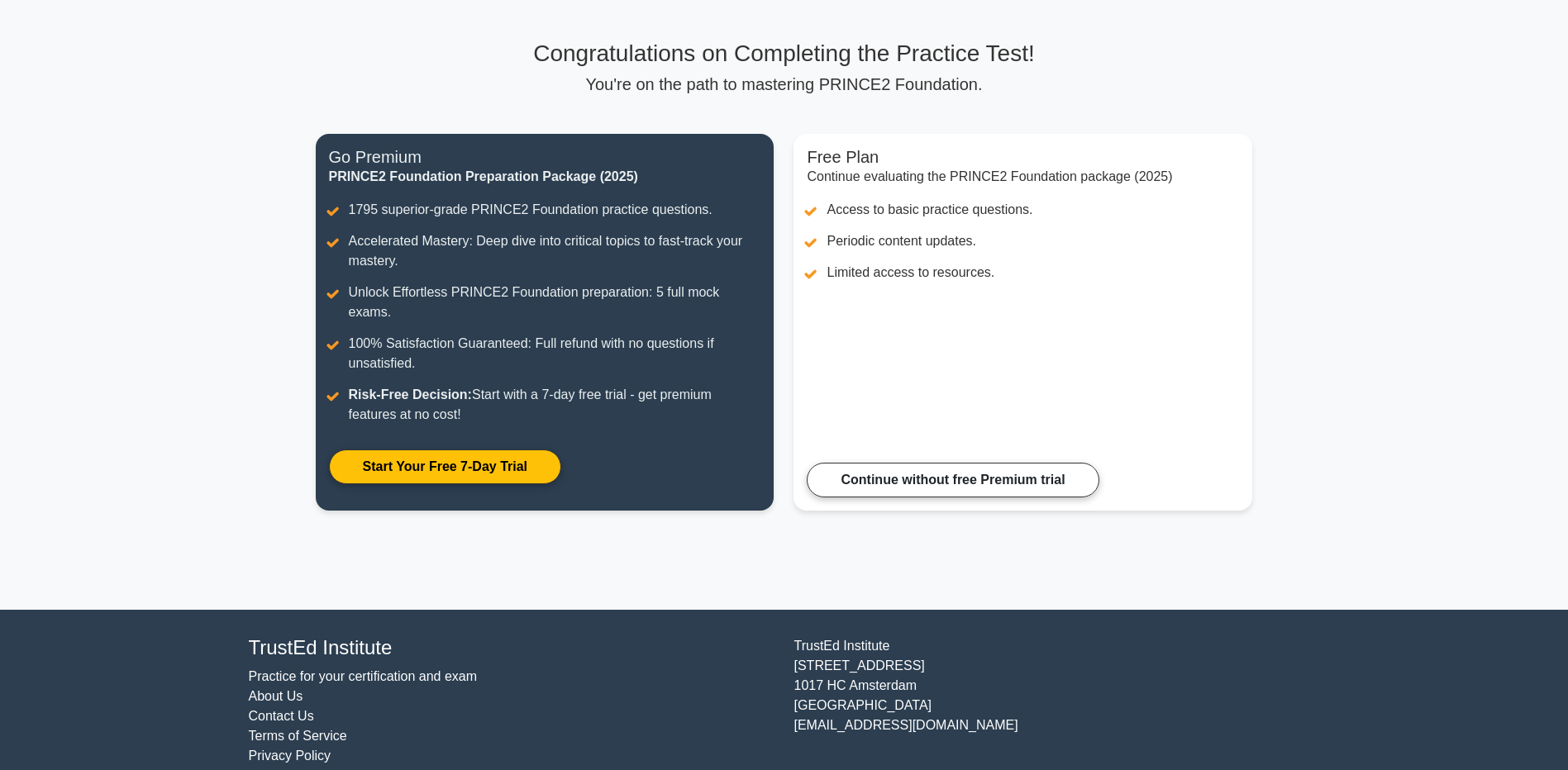
scroll to position [95, 0]
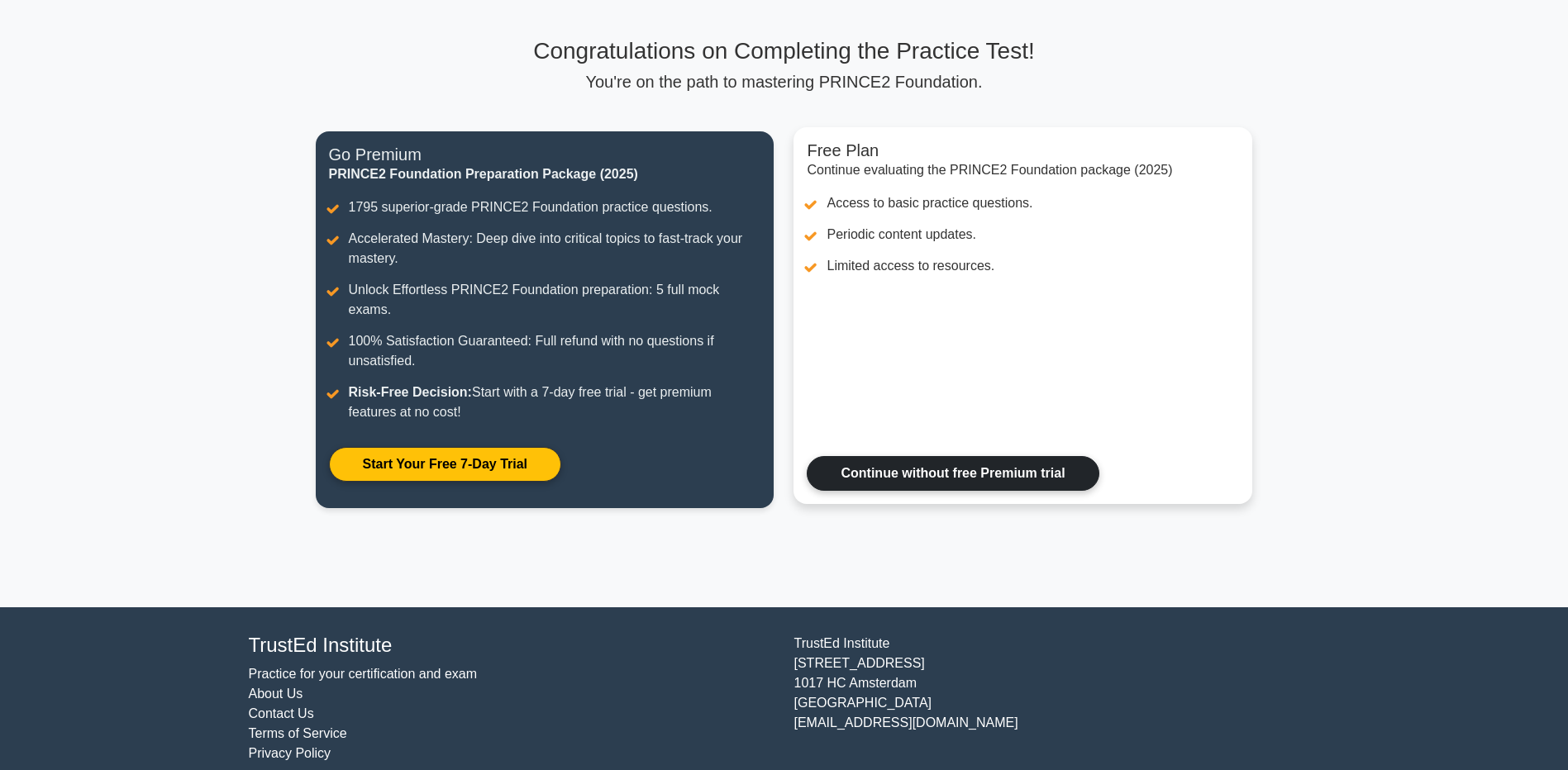
click at [918, 470] on link "Continue without free Premium trial" at bounding box center [952, 473] width 292 height 35
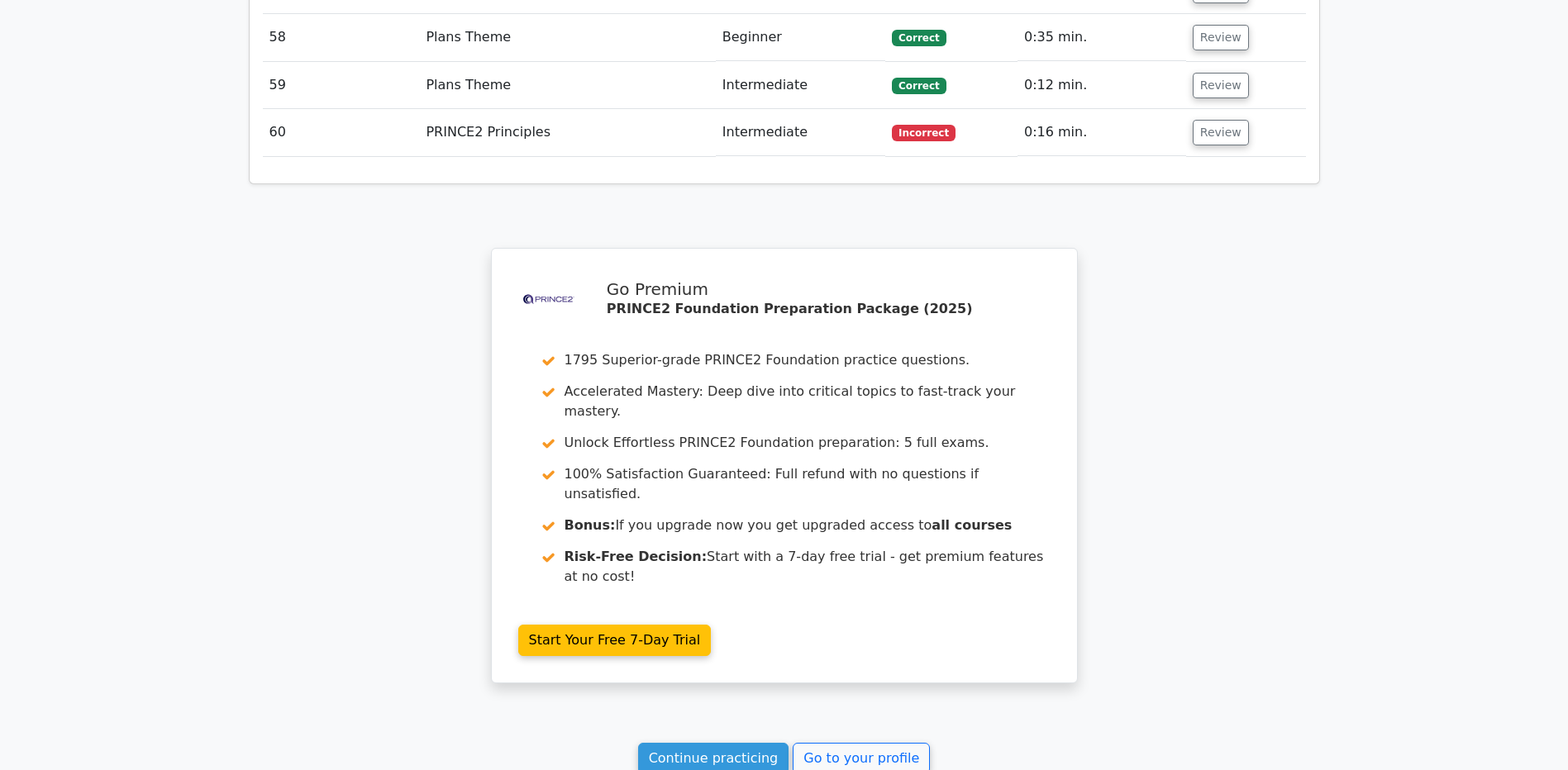
scroll to position [5251, 0]
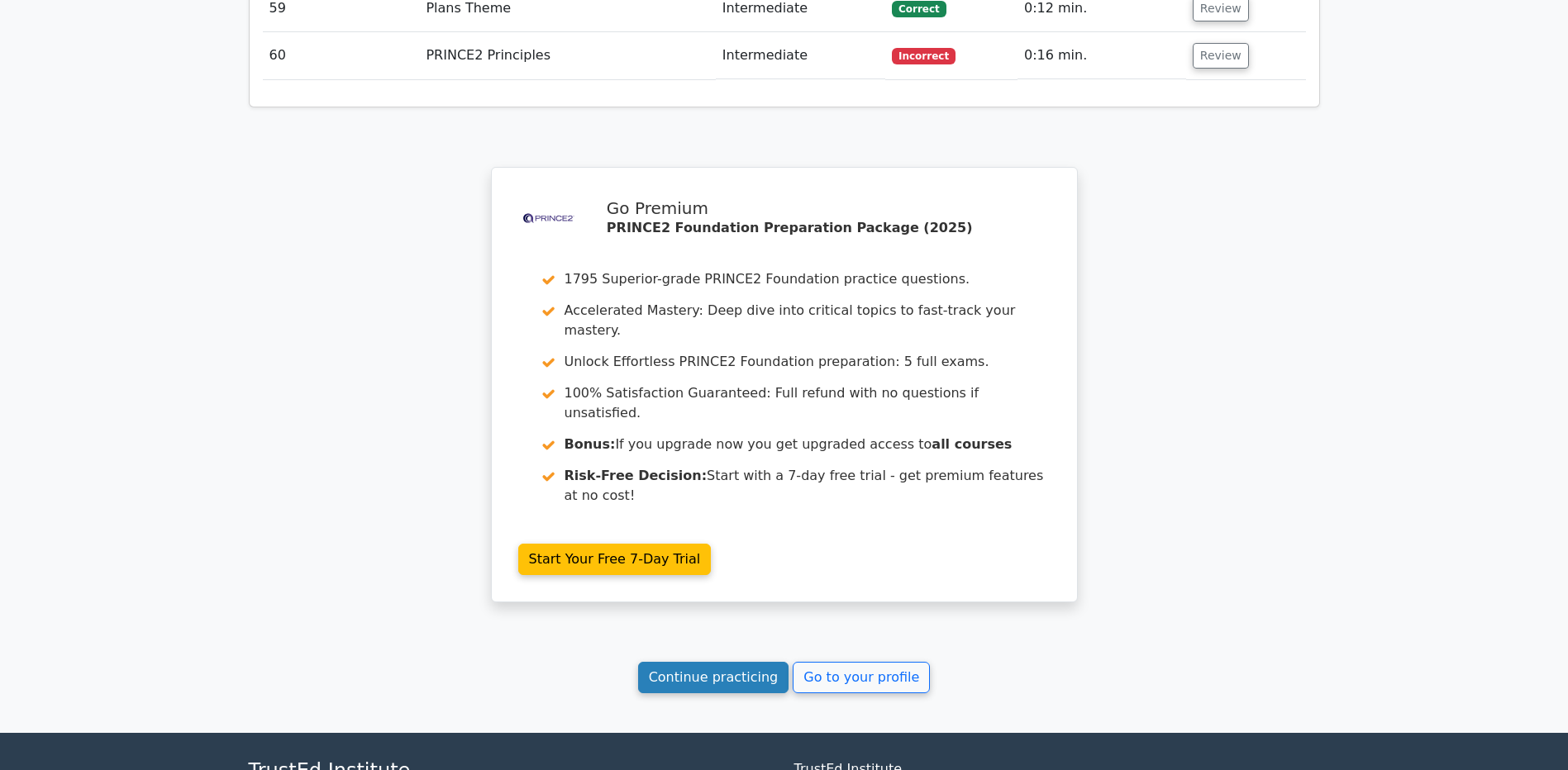
click at [720, 662] on link "Continue practicing" at bounding box center [714, 678] width 151 height 32
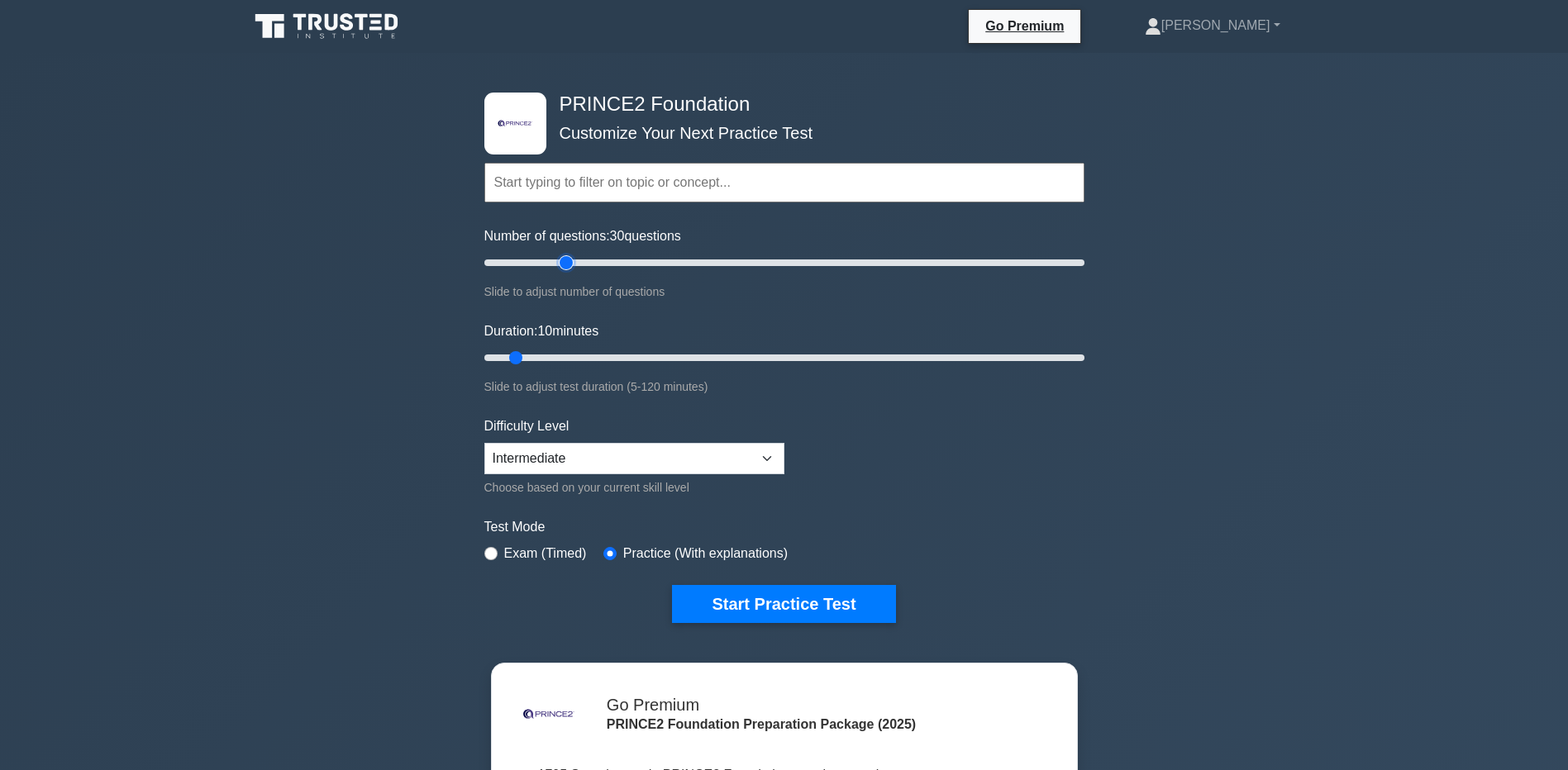
drag, startPoint x: 514, startPoint y: 259, endPoint x: 559, endPoint y: 264, distance: 45.3
type input "30"
click at [559, 264] on input "Number of questions: 30 questions" at bounding box center [784, 263] width 600 height 20
drag, startPoint x: 515, startPoint y: 354, endPoint x: 621, endPoint y: 366, distance: 106.7
type input "30"
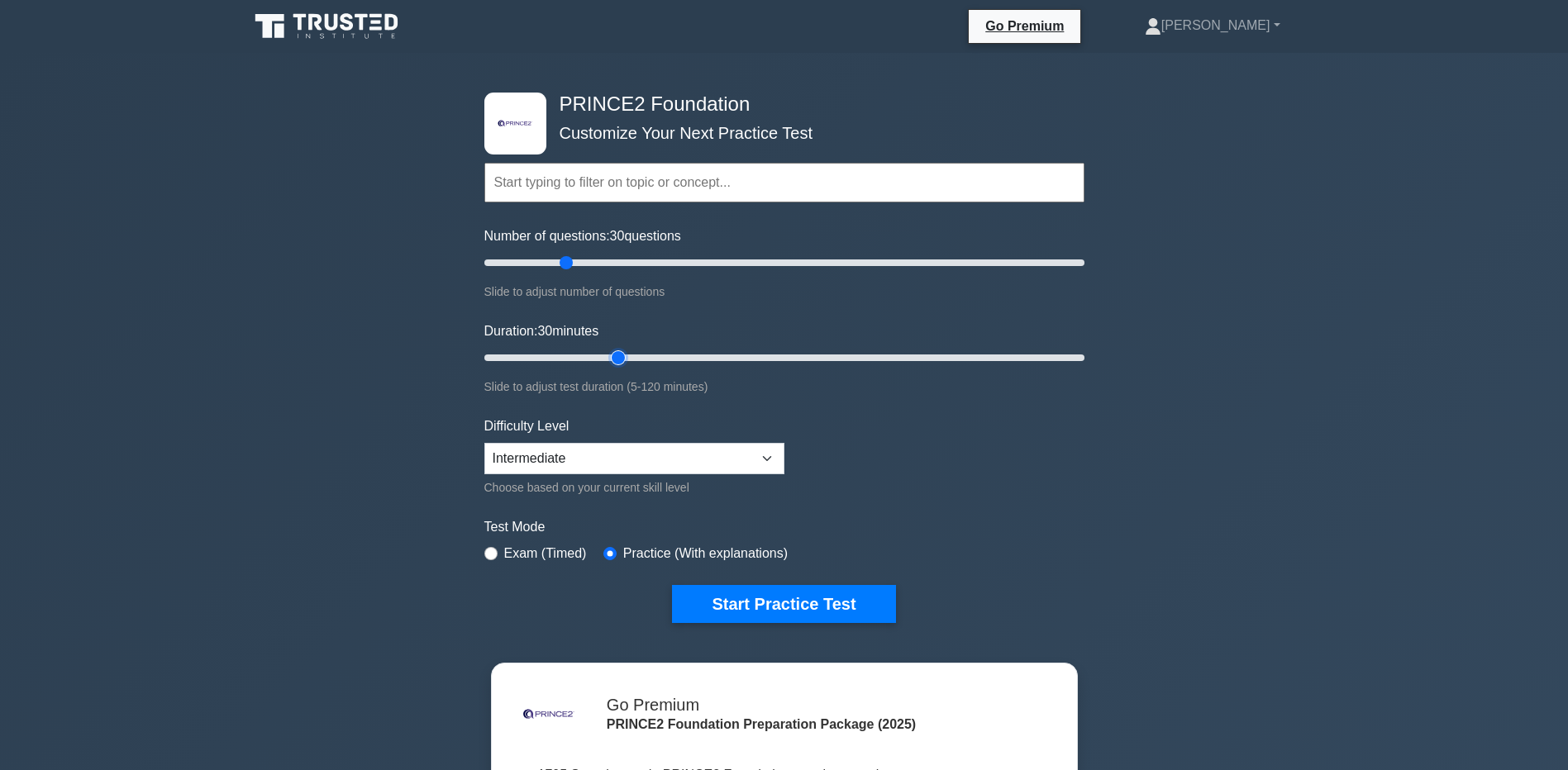
click at [621, 366] on input "Duration: 30 minutes" at bounding box center [784, 358] width 600 height 20
click at [619, 453] on select "Beginner Intermediate Expert" at bounding box center [634, 459] width 300 height 32
select select "expert"
click at [484, 443] on select "Beginner Intermediate Expert" at bounding box center [634, 459] width 300 height 32
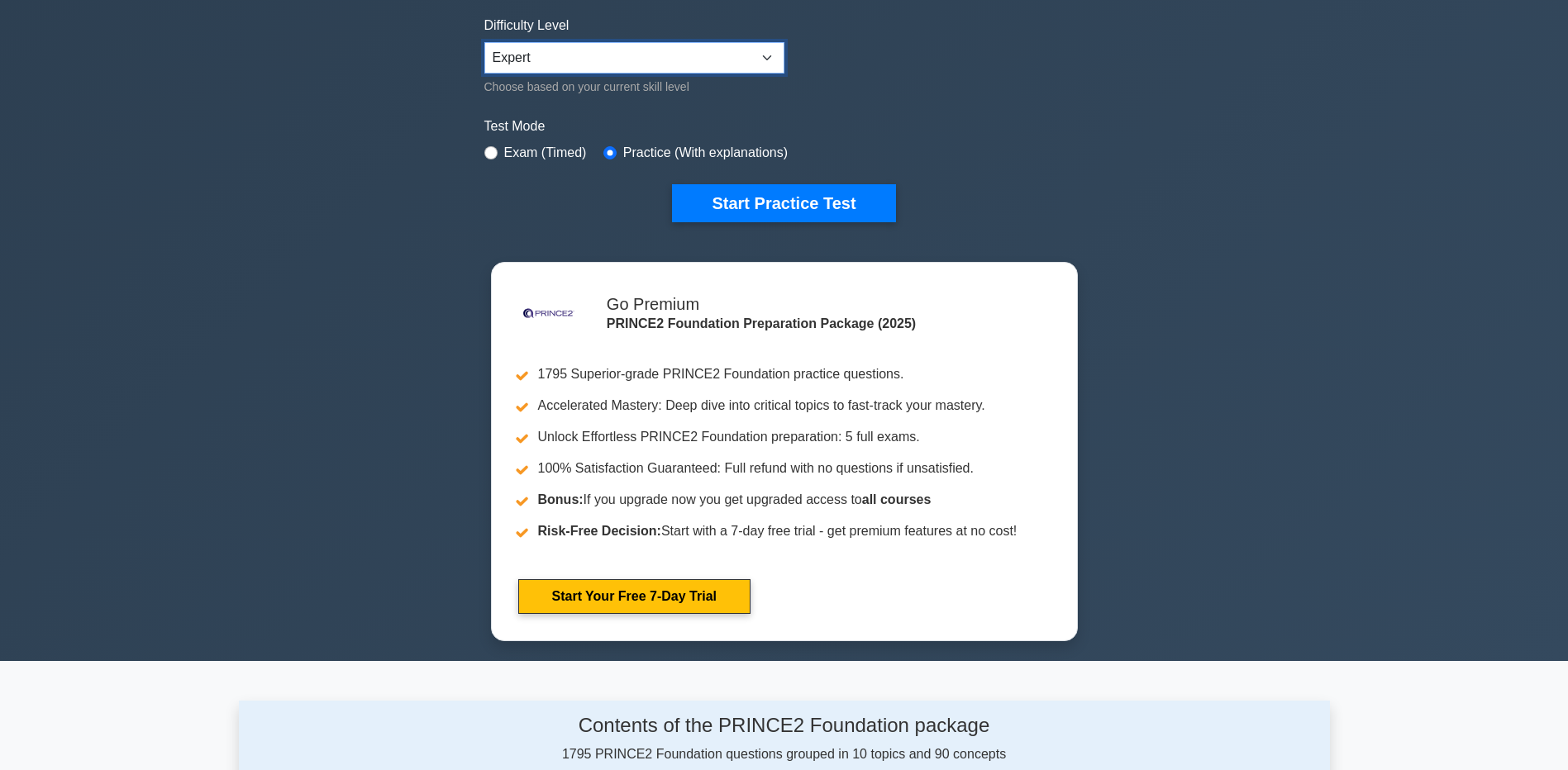
scroll to position [413, 0]
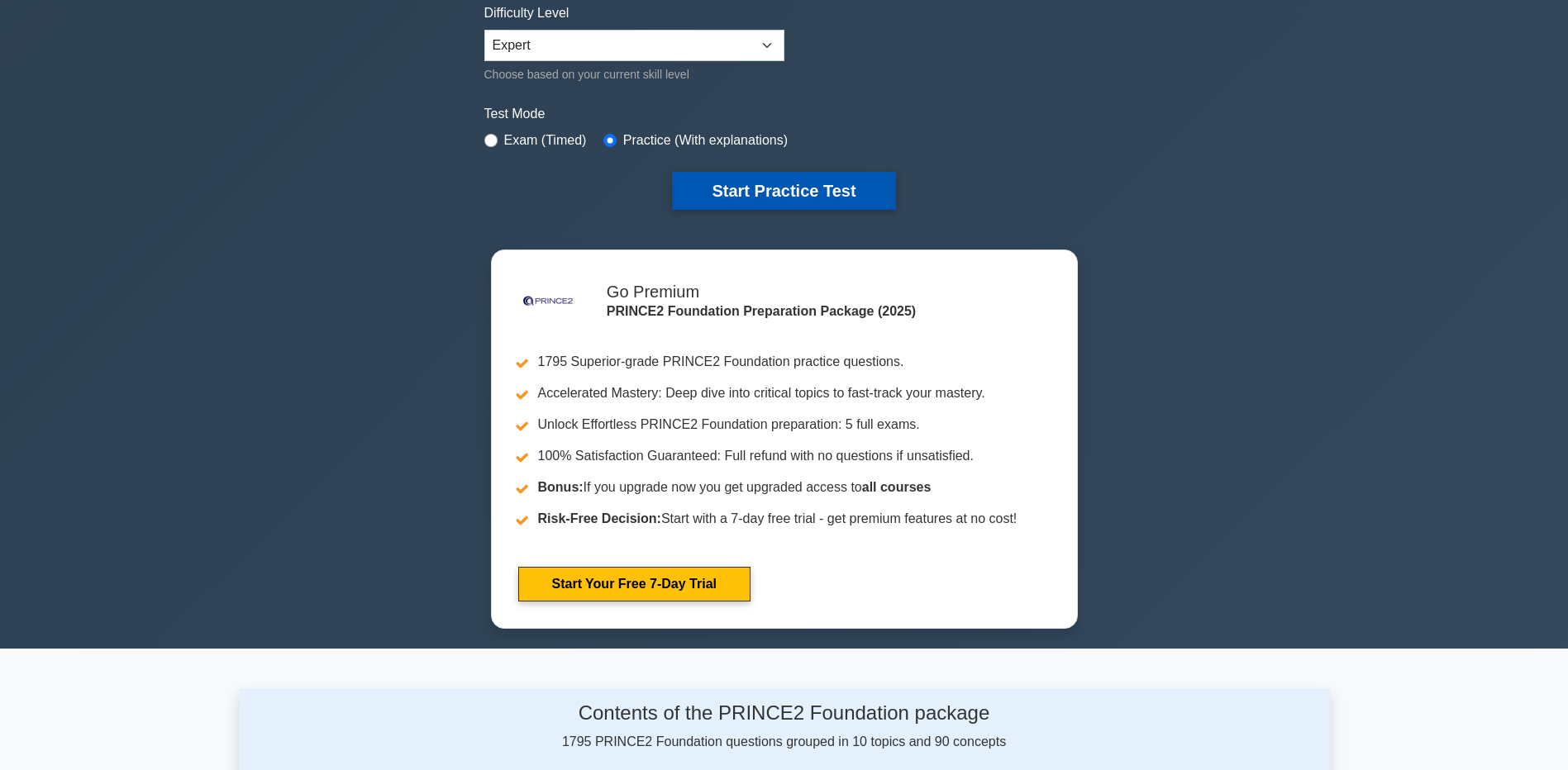
click at [793, 192] on button "Start Practice Test" at bounding box center [783, 191] width 223 height 38
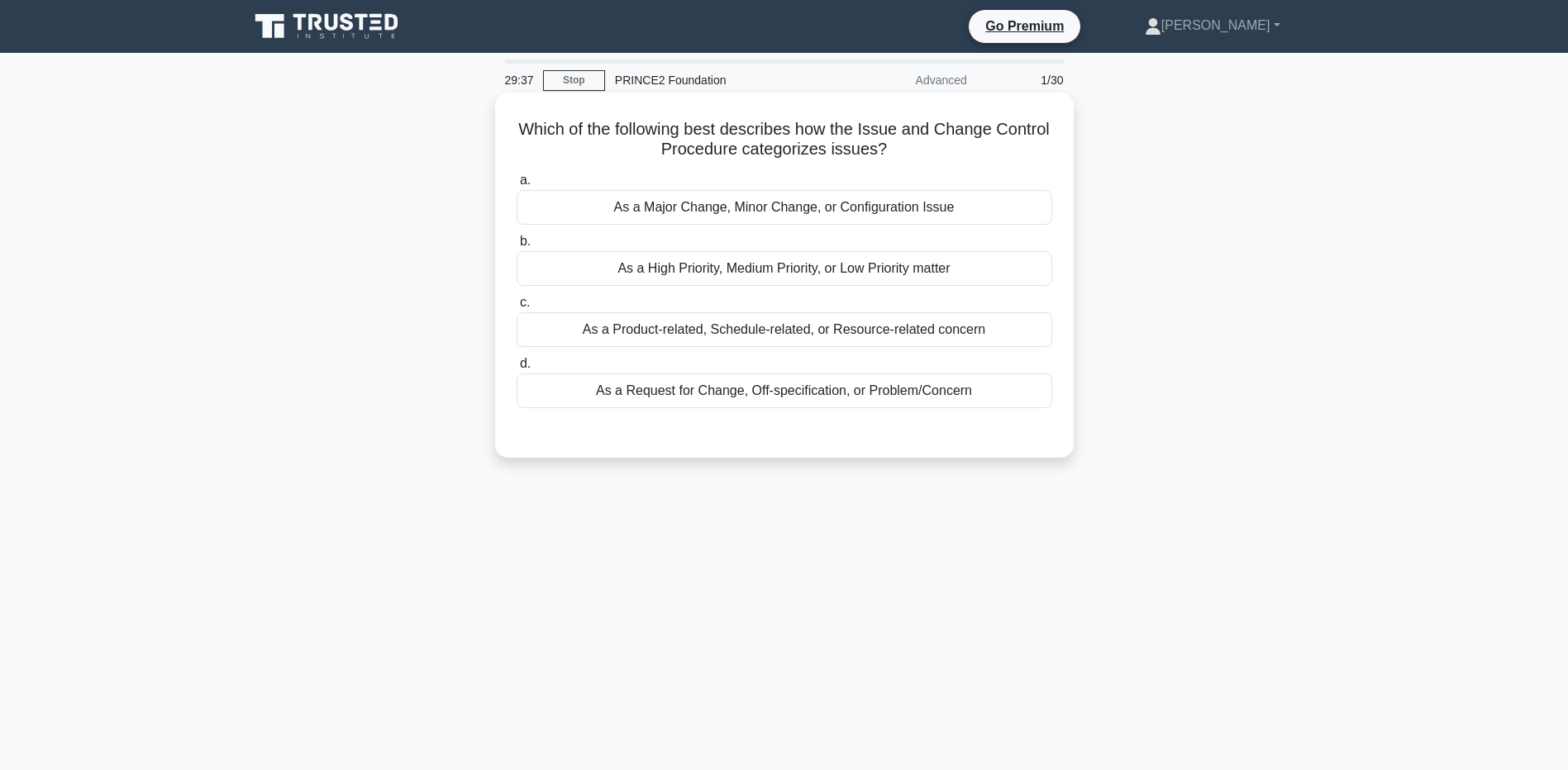
click at [912, 393] on div "As a Request for Change, Off-specification, or Problem/Concern" at bounding box center [784, 390] width 536 height 35
click at [517, 369] on input "d. As a Request for Change, Off-specification, or Problem/Concern" at bounding box center [517, 363] width 0 height 11
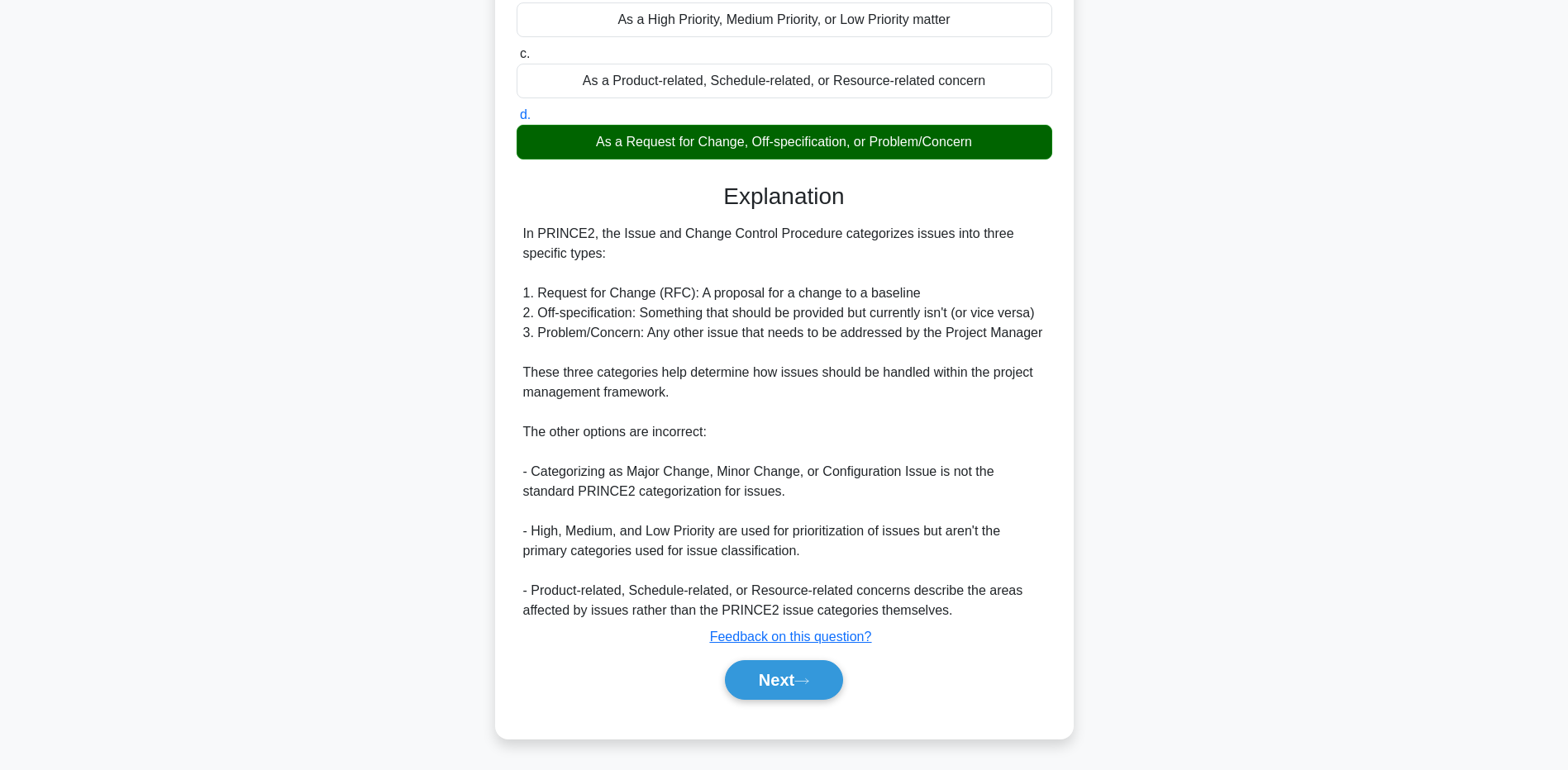
scroll to position [249, 0]
click at [774, 686] on button "Next" at bounding box center [783, 680] width 118 height 40
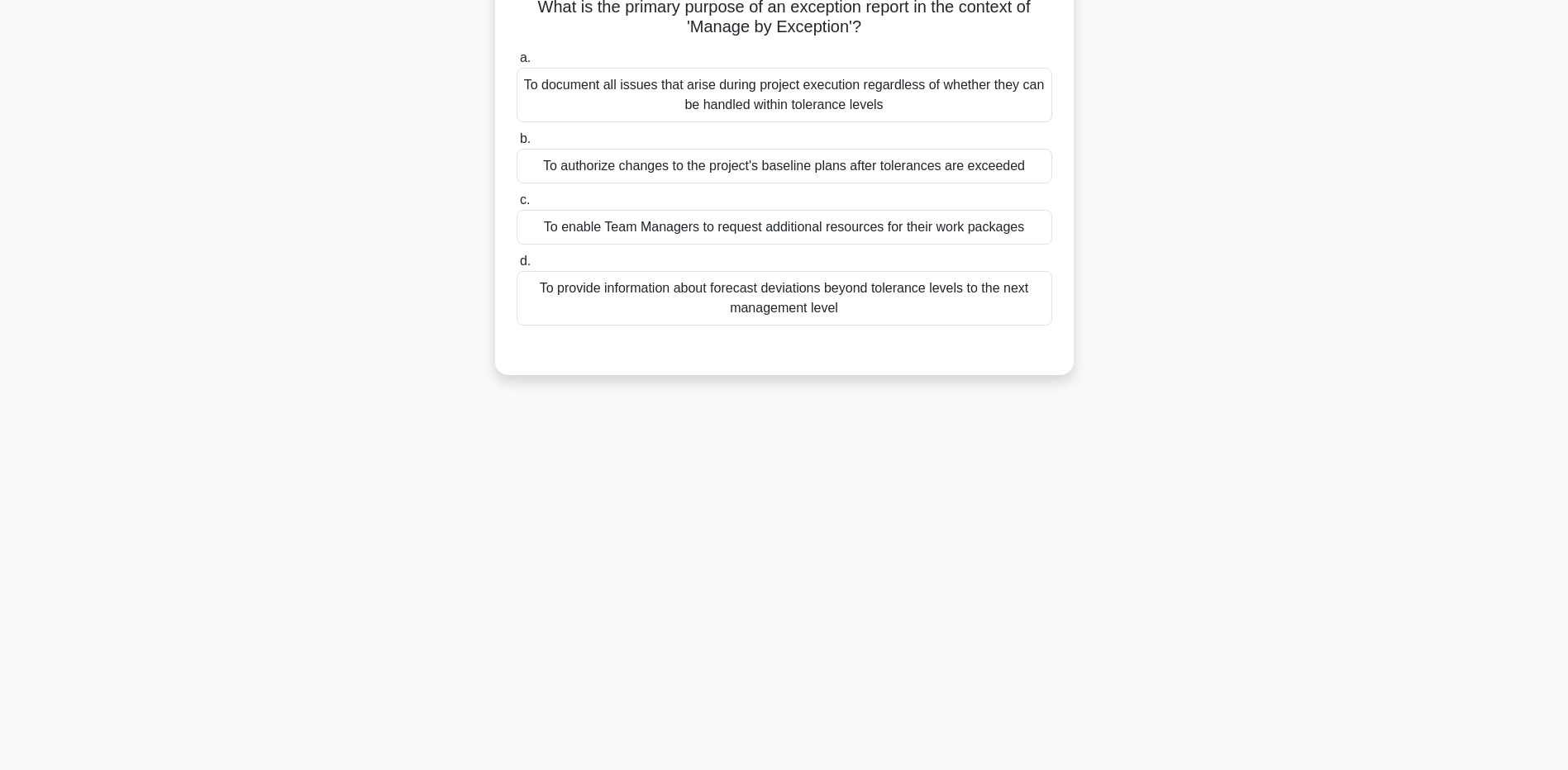
click at [666, 311] on div "To provide information about forecast deviations beyond tolerance levels to the…" at bounding box center [784, 298] width 536 height 54
click at [517, 267] on input "d. To provide information about forecast deviations beyond tolerance levels to …" at bounding box center [517, 261] width 0 height 11
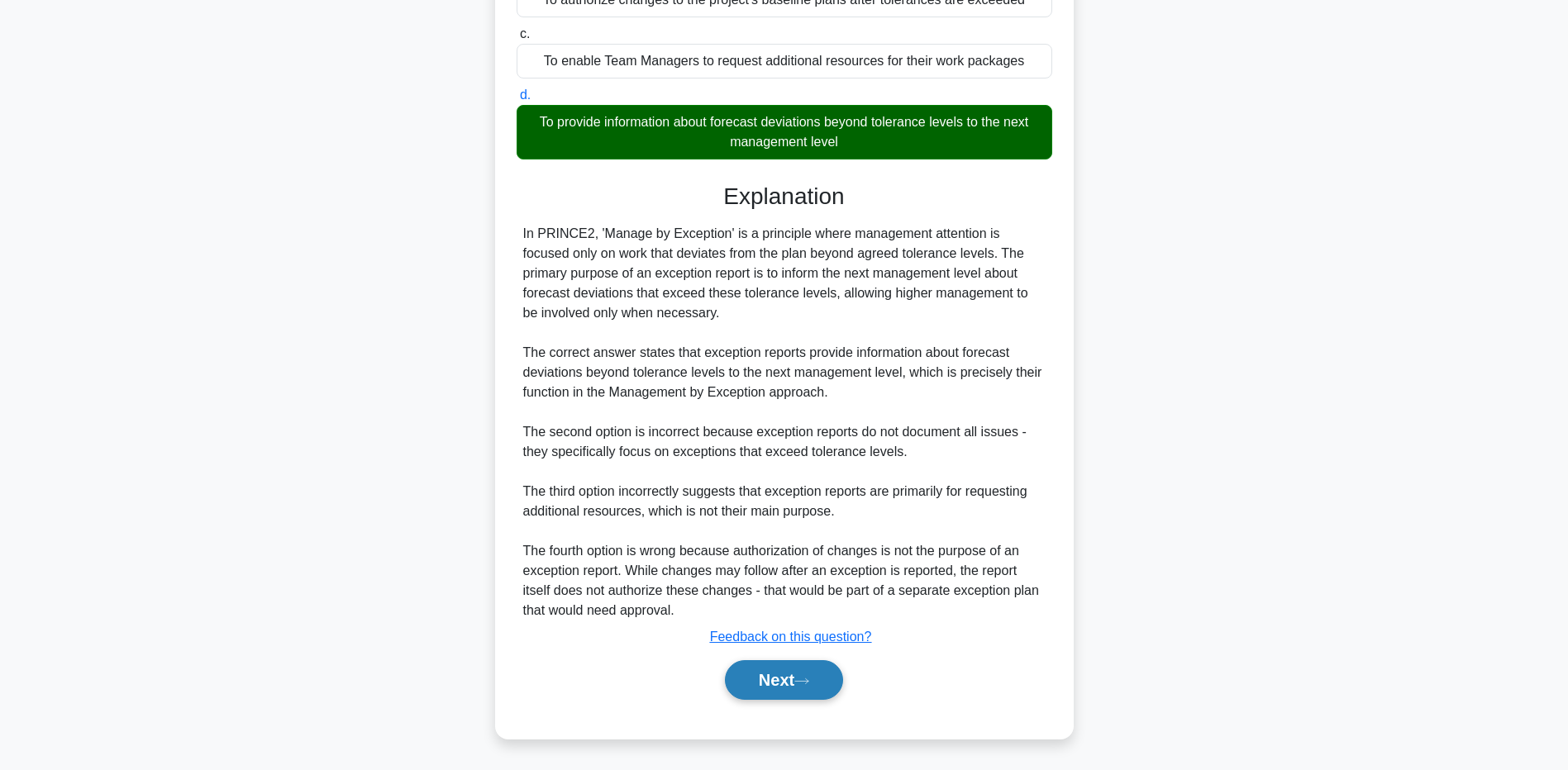
click at [779, 680] on button "Next" at bounding box center [783, 680] width 118 height 40
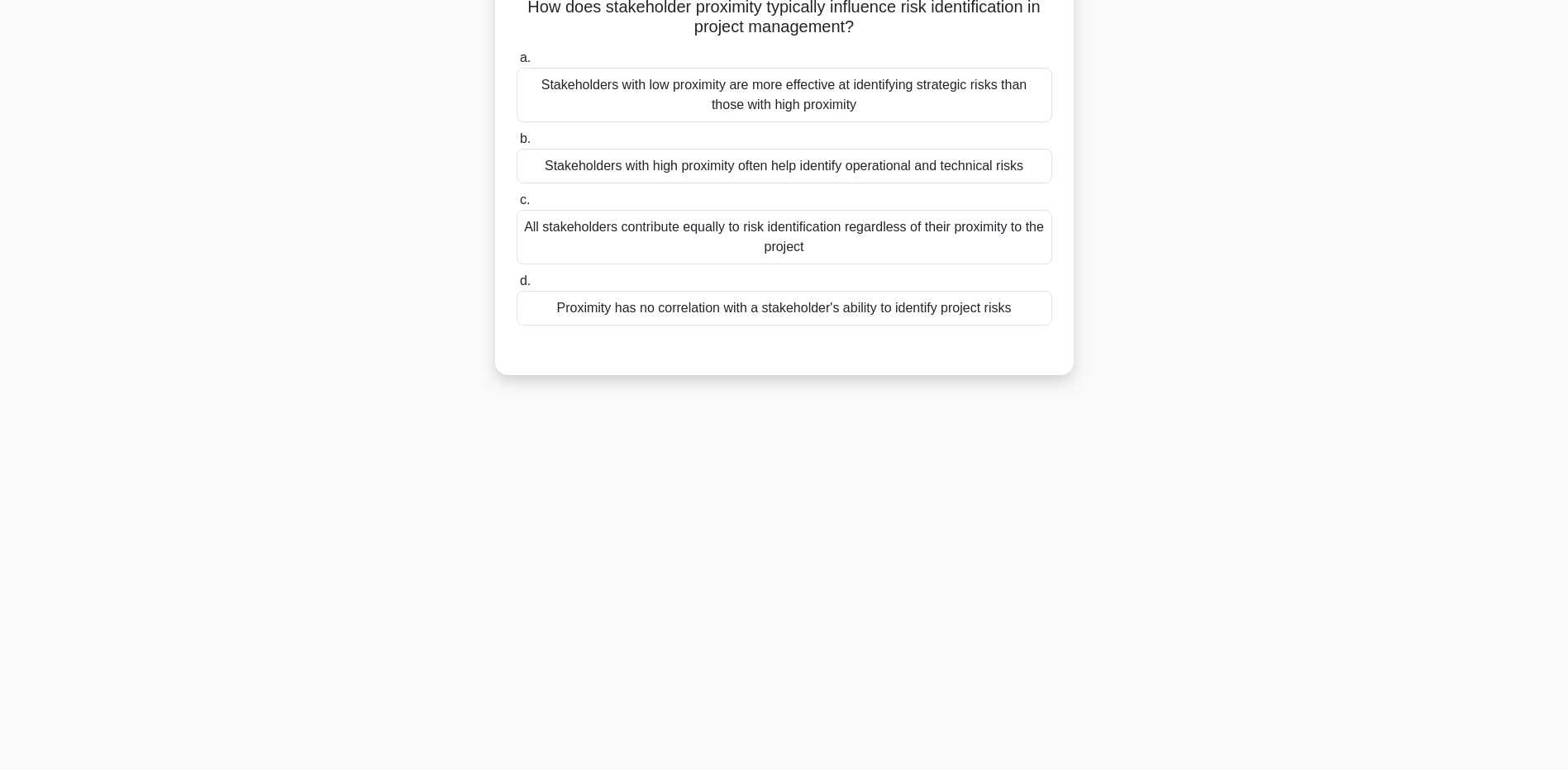
click at [684, 234] on div "All stakeholders contribute equally to risk identification regardless of their …" at bounding box center [784, 237] width 536 height 54
click at [517, 206] on input "c. All stakeholders contribute equally to risk identification regardless of the…" at bounding box center [517, 200] width 0 height 11
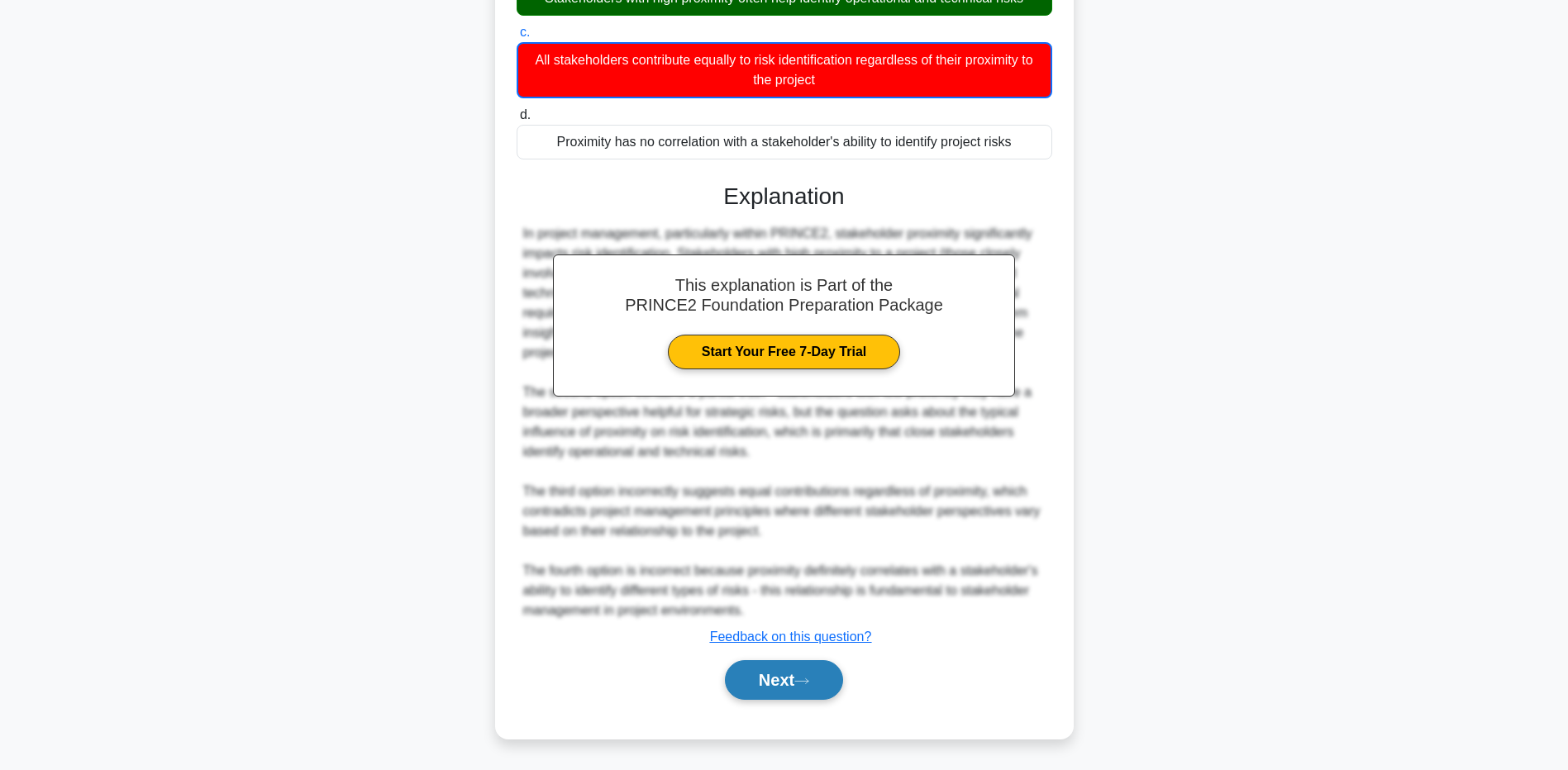
click at [799, 672] on button "Next" at bounding box center [783, 680] width 118 height 40
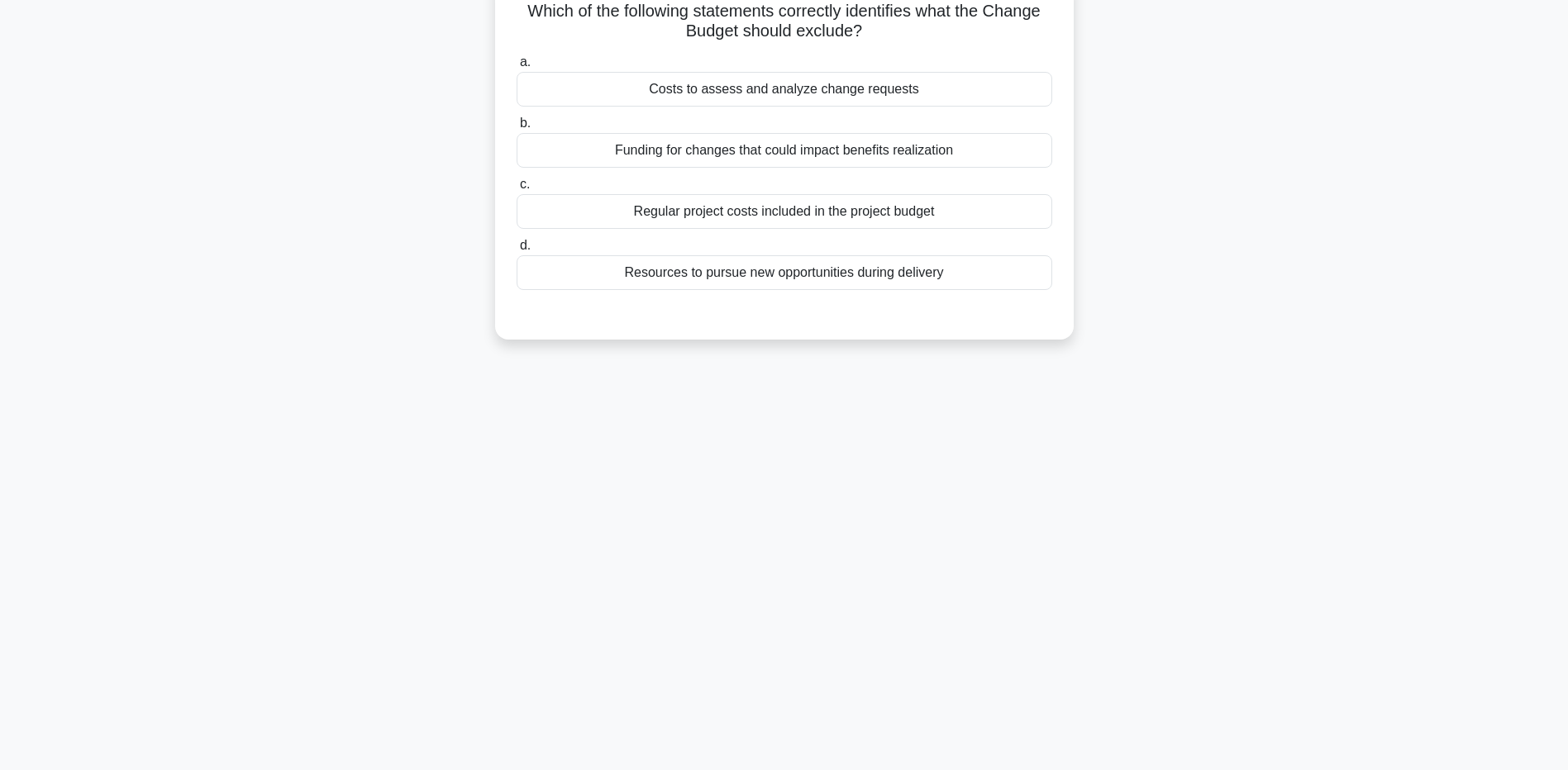
scroll to position [40, 0]
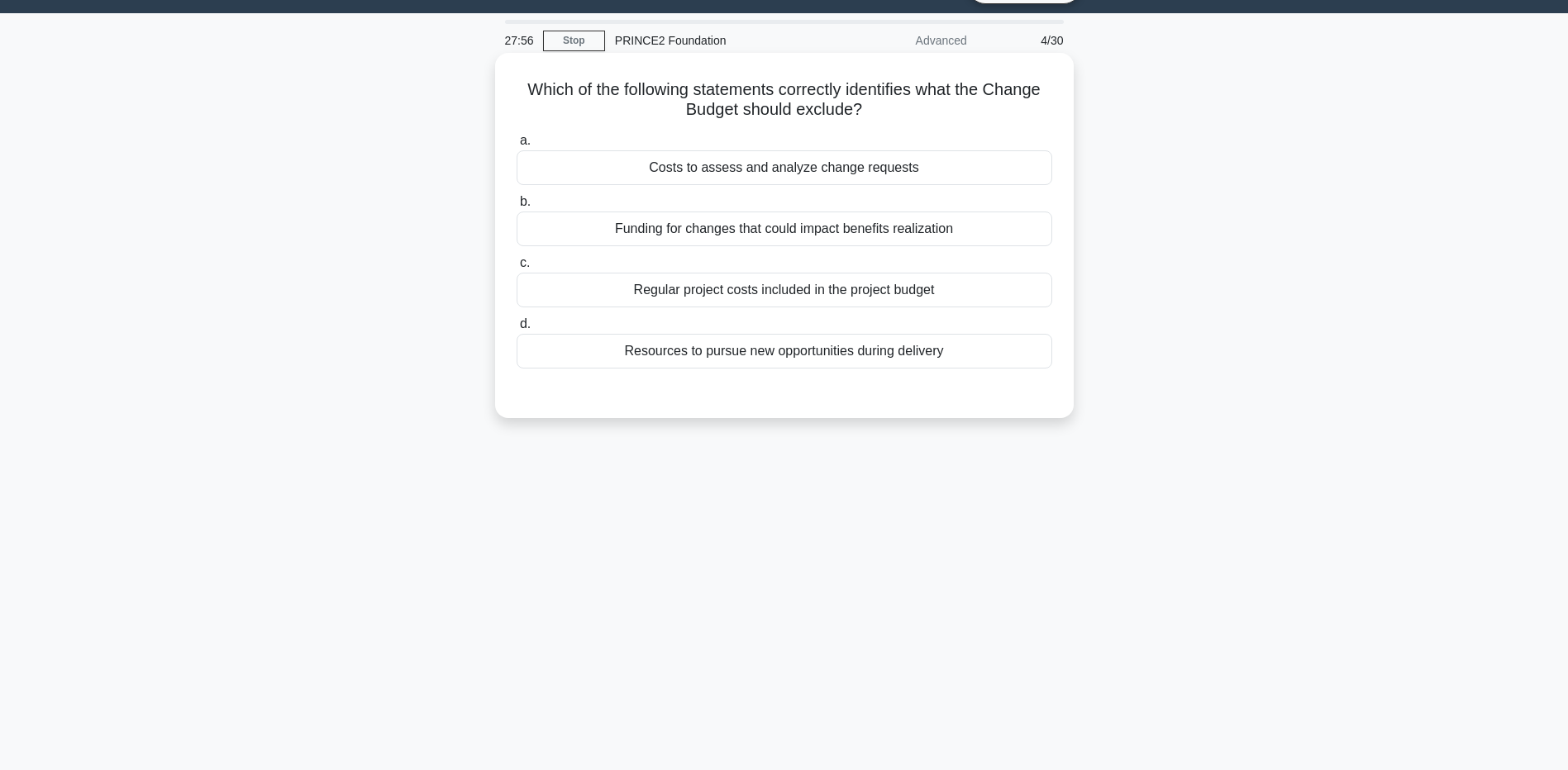
click at [799, 358] on div "Resources to pursue new opportunities during delivery" at bounding box center [784, 350] width 536 height 35
click at [517, 330] on input "d. Resources to pursue new opportunities during delivery" at bounding box center [517, 324] width 0 height 11
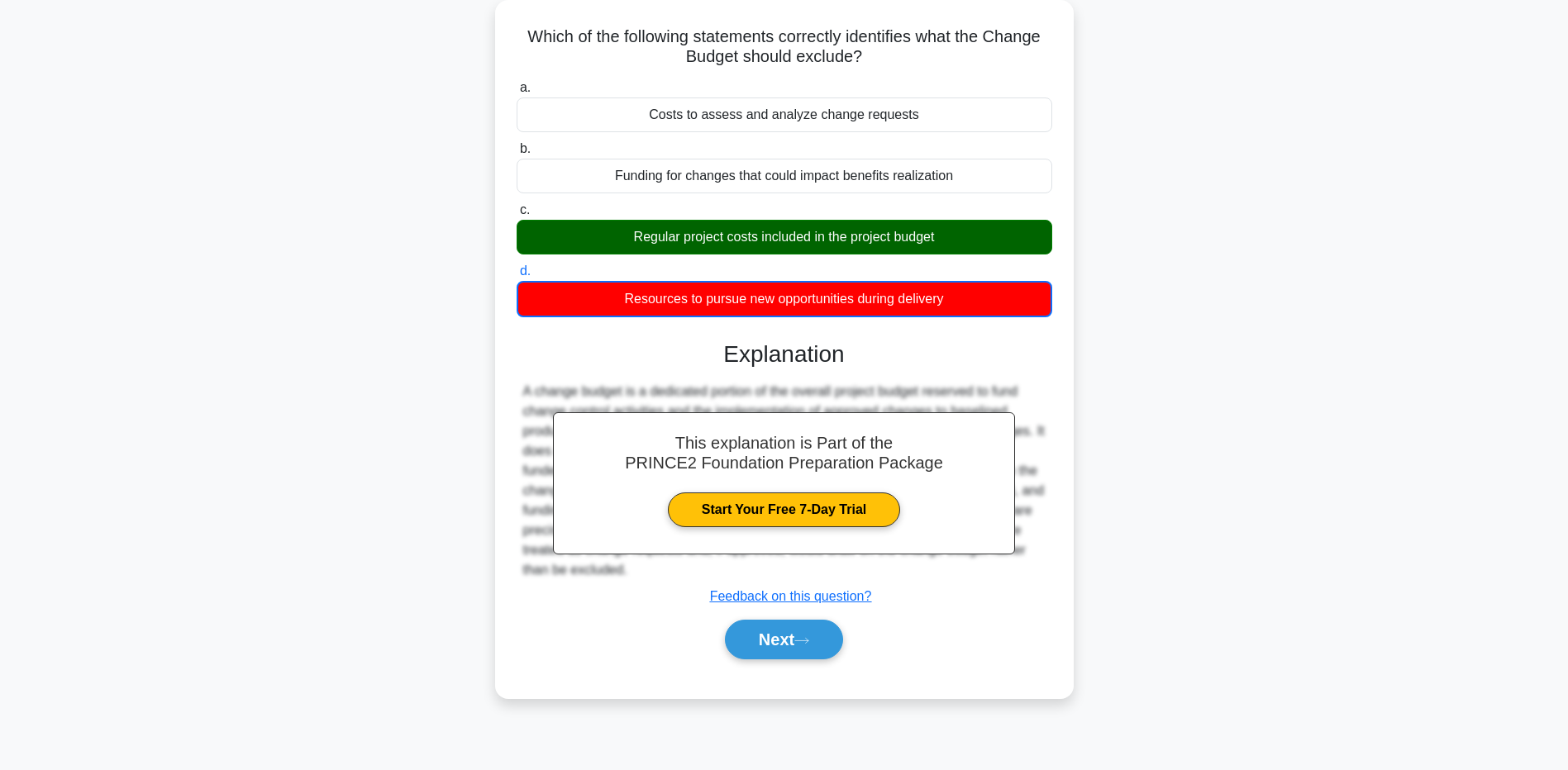
scroll to position [123, 0]
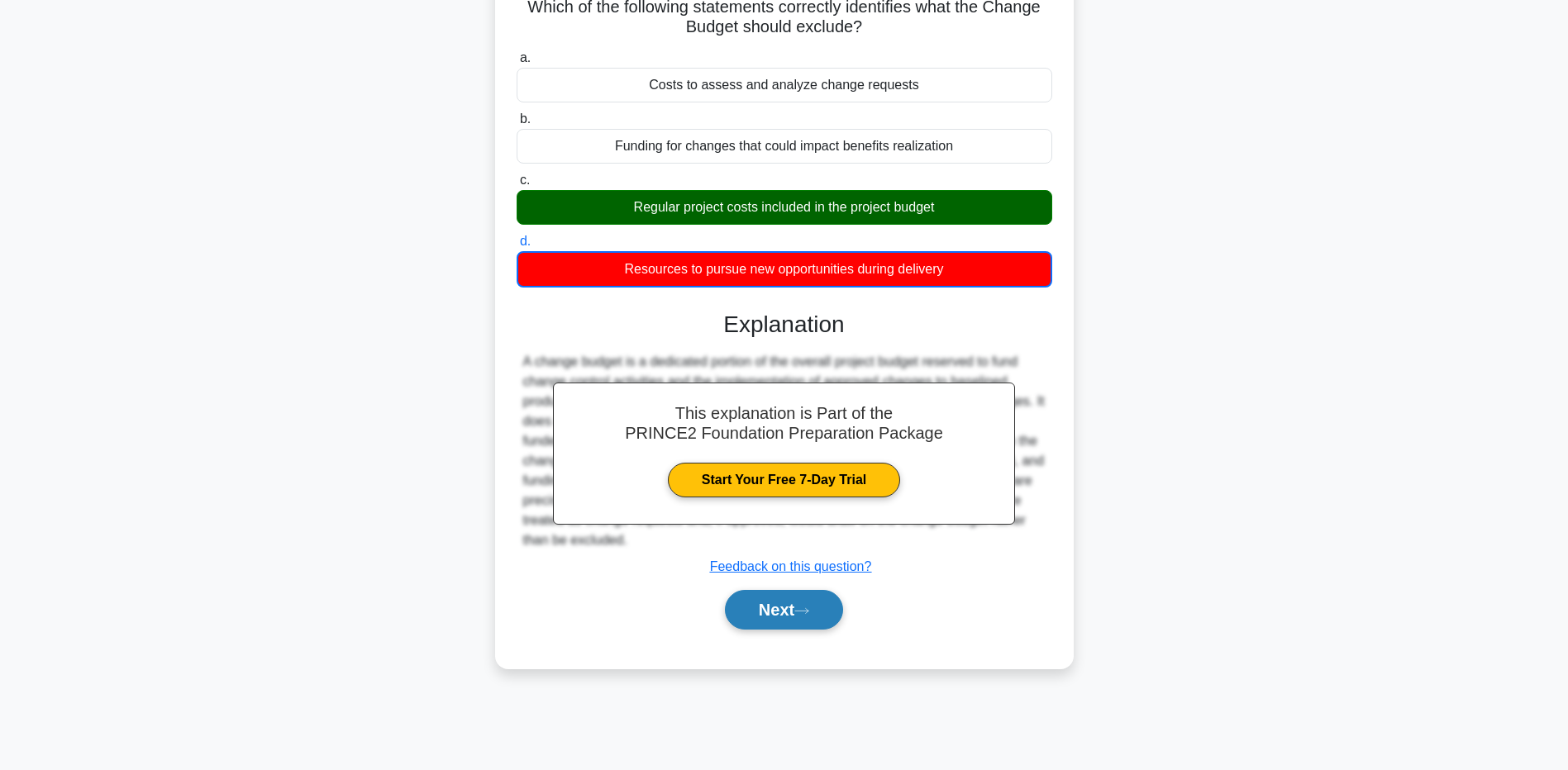
click at [776, 612] on button "Next" at bounding box center [783, 610] width 118 height 40
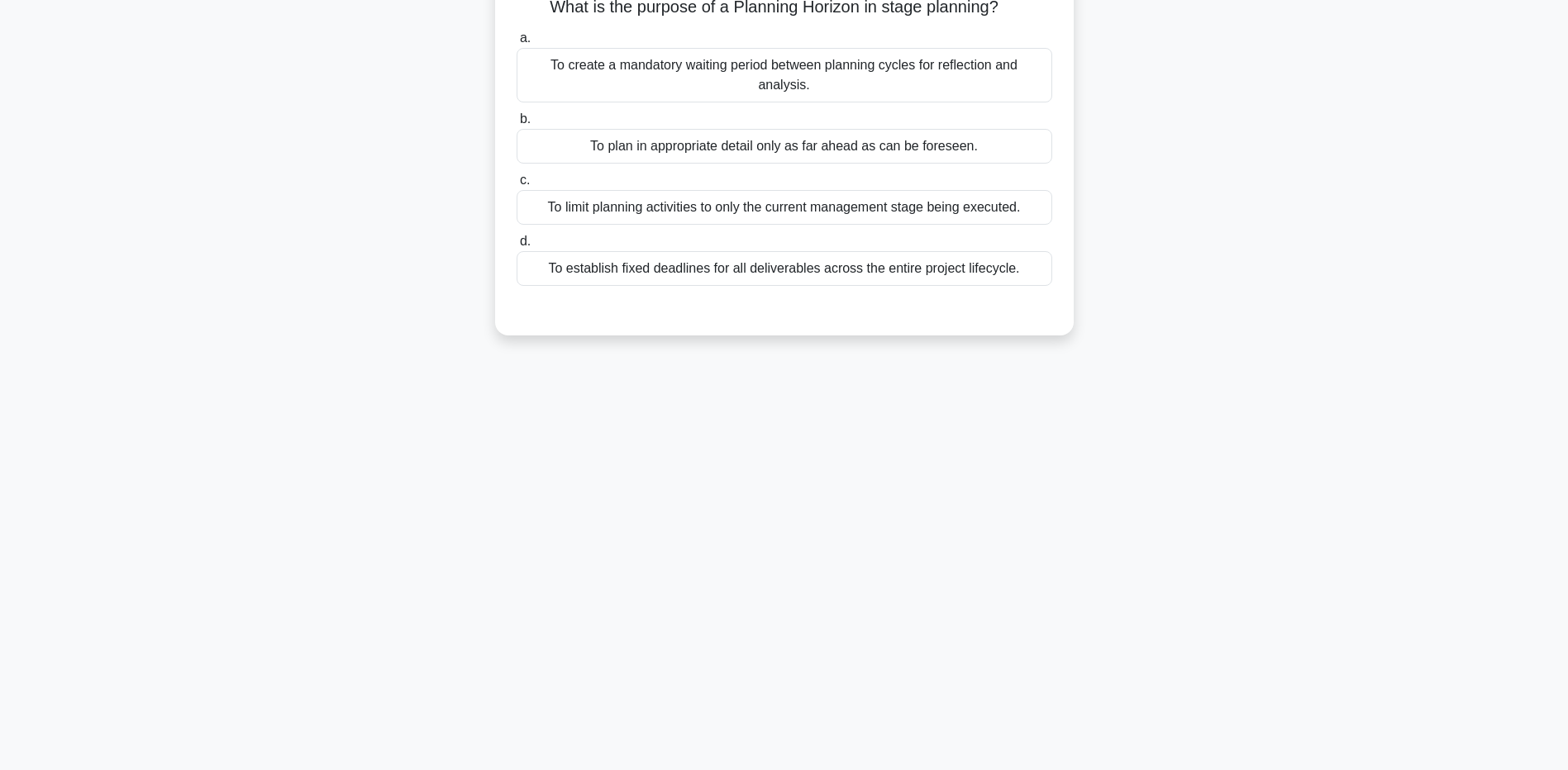
click at [747, 129] on div "To plan in appropriate detail only as far ahead as can be foreseen." at bounding box center [784, 145] width 536 height 35
click at [517, 124] on input "b. To plan in appropriate detail only as far ahead as can be foreseen." at bounding box center [517, 119] width 0 height 11
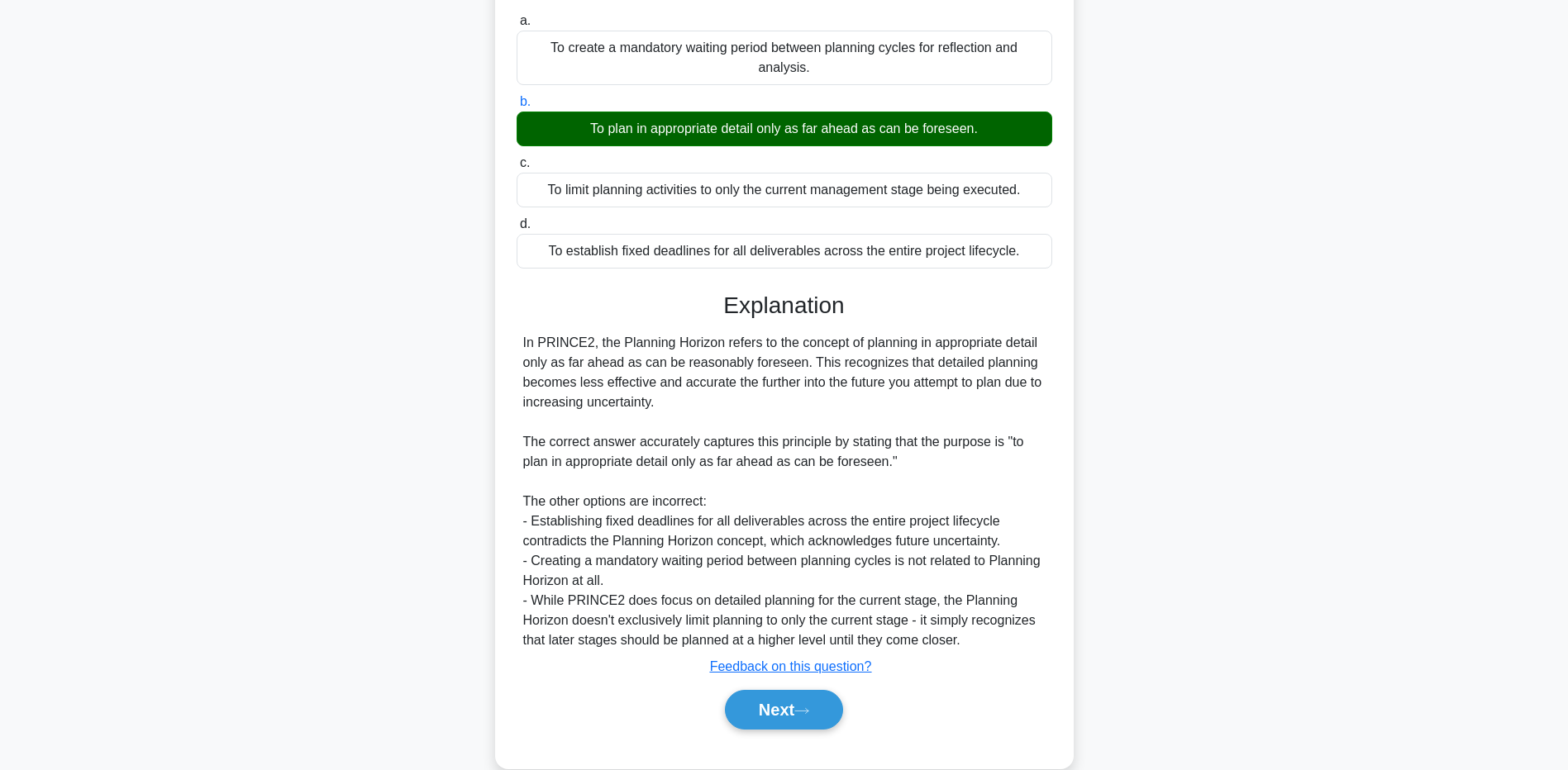
scroll to position [150, 0]
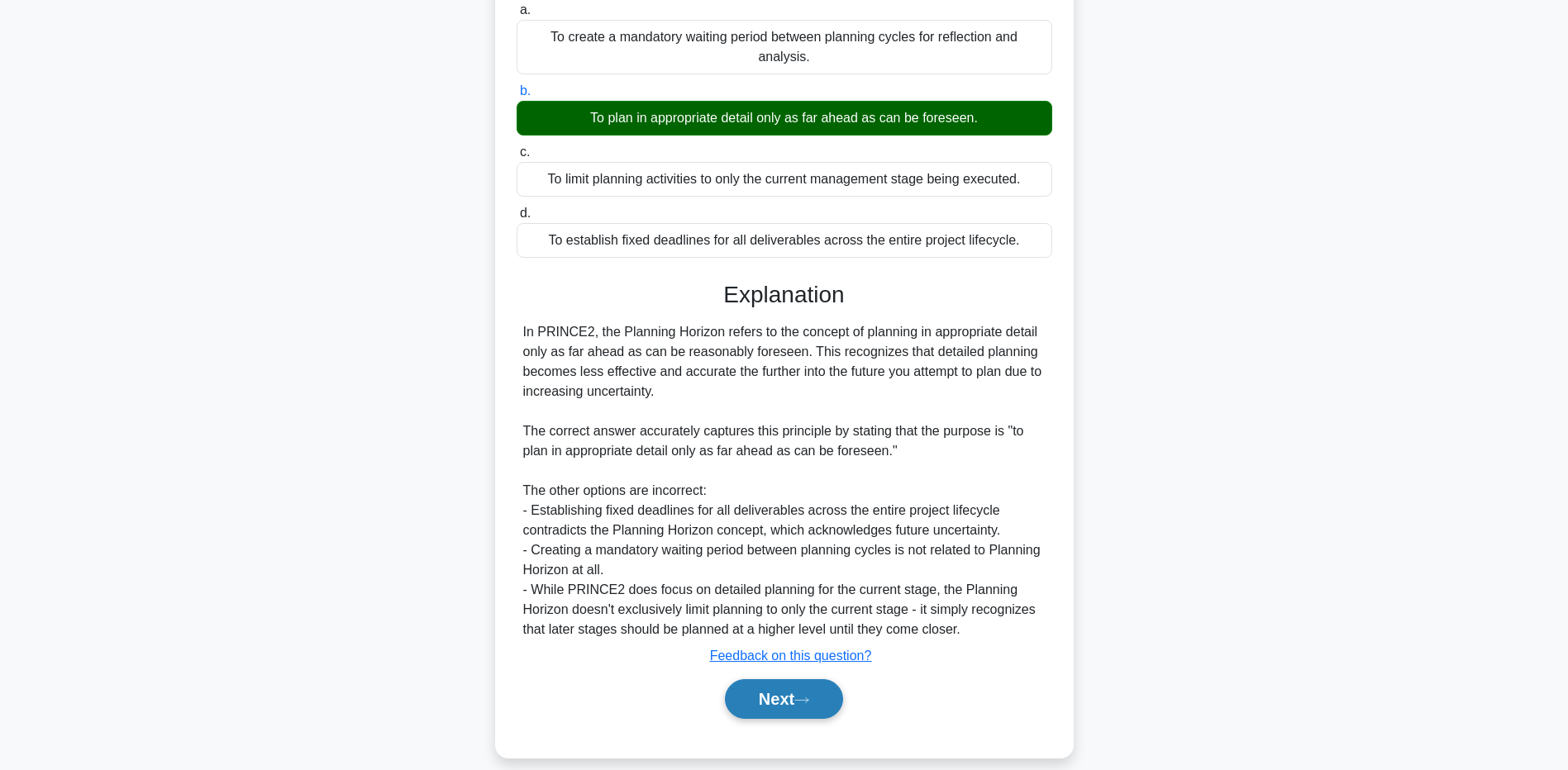
click at [776, 679] on button "Next" at bounding box center [783, 699] width 118 height 40
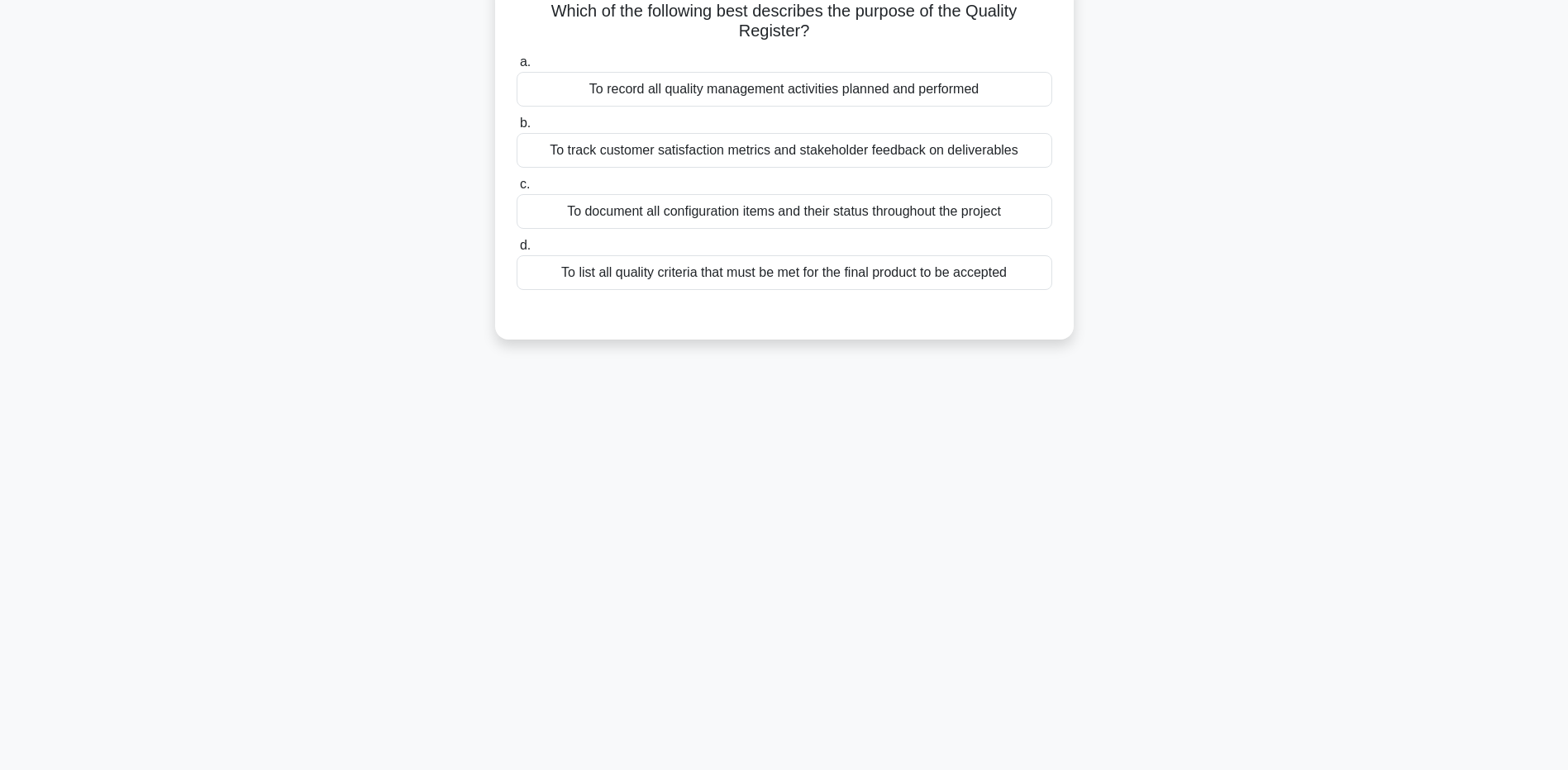
scroll to position [123, 0]
click at [1005, 90] on div "To record all quality management activities planned and performed" at bounding box center [784, 84] width 536 height 35
click at [517, 63] on input "a. To record all quality management activities planned and performed" at bounding box center [517, 57] width 0 height 11
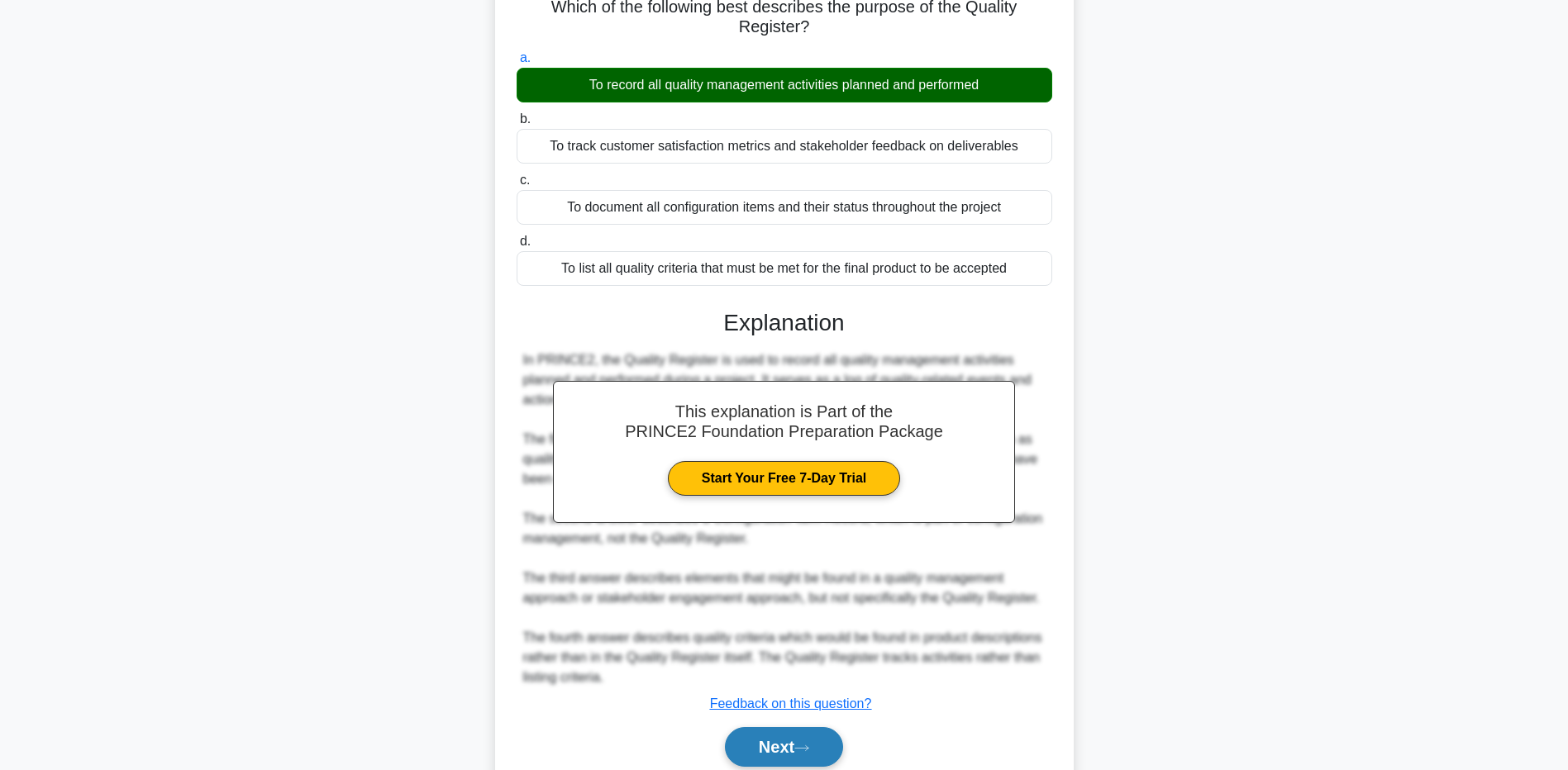
click at [779, 753] on button "Next" at bounding box center [783, 747] width 118 height 40
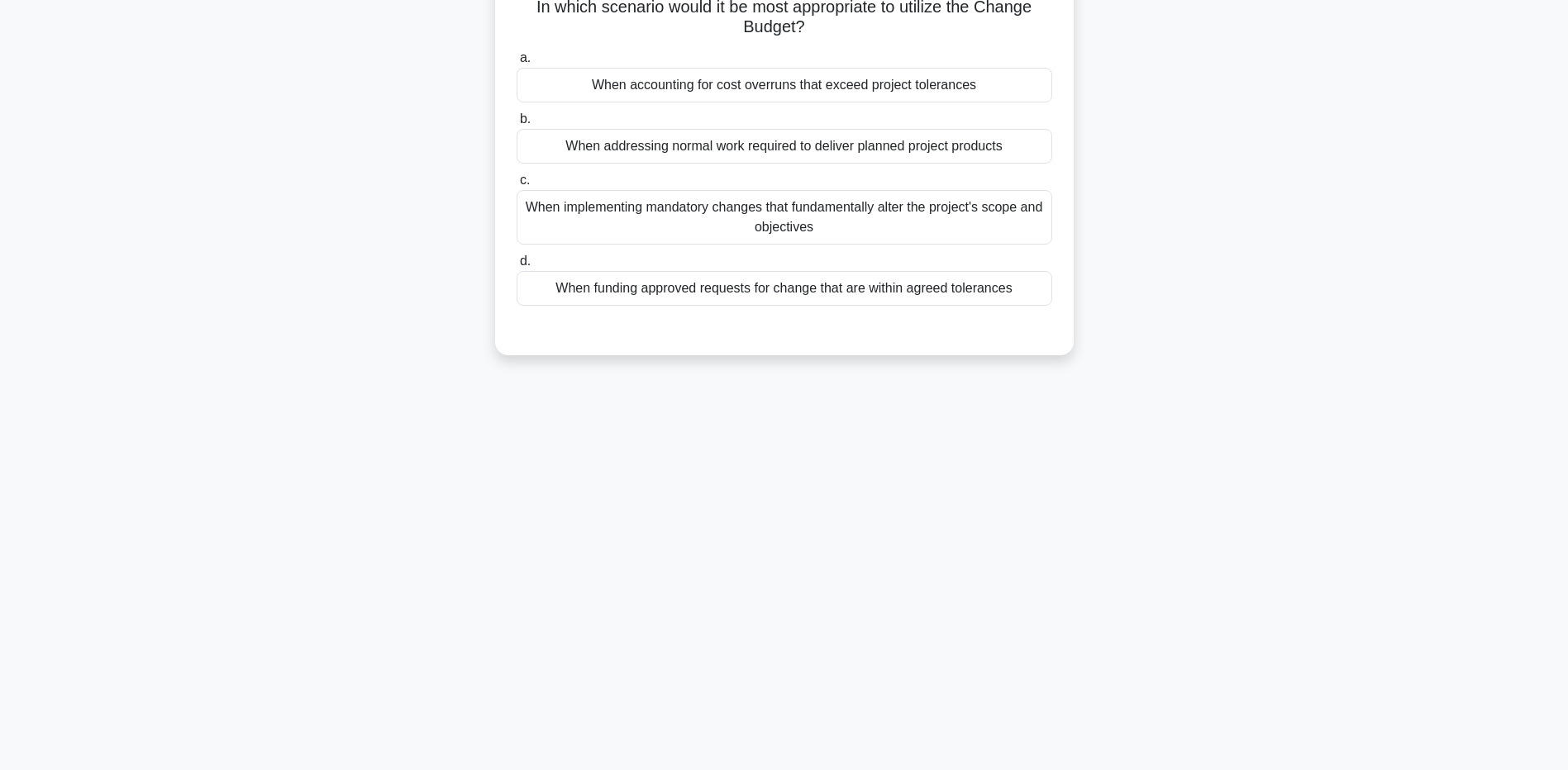
click at [877, 233] on div "When implementing mandatory changes that fundamentally alter the project's scop…" at bounding box center [784, 217] width 536 height 54
click at [517, 186] on input "c. When implementing mandatory changes that fundamentally alter the project's s…" at bounding box center [517, 180] width 0 height 11
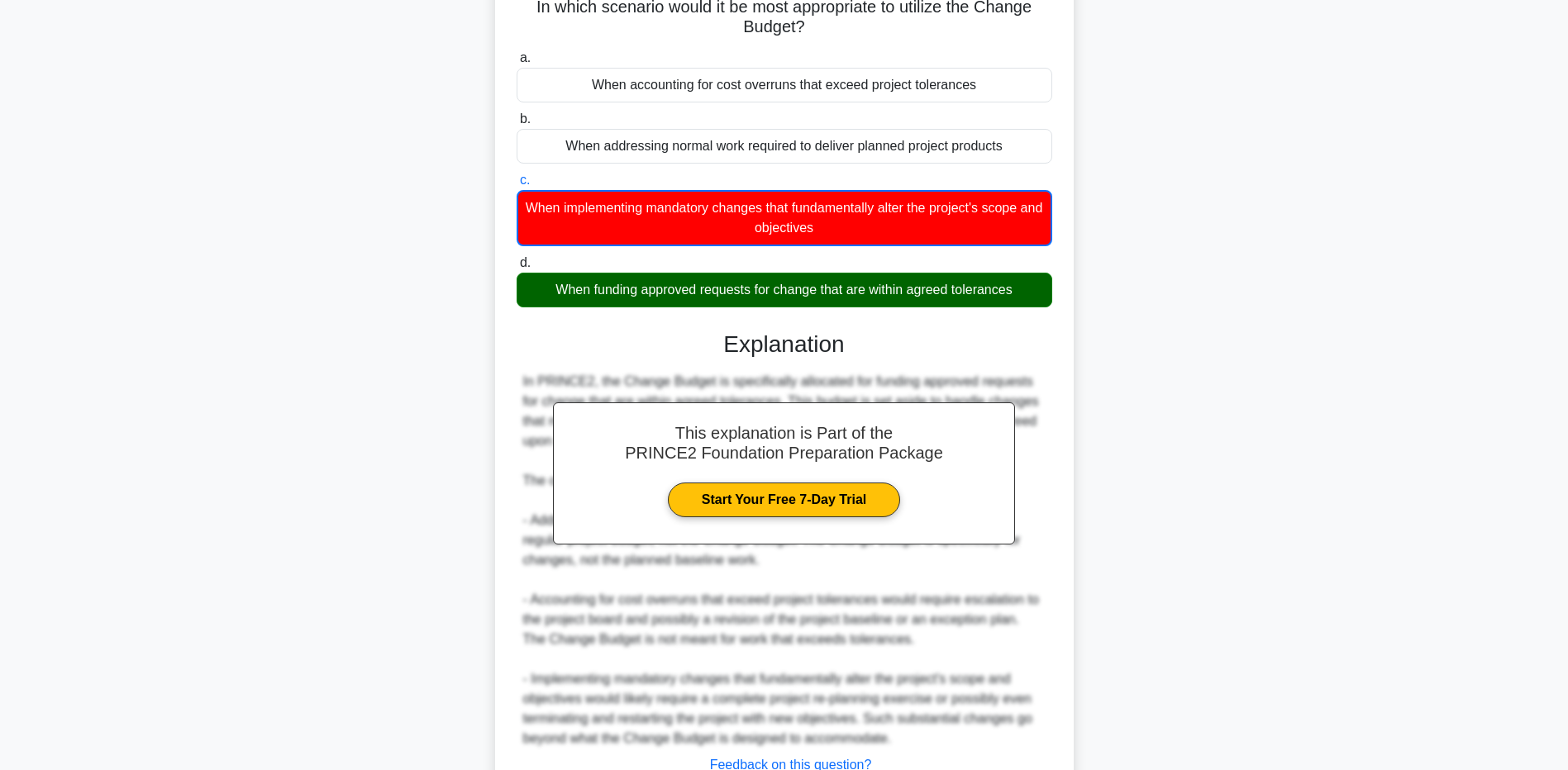
scroll to position [251, 0]
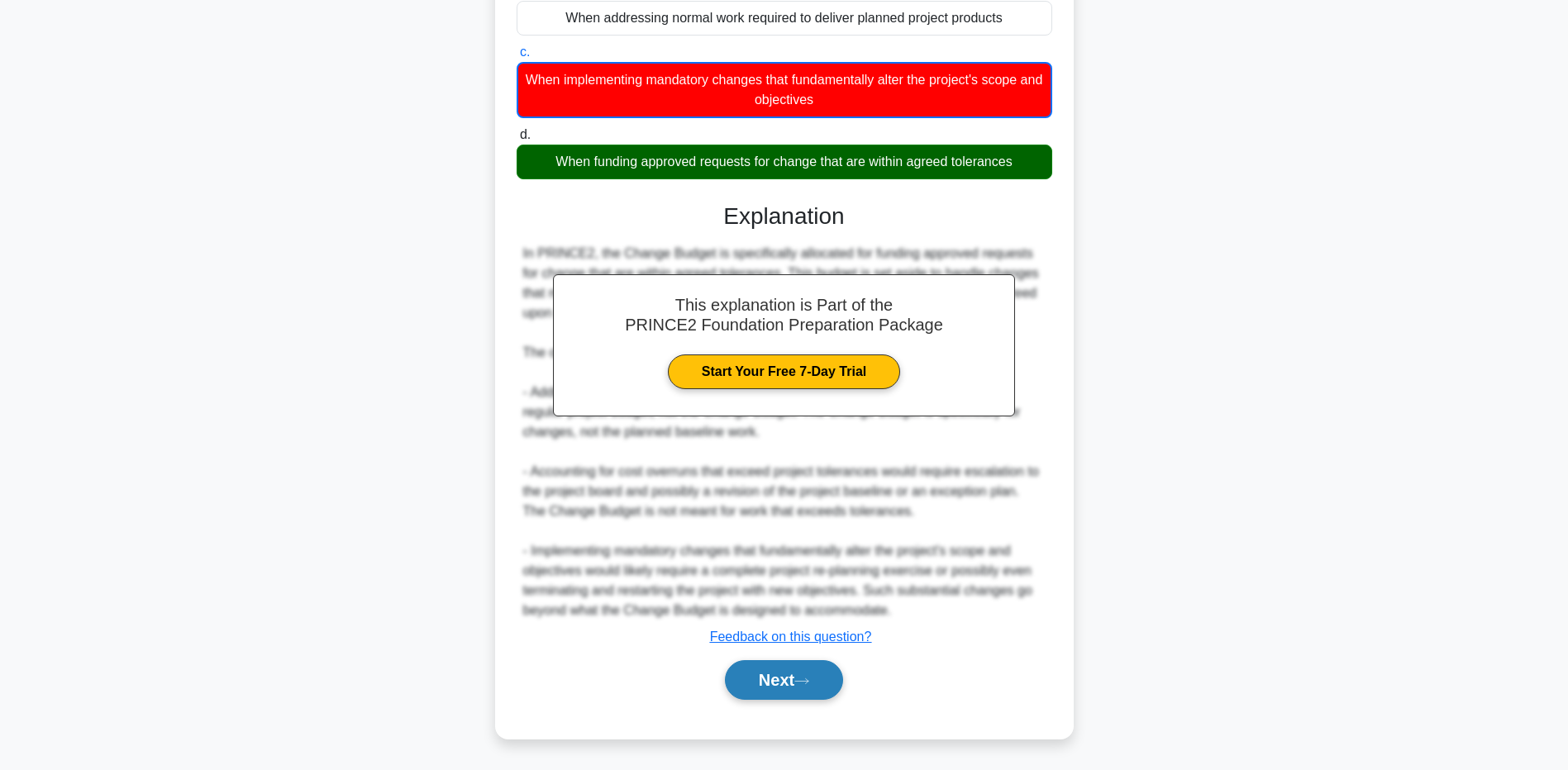
click at [738, 670] on button "Next" at bounding box center [783, 680] width 118 height 40
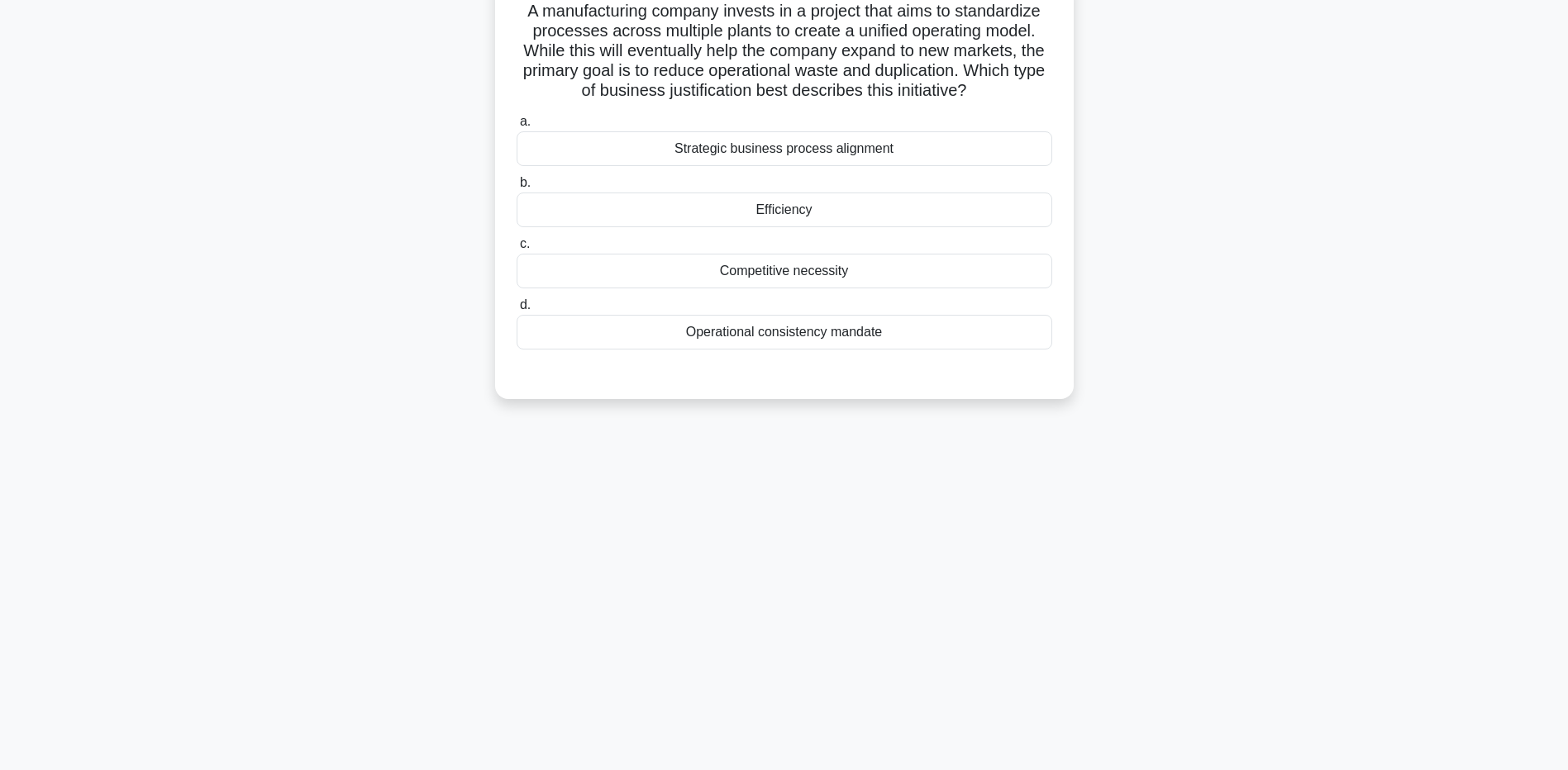
scroll to position [123, 0]
click at [949, 134] on div "Strategic business process alignment" at bounding box center [784, 144] width 536 height 35
click at [517, 123] on input "a. Strategic business process alignment" at bounding box center [517, 118] width 0 height 11
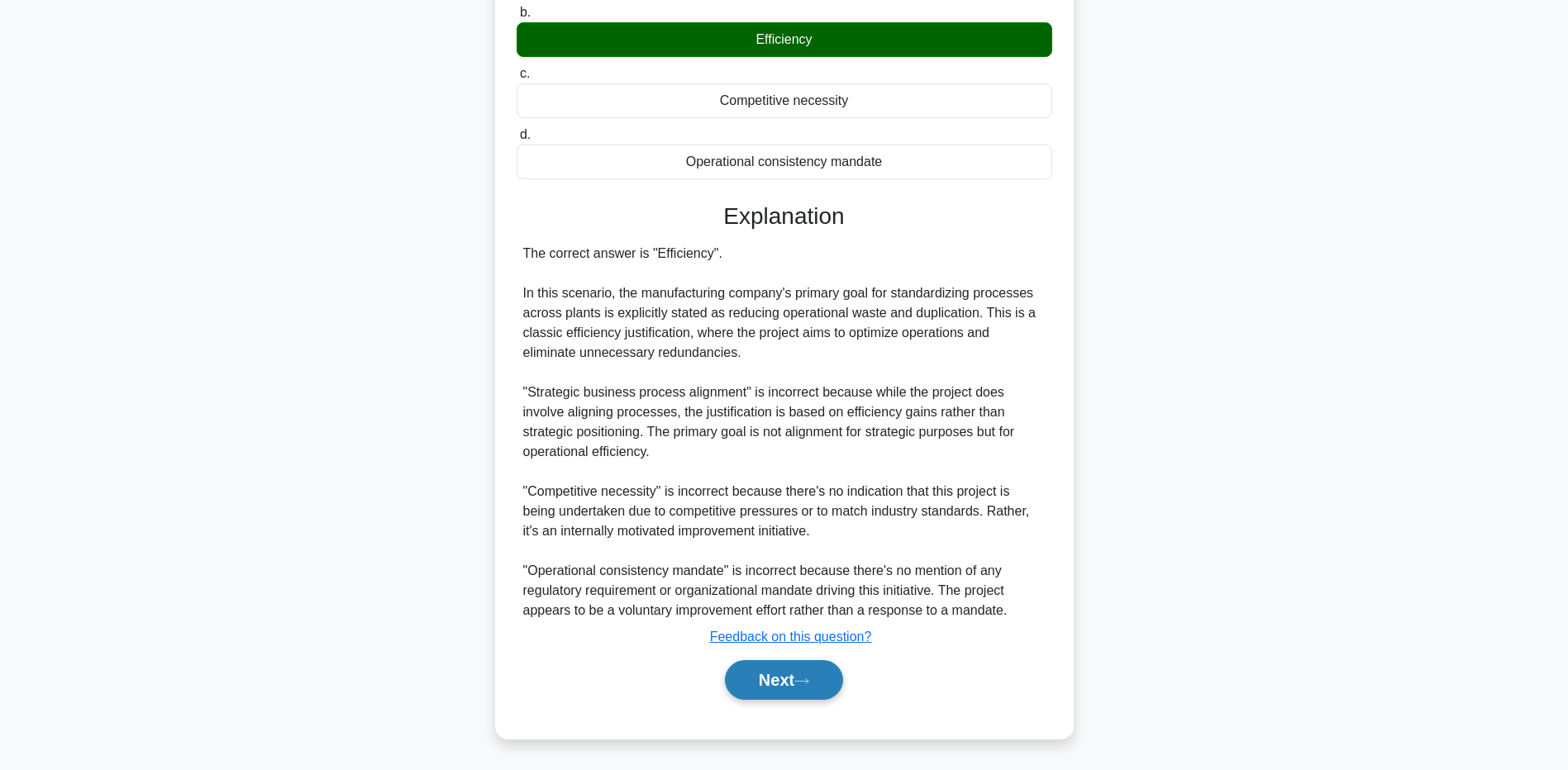
click at [818, 695] on button "Next" at bounding box center [783, 680] width 118 height 40
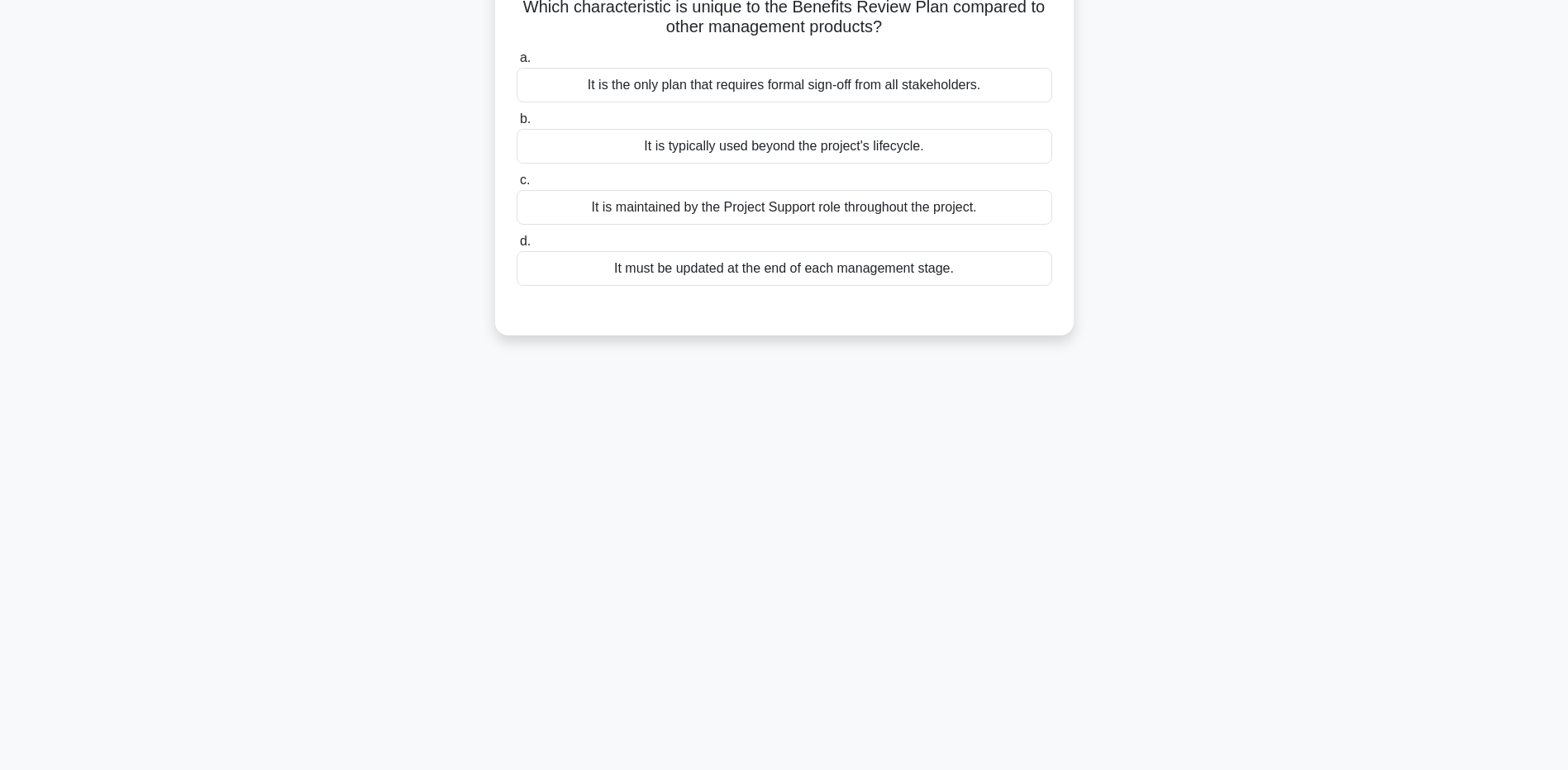
click at [835, 214] on div "It is maintained by the Project Support role throughout the project." at bounding box center [784, 207] width 536 height 35
click at [517, 186] on input "c. It is maintained by the Project Support role throughout the project." at bounding box center [517, 180] width 0 height 11
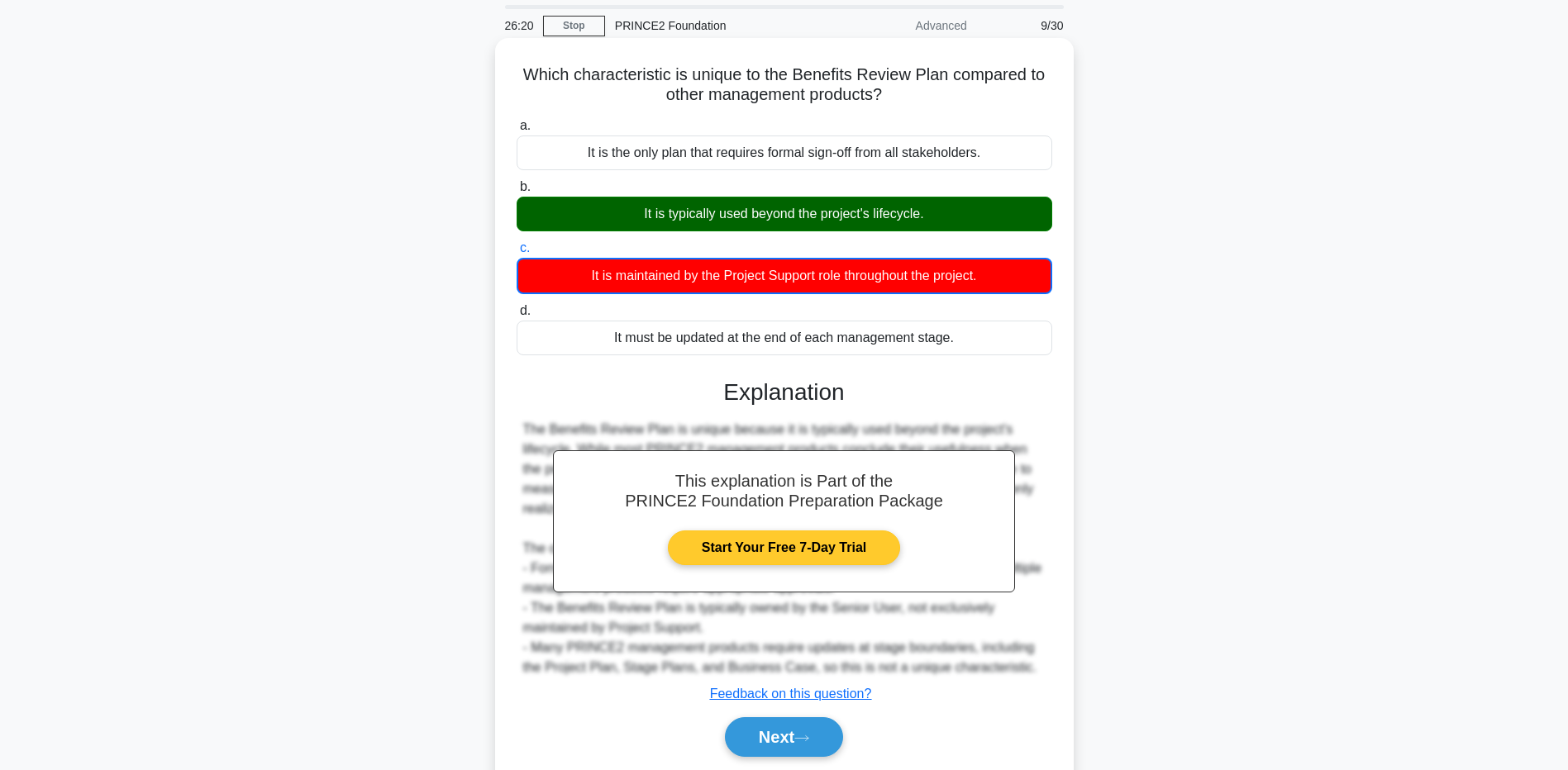
scroll to position [0, 0]
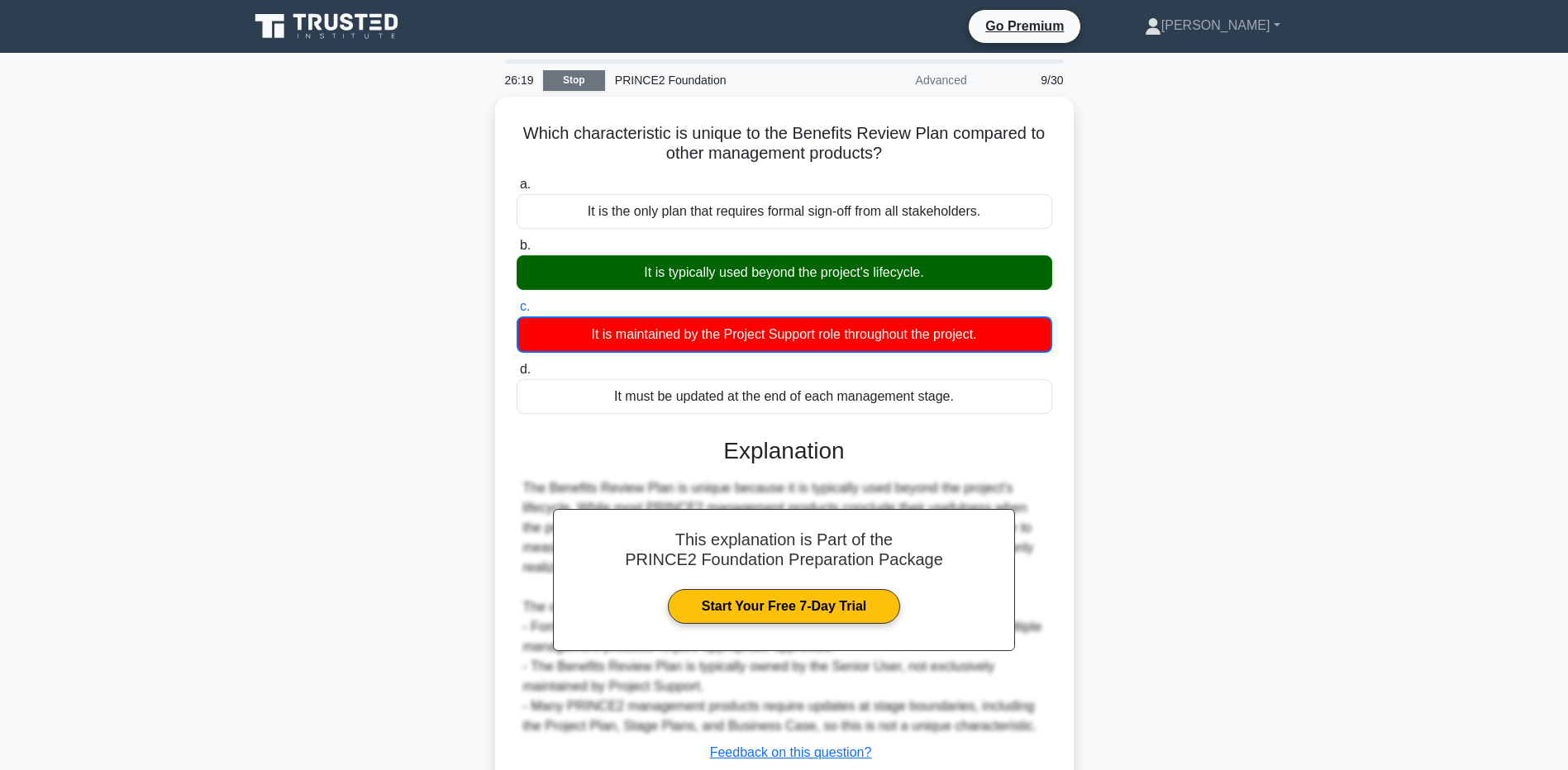
click at [595, 80] on link "Stop" at bounding box center [574, 80] width 62 height 21
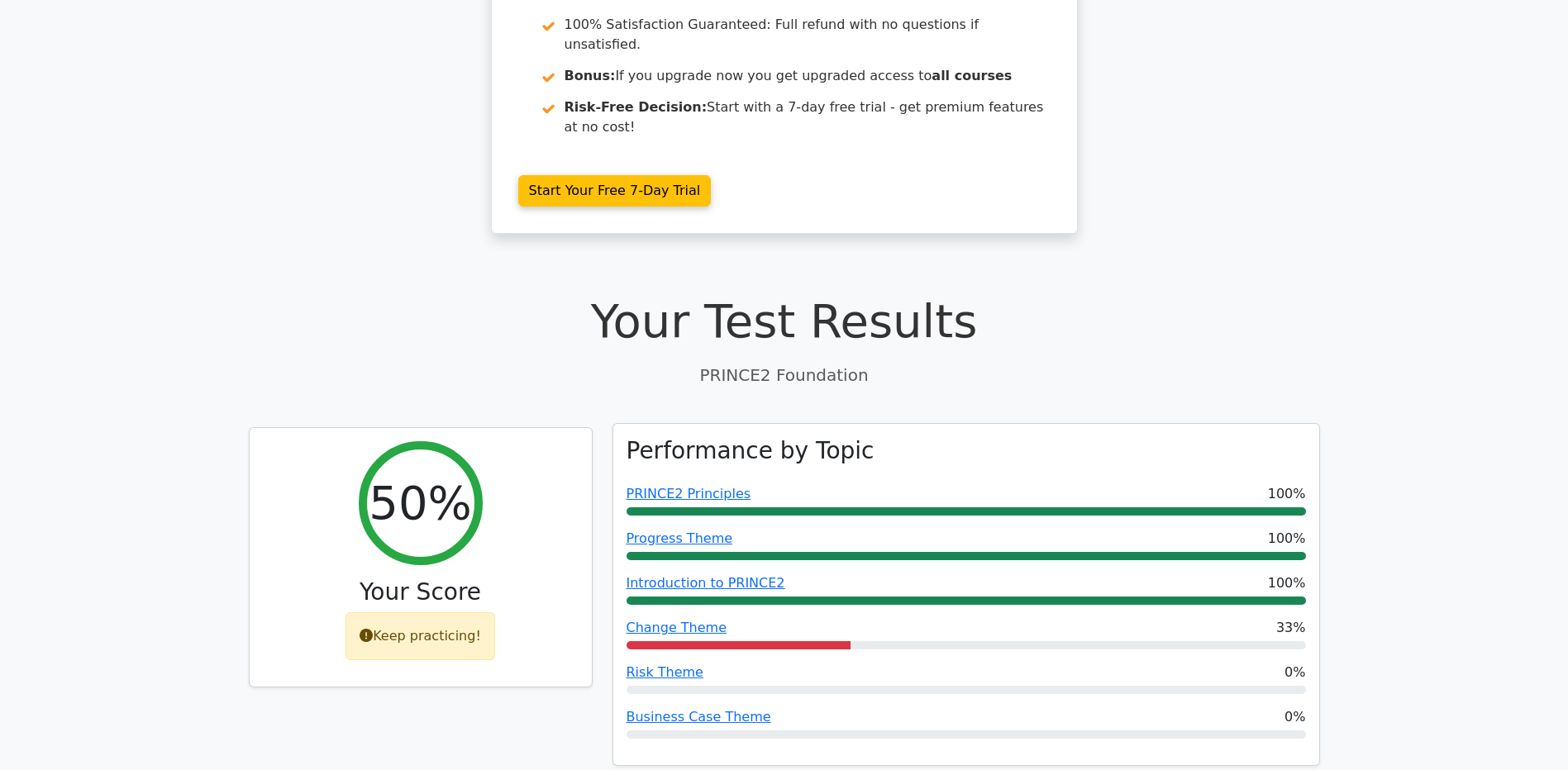
scroll to position [331, 0]
